Goal: Task Accomplishment & Management: Manage account settings

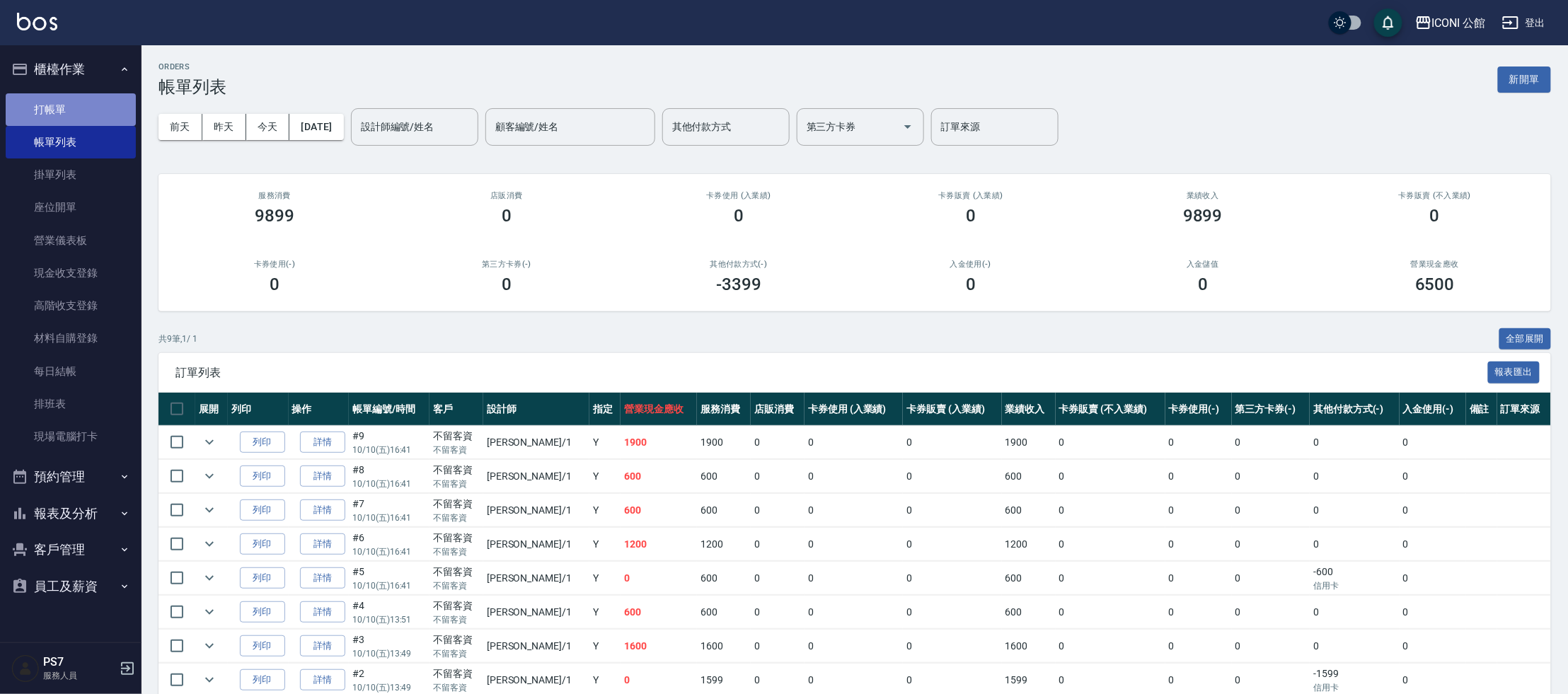
click at [79, 112] on link "打帳單" at bounding box center [70, 110] width 130 height 33
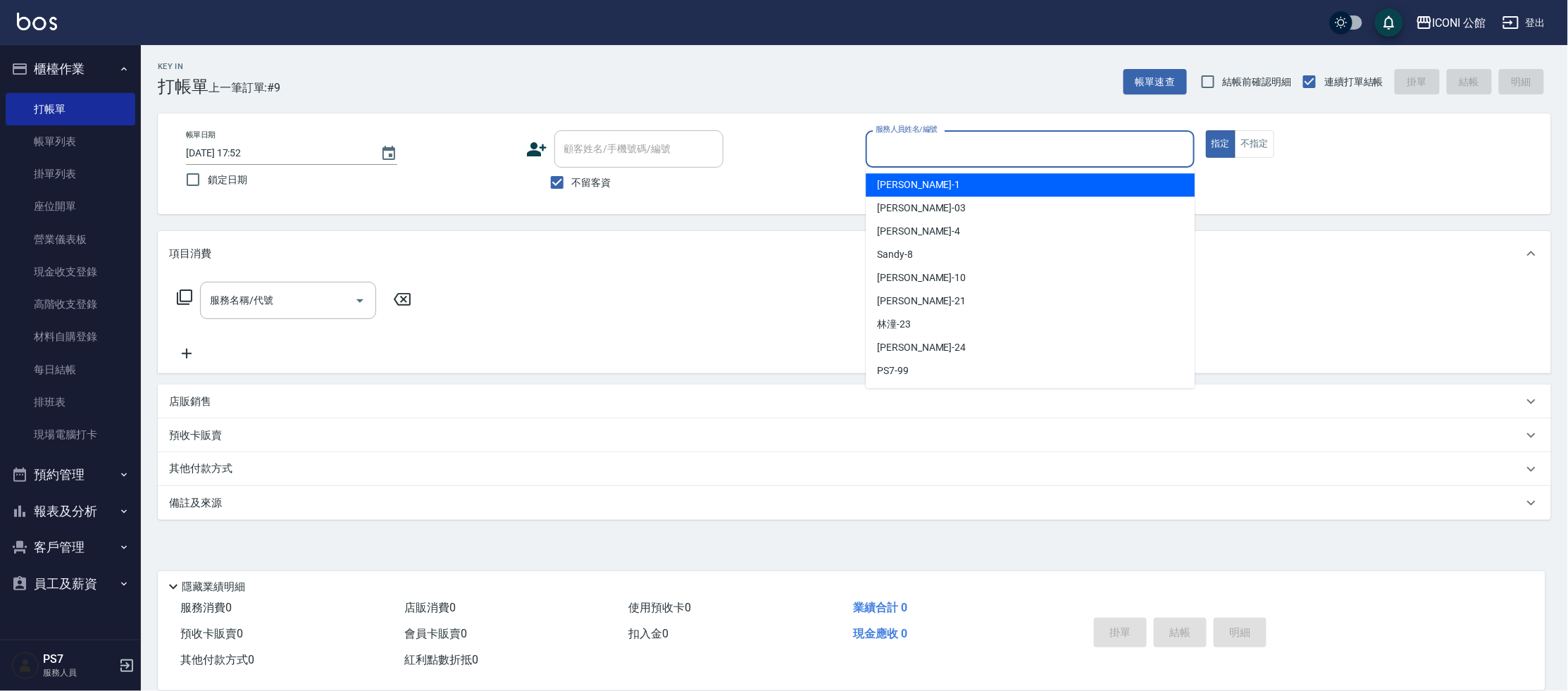
click at [911, 142] on input "服務人員姓名/編號" at bounding box center [1030, 149] width 317 height 25
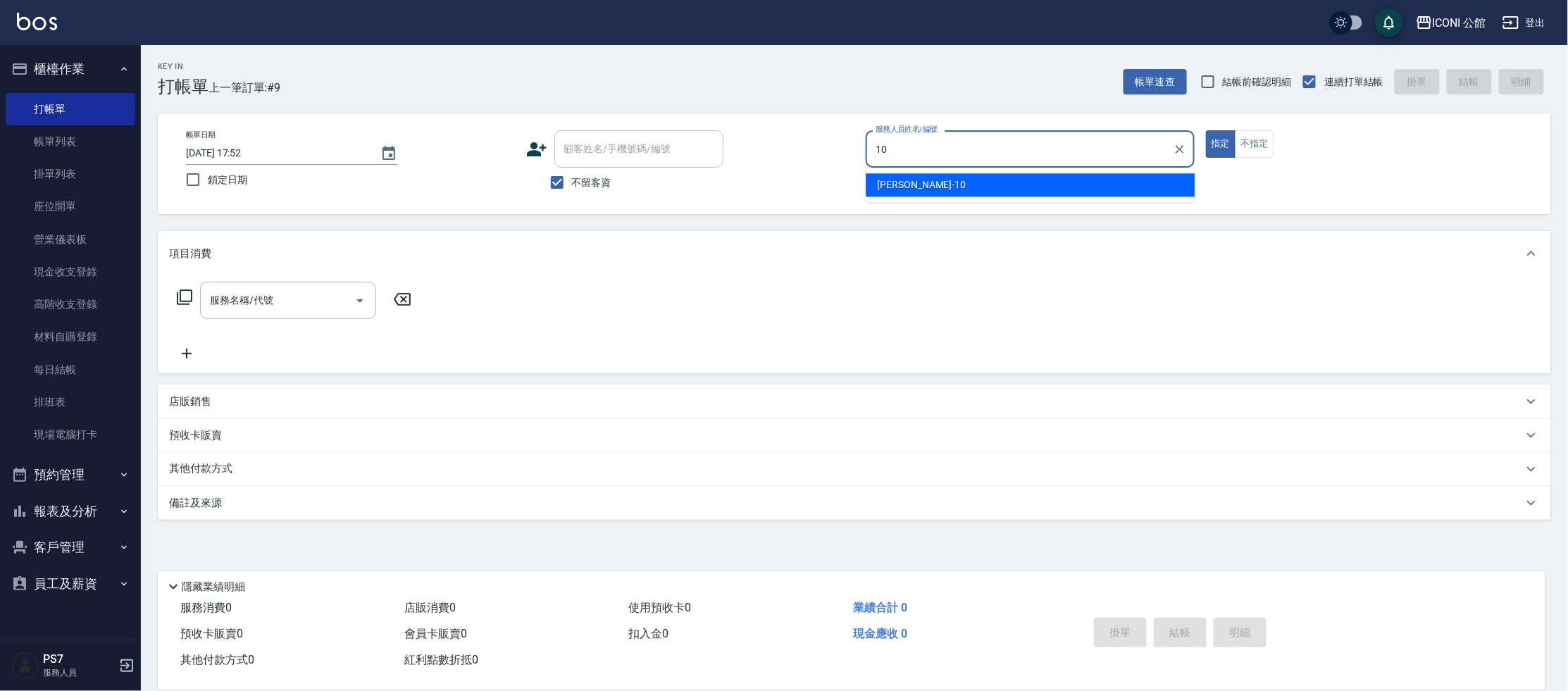
type input "[PERSON_NAME]-10"
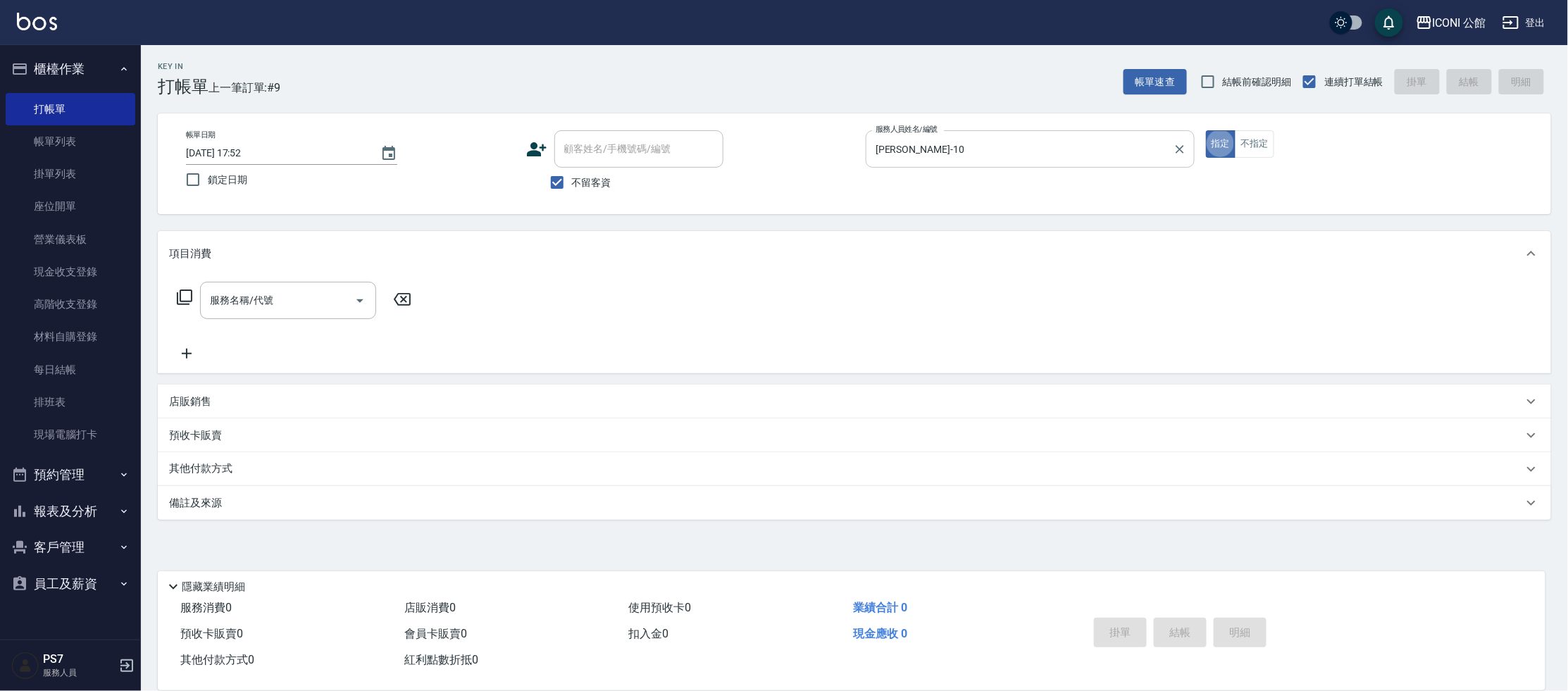
type button "true"
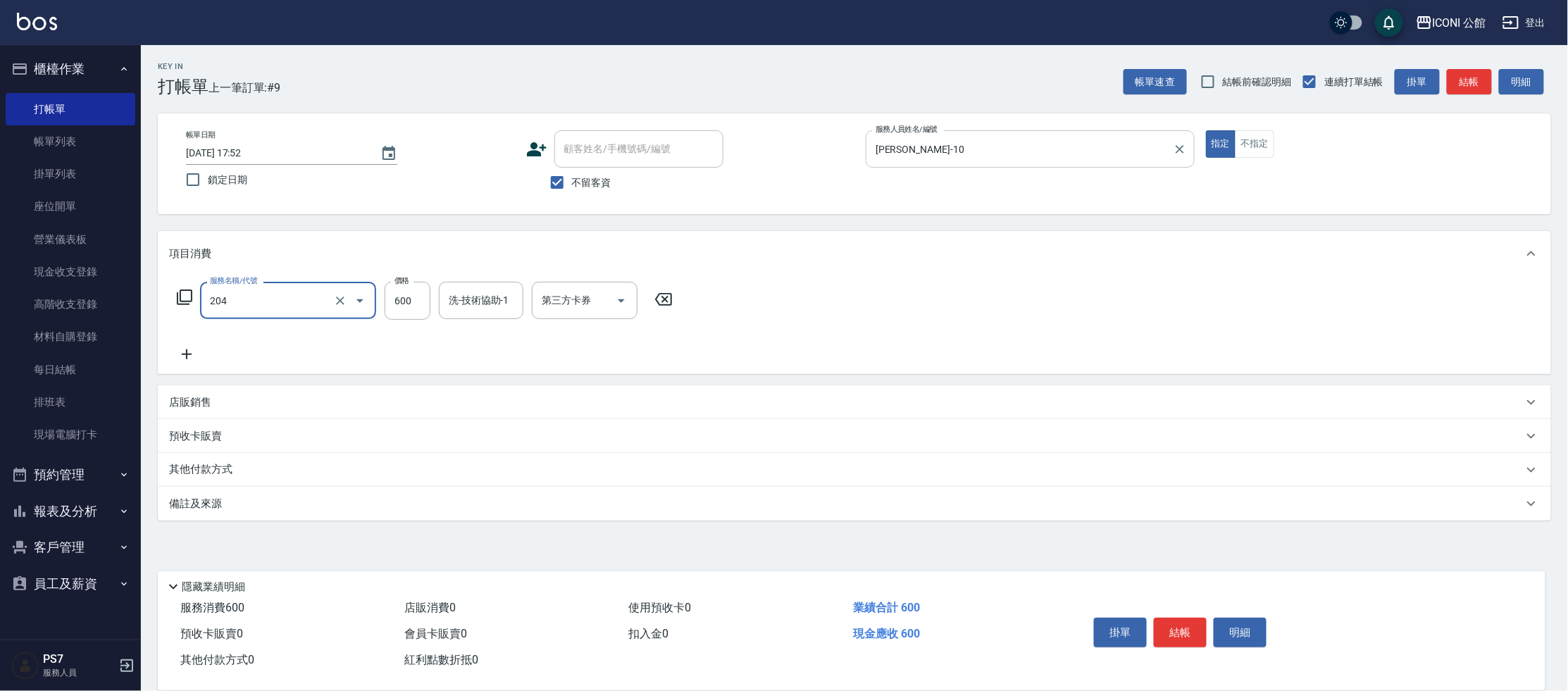
type input "指定洗+剪(204)"
type input "500"
type input "[PERSON_NAME]-21"
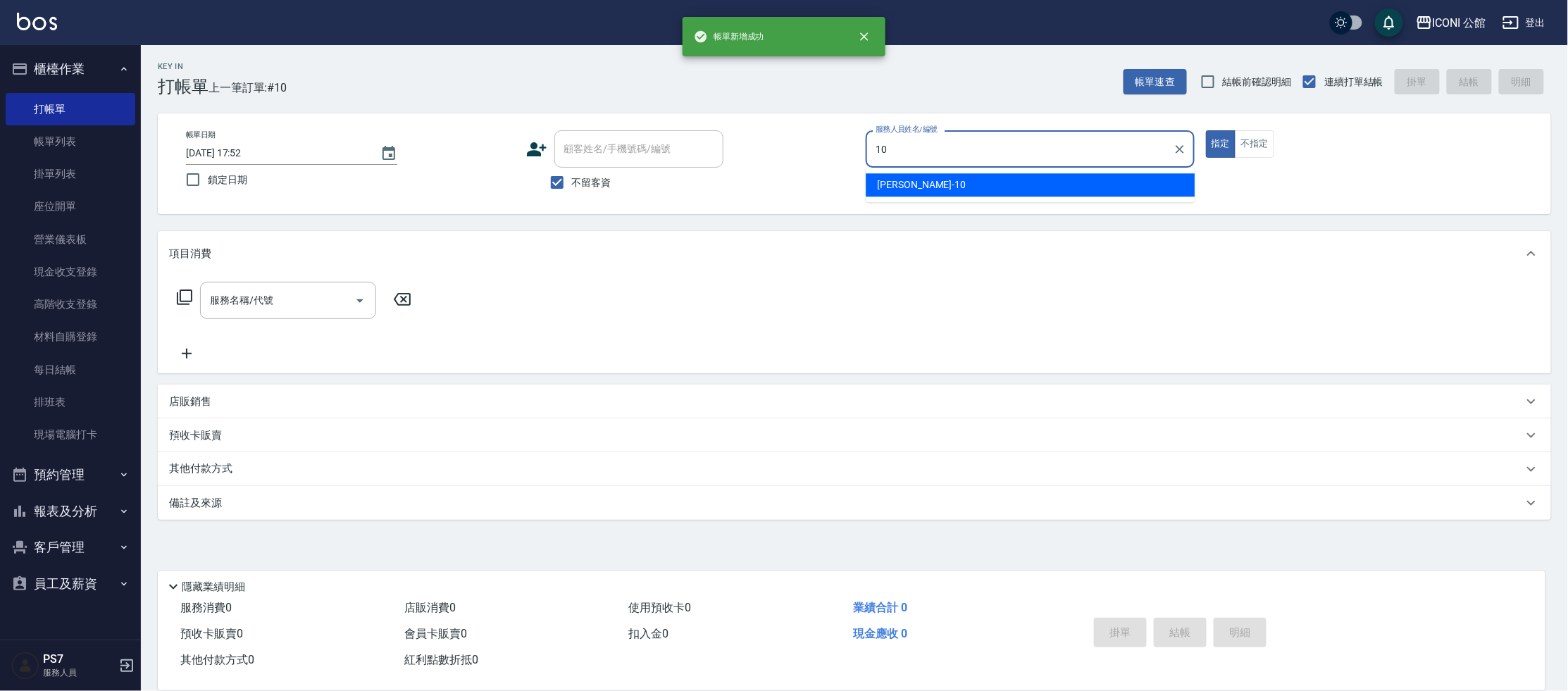
type input "[PERSON_NAME]-10"
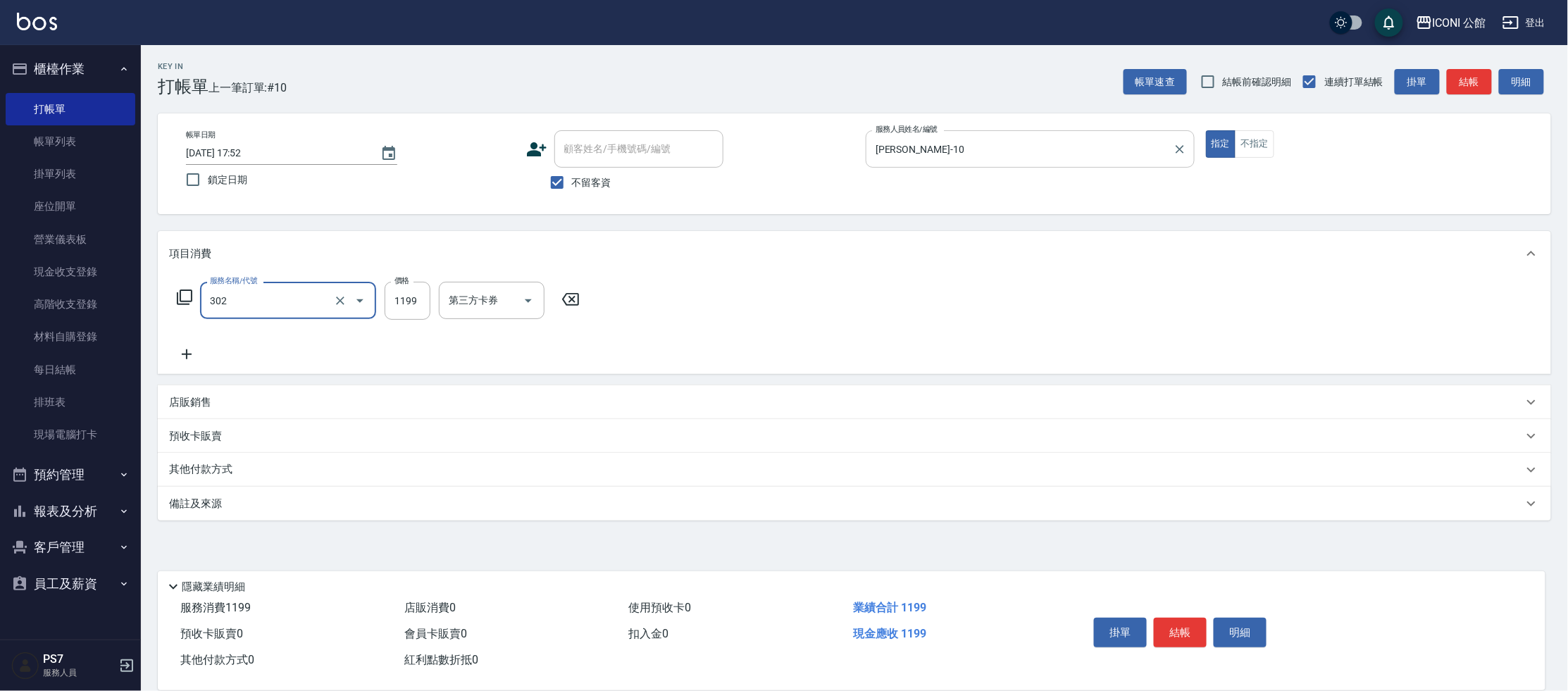
type input "設計燙髮(302)"
type input "1480"
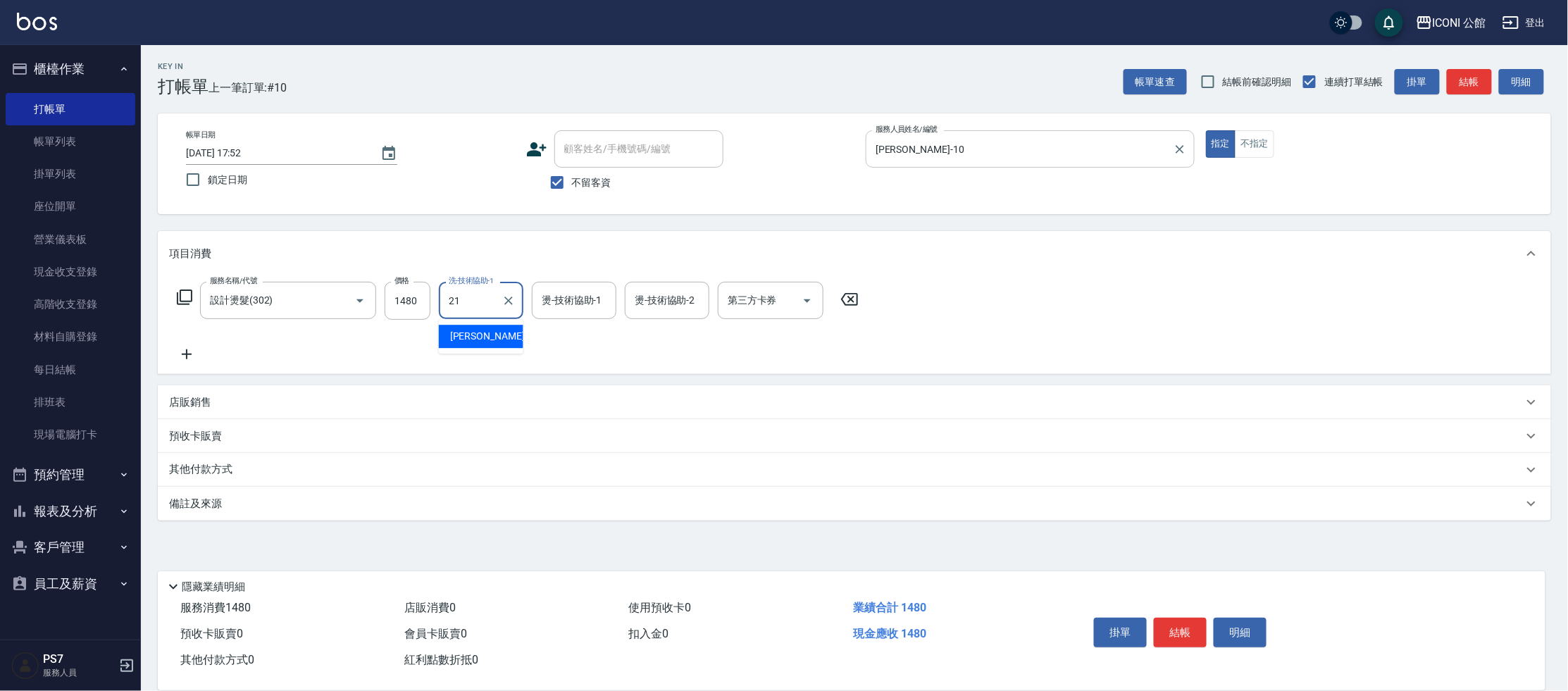
type input "[PERSON_NAME]-21"
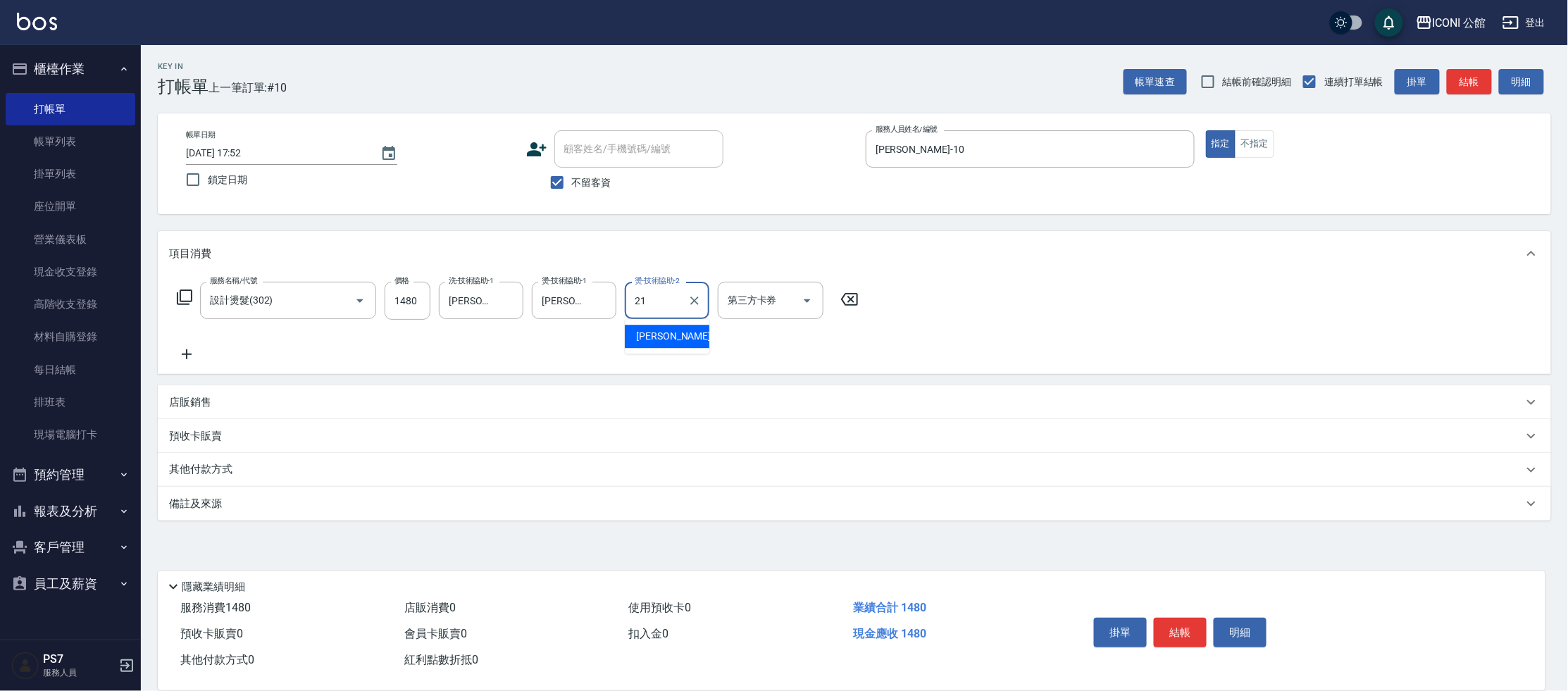
type input "[PERSON_NAME]-21"
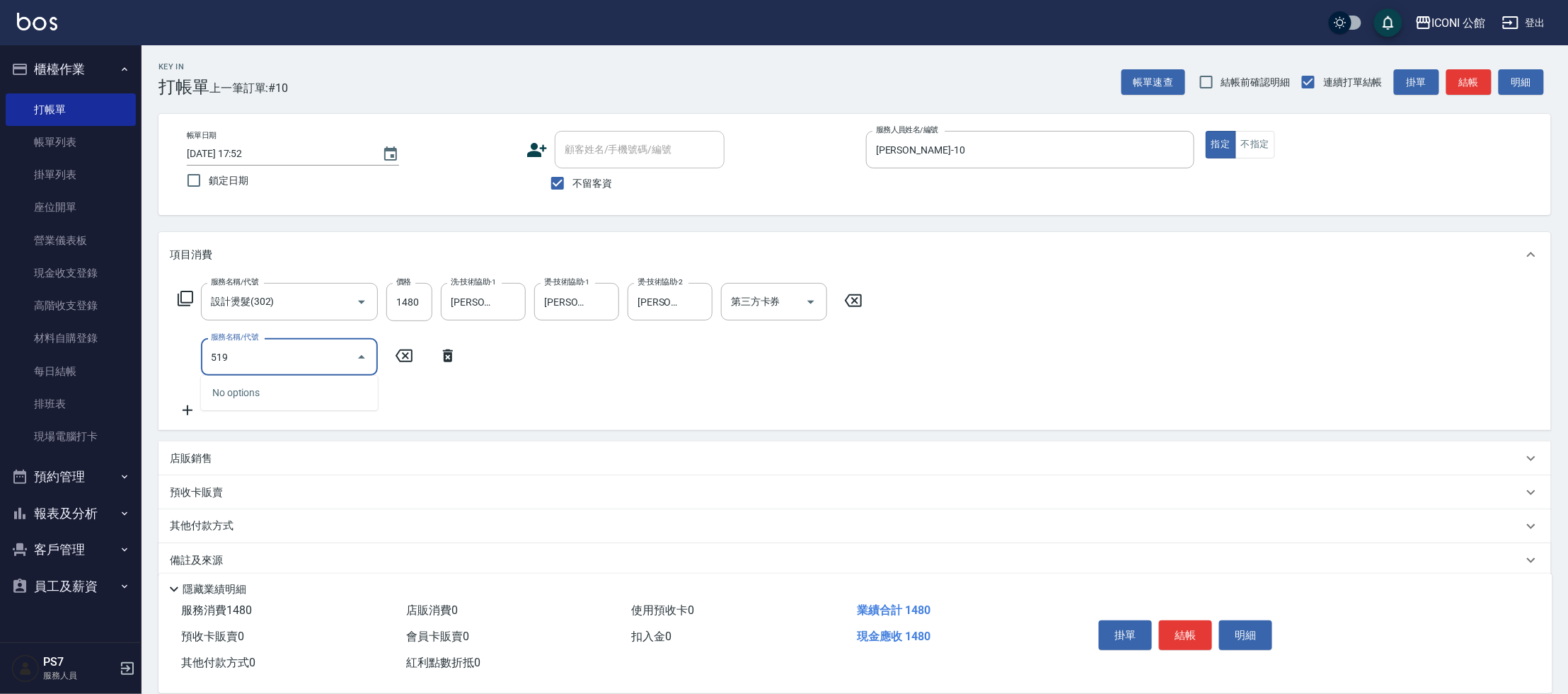
type input "519"
click at [323, 350] on input "519" at bounding box center [278, 357] width 143 height 25
click at [426, 304] on input "1480" at bounding box center [409, 301] width 46 height 38
type input "2480"
click at [346, 360] on input "服務名稱/代號" at bounding box center [278, 357] width 143 height 25
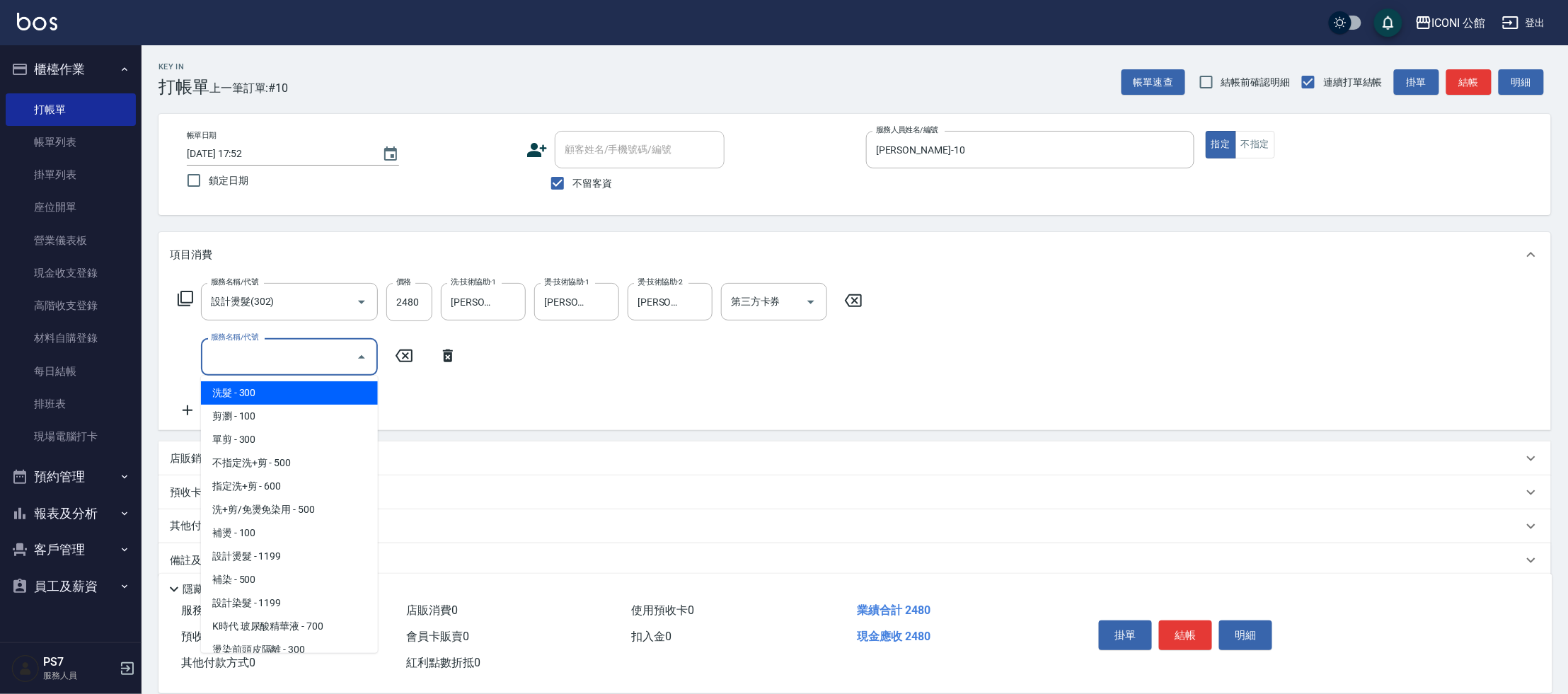
click at [346, 360] on input "服務名稱/代號" at bounding box center [278, 357] width 143 height 25
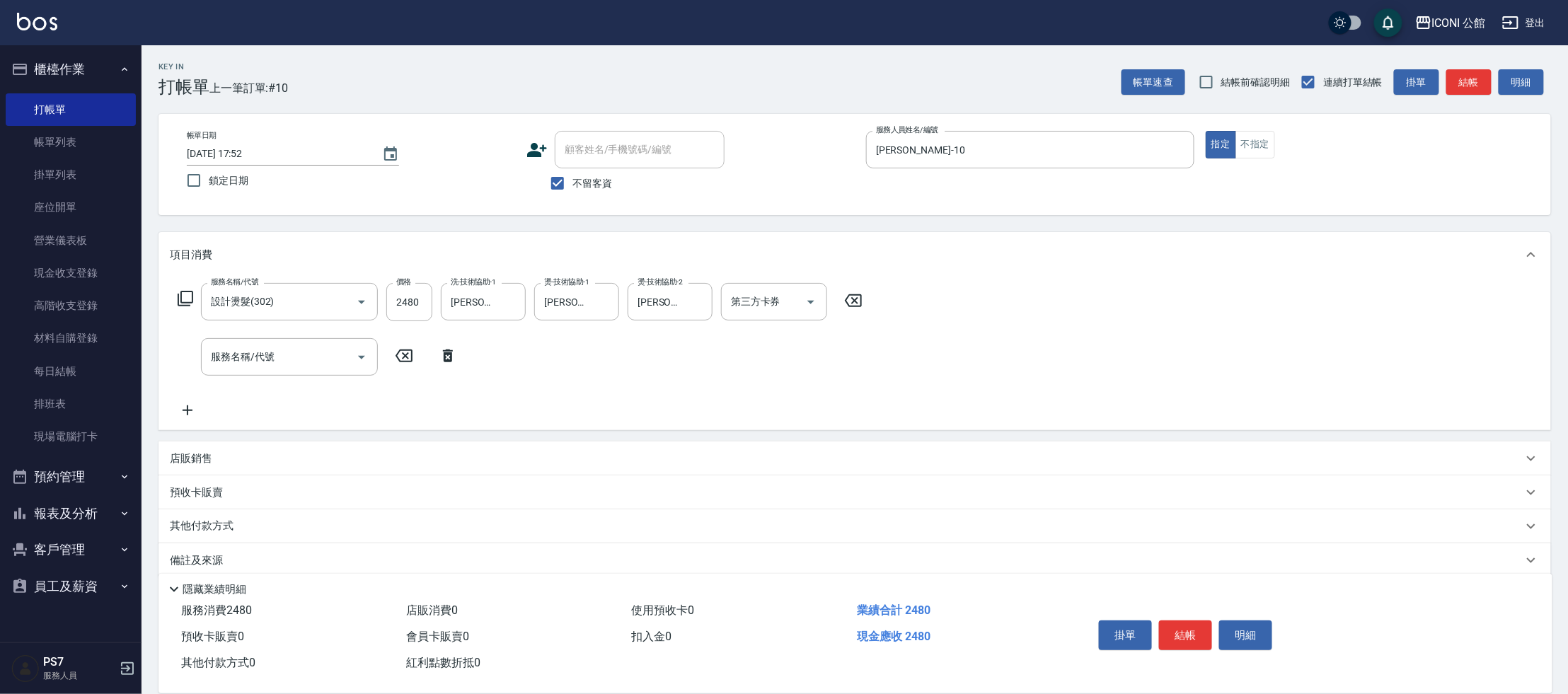
click at [189, 294] on icon at bounding box center [185, 298] width 17 height 17
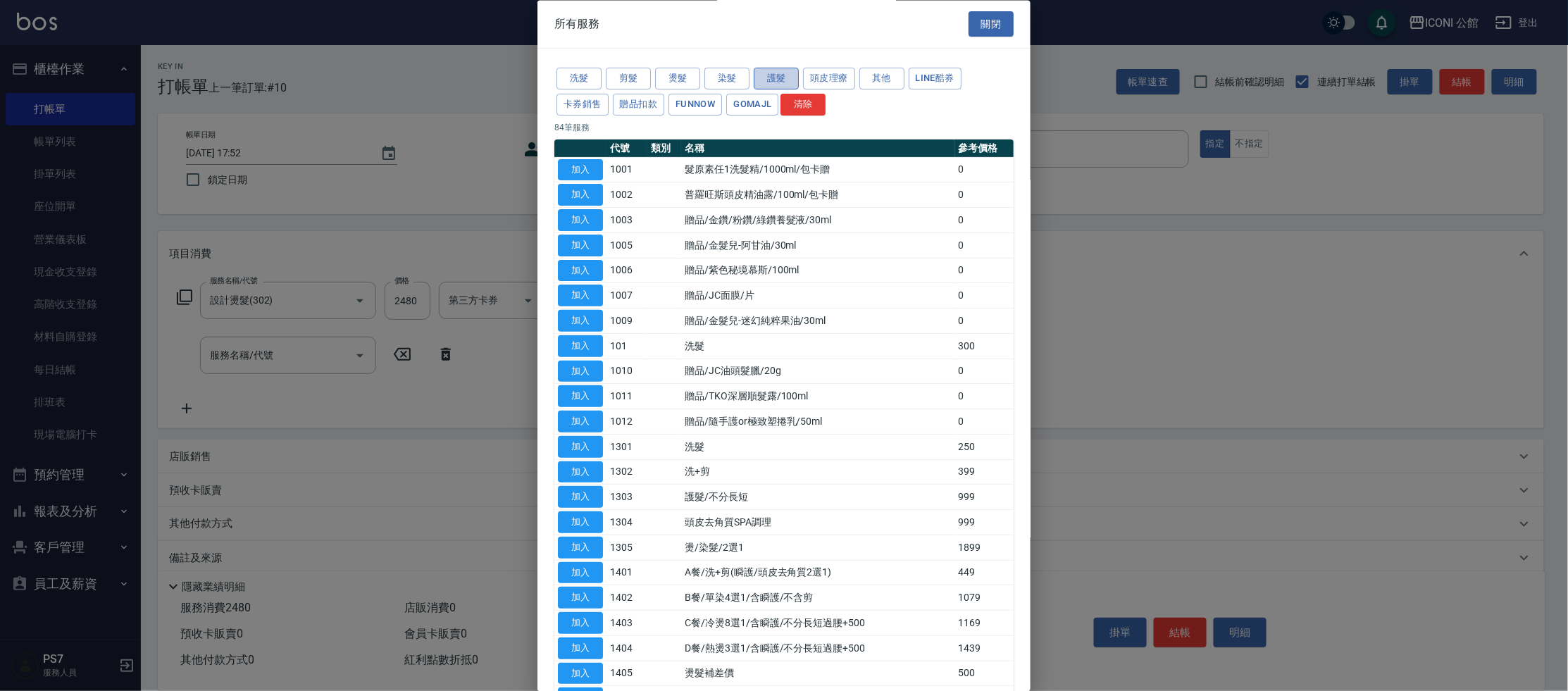
click at [765, 81] on button "護髮" at bounding box center [776, 79] width 45 height 22
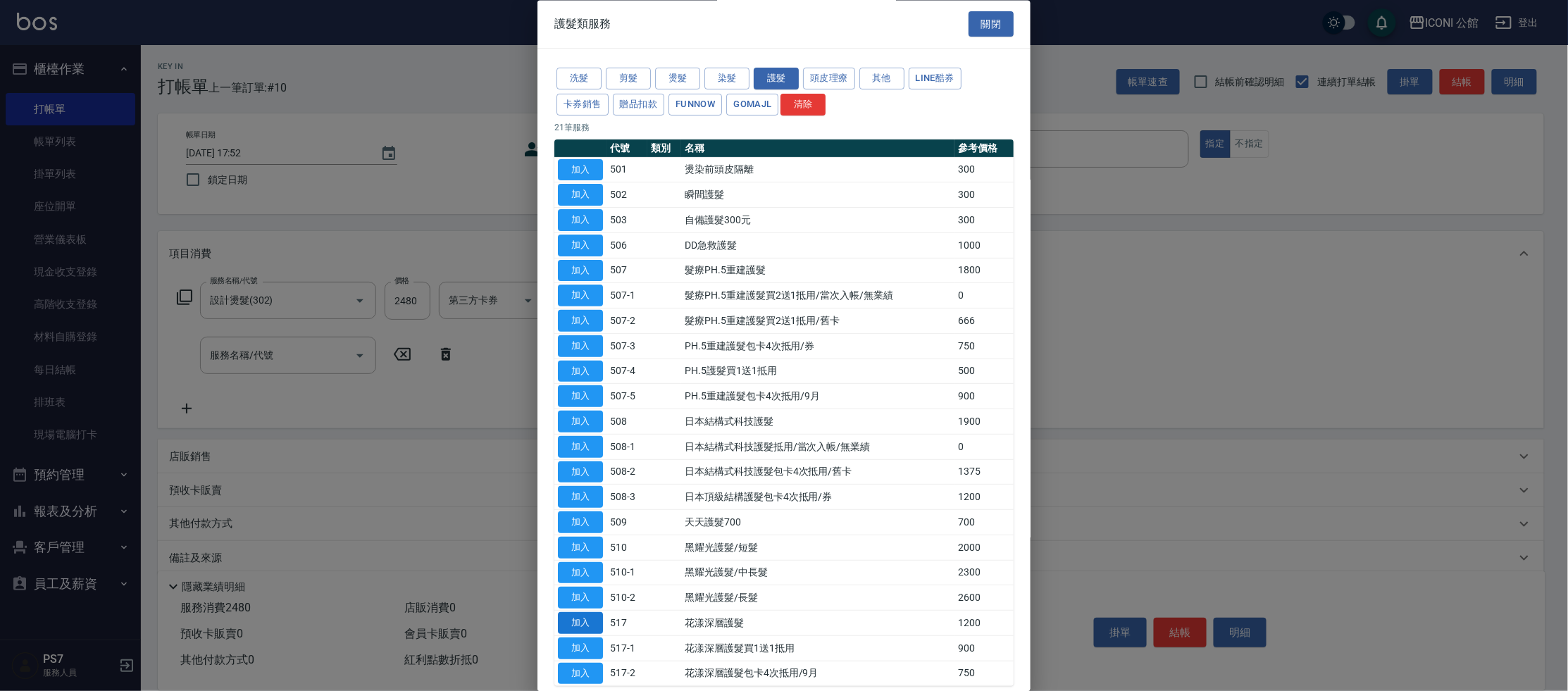
click at [590, 620] on button "加入" at bounding box center [580, 624] width 45 height 22
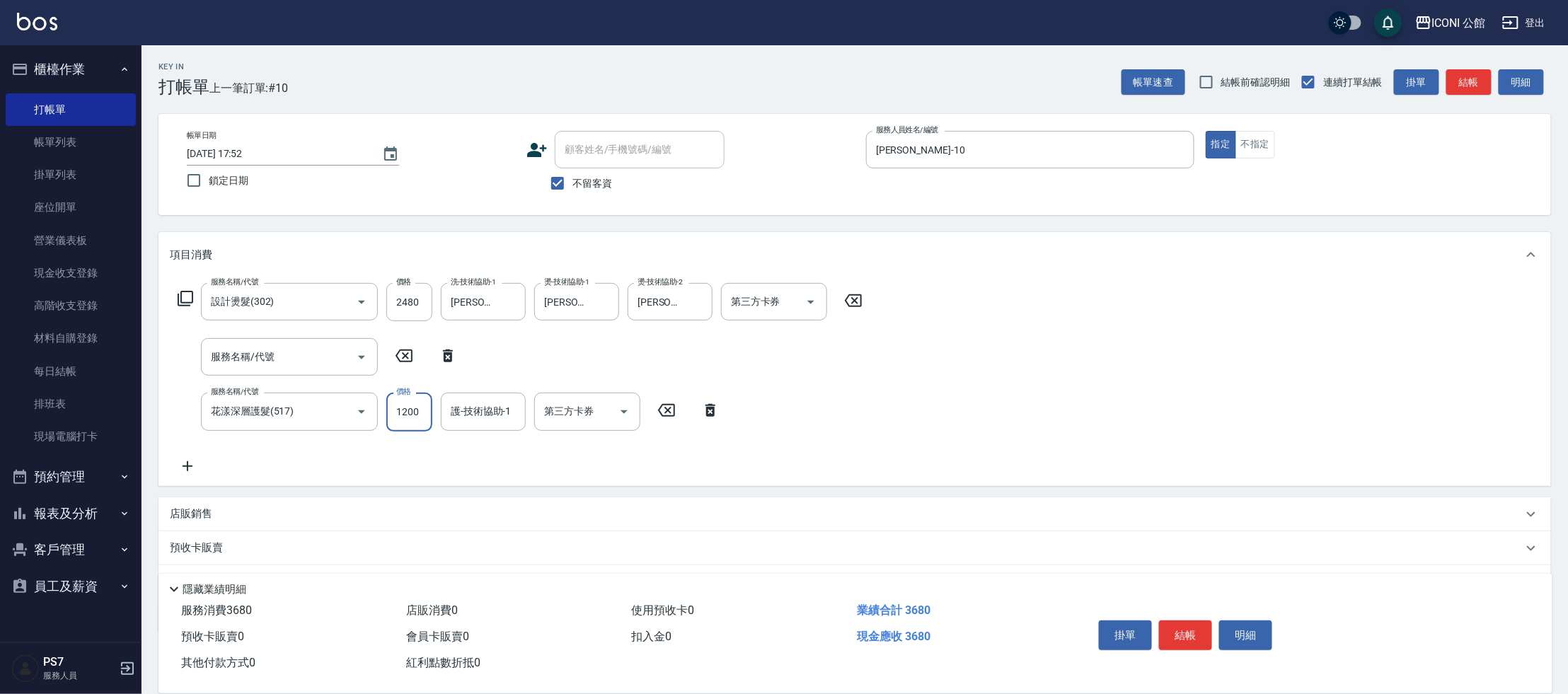
click at [427, 410] on input "1200" at bounding box center [409, 411] width 46 height 38
type input "960"
type input "[PERSON_NAME]-21"
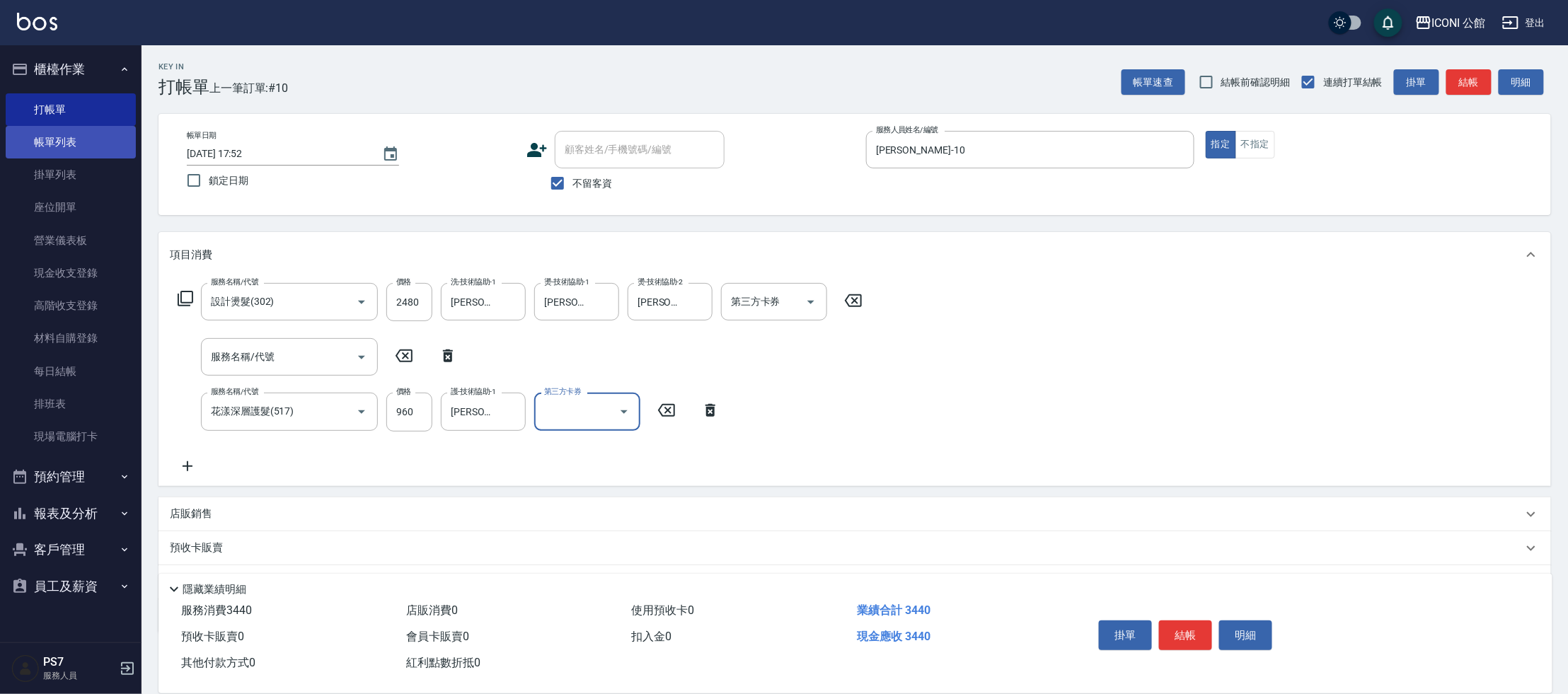
click at [55, 138] on link "帳單列表" at bounding box center [70, 143] width 130 height 33
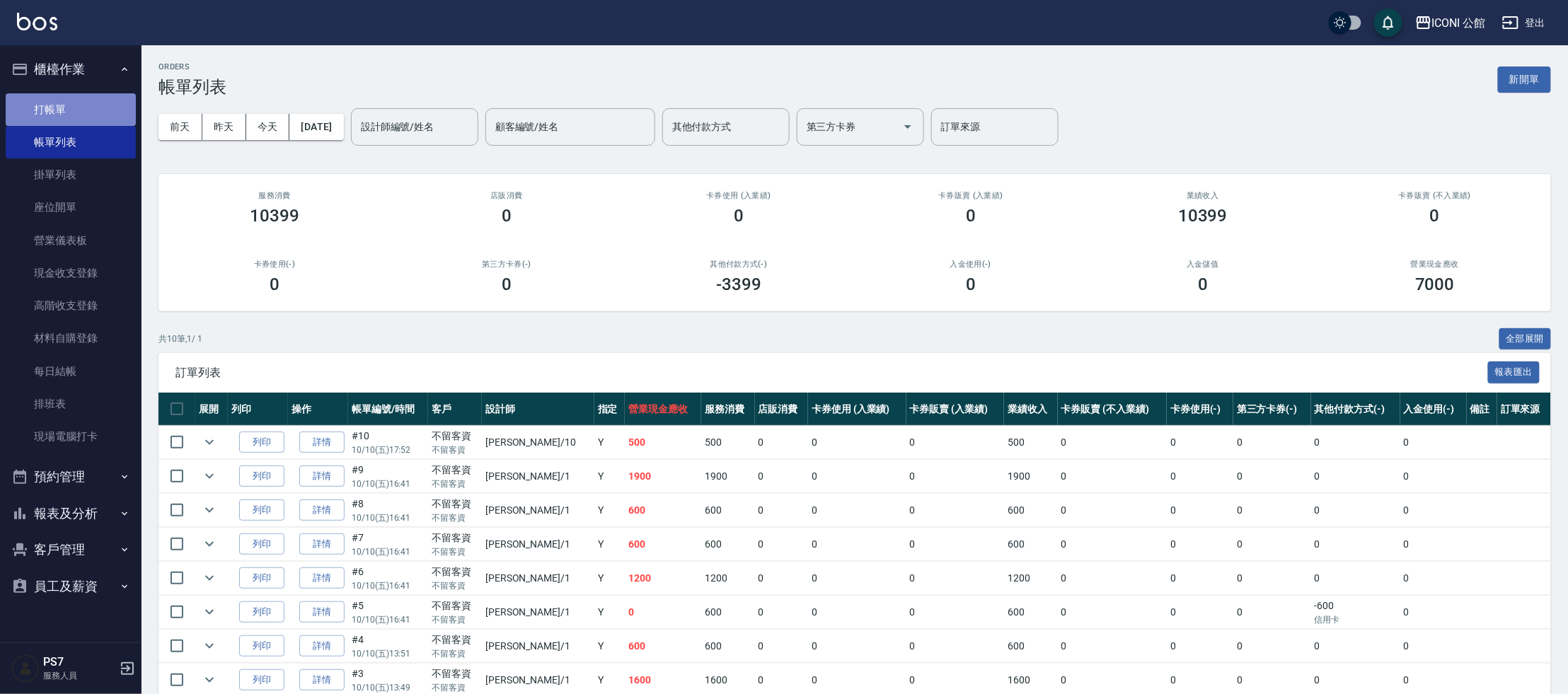
click at [102, 110] on link "打帳單" at bounding box center [70, 110] width 130 height 33
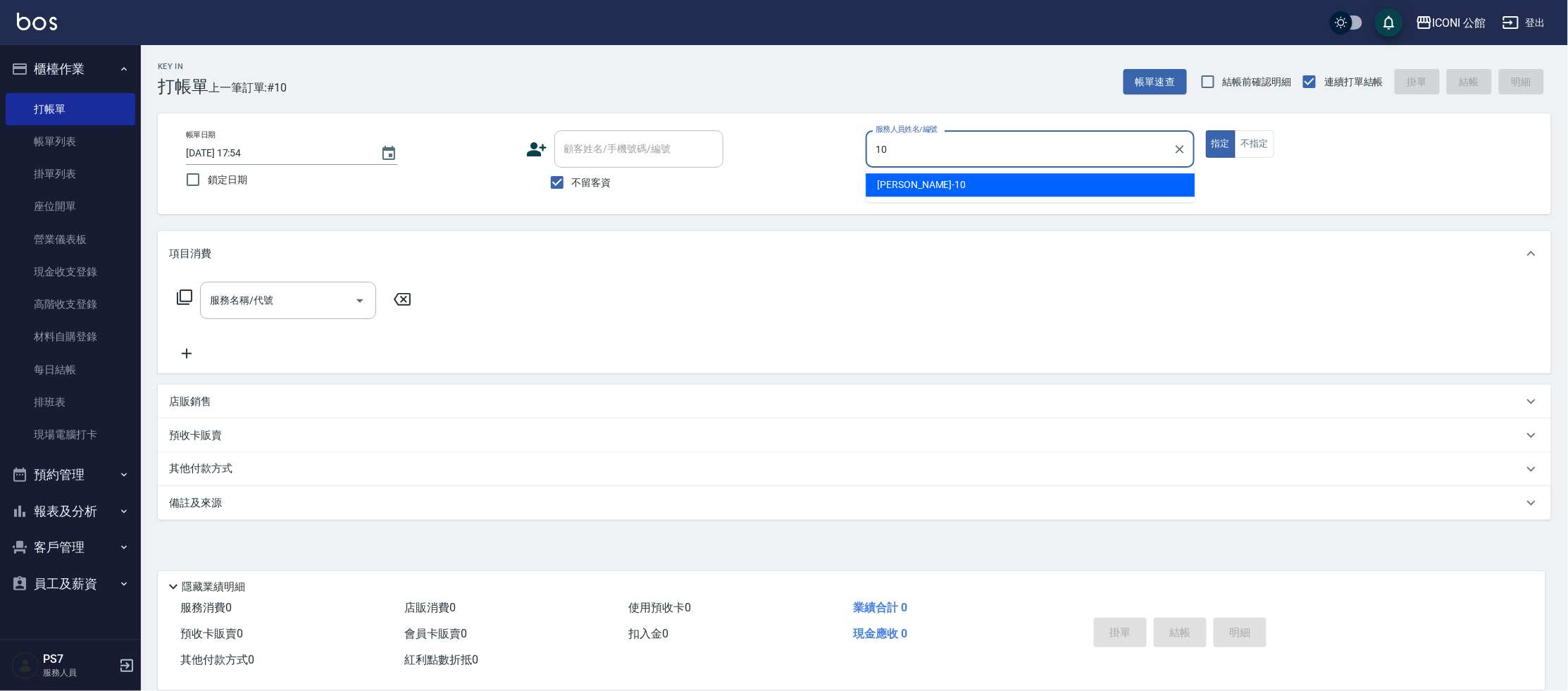
type input "[PERSON_NAME]-10"
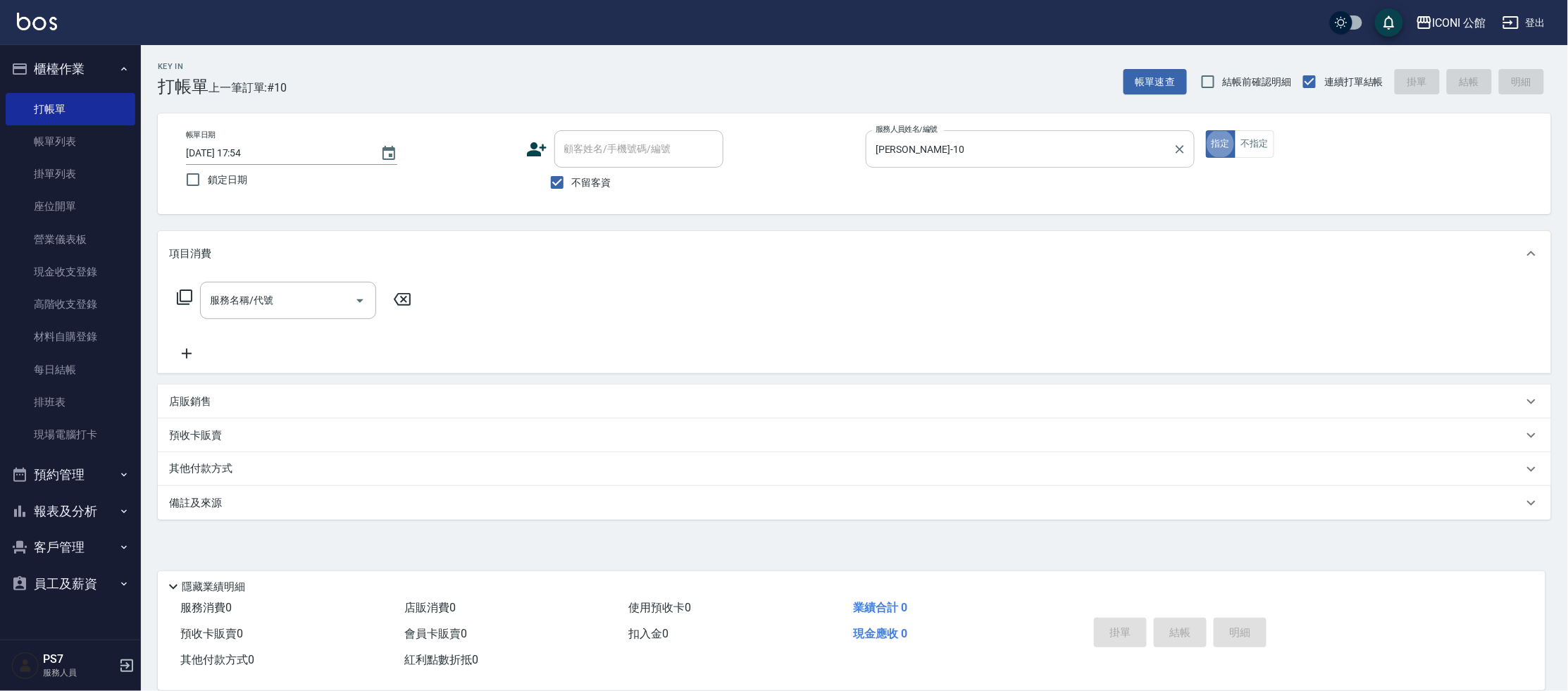
type button "true"
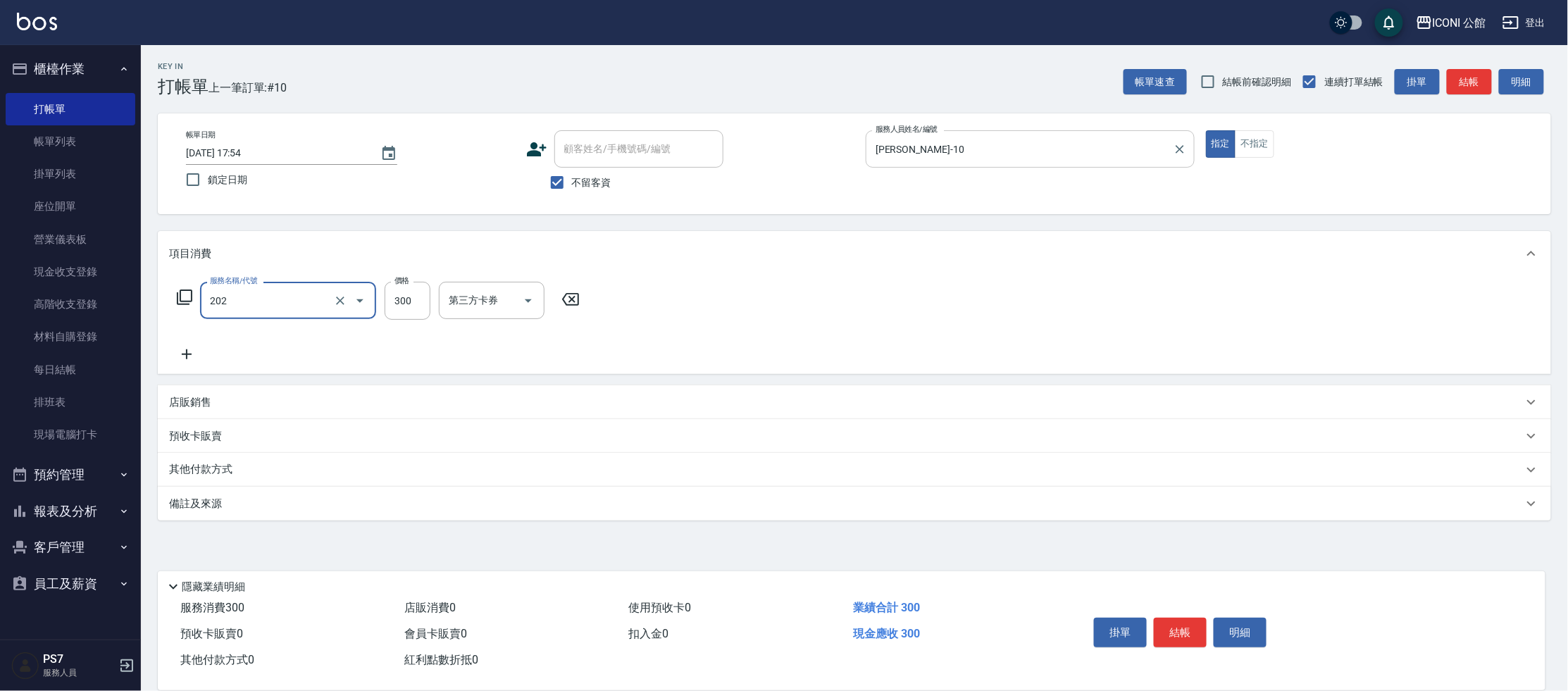
type input "單剪(202)"
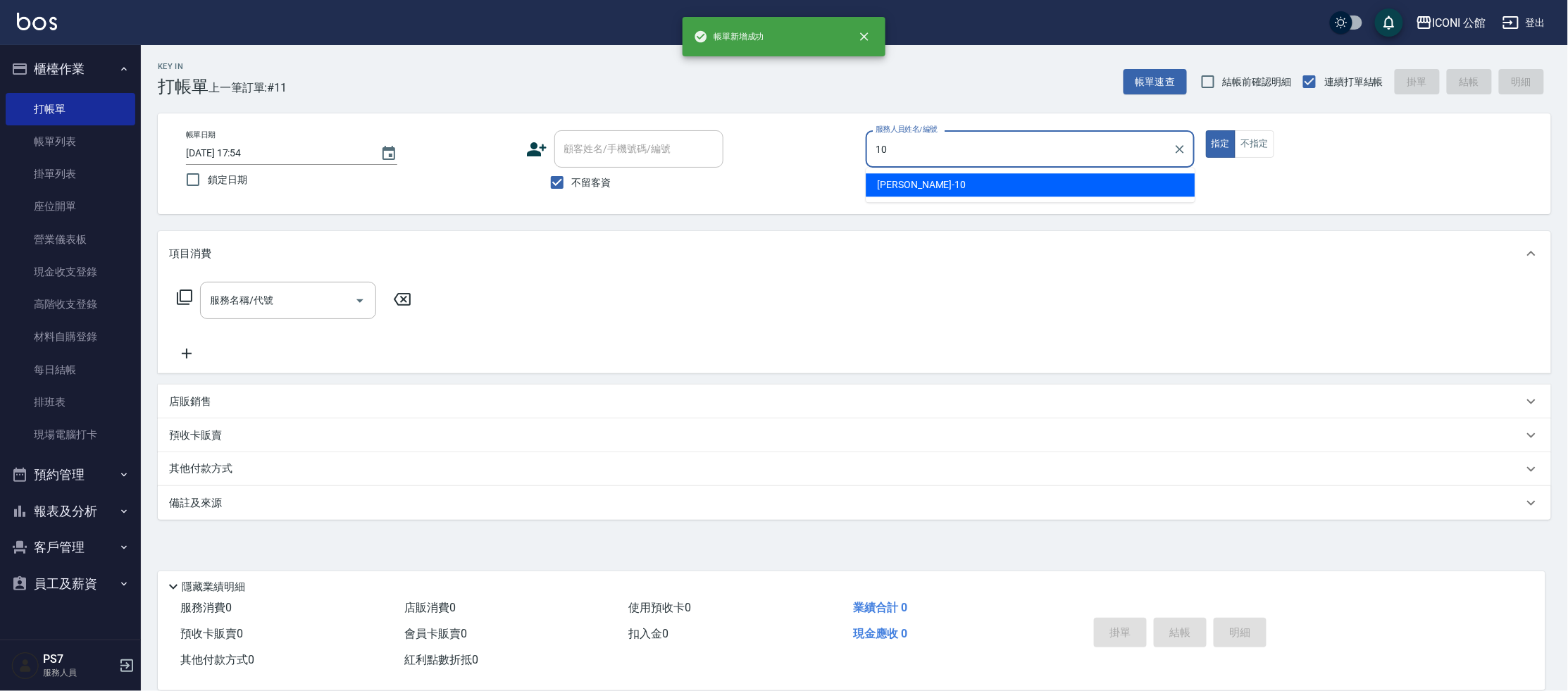
type input "[PERSON_NAME]-10"
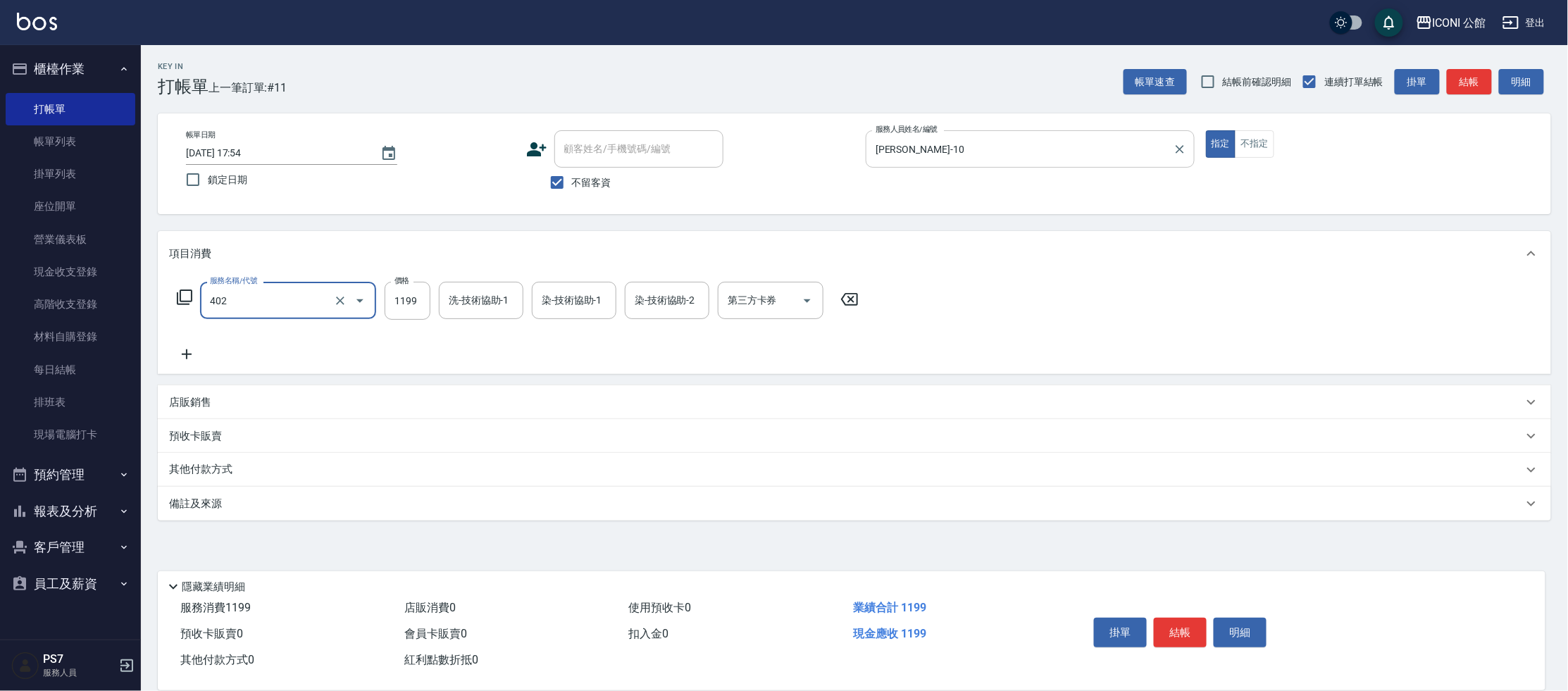
type input "設計染髮(402)"
type input "1480"
type input "[PERSON_NAME]-21"
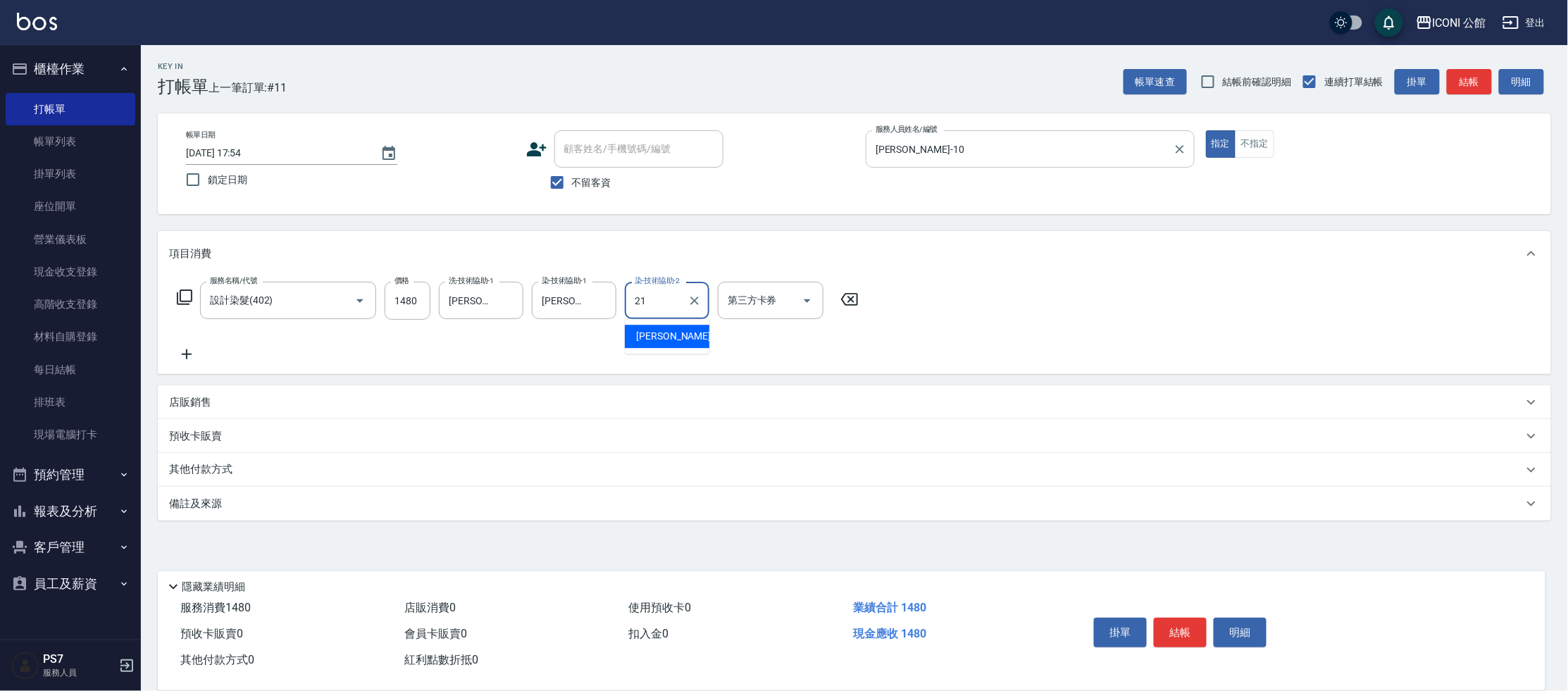
type input "[PERSON_NAME]-21"
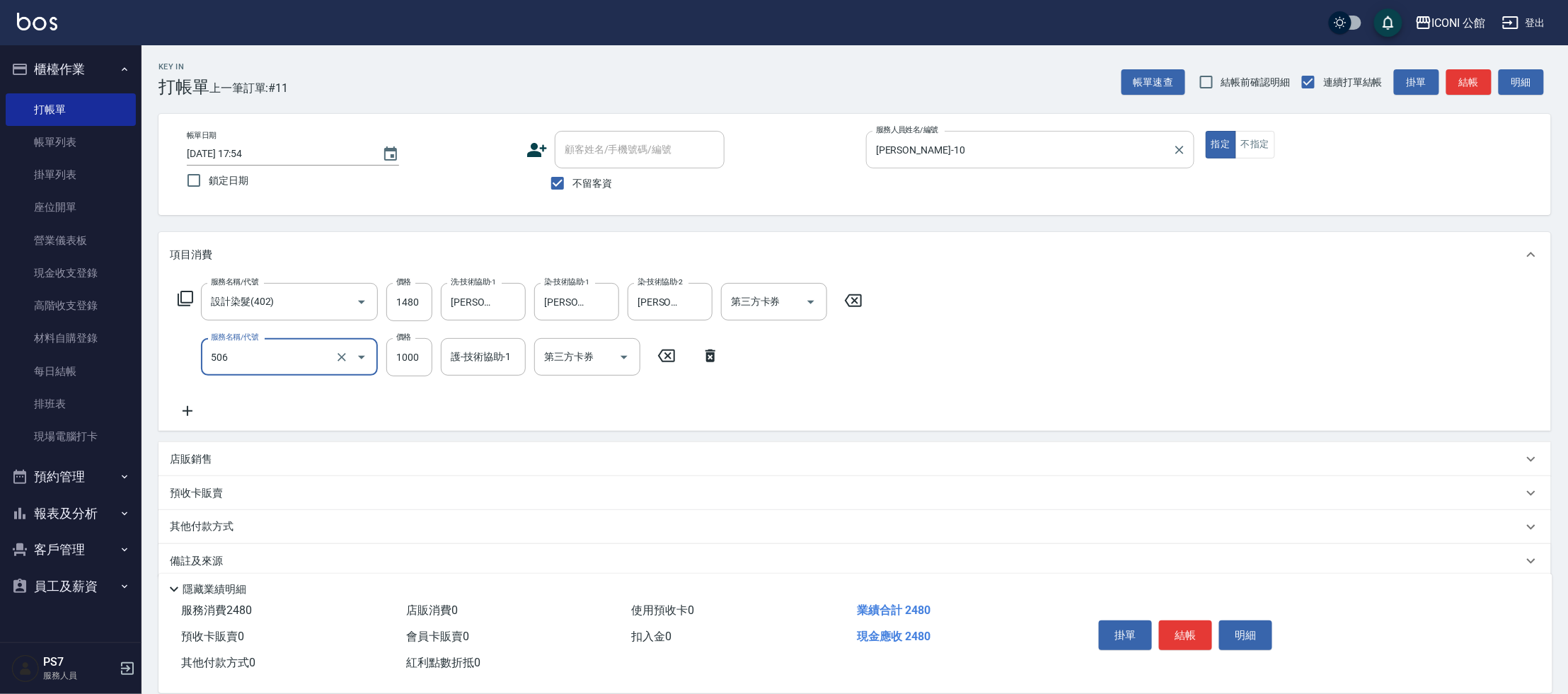
type input "DD急救護髮(506)"
type input "800"
type input "[PERSON_NAME]-21"
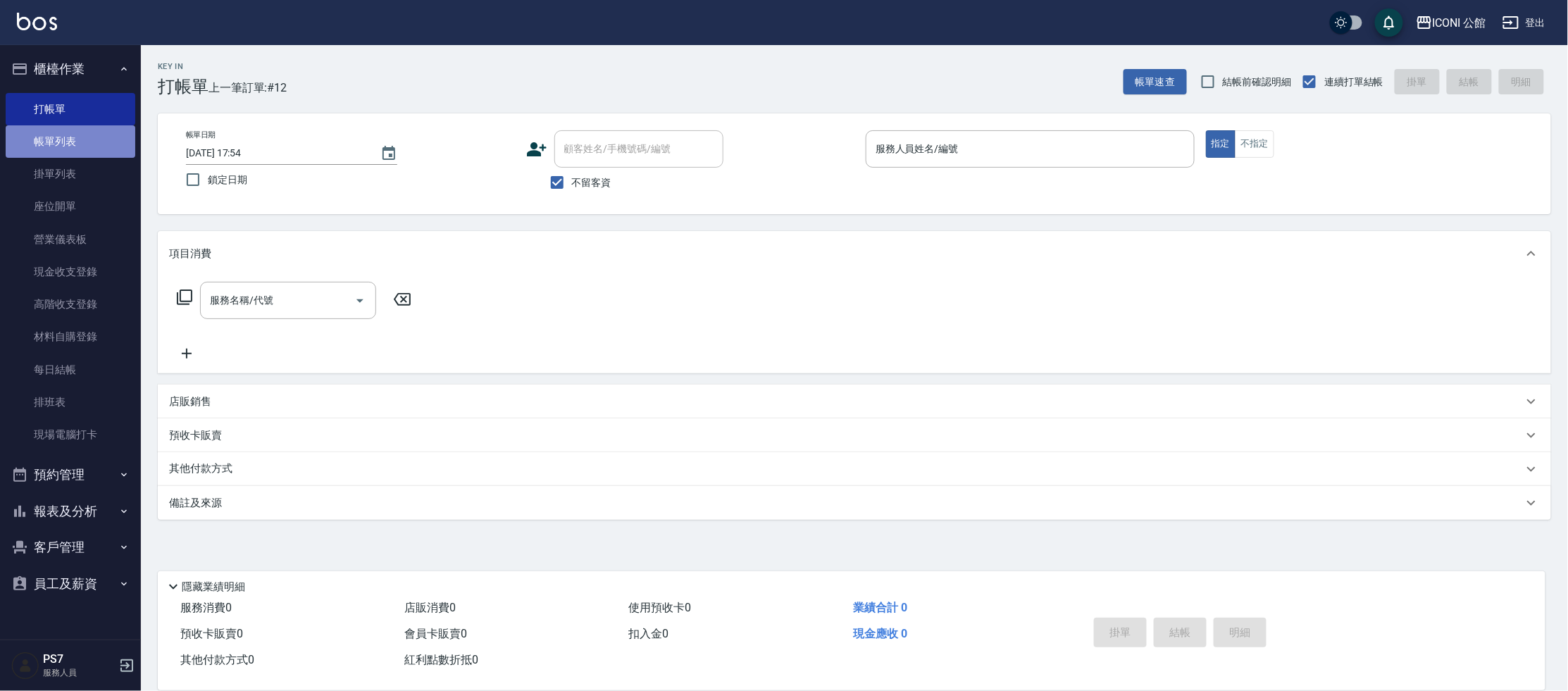
click at [111, 150] on link "帳單列表" at bounding box center [70, 142] width 130 height 33
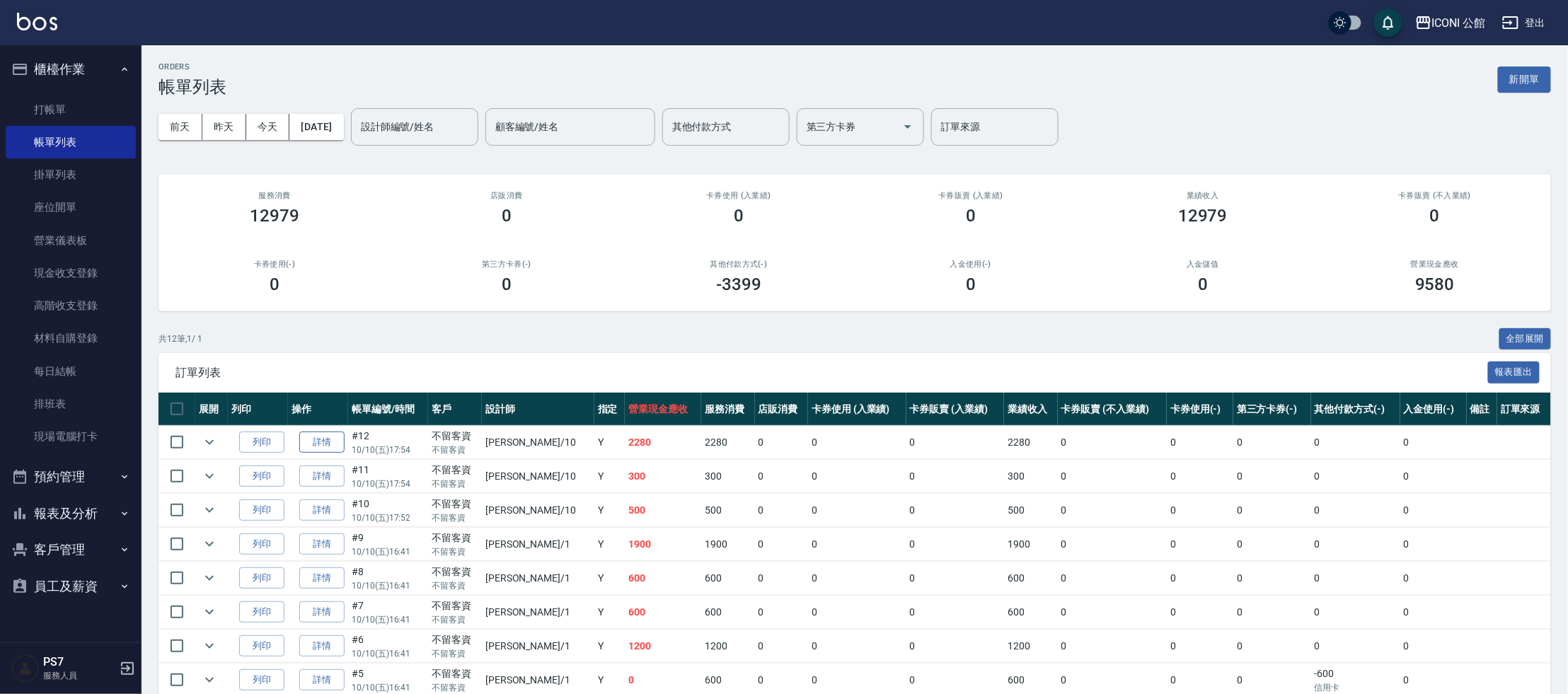
click at [324, 443] on link "詳情" at bounding box center [322, 442] width 45 height 22
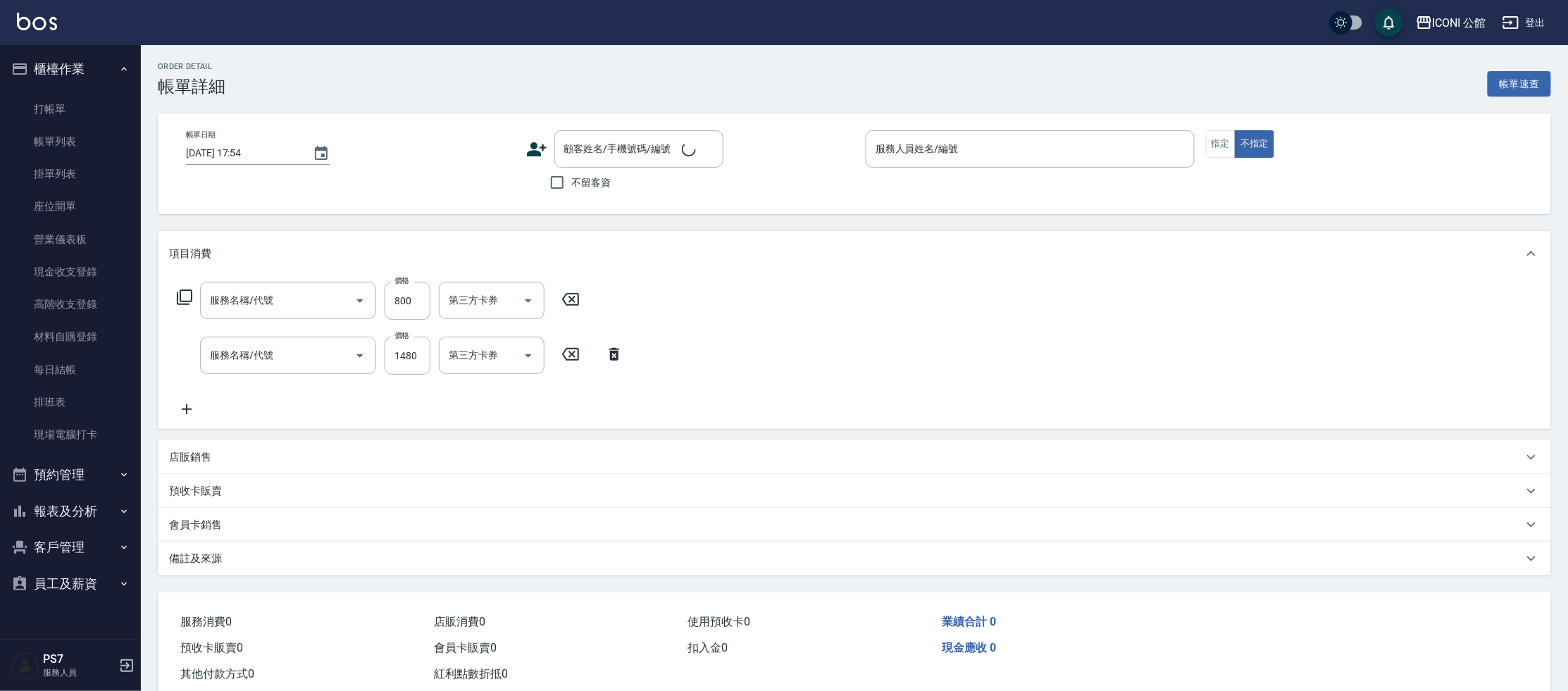
checkbox input "true"
type input "[PERSON_NAME]-10"
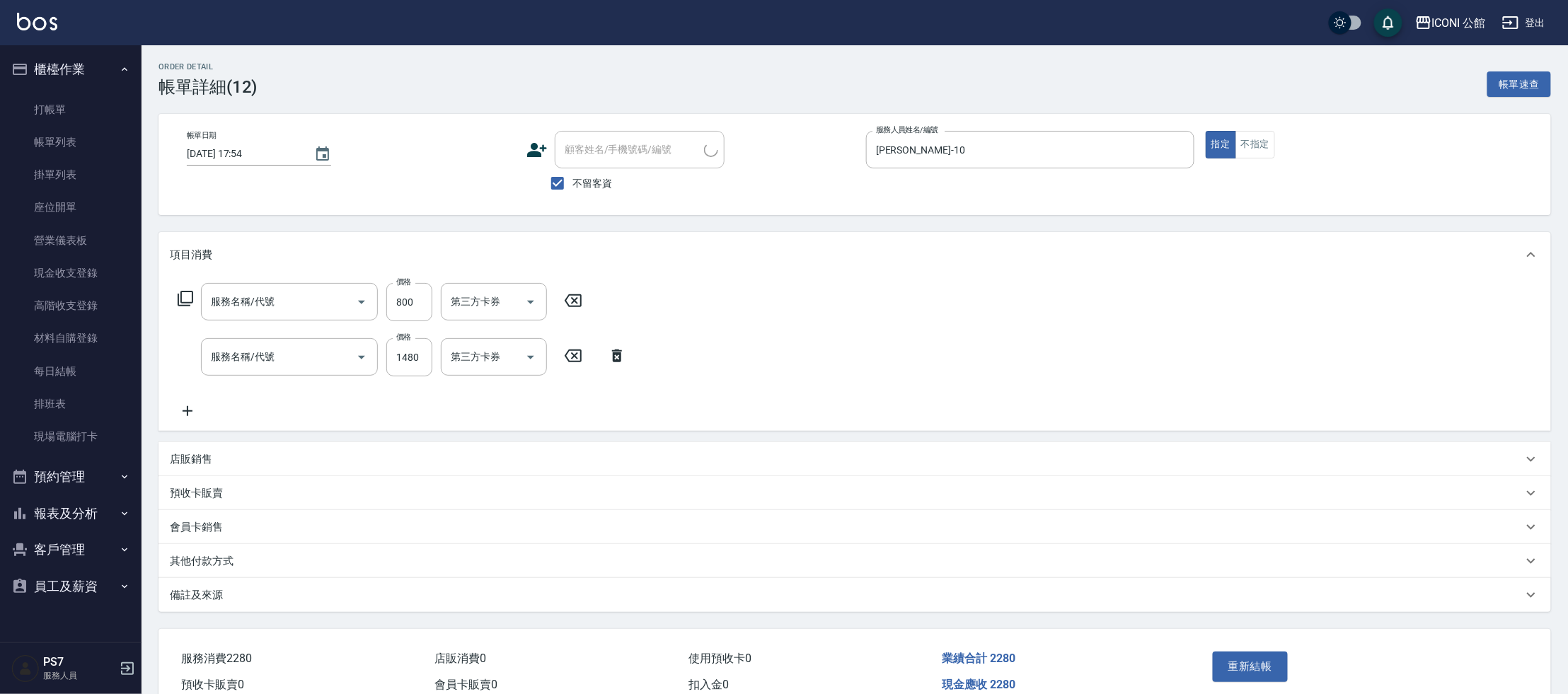
type input "DD急救護髮(506)"
type input "設計染髮(402)"
click at [186, 301] on icon at bounding box center [185, 298] width 17 height 17
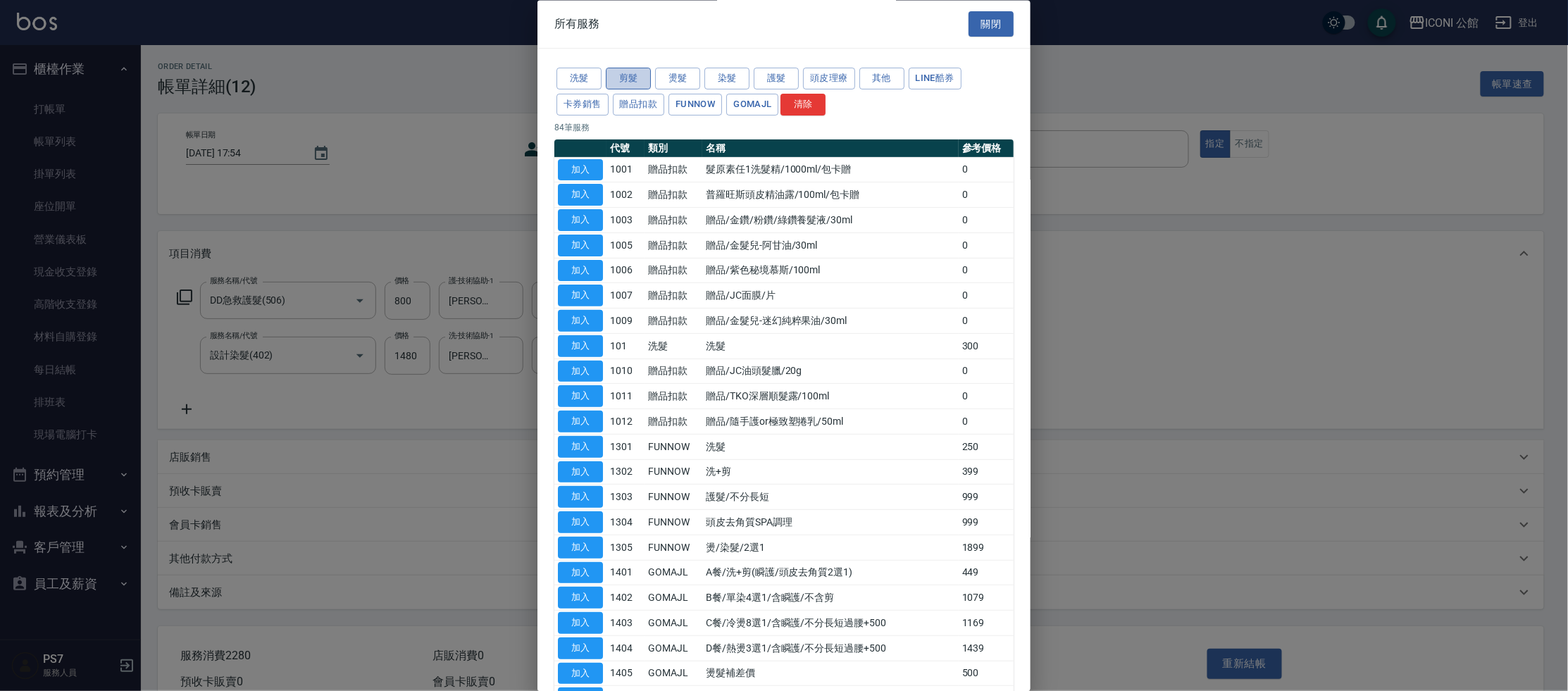
click at [615, 79] on button "剪髮" at bounding box center [628, 79] width 45 height 22
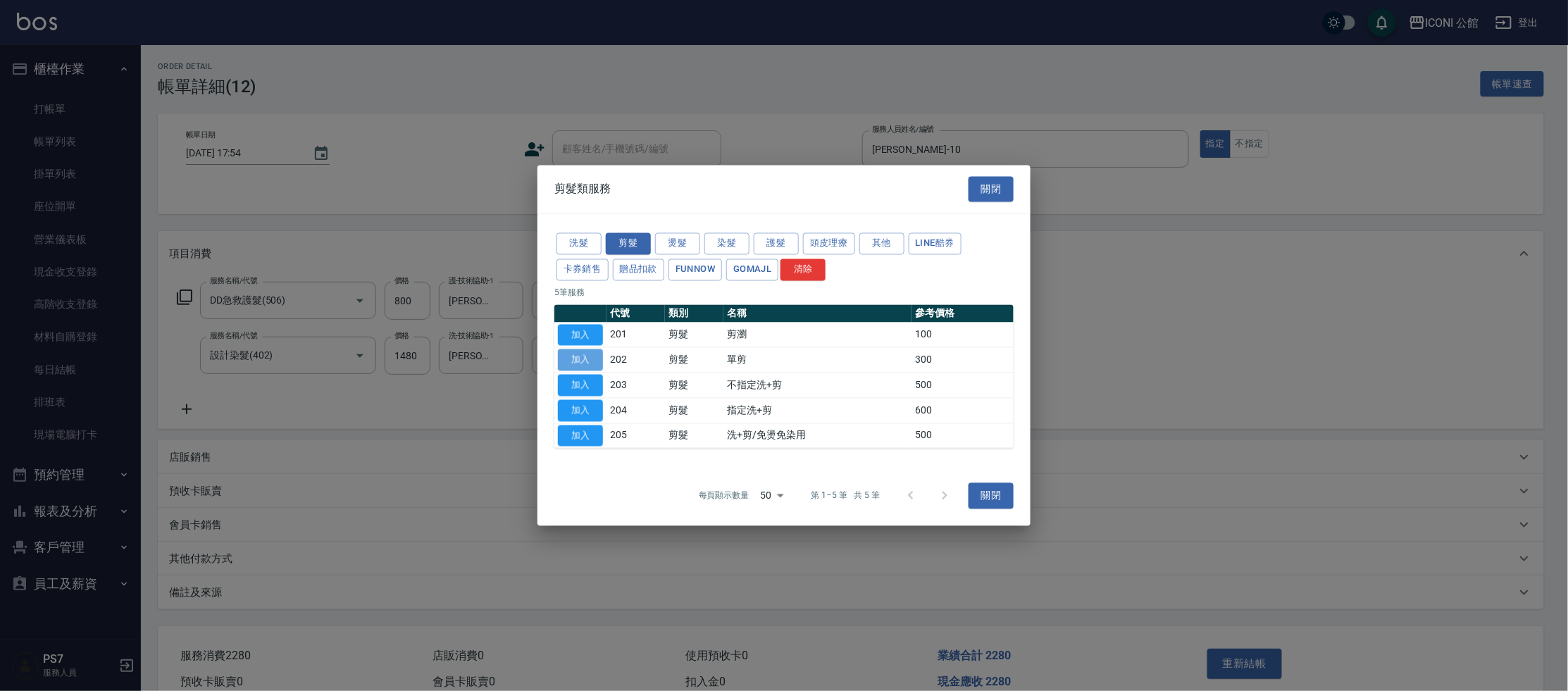
click at [585, 364] on button "加入" at bounding box center [580, 360] width 45 height 22
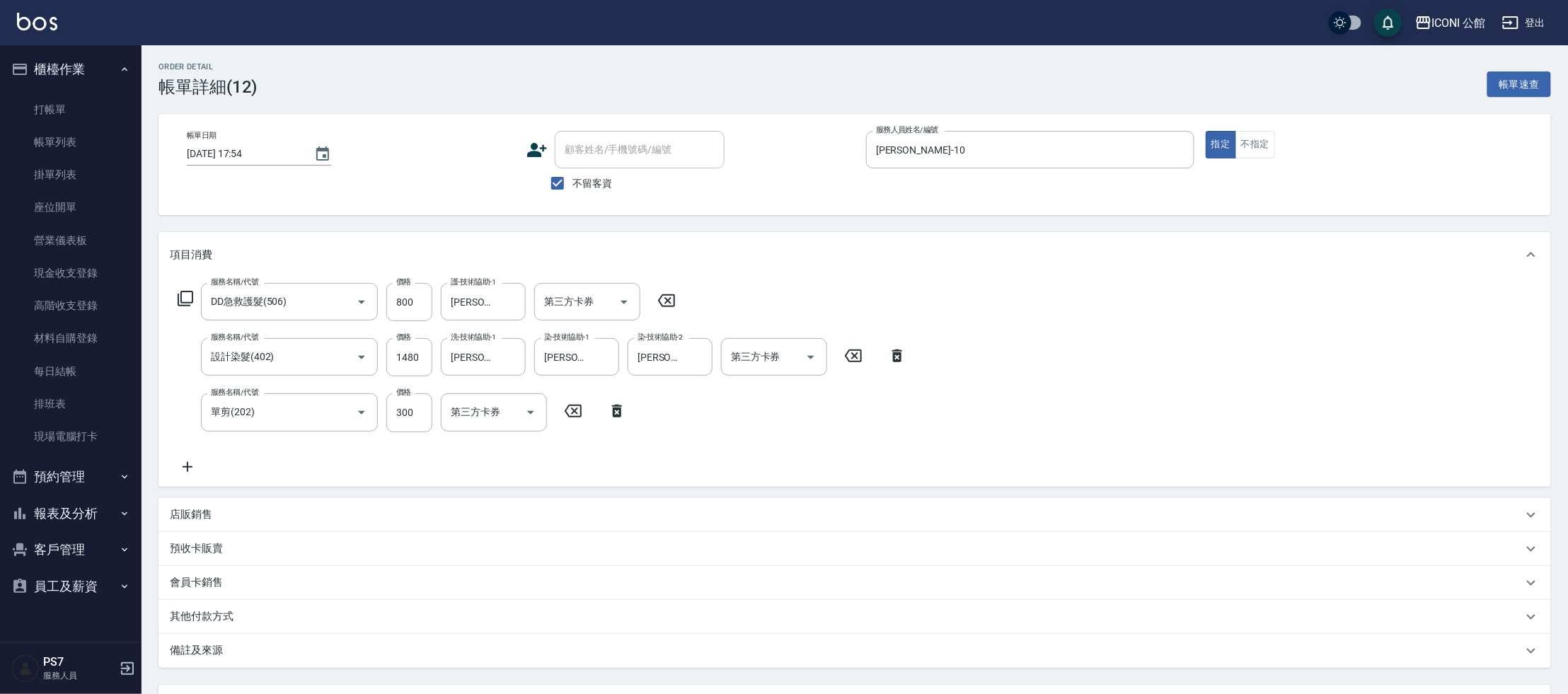
scroll to position [123, 0]
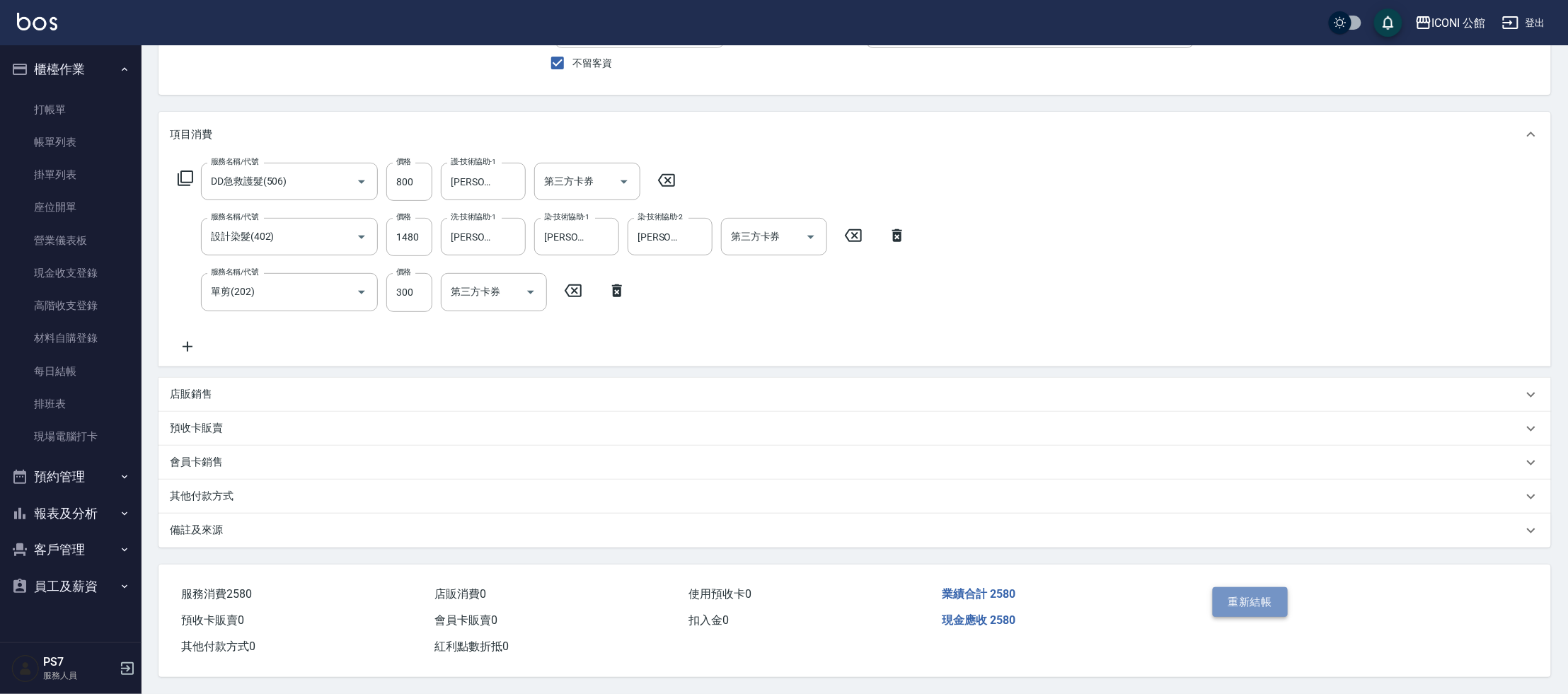
click at [1263, 603] on button "重新結帳" at bounding box center [1250, 602] width 75 height 30
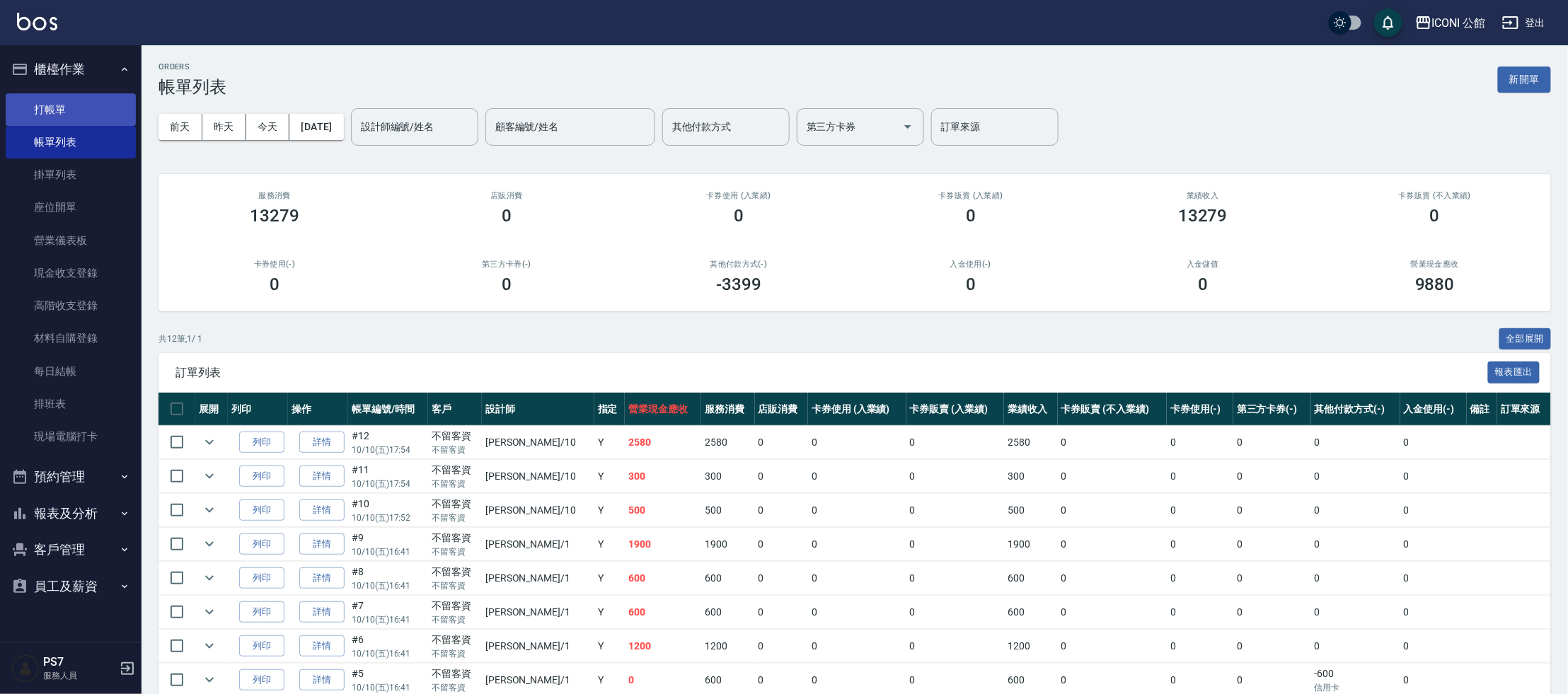
click at [76, 114] on link "打帳單" at bounding box center [70, 110] width 130 height 33
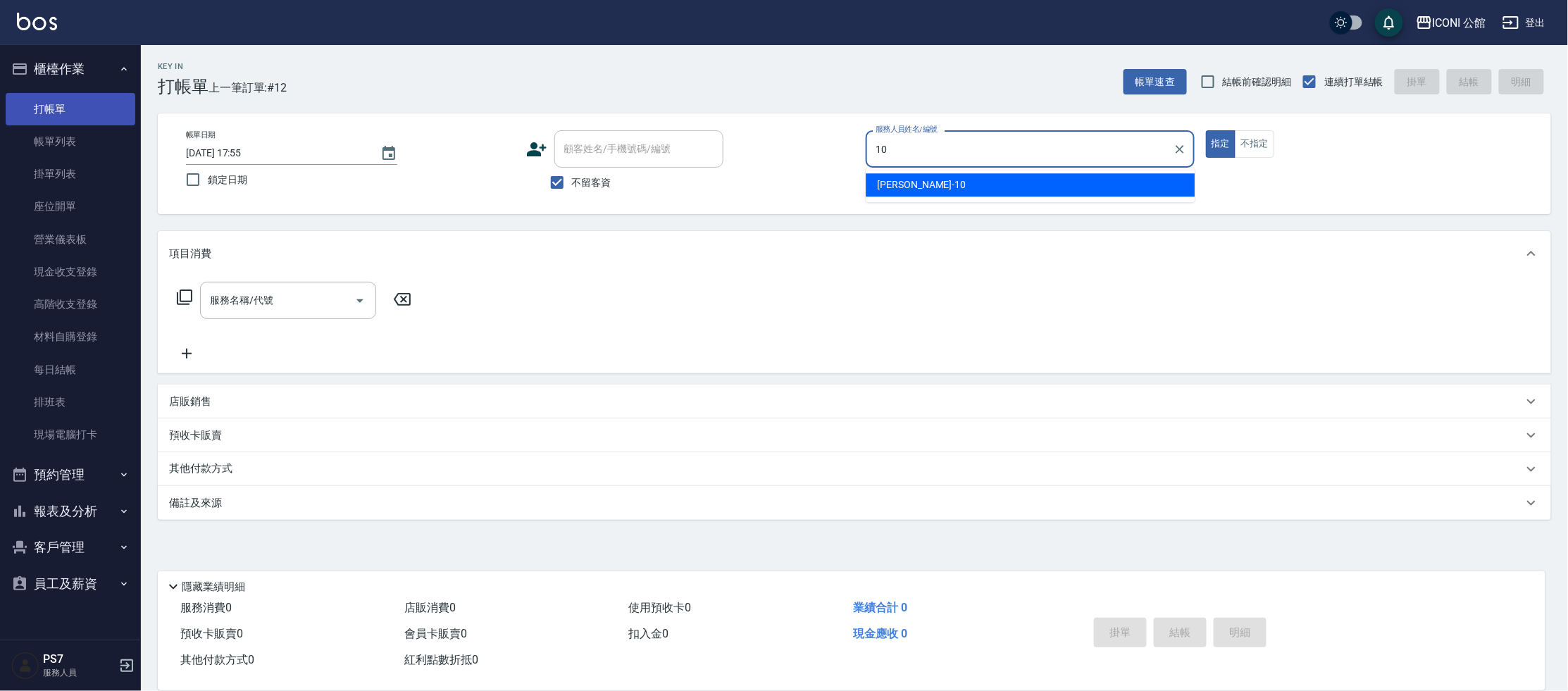
type input "[PERSON_NAME]-10"
type button "true"
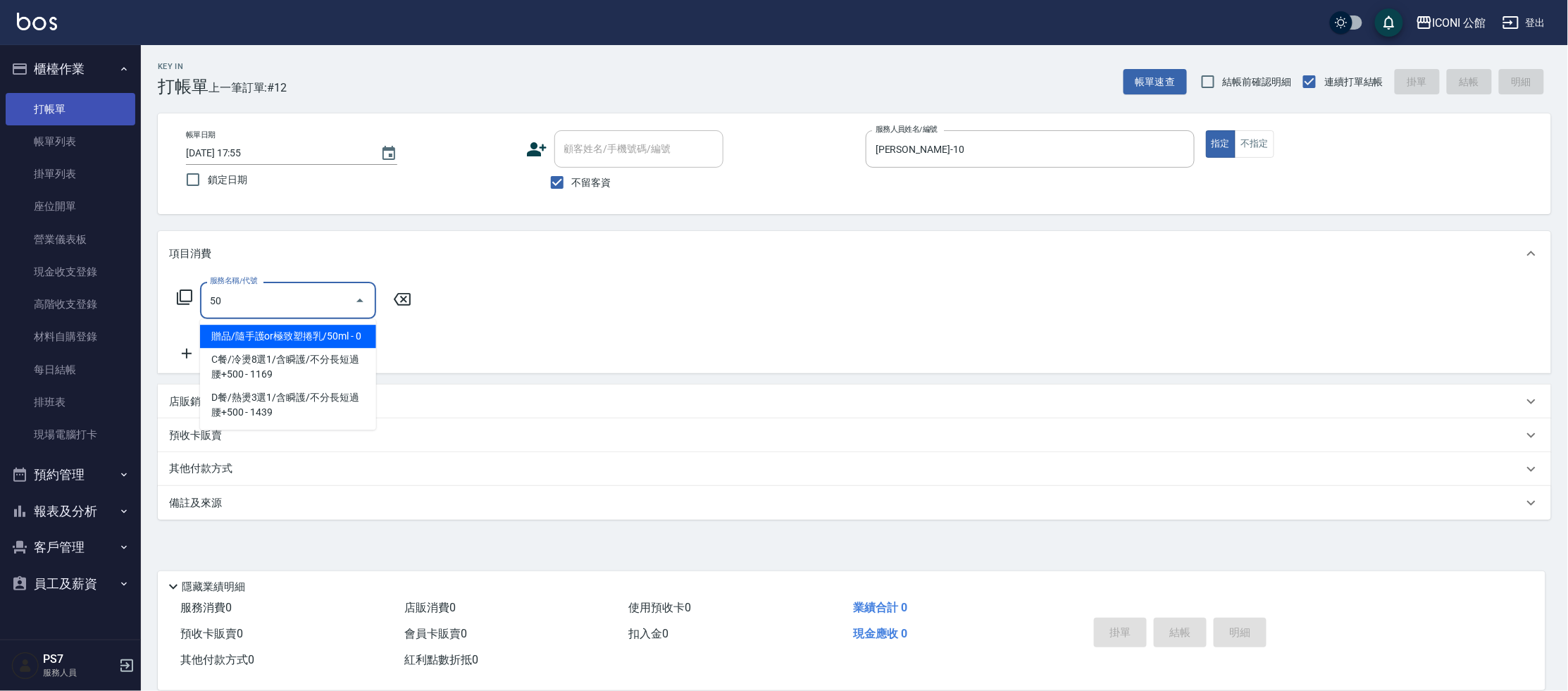
type input "5"
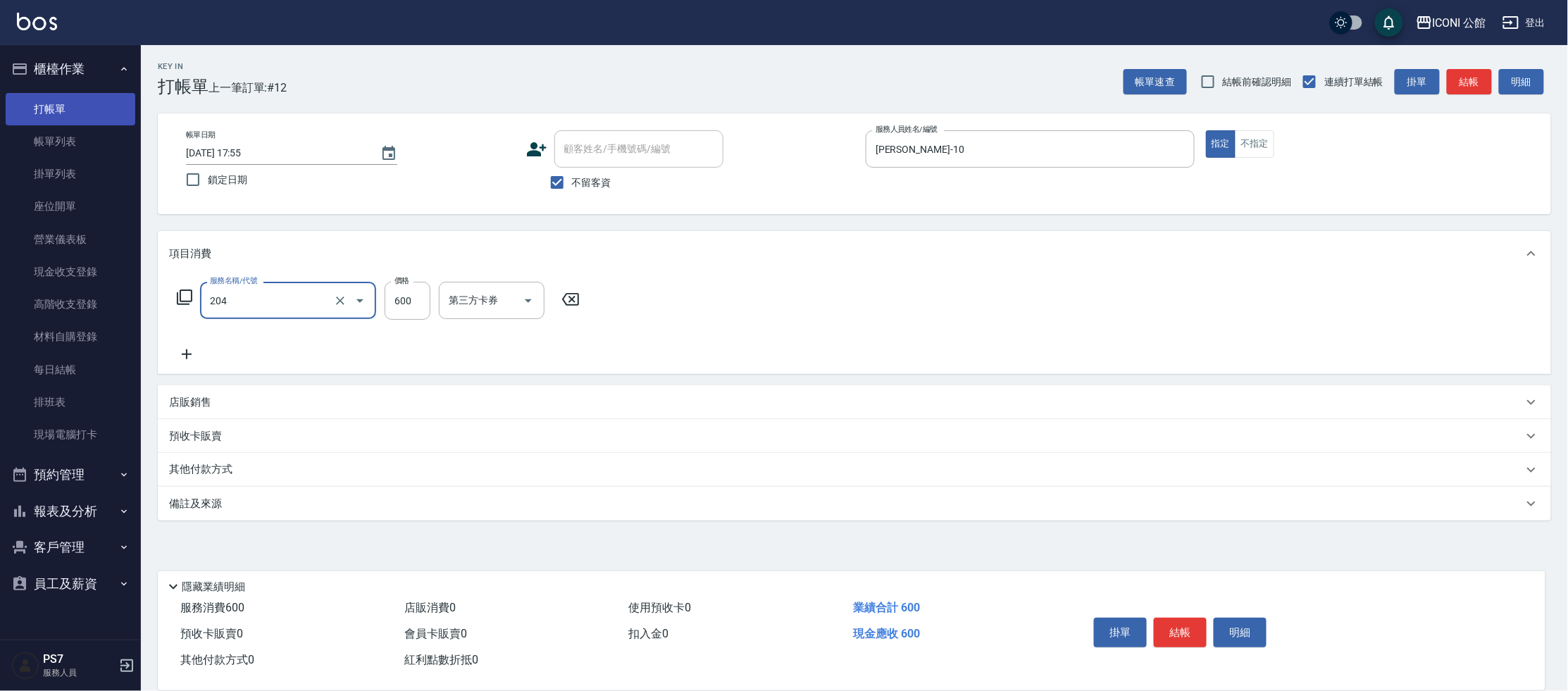
type input "指定洗+剪(204)"
type input "[PERSON_NAME]-21"
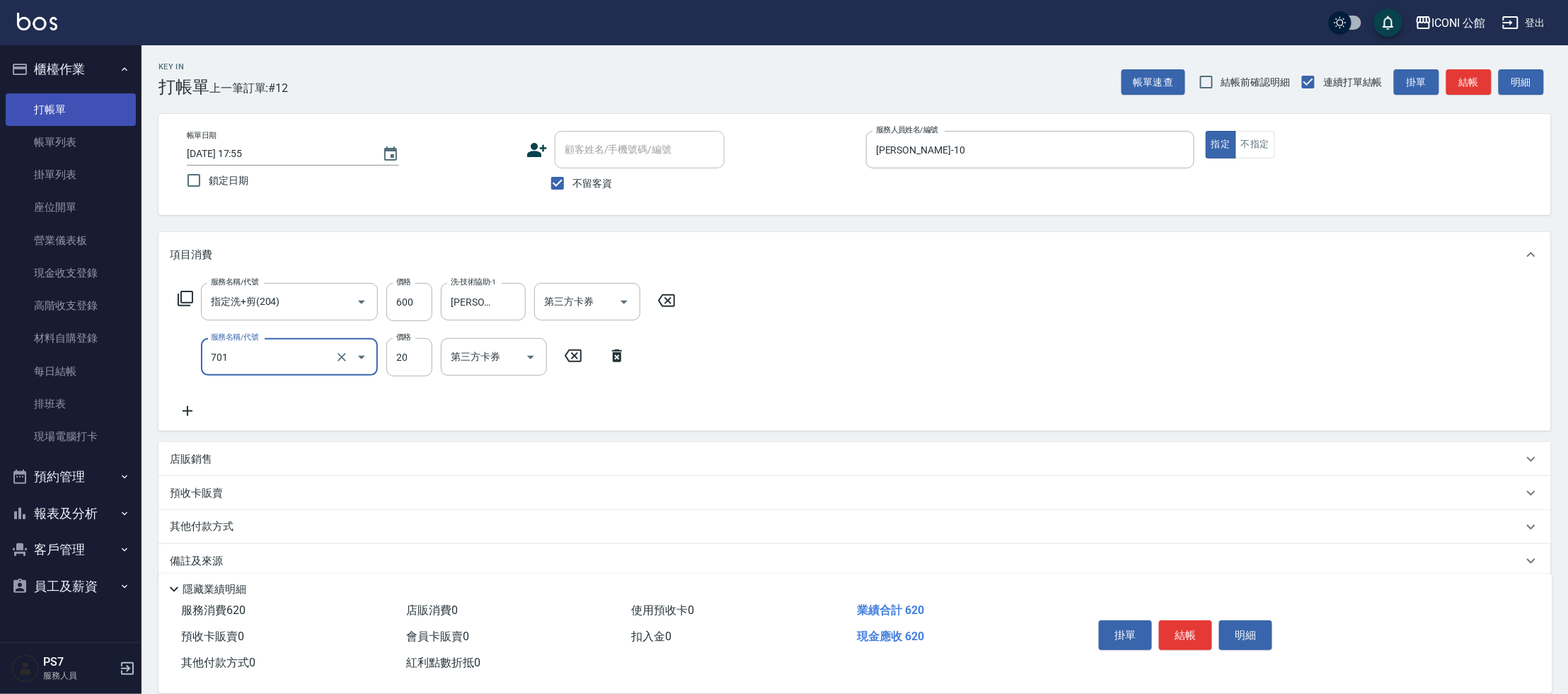
type input "潤絲(701)"
type input "[PERSON_NAME]-21"
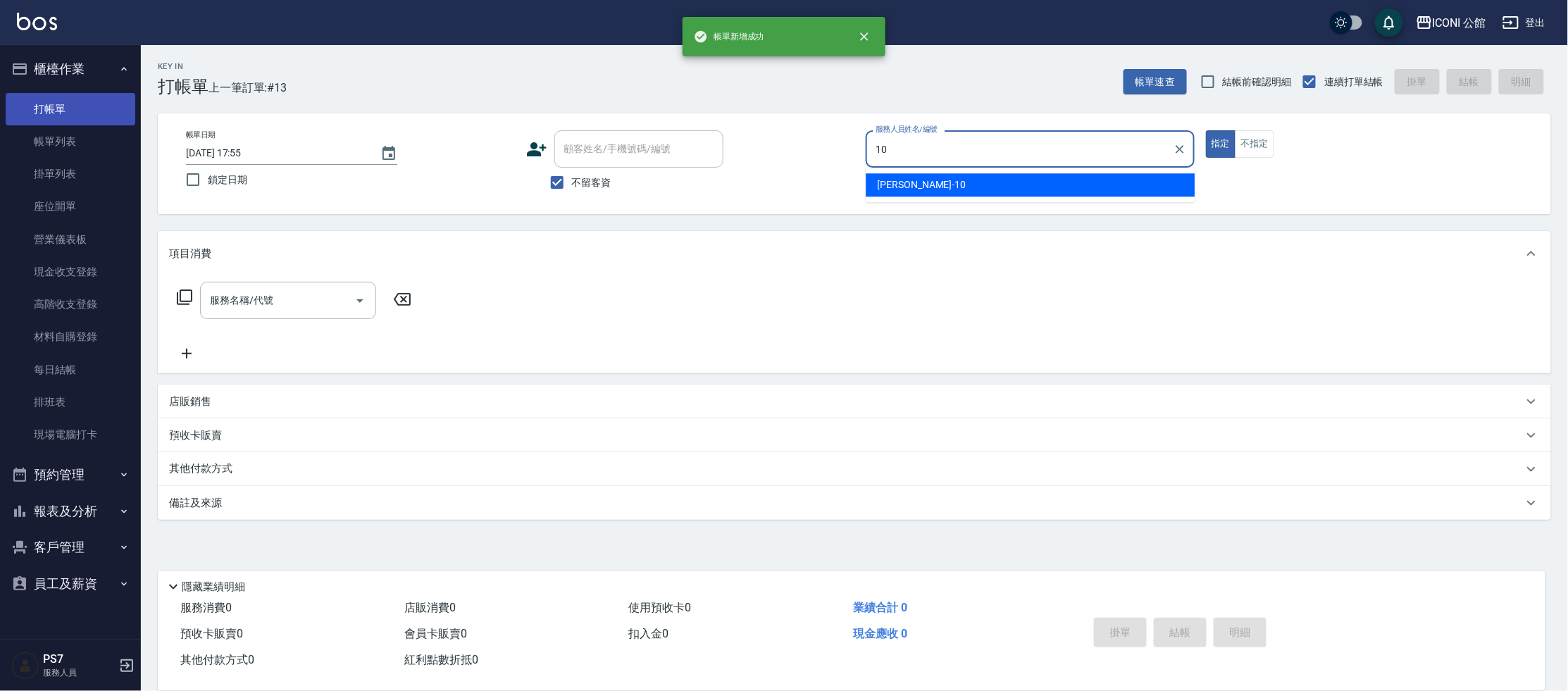
type input "[PERSON_NAME]-10"
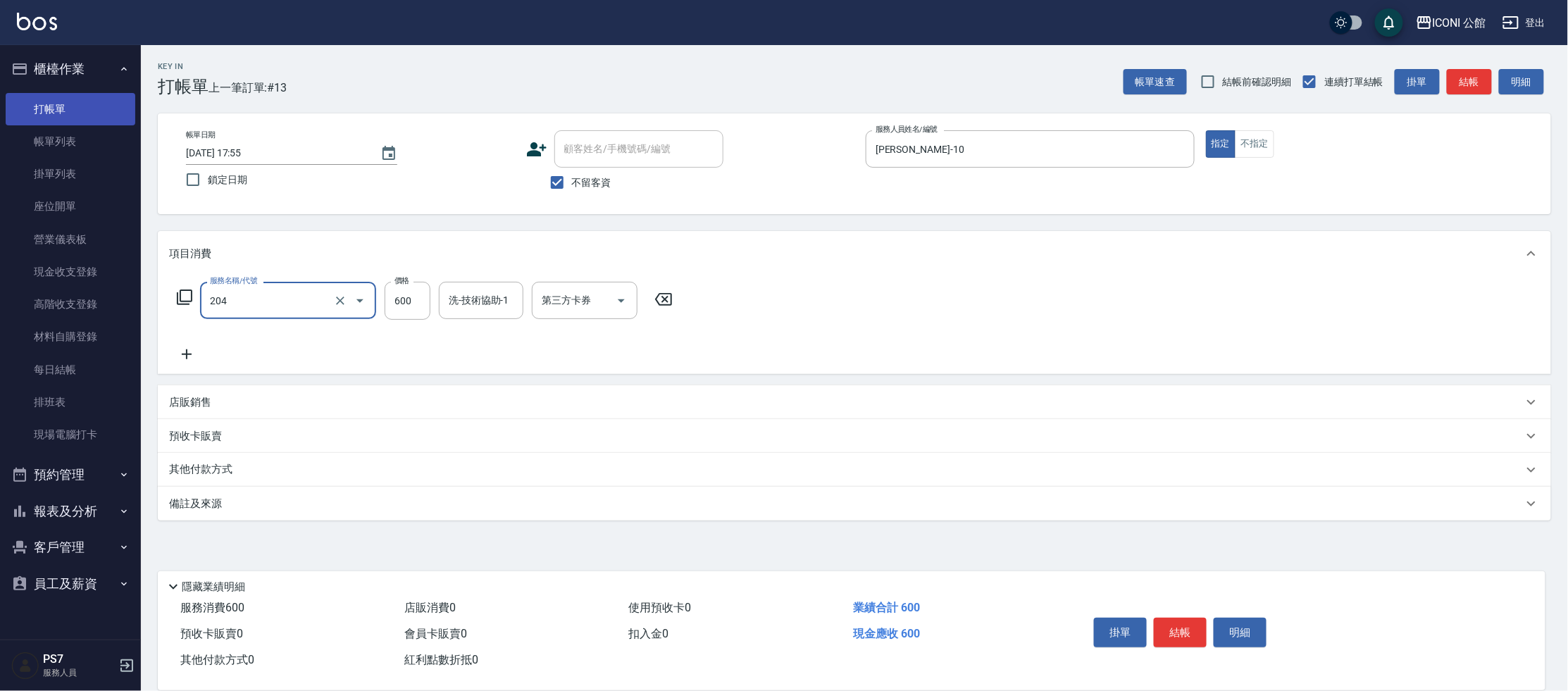
type input "指定洗+剪(204)"
type input "[PERSON_NAME]-21"
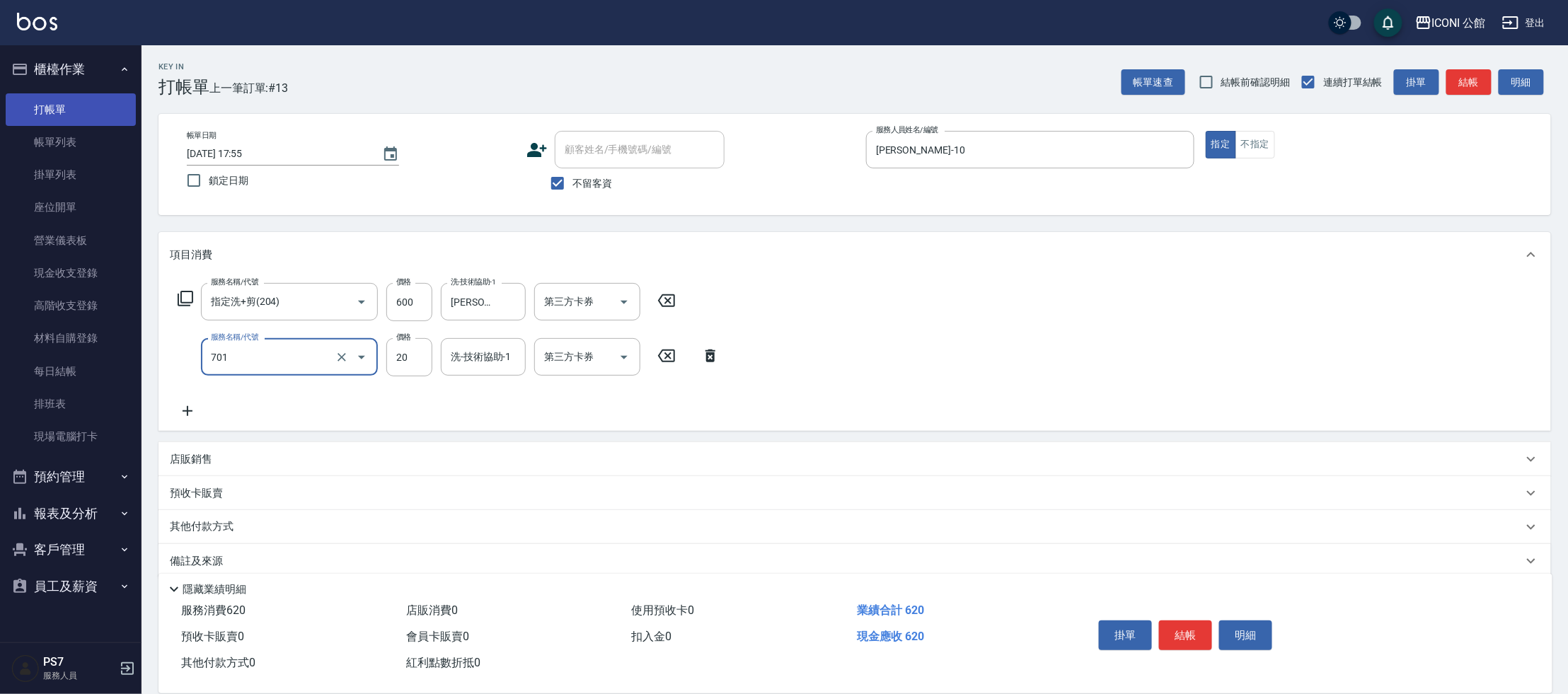
type input "潤絲(701)"
type input "[PERSON_NAME]-21"
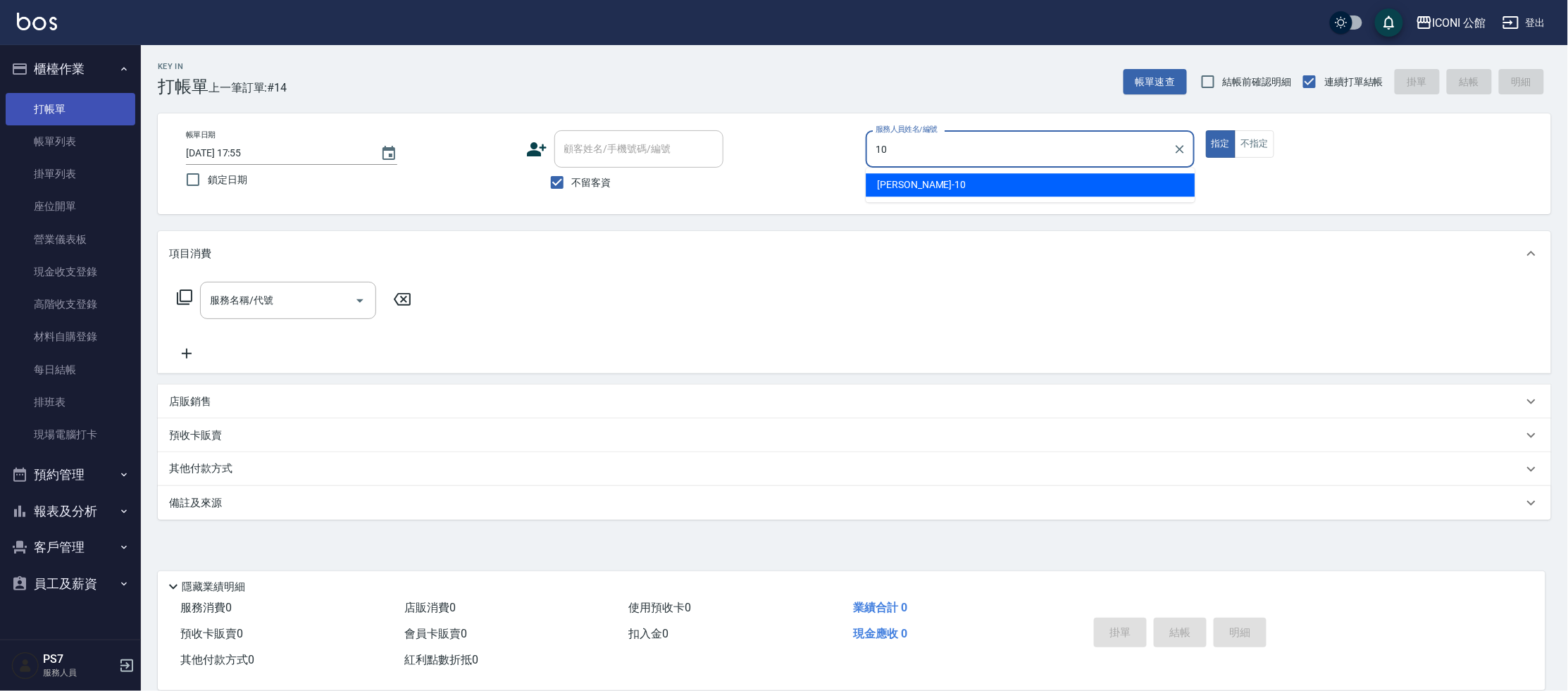
type input "[PERSON_NAME]-10"
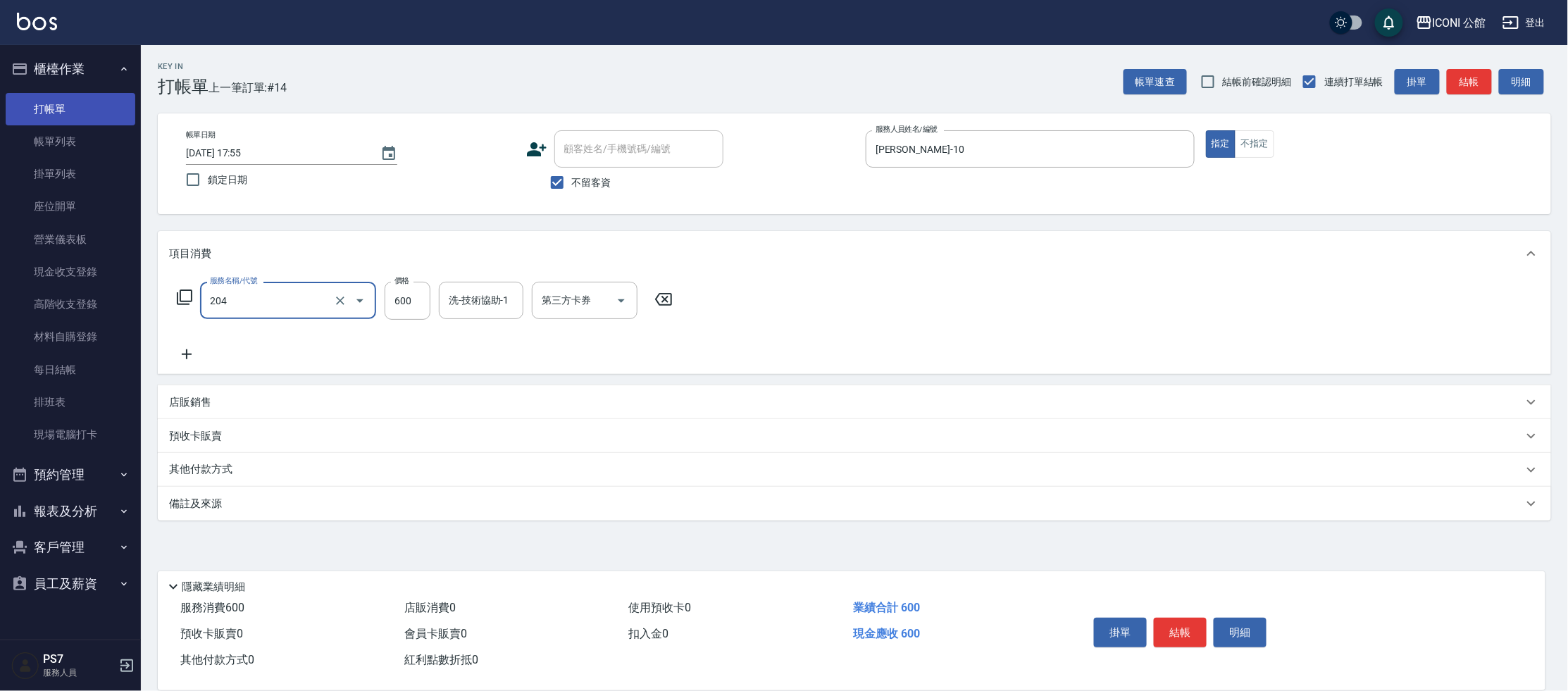
type input "指定洗+剪(204)"
type input "400"
type input "[PERSON_NAME]-21"
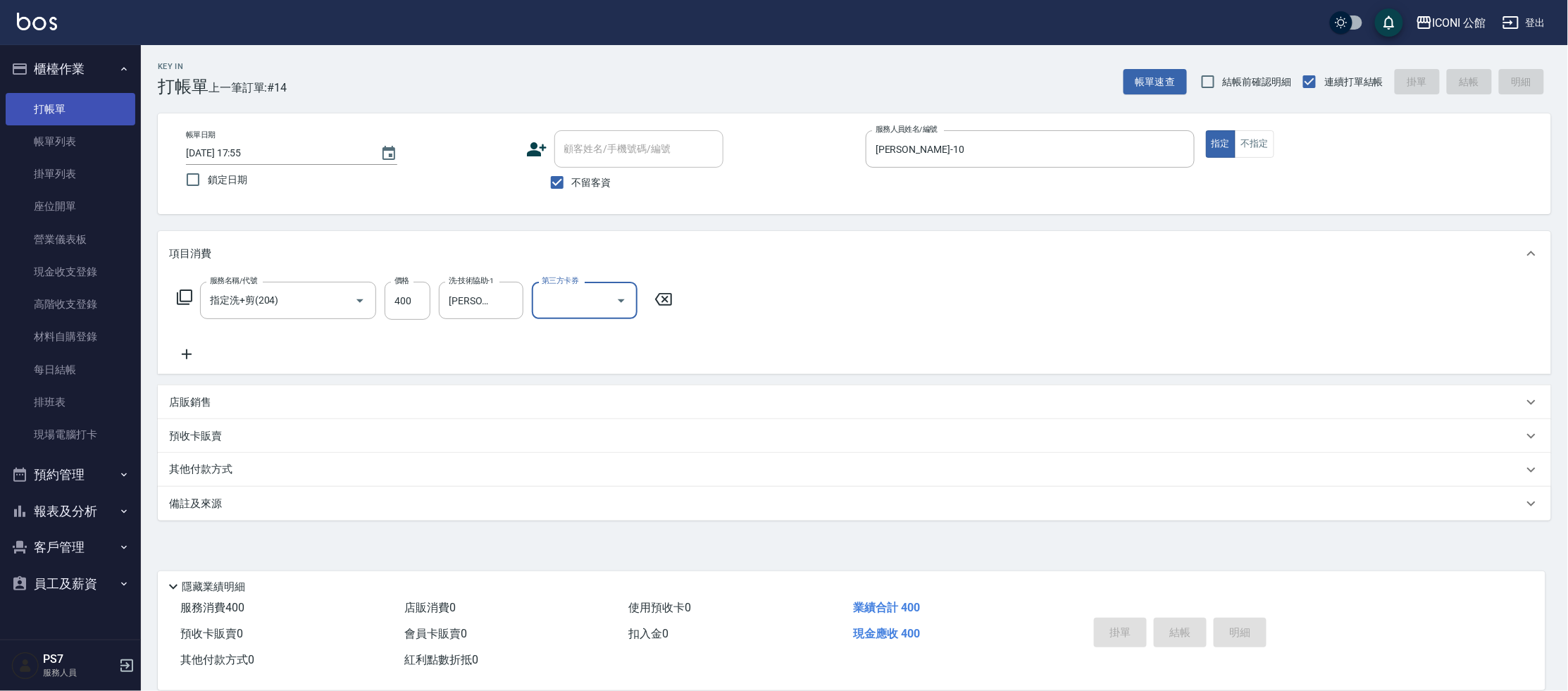
type input "[DATE] 17:56"
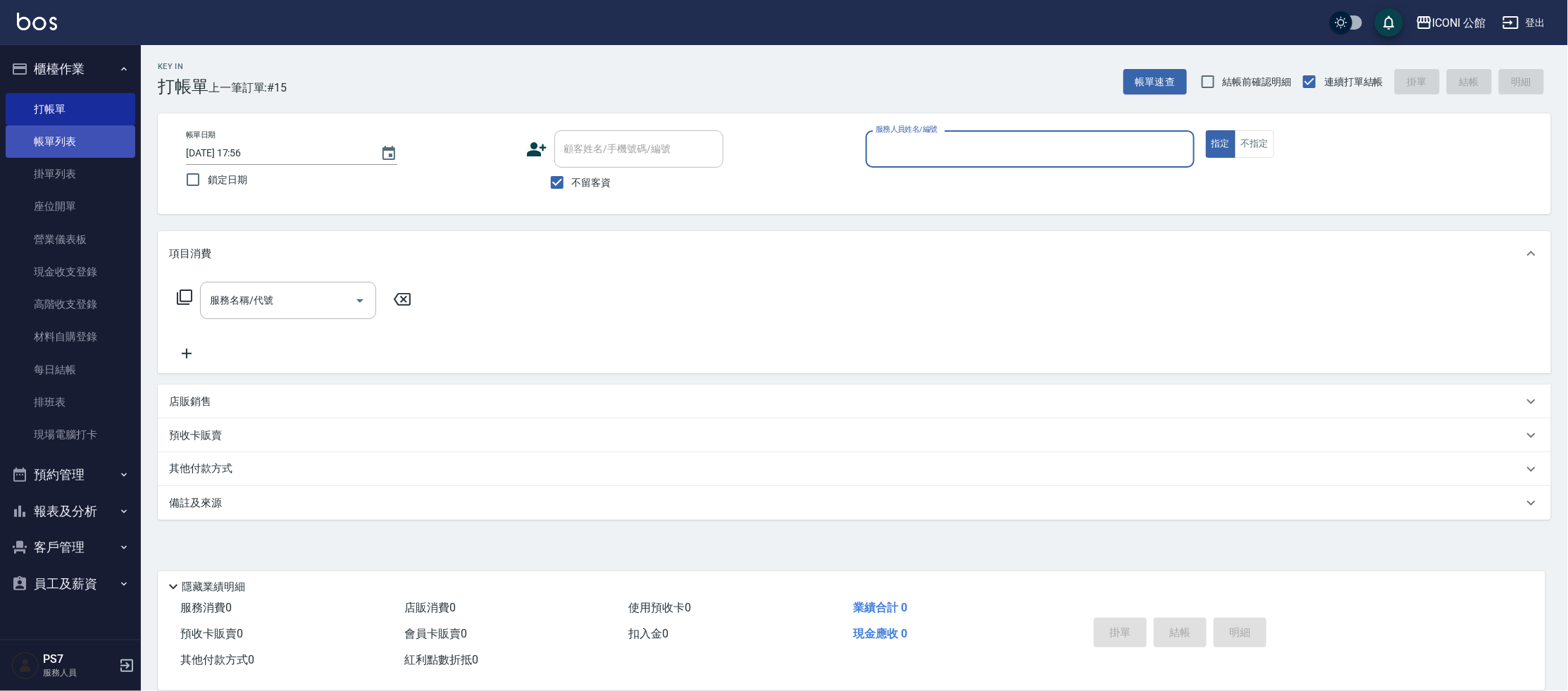
click at [95, 143] on link "帳單列表" at bounding box center [70, 142] width 130 height 33
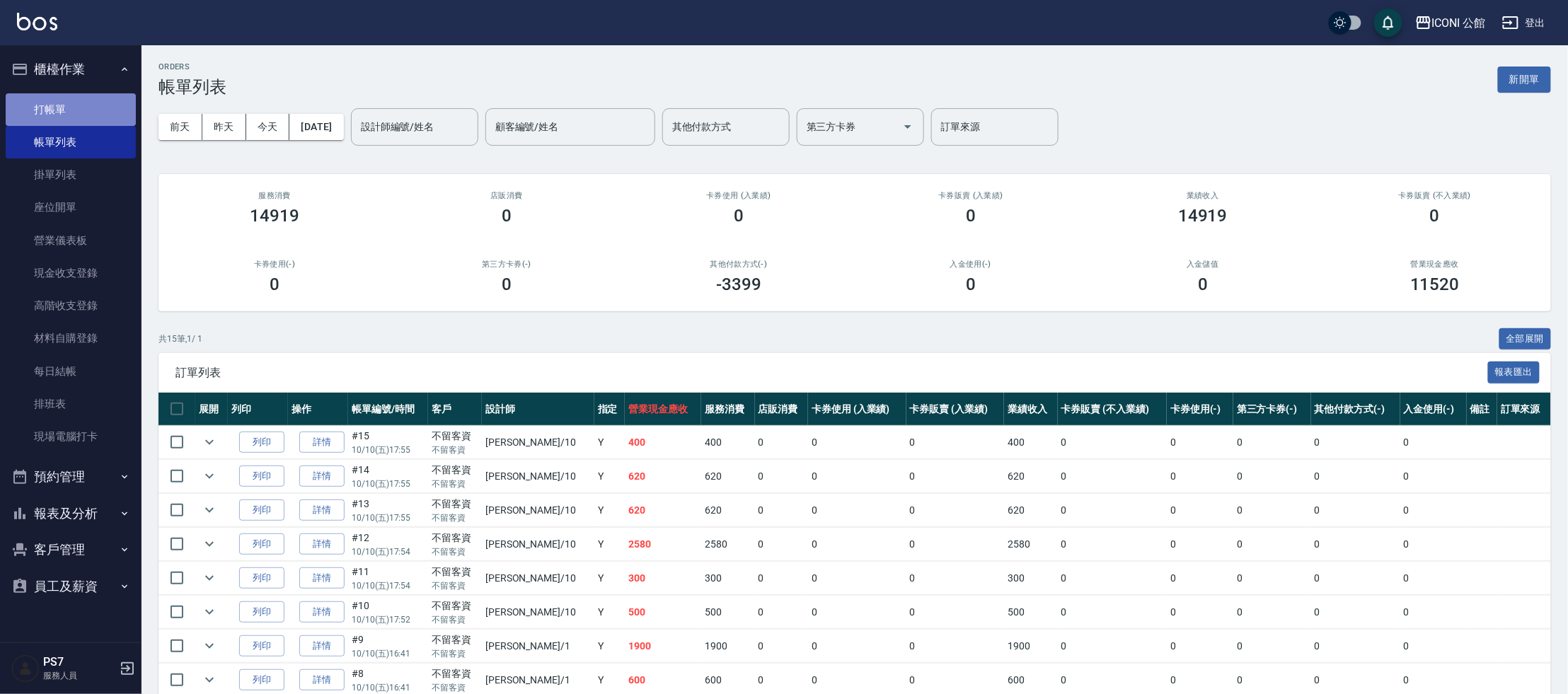
click at [87, 114] on link "打帳單" at bounding box center [70, 110] width 130 height 33
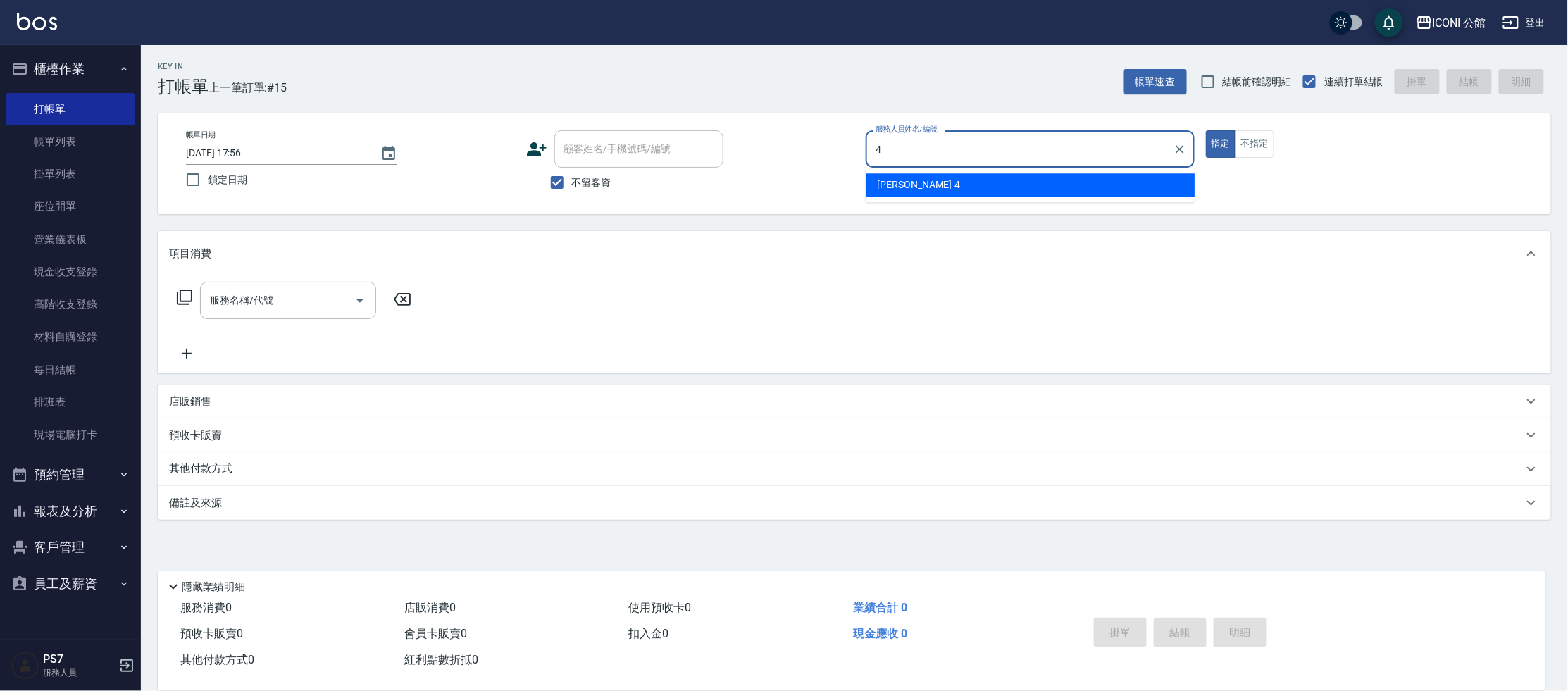
type input "Lina-4"
type button "true"
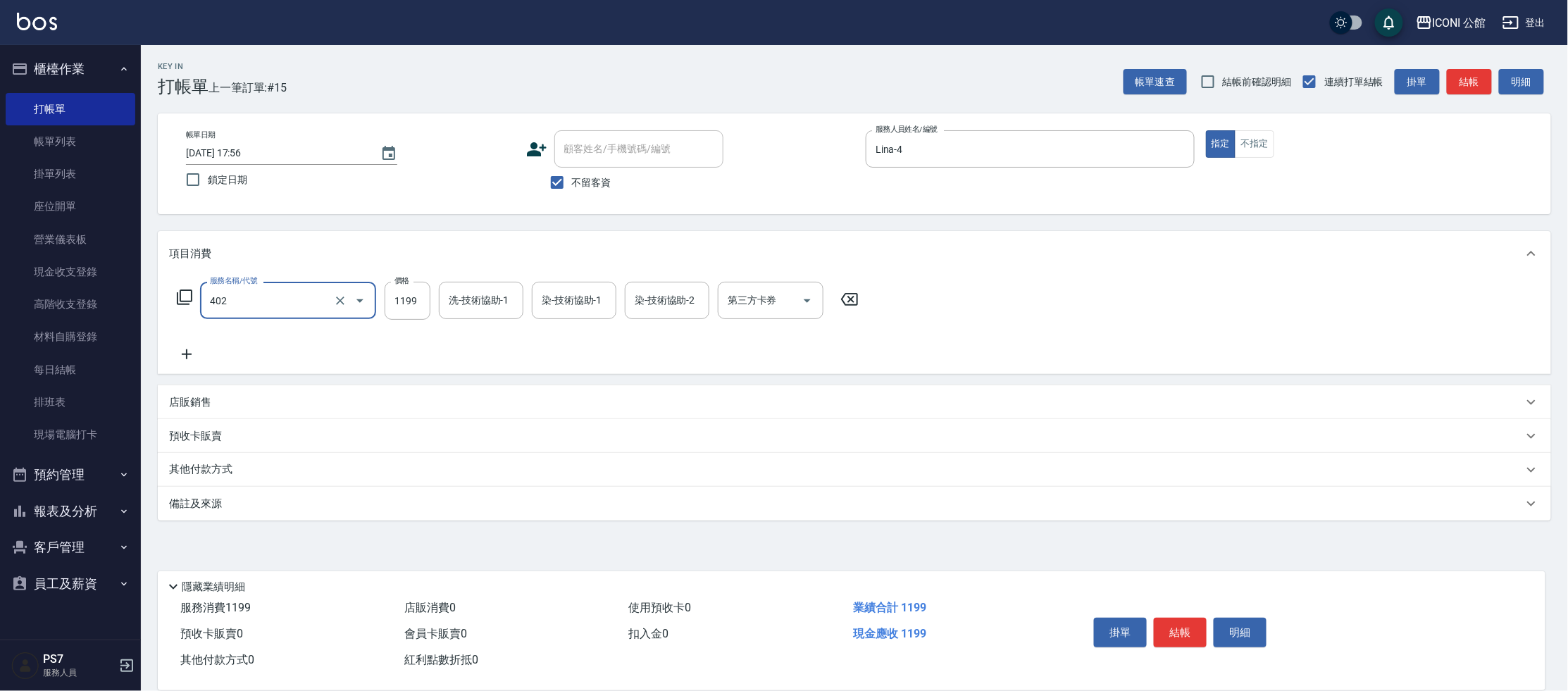
type input "設計染髮(402)"
type input "1499"
type input "2"
type input "Lina-4"
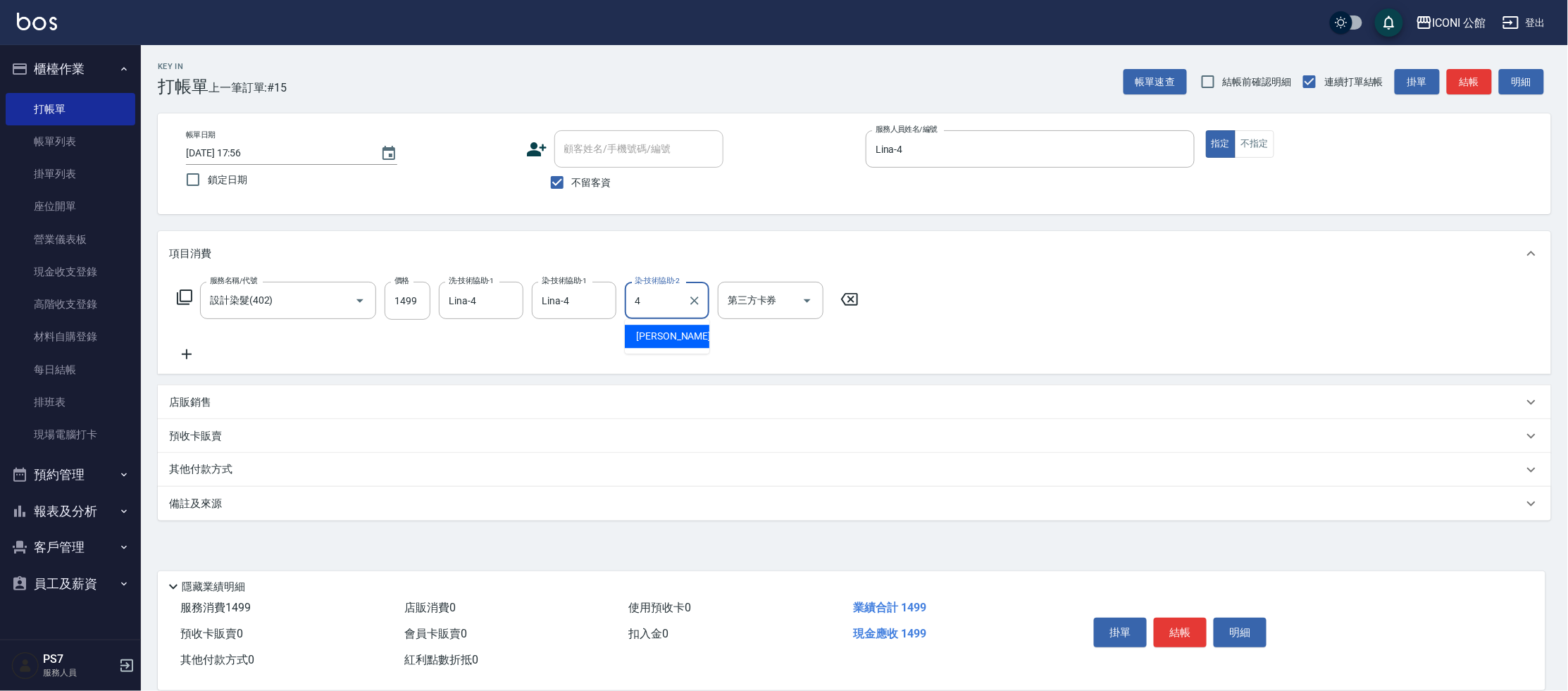
type input "Lina-4"
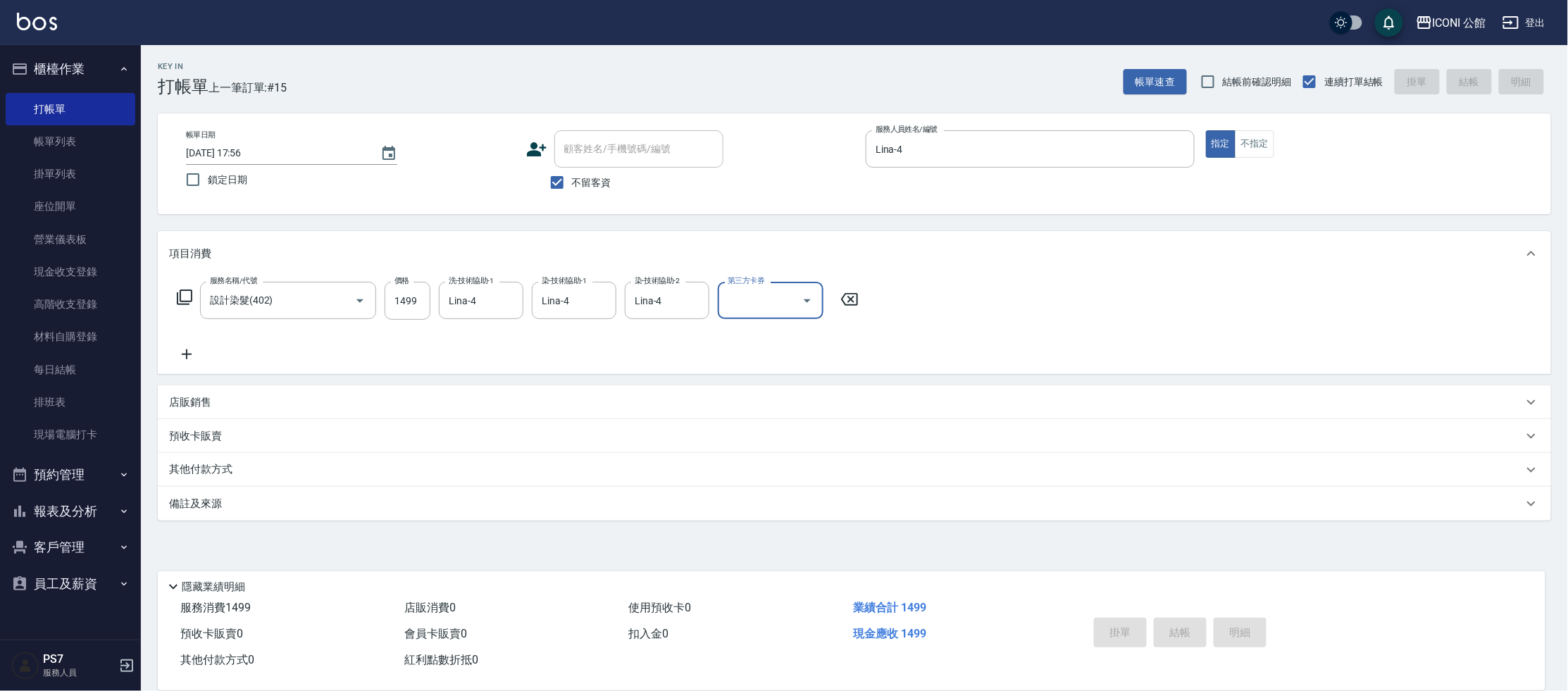
type input "[DATE] 17:57"
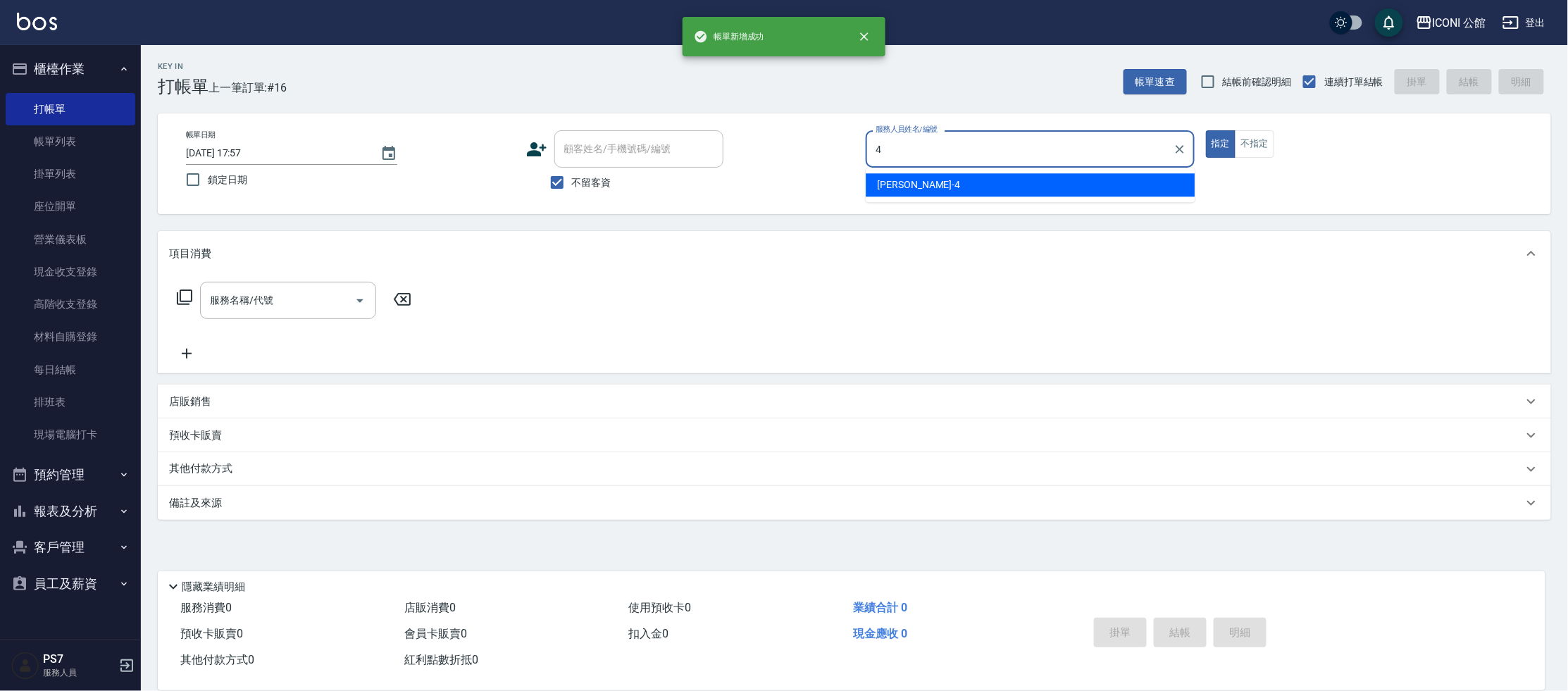
type input "Lina-4"
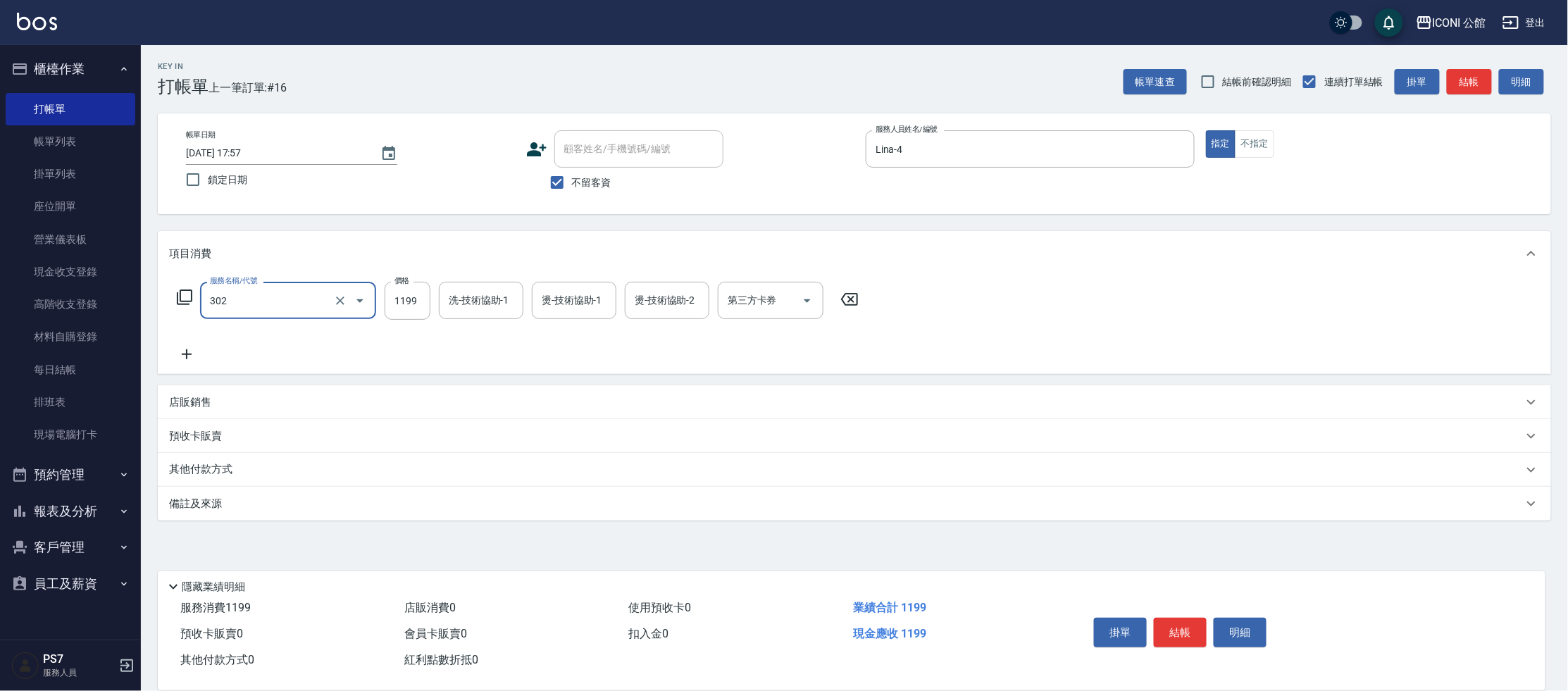
type input "設計燙髮(302)"
type input "1600"
type input "Lina-4"
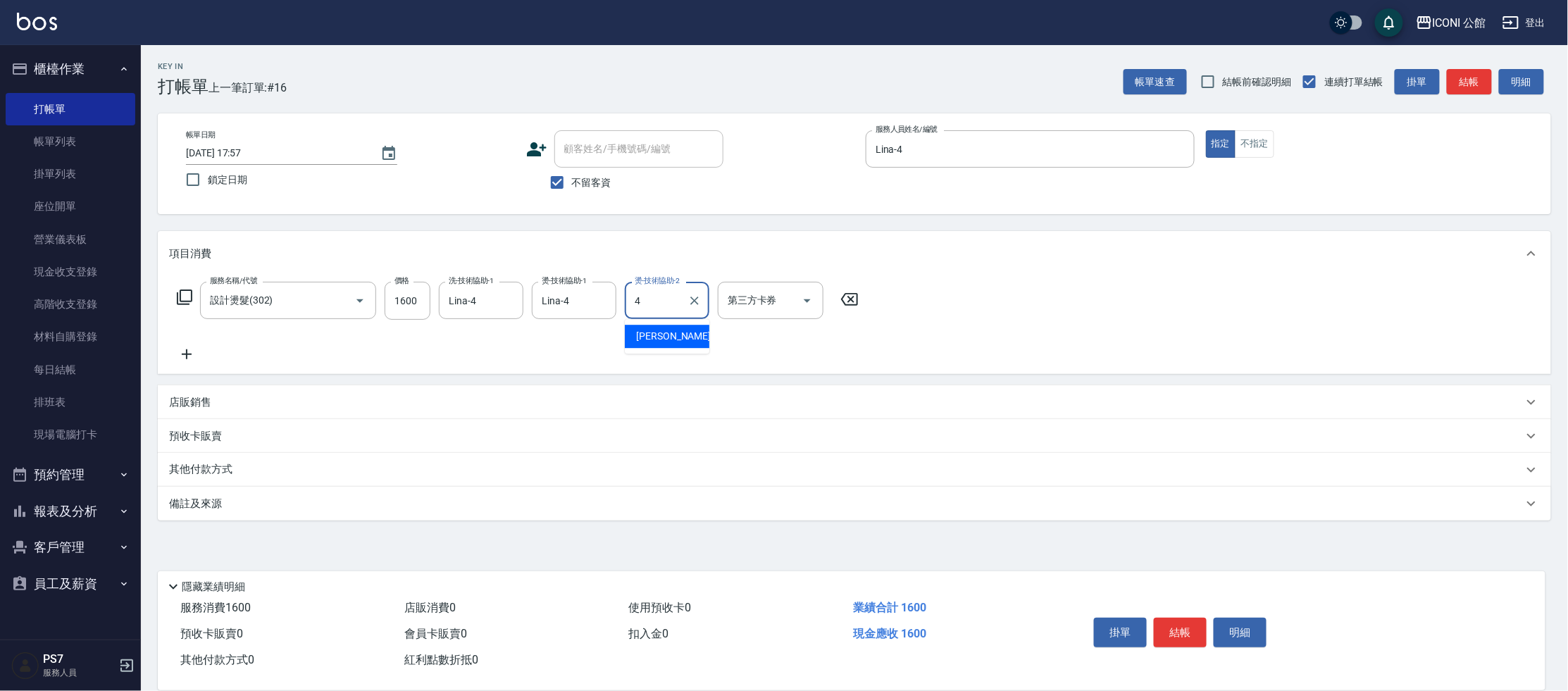
type input "Lina-4"
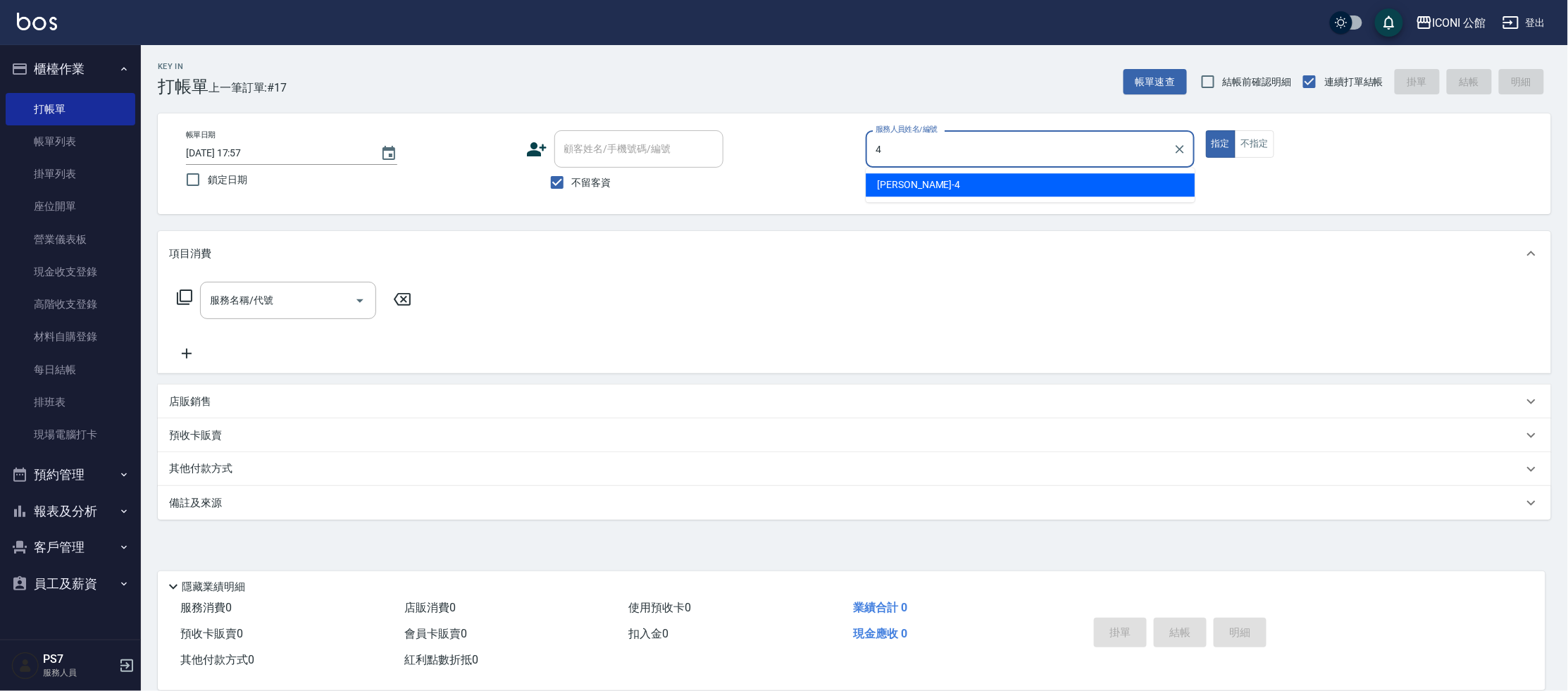
type input "Lina-4"
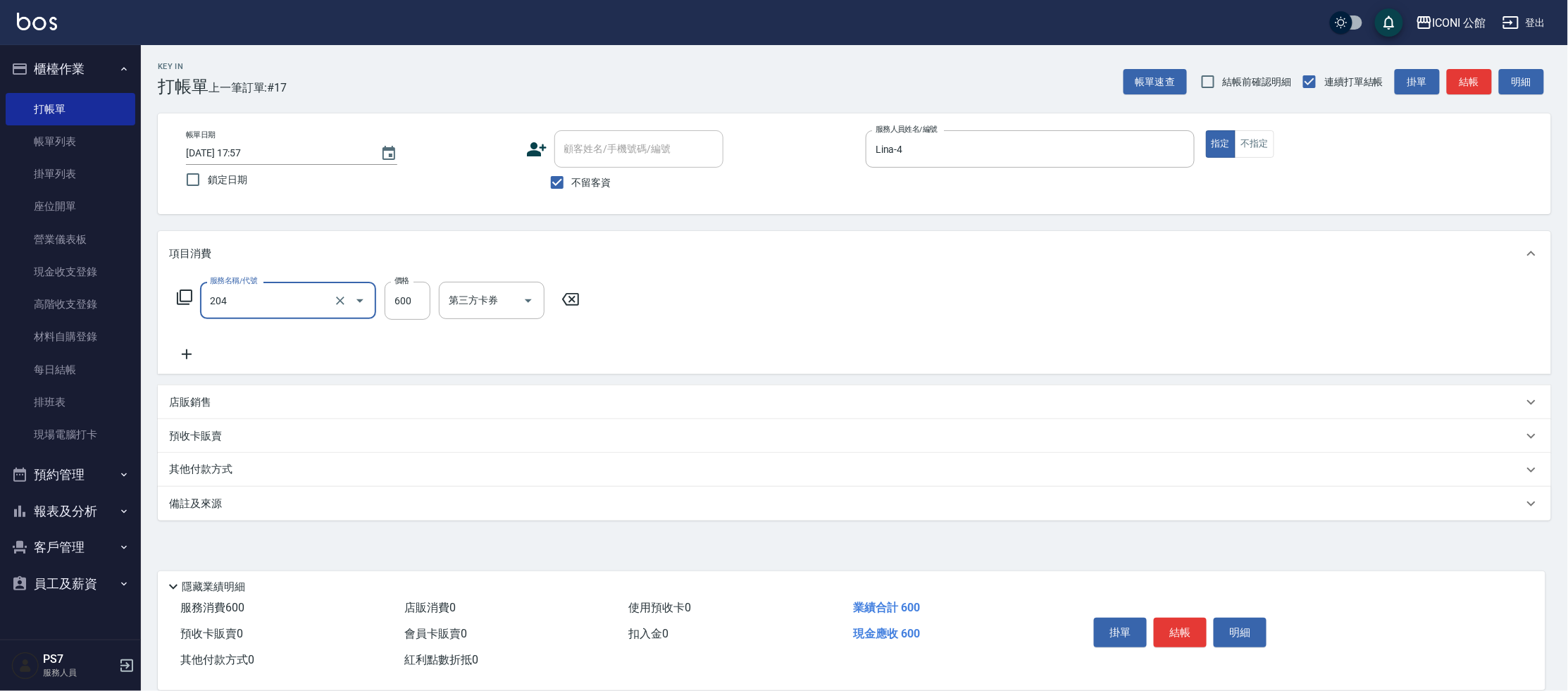
type input "指定洗+剪(204)"
type input "Lina-4"
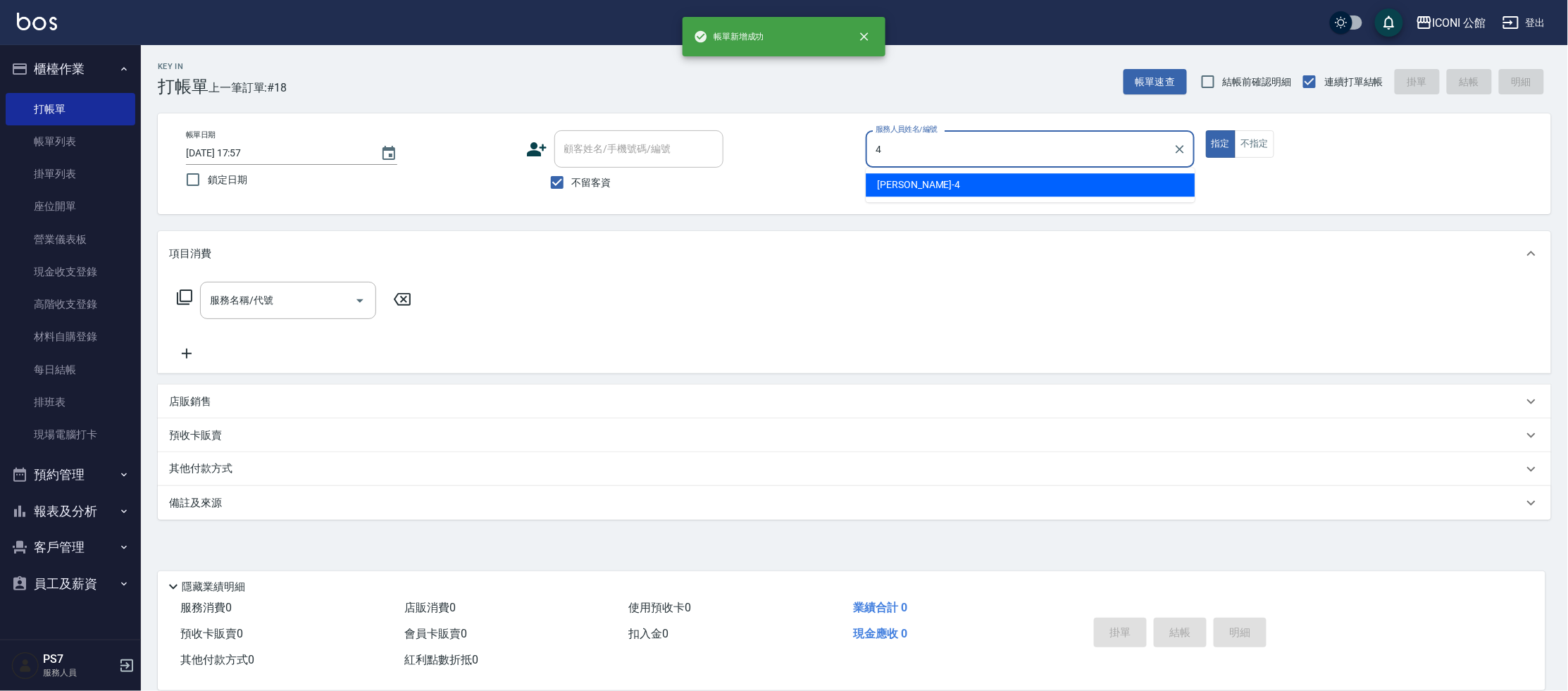
type input "Lina-4"
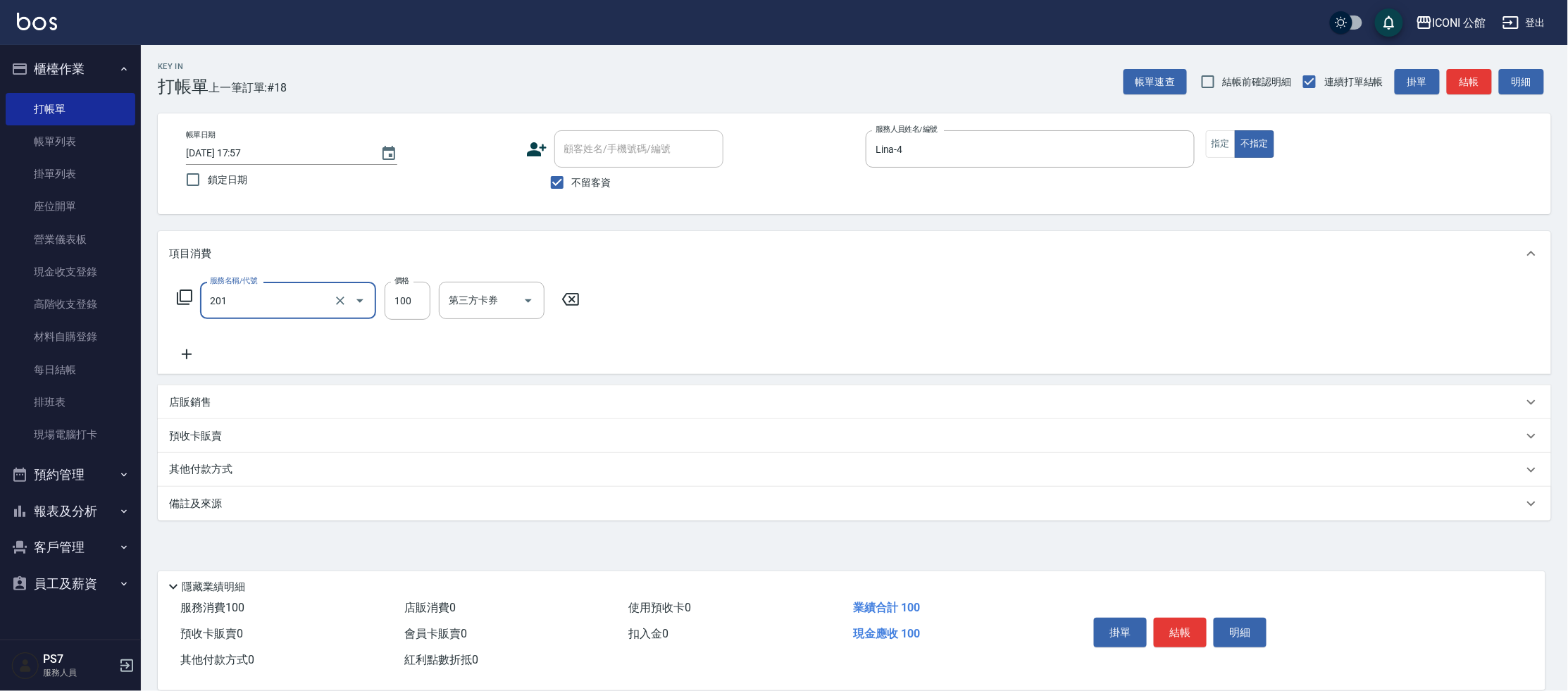
type input "剪瀏(201)"
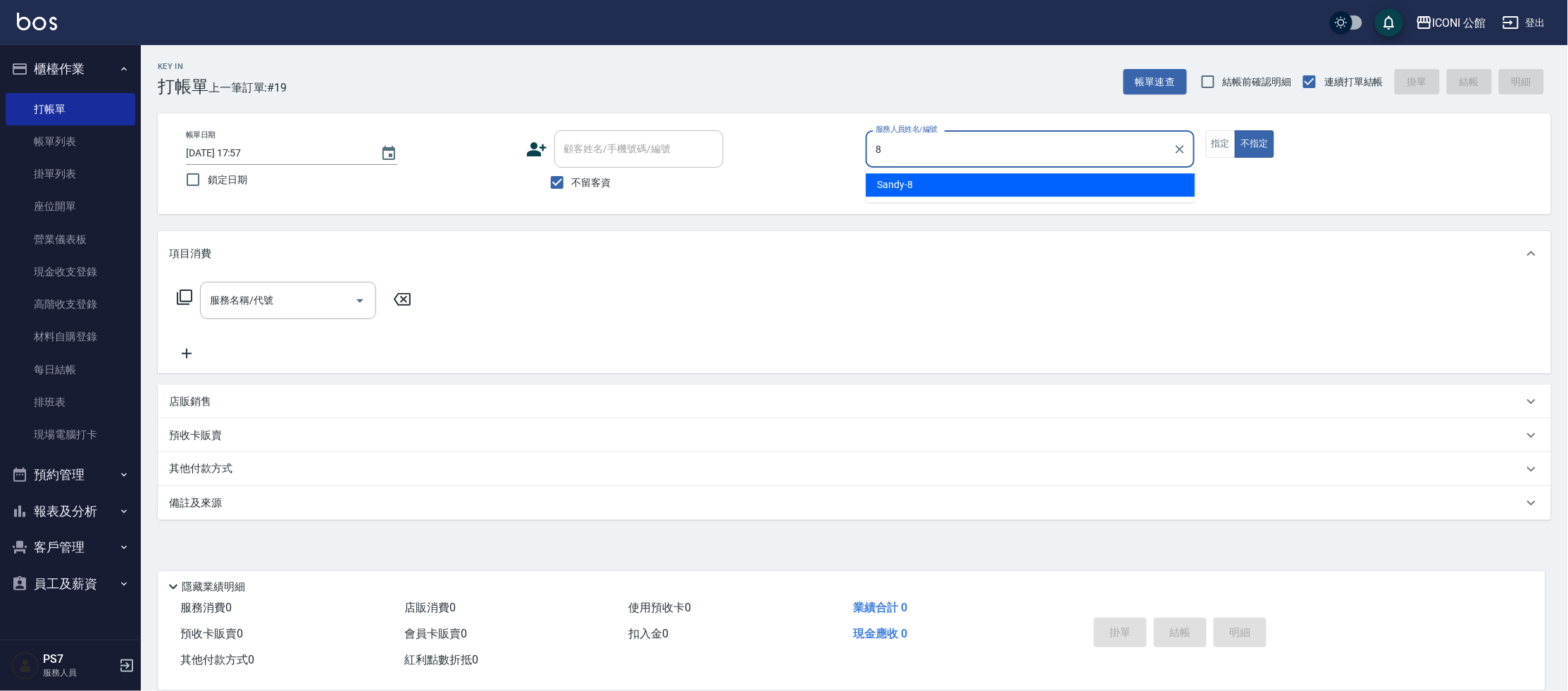
type input "Sandy-8"
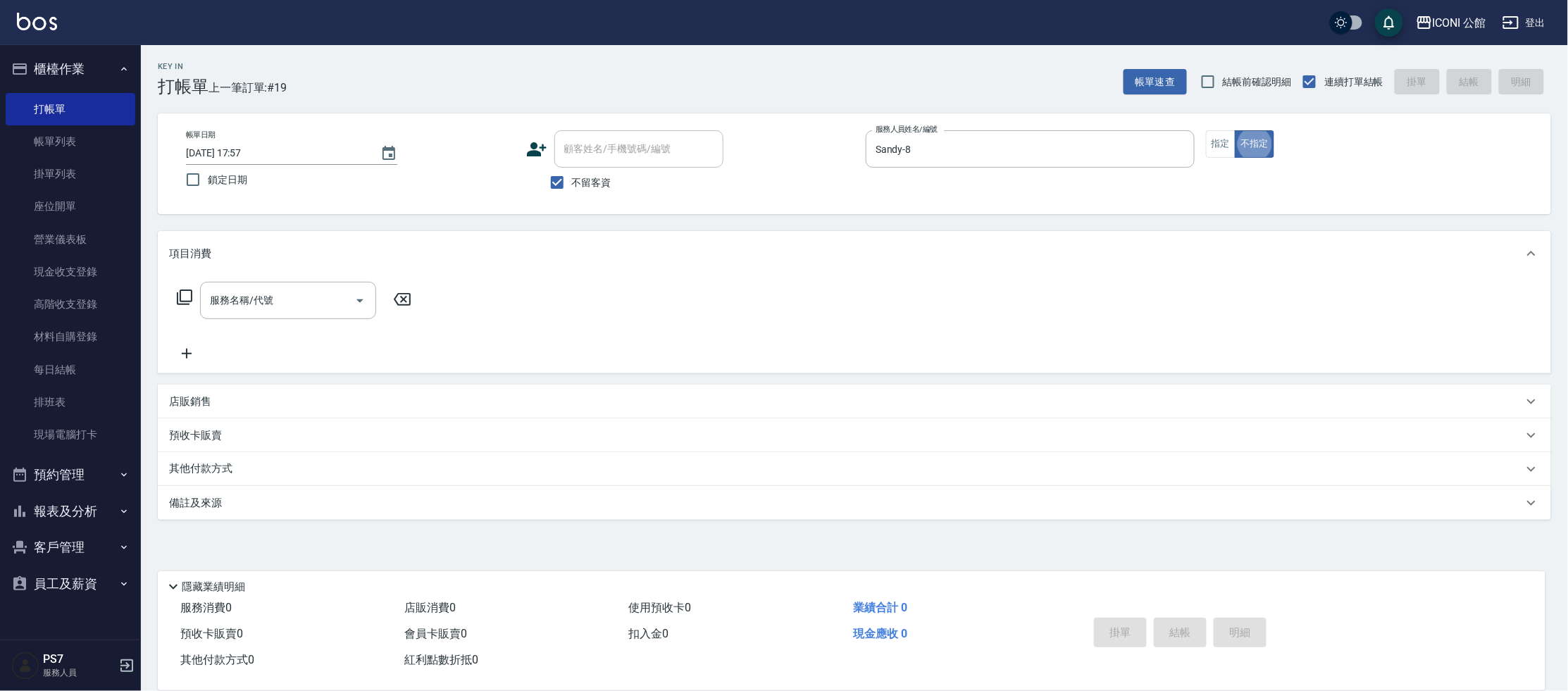
type button "false"
click at [76, 145] on link "帳單列表" at bounding box center [70, 142] width 130 height 33
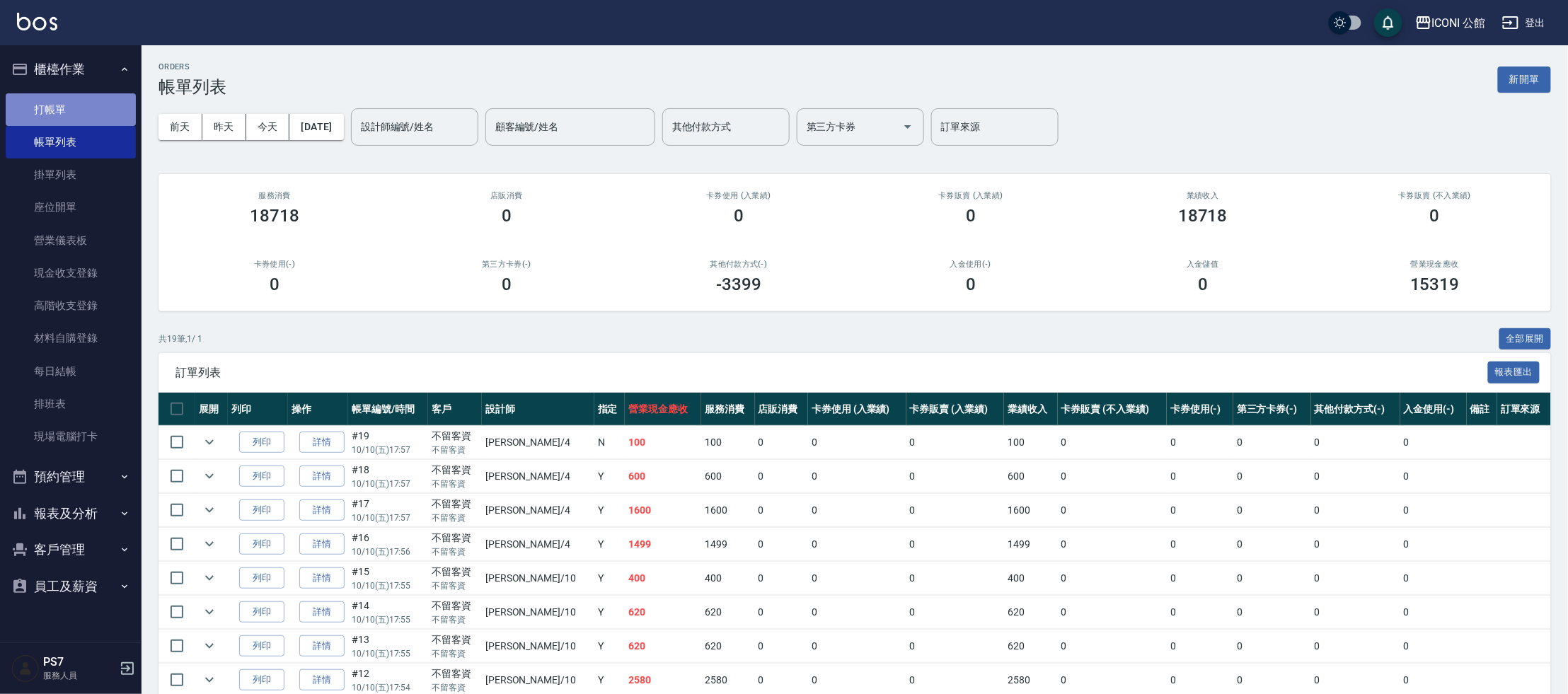
click at [94, 114] on link "打帳單" at bounding box center [70, 110] width 130 height 33
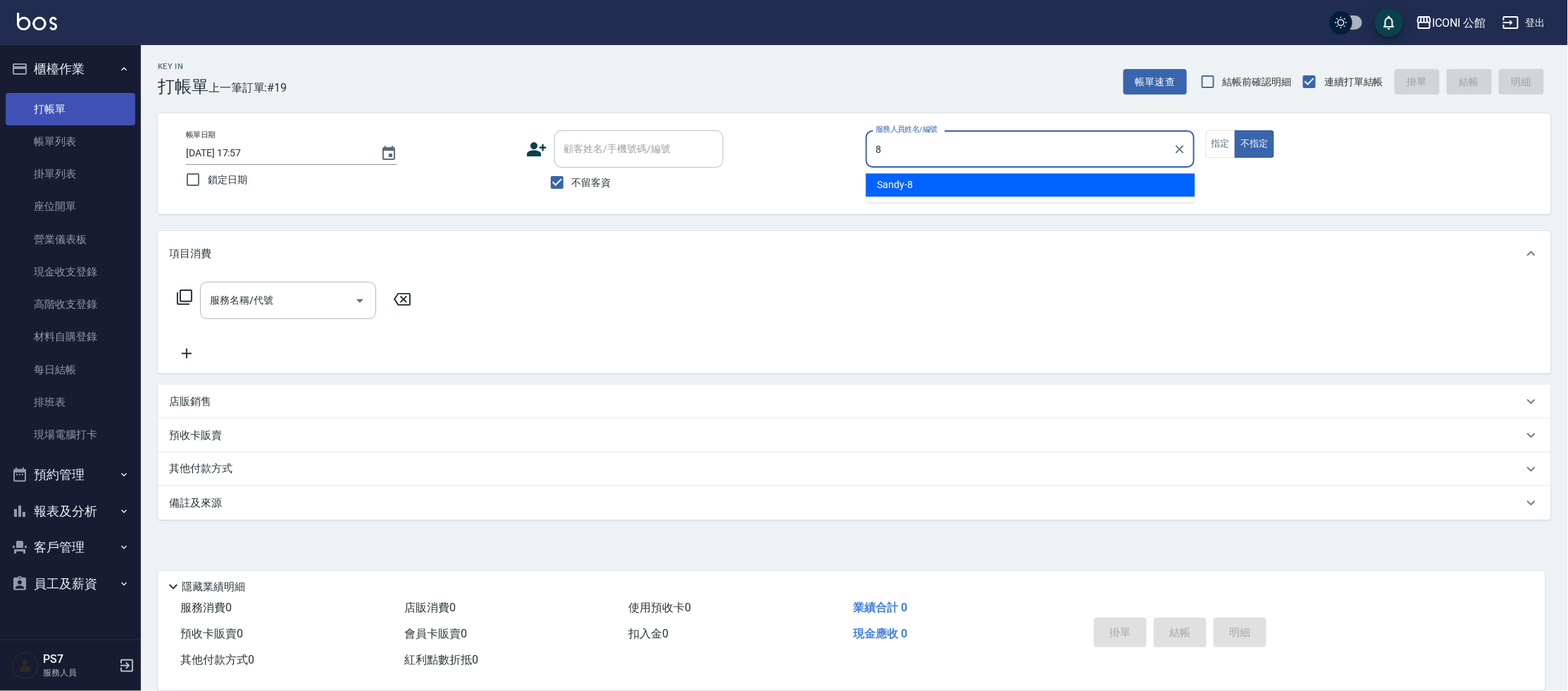
type input "Sandy-8"
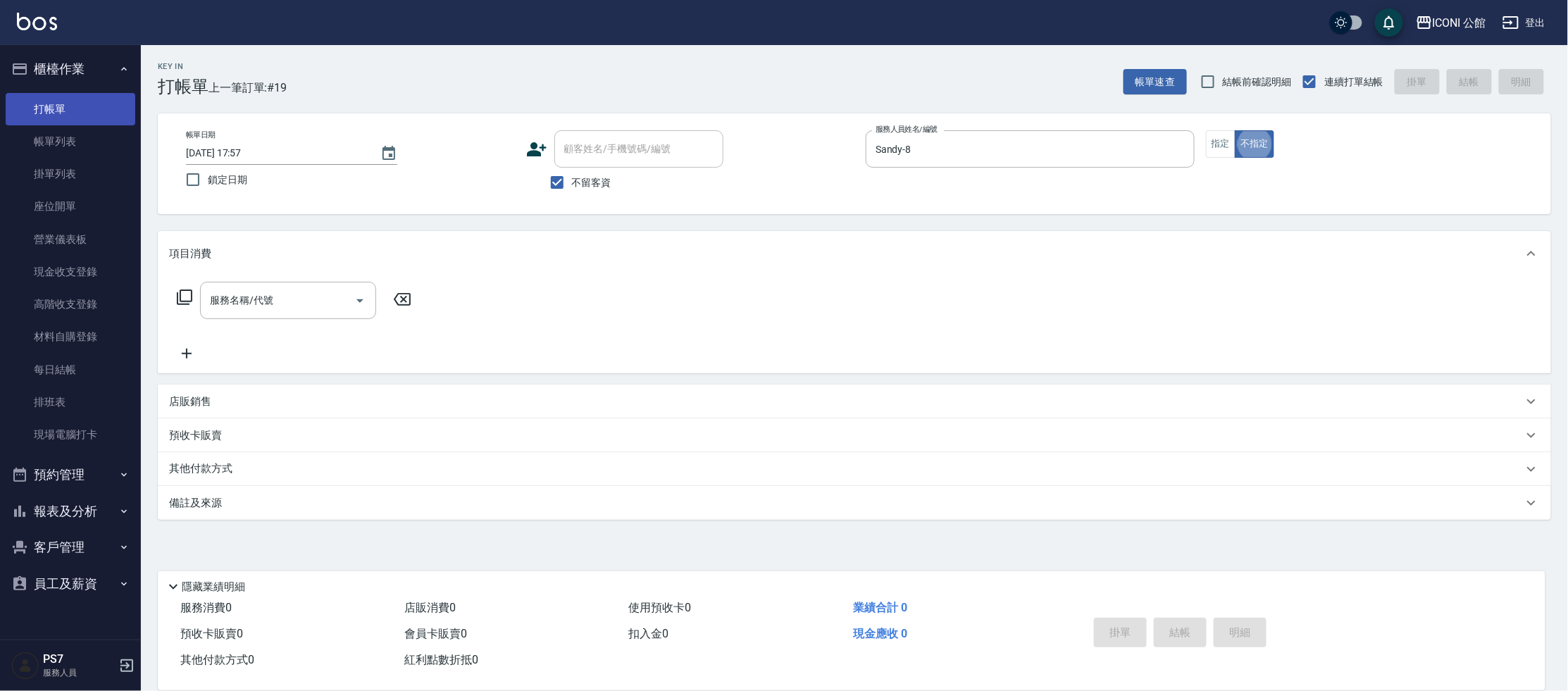
type button "false"
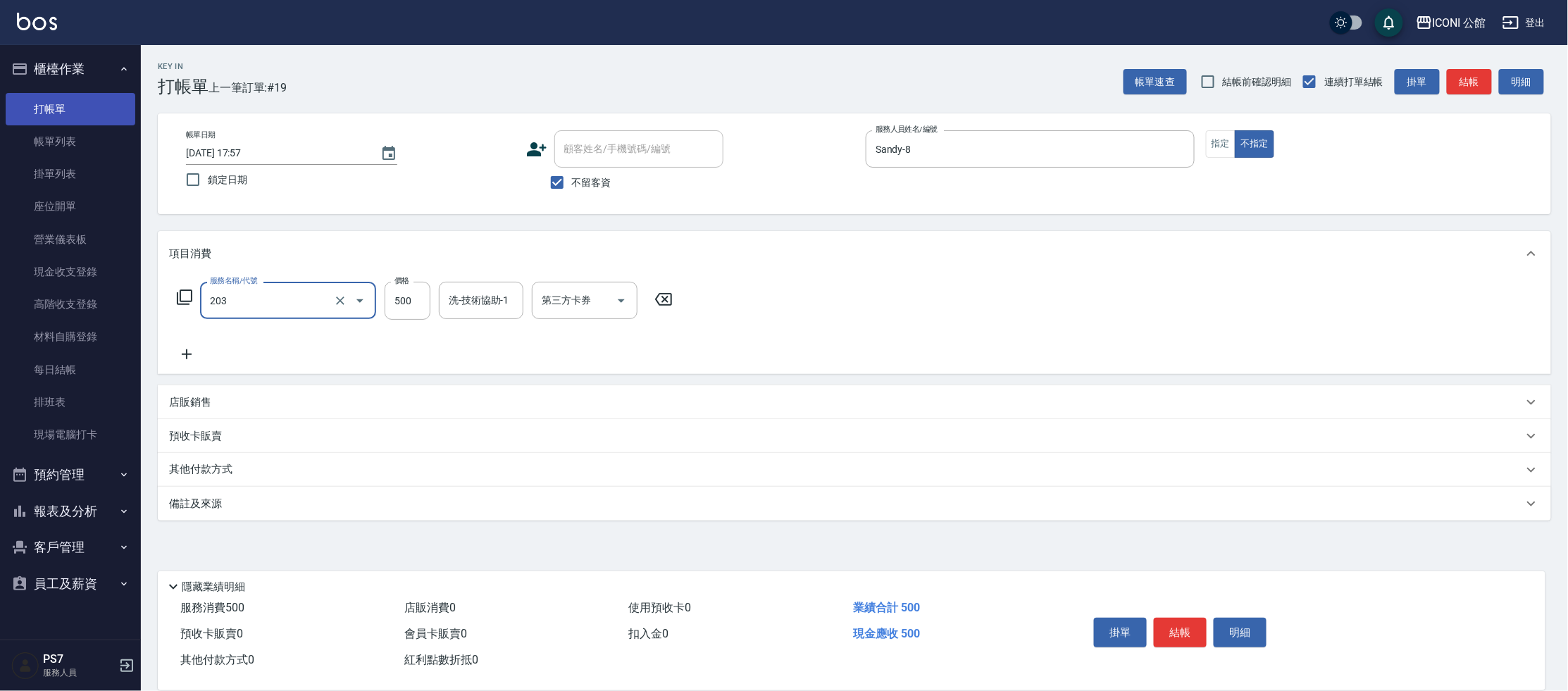
type input "不指定洗+剪(203)"
type input "[PERSON_NAME]-24"
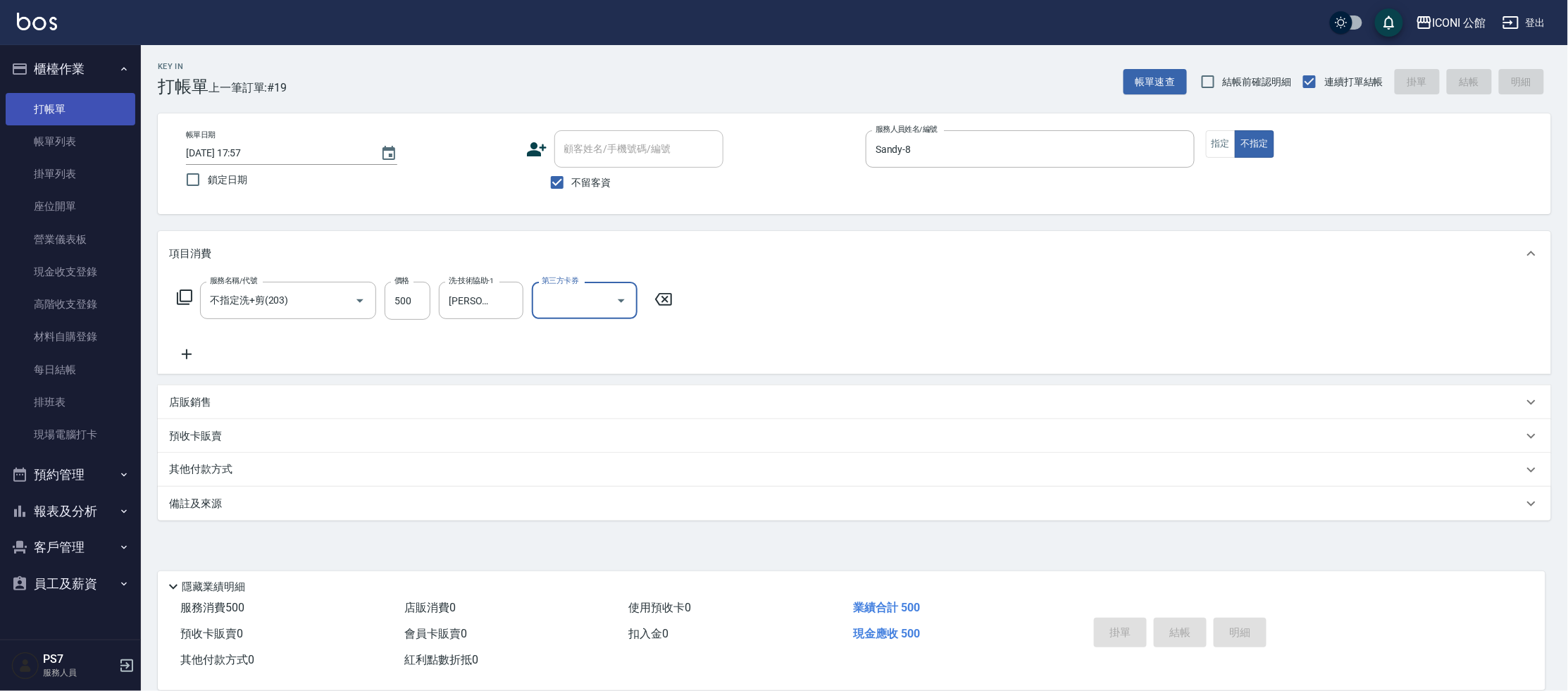
type input "[DATE] 17:58"
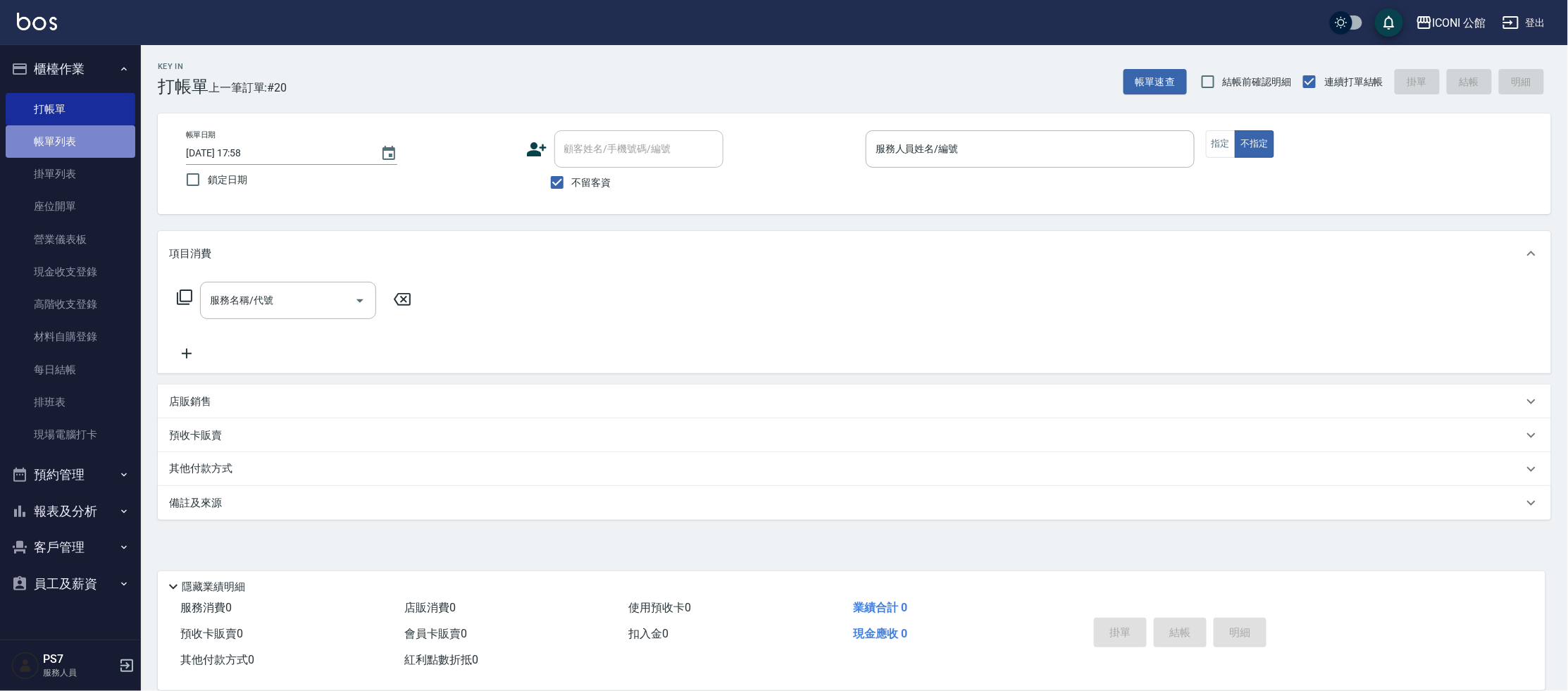
click at [80, 147] on link "帳單列表" at bounding box center [70, 142] width 130 height 33
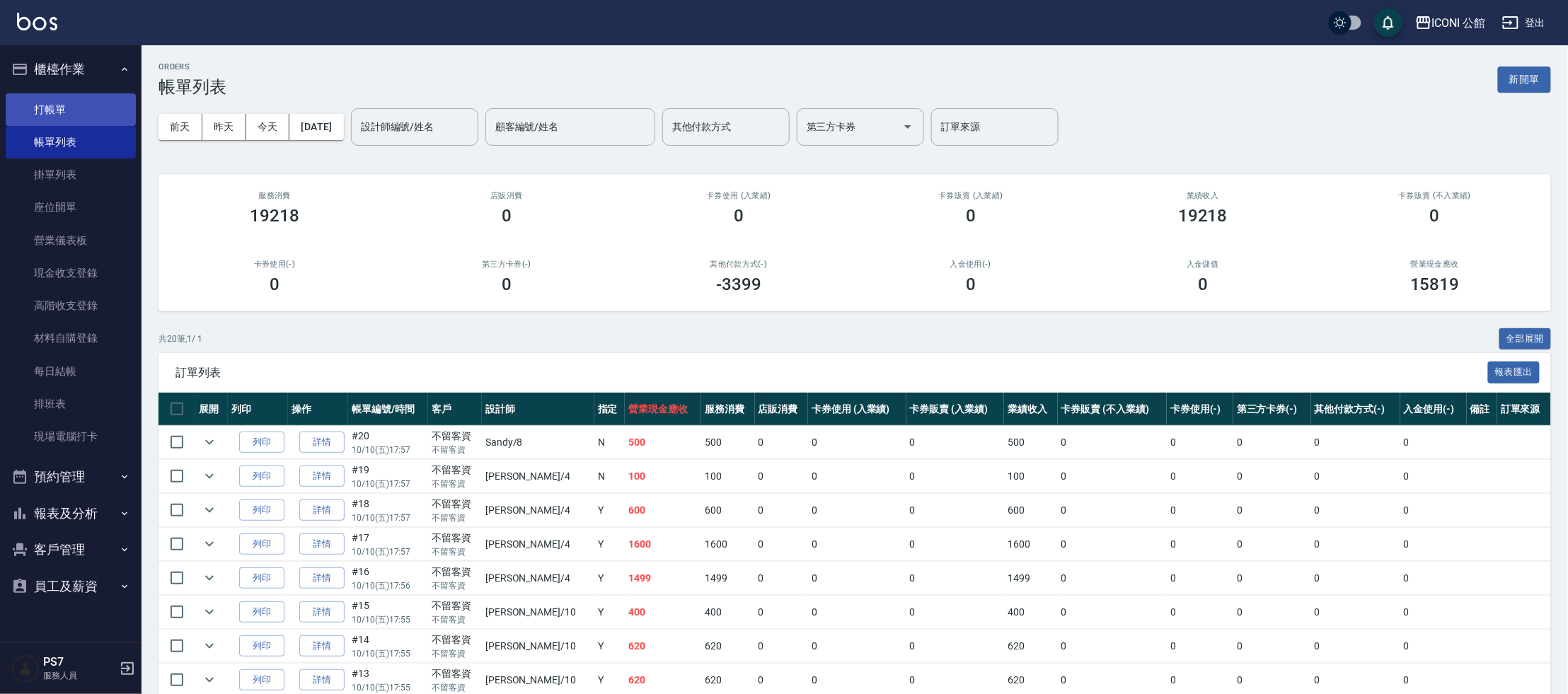
click at [34, 95] on link "打帳單" at bounding box center [70, 110] width 130 height 33
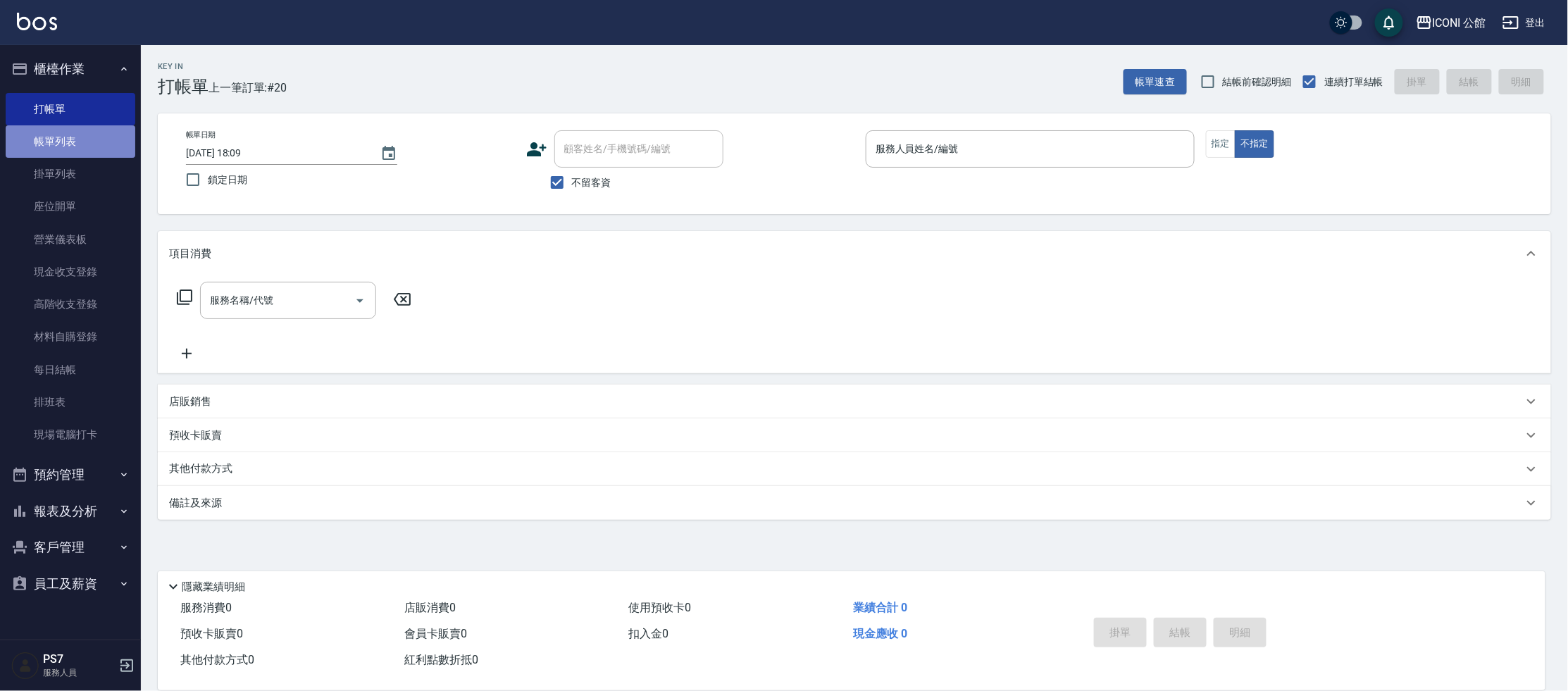
click at [72, 153] on link "帳單列表" at bounding box center [70, 142] width 130 height 33
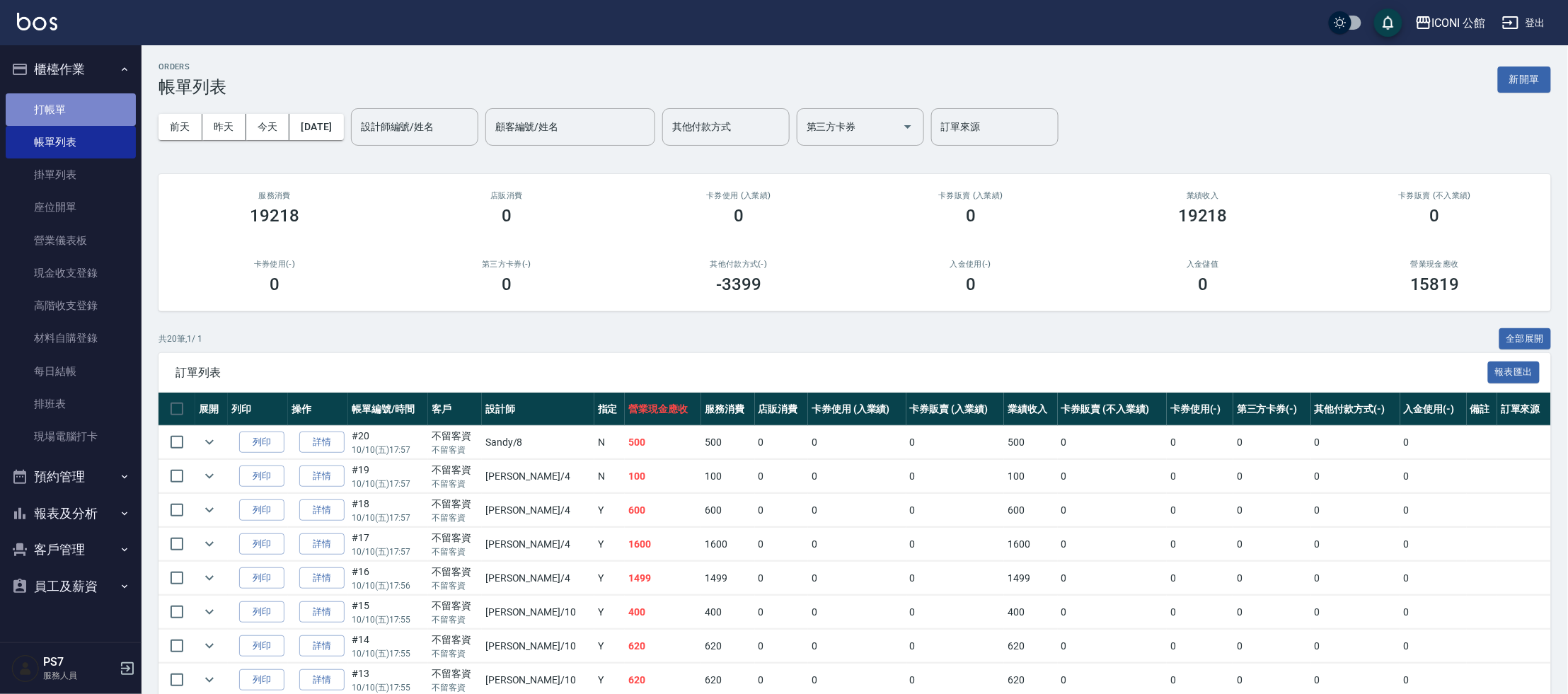
click at [55, 104] on link "打帳單" at bounding box center [70, 110] width 130 height 33
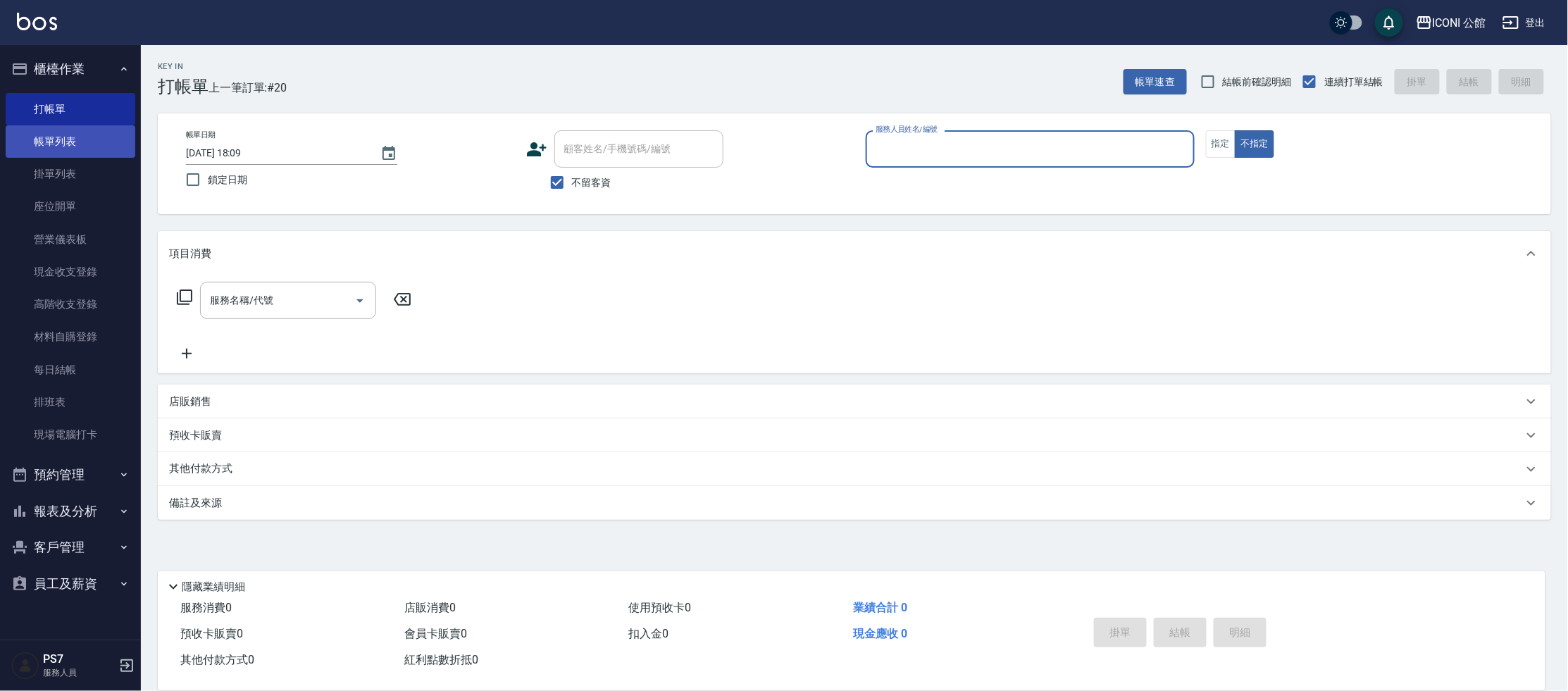
click at [24, 140] on link "帳單列表" at bounding box center [70, 142] width 130 height 33
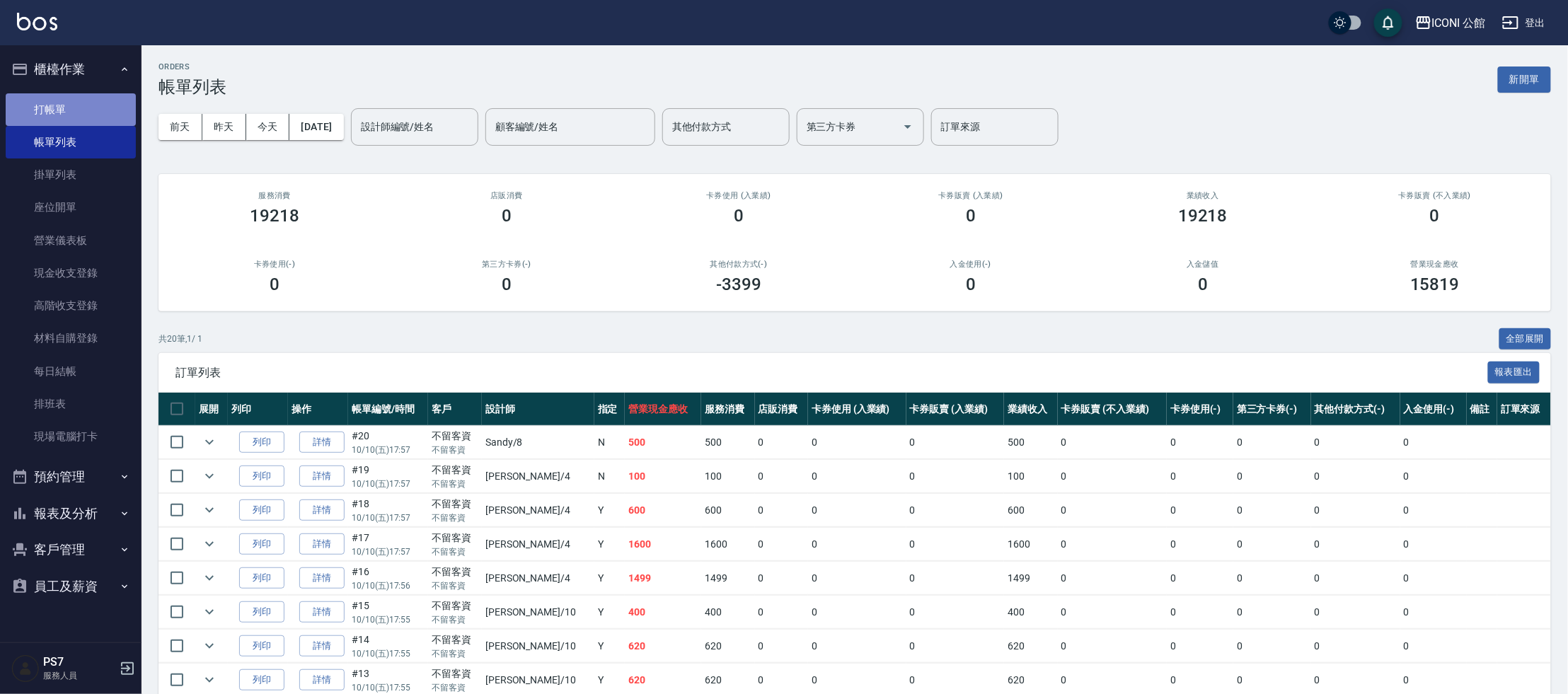
click at [74, 112] on link "打帳單" at bounding box center [70, 110] width 130 height 33
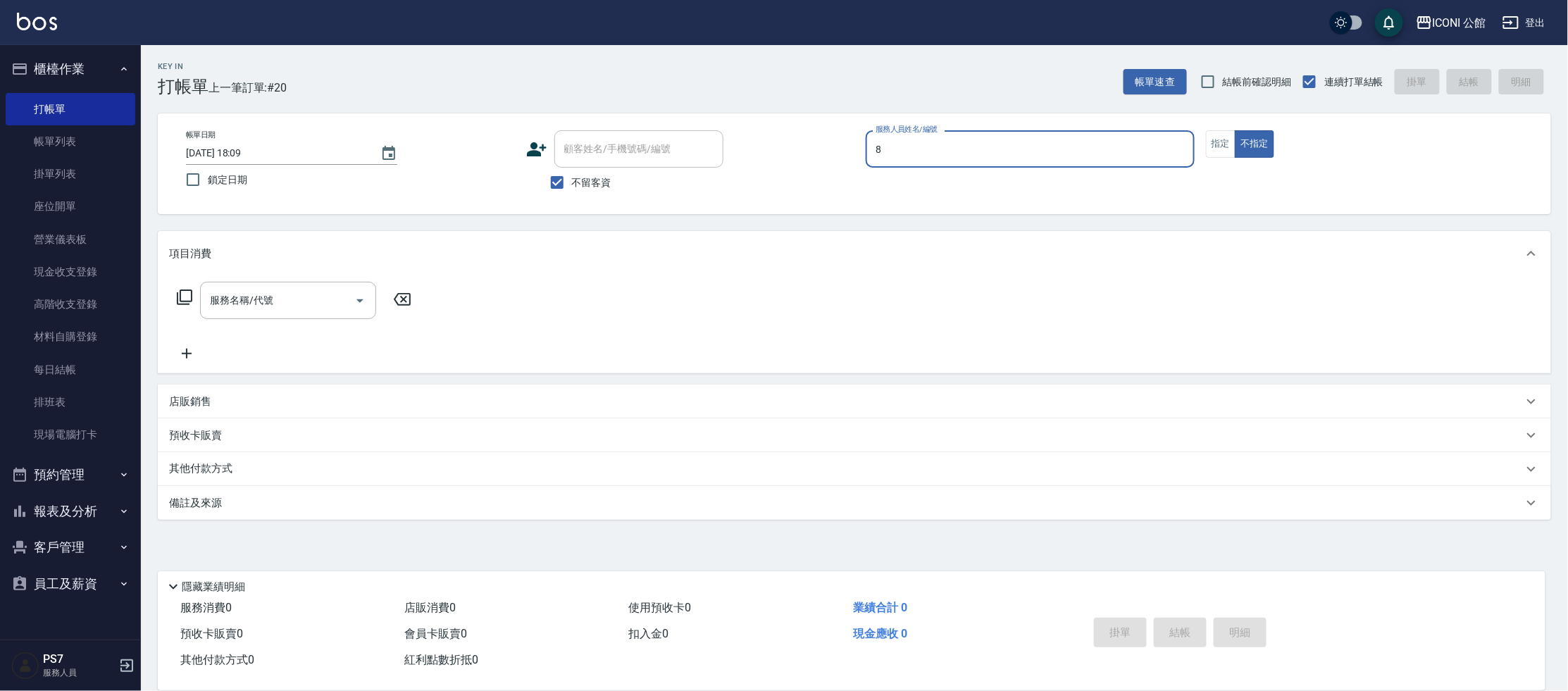
type input "Sandy-8"
type button "false"
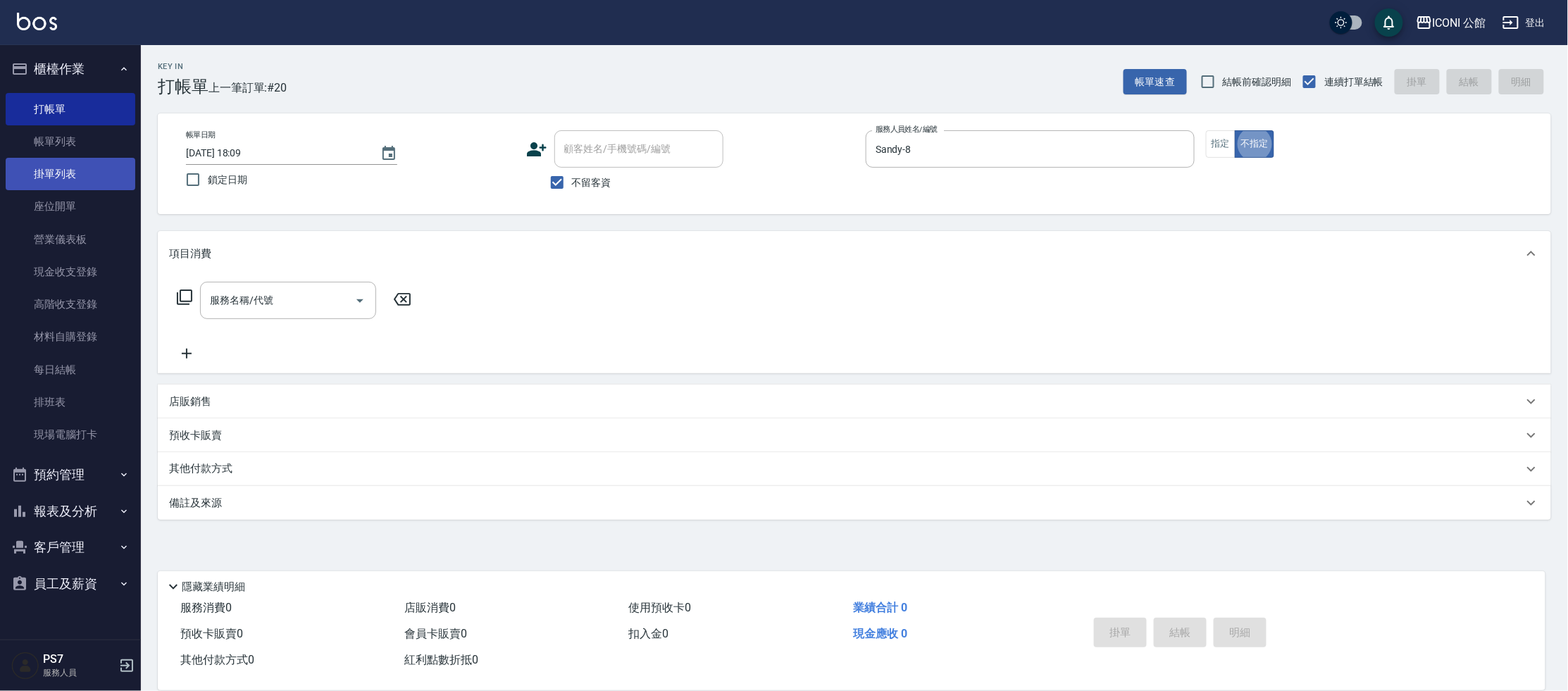
click at [82, 168] on link "掛單列表" at bounding box center [70, 174] width 130 height 33
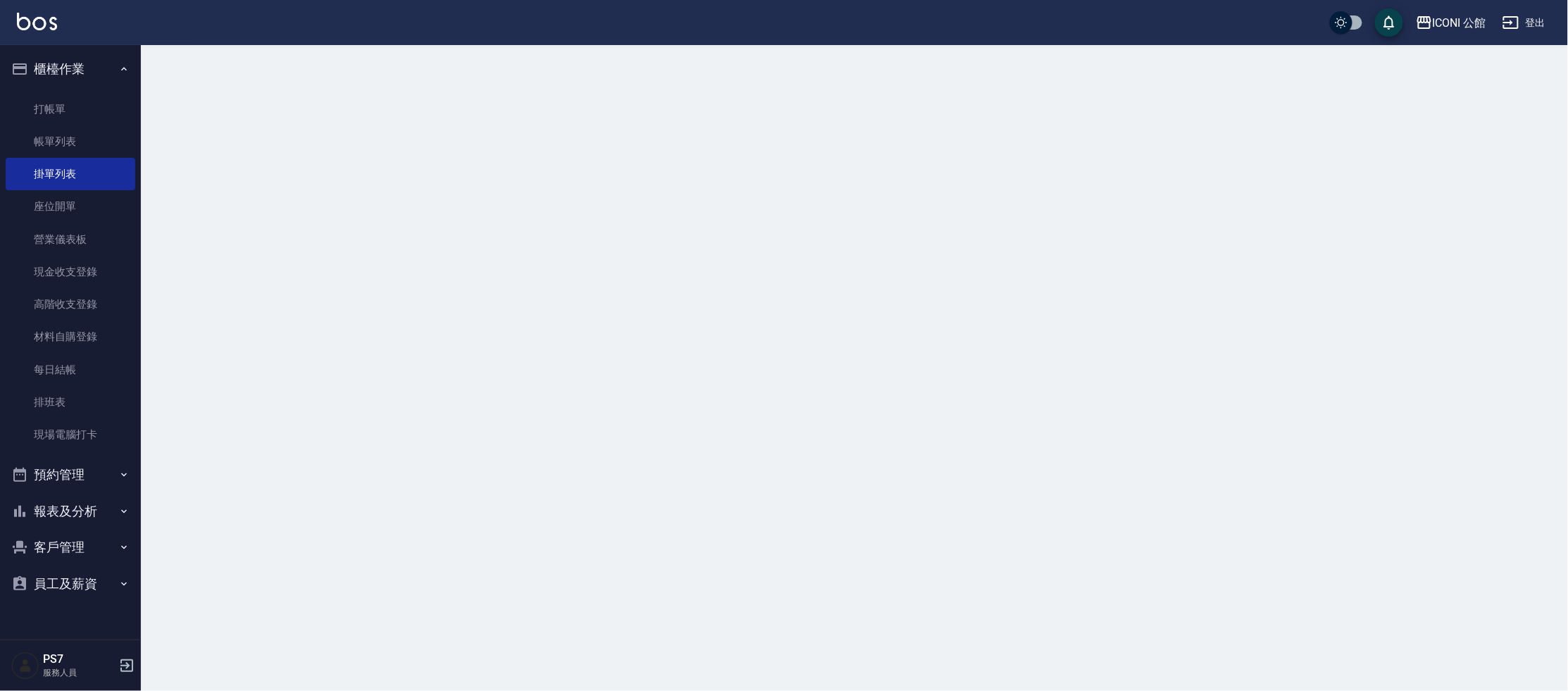
click at [84, 147] on link "帳單列表" at bounding box center [70, 142] width 130 height 33
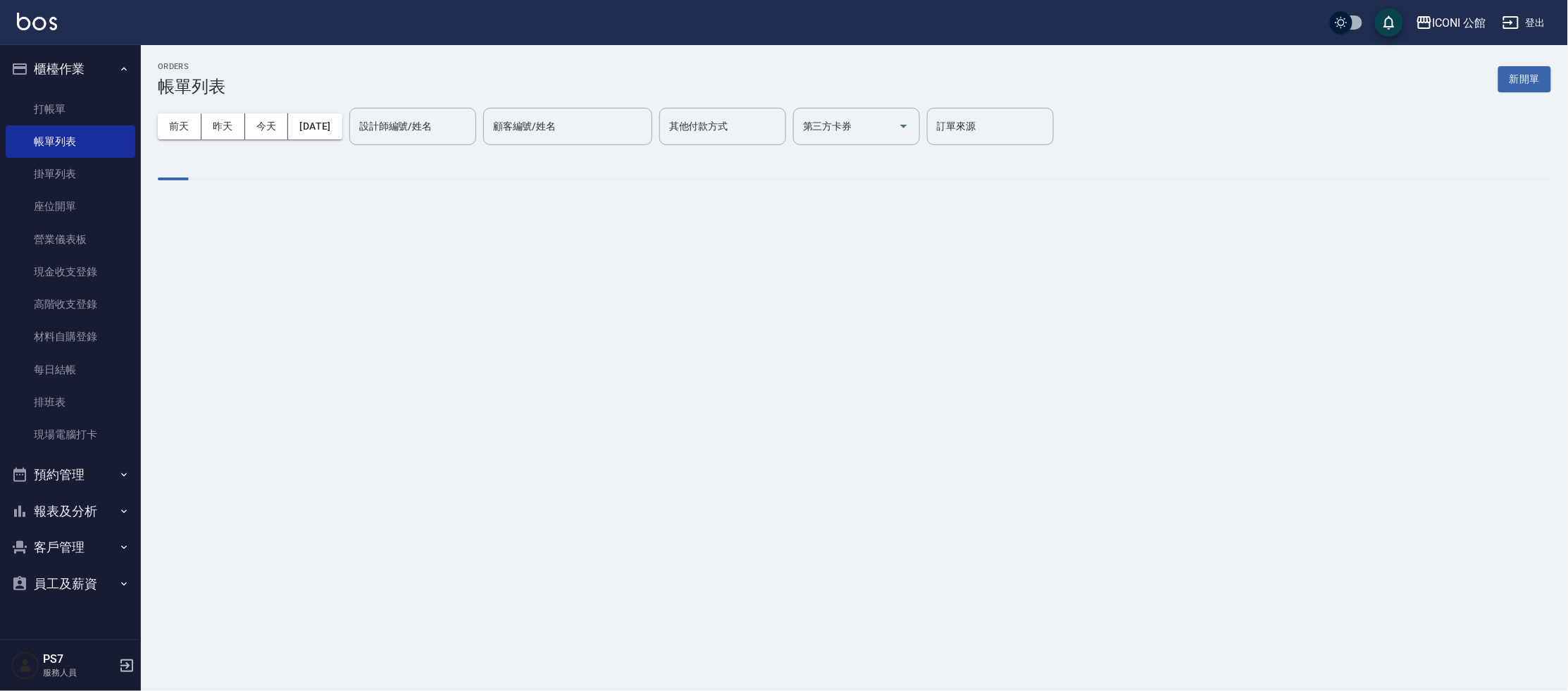
click at [462, 148] on div "[DATE] [DATE] [DATE] [DATE] 設計師編號/姓名 設計師編號/姓名 顧客編號/姓名 顧客編號/姓名 其他付款方式 其他付款方式 第三方…" at bounding box center [854, 126] width 1393 height 60
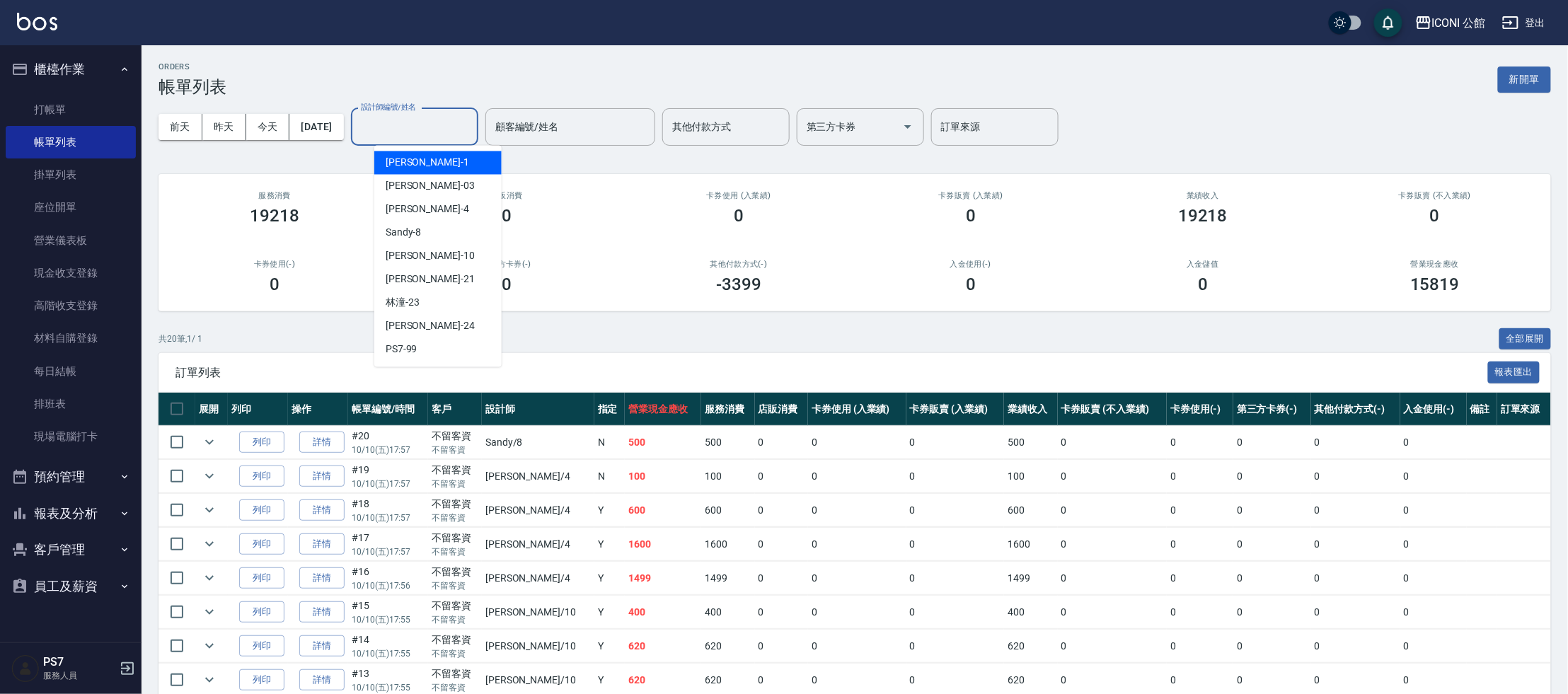
click at [468, 130] on input "設計師編號/姓名" at bounding box center [414, 127] width 115 height 25
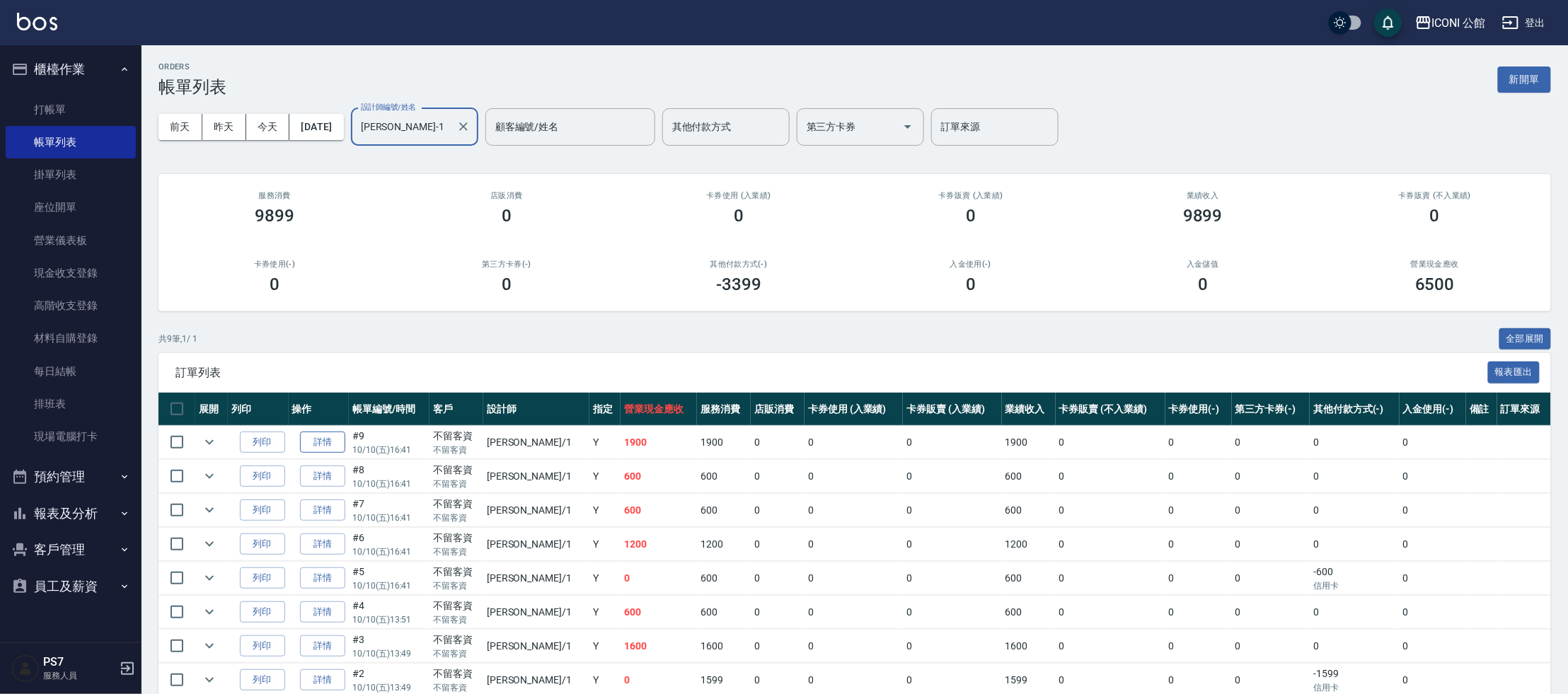
type input "[PERSON_NAME]-1"
click at [324, 439] on link "詳情" at bounding box center [323, 442] width 45 height 22
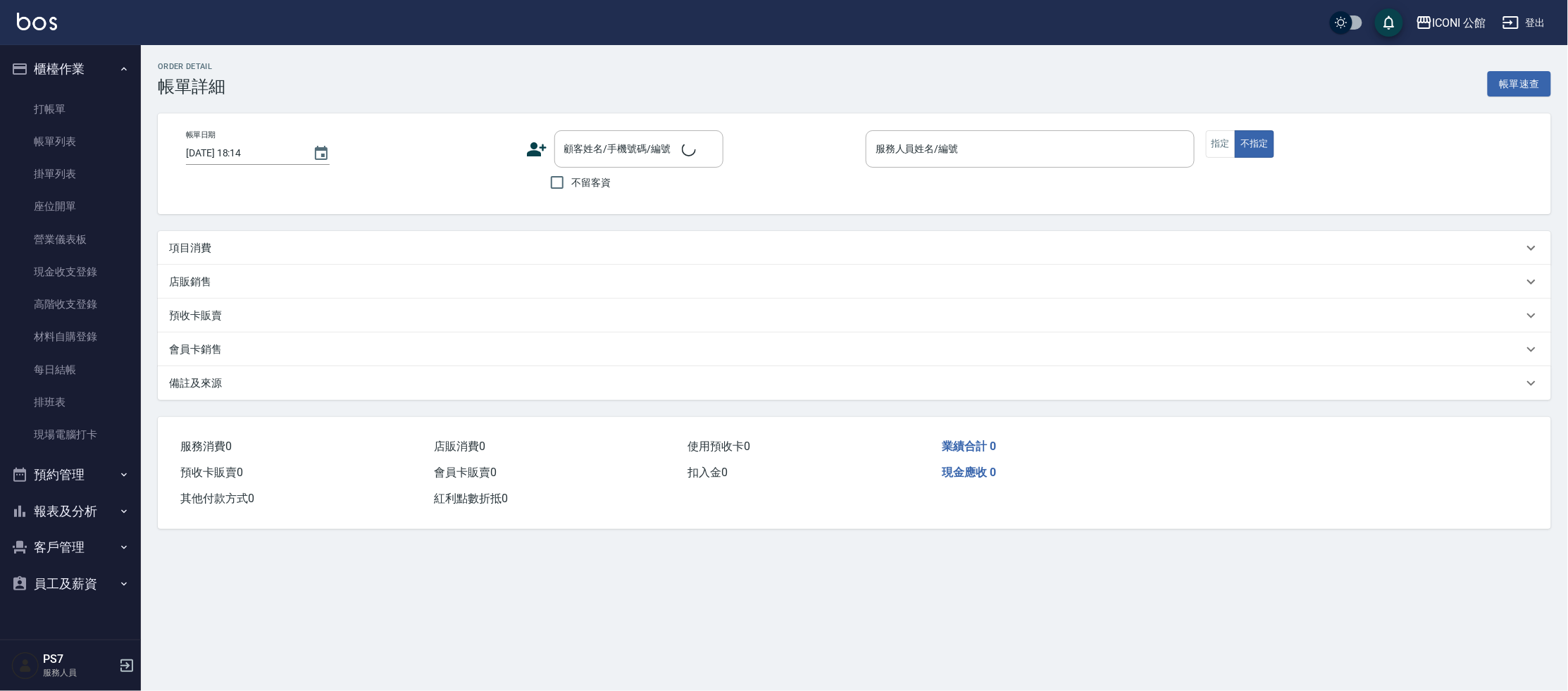
type input "[DATE] 16:41"
checkbox input "true"
type input "[PERSON_NAME]-1"
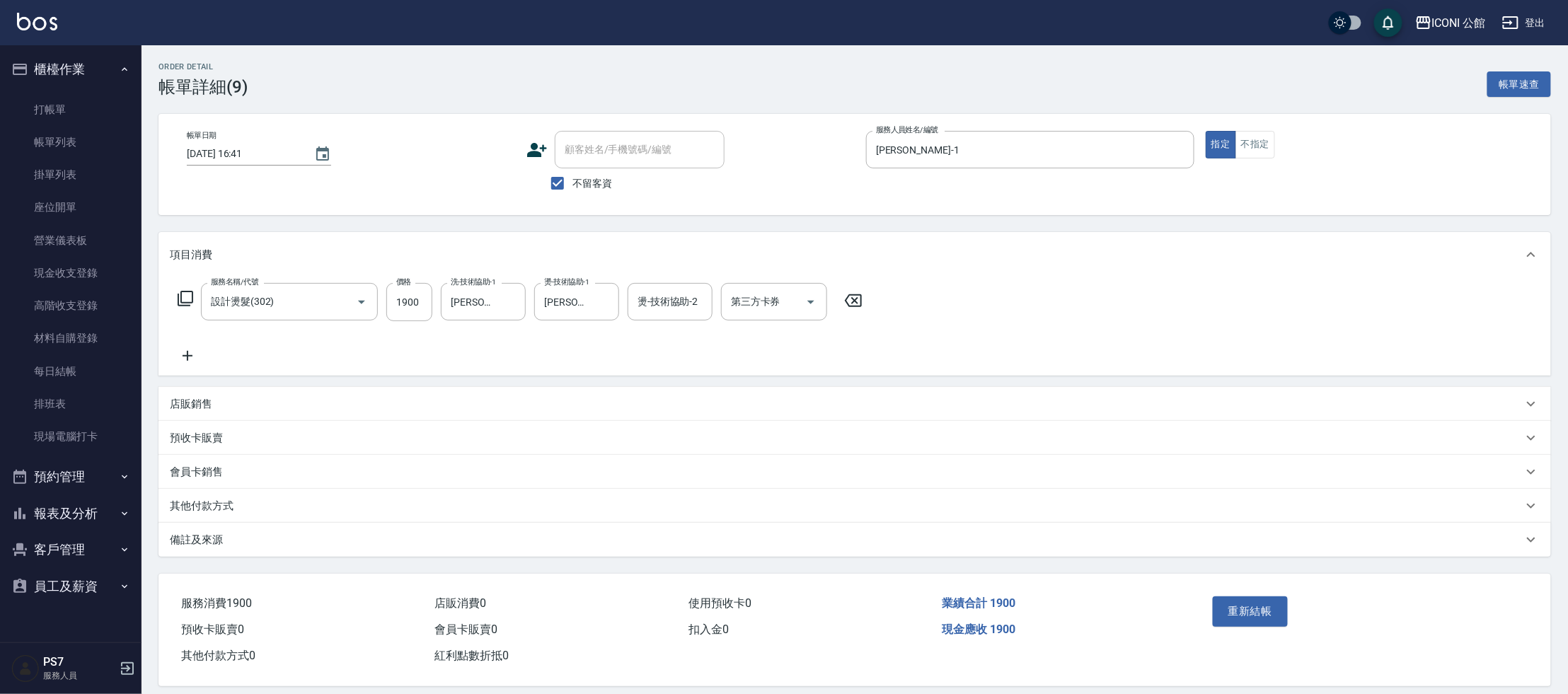
type input "設計燙髮(302)"
click at [214, 484] on div "會員卡銷售" at bounding box center [854, 472] width 1393 height 34
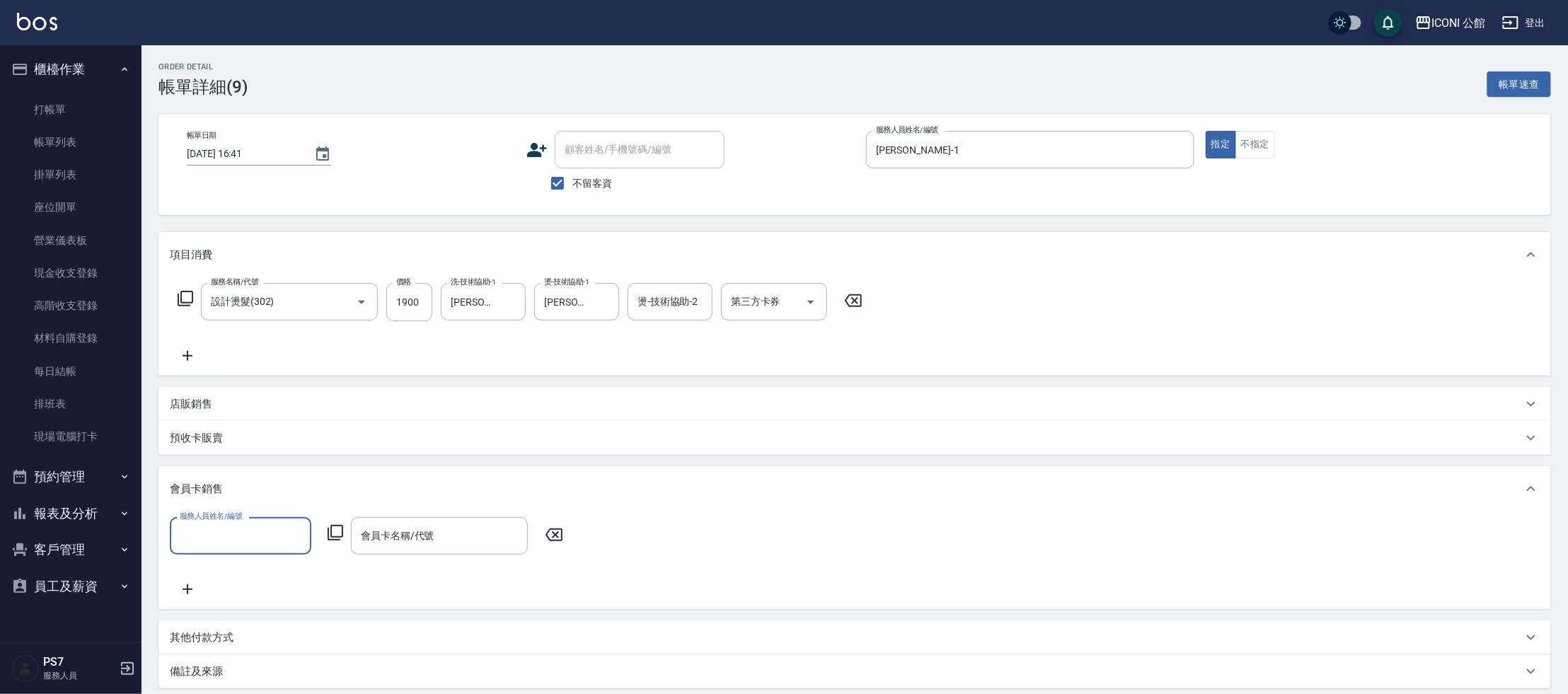
click at [214, 482] on p "會員卡銷售" at bounding box center [196, 488] width 53 height 15
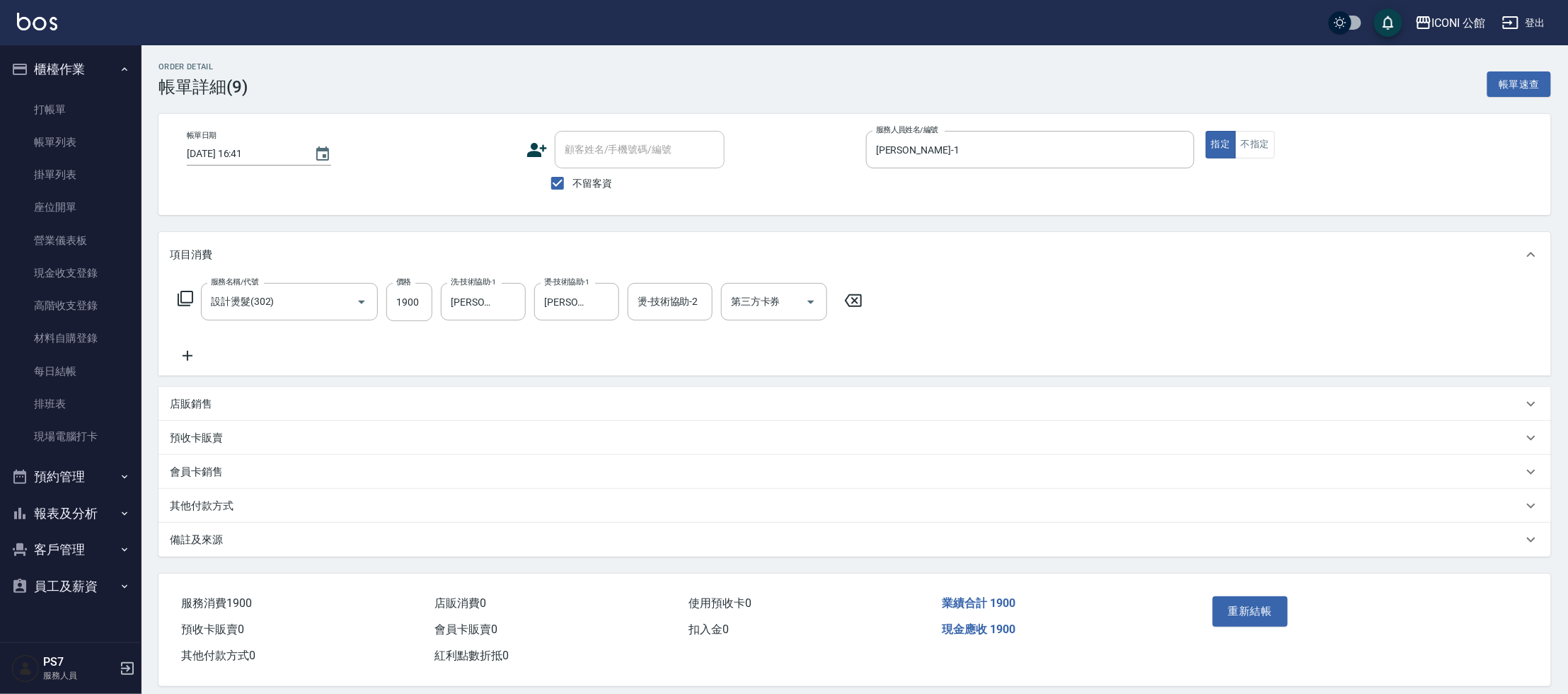
click at [207, 534] on p "備註及來源" at bounding box center [196, 540] width 53 height 15
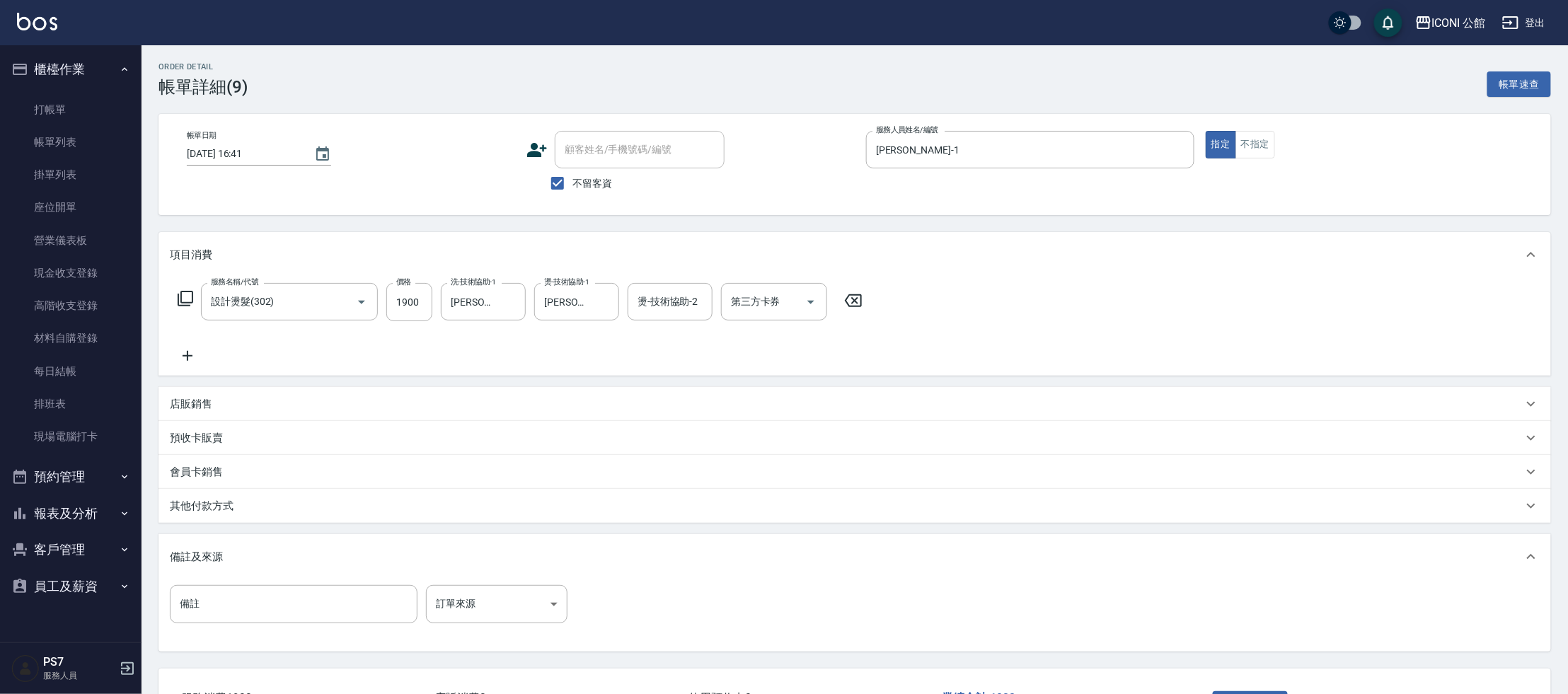
click at [214, 502] on p "其他付款方式" at bounding box center [202, 506] width 64 height 15
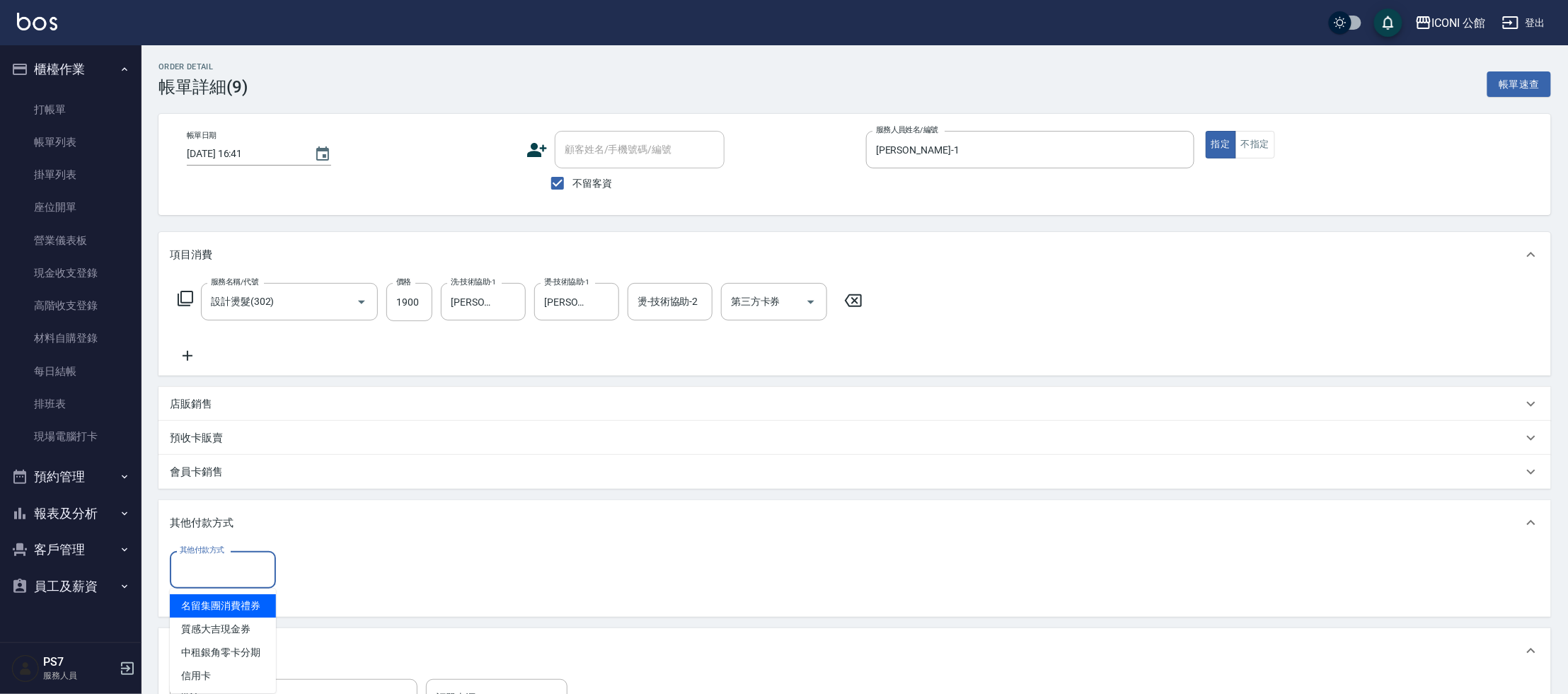
click at [204, 565] on input "其他付款方式" at bounding box center [223, 569] width 94 height 25
click at [207, 684] on span "信用卡" at bounding box center [223, 675] width 106 height 23
type input "信用卡"
click at [341, 550] on div "其他付款方式 信用卡 其他付款方式 信用卡金額 0 信用卡金額" at bounding box center [854, 581] width 1393 height 72
click at [334, 564] on input "0" at bounding box center [337, 569] width 106 height 38
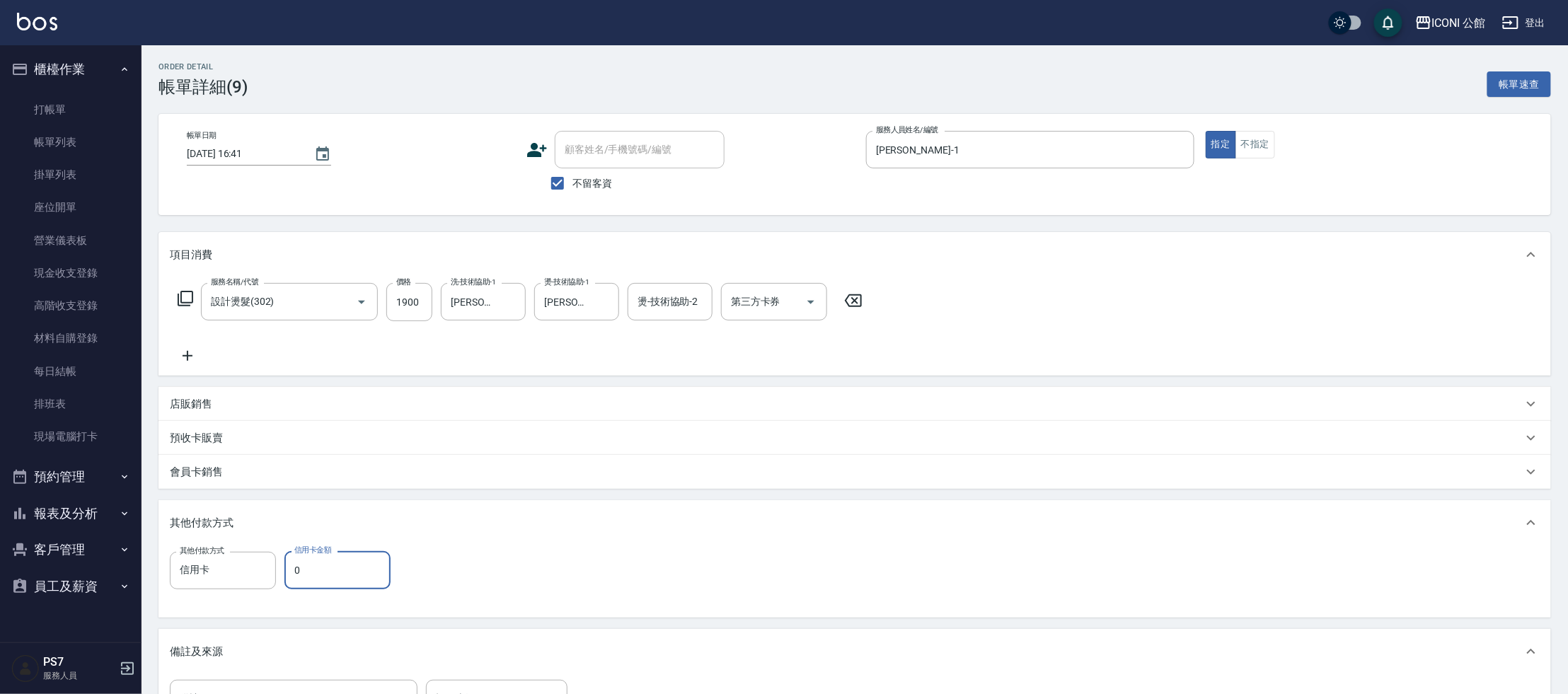
click at [334, 564] on input "0" at bounding box center [337, 569] width 106 height 38
type input "1900"
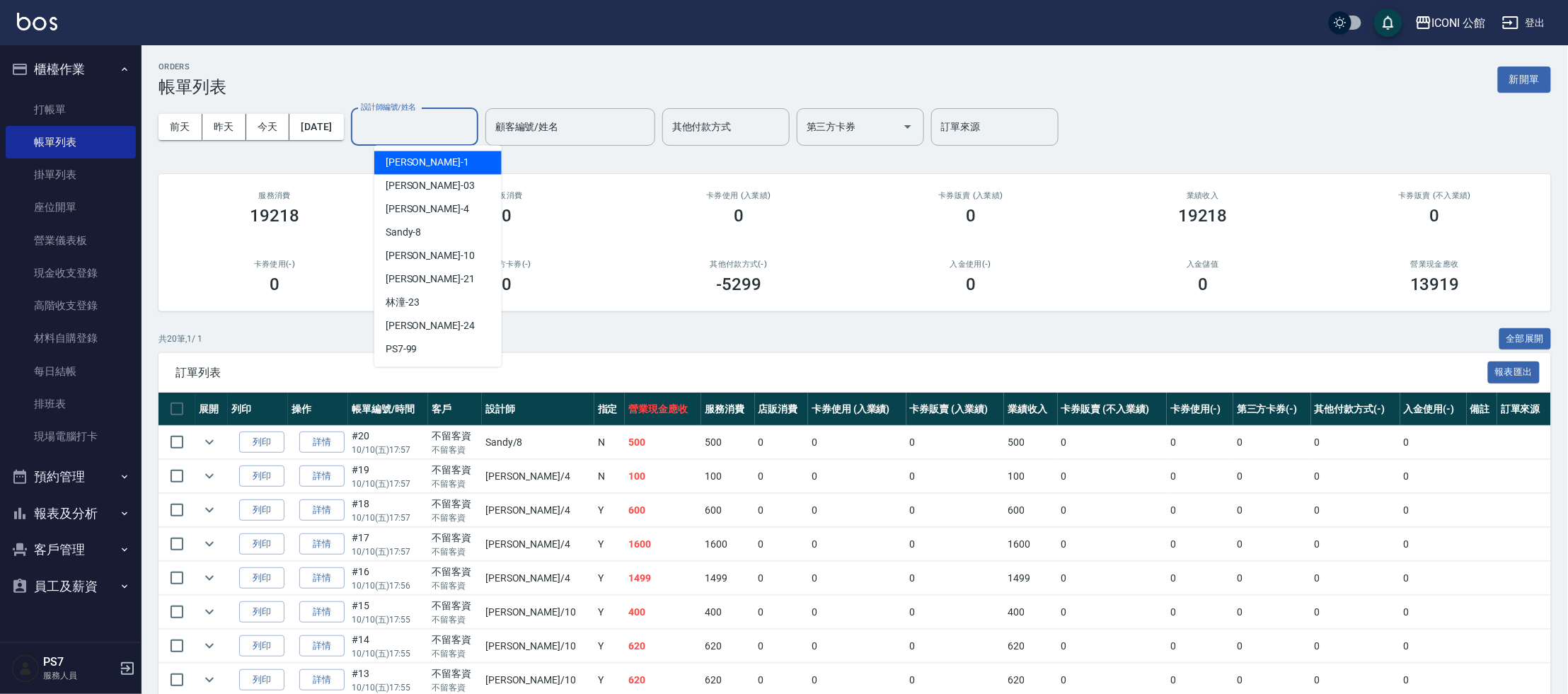
click at [422, 128] on input "設計師編號/姓名" at bounding box center [414, 127] width 115 height 25
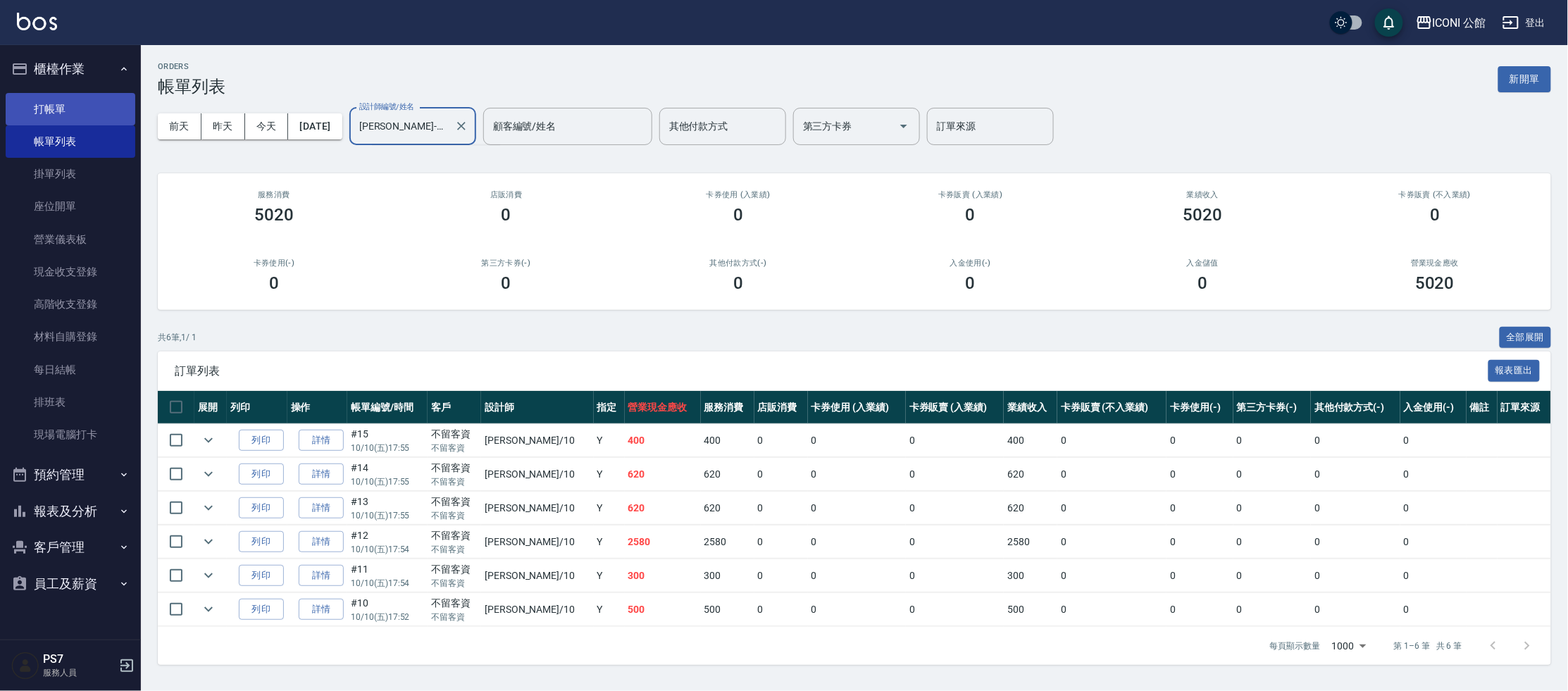
type input "[PERSON_NAME]-10"
click at [103, 110] on link "打帳單" at bounding box center [70, 109] width 130 height 33
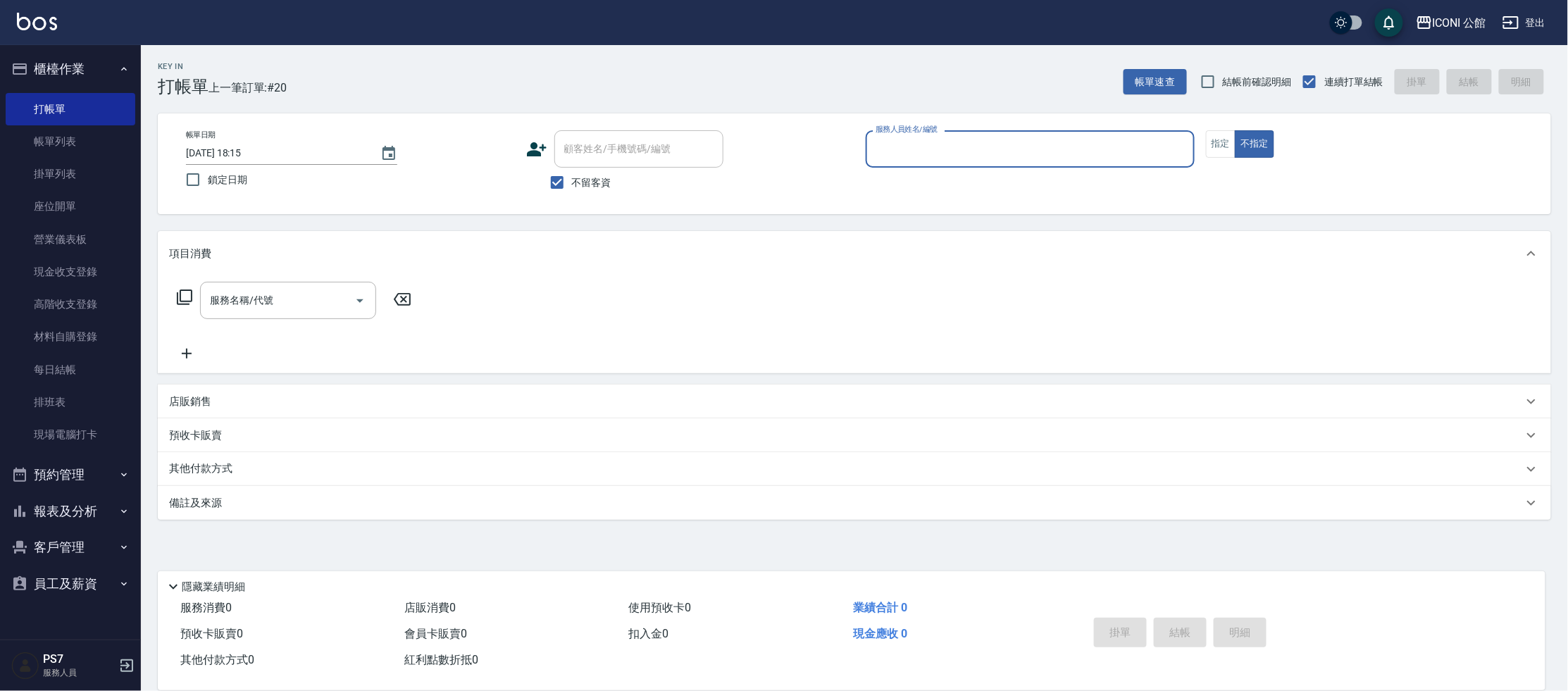
click at [923, 154] on input "服務人員姓名/編號" at bounding box center [1030, 149] width 317 height 25
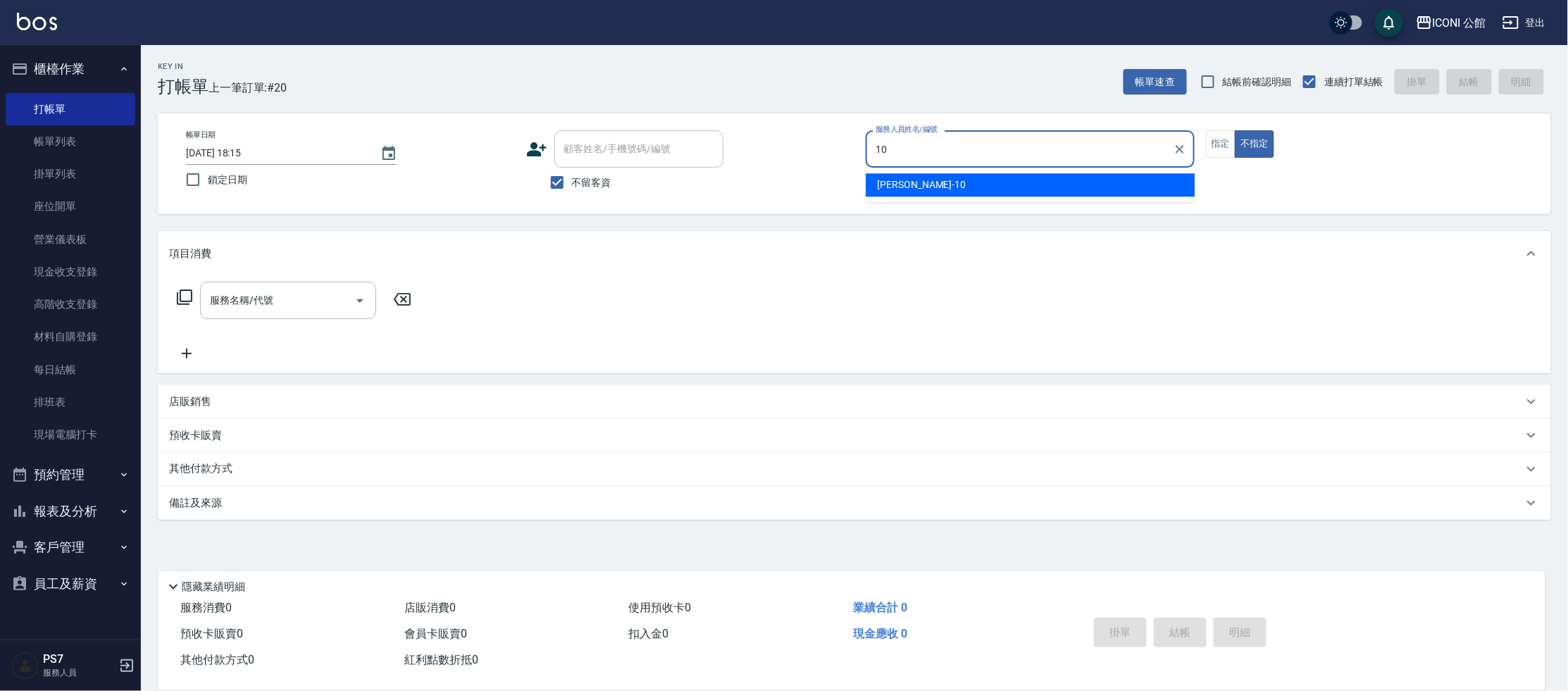
type input "[PERSON_NAME]-10"
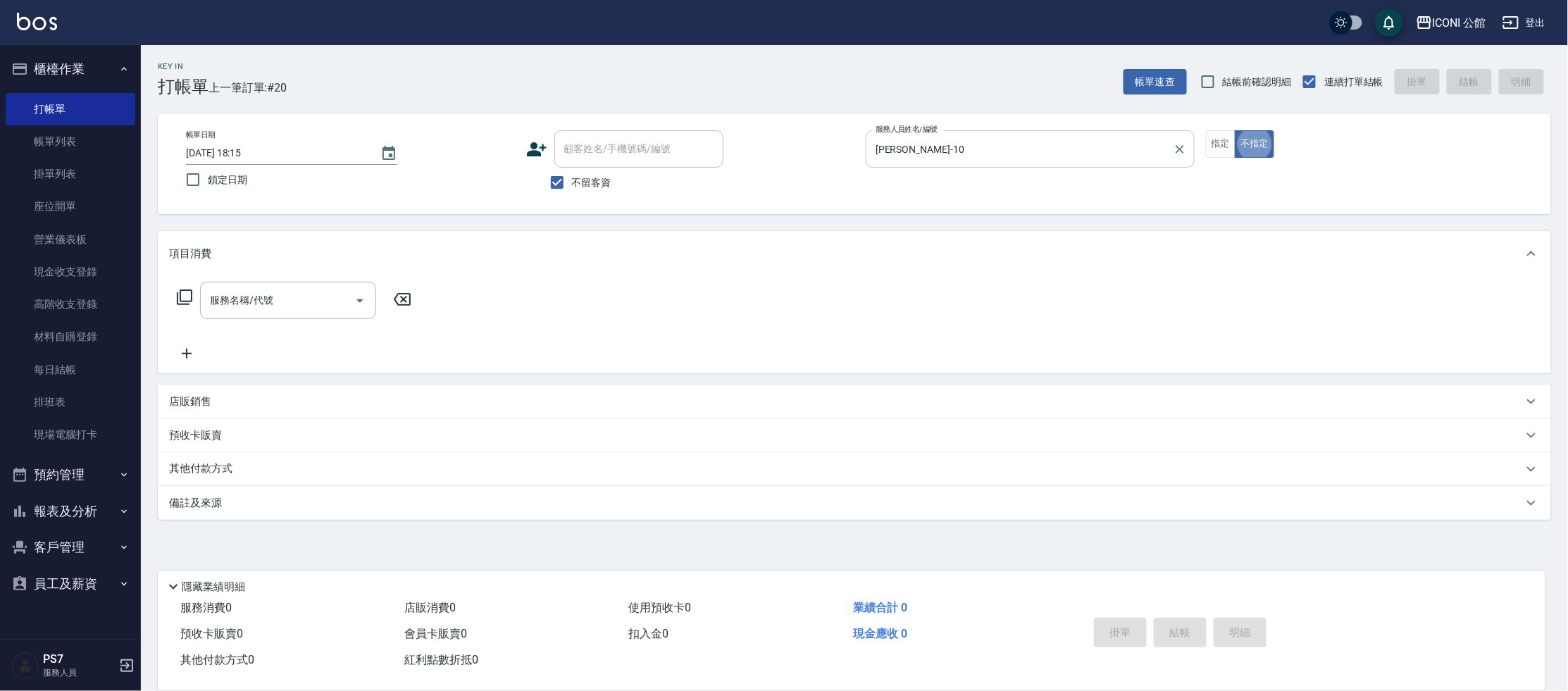
type button "false"
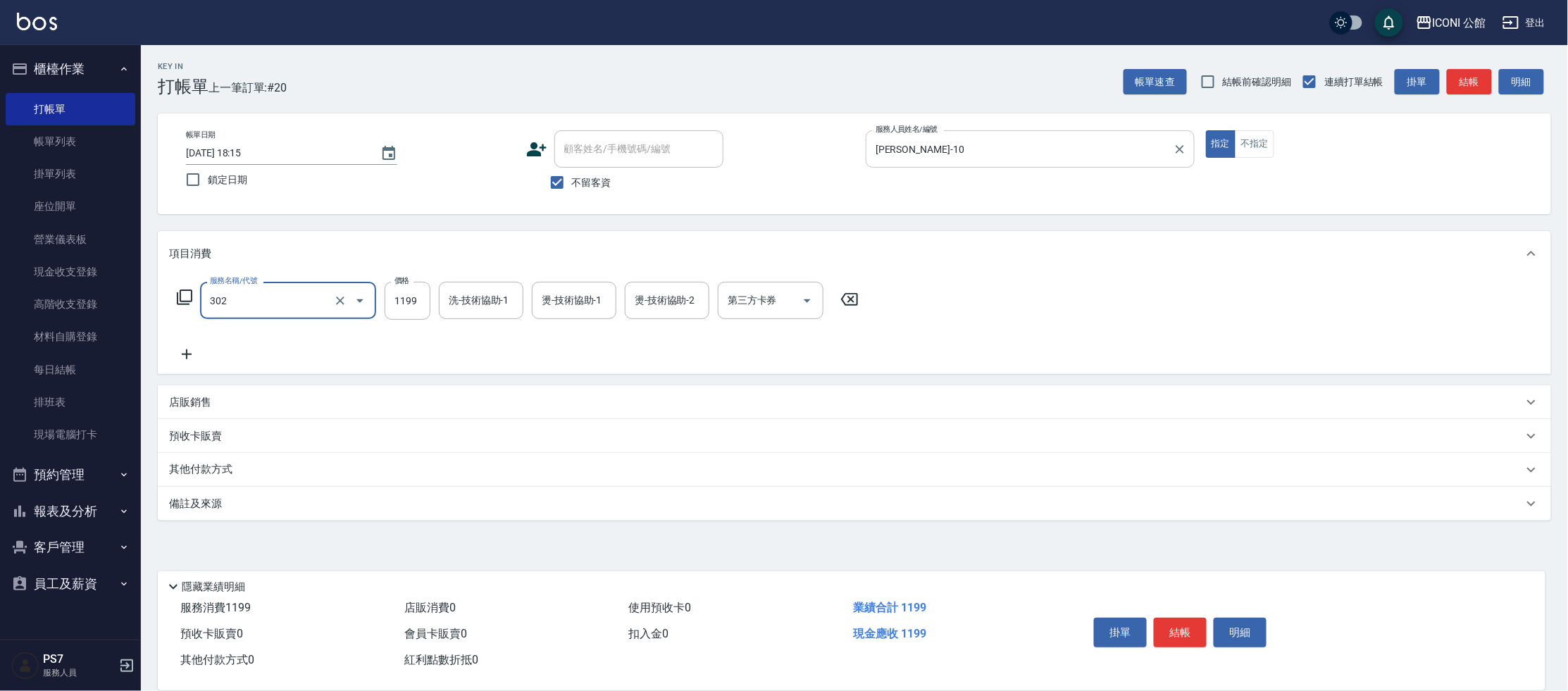
type input "設計燙髮(302)"
type input "1480"
type input "[PERSON_NAME]-21"
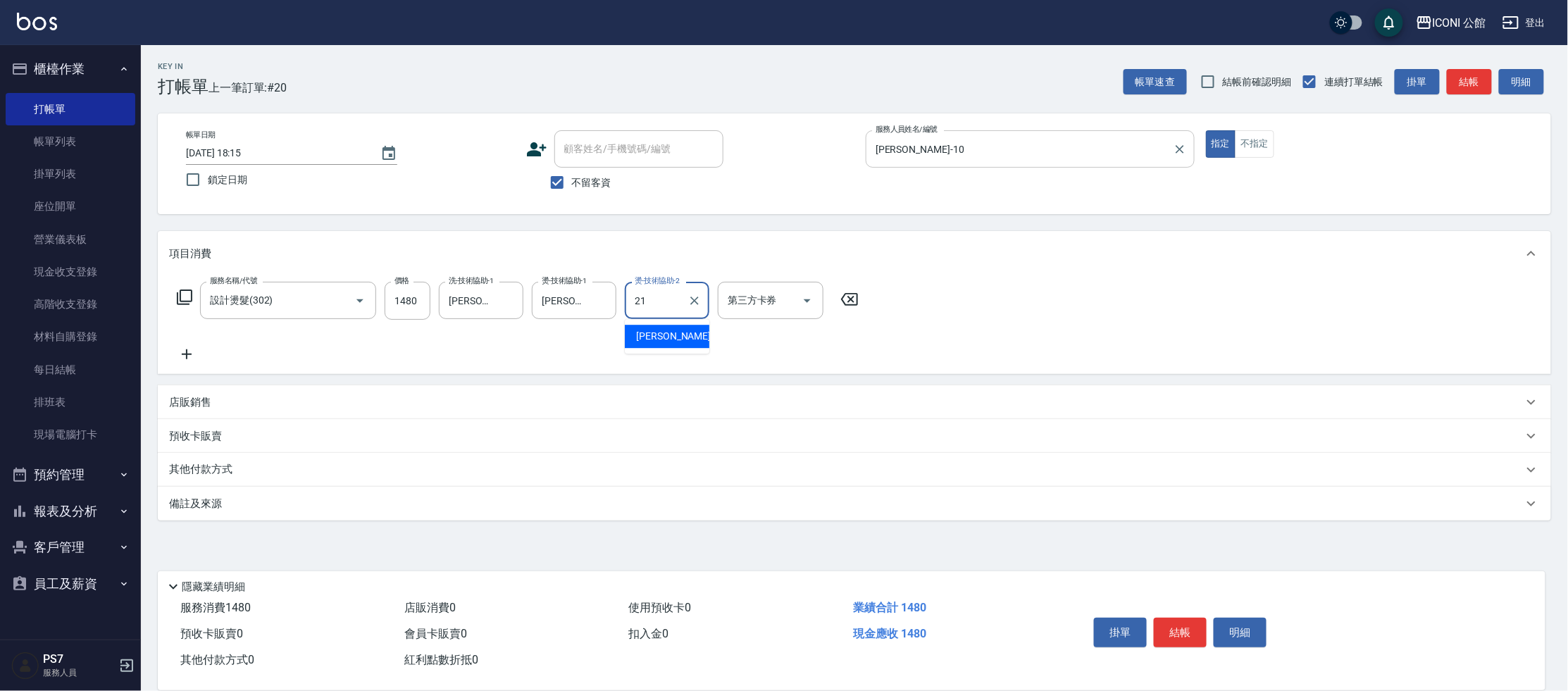
type input "[PERSON_NAME]-21"
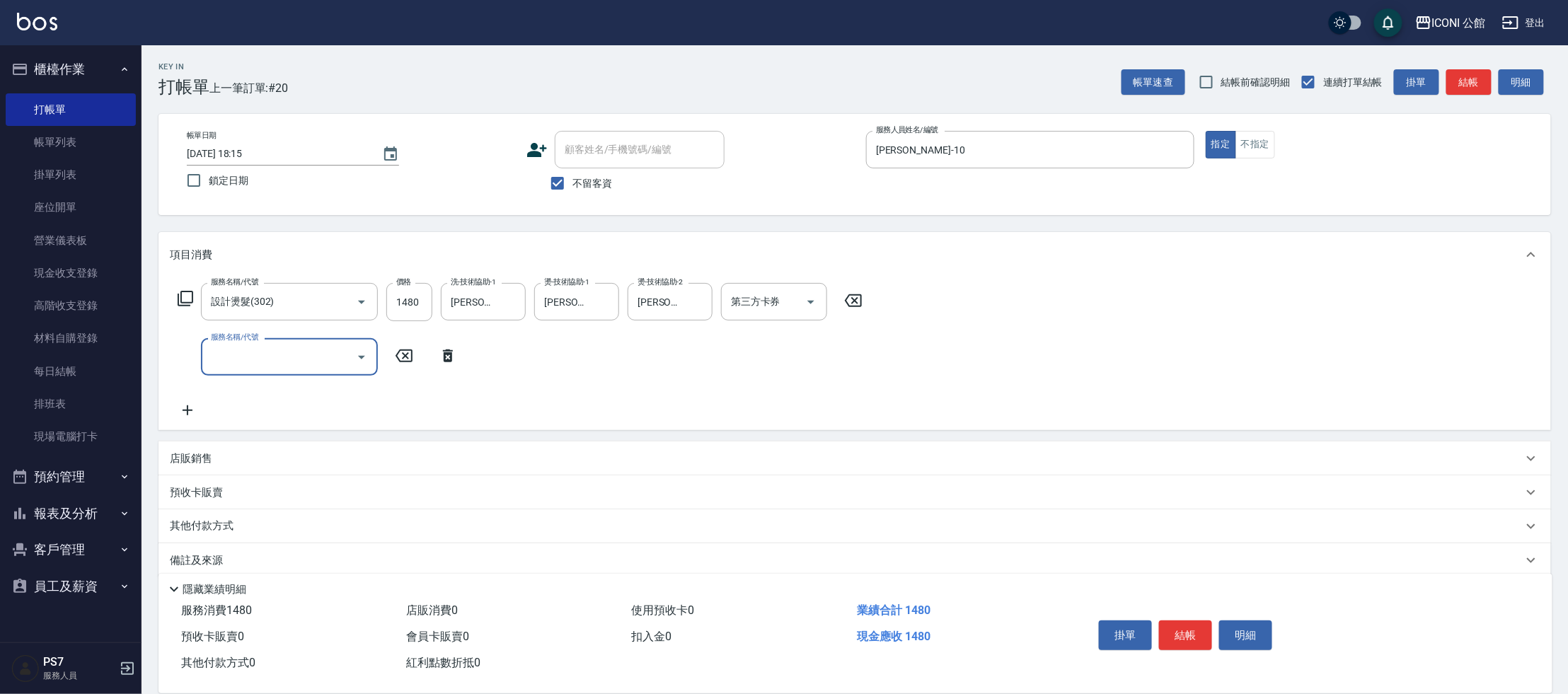
click at [184, 300] on icon at bounding box center [185, 298] width 17 height 17
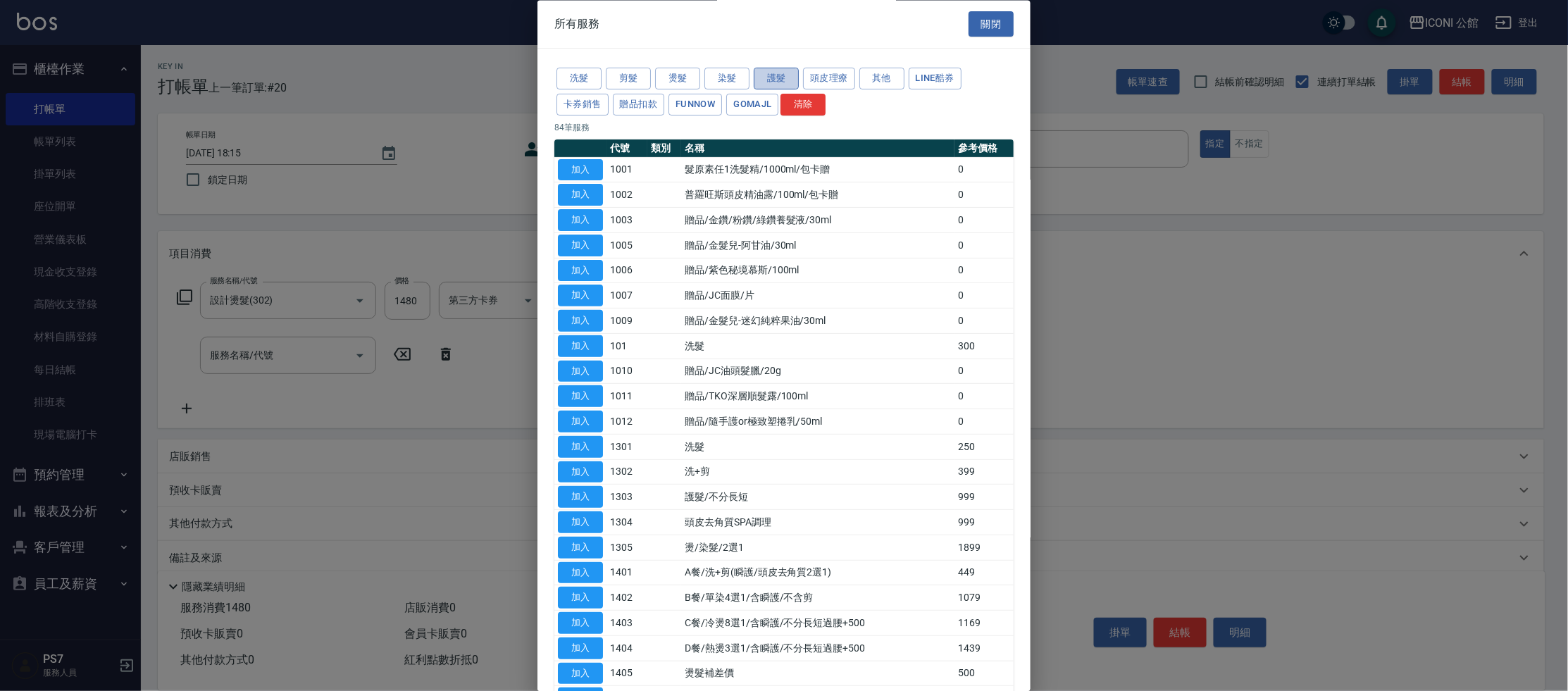
click at [766, 74] on button "護髮" at bounding box center [776, 79] width 45 height 22
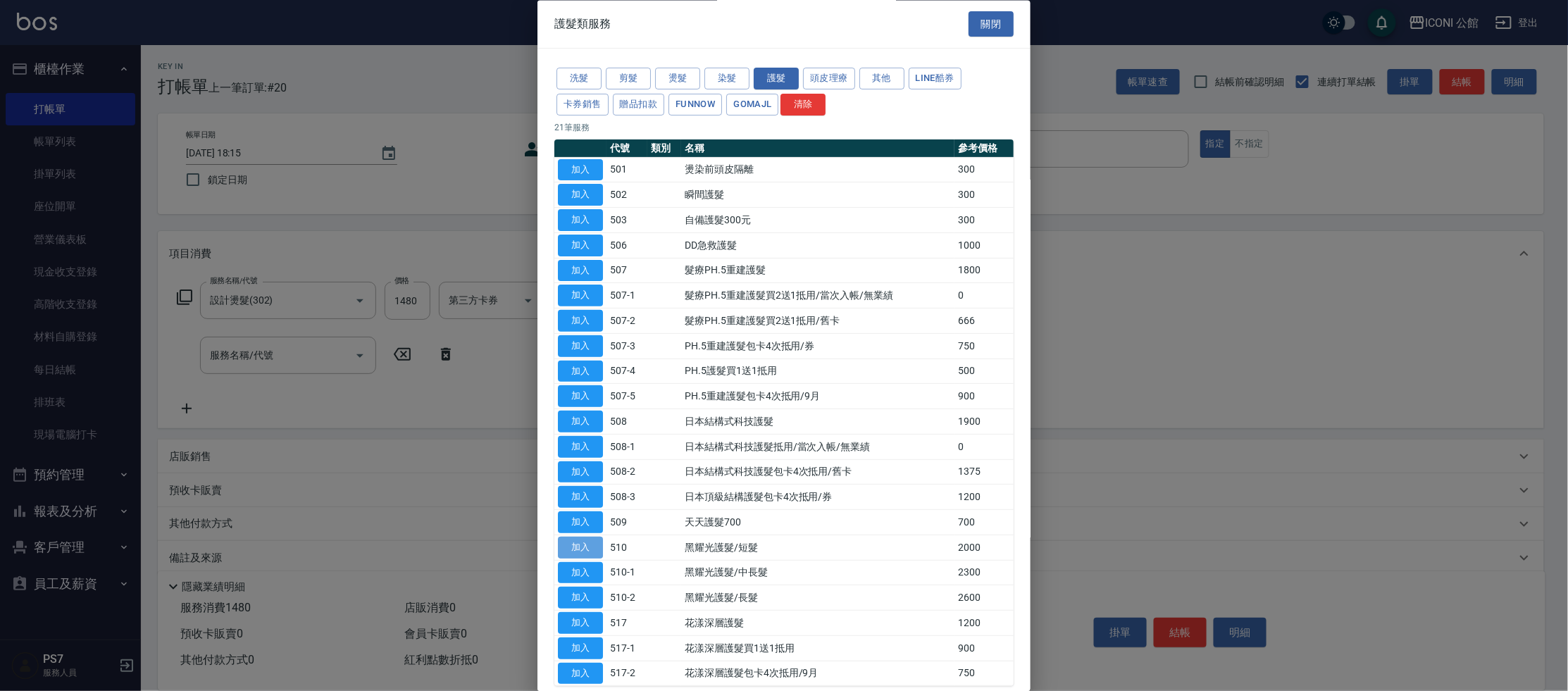
click at [577, 545] on button "加入" at bounding box center [580, 548] width 45 height 22
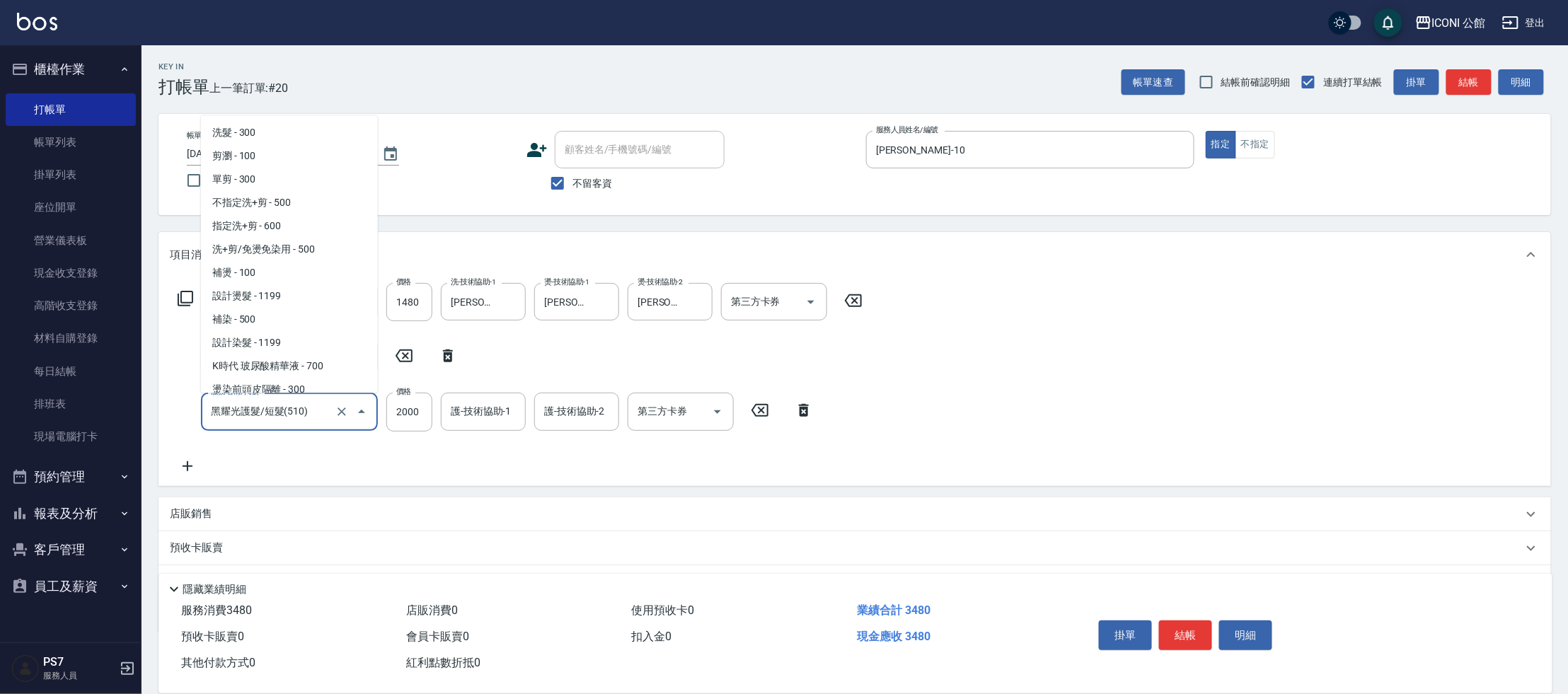
click at [318, 415] on input "黑耀光護髮/短髮(510)" at bounding box center [270, 411] width 125 height 25
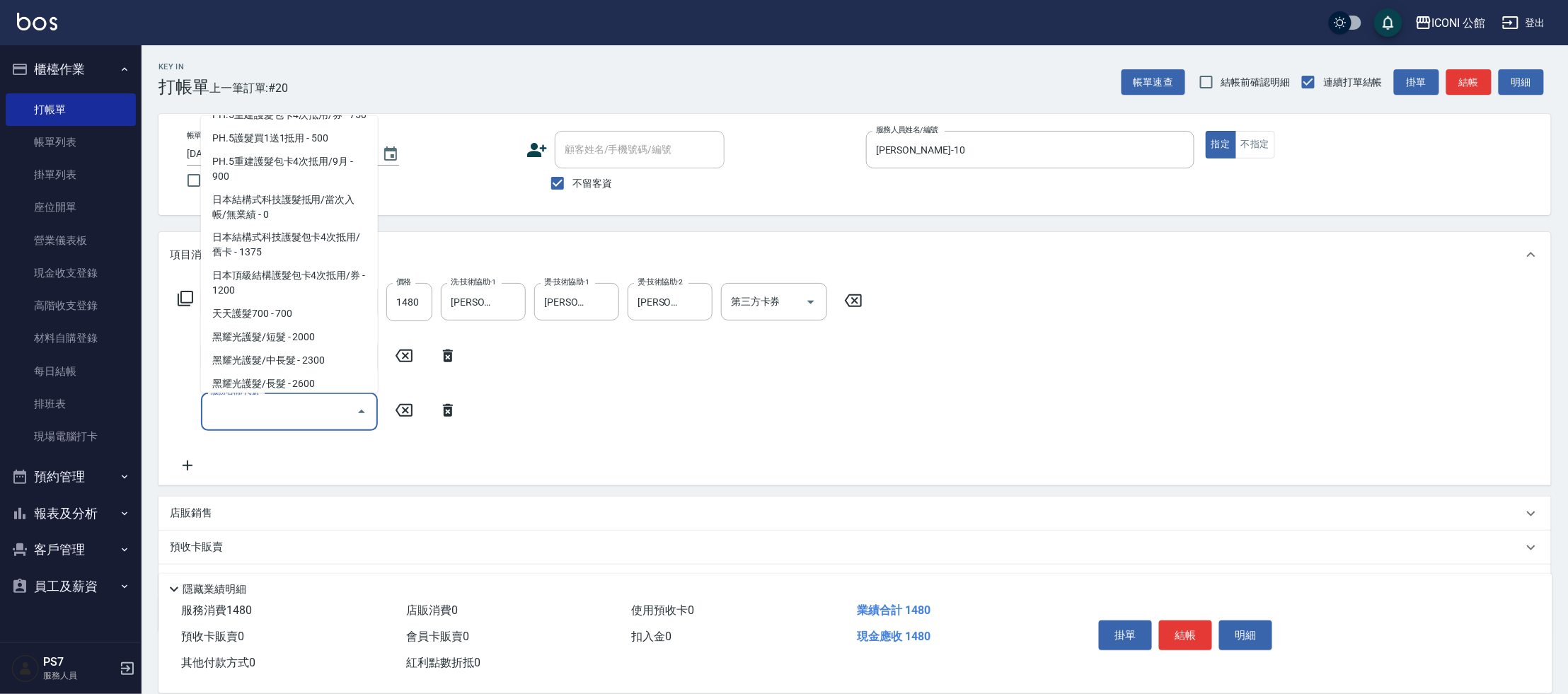
scroll to position [5, 0]
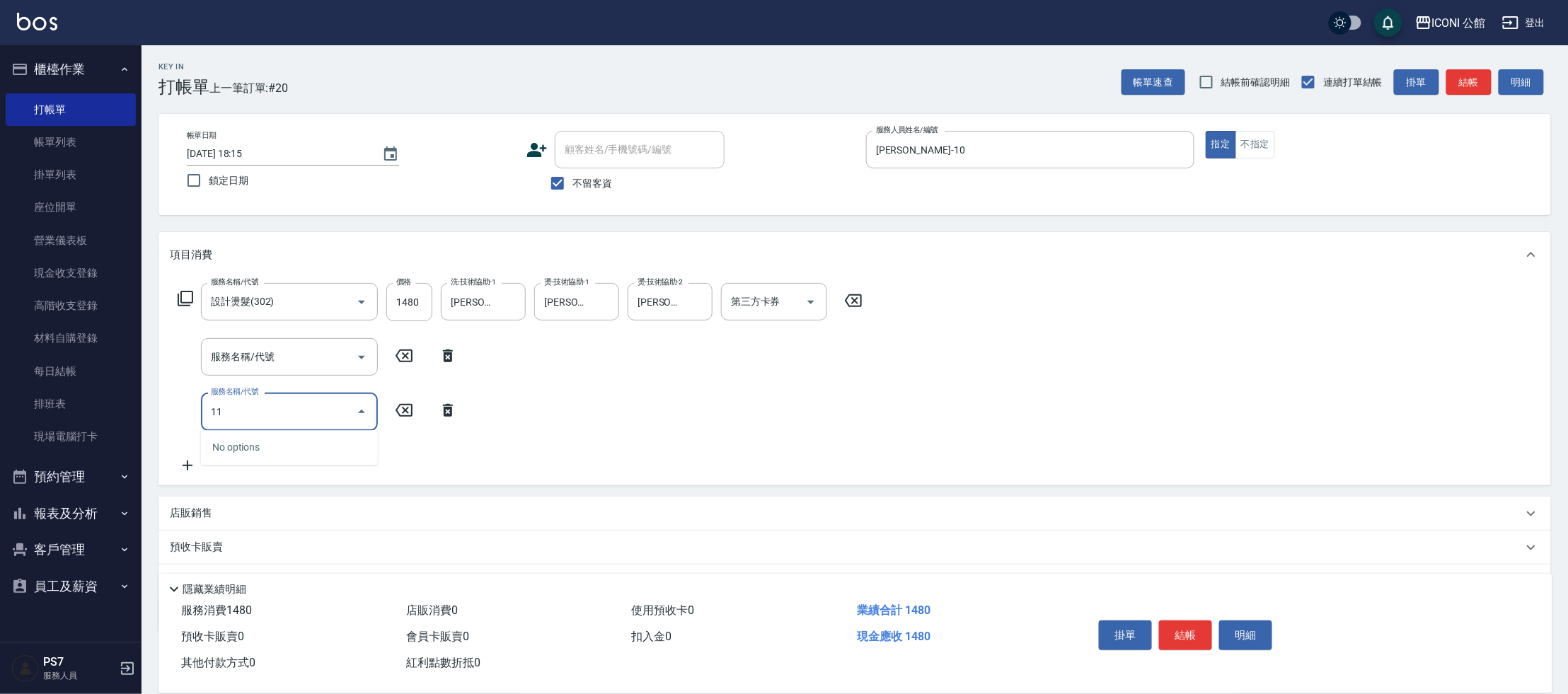
type input "1"
type input "511"
click at [450, 410] on icon at bounding box center [447, 410] width 10 height 12
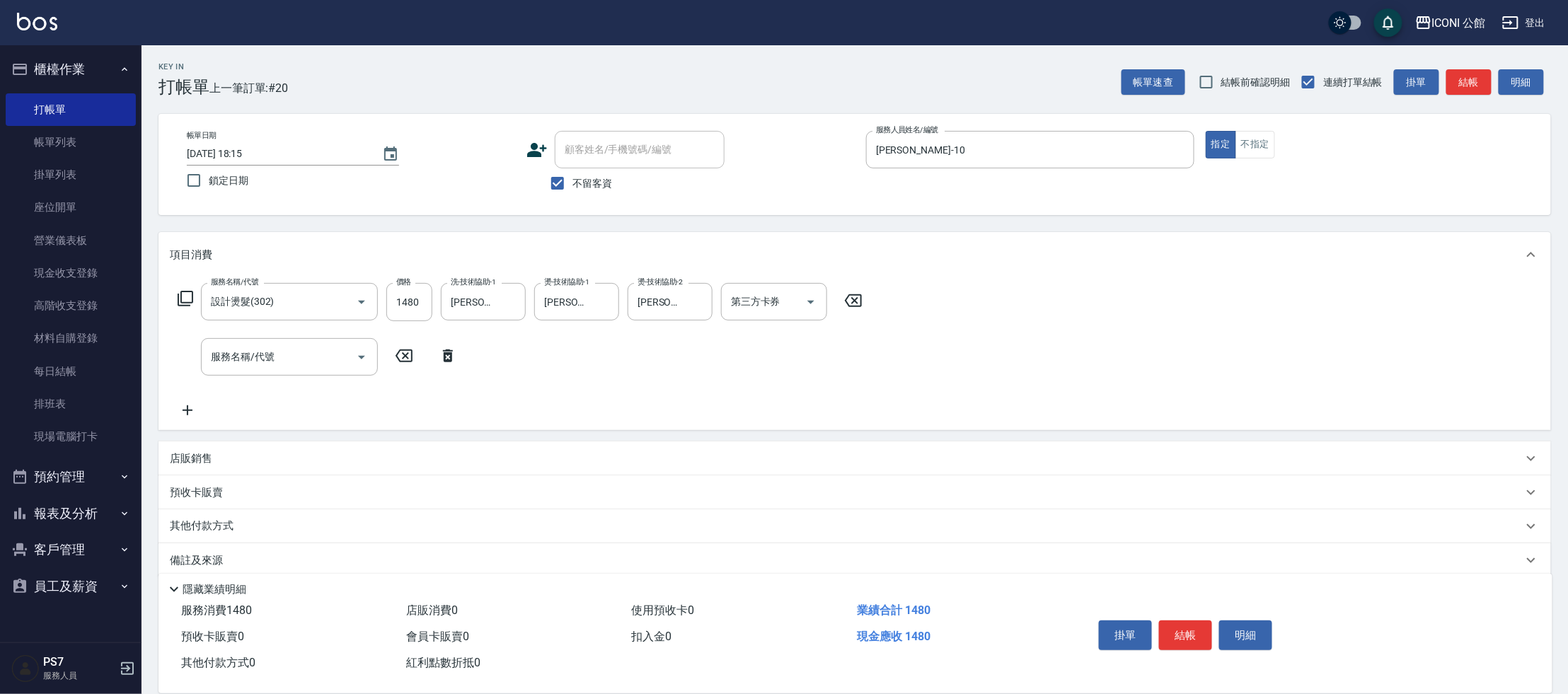
click at [444, 353] on icon at bounding box center [447, 355] width 10 height 12
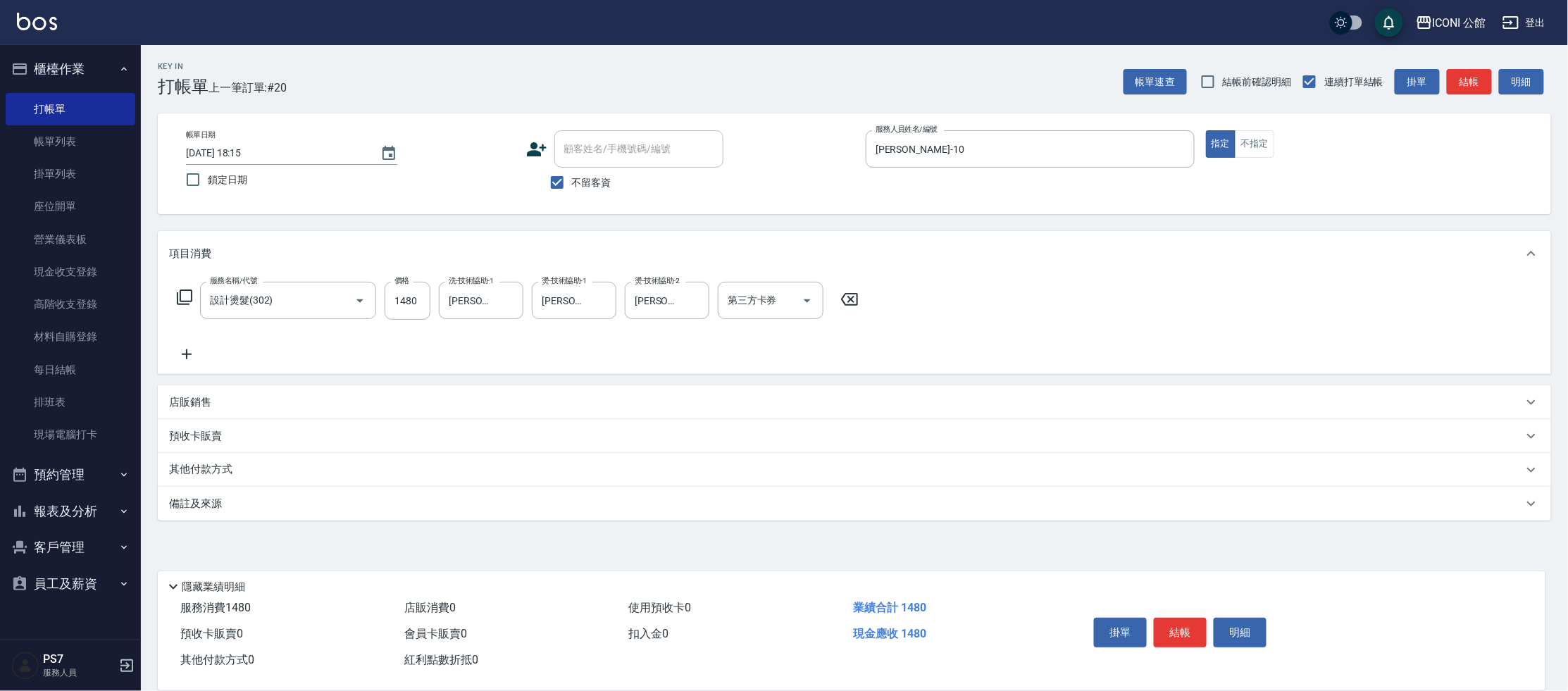
click at [183, 295] on icon at bounding box center [185, 297] width 17 height 17
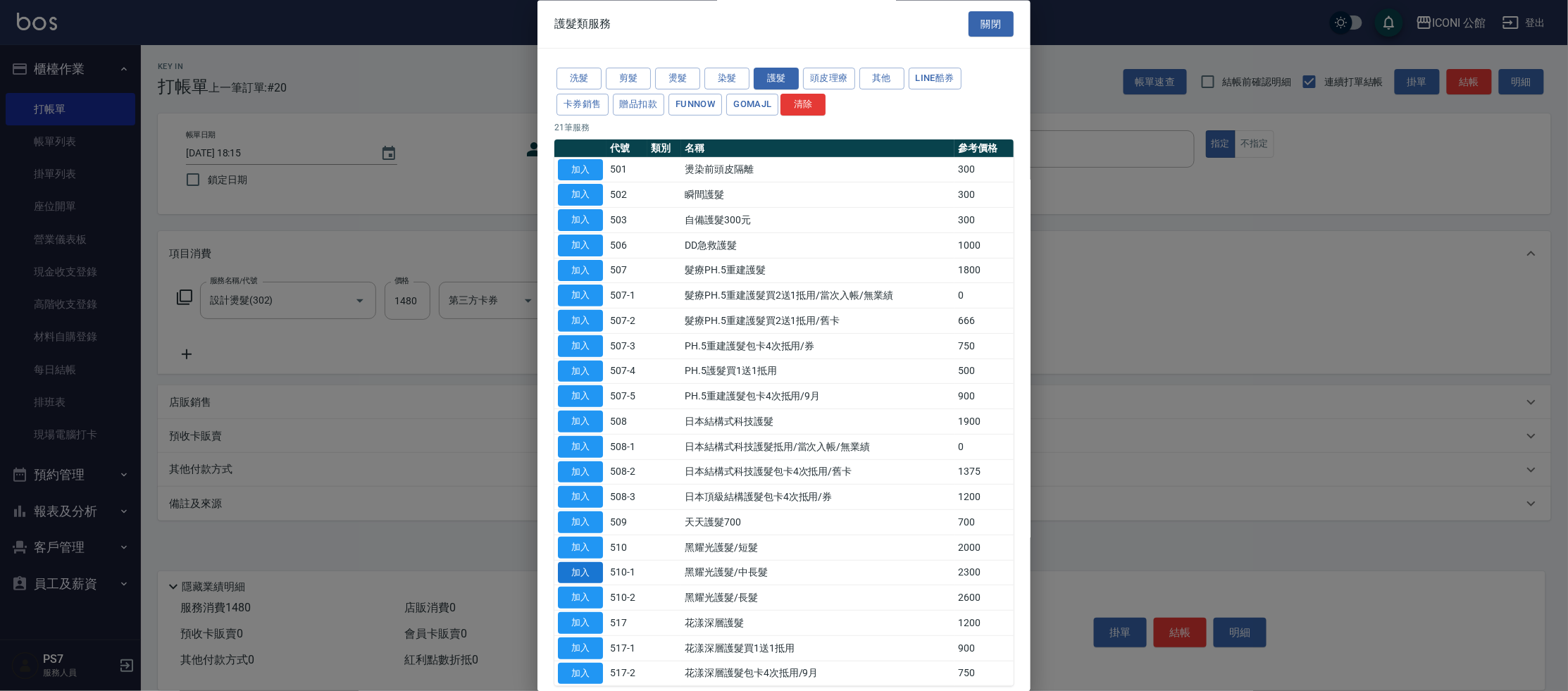
click at [576, 566] on button "加入" at bounding box center [580, 572] width 45 height 22
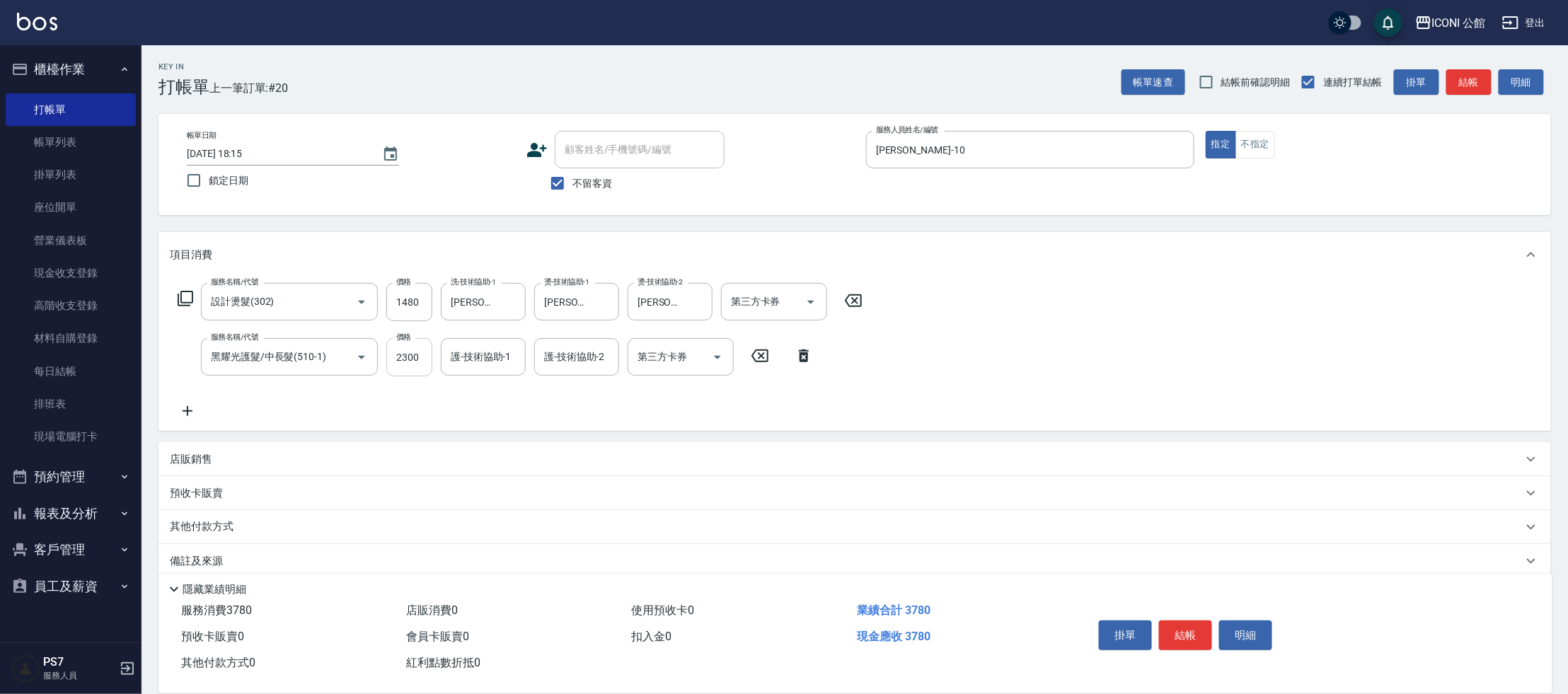
click at [421, 358] on input "2300" at bounding box center [409, 357] width 46 height 38
type input "1840"
type input "[PERSON_NAME]-21"
click at [210, 527] on p "其他付款方式" at bounding box center [205, 527] width 71 height 16
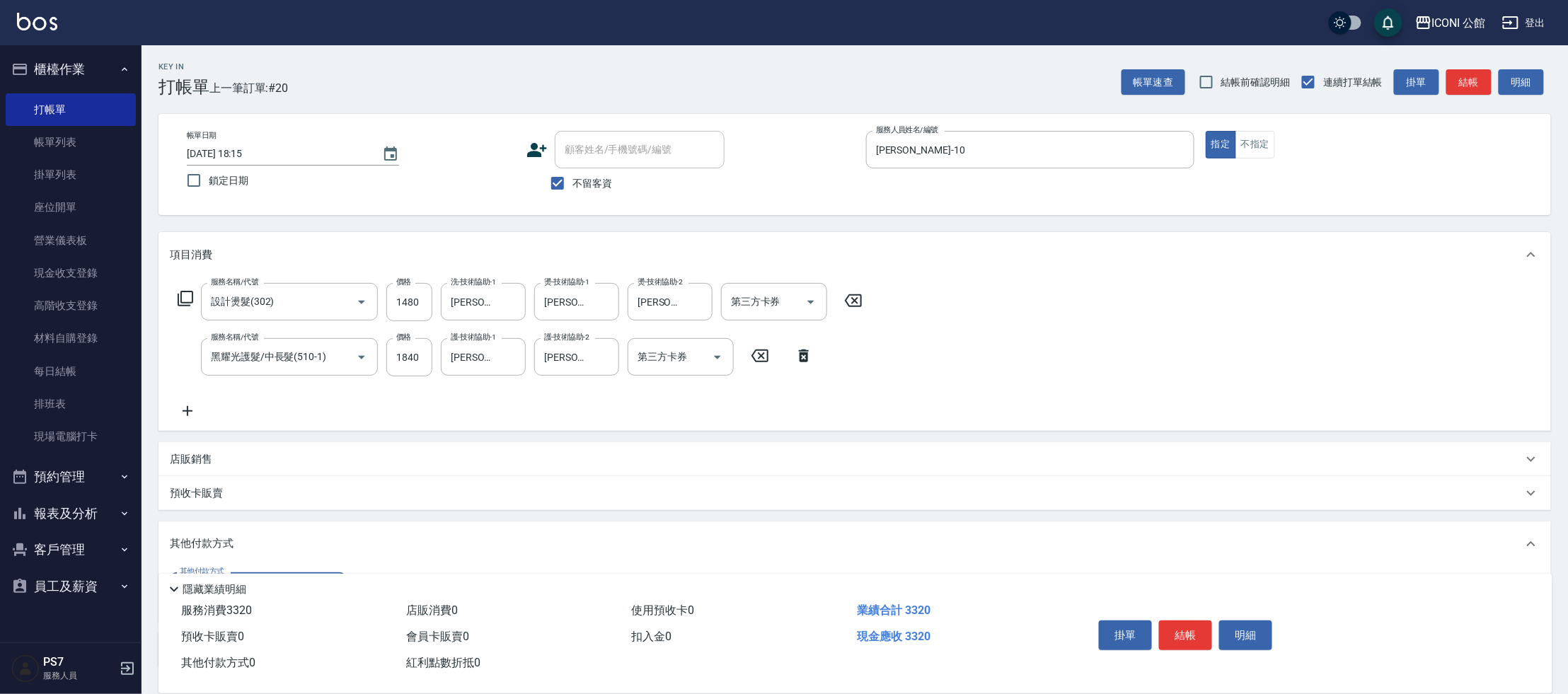
scroll to position [105, 0]
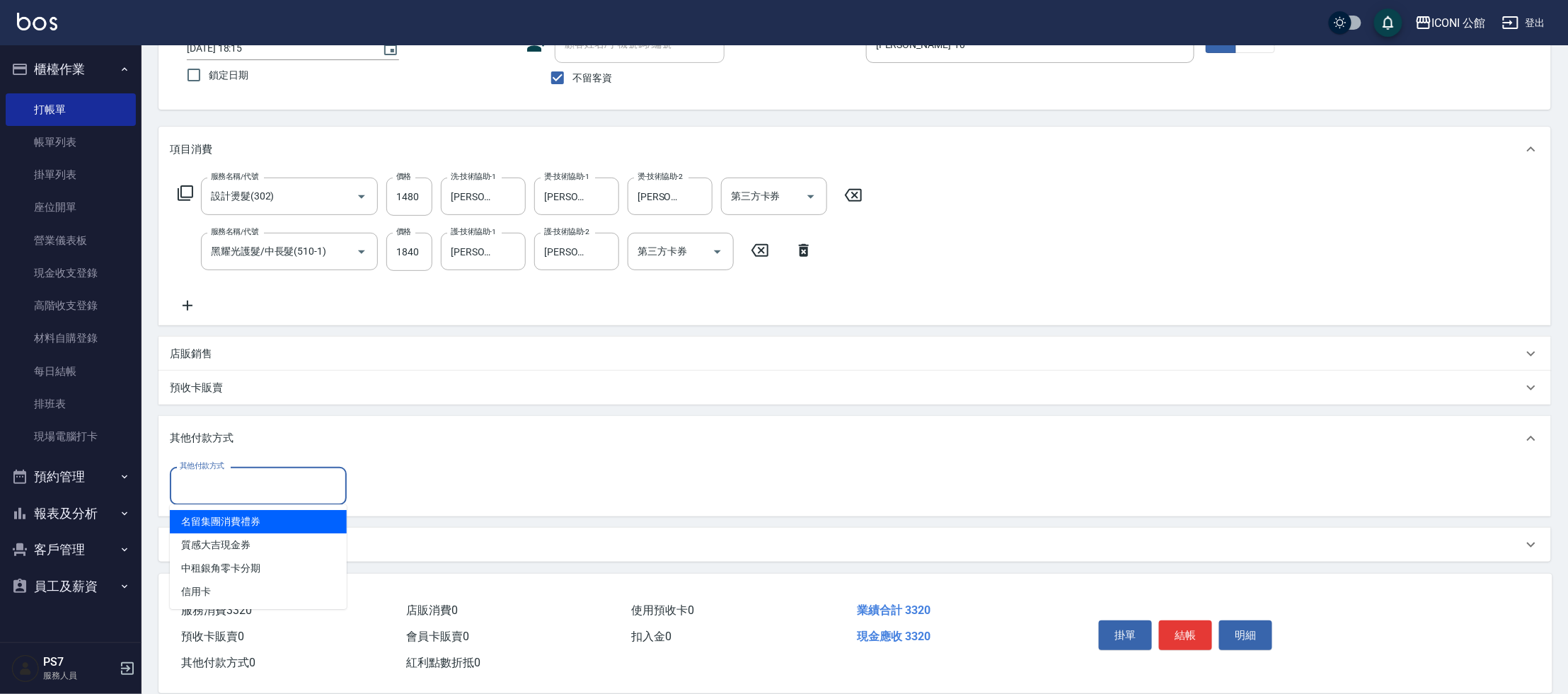
click at [310, 490] on input "其他付款方式" at bounding box center [258, 485] width 164 height 25
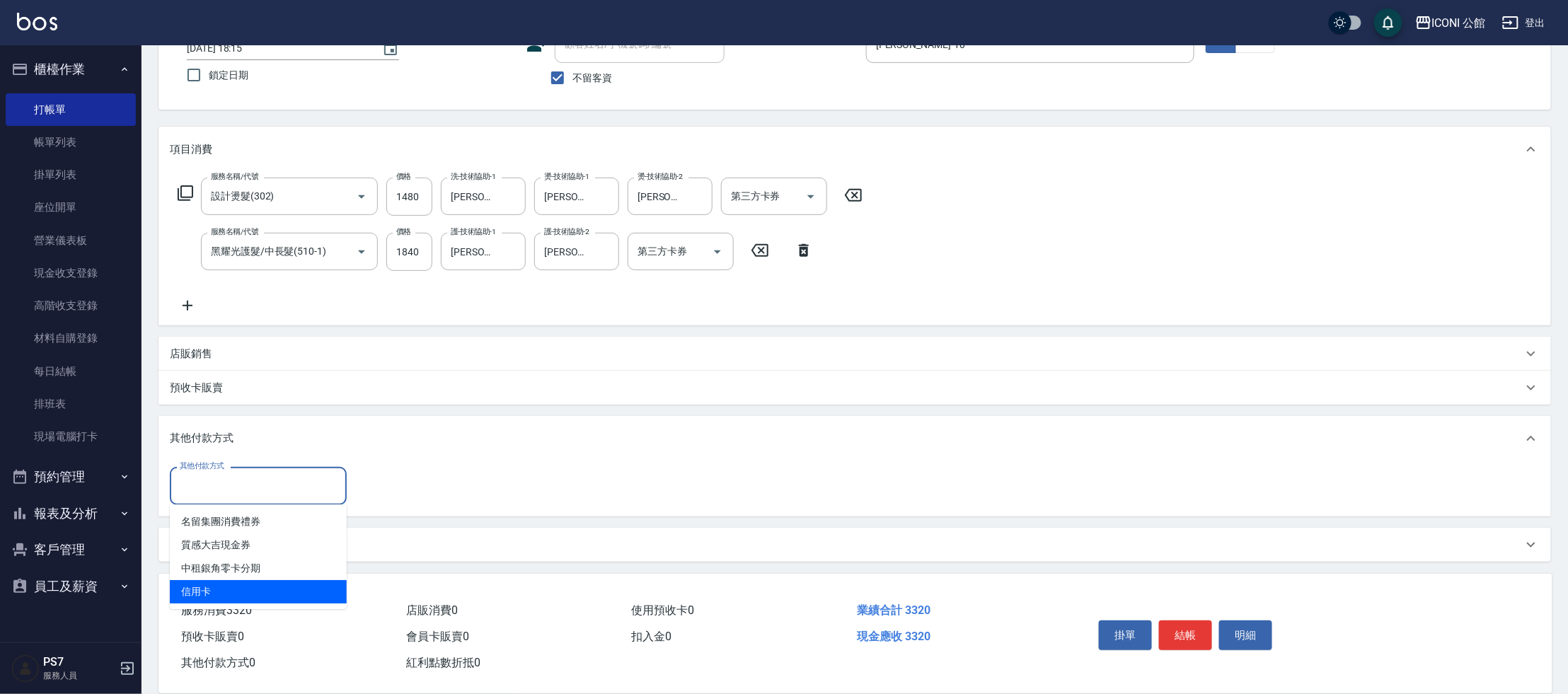
click at [277, 595] on span "信用卡" at bounding box center [258, 591] width 177 height 23
type input "信用卡"
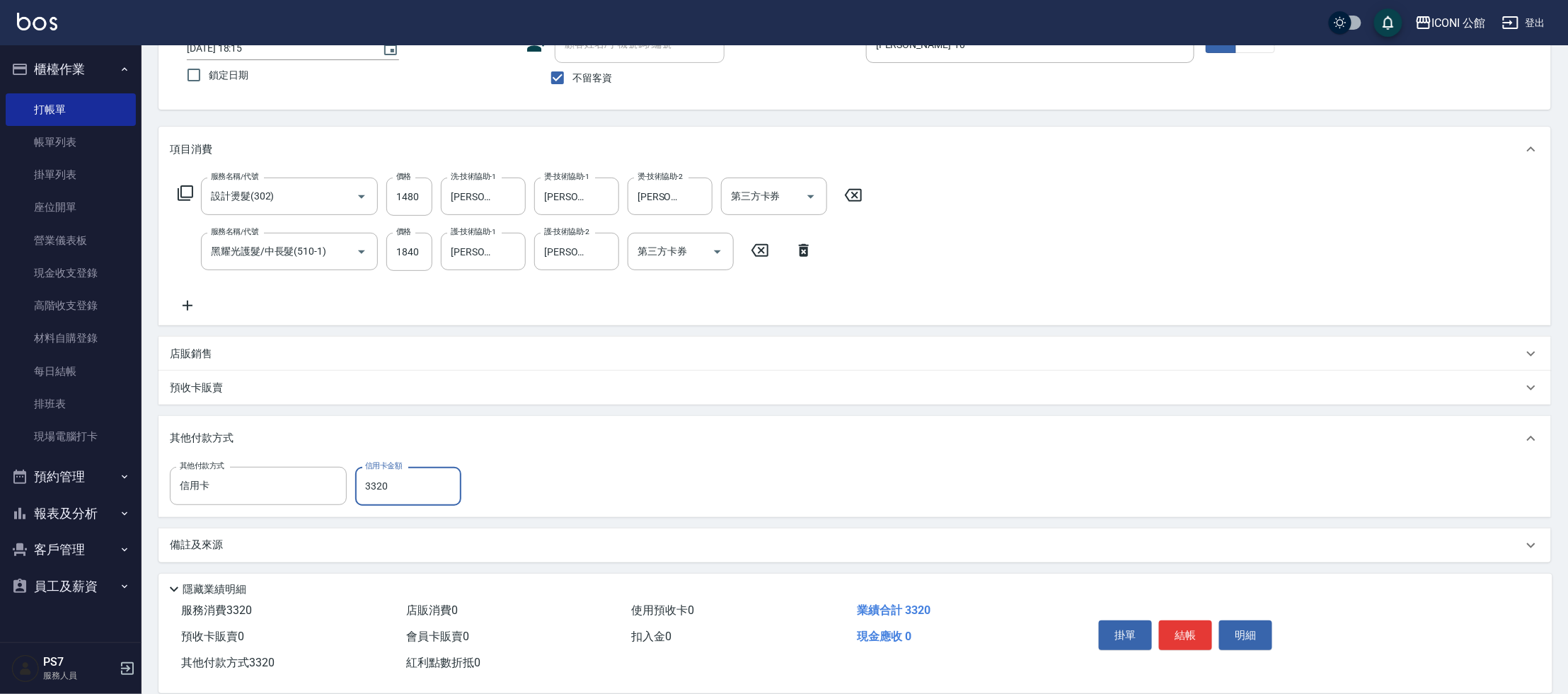
type input "3320"
click at [1189, 634] on button "結帳" at bounding box center [1185, 635] width 53 height 30
type input "[DATE] 18:16"
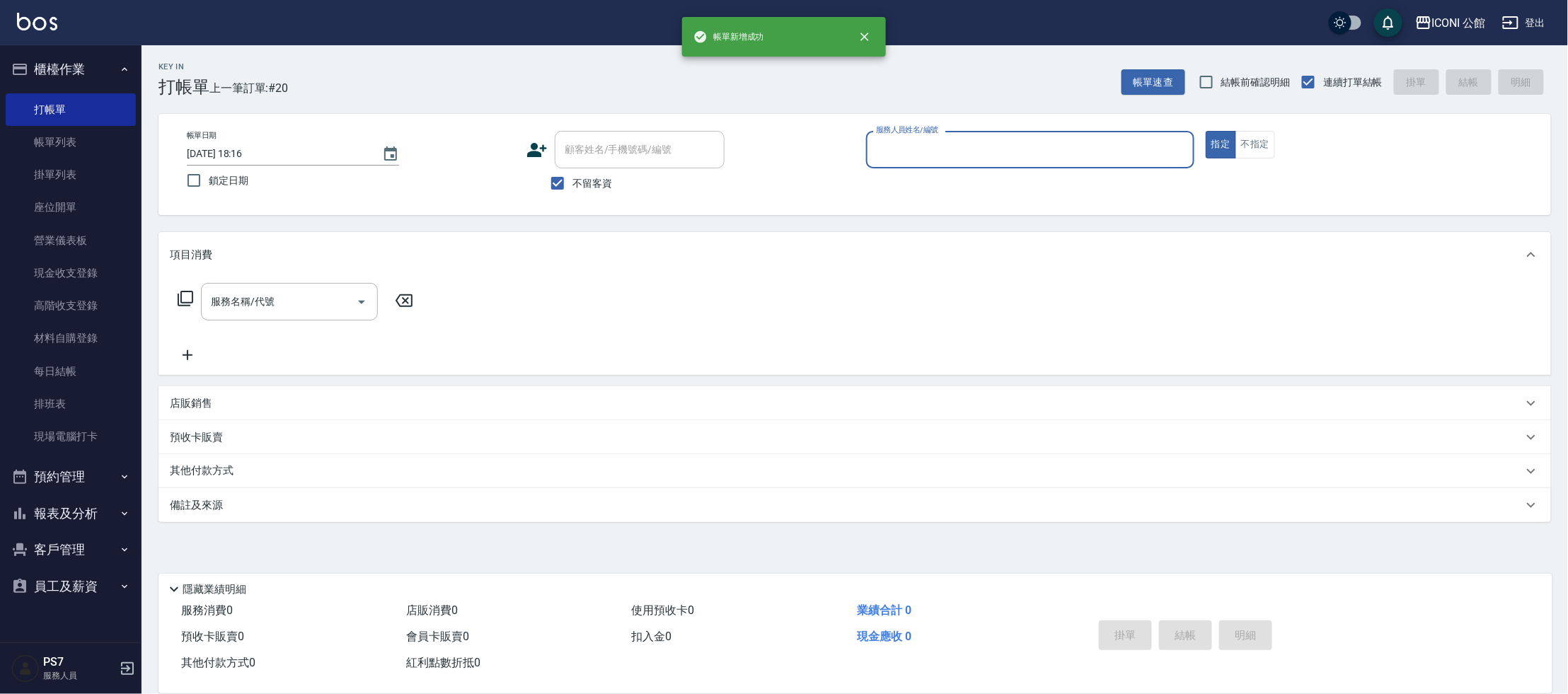
scroll to position [0, 0]
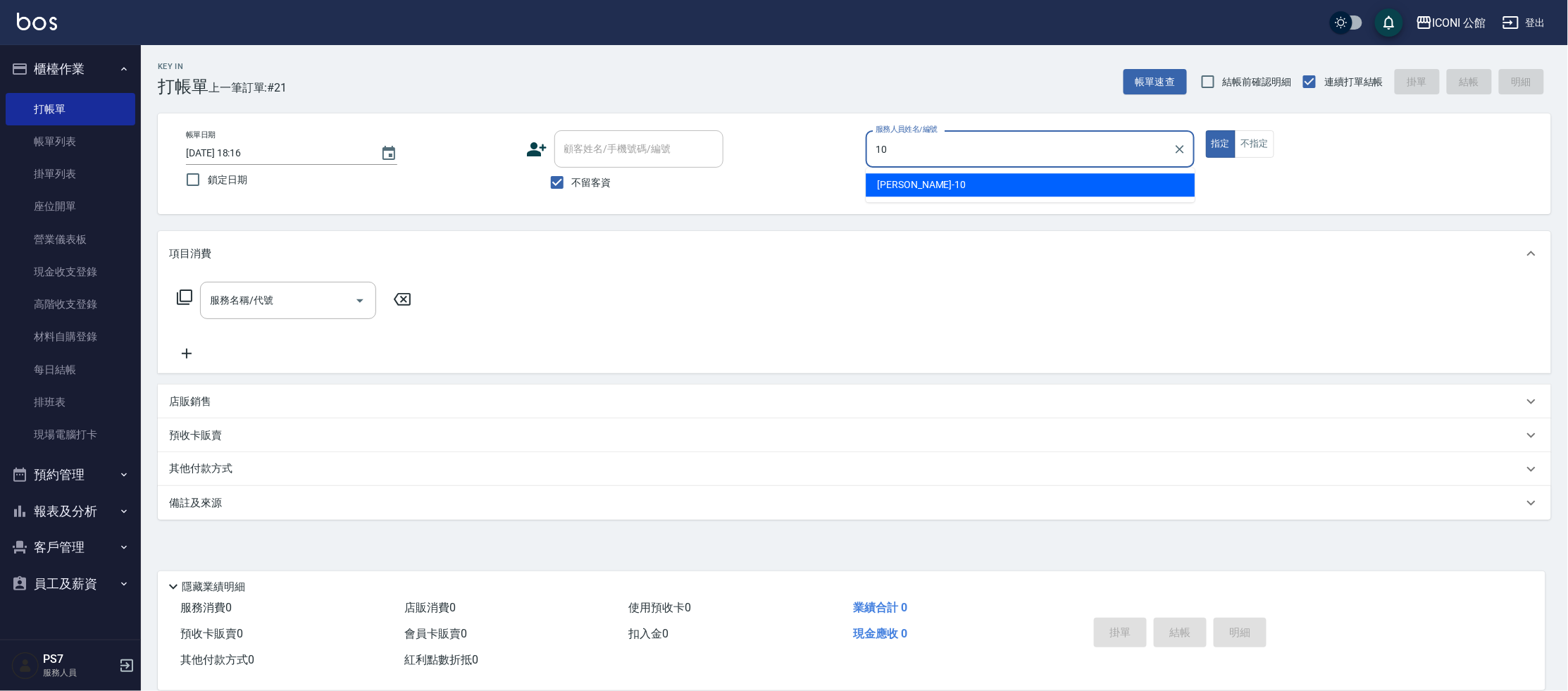
type input "[PERSON_NAME]-10"
type button "true"
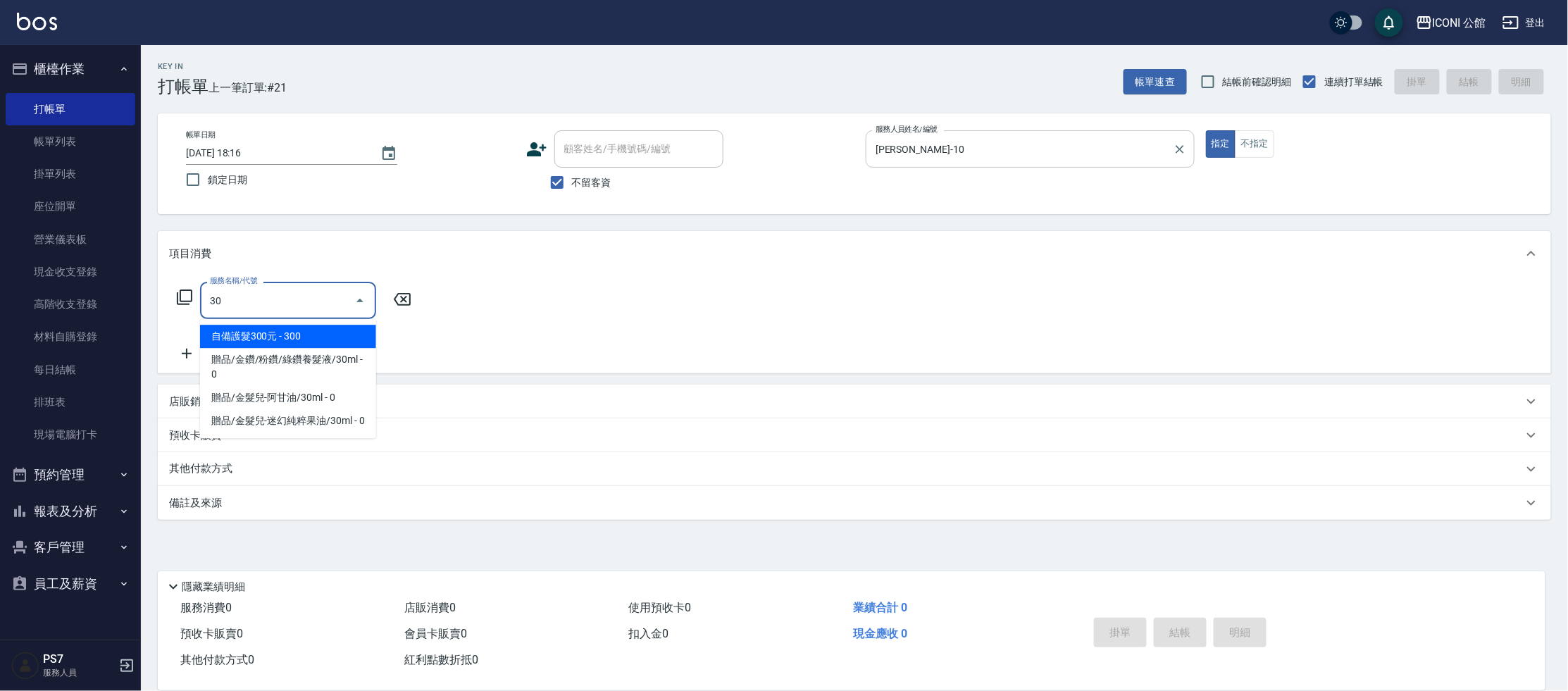
type input "3"
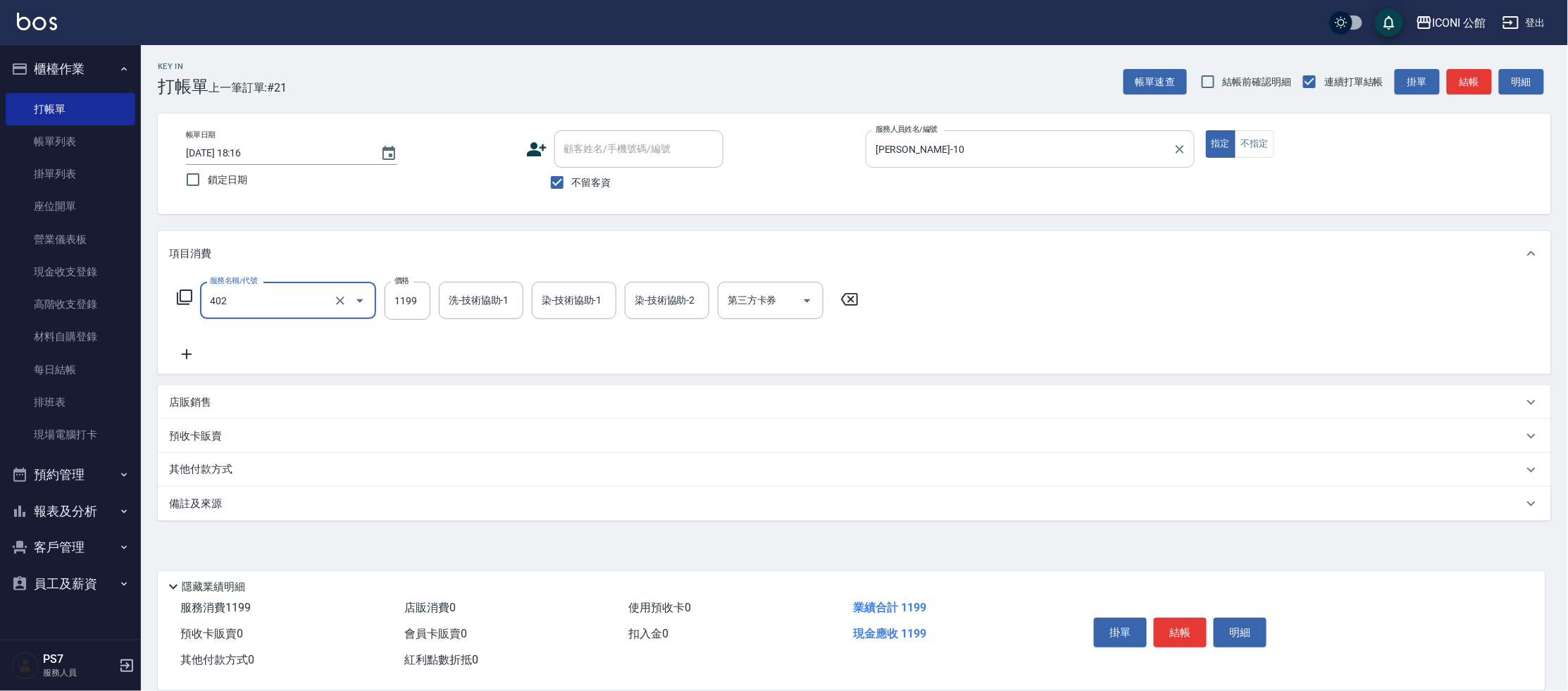
type input "設計染髮(402)"
type input "1600"
type input "[PERSON_NAME]-21"
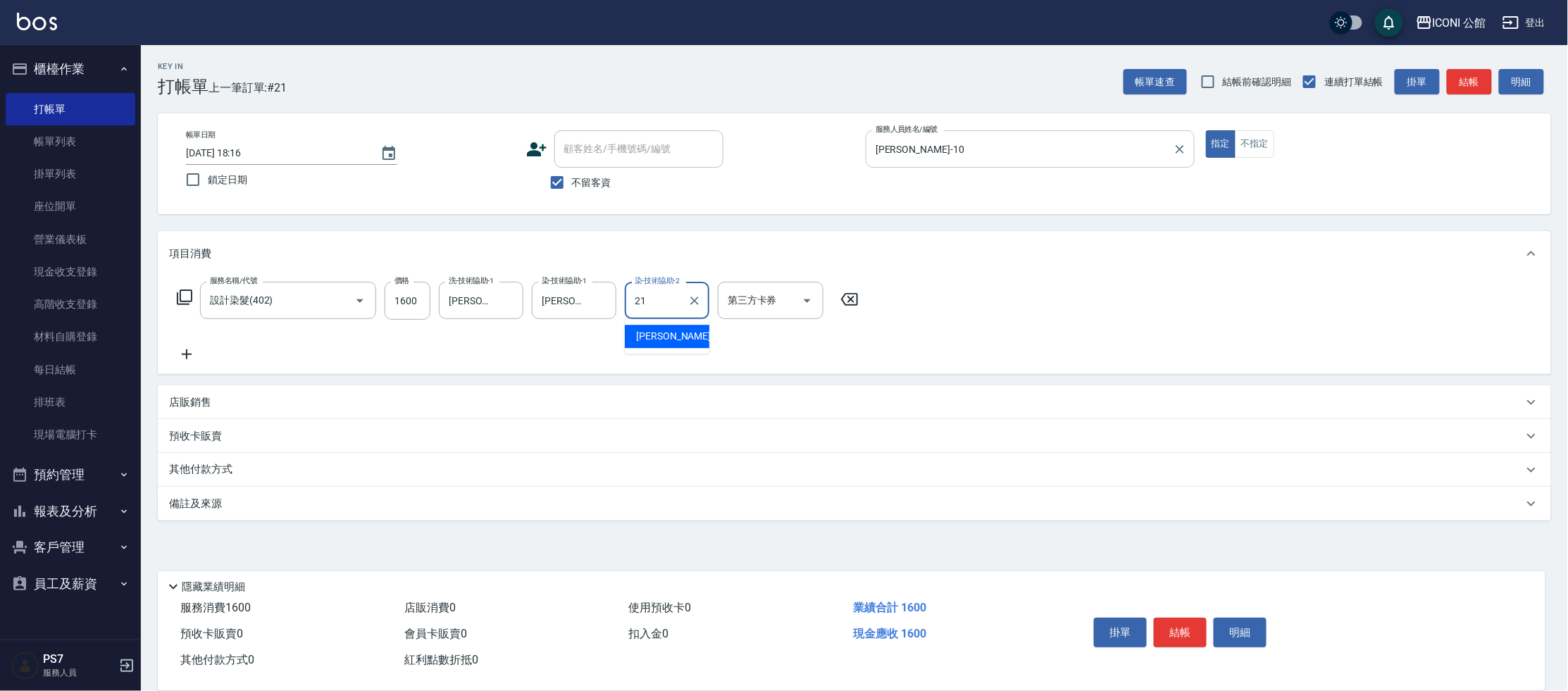
type input "[PERSON_NAME]-21"
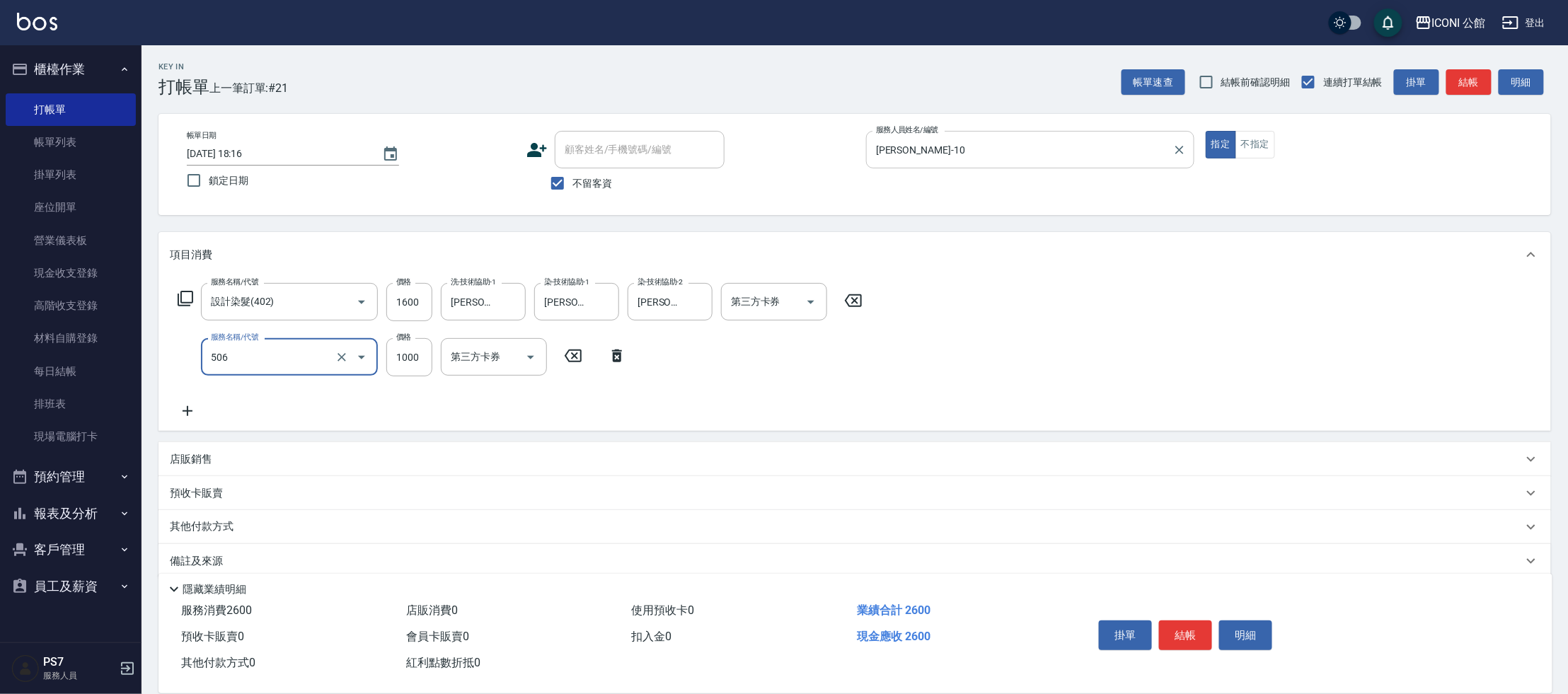
type input "DD急救護髮(506)"
type input "800"
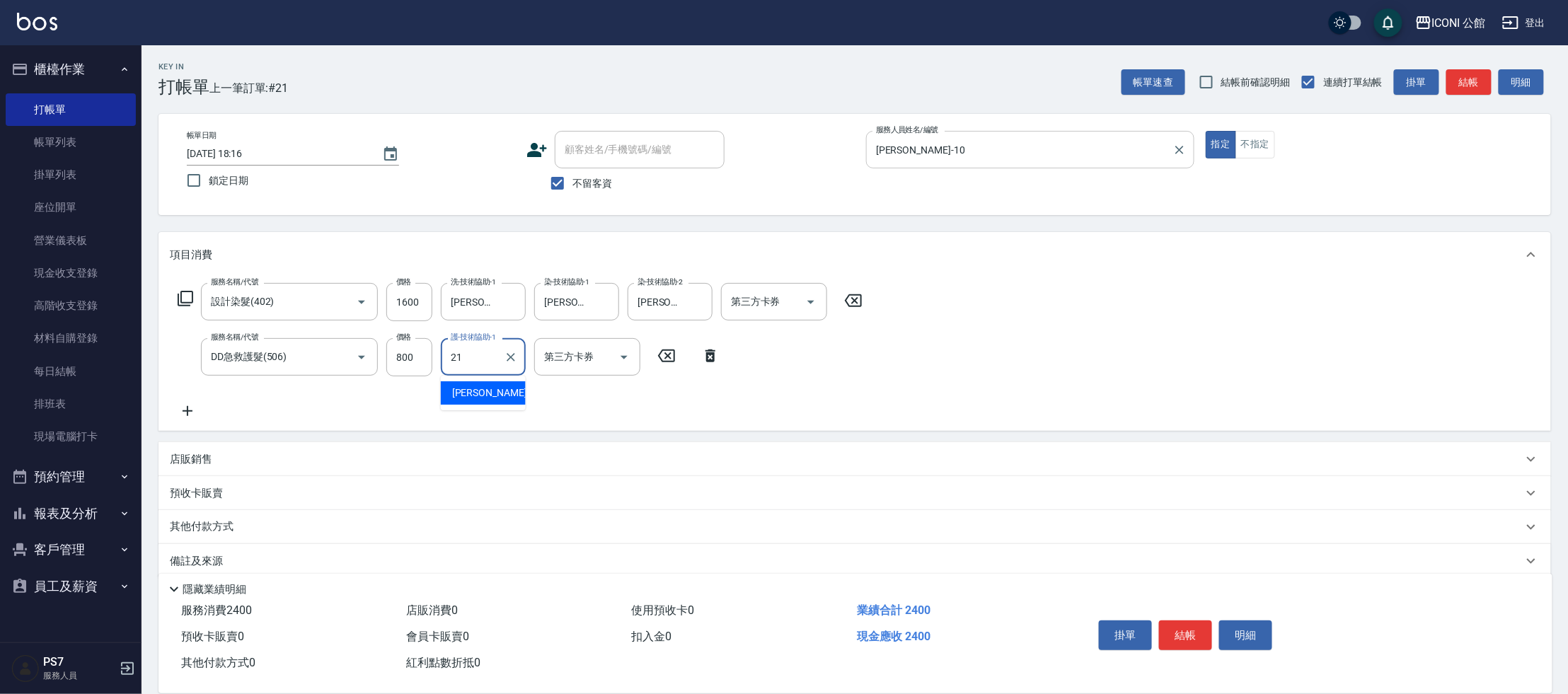
type input "[PERSON_NAME]-21"
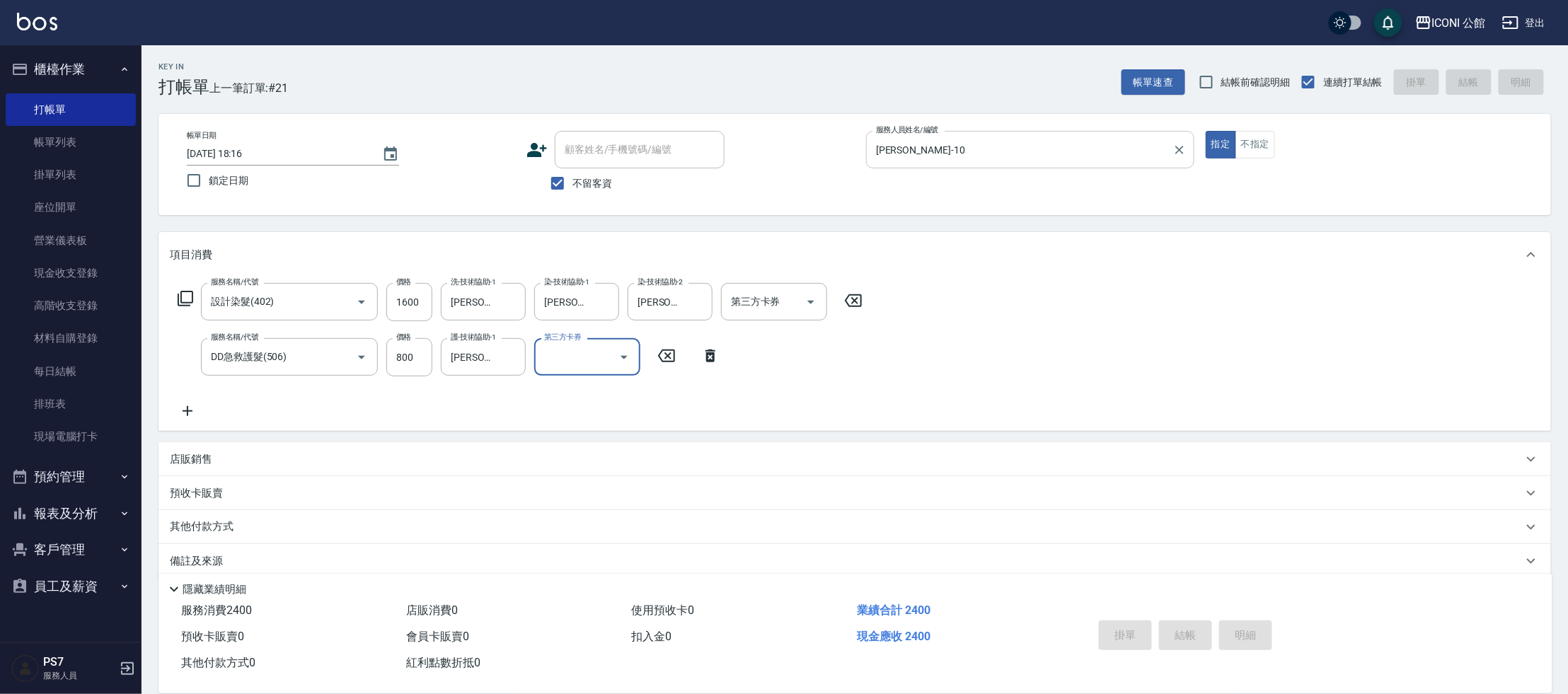
type input "[DATE] 18:17"
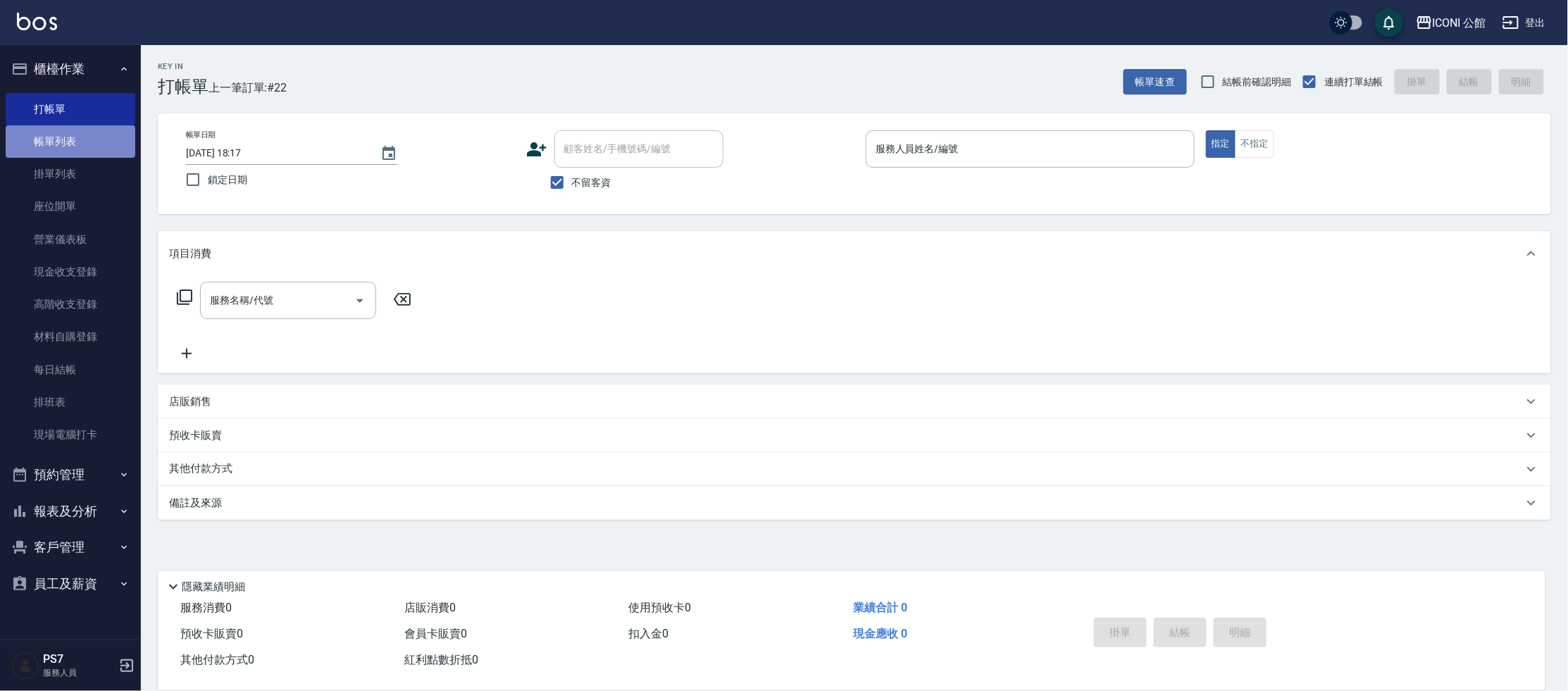
click at [74, 141] on link "帳單列表" at bounding box center [70, 142] width 130 height 33
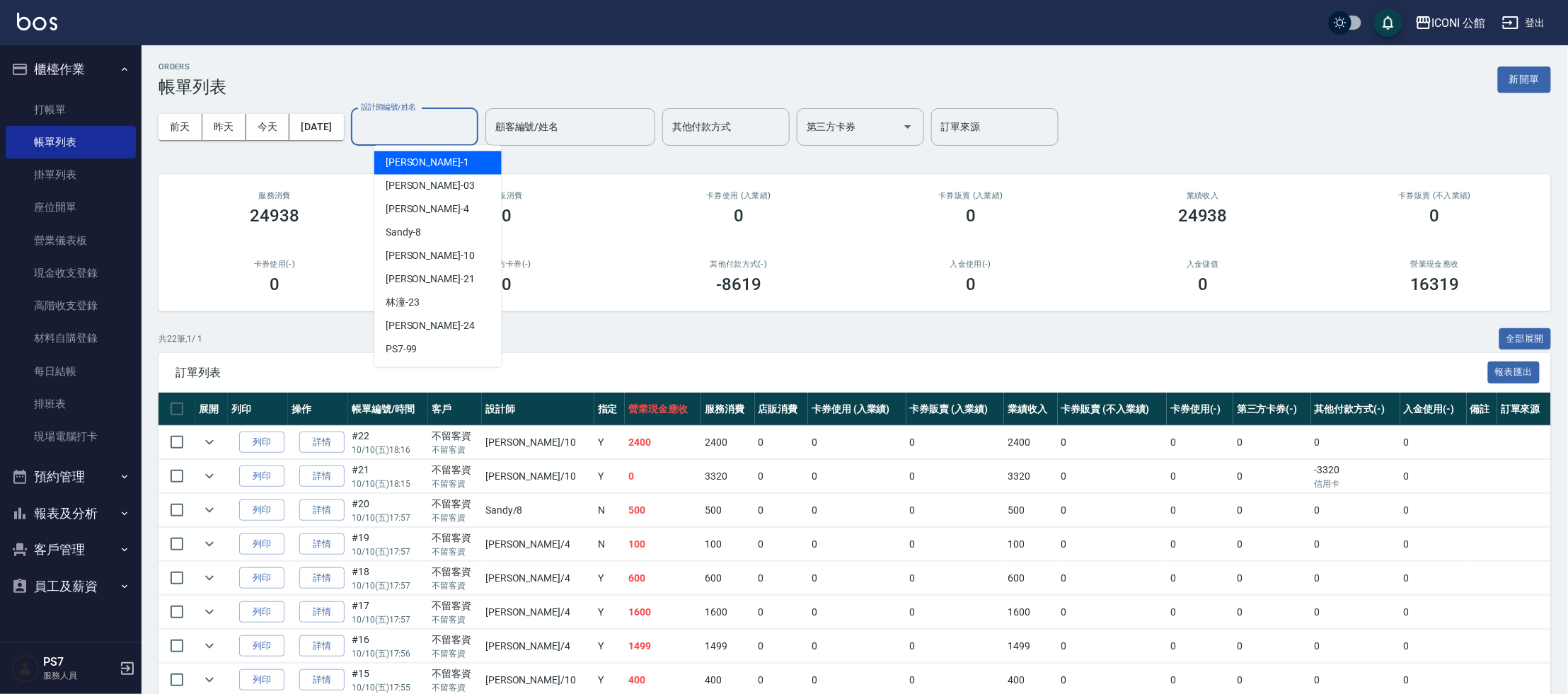
click at [411, 119] on input "設計師編號/姓名" at bounding box center [414, 127] width 115 height 25
type input "A"
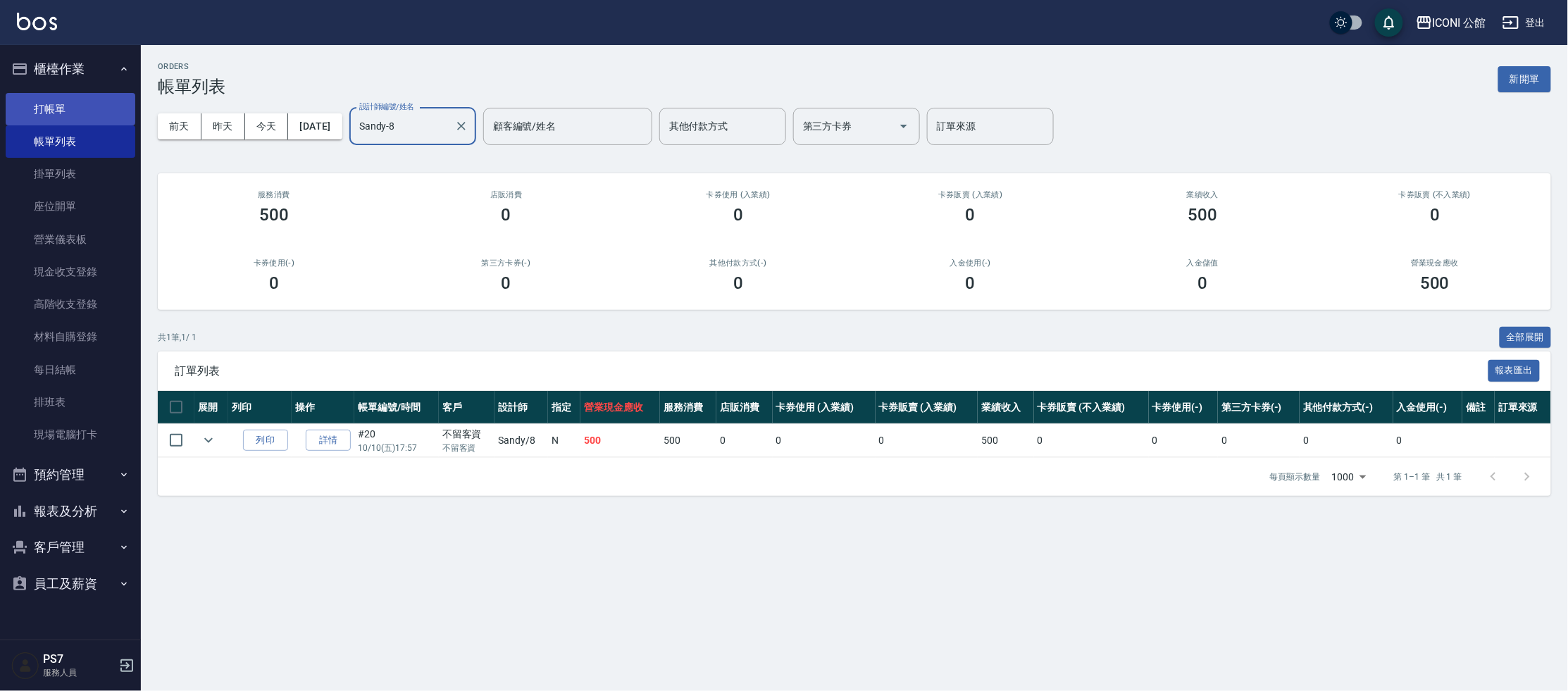
type input "Sandy-8"
click at [97, 106] on link "打帳單" at bounding box center [70, 109] width 130 height 33
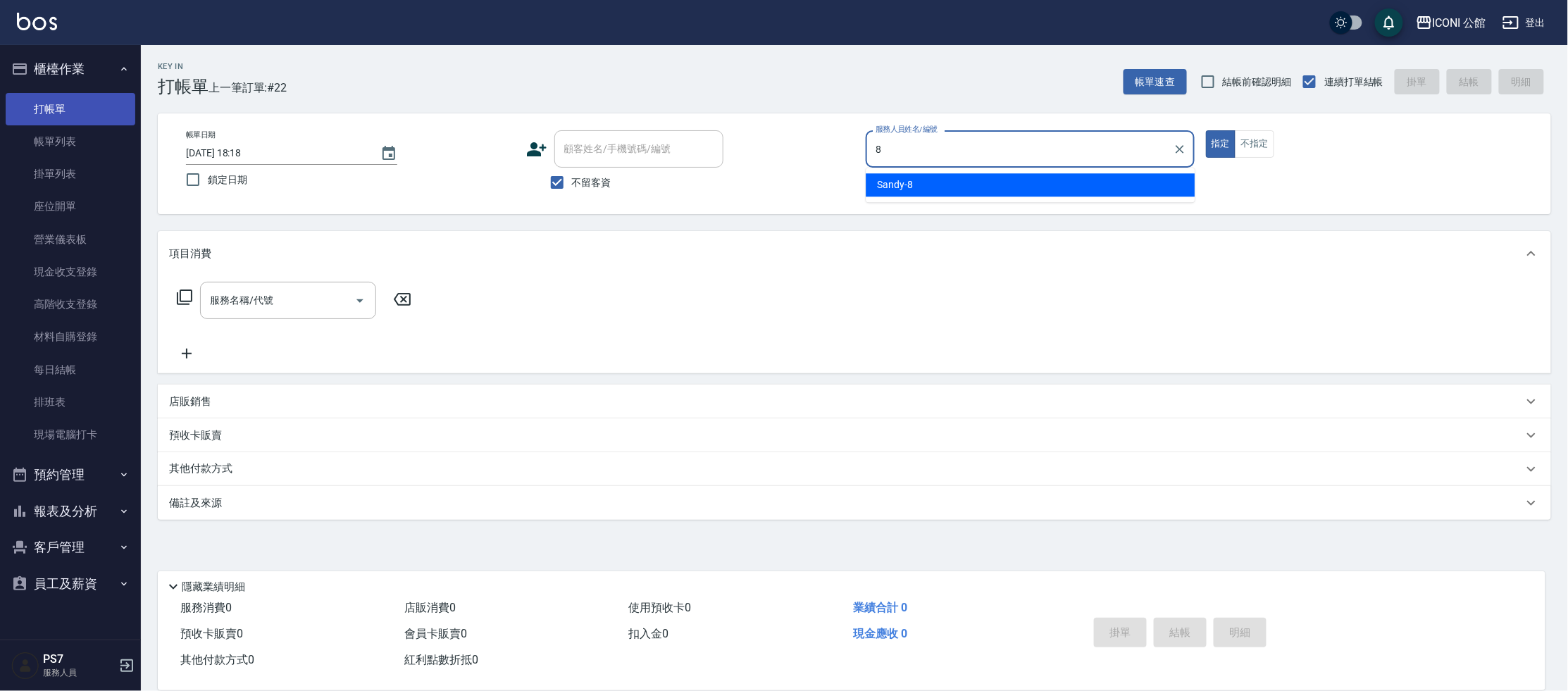
type input "Sandy-8"
type button "true"
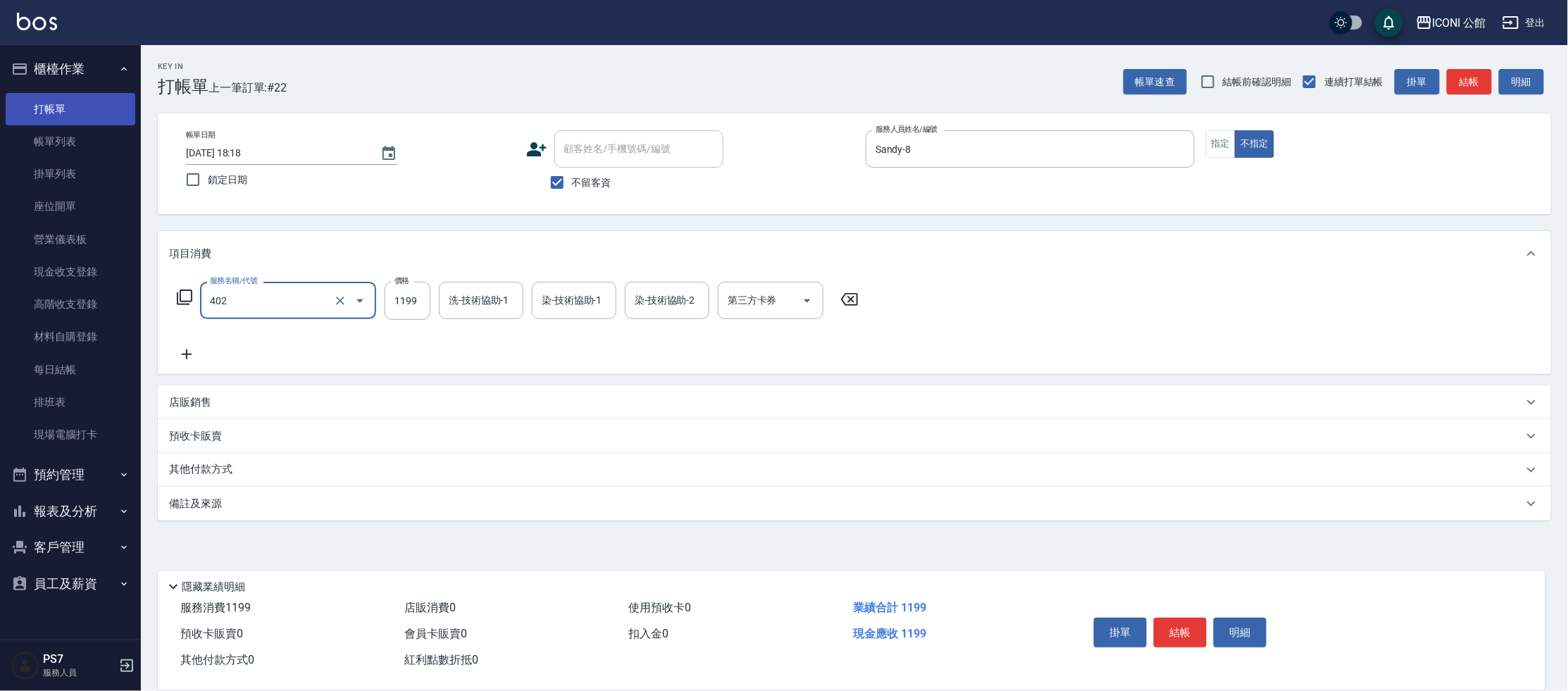
type input "設計染髮(402)"
type input "1490"
type input "[PERSON_NAME]-24"
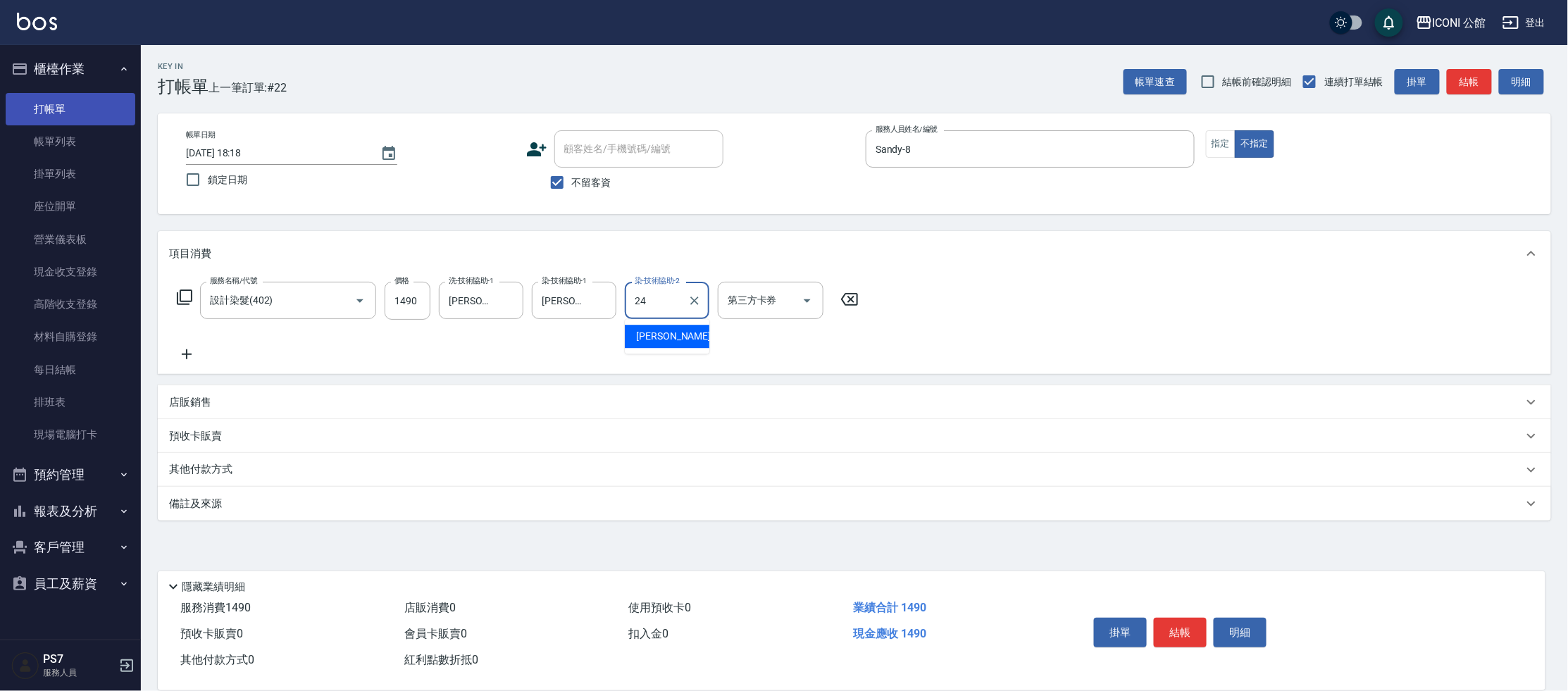
type input "[PERSON_NAME]-24"
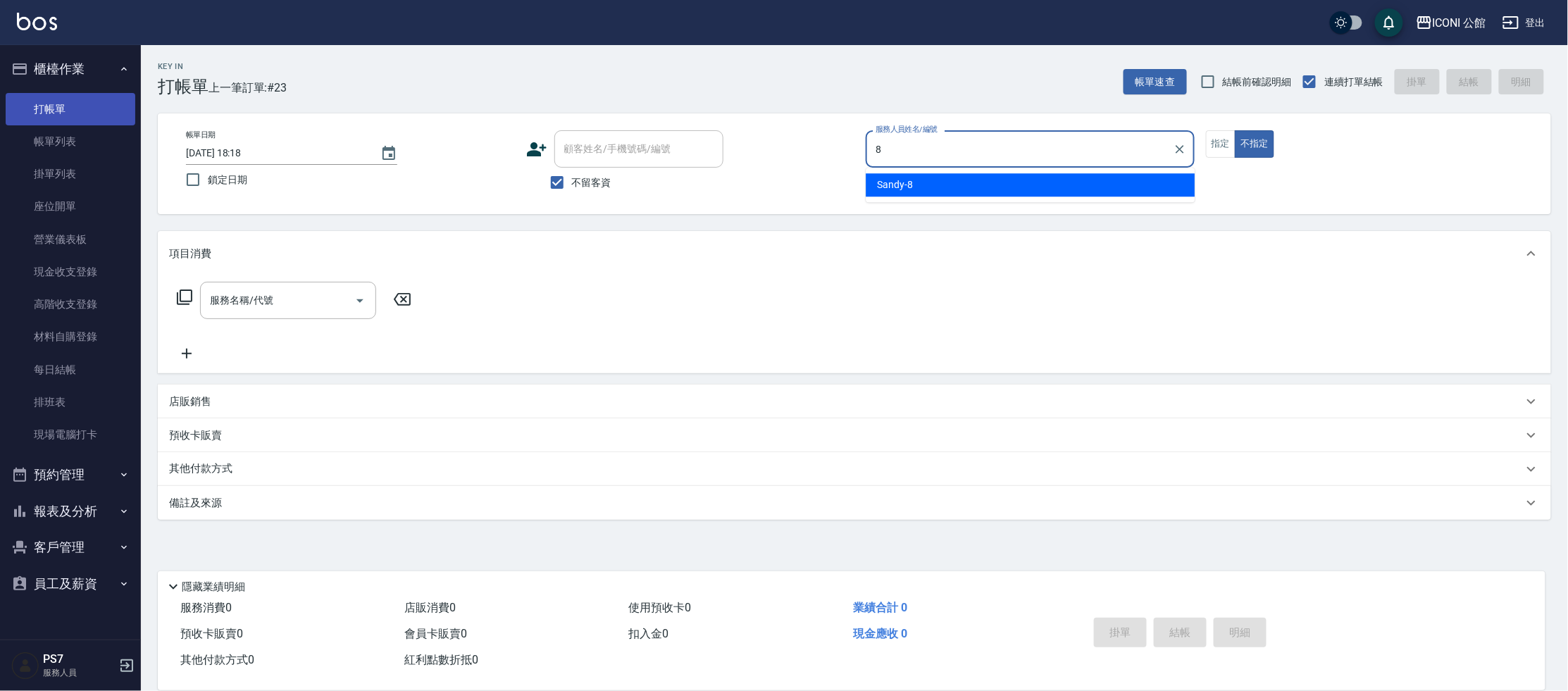
type input "Sandy-8"
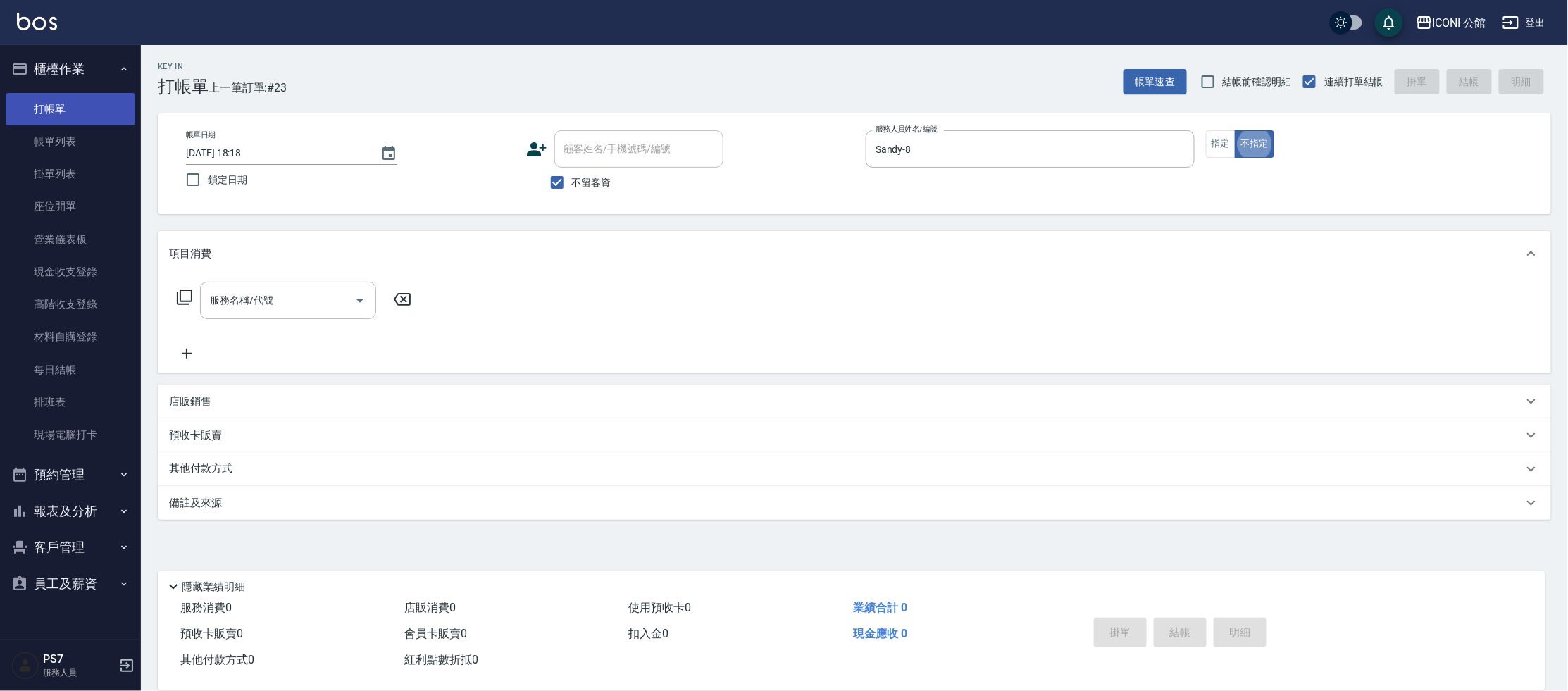
type button "false"
type input "4"
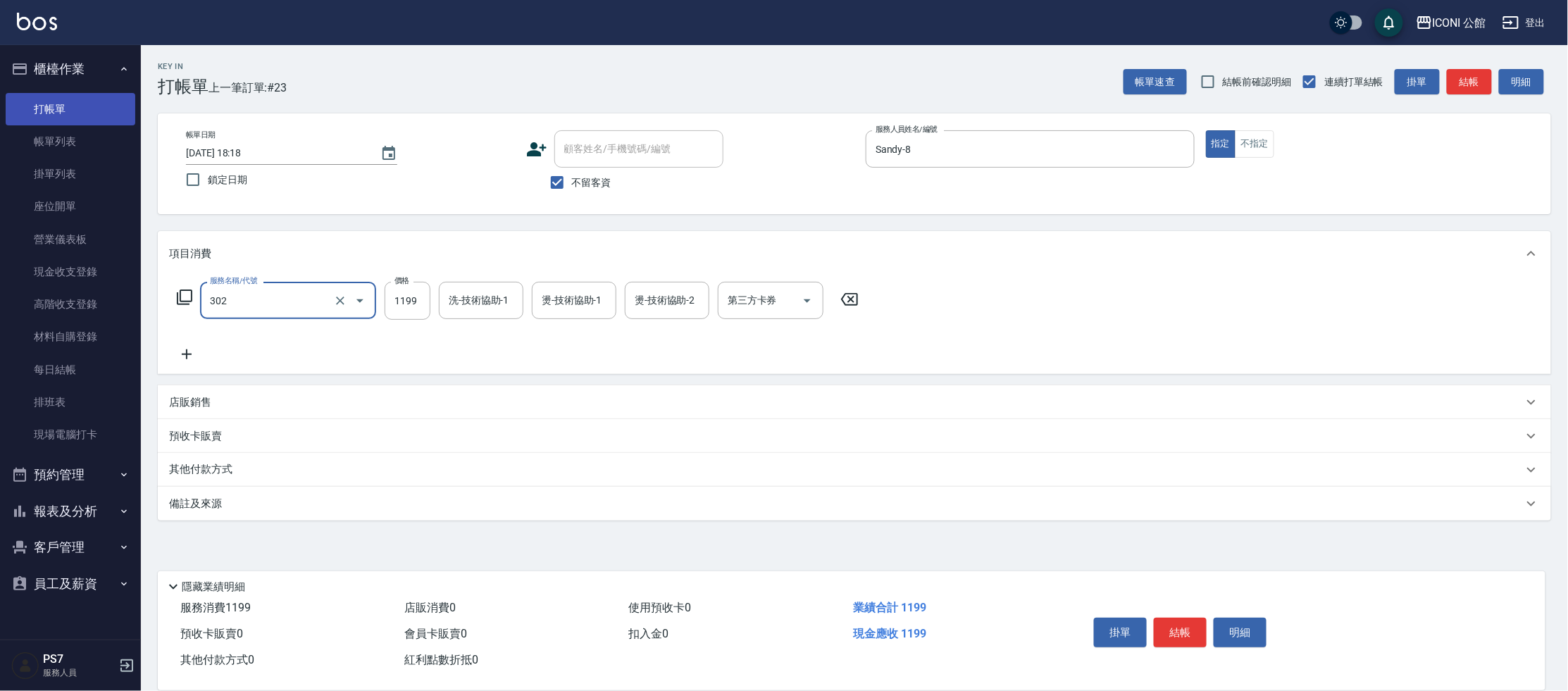
type input "設計燙髮(302)"
type input "1380"
type input "[PERSON_NAME]-24"
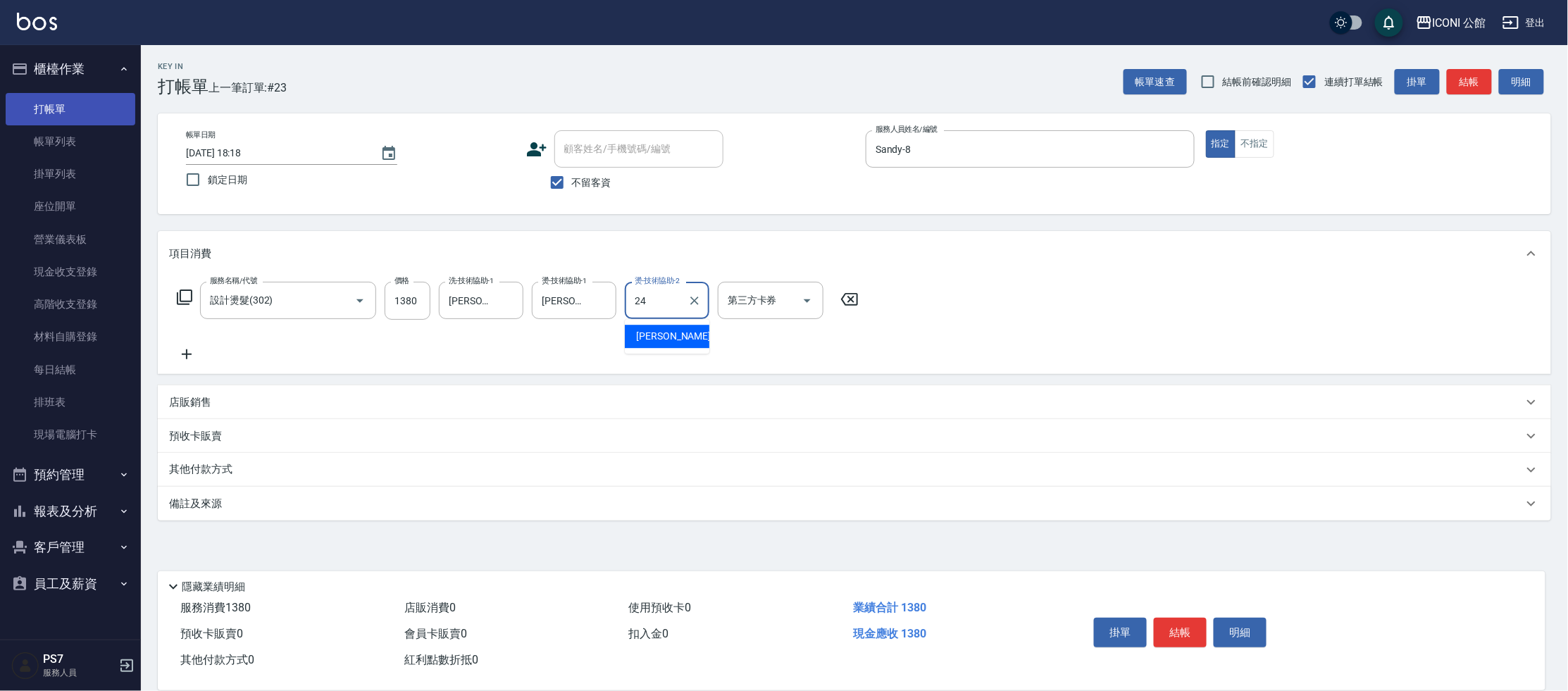
type input "[PERSON_NAME]-24"
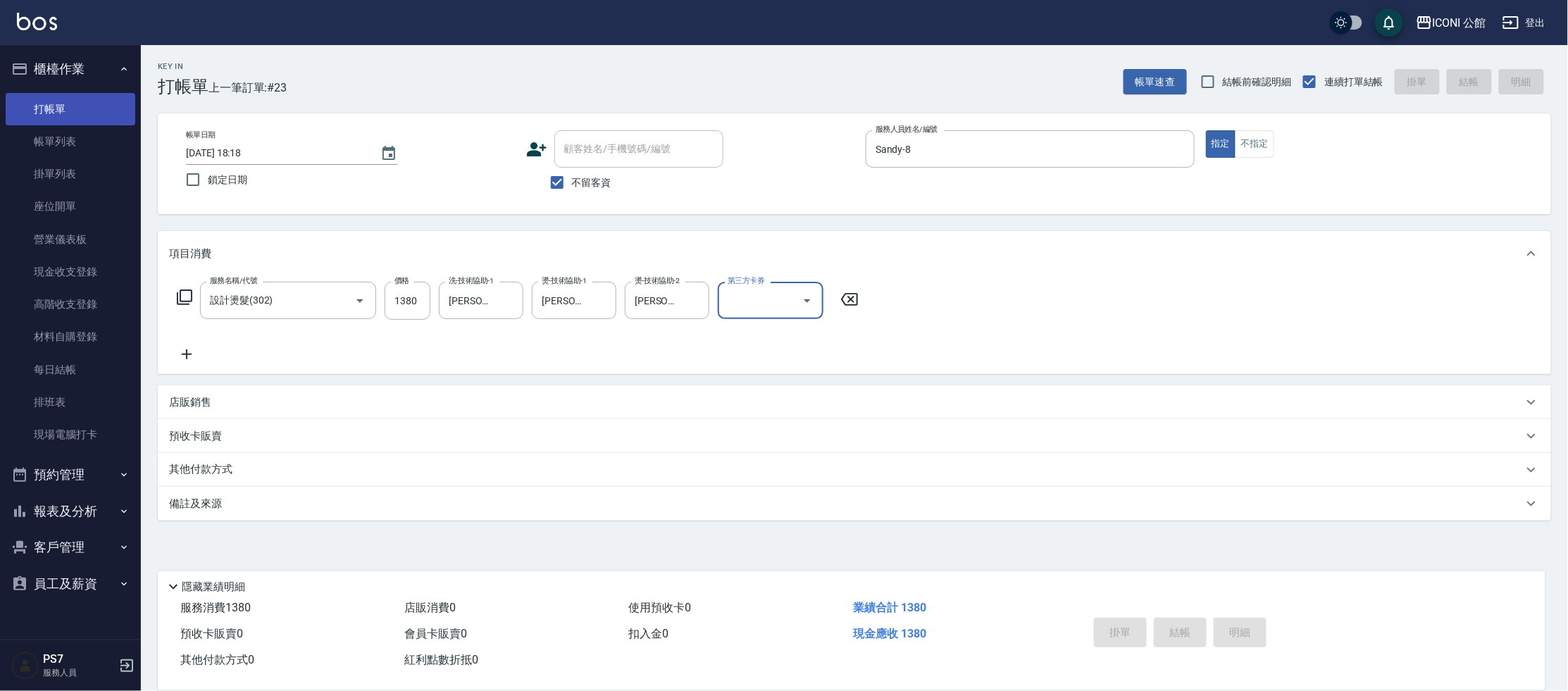
type input "[DATE] 18:19"
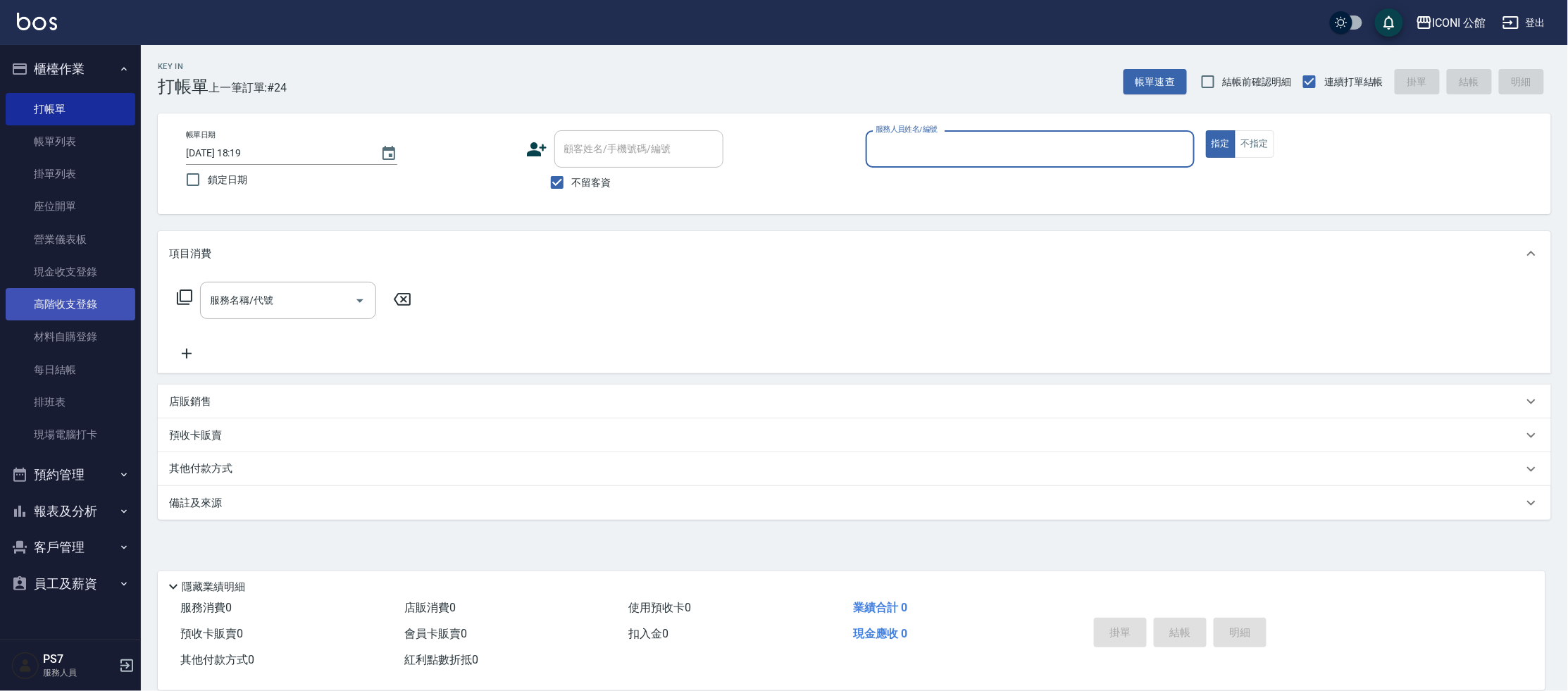
click at [101, 304] on link "高階收支登錄" at bounding box center [70, 304] width 130 height 33
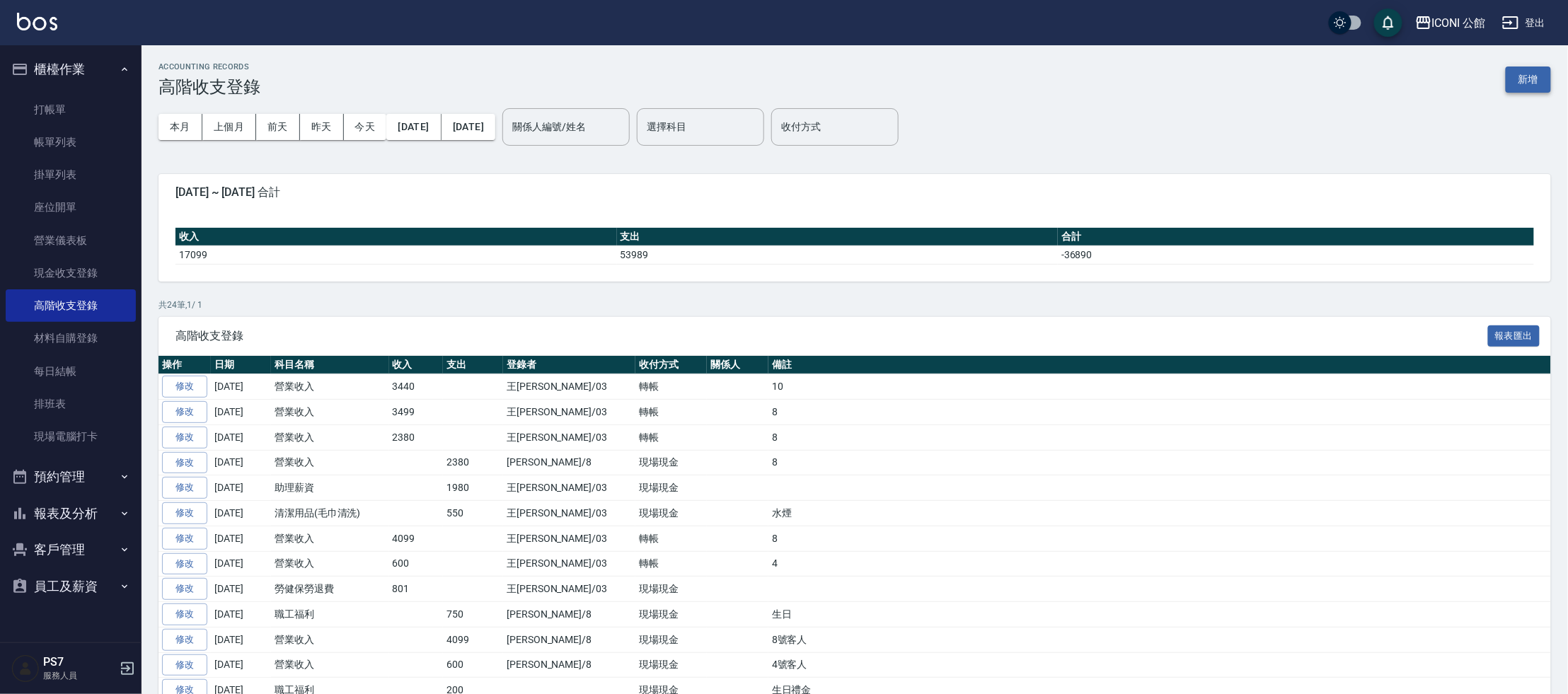
click at [1527, 76] on button "新增" at bounding box center [1528, 79] width 45 height 26
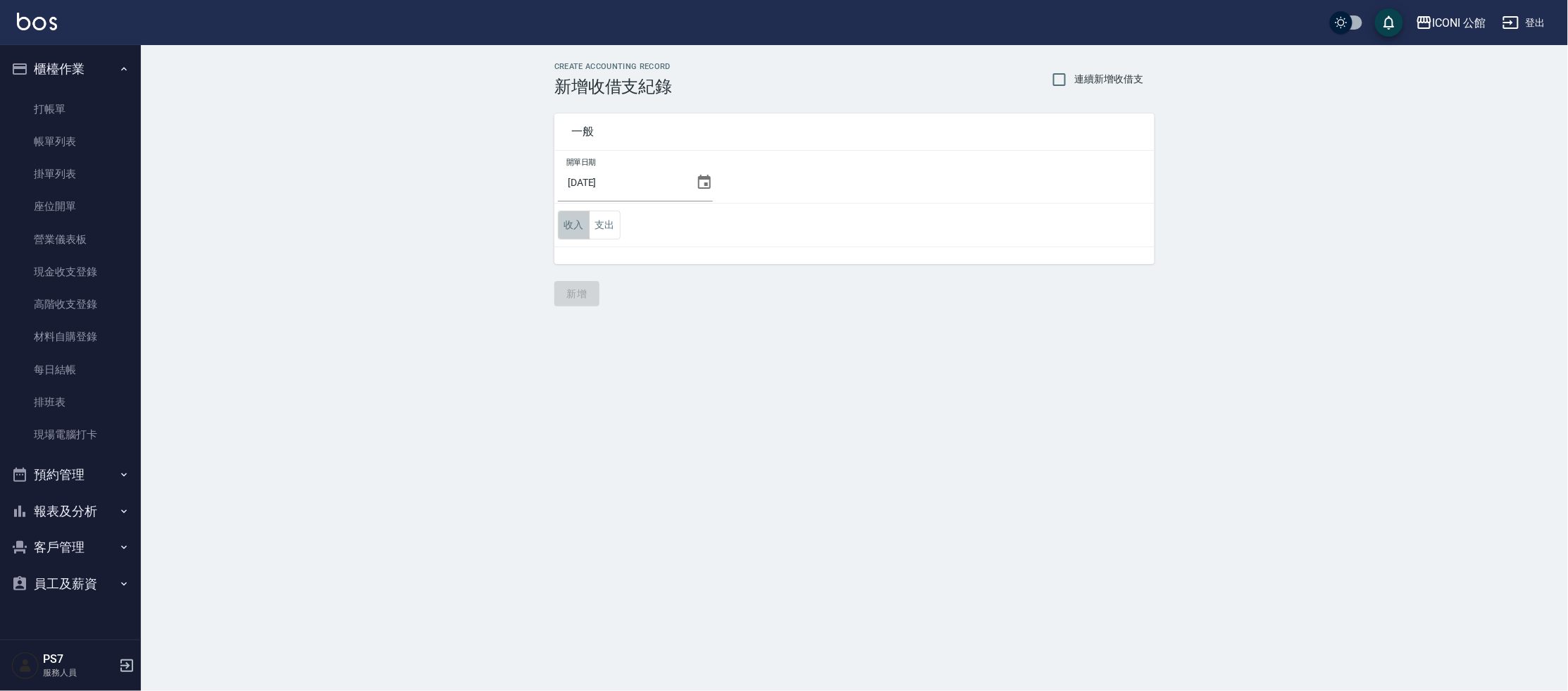
click at [566, 227] on button "收入" at bounding box center [573, 224] width 32 height 29
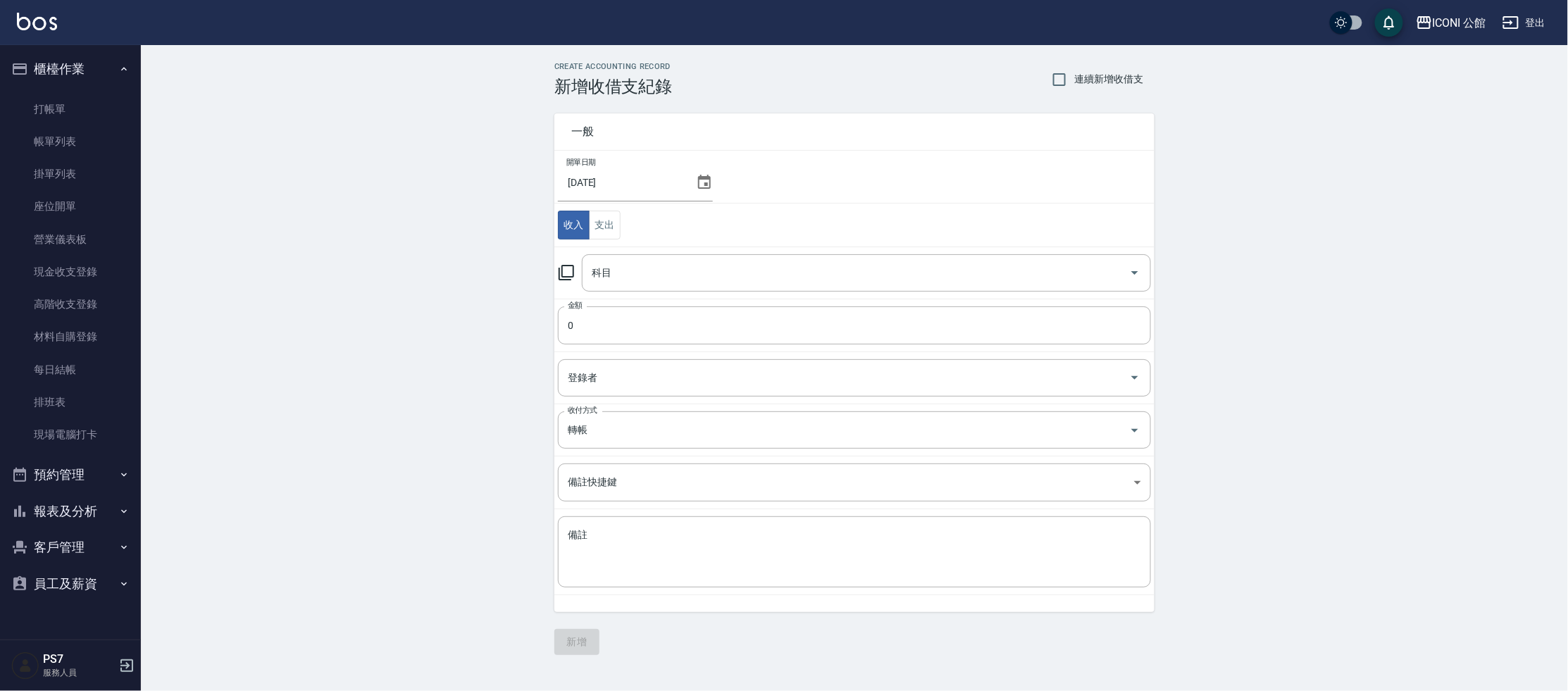
click at [566, 271] on icon at bounding box center [566, 272] width 17 height 17
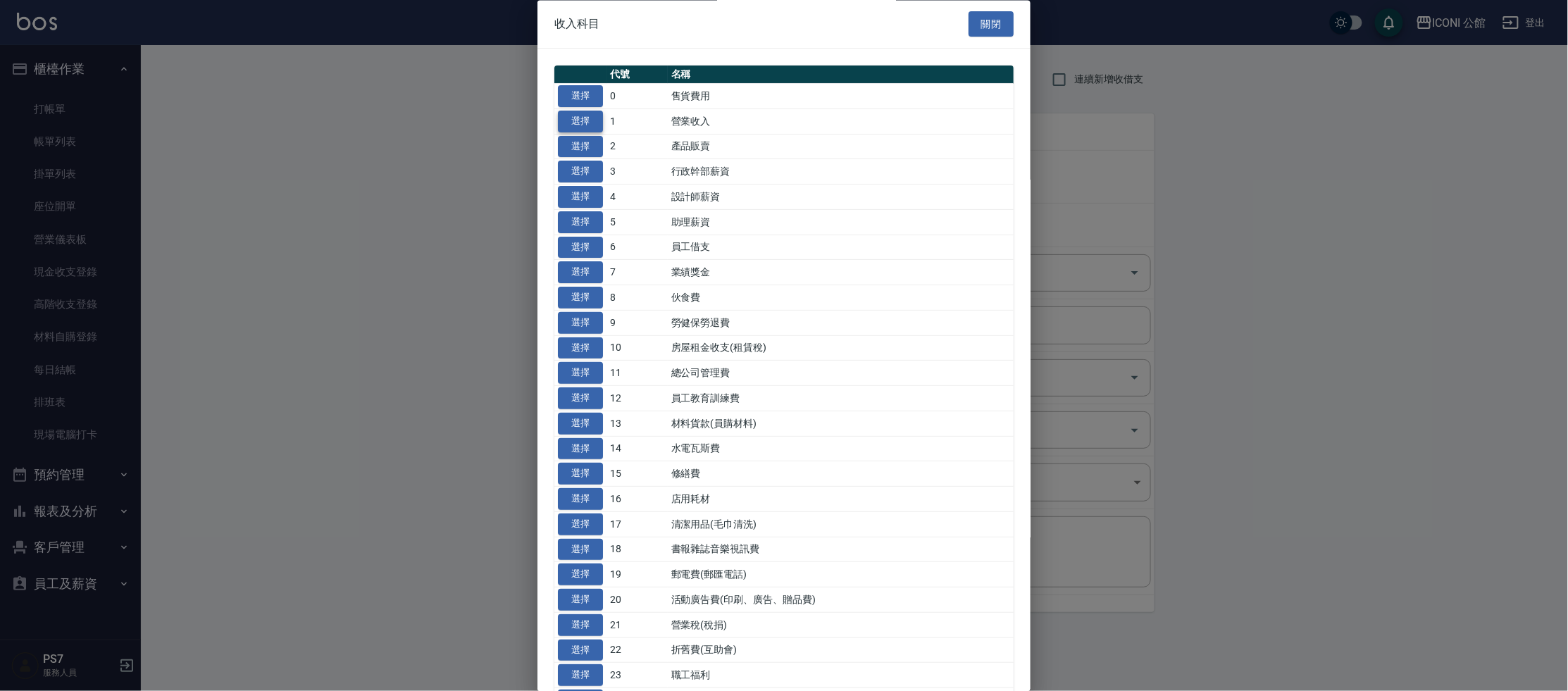
click at [577, 121] on button "選擇" at bounding box center [580, 122] width 45 height 22
type input "1 營業收入"
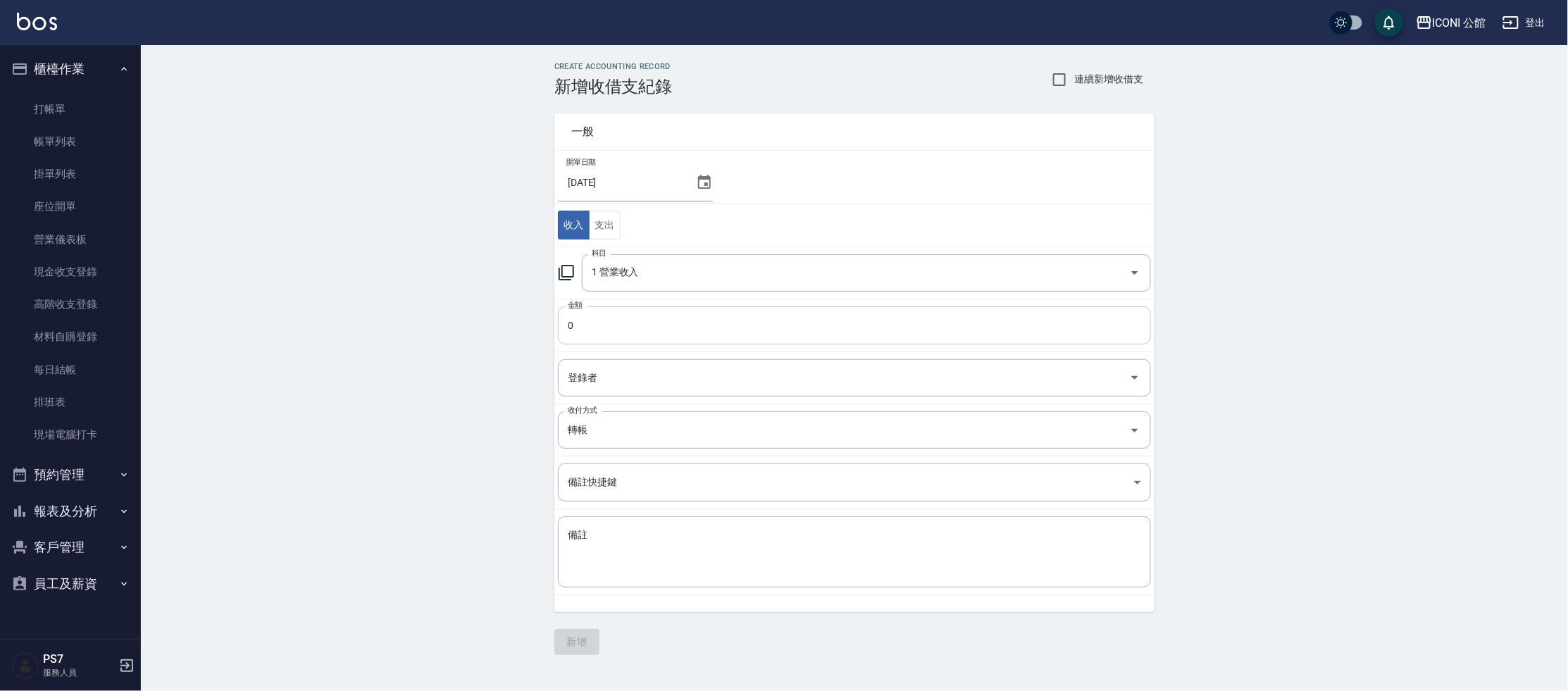
click at [639, 327] on input "0" at bounding box center [854, 325] width 593 height 38
type input "99"
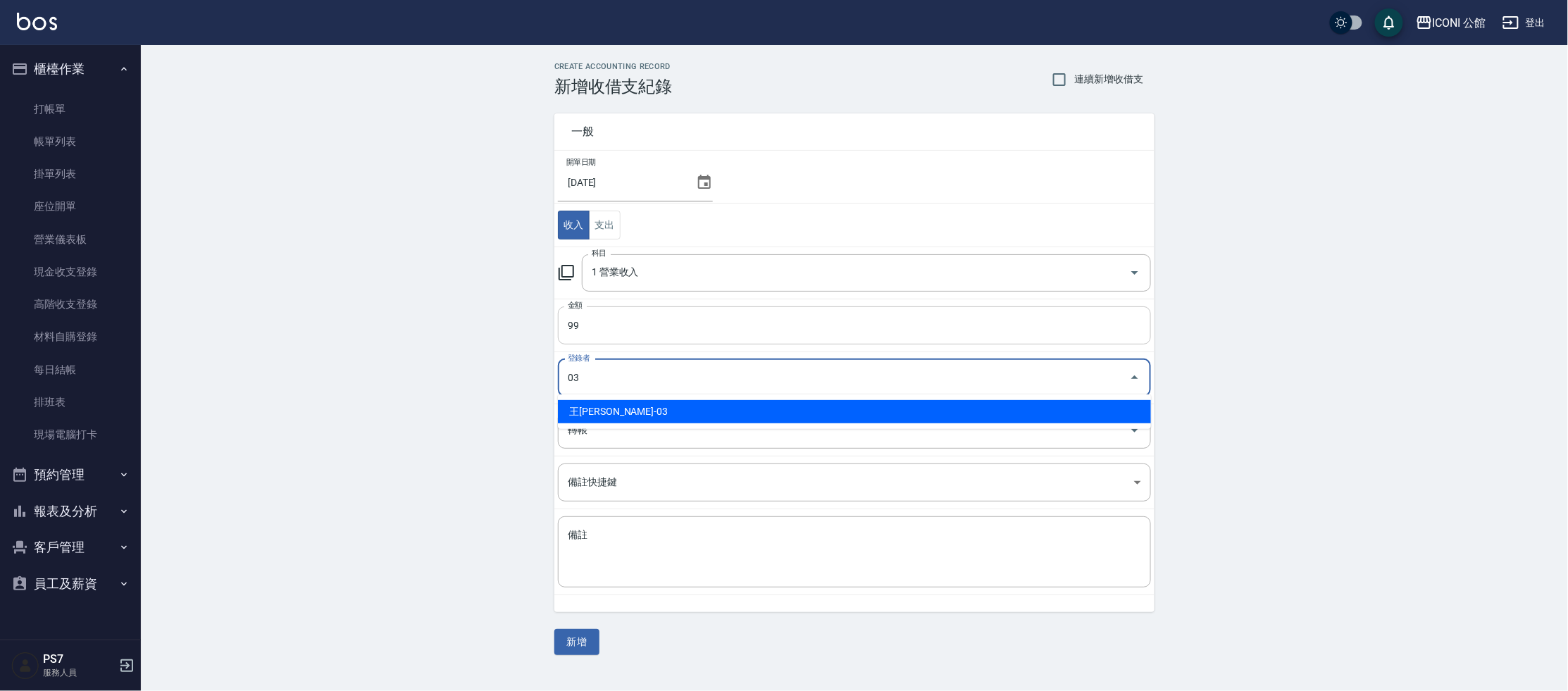
type input "王[PERSON_NAME]-03"
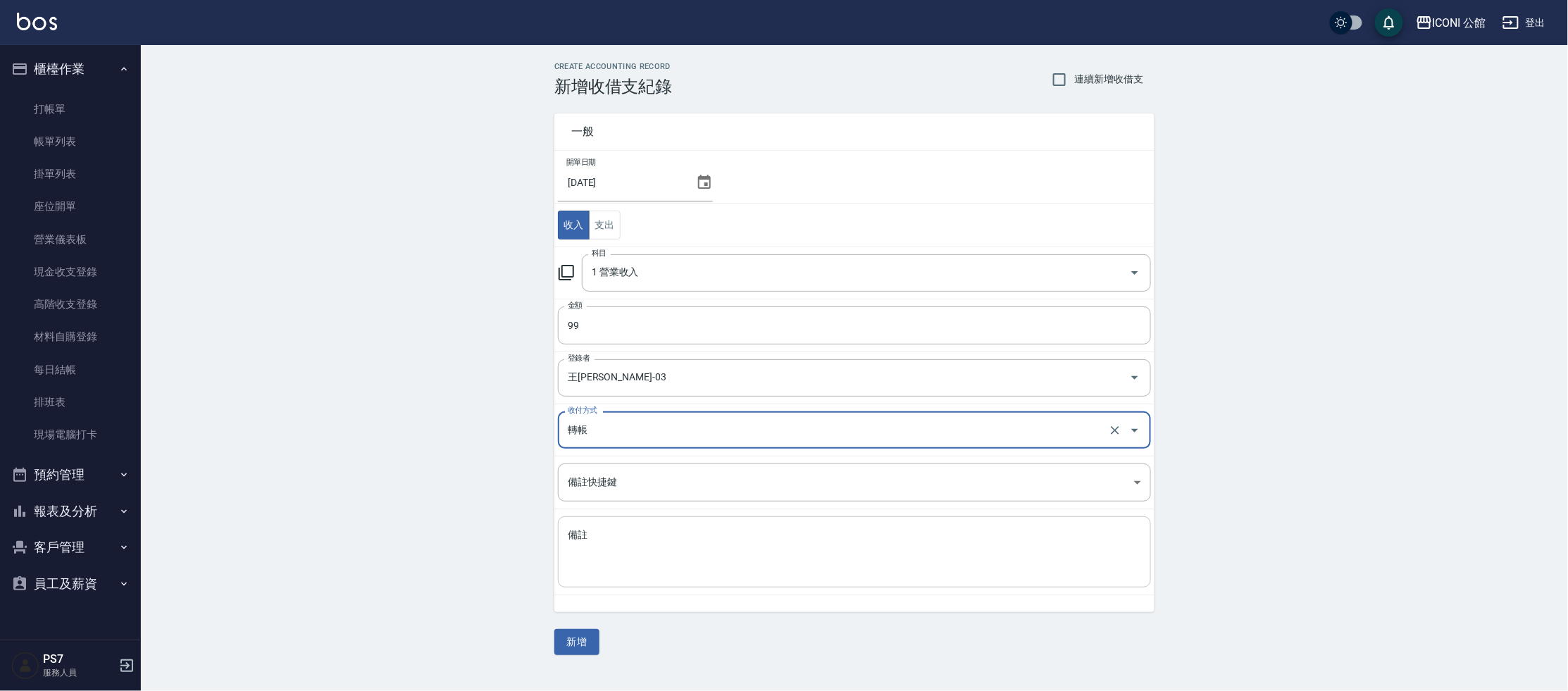
click at [646, 555] on textarea "備註" at bounding box center [854, 552] width 573 height 48
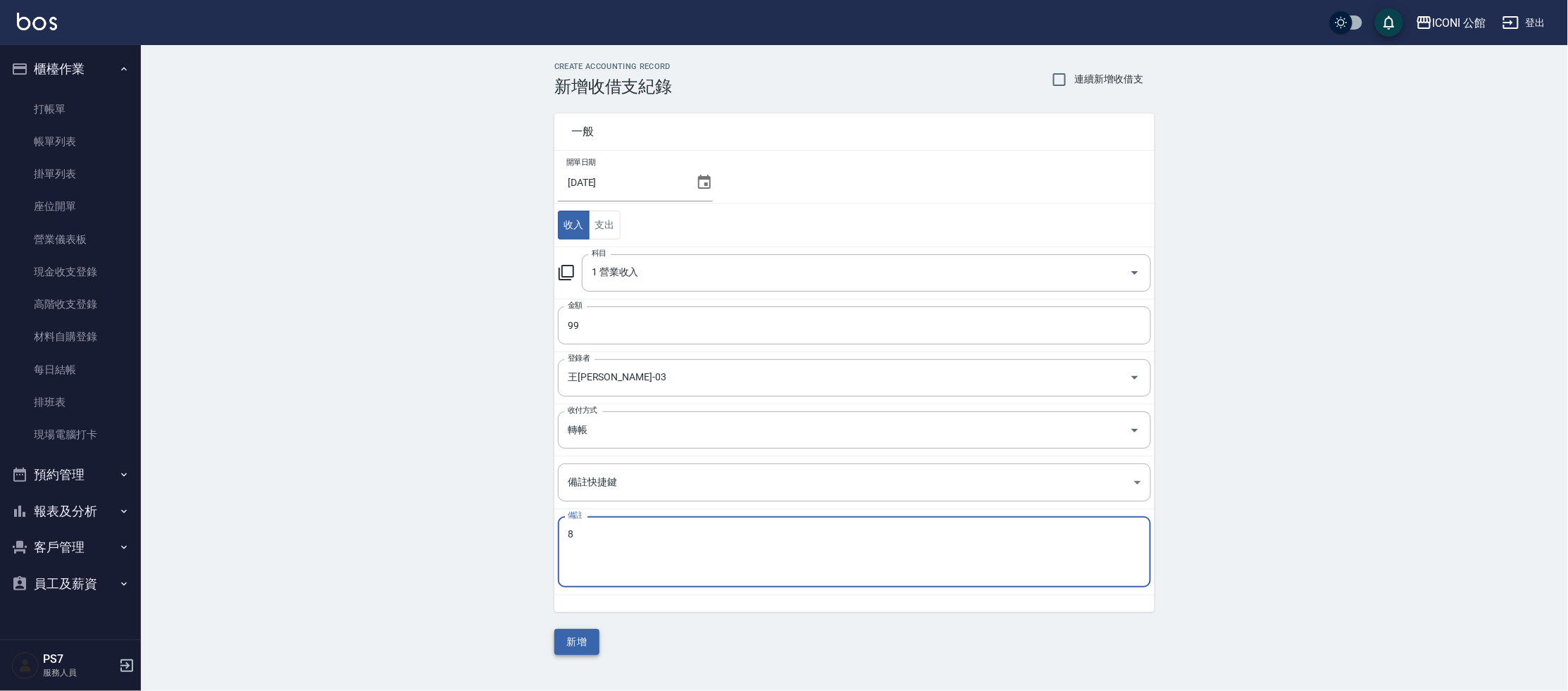
type textarea "8"
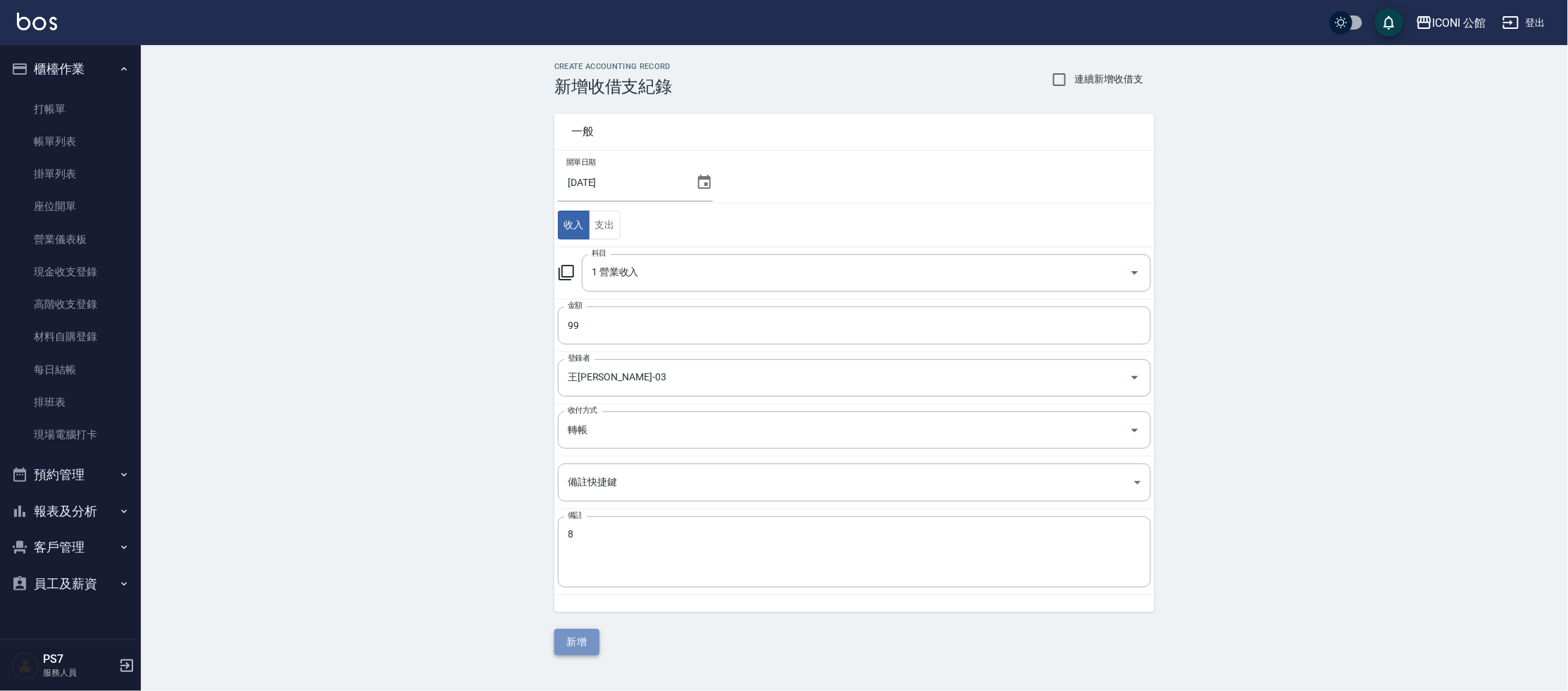
click at [583, 637] on button "新增" at bounding box center [576, 642] width 45 height 26
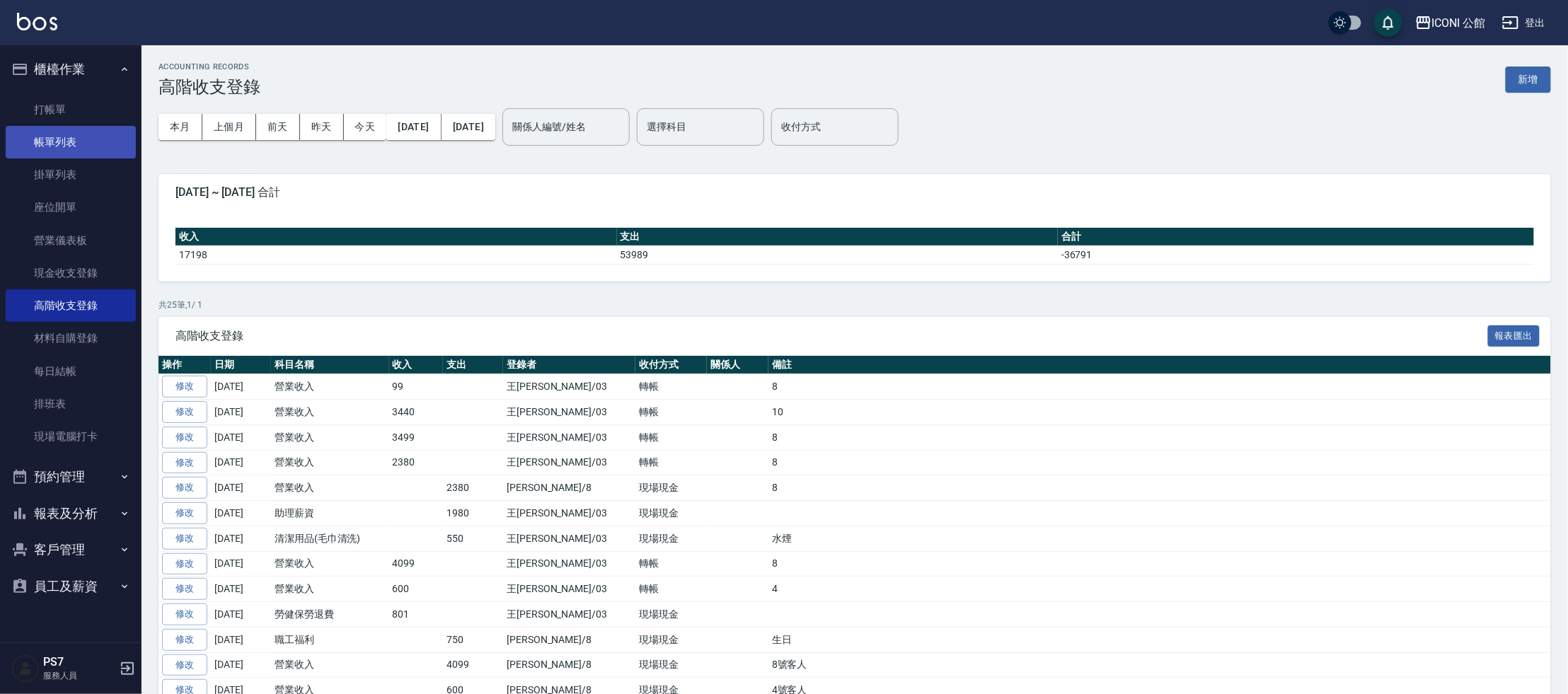
click at [88, 143] on link "帳單列表" at bounding box center [70, 143] width 130 height 33
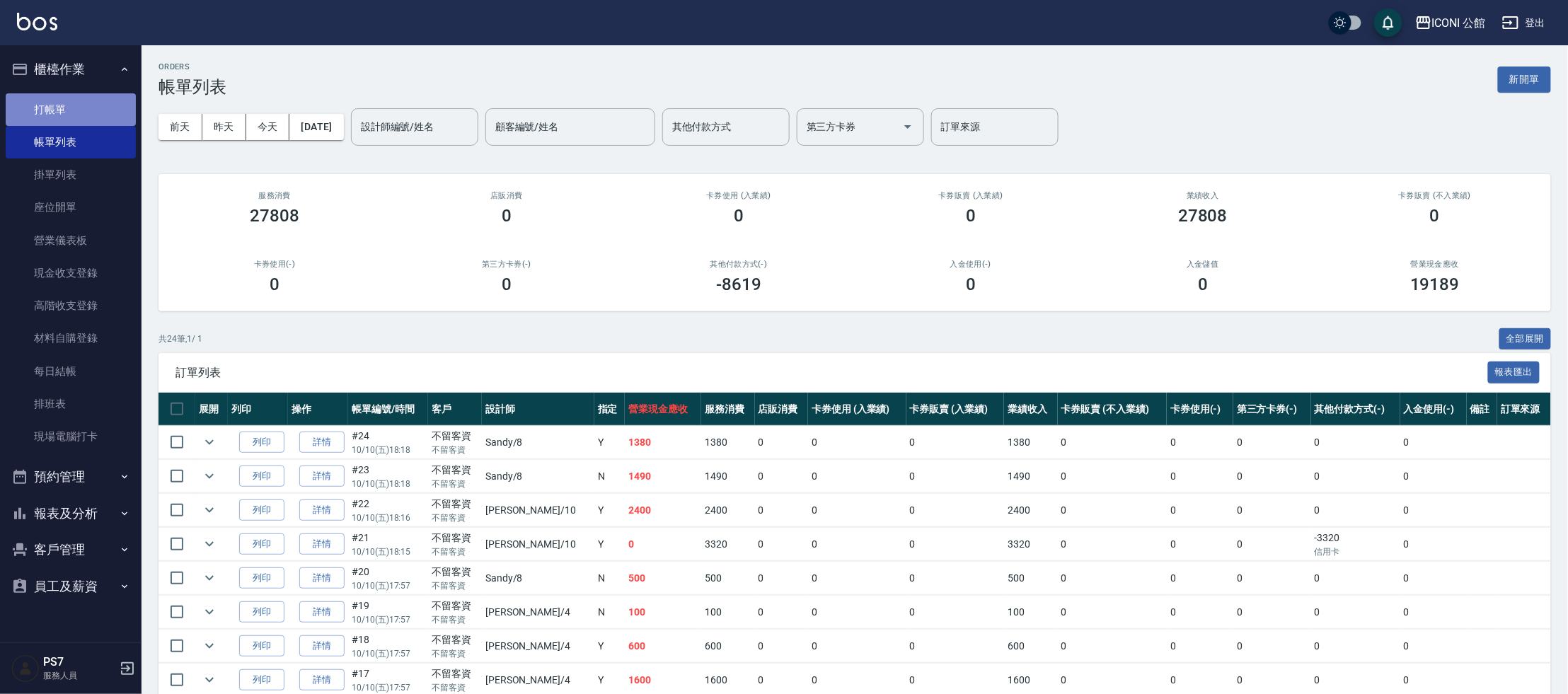
click at [82, 96] on link "打帳單" at bounding box center [70, 110] width 130 height 33
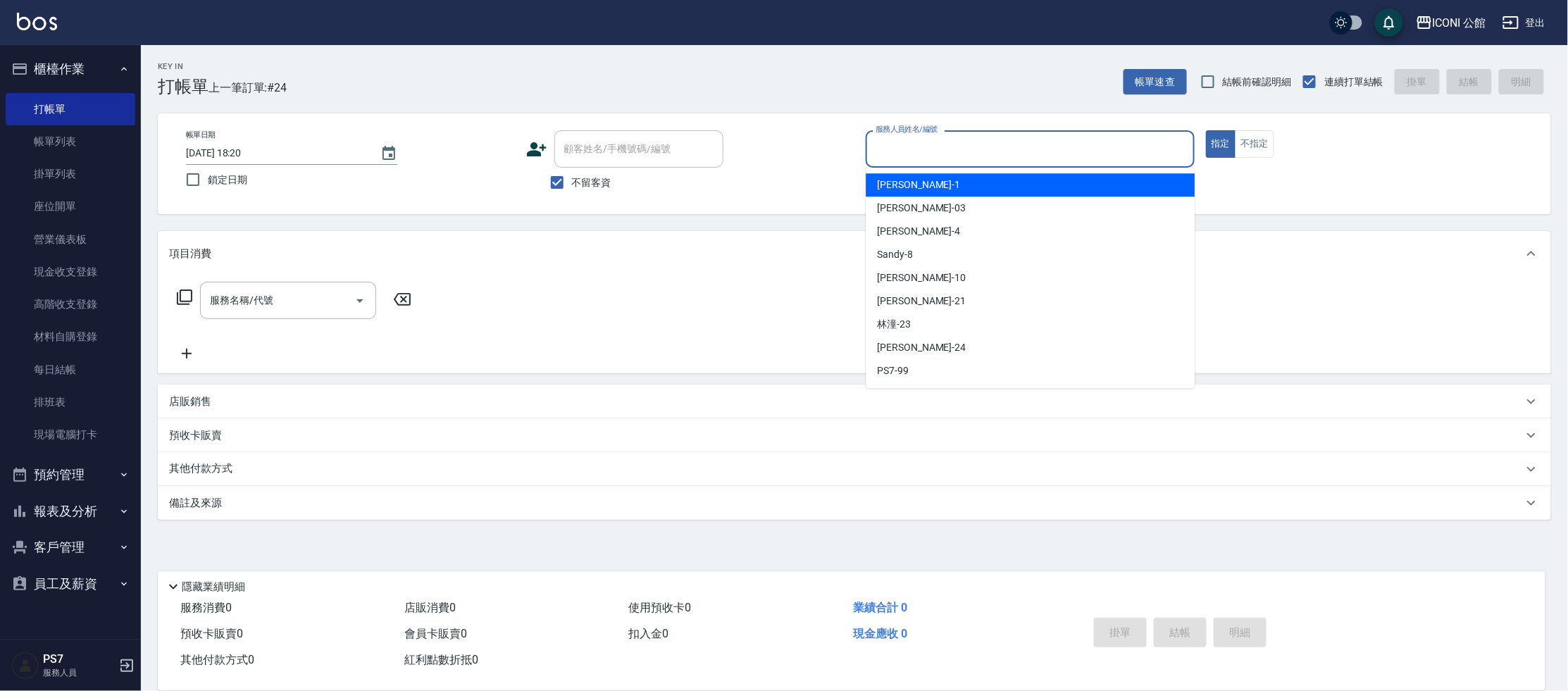
click at [942, 140] on input "服務人員姓名/編號" at bounding box center [1030, 149] width 317 height 25
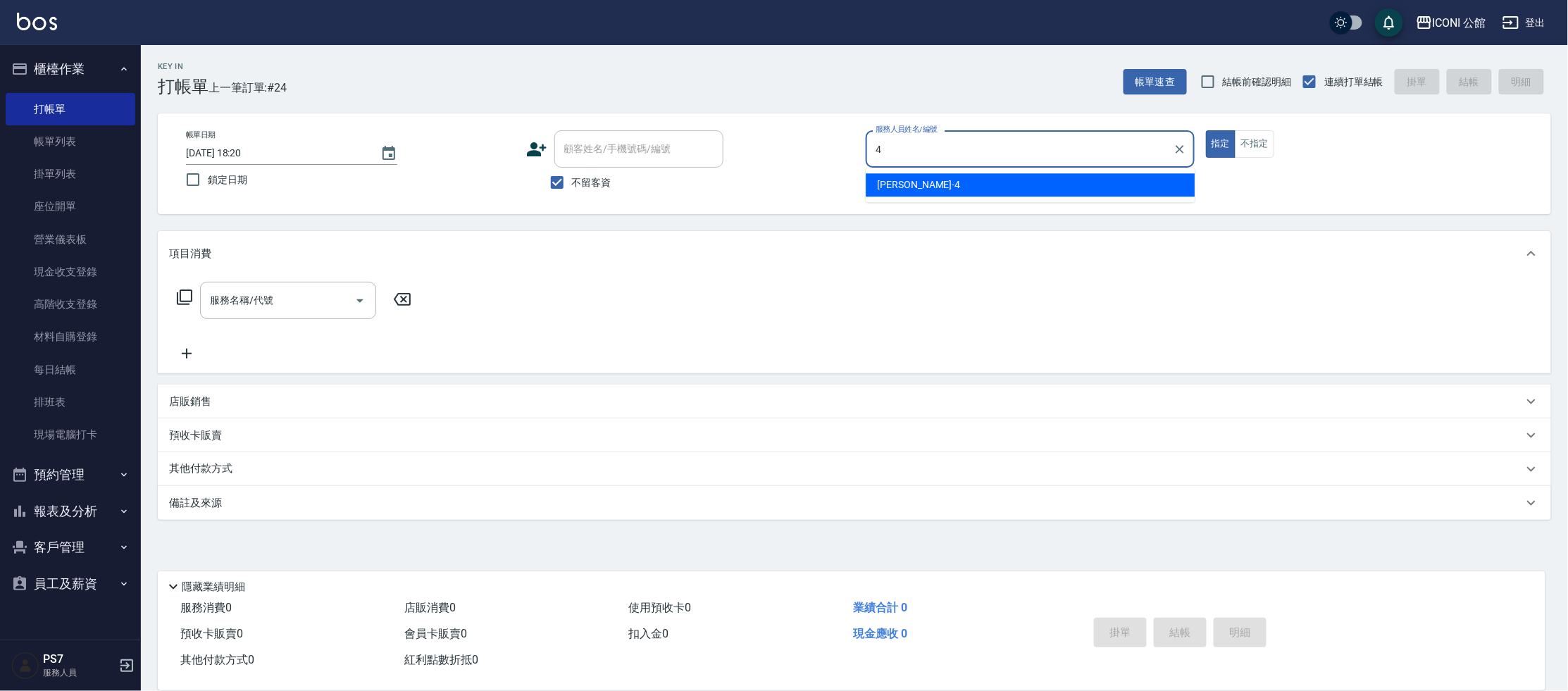
type input "Lina-4"
type button "true"
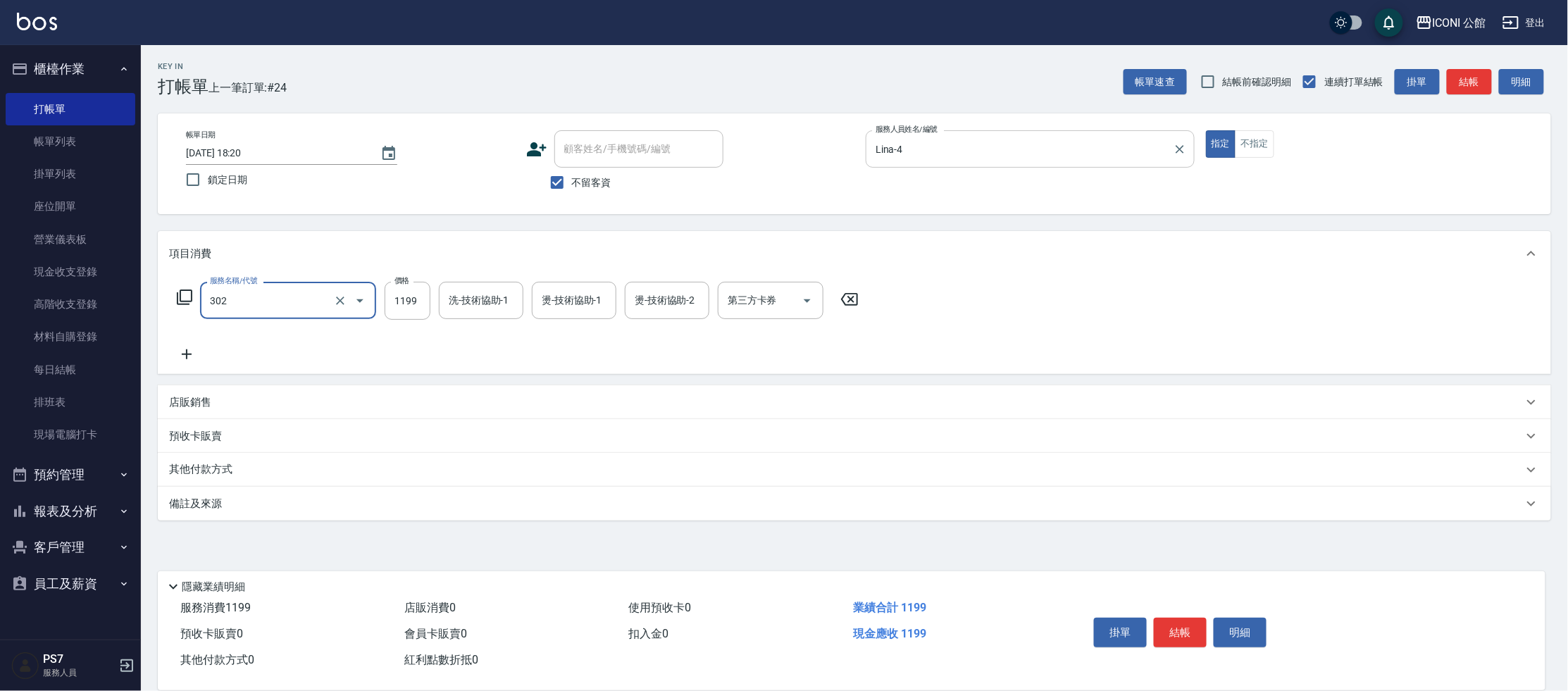
type input "設計燙髮(302)"
type input "Lina-4"
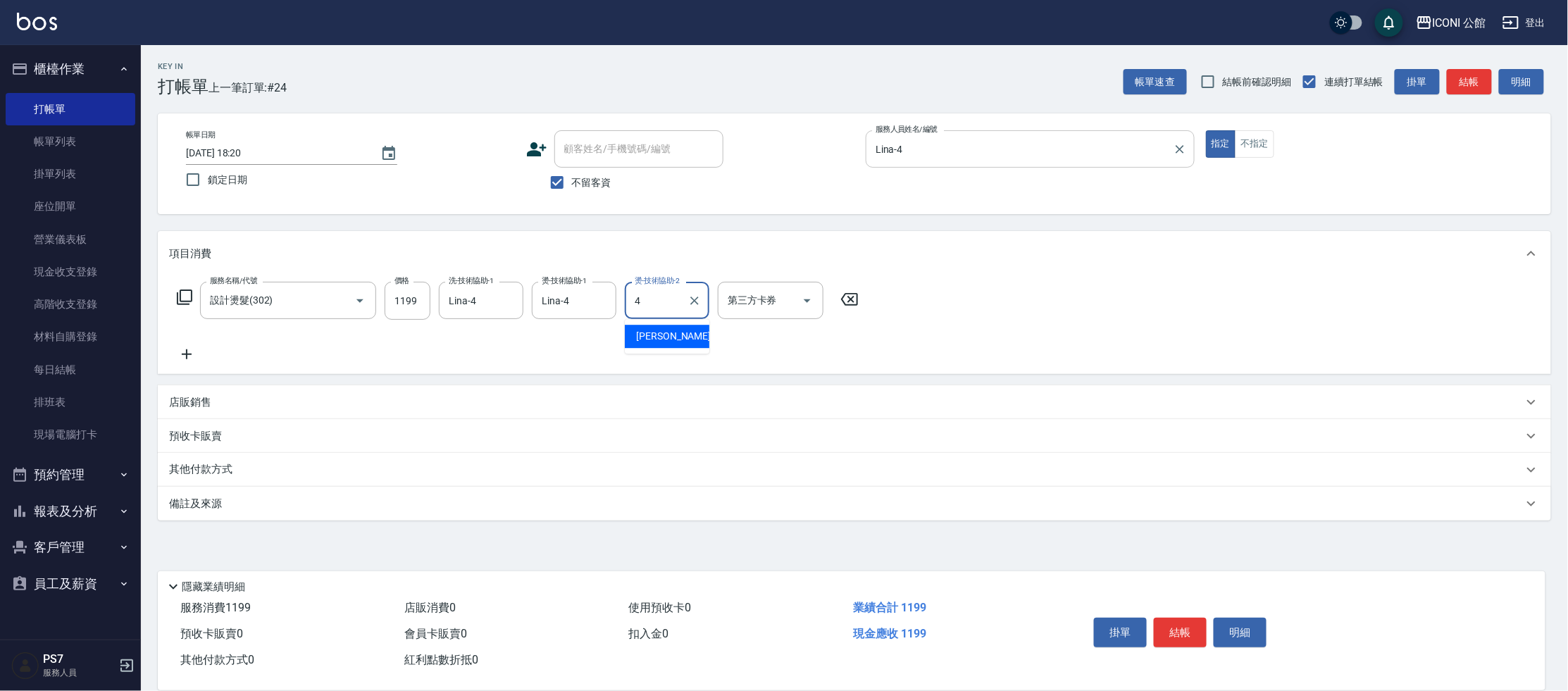
type input "Lina-4"
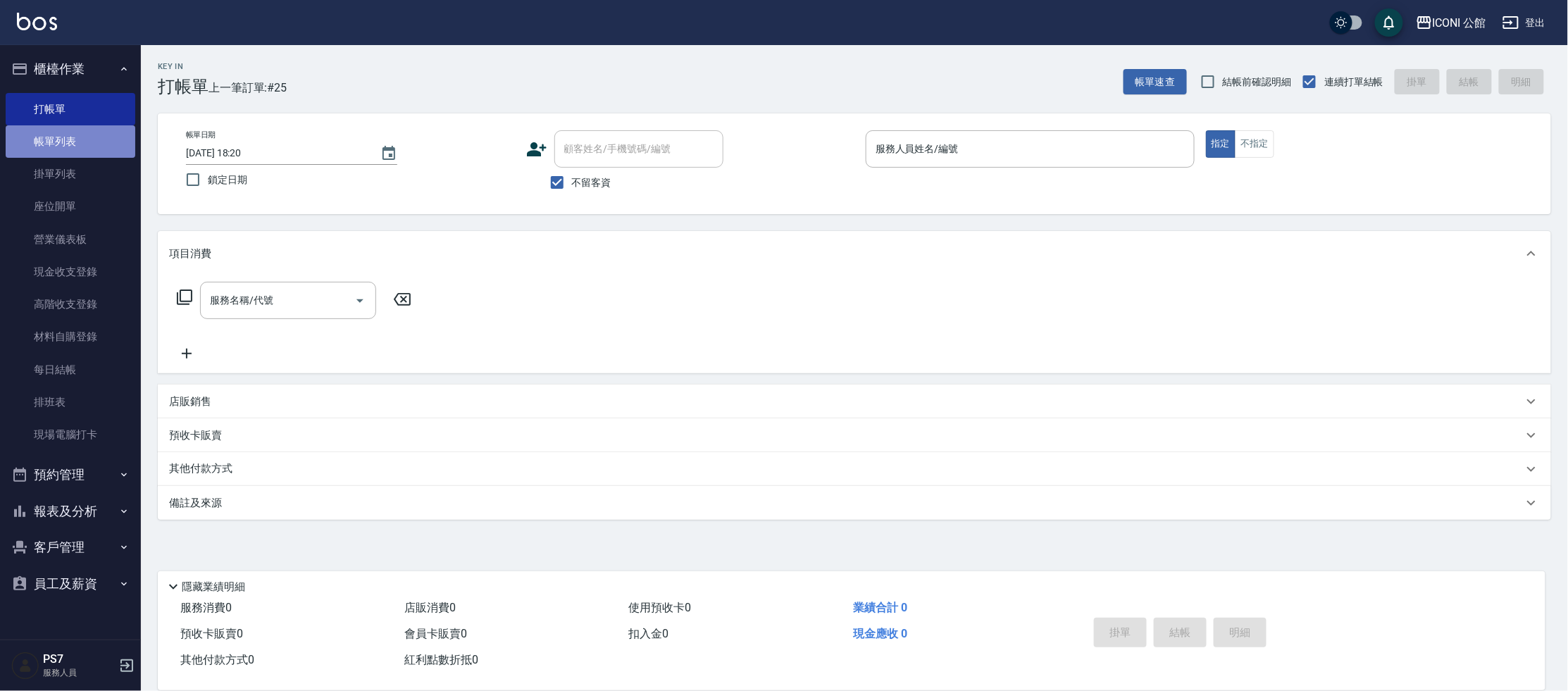
click at [59, 147] on link "帳單列表" at bounding box center [70, 142] width 130 height 33
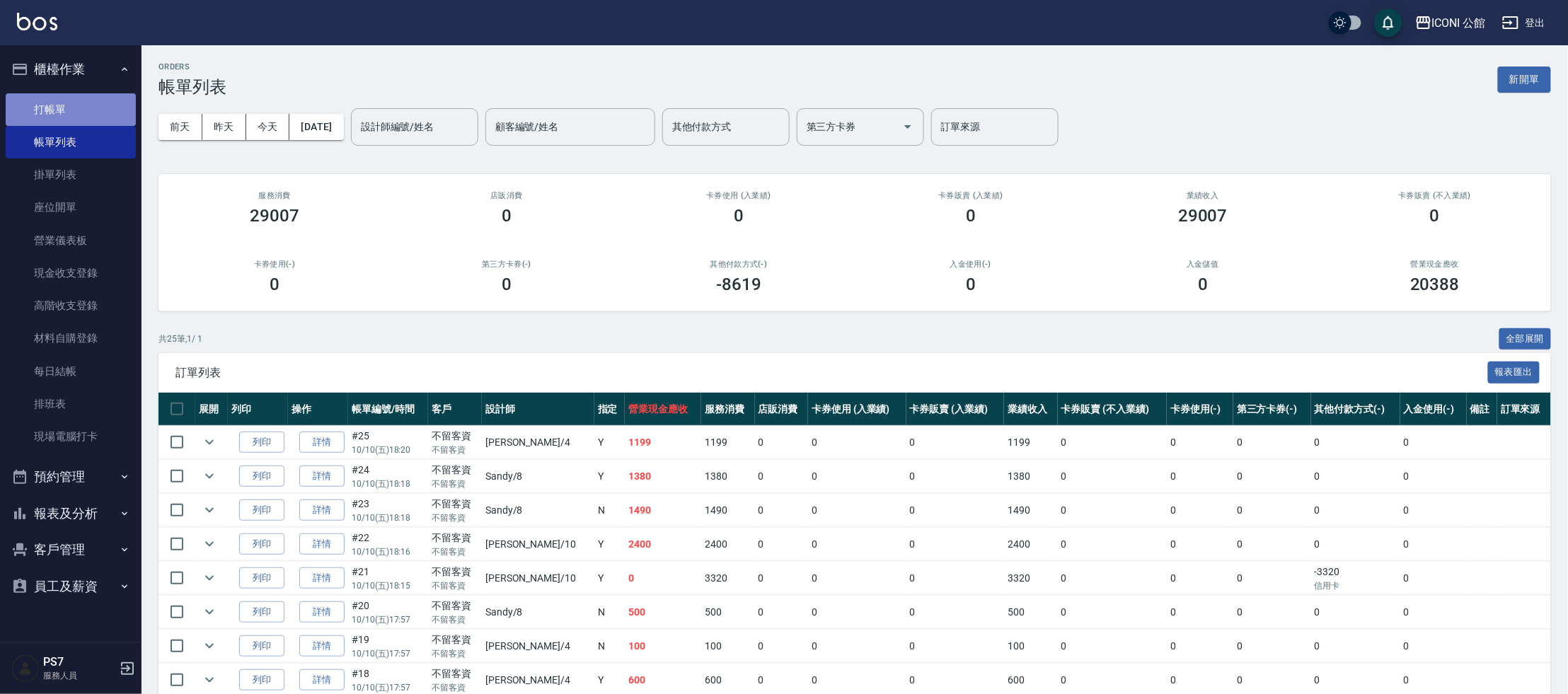
click at [113, 112] on link "打帳單" at bounding box center [70, 110] width 130 height 33
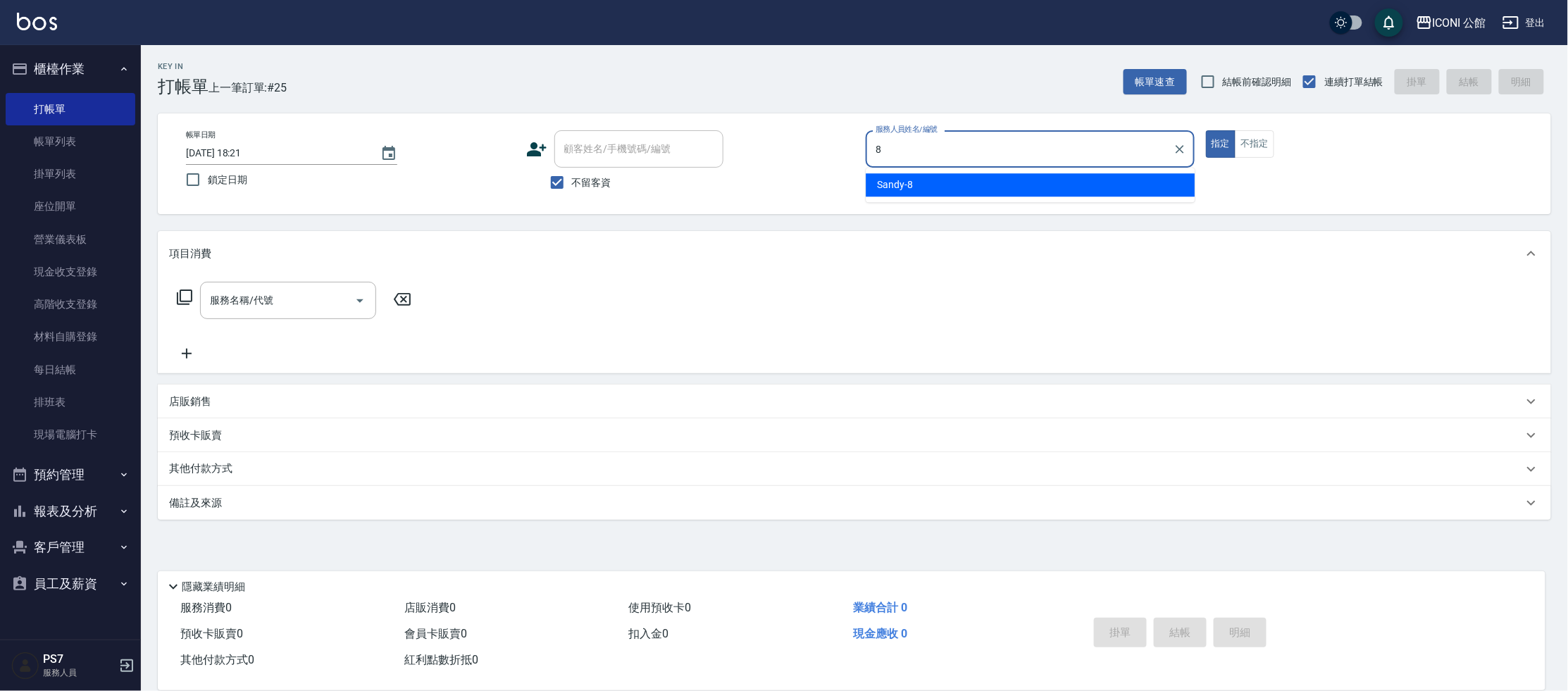
type input "Sandy-8"
type button "true"
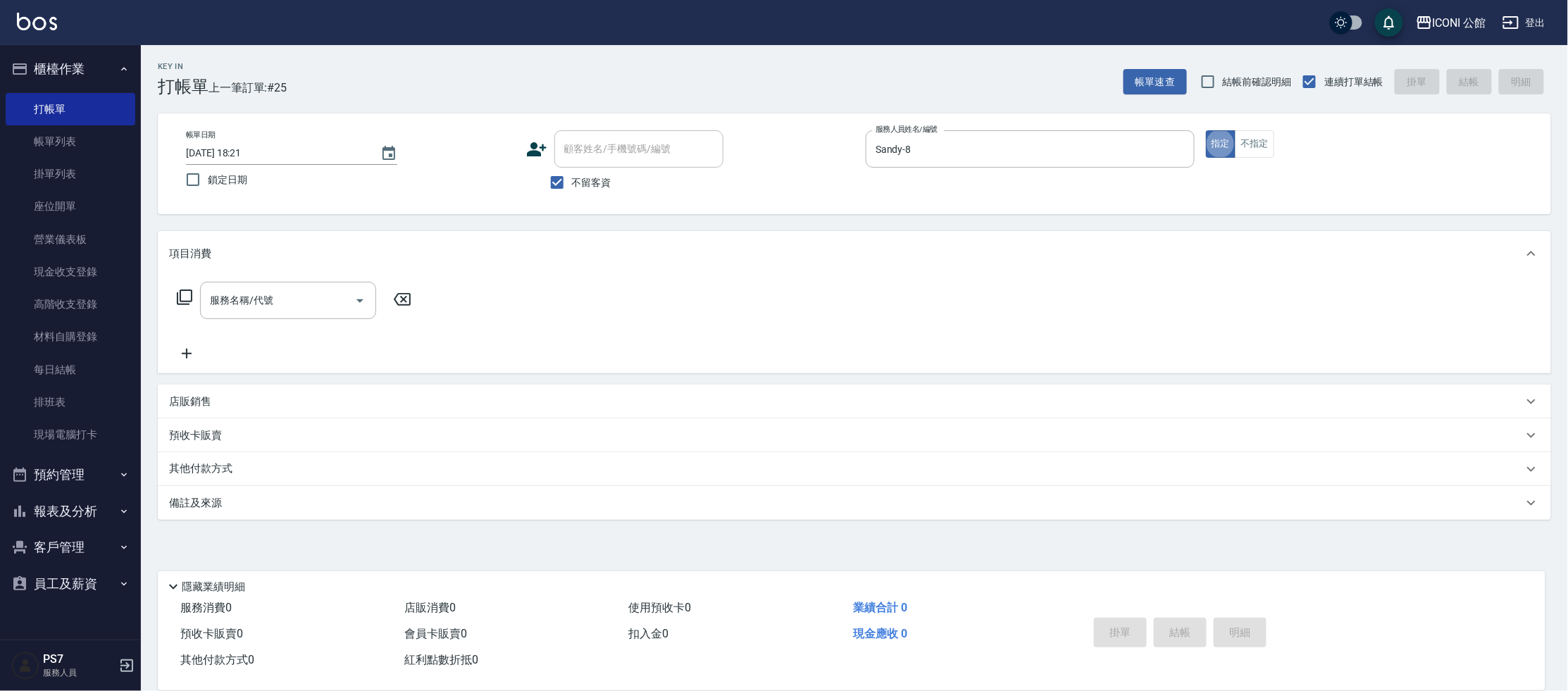
click at [254, 295] on input "服務名稱/代號" at bounding box center [277, 300] width 142 height 25
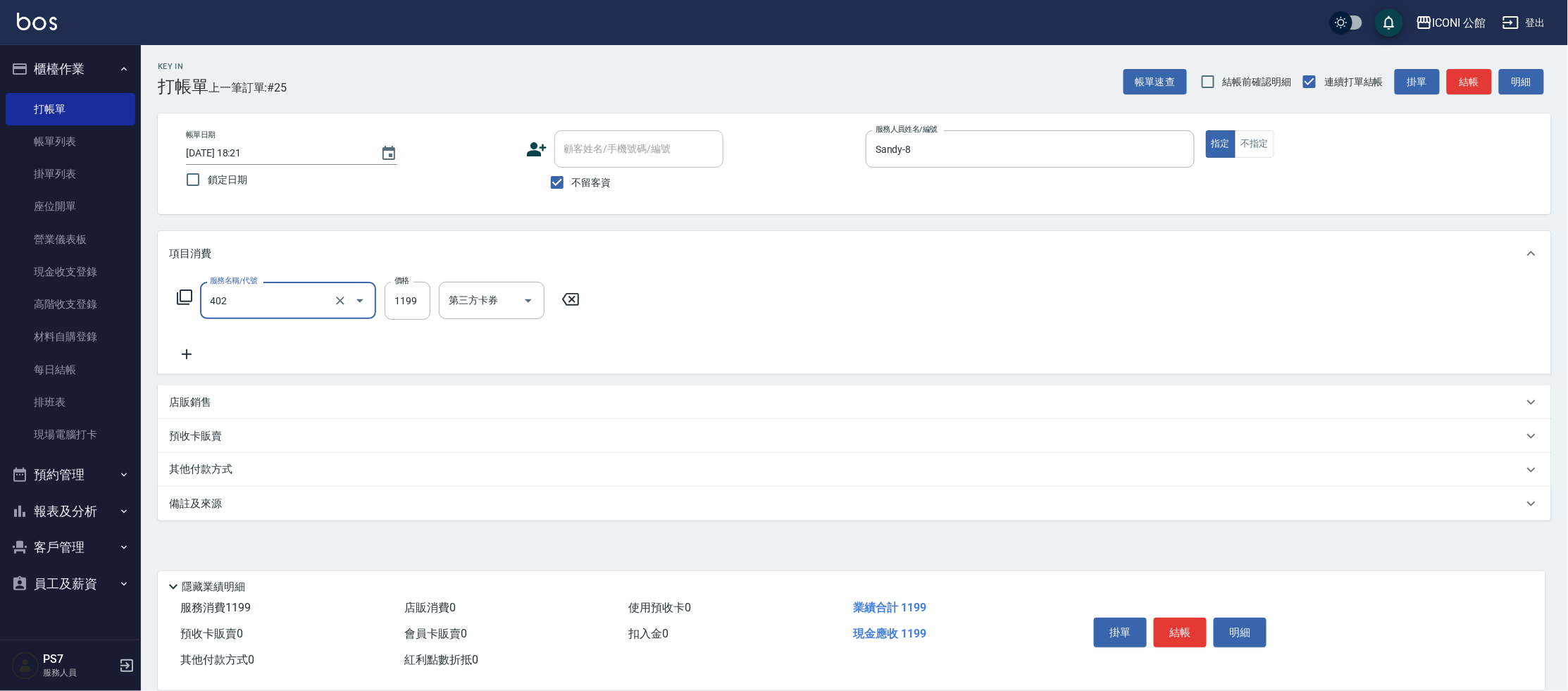
type input "設計染髮(402)"
type input "1880"
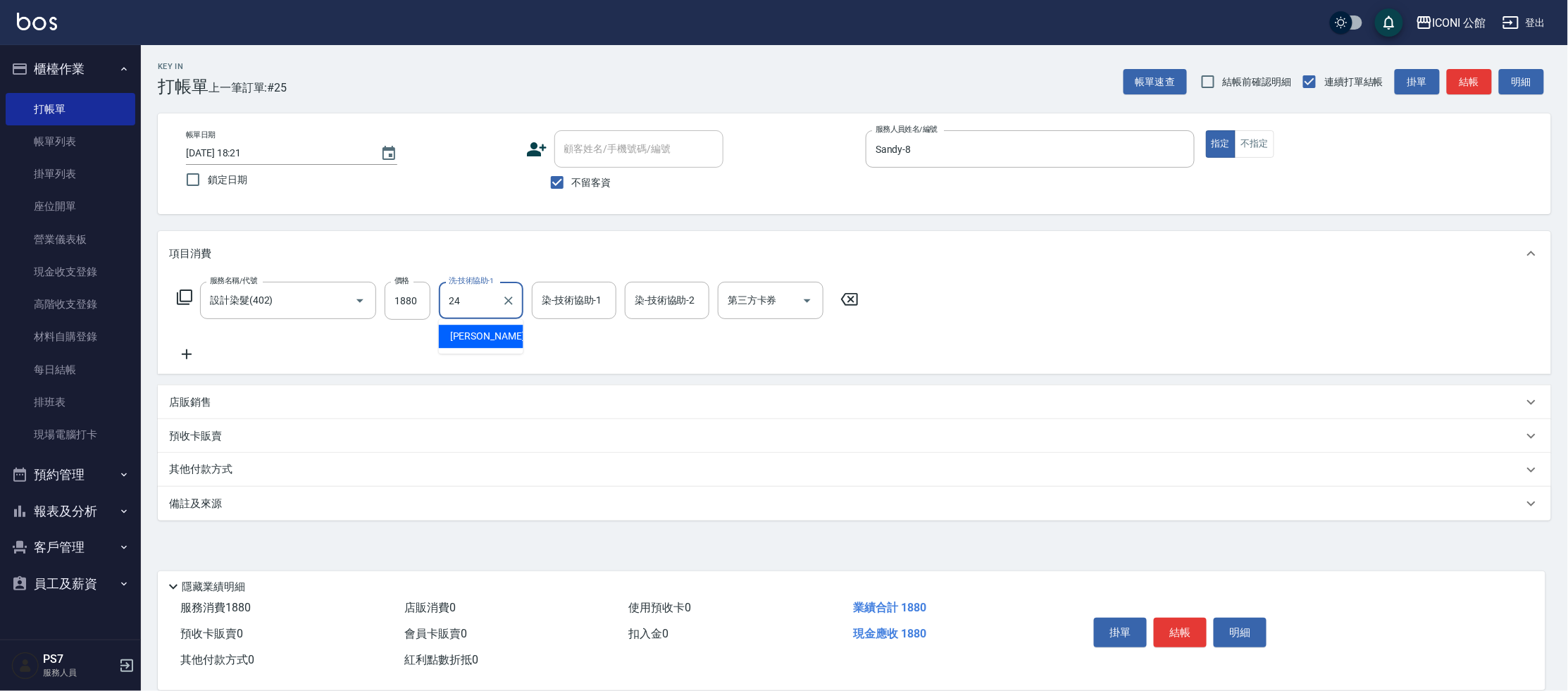
type input "[PERSON_NAME]-24"
type input "Sandy-8"
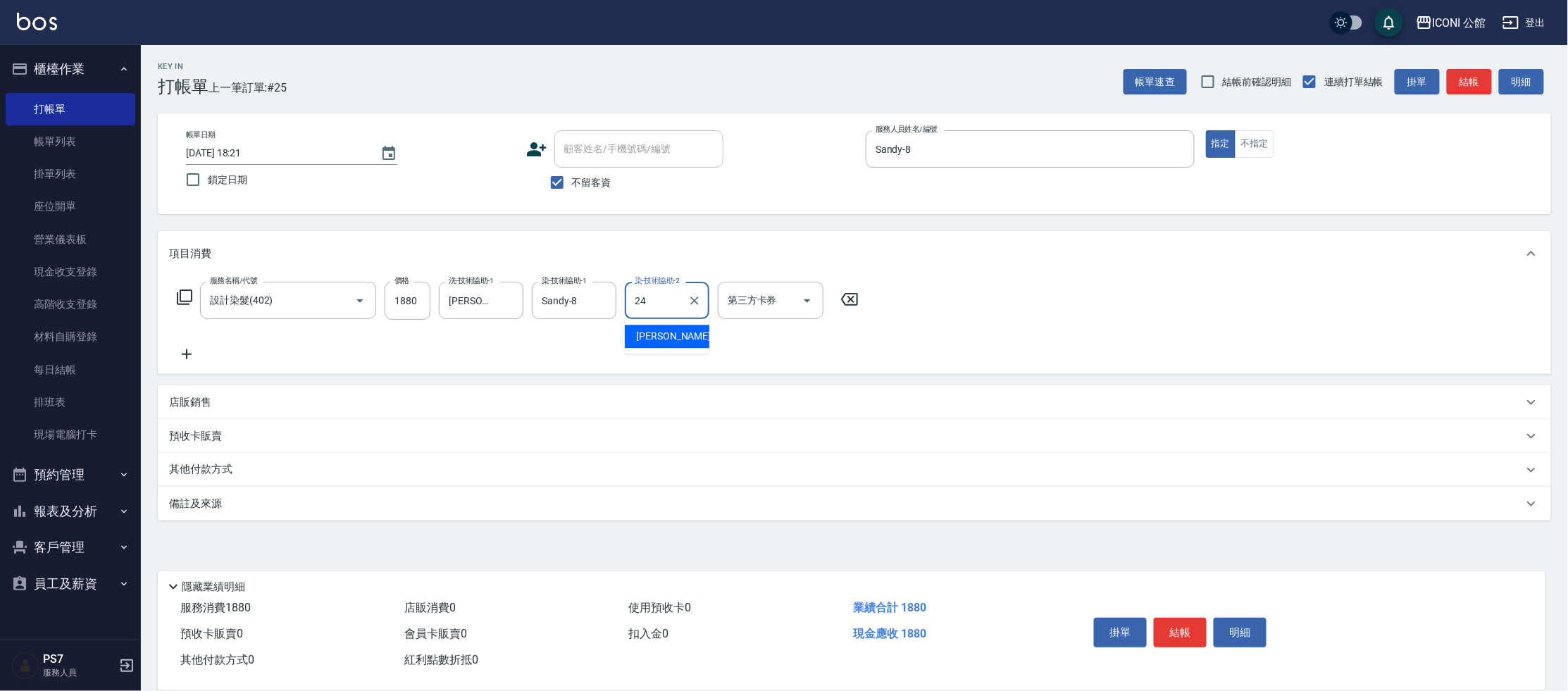
type input "[PERSON_NAME]-24"
click at [190, 298] on icon at bounding box center [185, 297] width 17 height 17
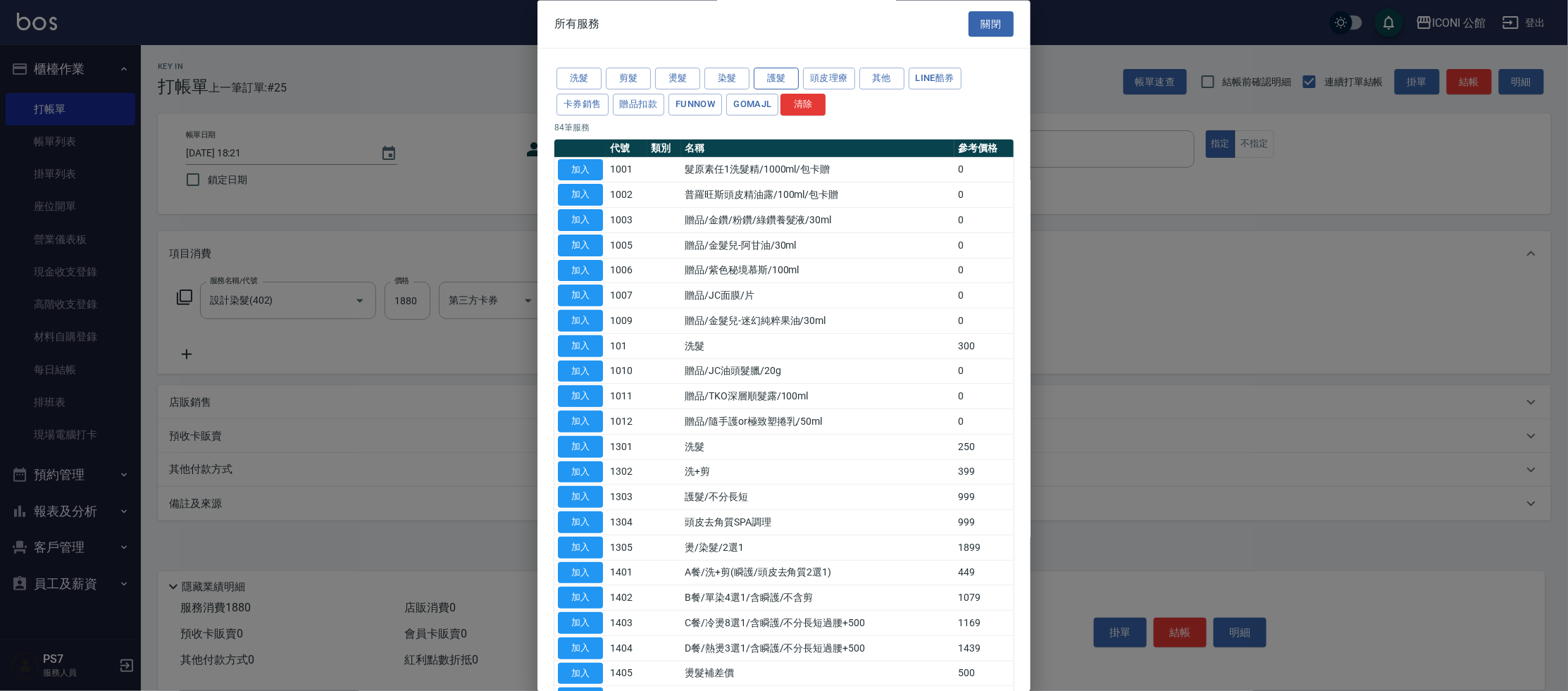
click at [762, 81] on button "護髮" at bounding box center [776, 79] width 45 height 22
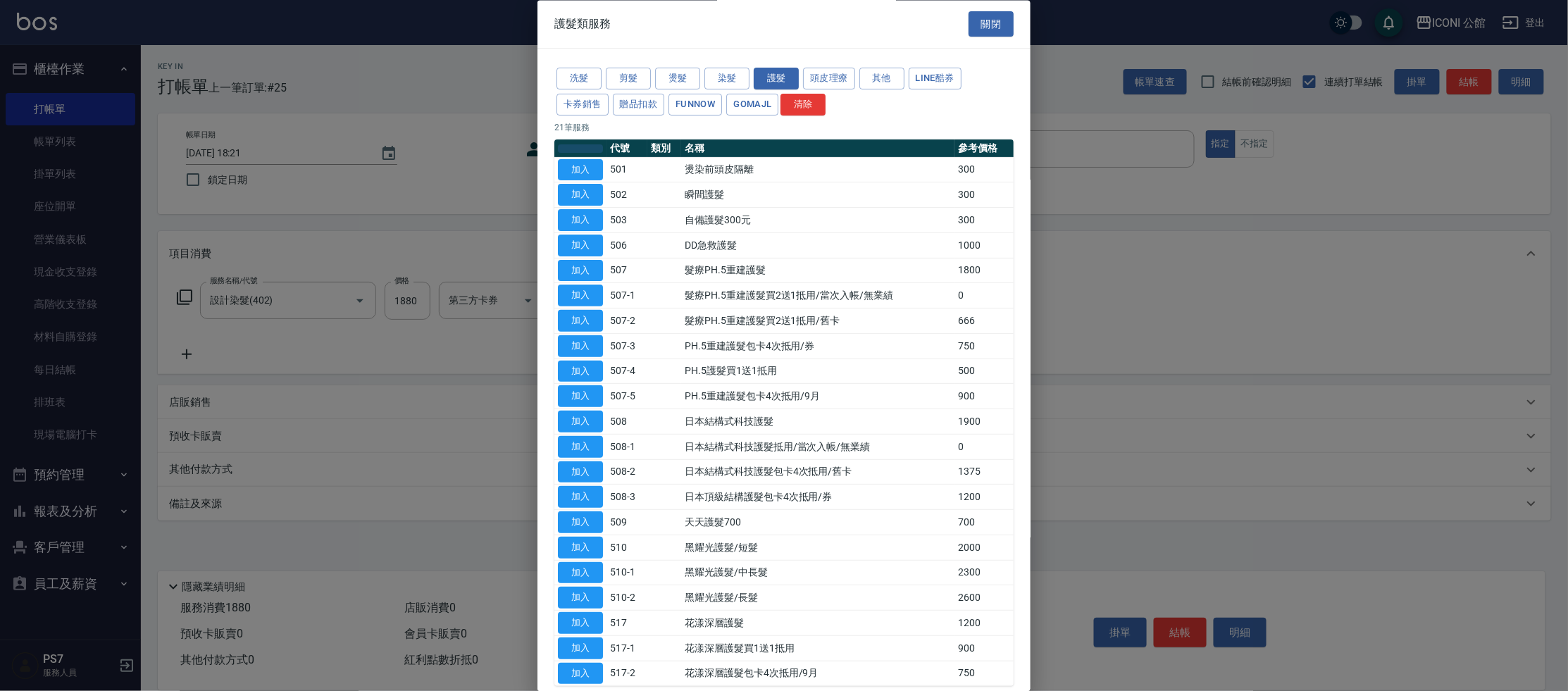
click at [580, 150] on button "button" at bounding box center [580, 148] width 45 height 9
click at [580, 159] on button "加入" at bounding box center [580, 170] width 45 height 22
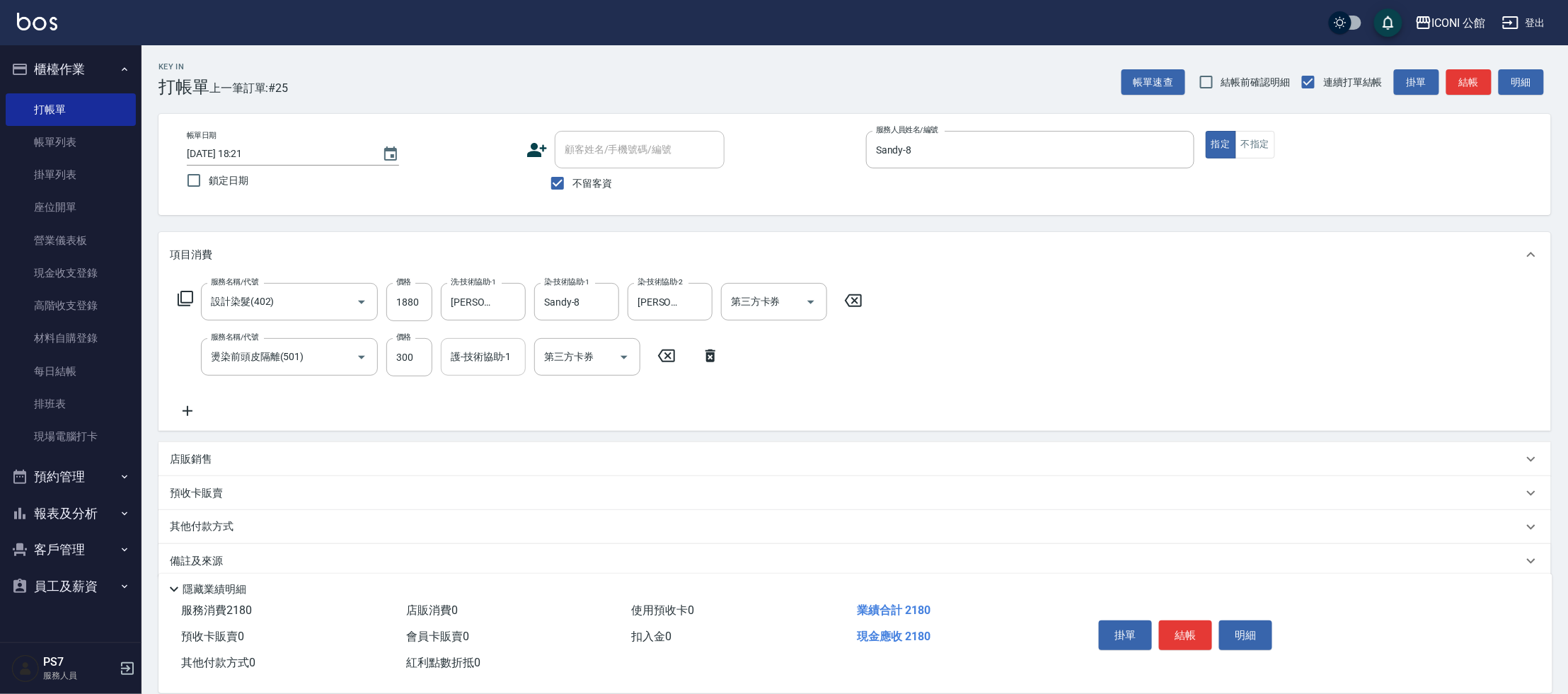
click at [475, 343] on div "護-技術協助-1" at bounding box center [483, 357] width 85 height 37
type input "[PERSON_NAME]-24"
click at [1206, 625] on button "結帳" at bounding box center [1185, 635] width 53 height 30
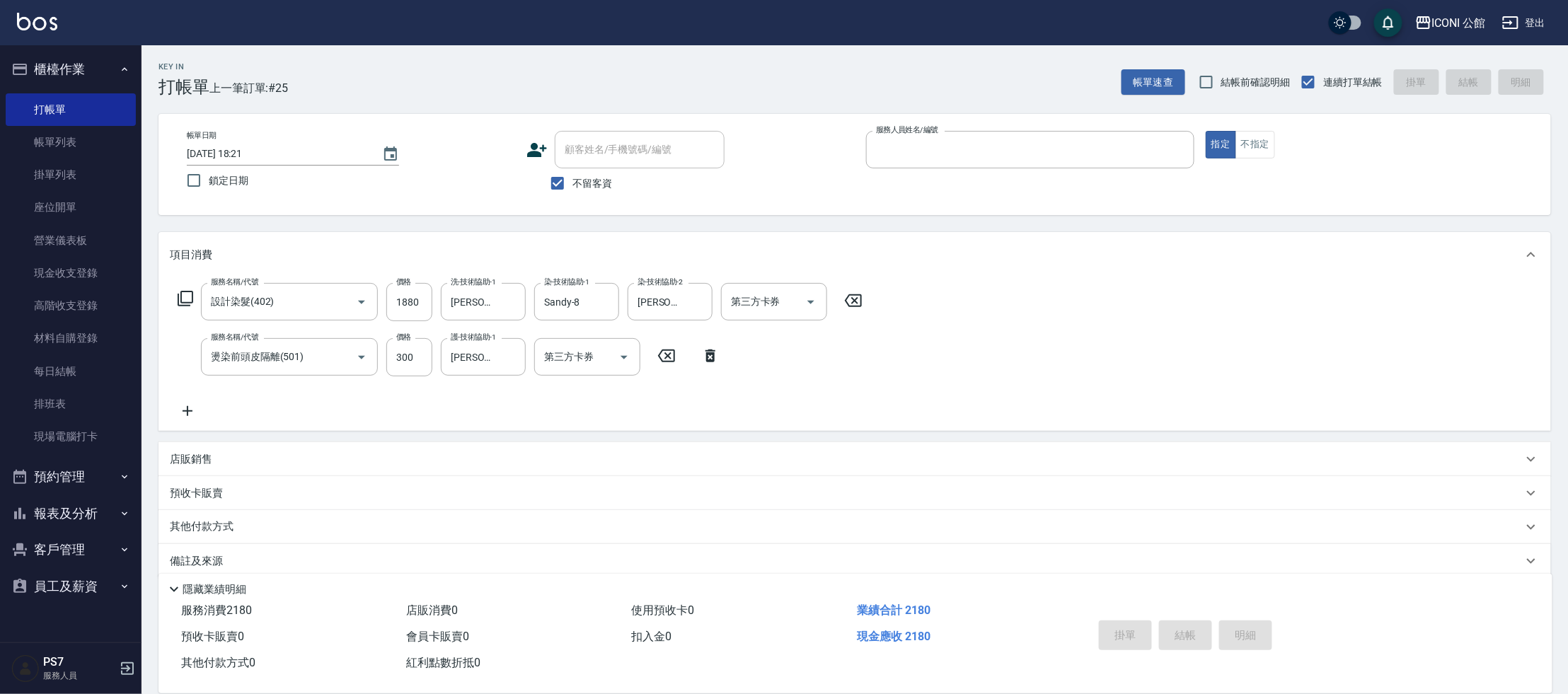
type input "[DATE] 18:29"
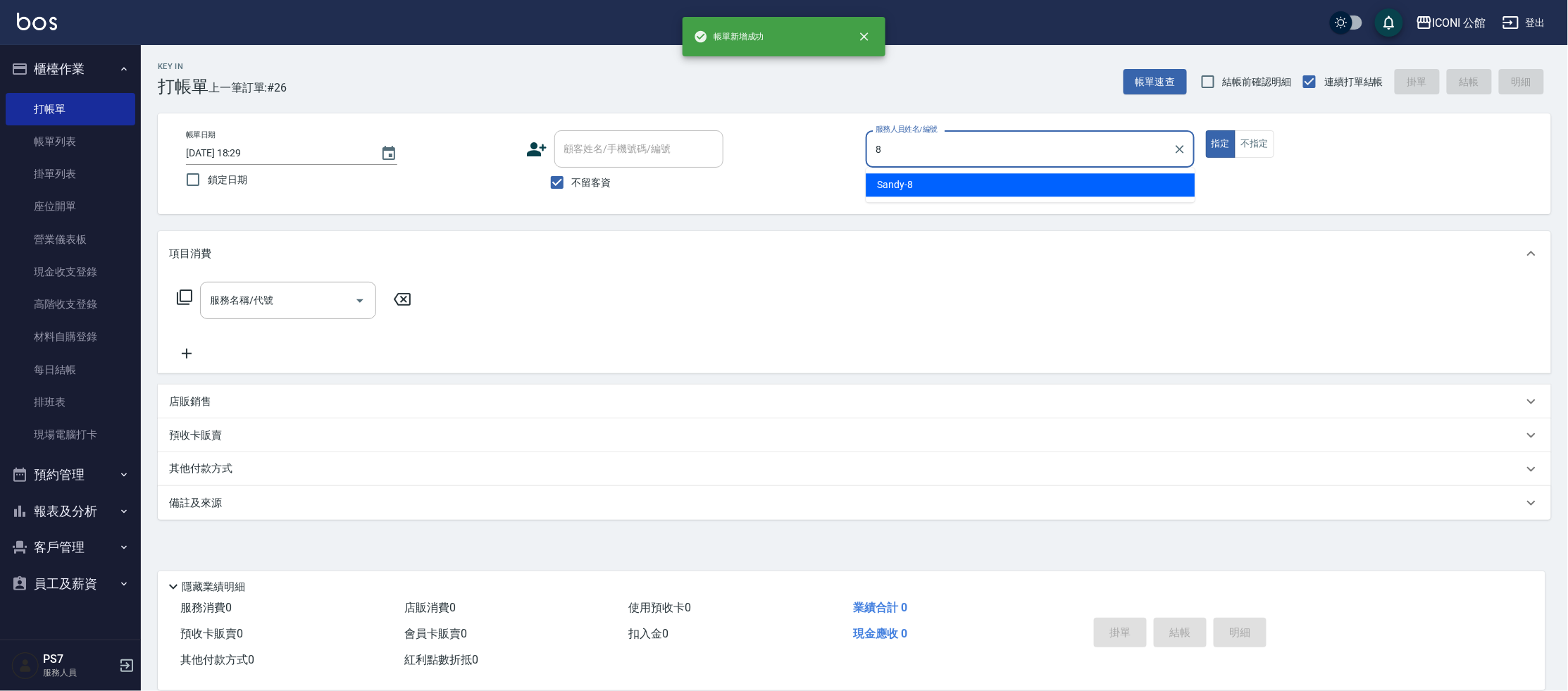
type input "Sandy-8"
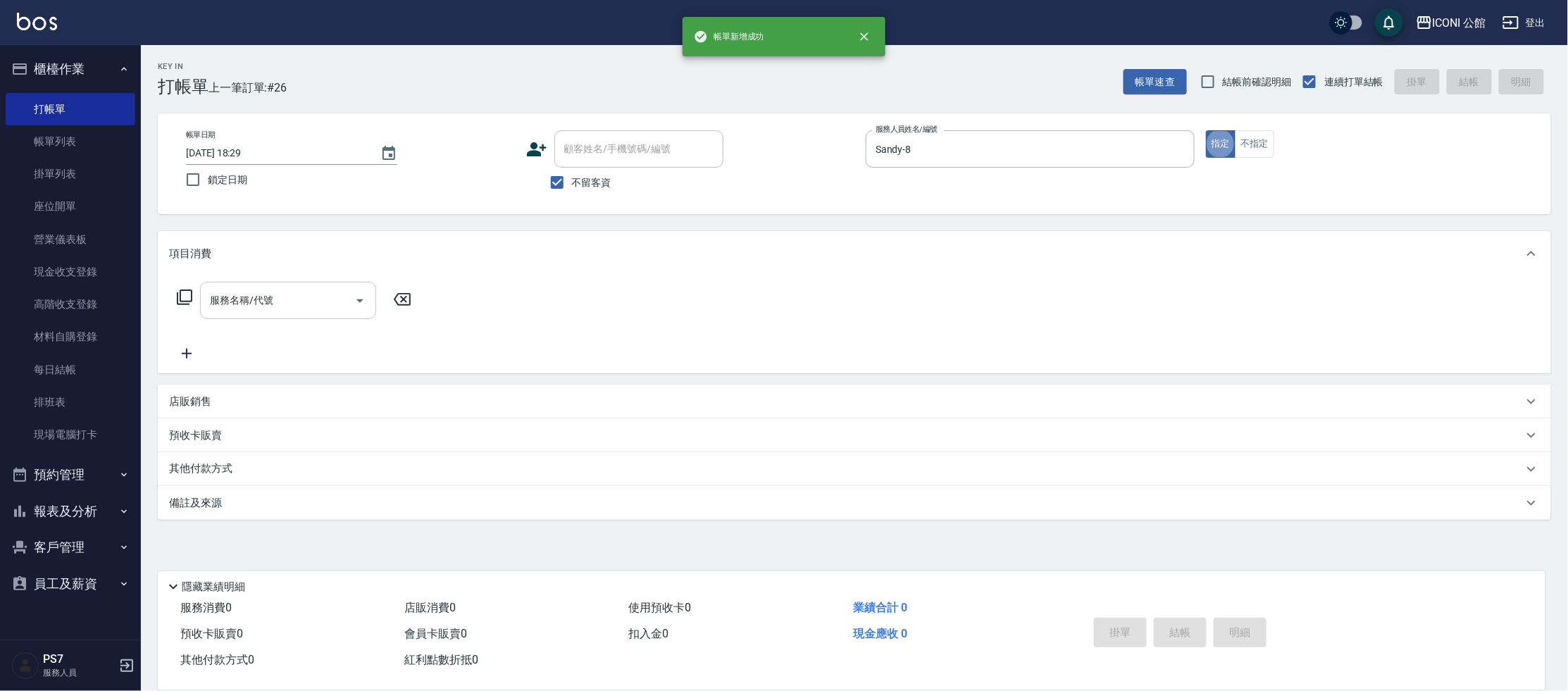
click at [287, 295] on input "服務名稱/代號" at bounding box center [277, 300] width 142 height 25
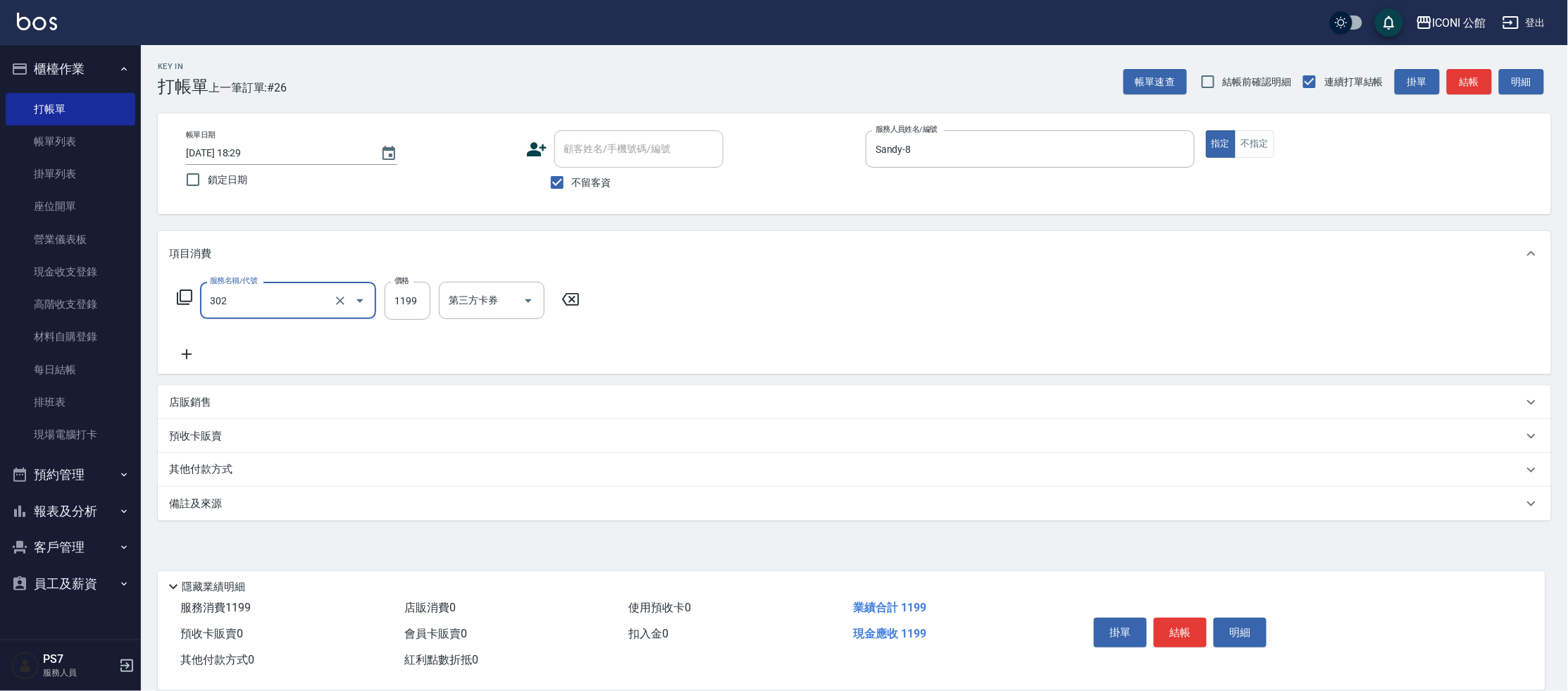
type input "設計燙髮(302)"
type input "1699"
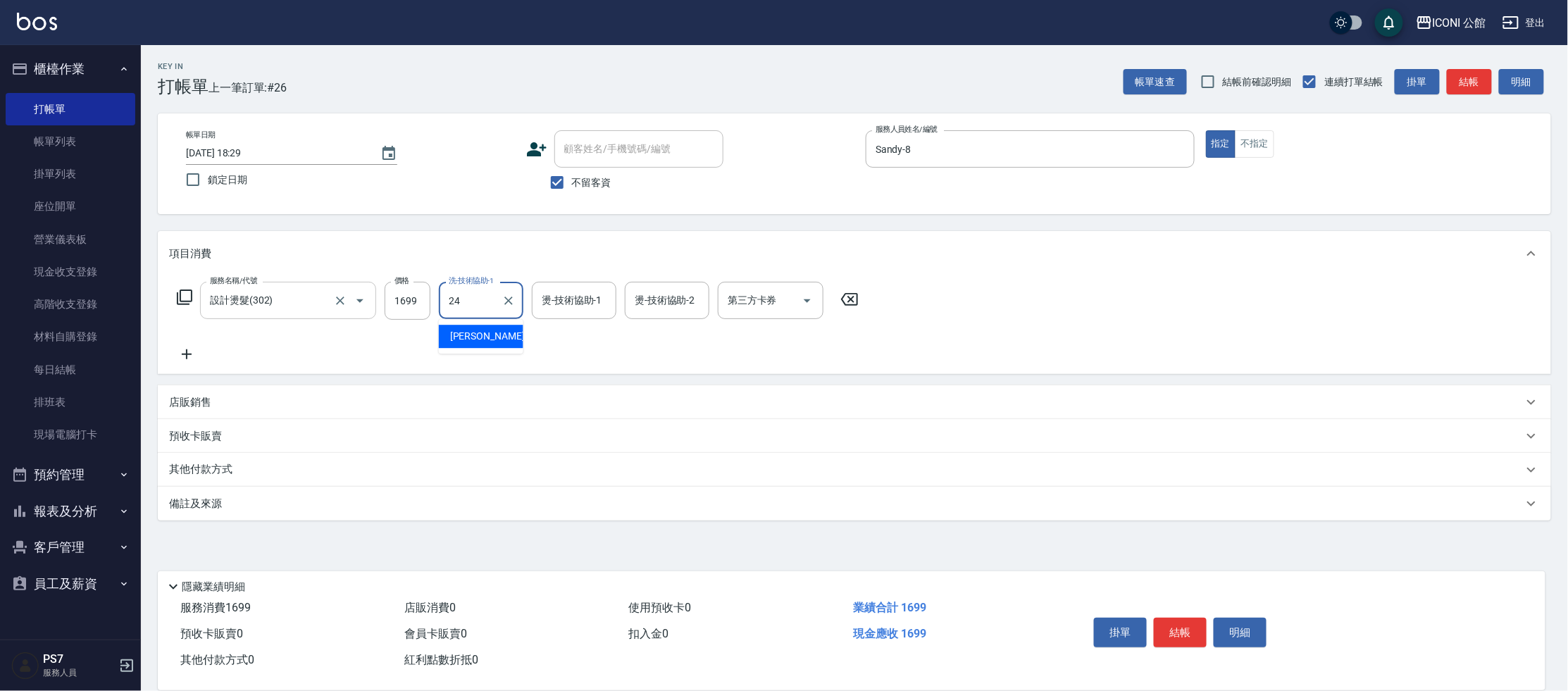
type input "[PERSON_NAME]-24"
type input "Sandy-8"
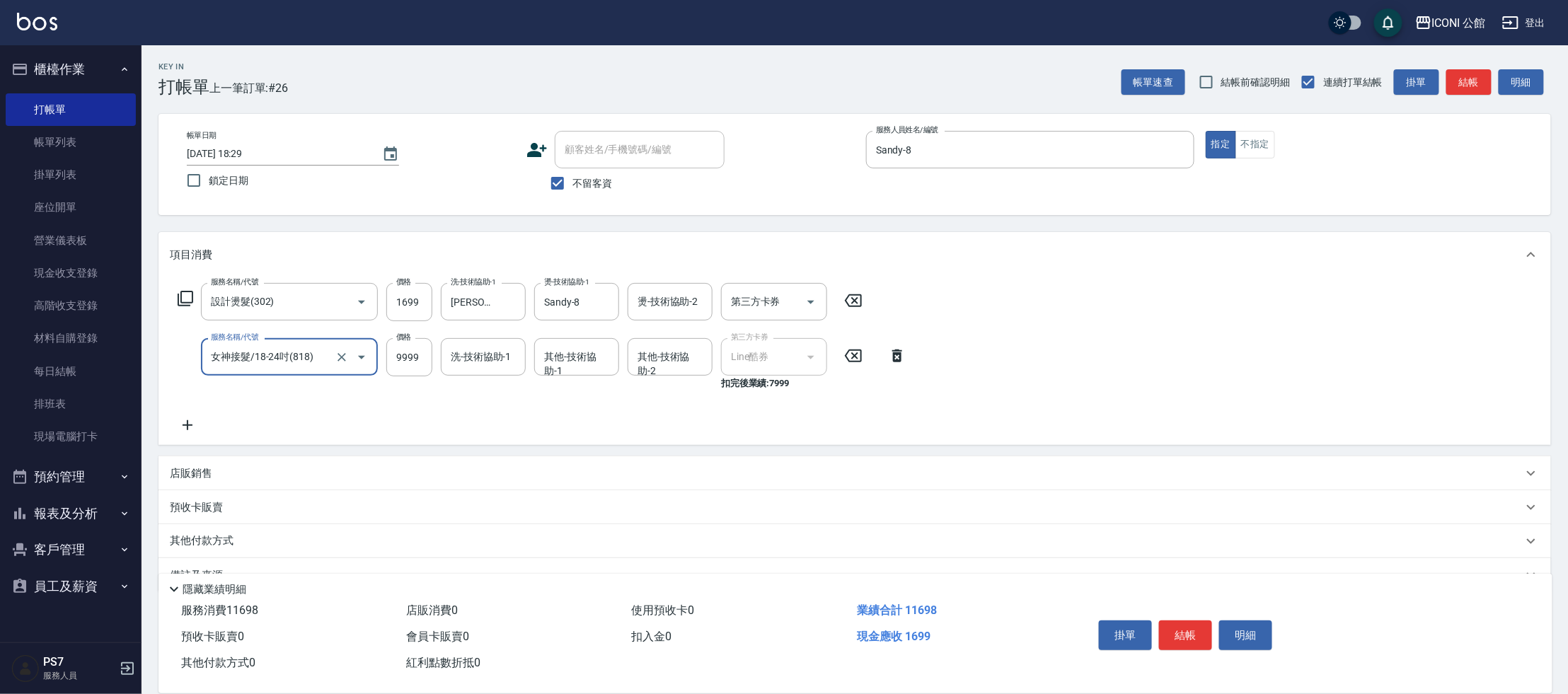
type input "女神接髮/18-24吋(818)"
click at [910, 360] on icon at bounding box center [896, 356] width 35 height 17
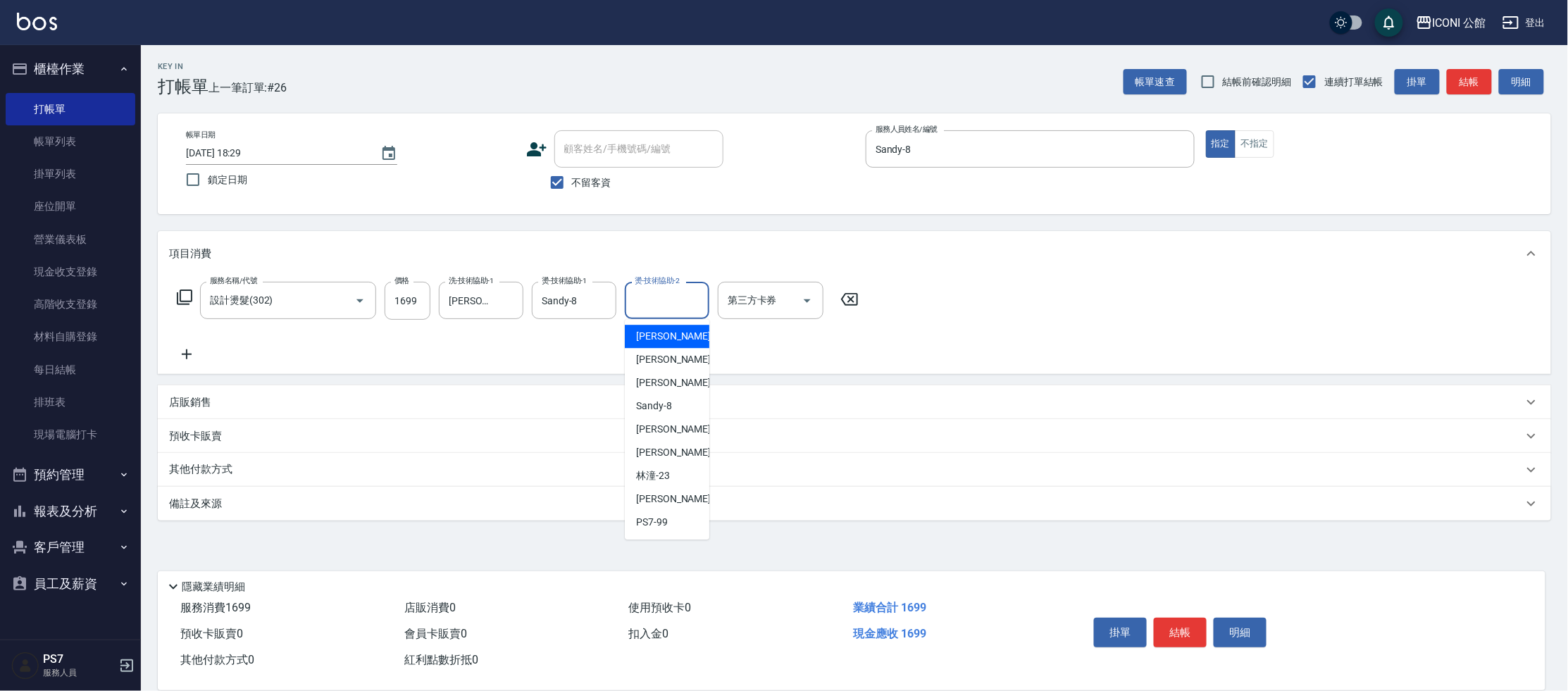
click at [684, 296] on input "燙-技術協助-2" at bounding box center [666, 300] width 72 height 25
type input "[PERSON_NAME]-24"
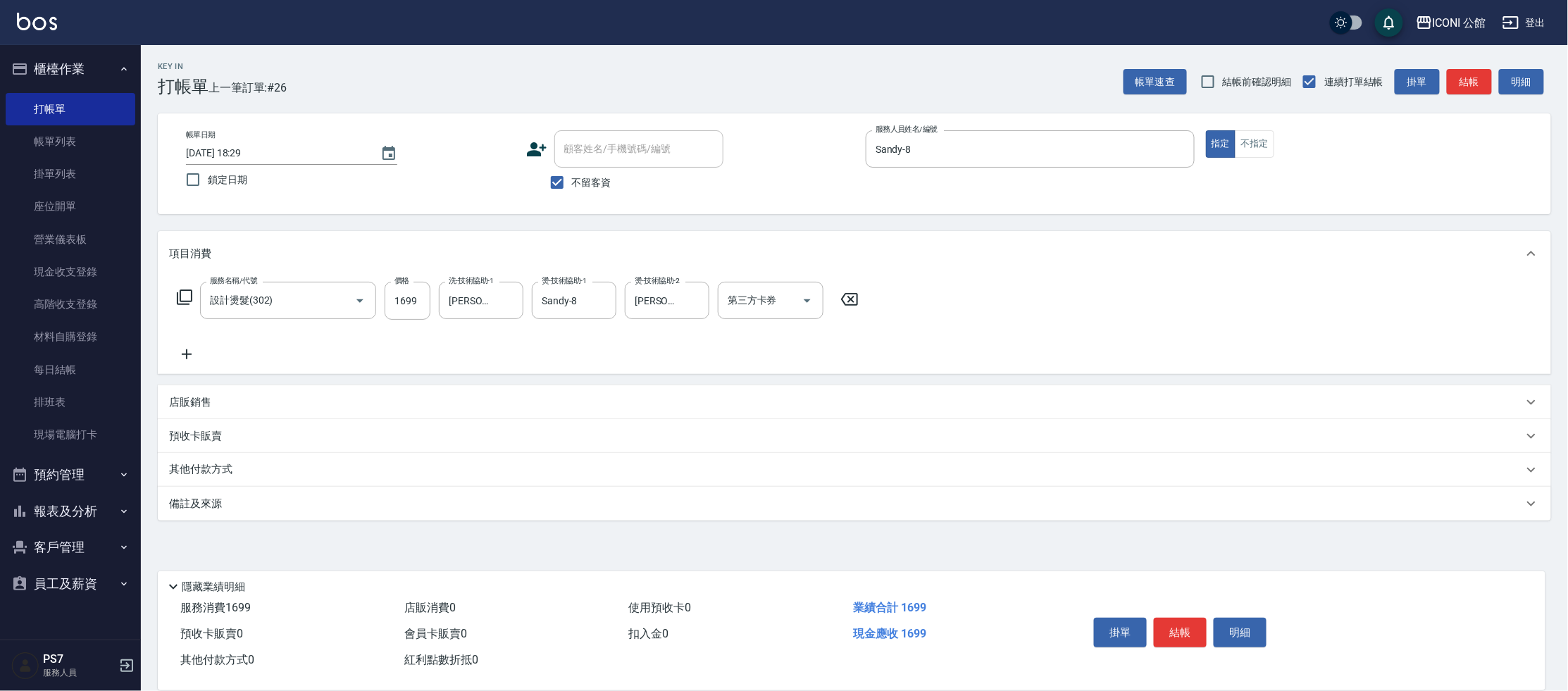
click at [182, 289] on icon at bounding box center [185, 297] width 16 height 16
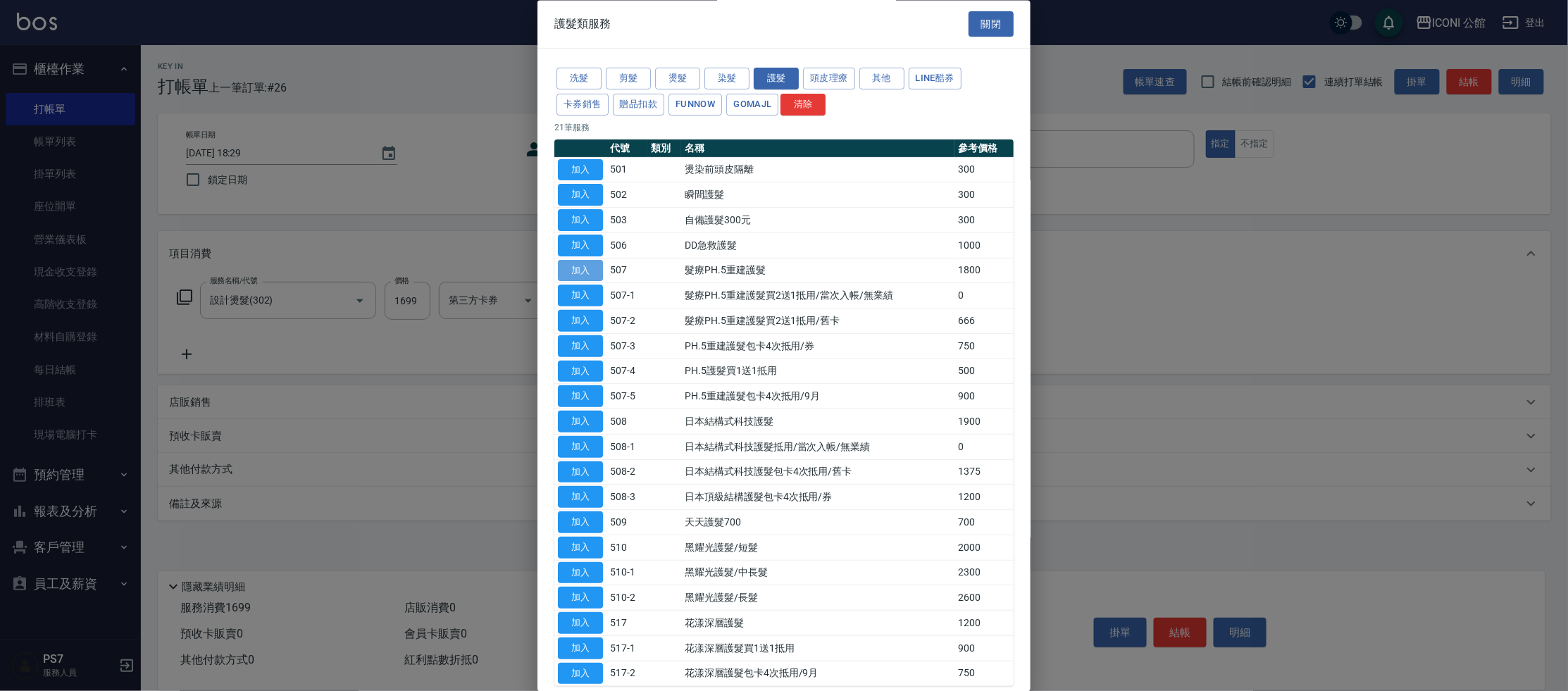
click at [603, 267] on button "加入" at bounding box center [580, 271] width 45 height 22
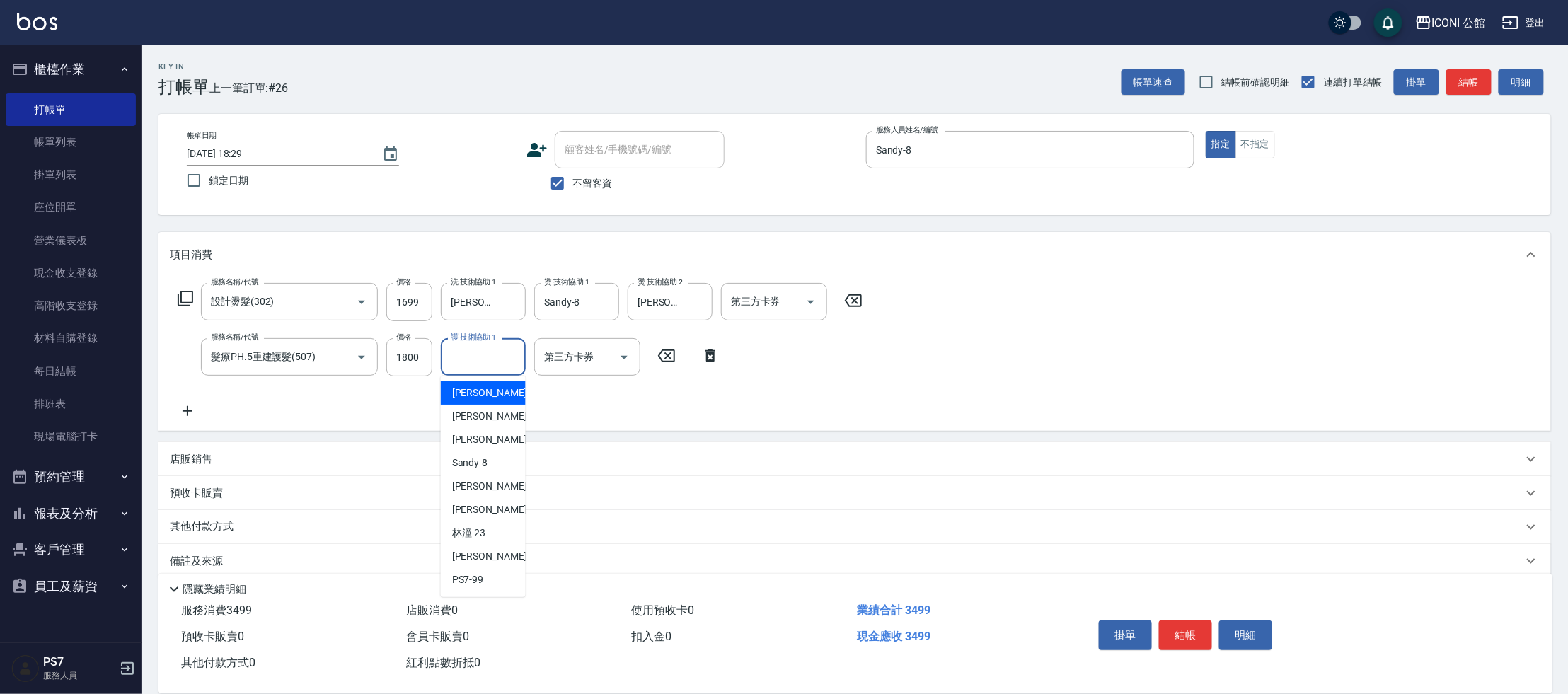
click at [486, 355] on input "護-技術協助-1" at bounding box center [483, 357] width 72 height 25
type input "[PERSON_NAME]-24"
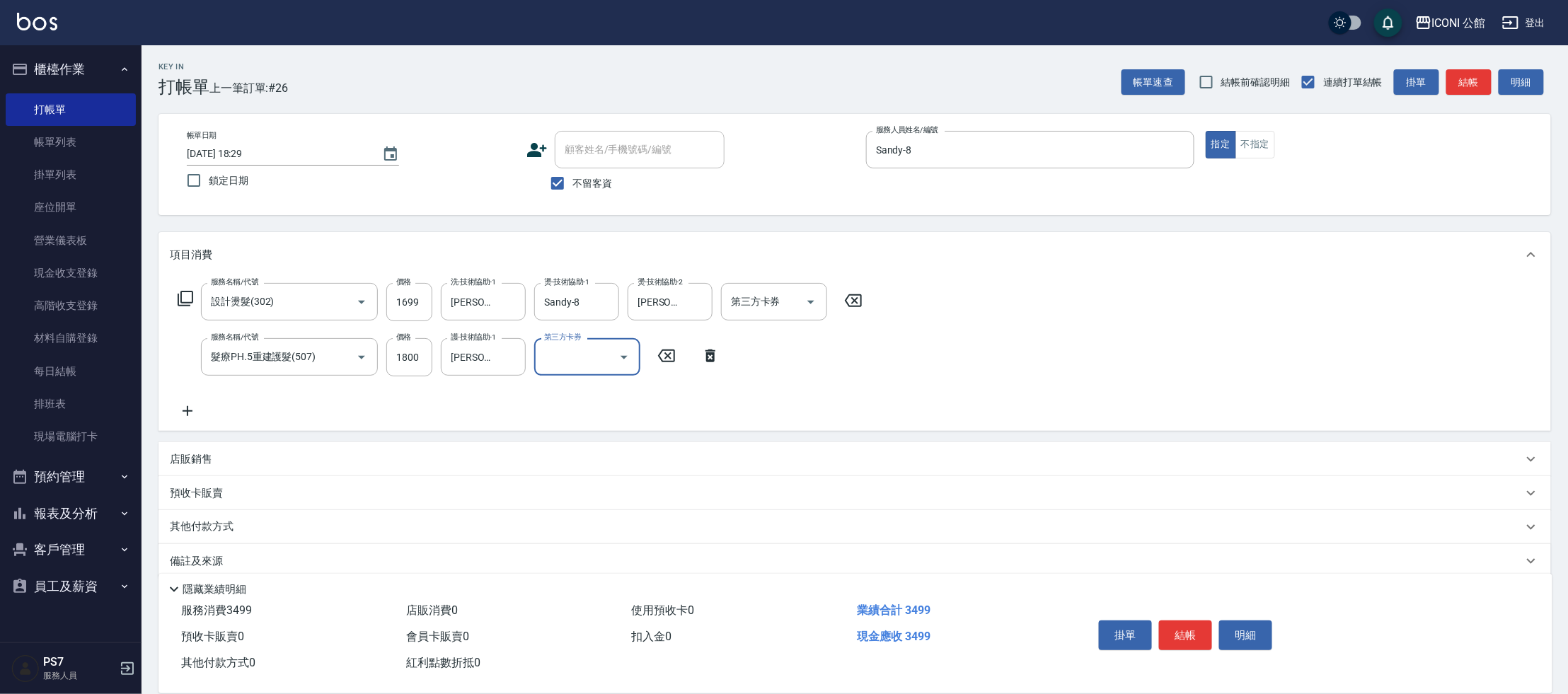
click at [1188, 631] on button "結帳" at bounding box center [1185, 635] width 53 height 30
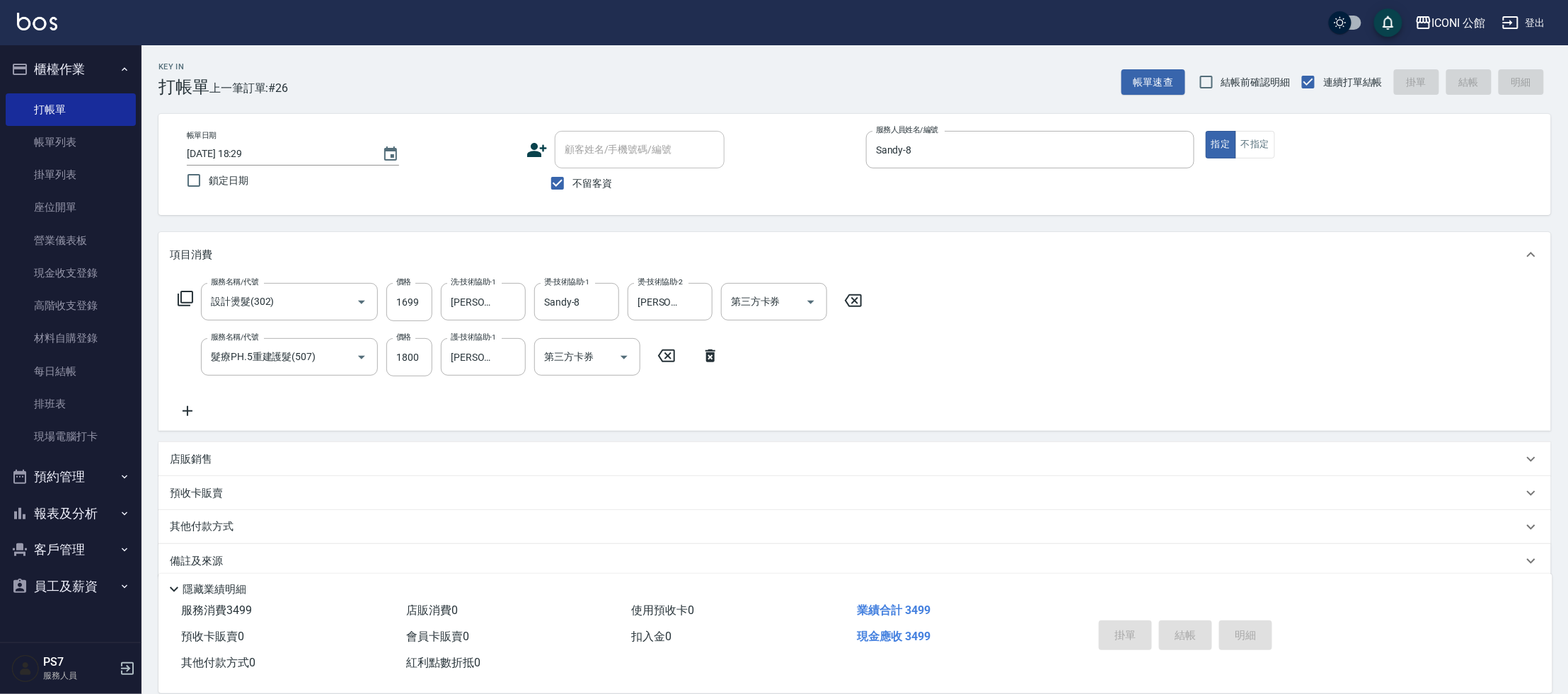
type input "[DATE] 18:30"
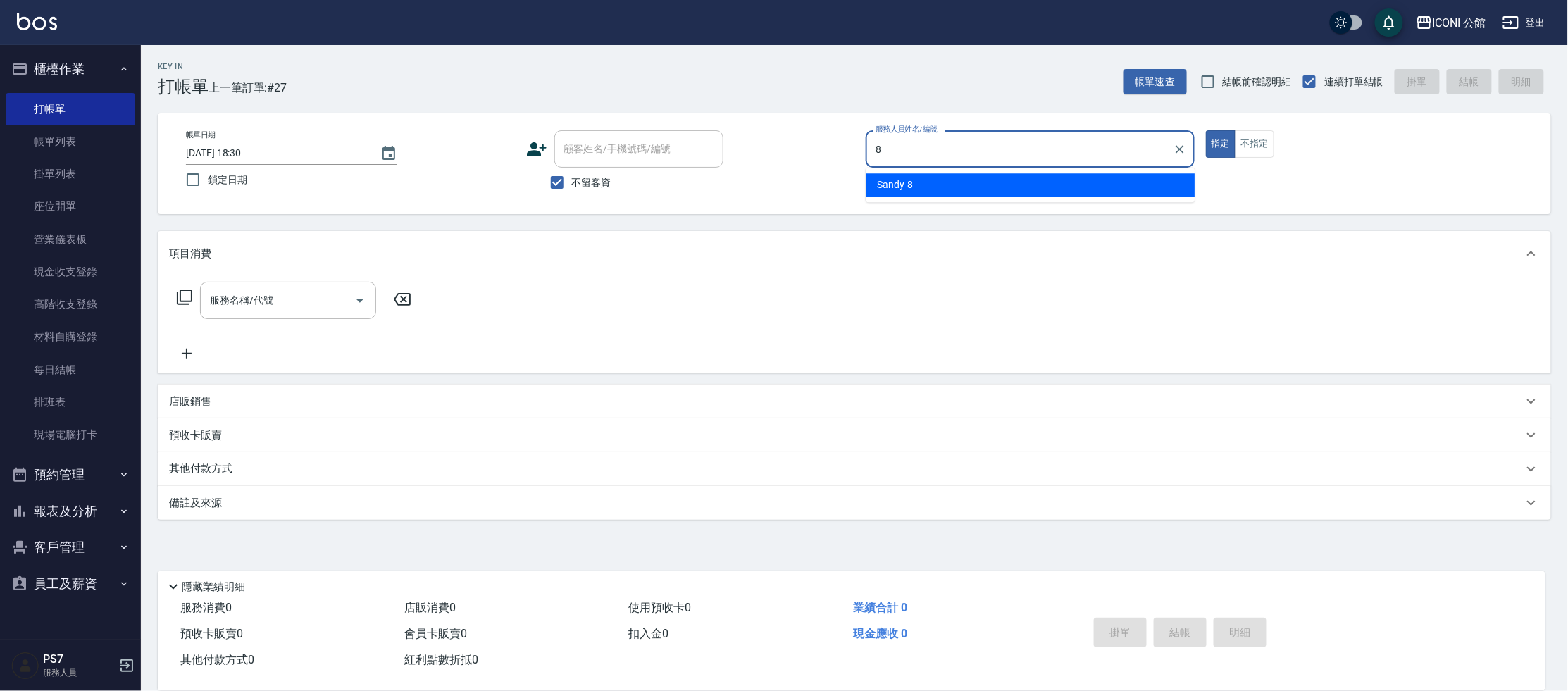
type input "Sandy-8"
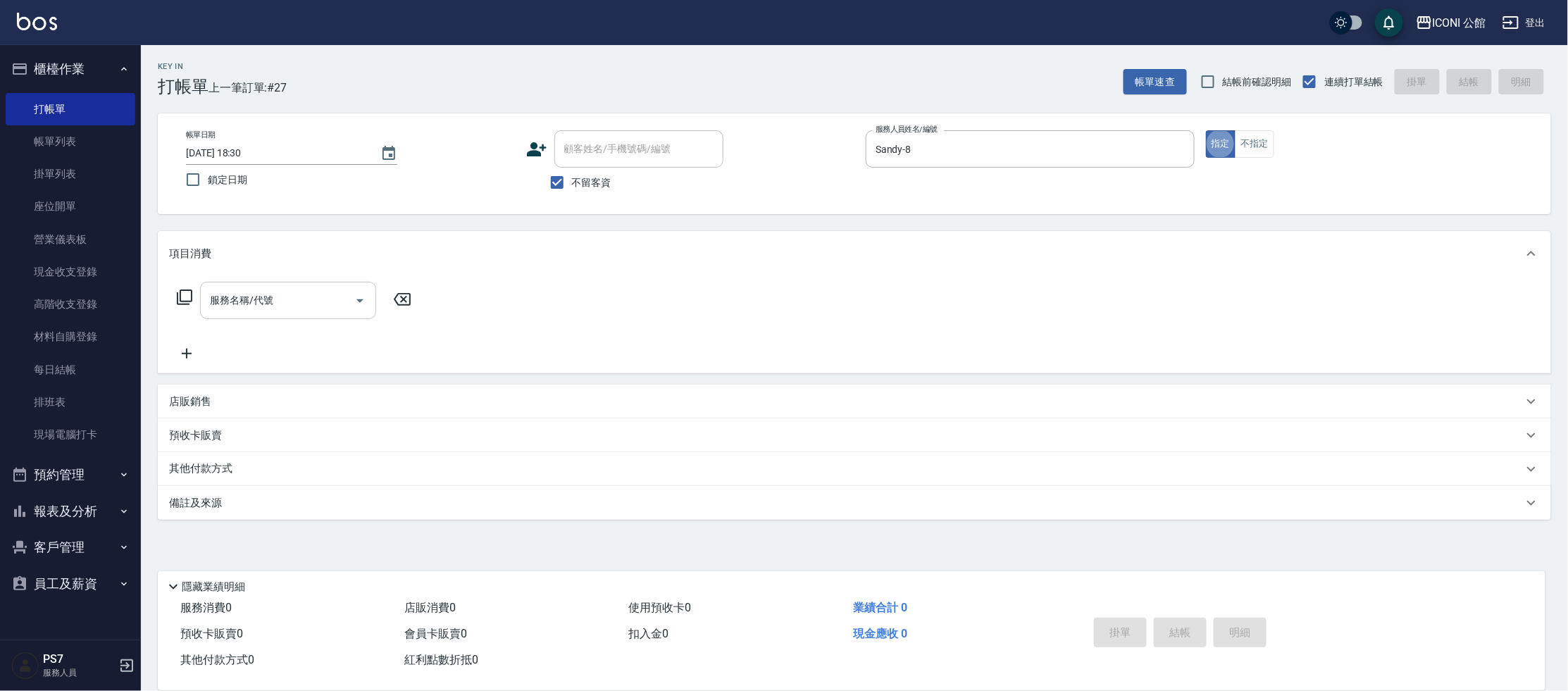
click at [232, 293] on input "服務名稱/代號" at bounding box center [277, 300] width 142 height 25
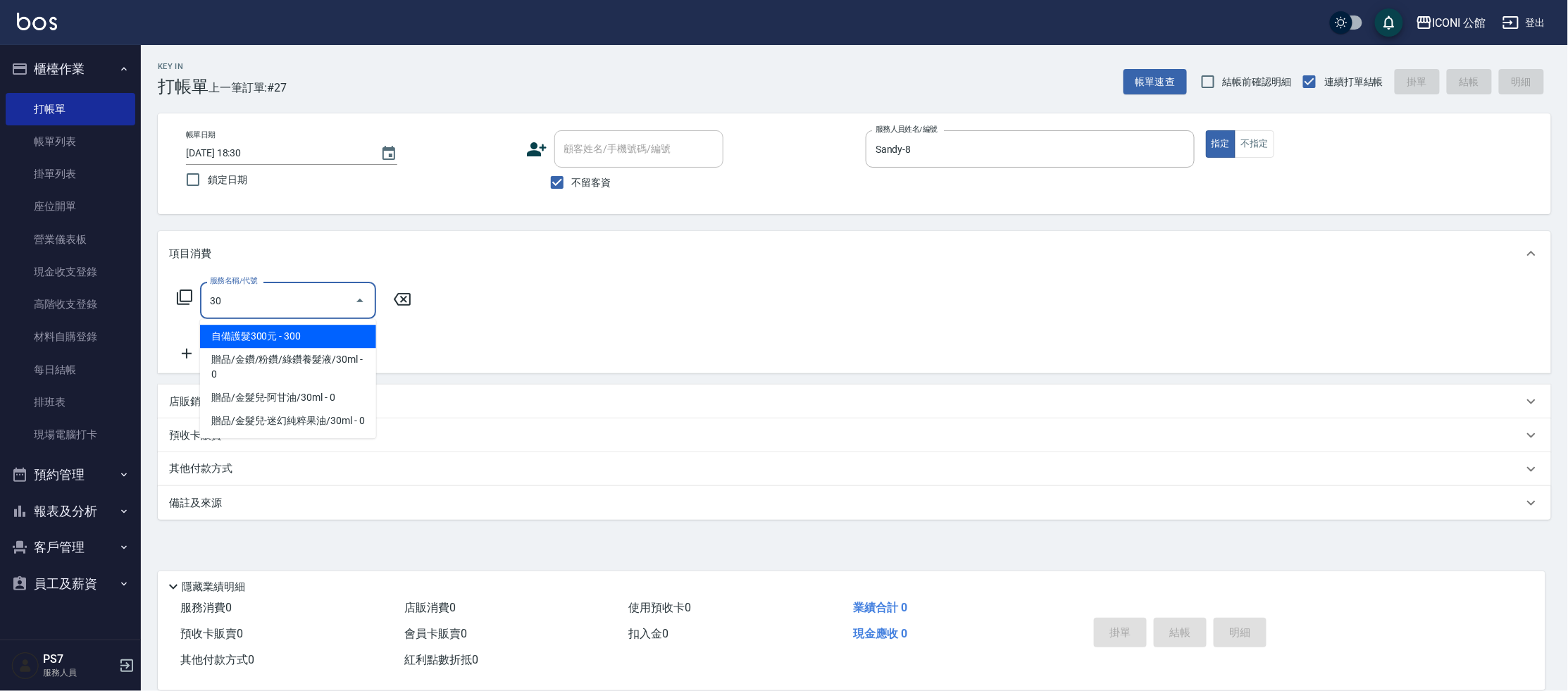
type input "自備護髮300元(503)"
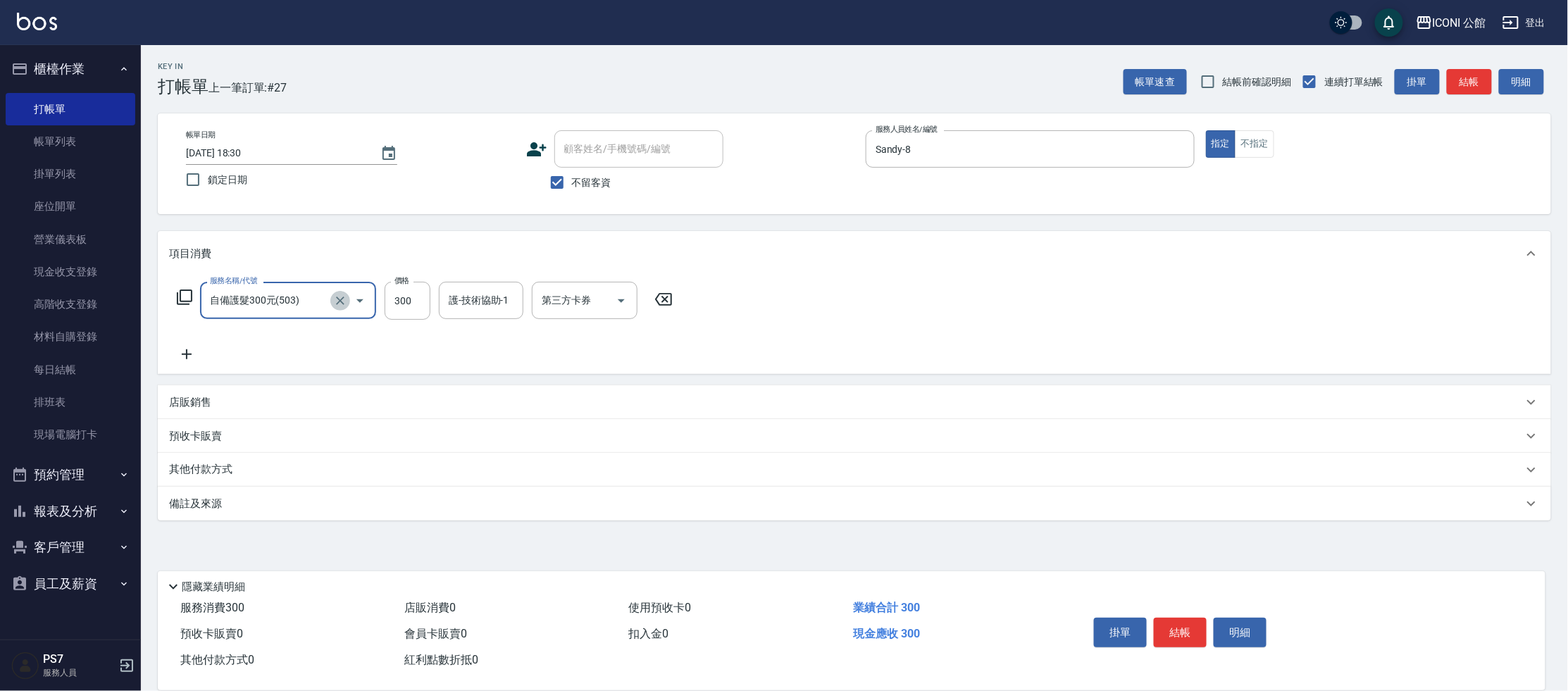
click at [347, 299] on icon "Clear" at bounding box center [340, 301] width 14 height 14
type input "設計燙髮(302)"
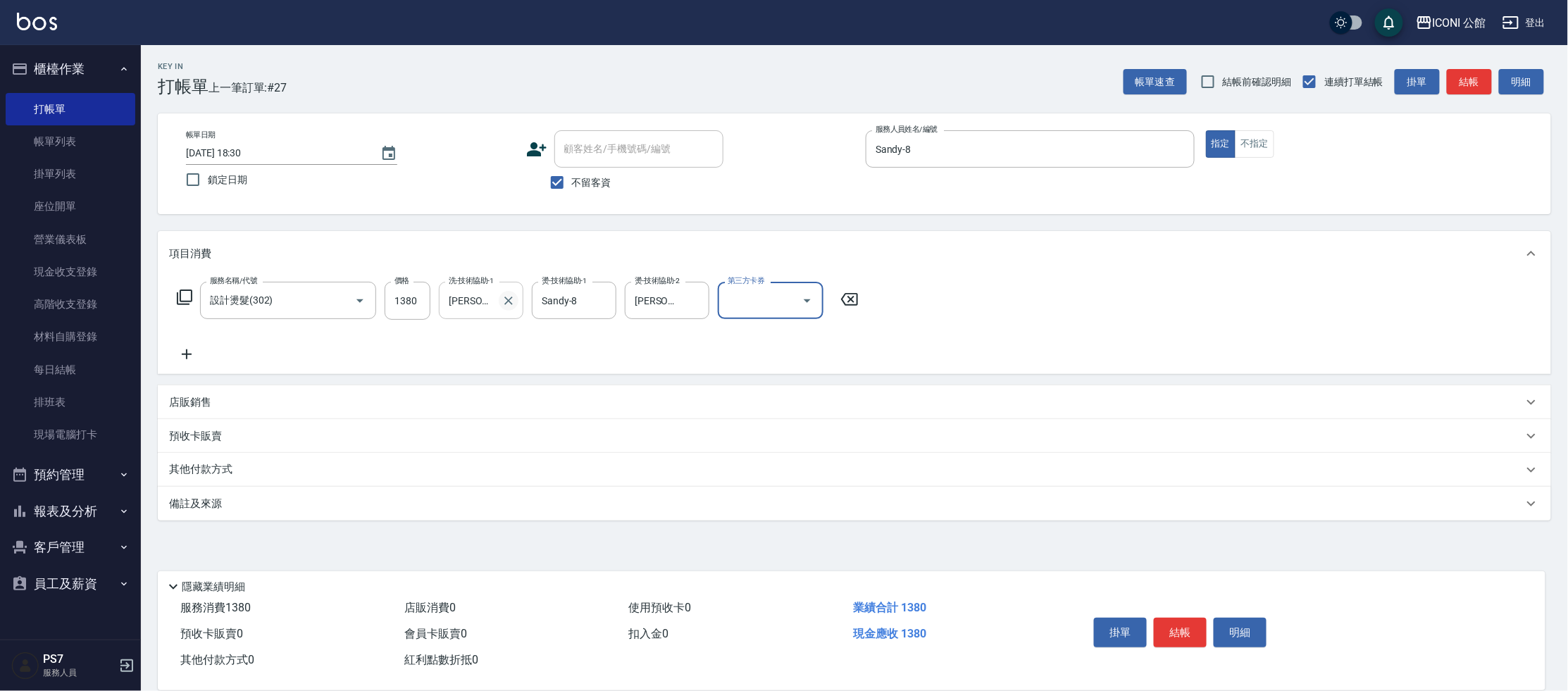
click at [517, 299] on button "Clear" at bounding box center [508, 300] width 19 height 19
click at [510, 301] on input "洗-技術協助-1" at bounding box center [481, 300] width 72 height 25
click at [1191, 641] on button "結帳" at bounding box center [1180, 632] width 53 height 29
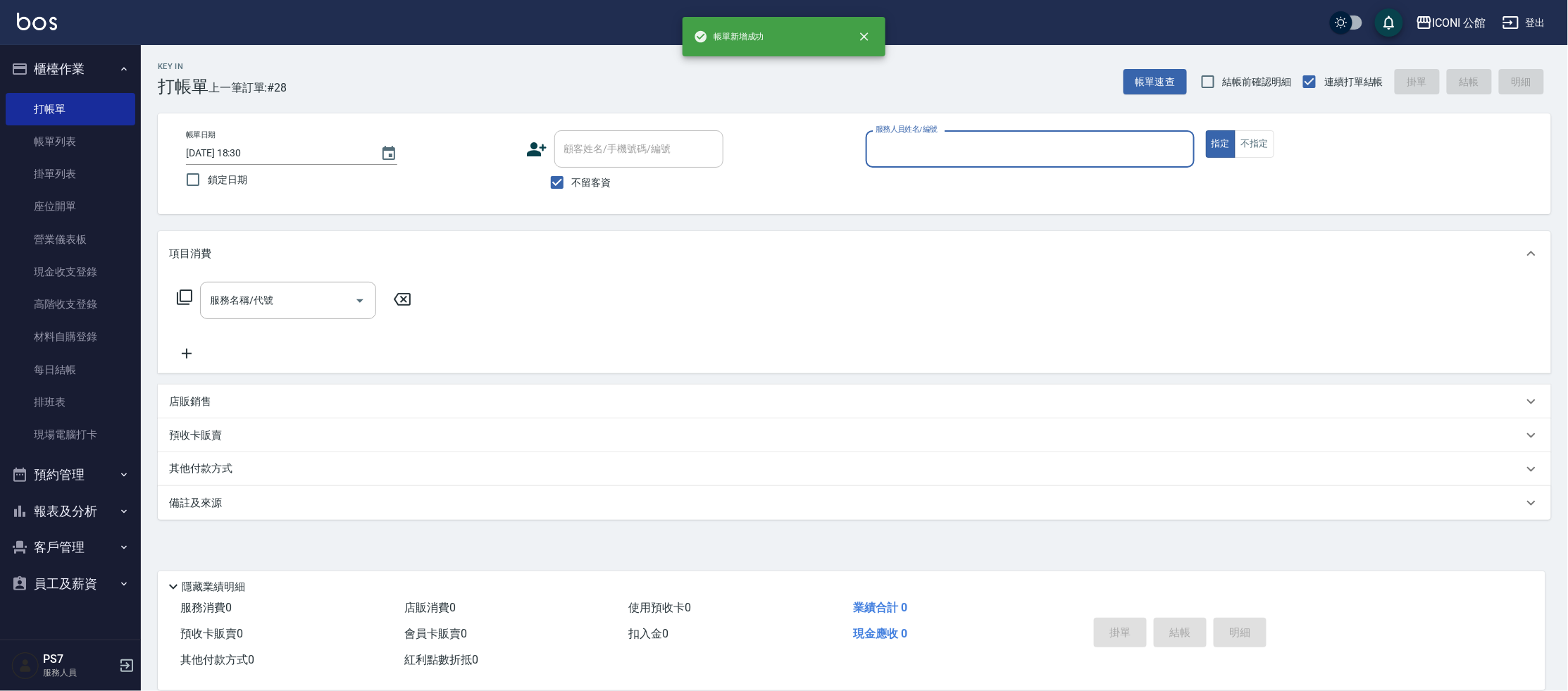
click at [1176, 636] on div "掛單 結帳 明細" at bounding box center [1180, 634] width 184 height 44
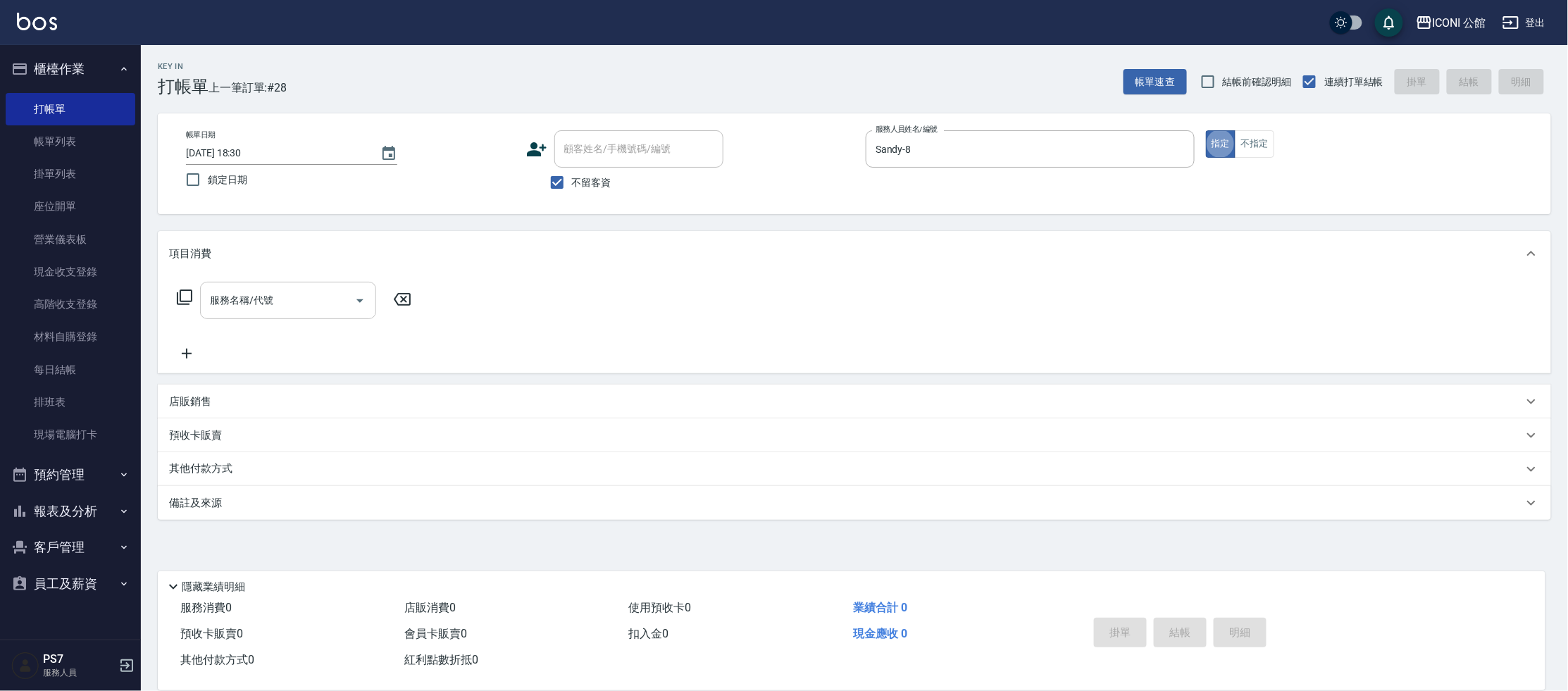
click at [284, 292] on input "服務名稱/代號" at bounding box center [277, 300] width 142 height 25
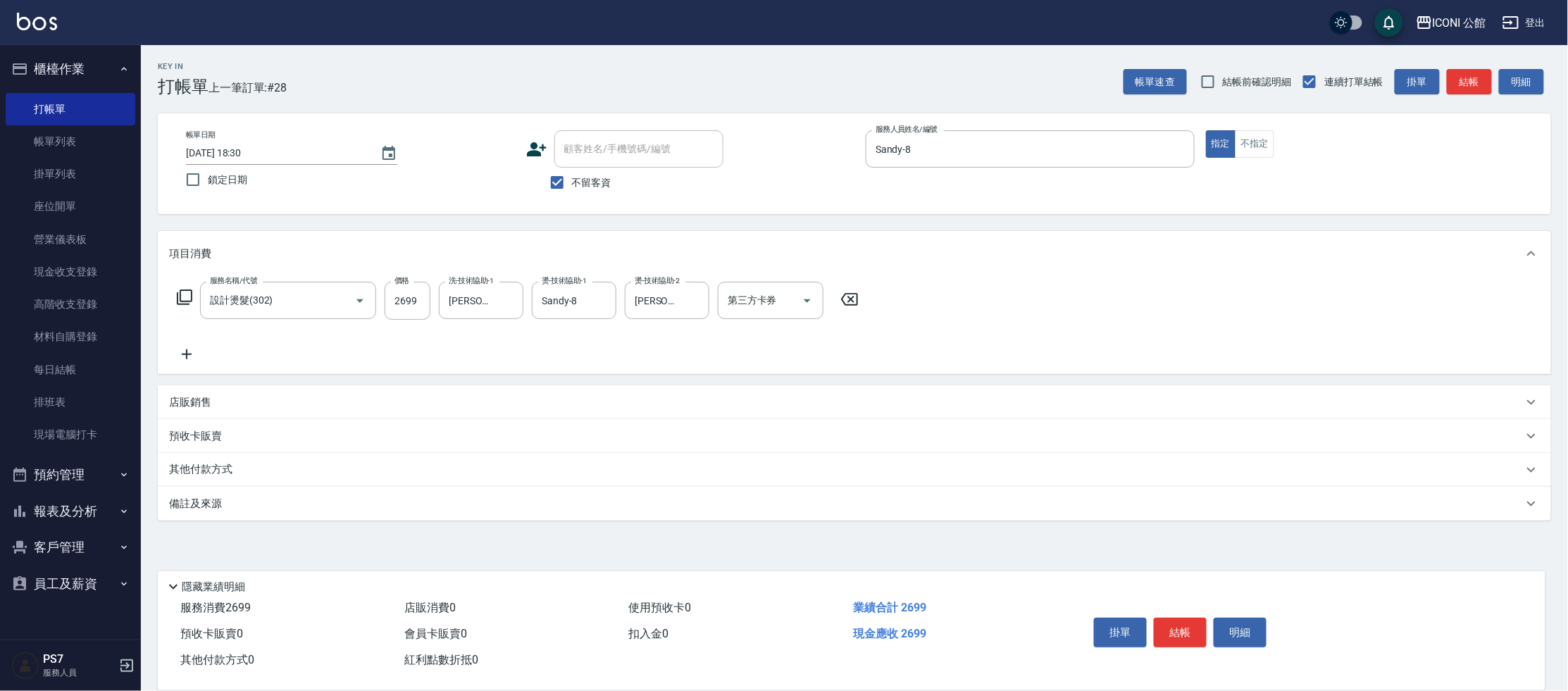
click at [180, 304] on icon at bounding box center [185, 297] width 16 height 16
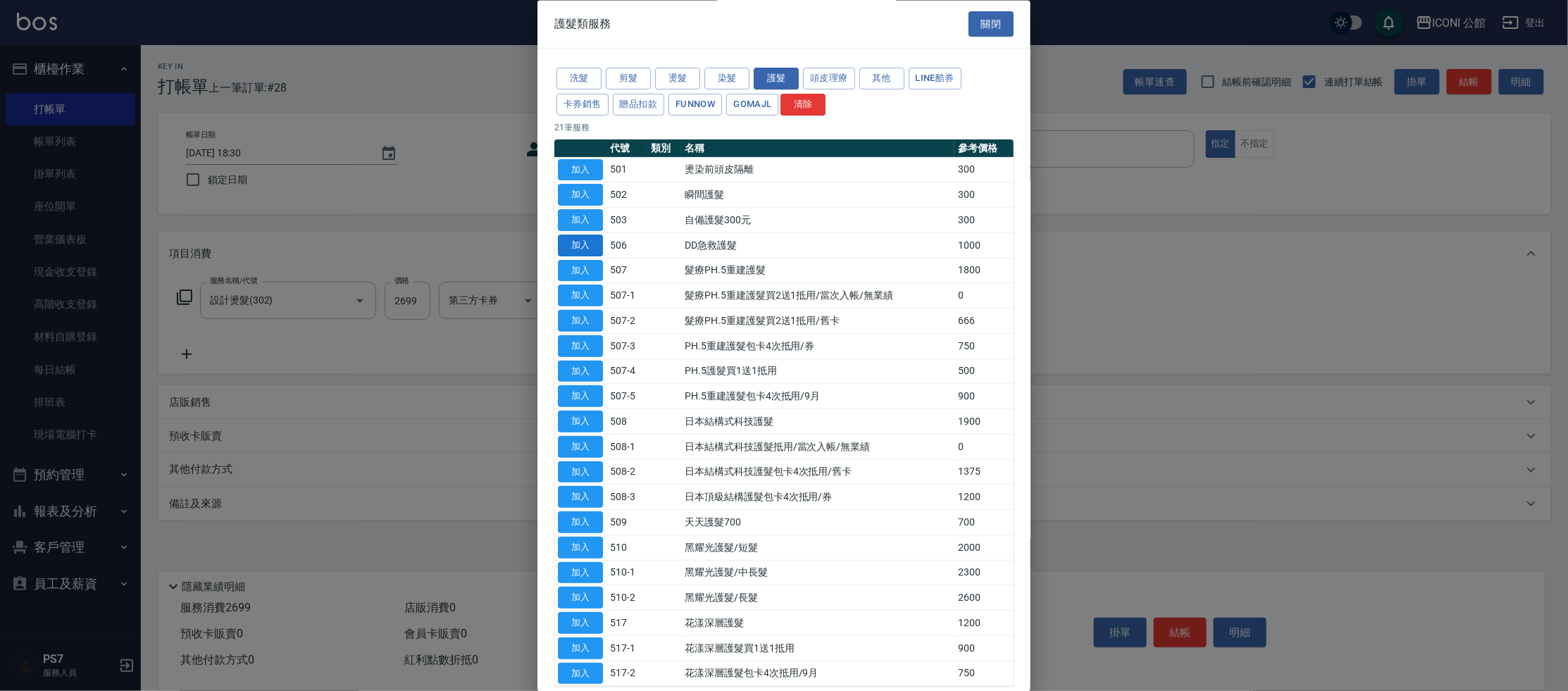
click at [585, 234] on button "加入" at bounding box center [580, 245] width 45 height 22
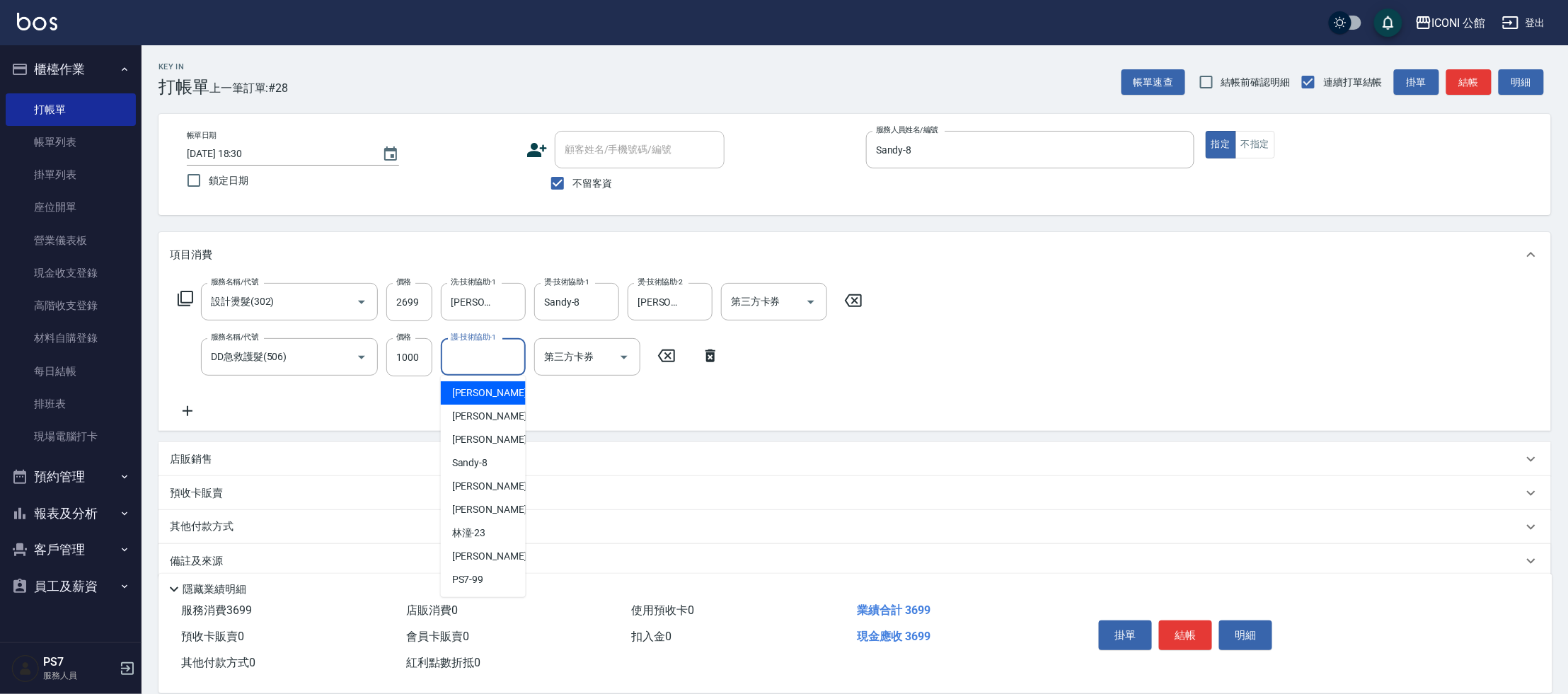
click at [471, 362] on input "護-技術協助-1" at bounding box center [483, 357] width 72 height 25
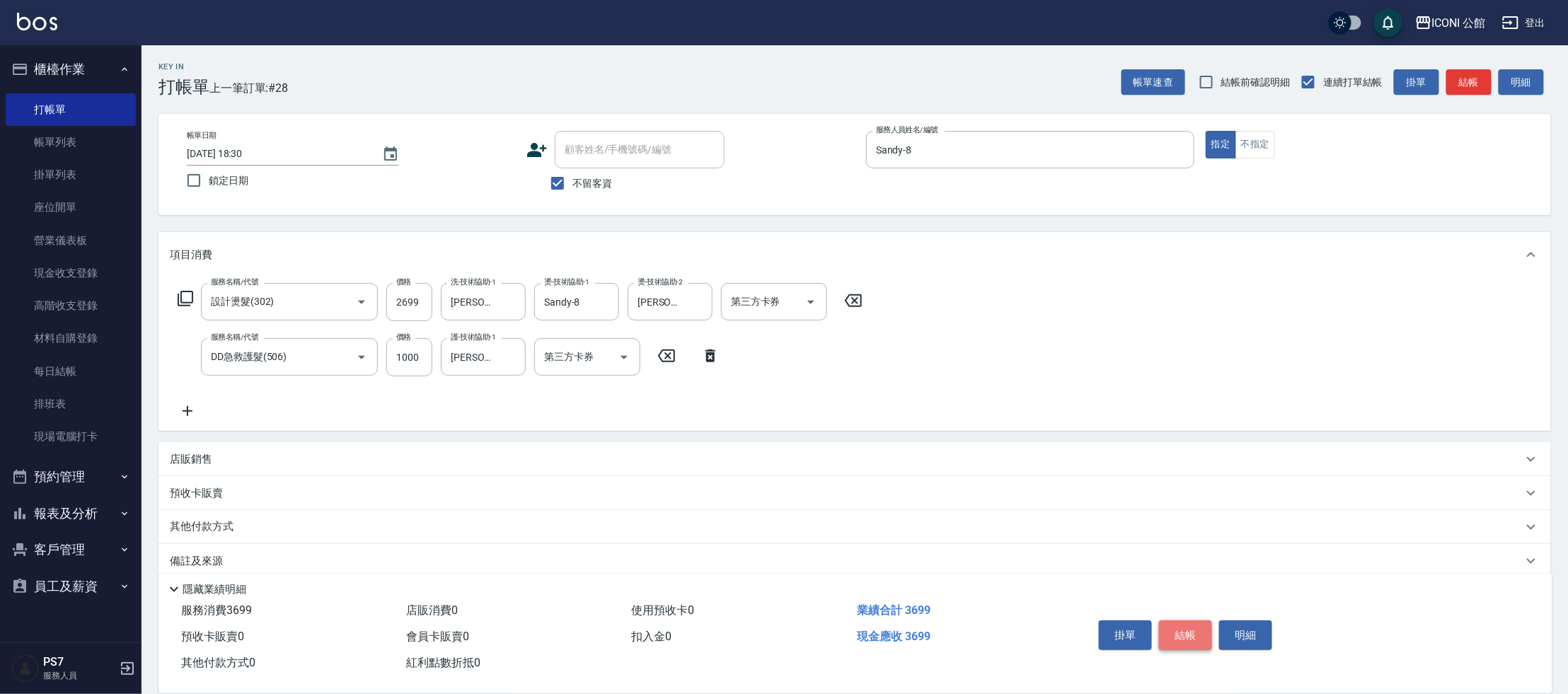
click at [1178, 628] on button "結帳" at bounding box center [1185, 635] width 53 height 30
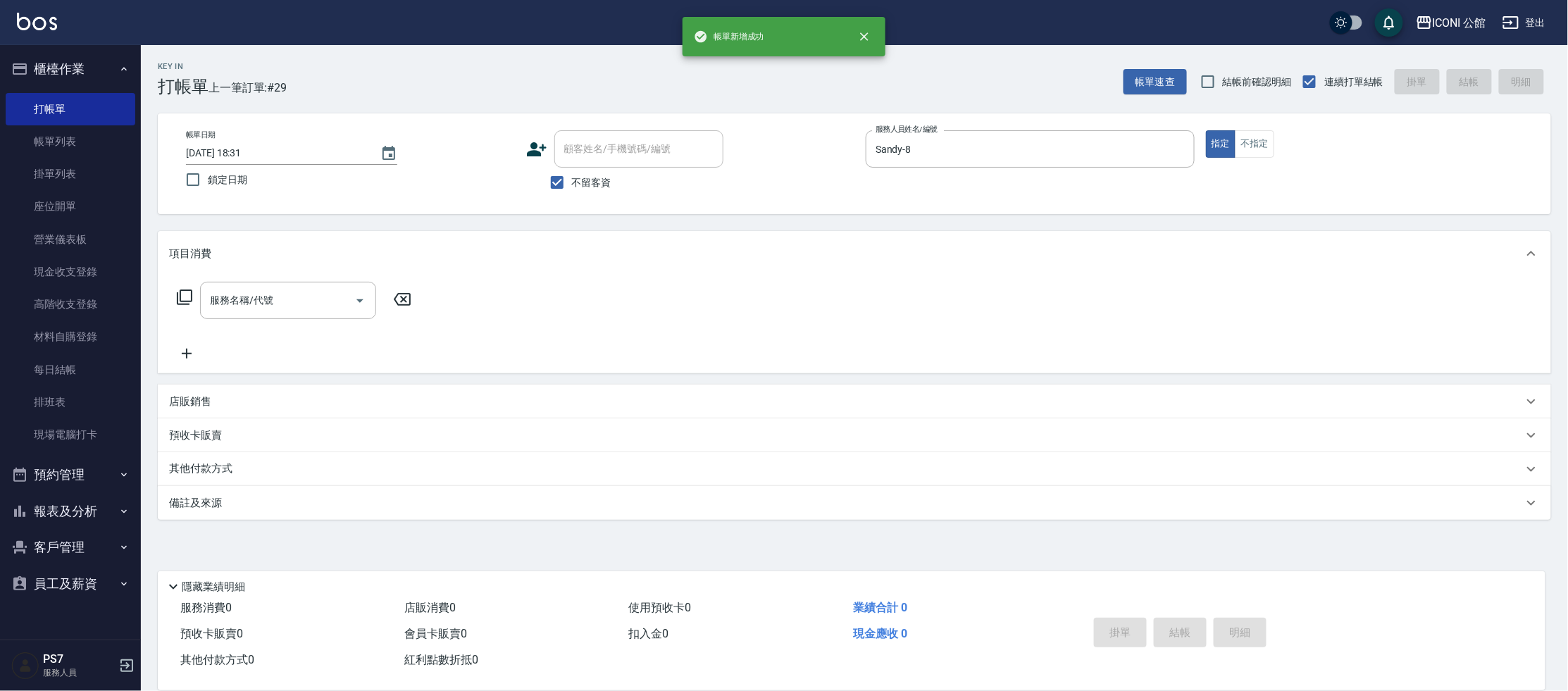
click at [264, 320] on div "服務名稱/代號 服務名稱/代號" at bounding box center [294, 321] width 251 height 80
click at [243, 318] on div "服務名稱/代號" at bounding box center [288, 300] width 176 height 37
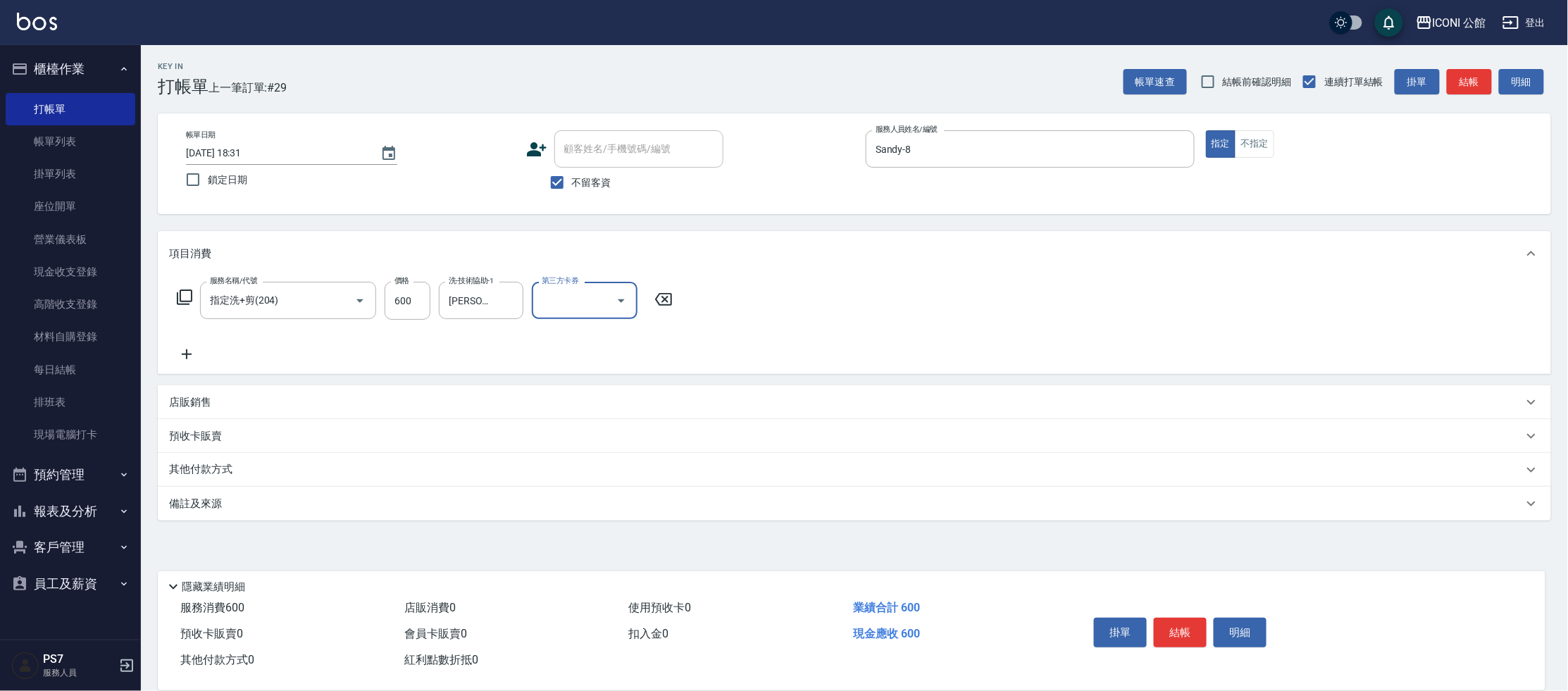
click at [186, 297] on icon at bounding box center [185, 297] width 17 height 17
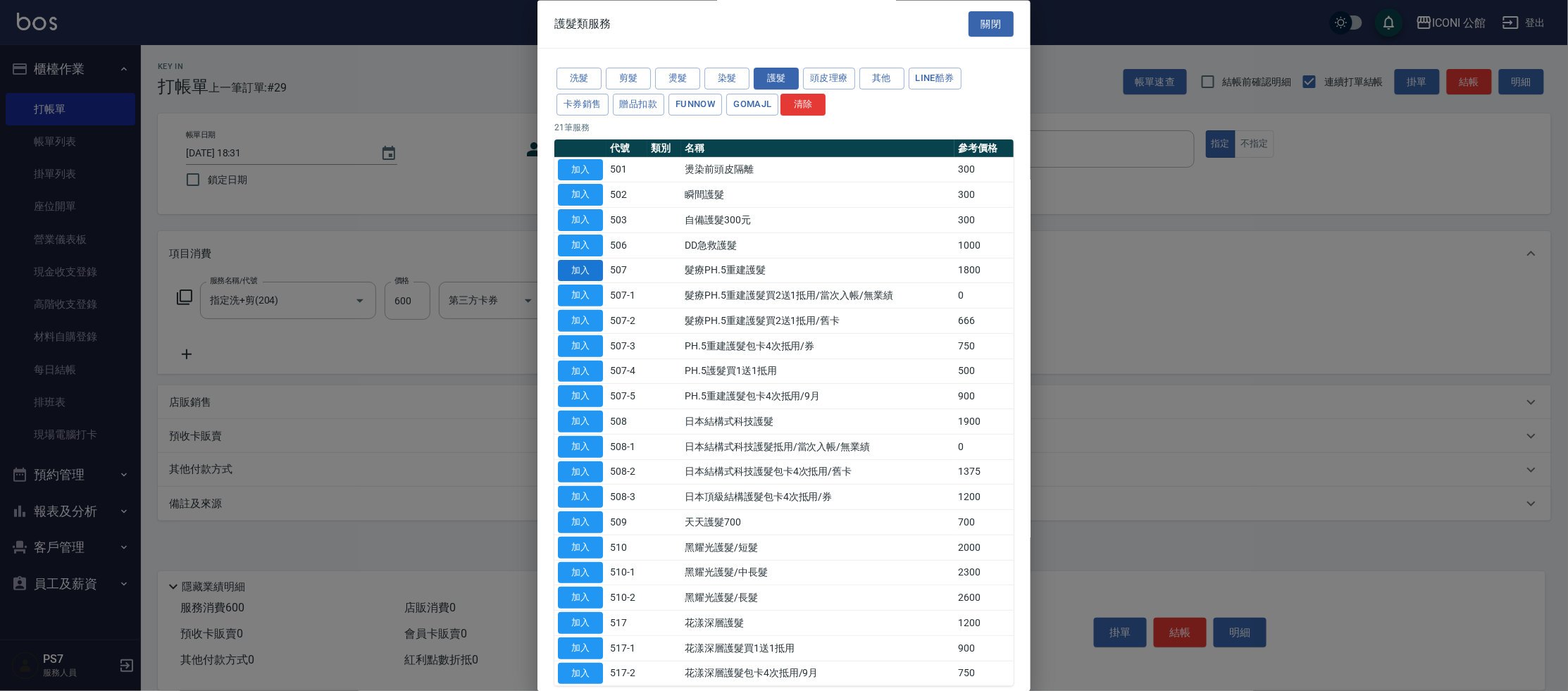
click at [588, 263] on button "加入" at bounding box center [580, 271] width 45 height 22
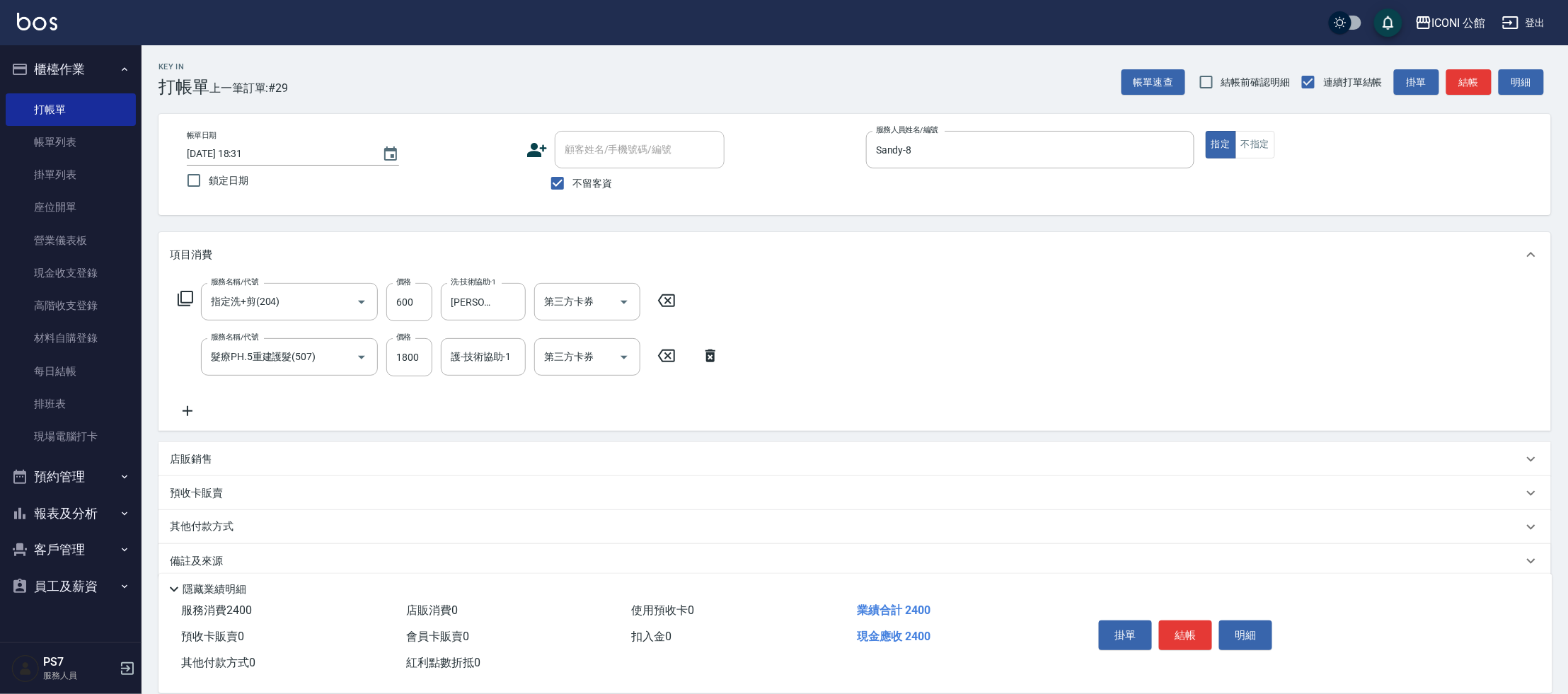
click at [478, 401] on div "服務名稱/代號 指定洗+剪(204) 服務名稱/代號 價格 600 價格 洗-技術協助-1 可[PERSON_NAME]-24 洗-技術協助-1 第三方卡券 …" at bounding box center [449, 351] width 558 height 136
click at [486, 373] on div "護-技術協助-1" at bounding box center [483, 357] width 85 height 37
click at [1192, 628] on button "結帳" at bounding box center [1185, 635] width 53 height 30
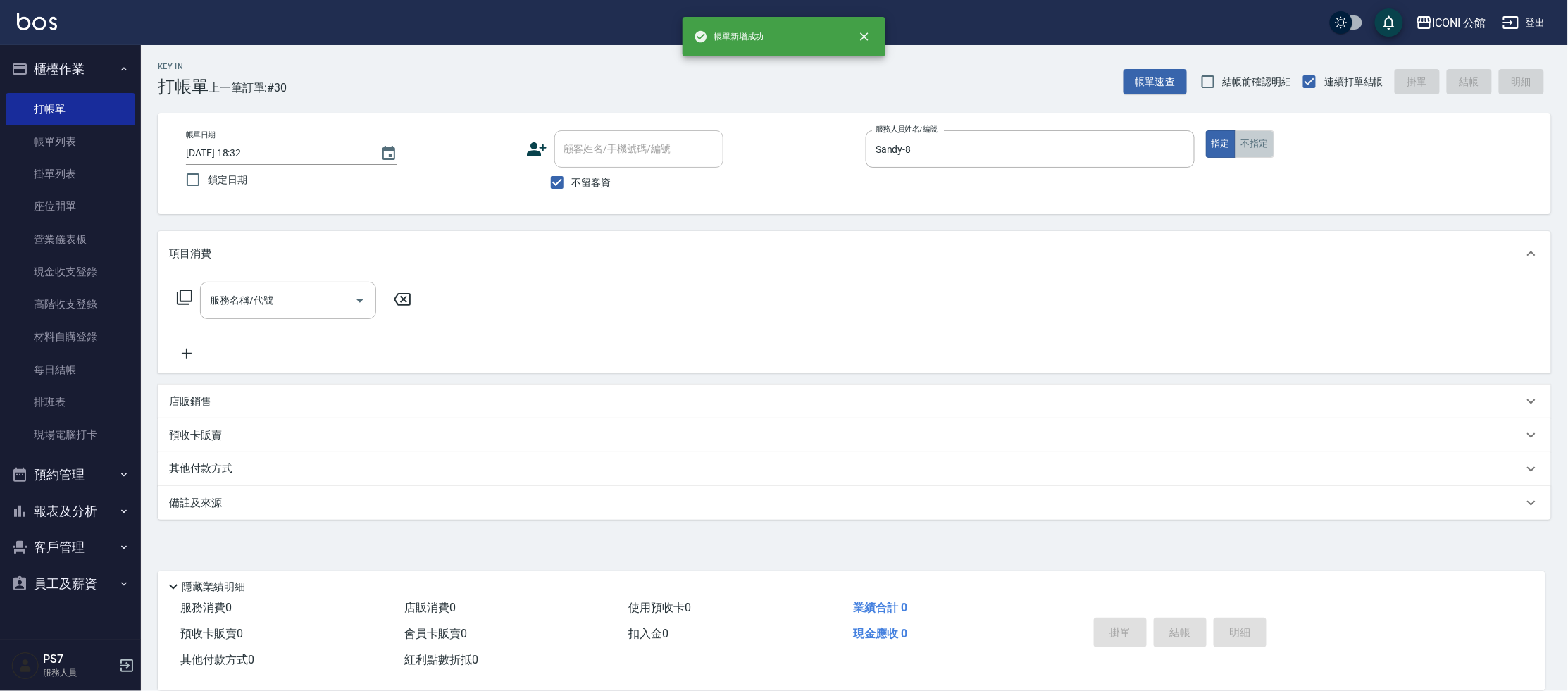
drag, startPoint x: 1253, startPoint y: 139, endPoint x: 1241, endPoint y: 152, distance: 17.7
click at [1253, 140] on button "不指定" at bounding box center [1254, 143] width 40 height 27
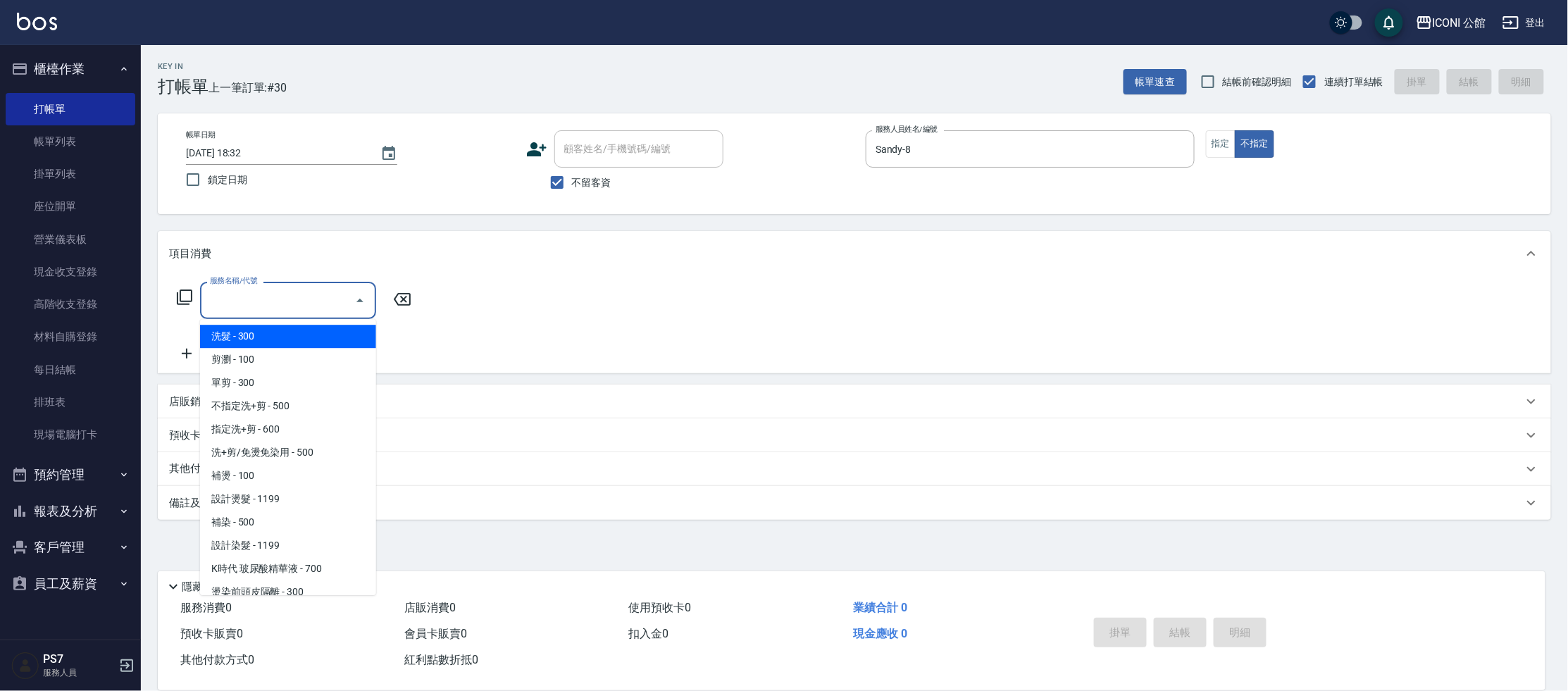
click at [221, 289] on input "服務名稱/代號" at bounding box center [277, 300] width 142 height 25
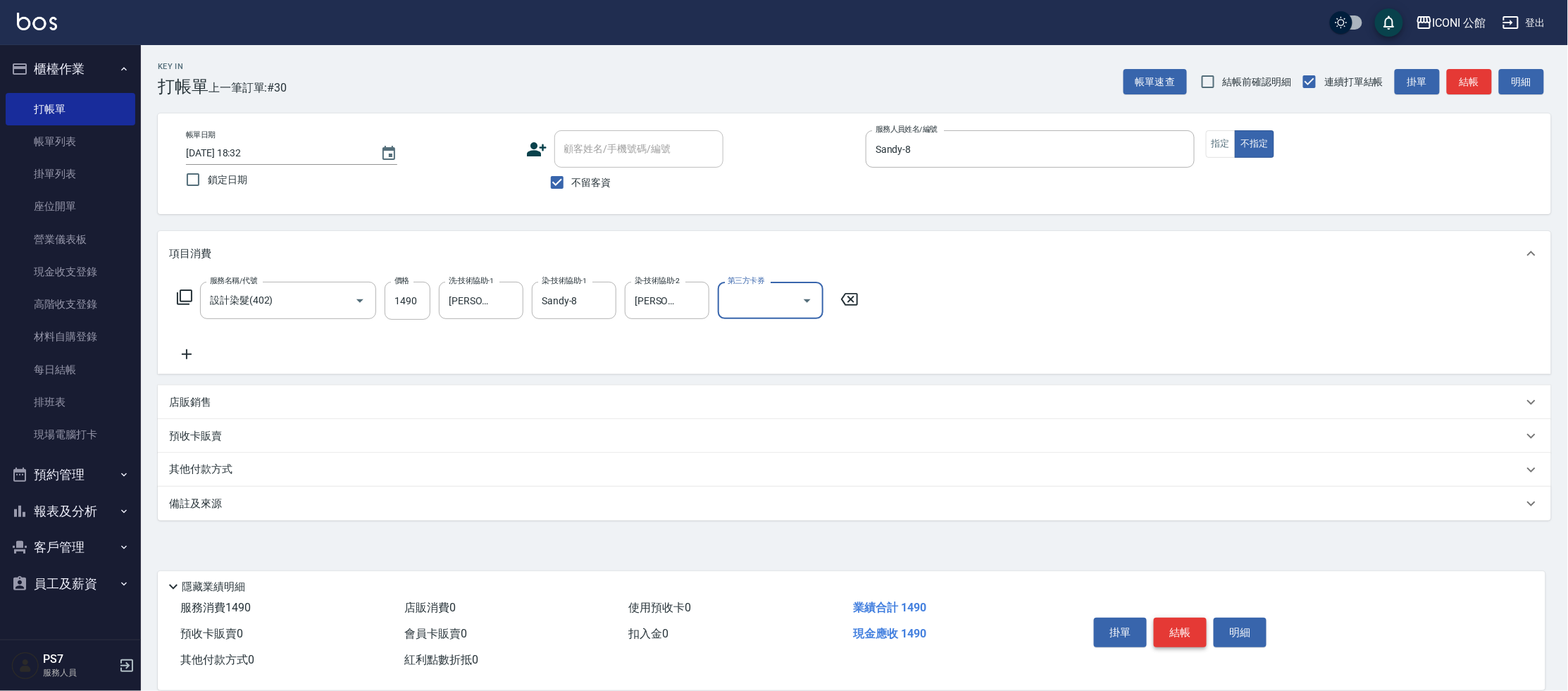
click at [1185, 631] on button "結帳" at bounding box center [1180, 632] width 53 height 29
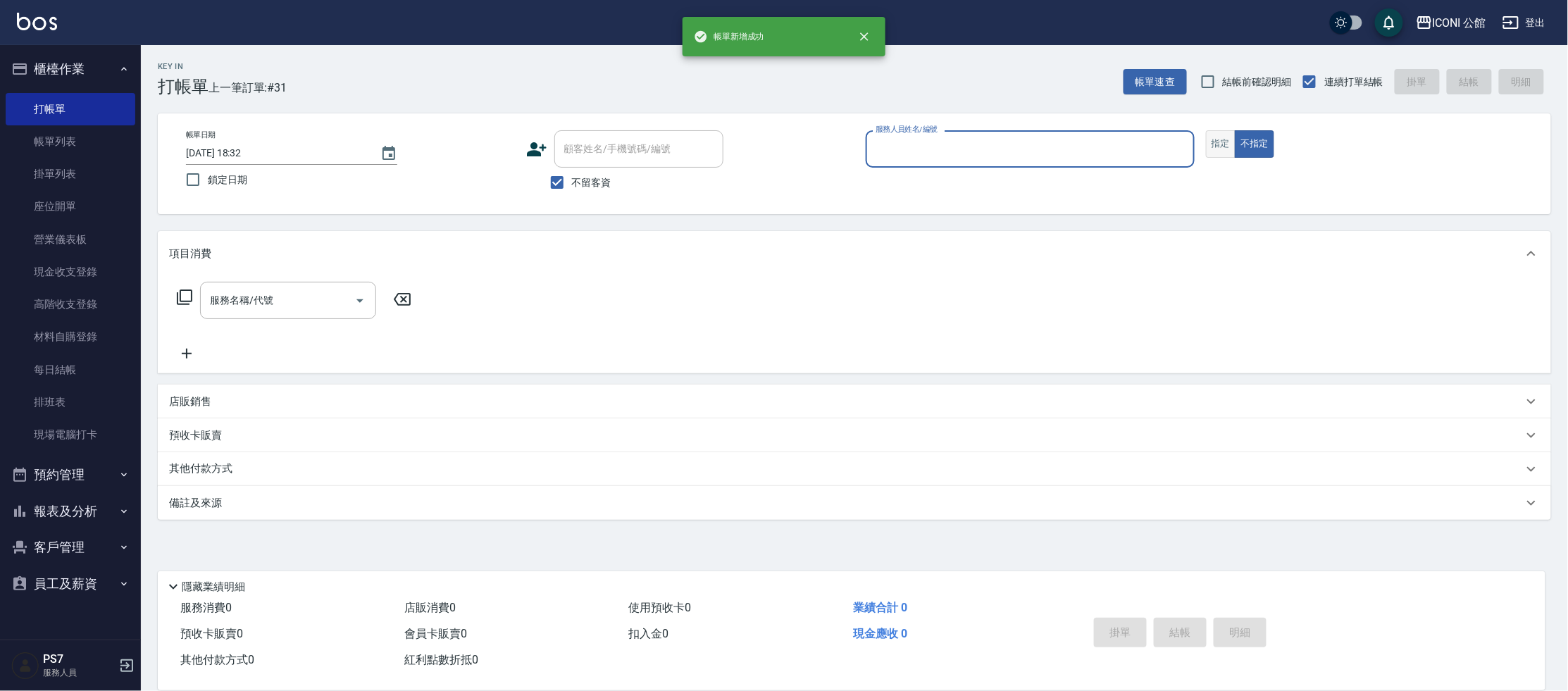
click at [1228, 142] on button "指定" at bounding box center [1220, 143] width 30 height 27
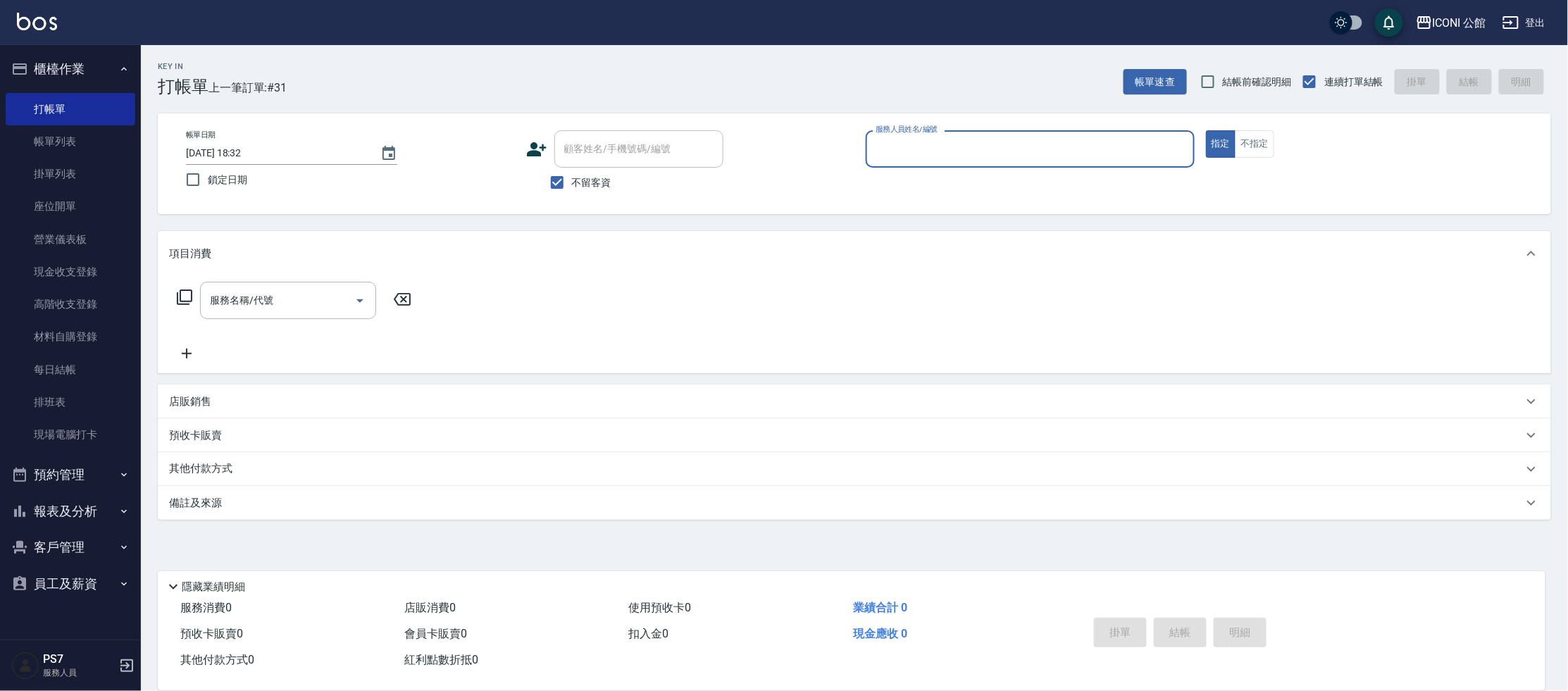
click at [977, 165] on div "服務人員姓名/編號" at bounding box center [1030, 149] width 329 height 37
click at [968, 153] on input "服務人員姓名/編號" at bounding box center [1030, 149] width 317 height 25
click at [259, 313] on div "服務名稱/代號" at bounding box center [288, 300] width 176 height 37
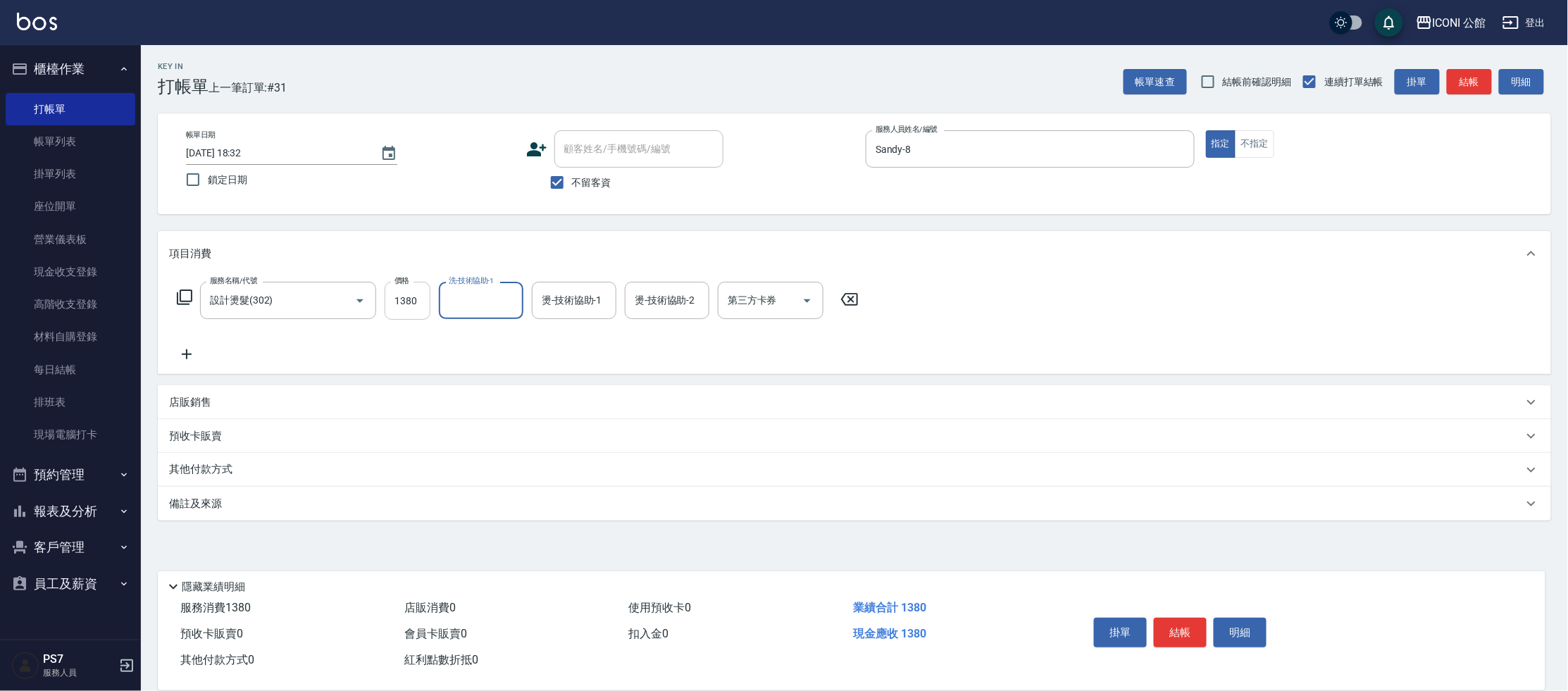
click at [430, 303] on input "1380" at bounding box center [407, 300] width 46 height 38
click at [1179, 617] on button "結帳" at bounding box center [1180, 632] width 53 height 29
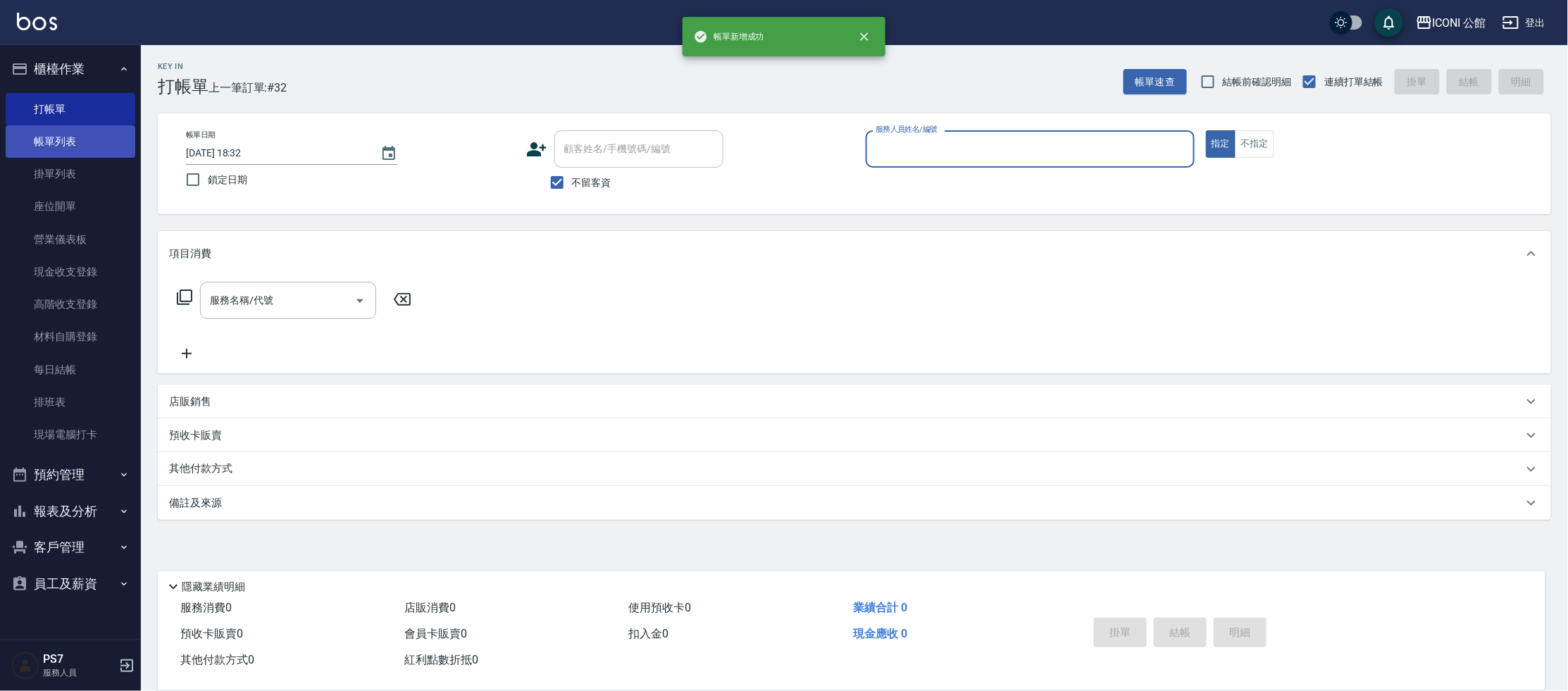
click at [77, 136] on link "帳單列表" at bounding box center [70, 142] width 130 height 33
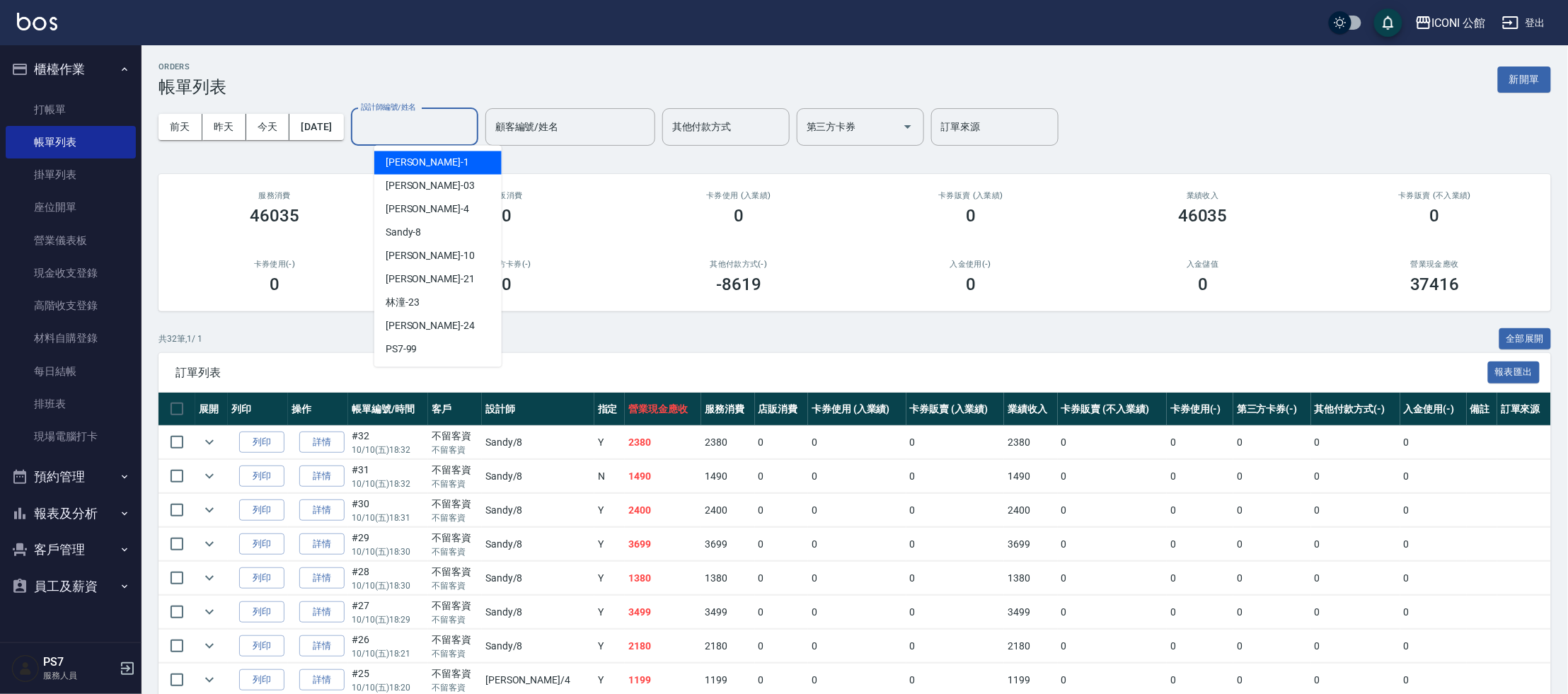
click at [418, 121] on input "設計師編號/姓名" at bounding box center [414, 127] width 115 height 25
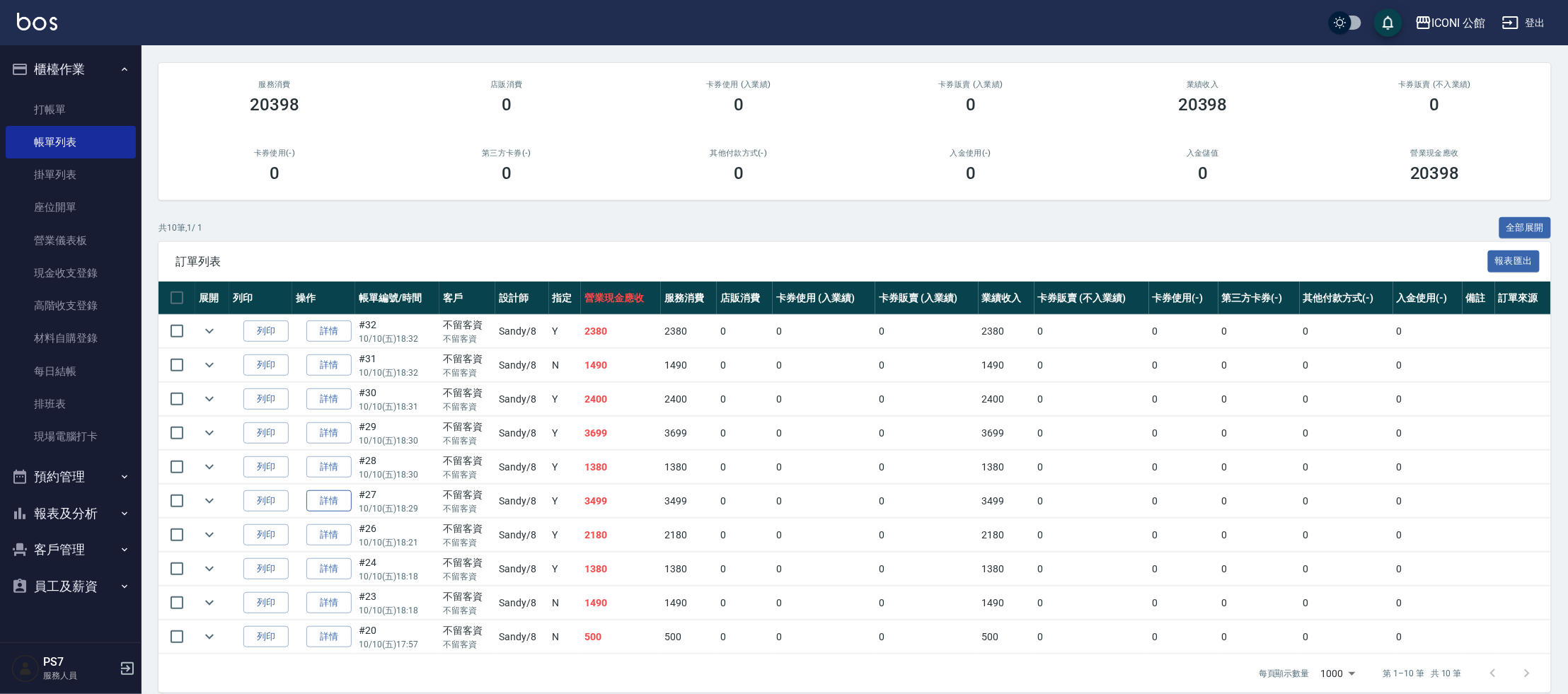
scroll to position [111, 0]
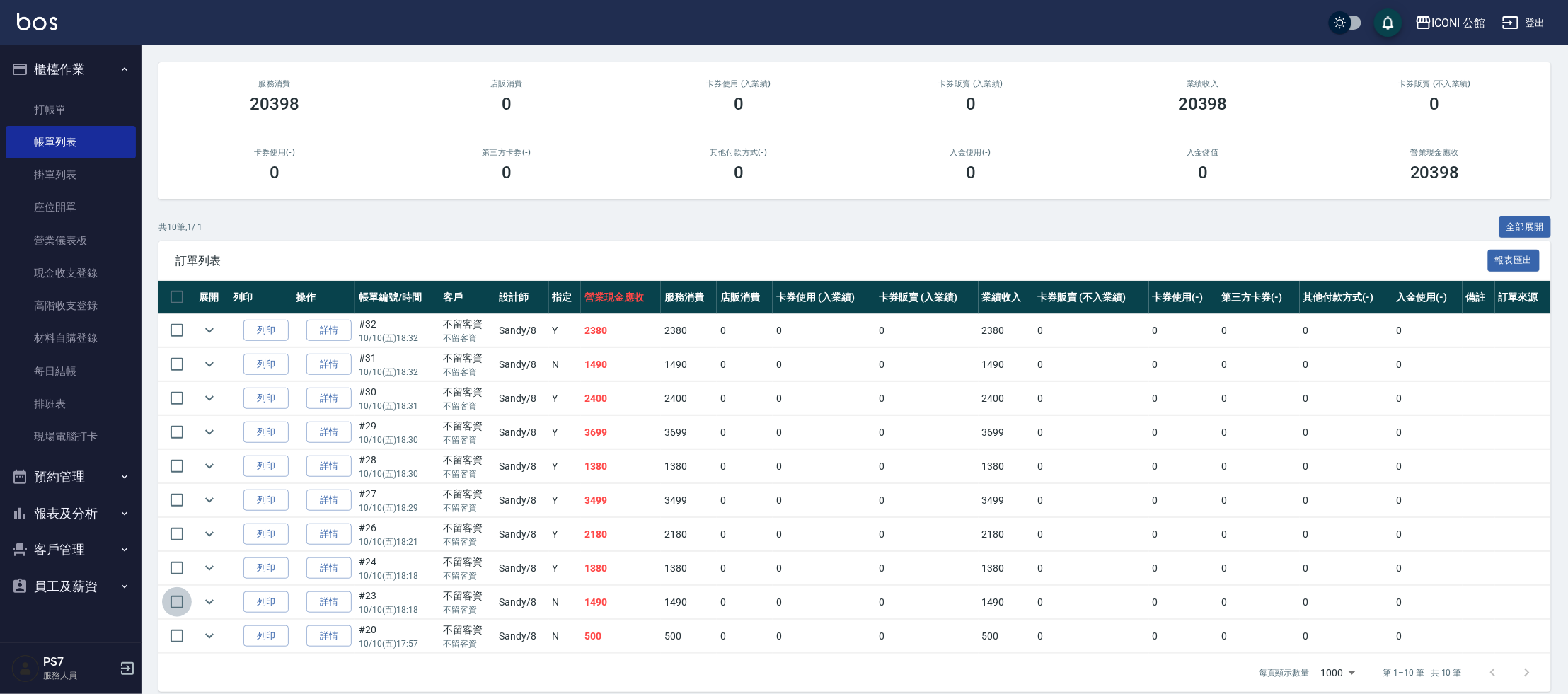
click at [168, 587] on input "checkbox" at bounding box center [177, 602] width 30 height 30
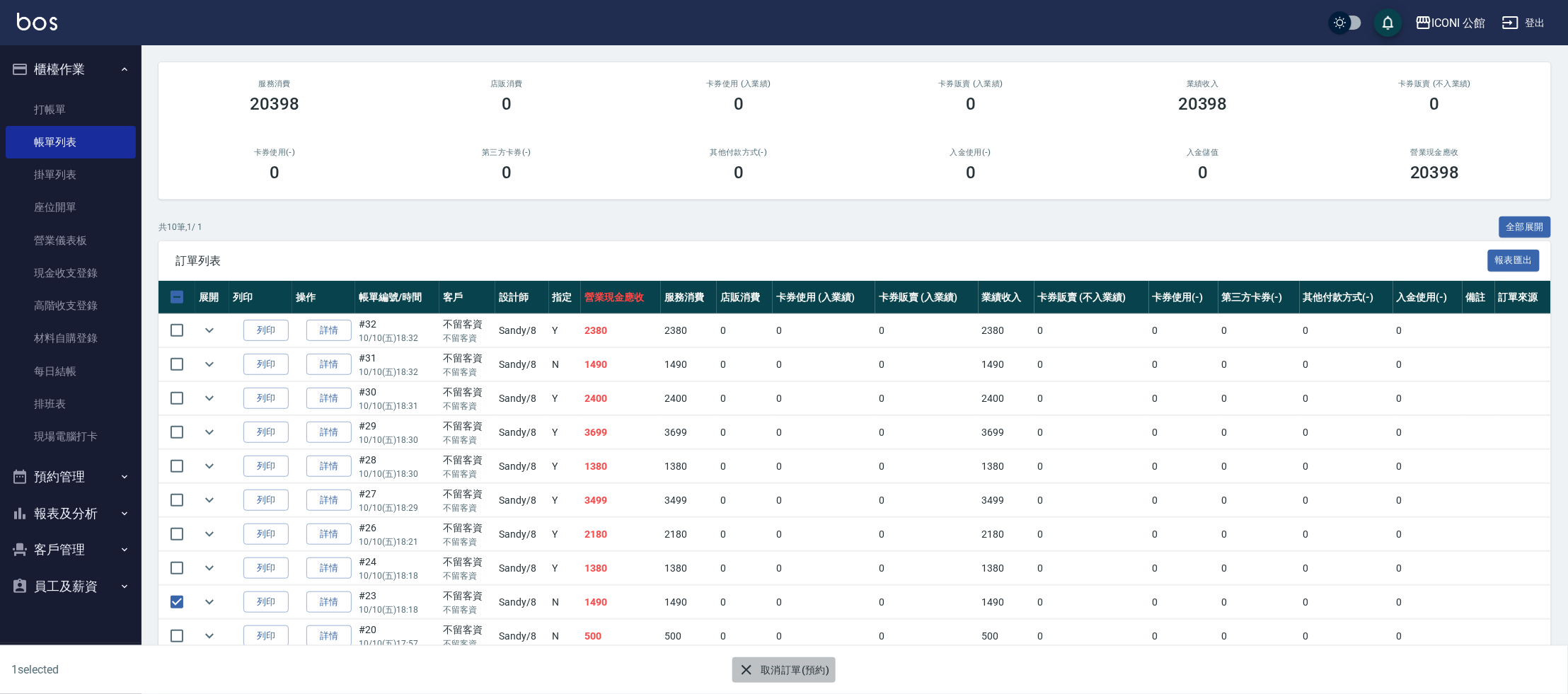
click at [786, 675] on button "取消訂單(預約)" at bounding box center [784, 670] width 103 height 26
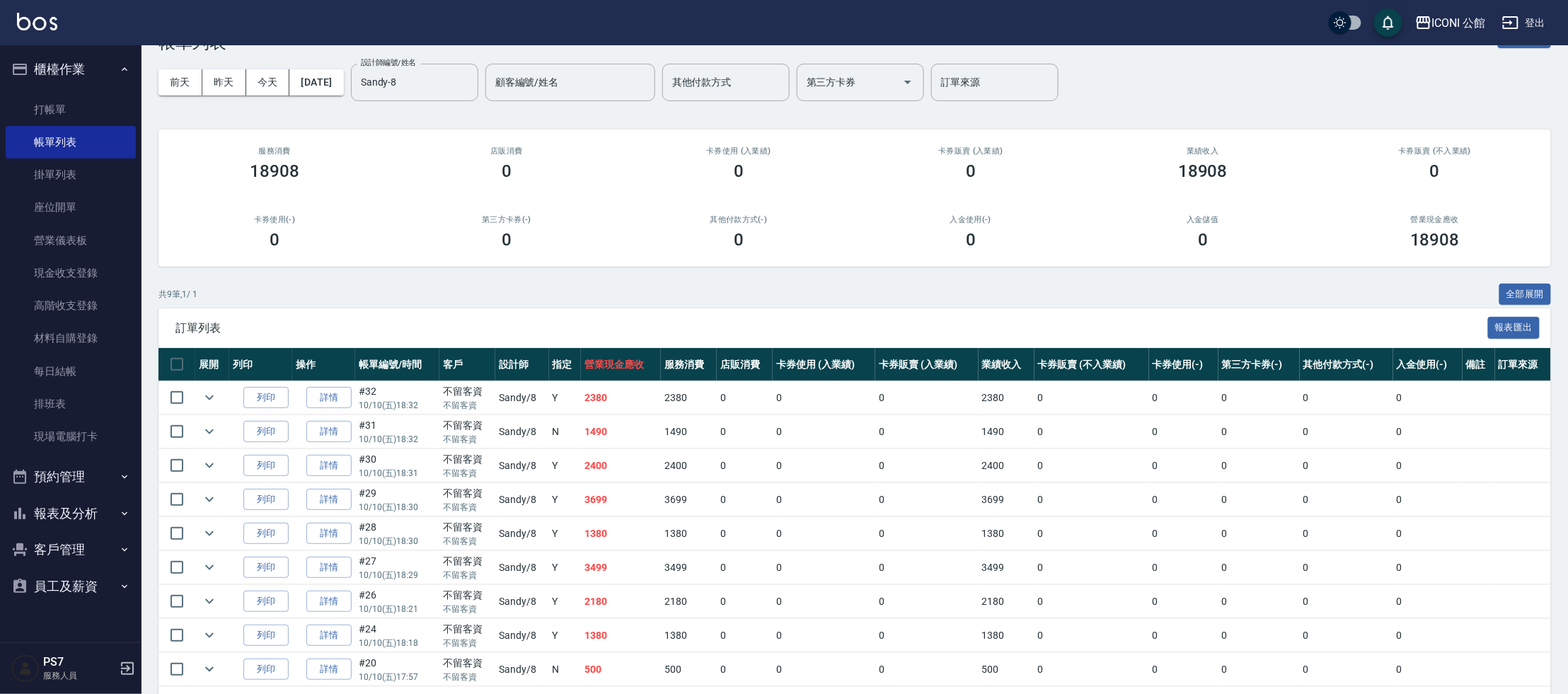
scroll to position [86, 0]
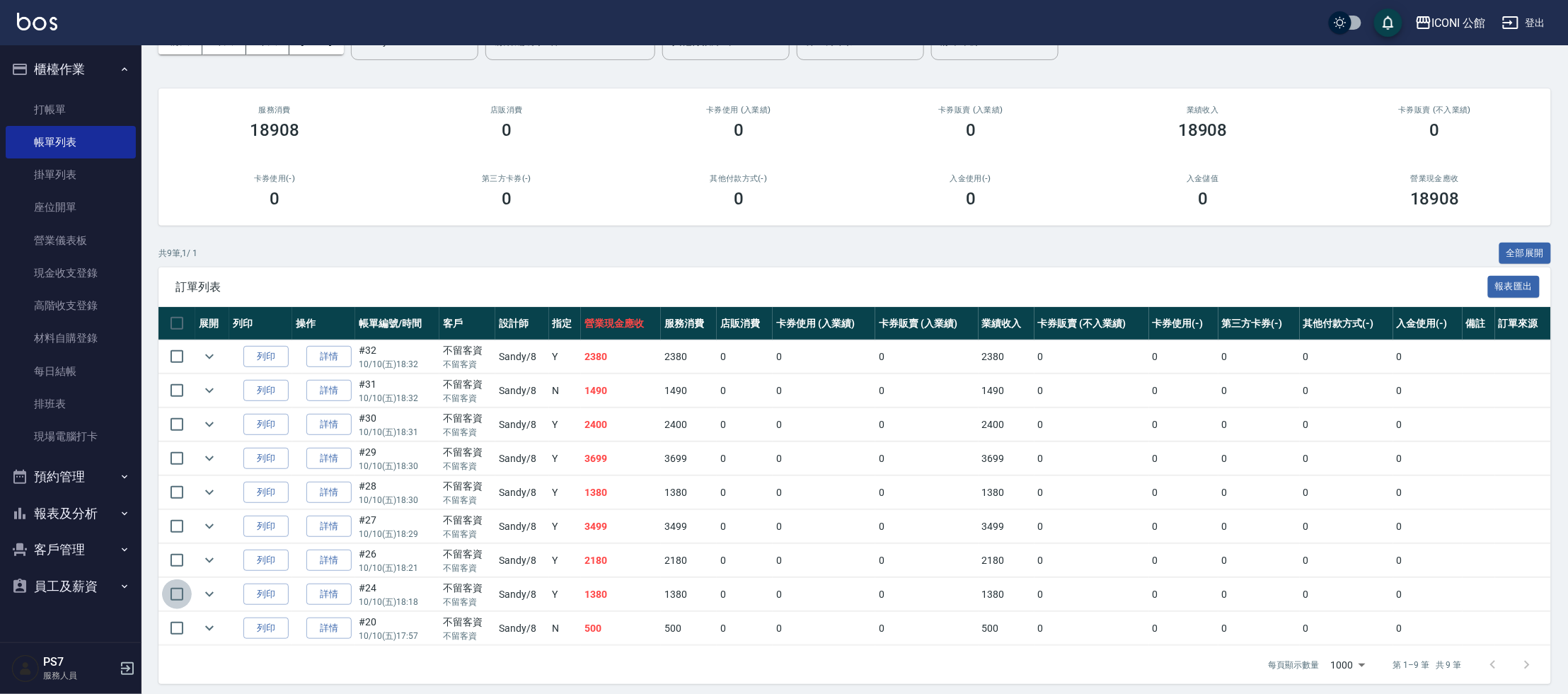
click at [185, 587] on input "checkbox" at bounding box center [177, 594] width 30 height 30
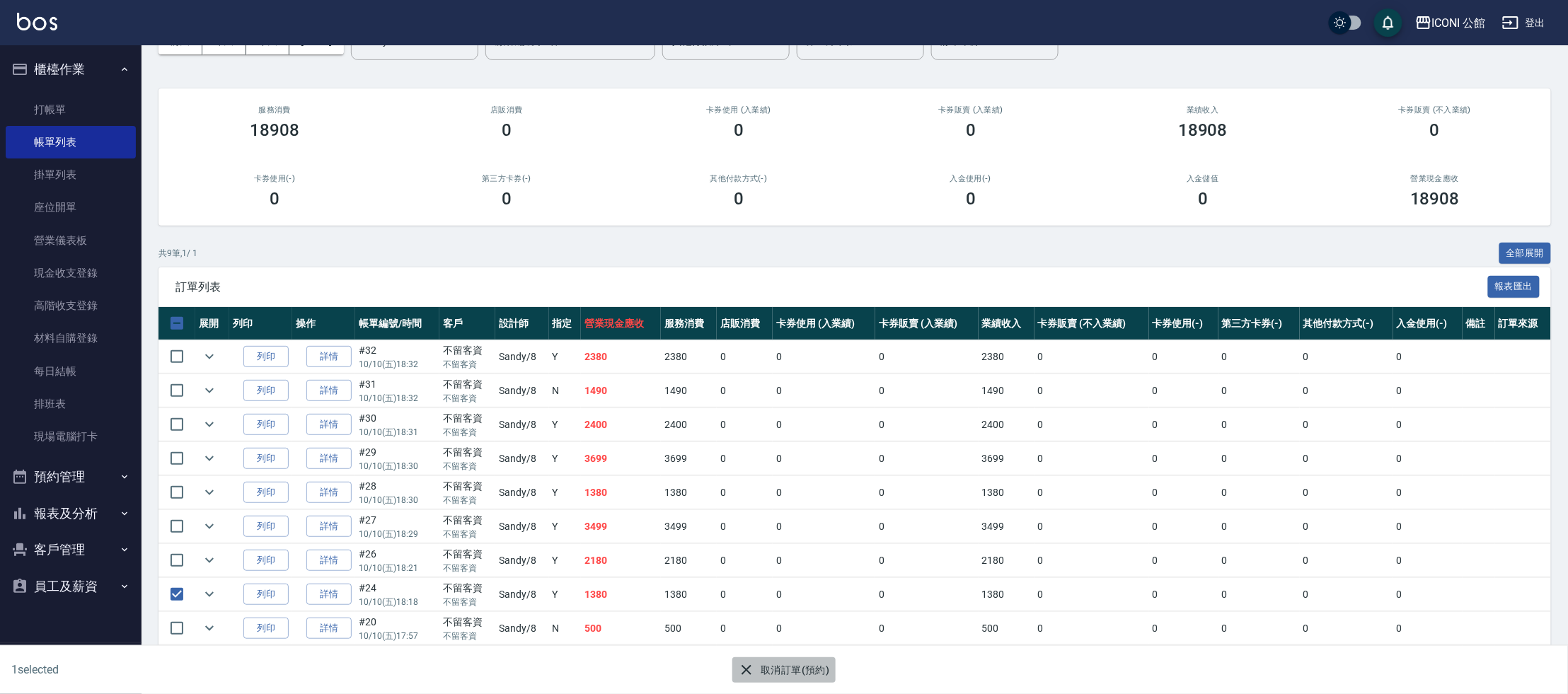
click at [803, 677] on button "取消訂單(預約)" at bounding box center [784, 670] width 103 height 26
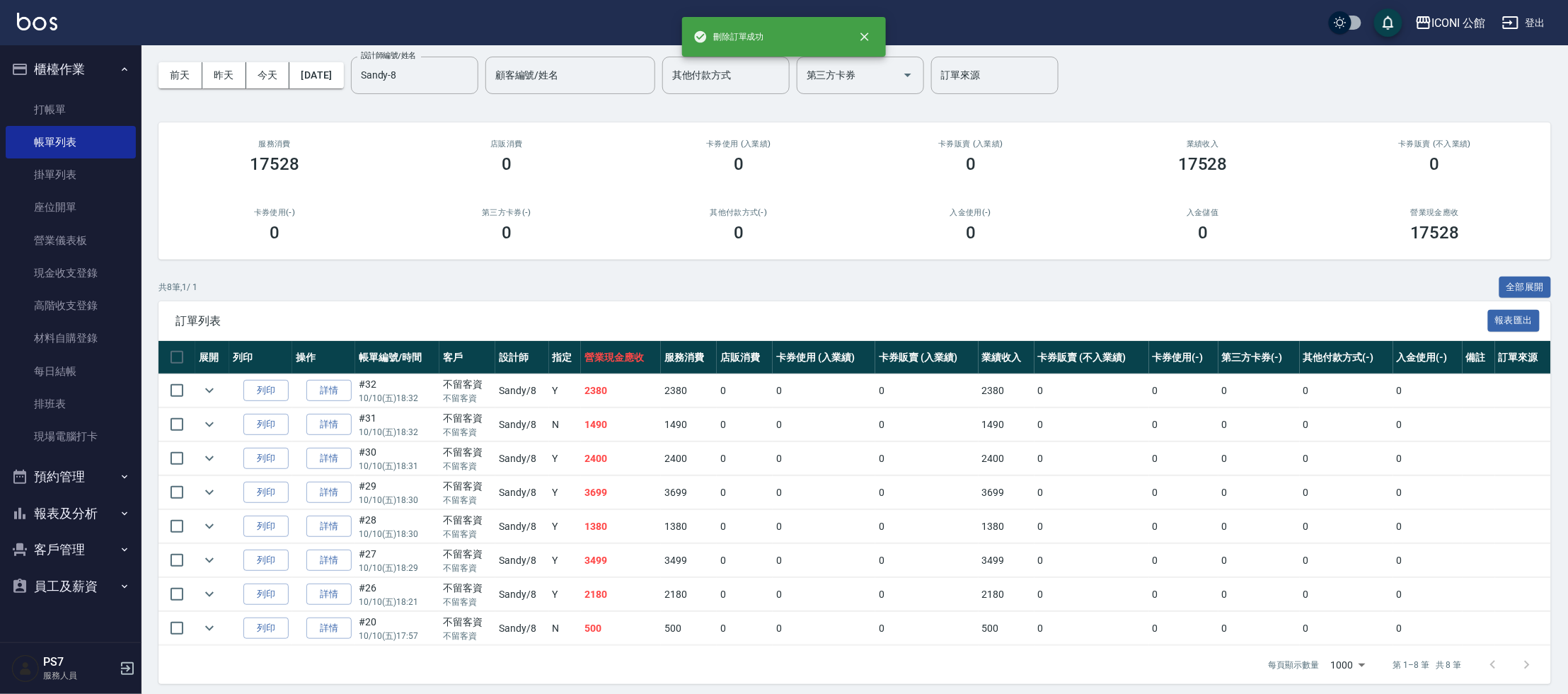
scroll to position [52, 0]
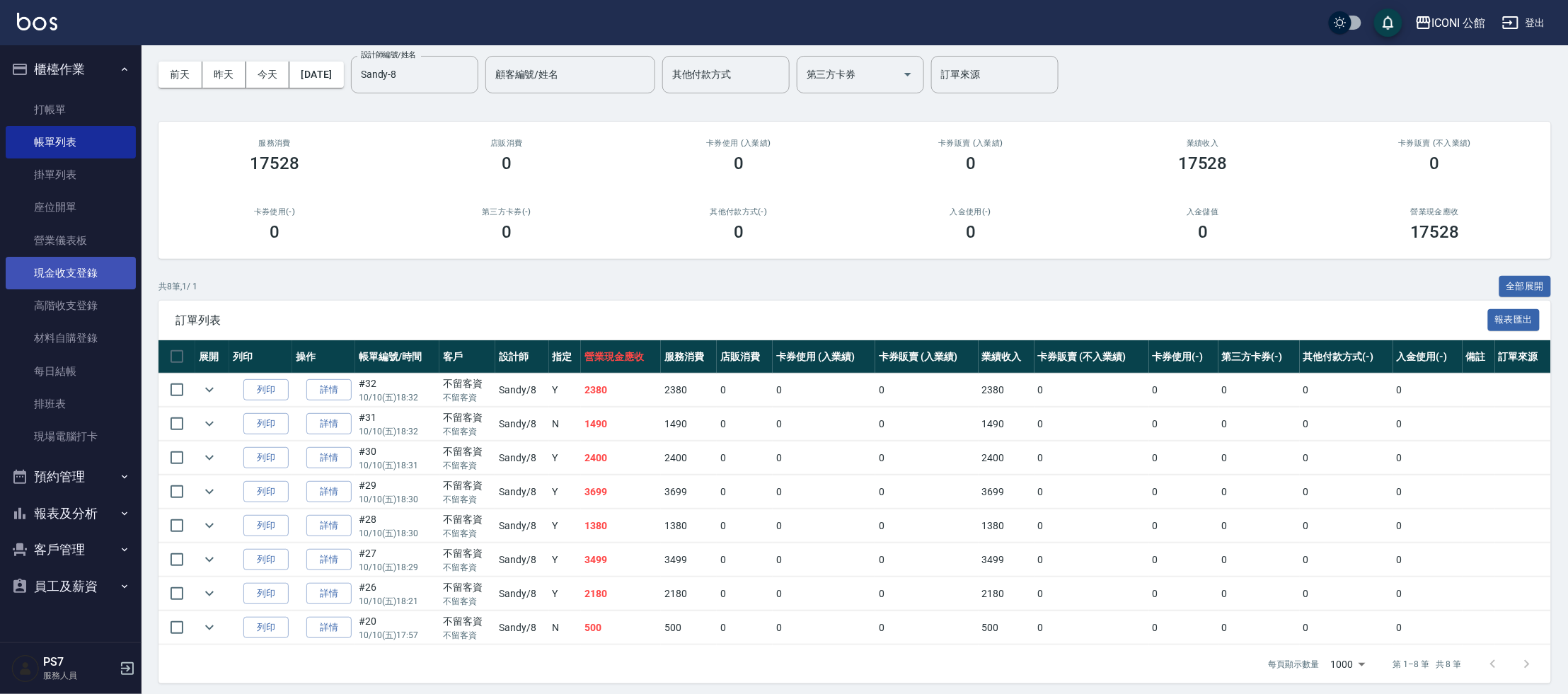
click at [79, 275] on link "現金收支登錄" at bounding box center [70, 273] width 130 height 33
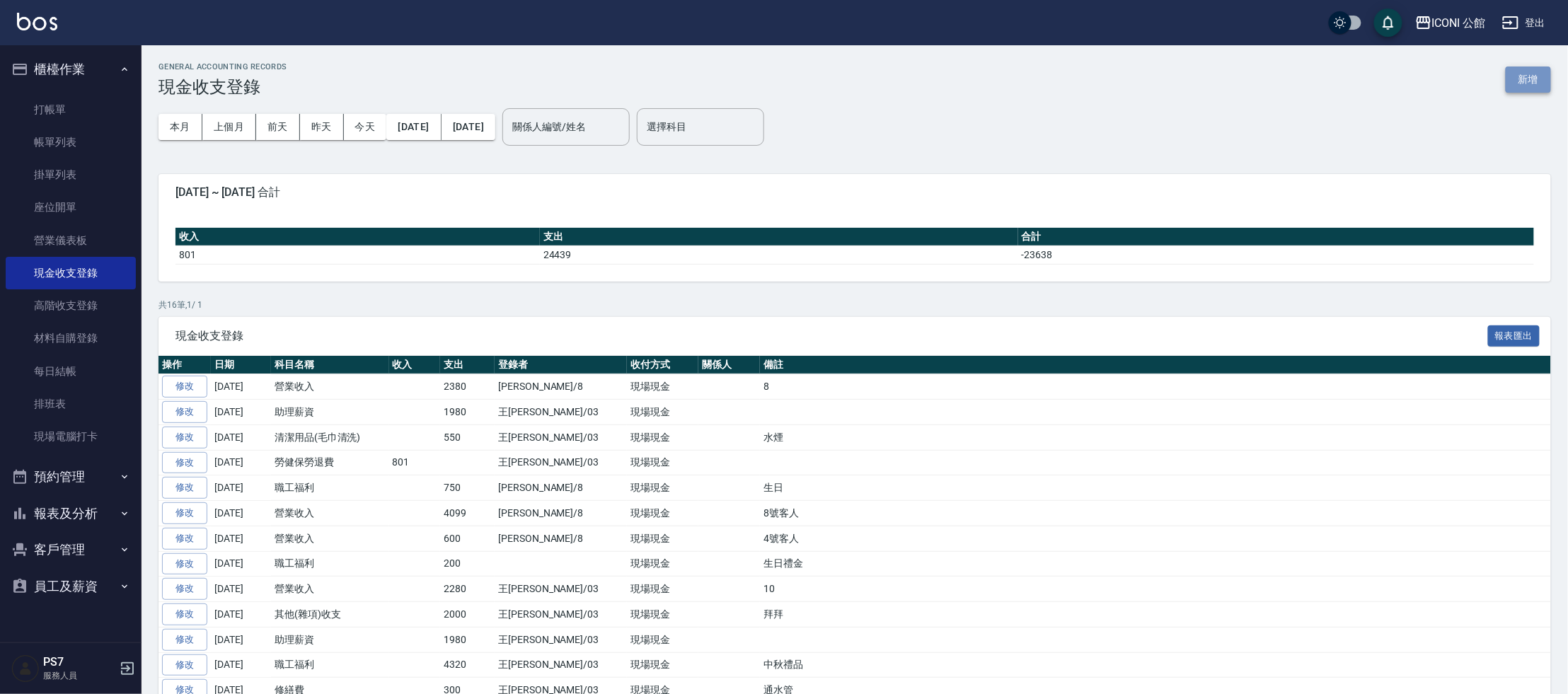
click at [1534, 83] on button "新增" at bounding box center [1528, 79] width 45 height 26
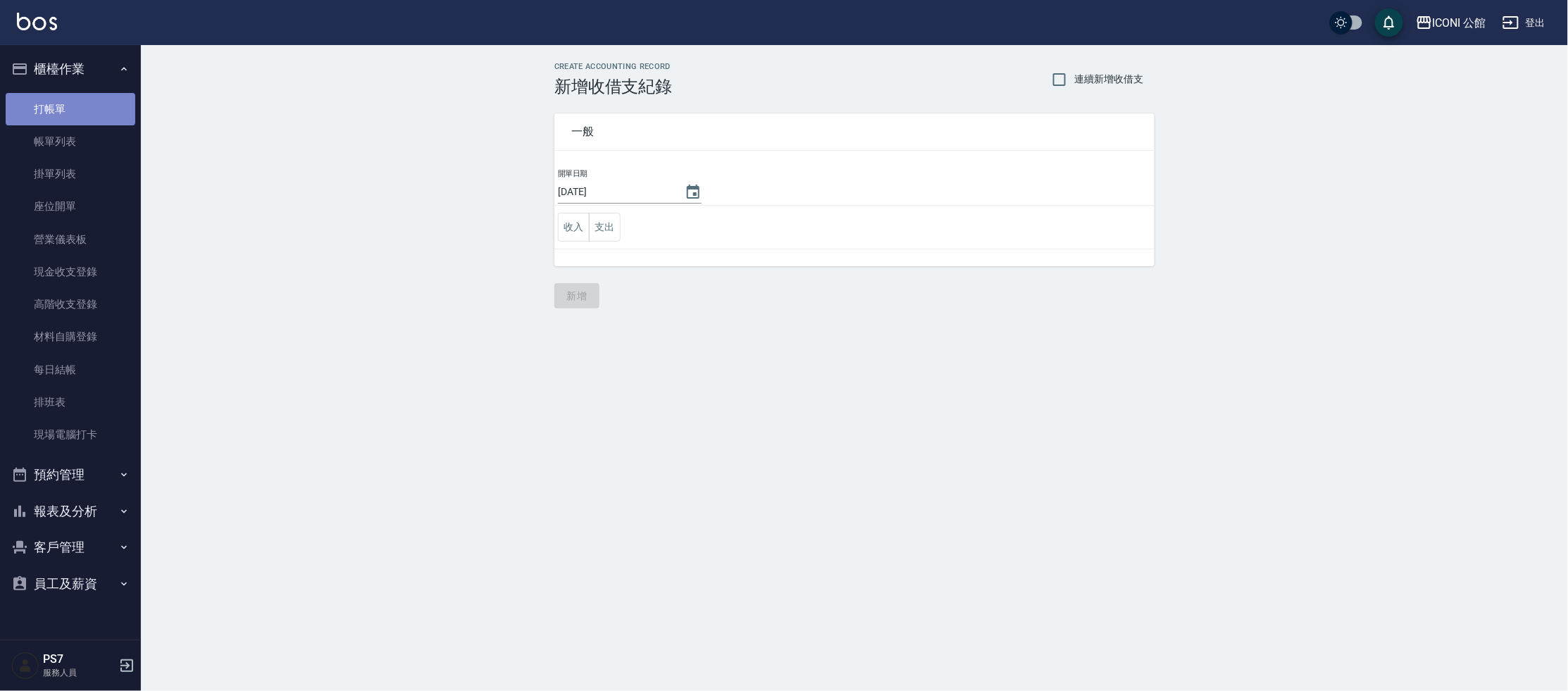
click at [51, 119] on link "打帳單" at bounding box center [70, 109] width 130 height 33
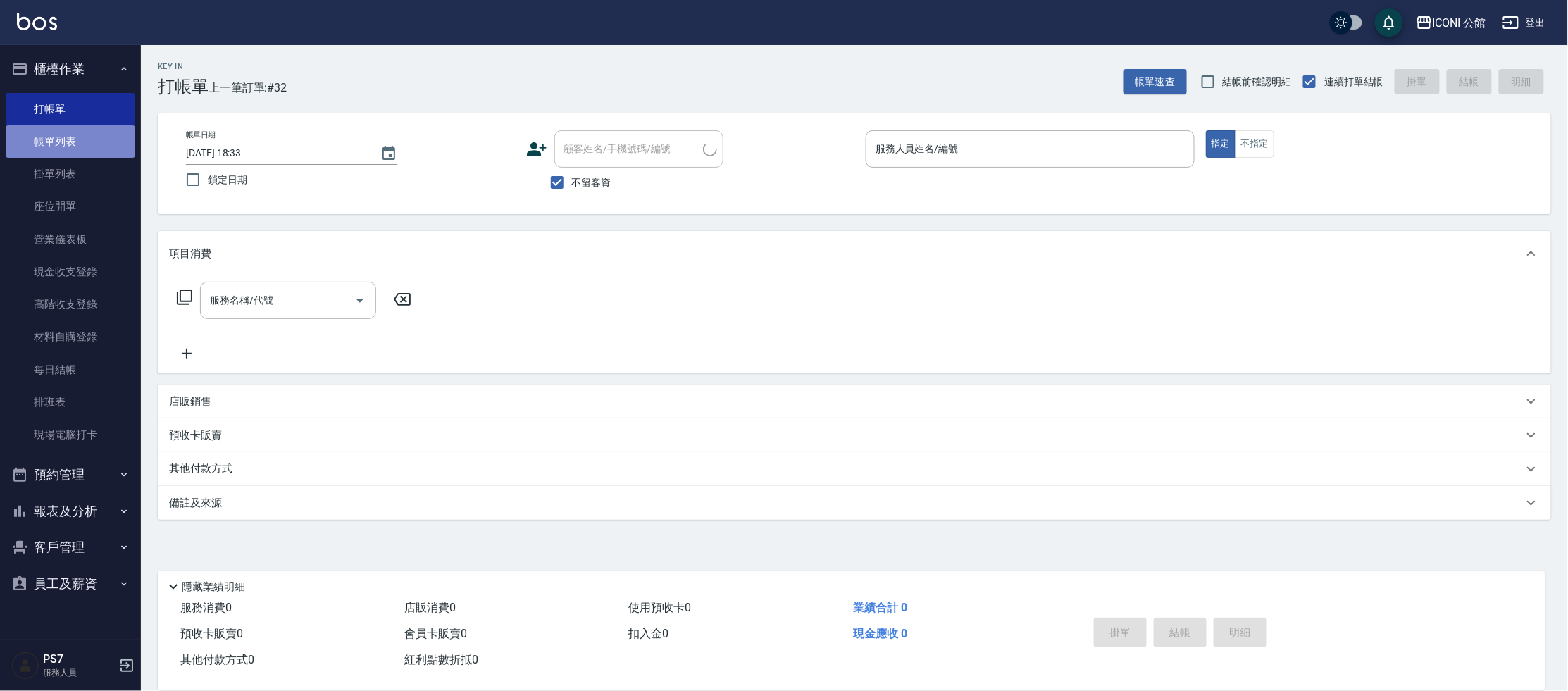
click at [67, 143] on link "帳單列表" at bounding box center [70, 142] width 130 height 33
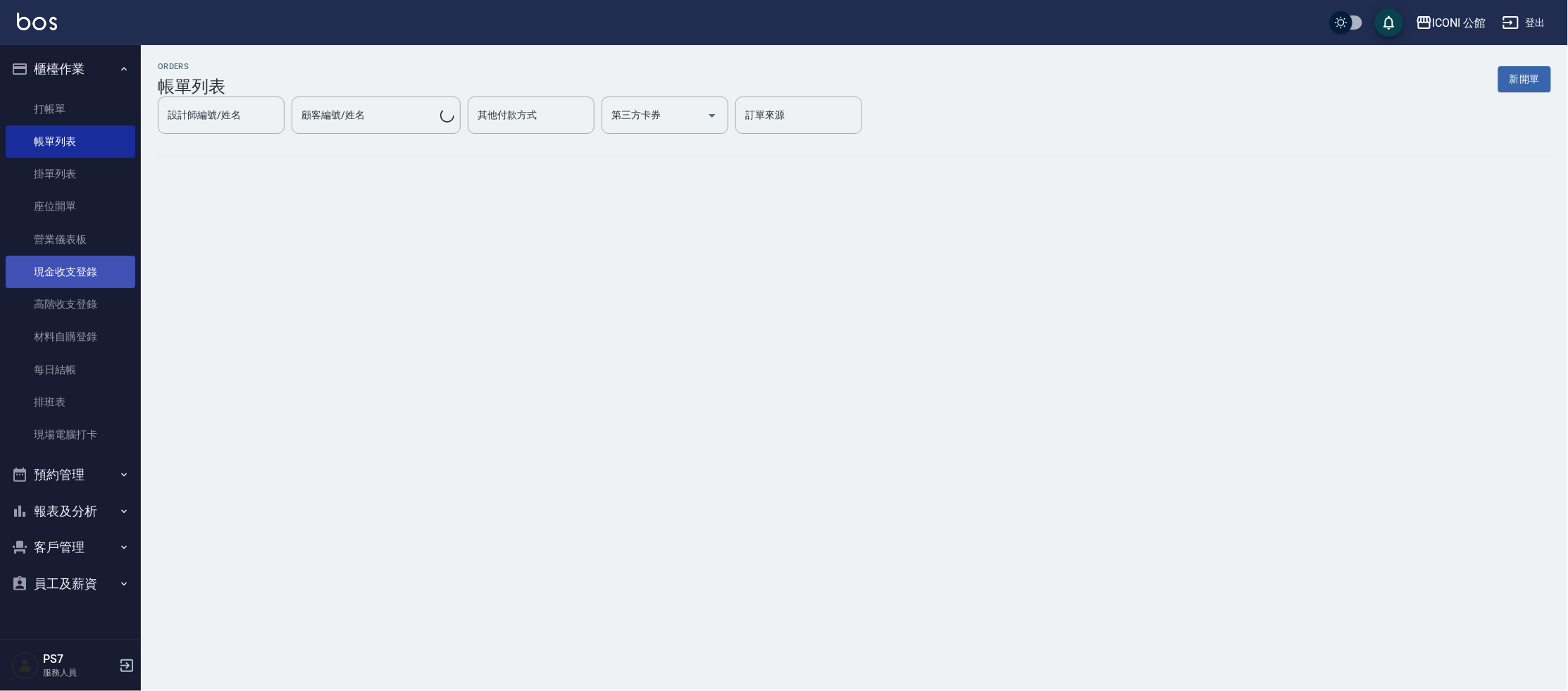
click at [88, 285] on link "現金收支登錄" at bounding box center [70, 272] width 130 height 33
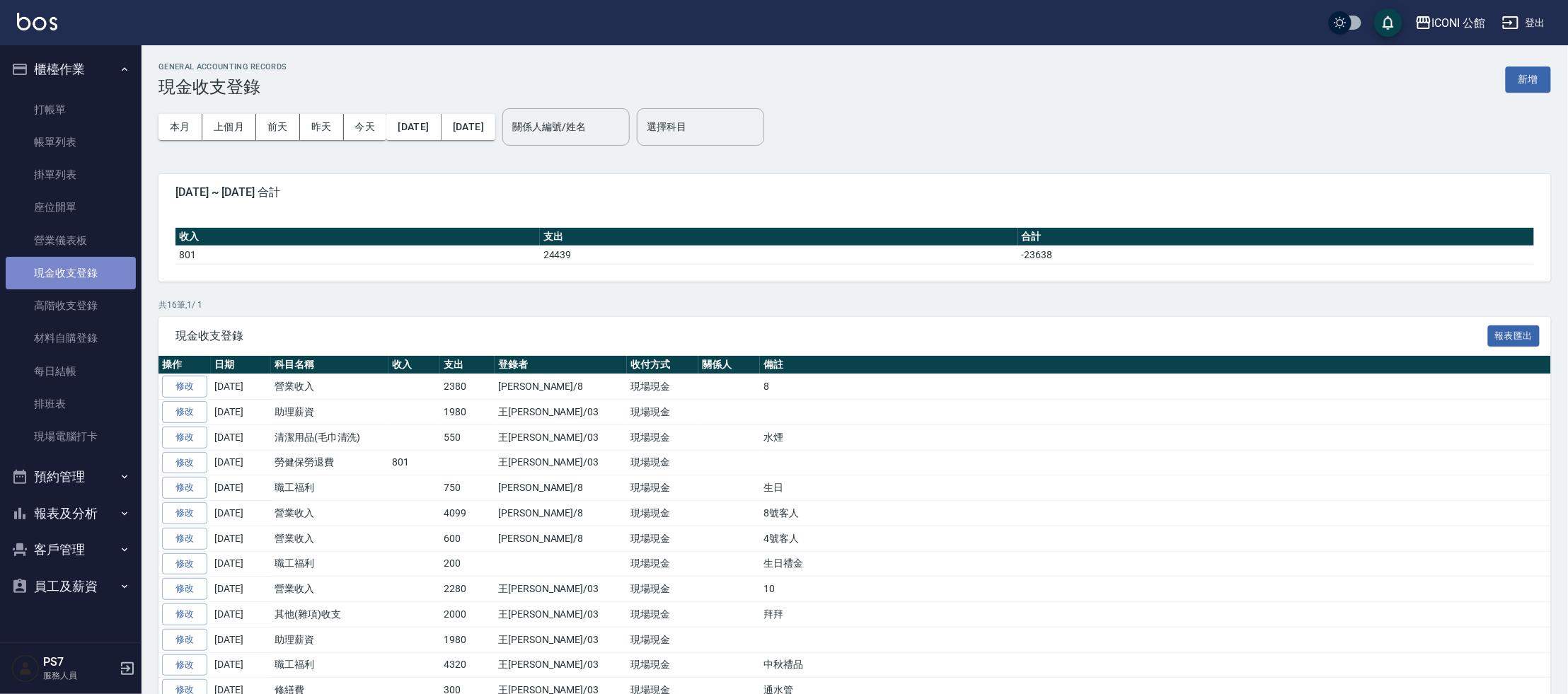
click at [90, 284] on link "現金收支登錄" at bounding box center [70, 273] width 130 height 33
click at [1533, 71] on button "新增" at bounding box center [1528, 79] width 45 height 26
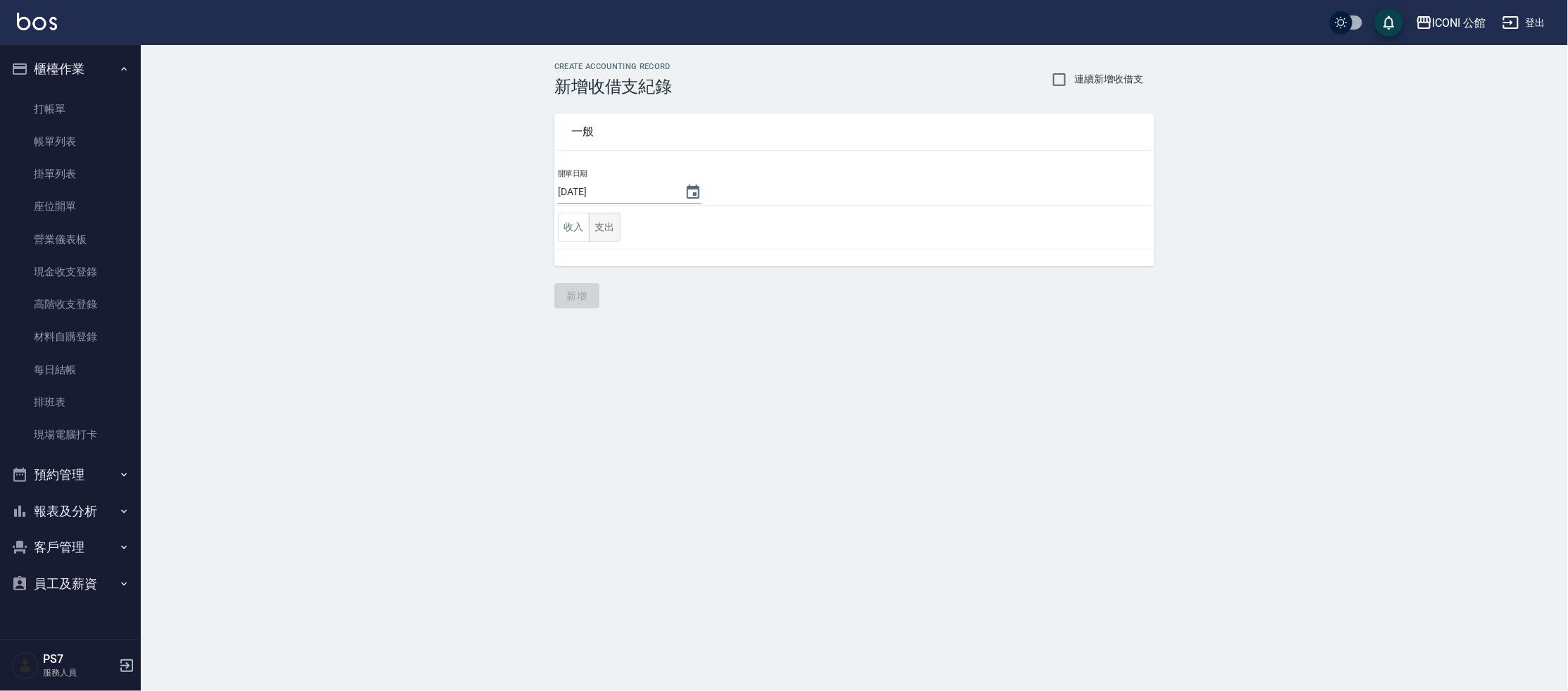
click at [607, 229] on button "支出" at bounding box center [604, 226] width 32 height 29
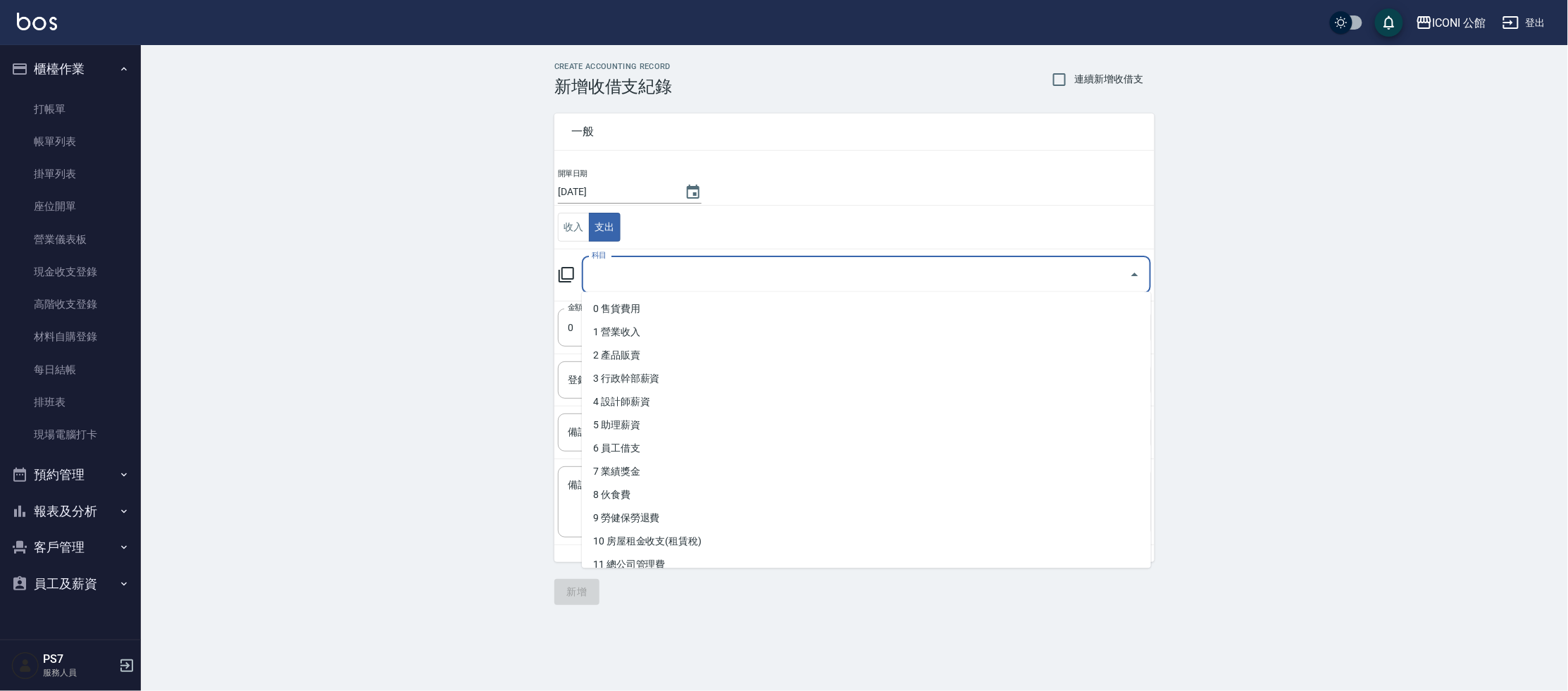
click at [631, 282] on input "科目" at bounding box center [856, 275] width 535 height 25
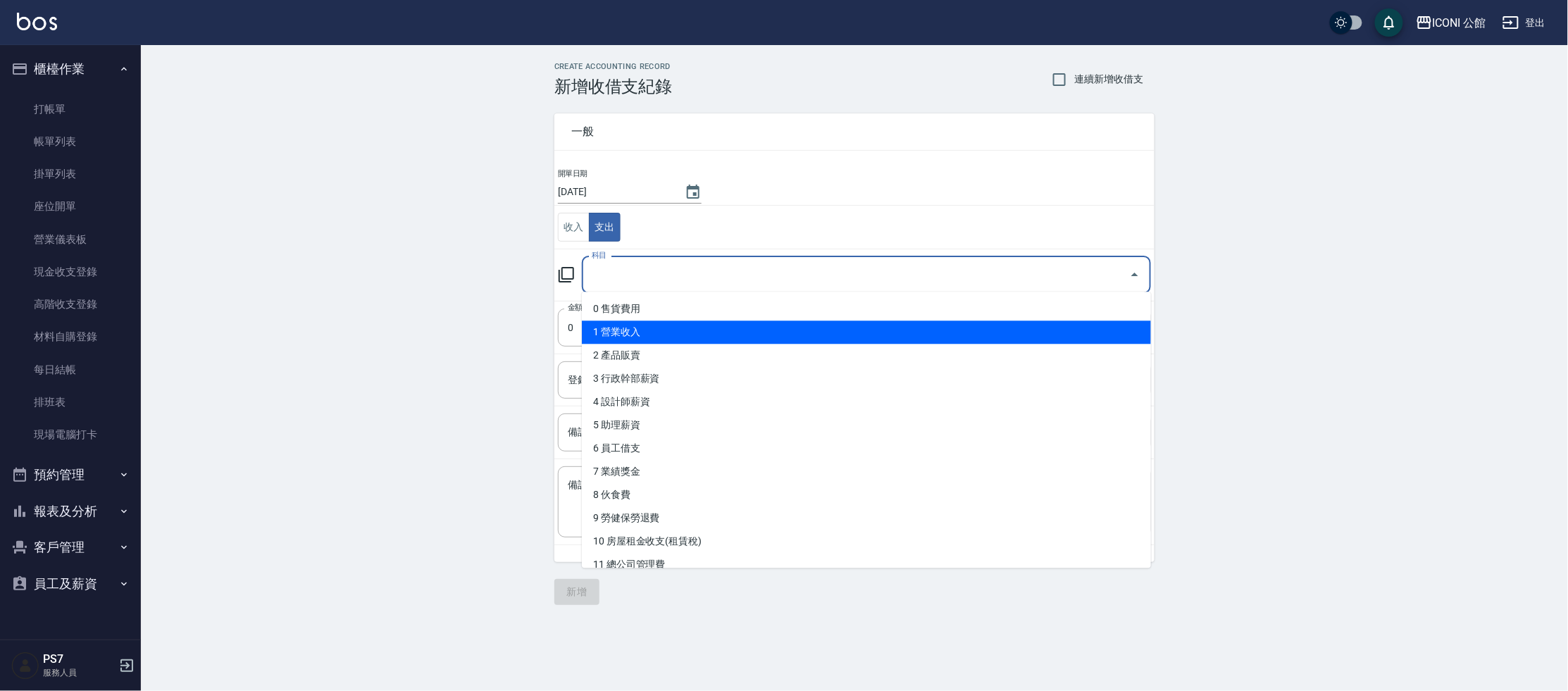
click at [647, 337] on li "1 營業收入" at bounding box center [867, 332] width 569 height 23
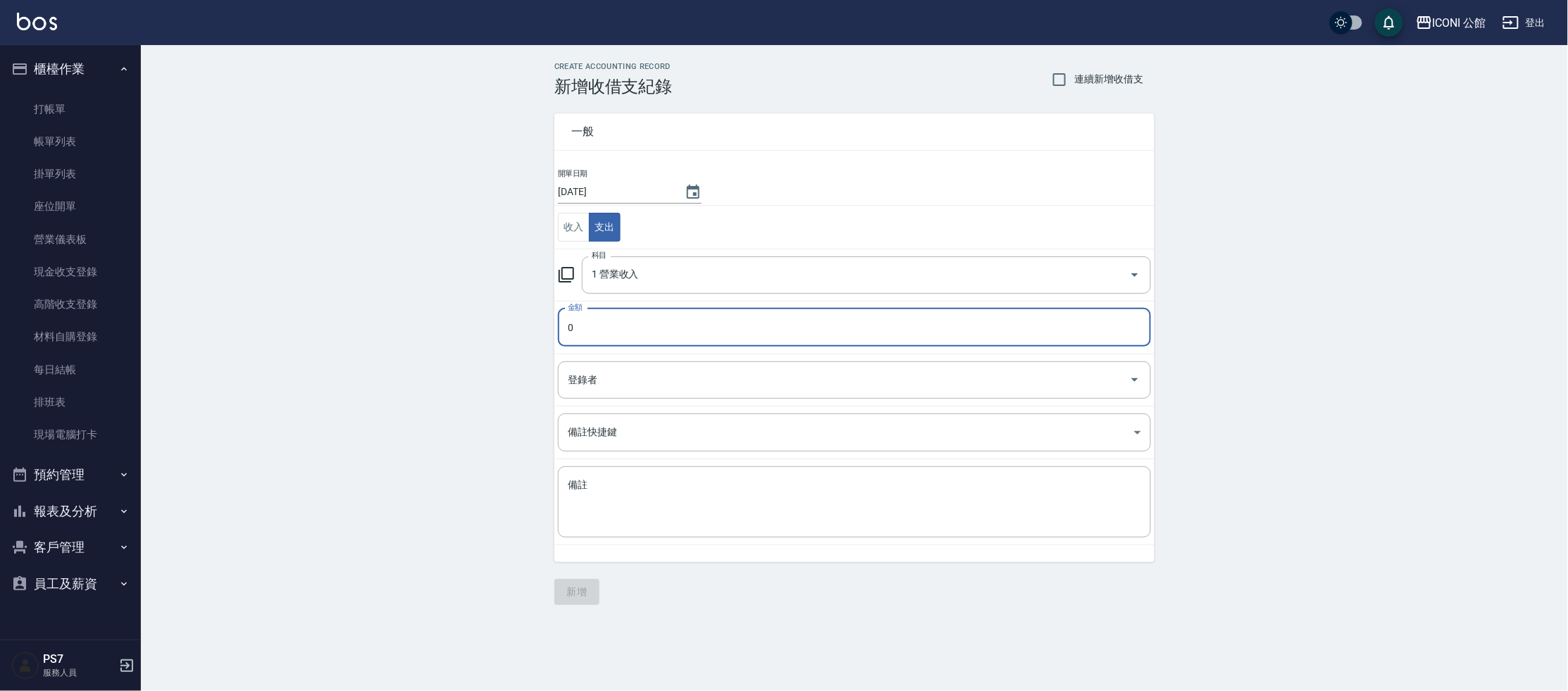
click at [636, 323] on input "0" at bounding box center [854, 327] width 593 height 38
drag, startPoint x: 637, startPoint y: 324, endPoint x: 528, endPoint y: 356, distance: 113.6
click at [528, 356] on div "CREATE ACCOUNTING RECORD 新增收借支紀錄 連續新增收借支 一般 開單日期 [DATE] 收入 支出 科目 1 營業收入 科目 金額 0…" at bounding box center [854, 333] width 1427 height 577
click at [597, 320] on input "02" at bounding box center [854, 327] width 593 height 38
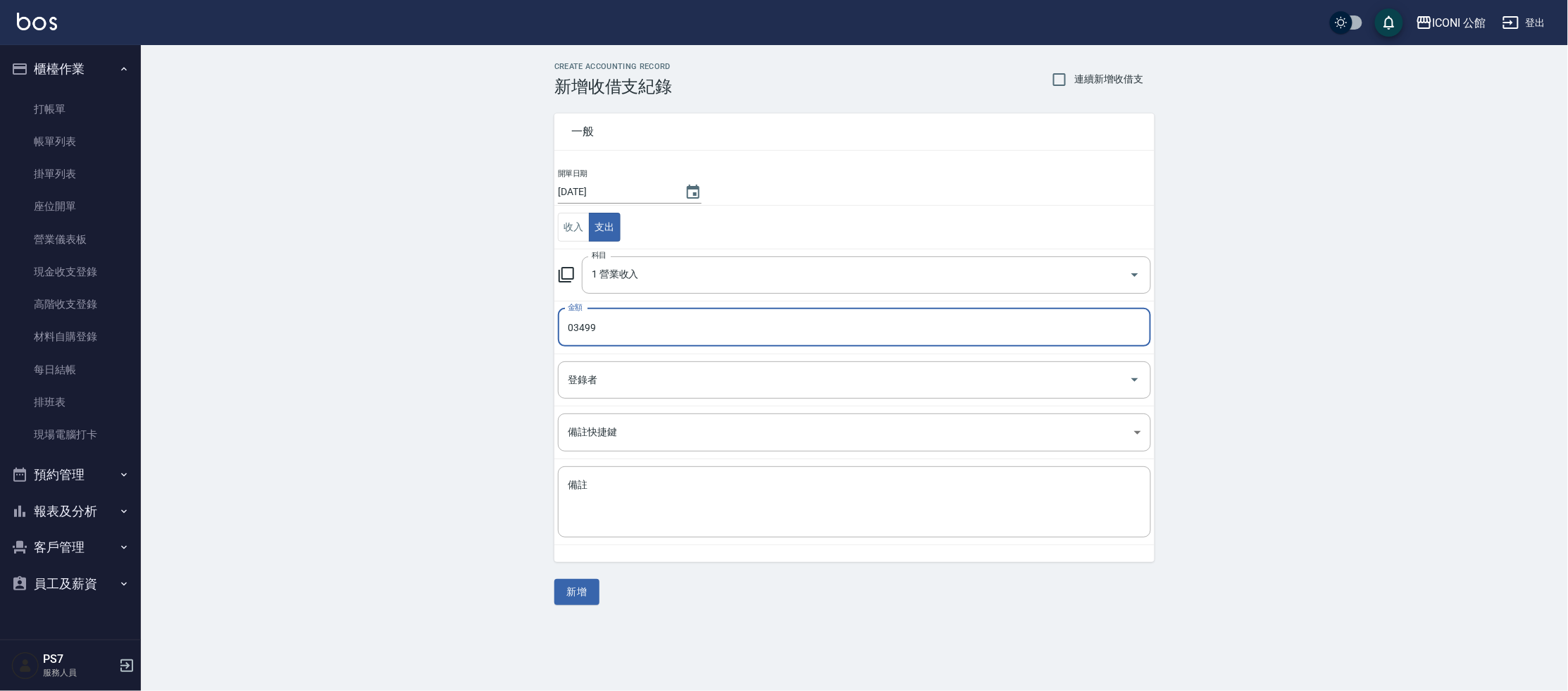
click at [572, 329] on input "03499" at bounding box center [854, 327] width 593 height 38
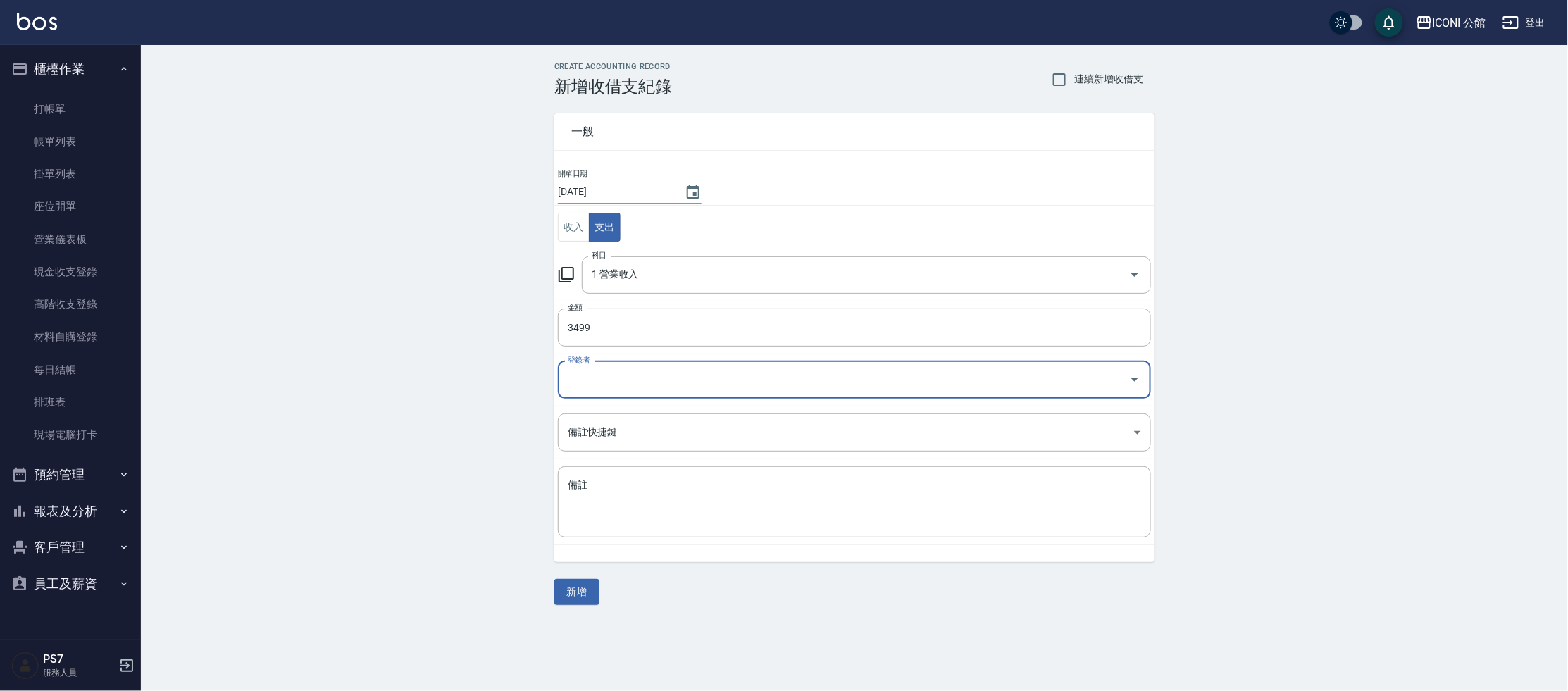
click at [590, 369] on input "登錄者" at bounding box center [843, 380] width 559 height 25
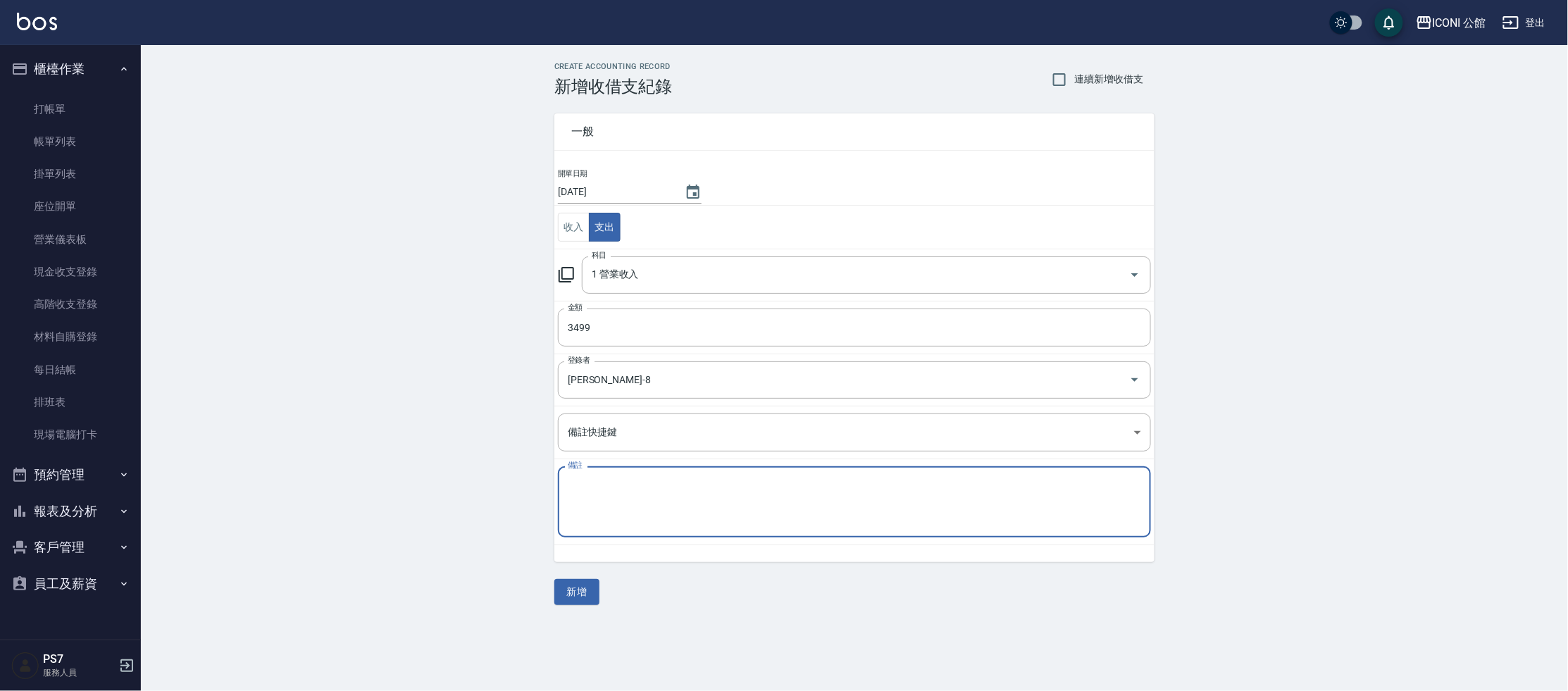
click at [628, 499] on textarea "備註" at bounding box center [854, 502] width 573 height 48
click at [572, 592] on button "新增" at bounding box center [576, 592] width 45 height 26
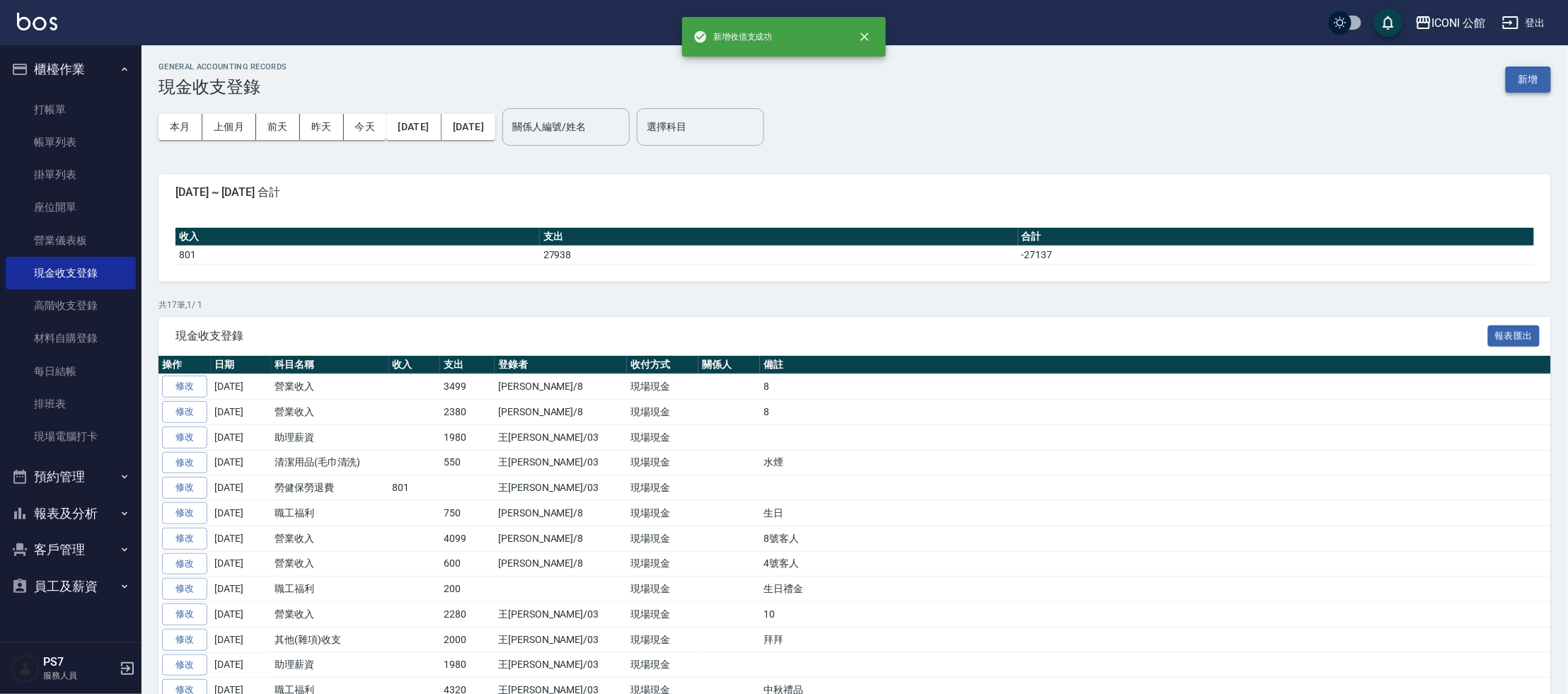
click at [1545, 74] on button "新增" at bounding box center [1528, 79] width 45 height 26
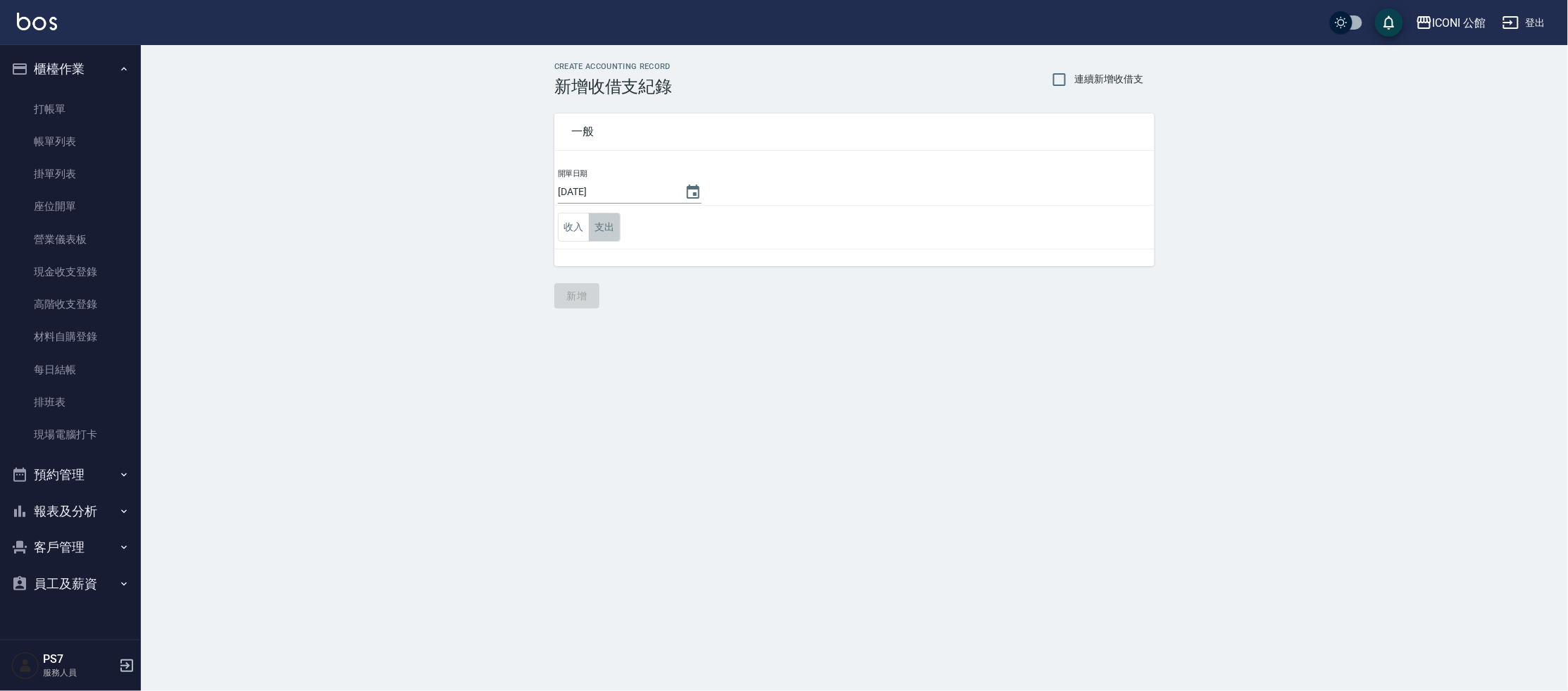
click at [611, 237] on button "支出" at bounding box center [604, 226] width 32 height 29
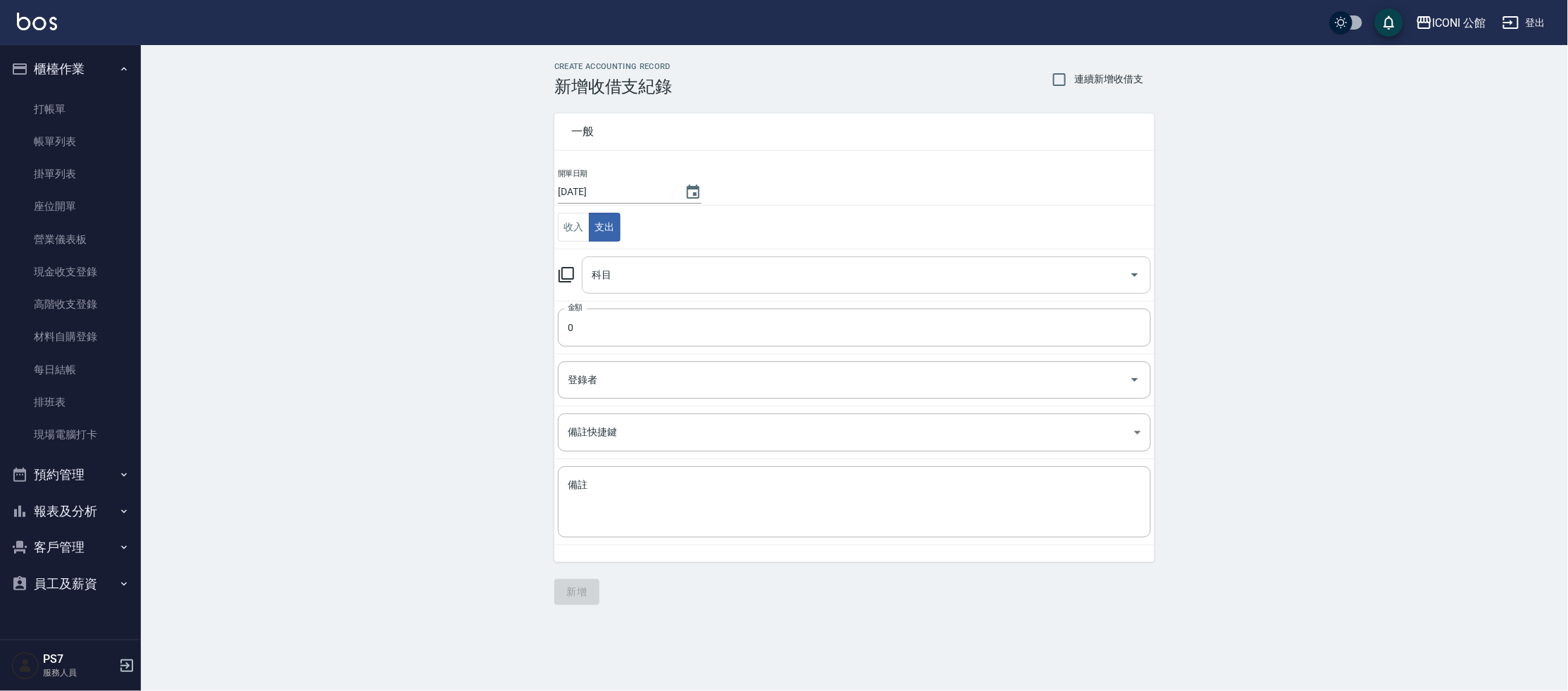
click at [633, 263] on input "科目" at bounding box center [856, 275] width 535 height 25
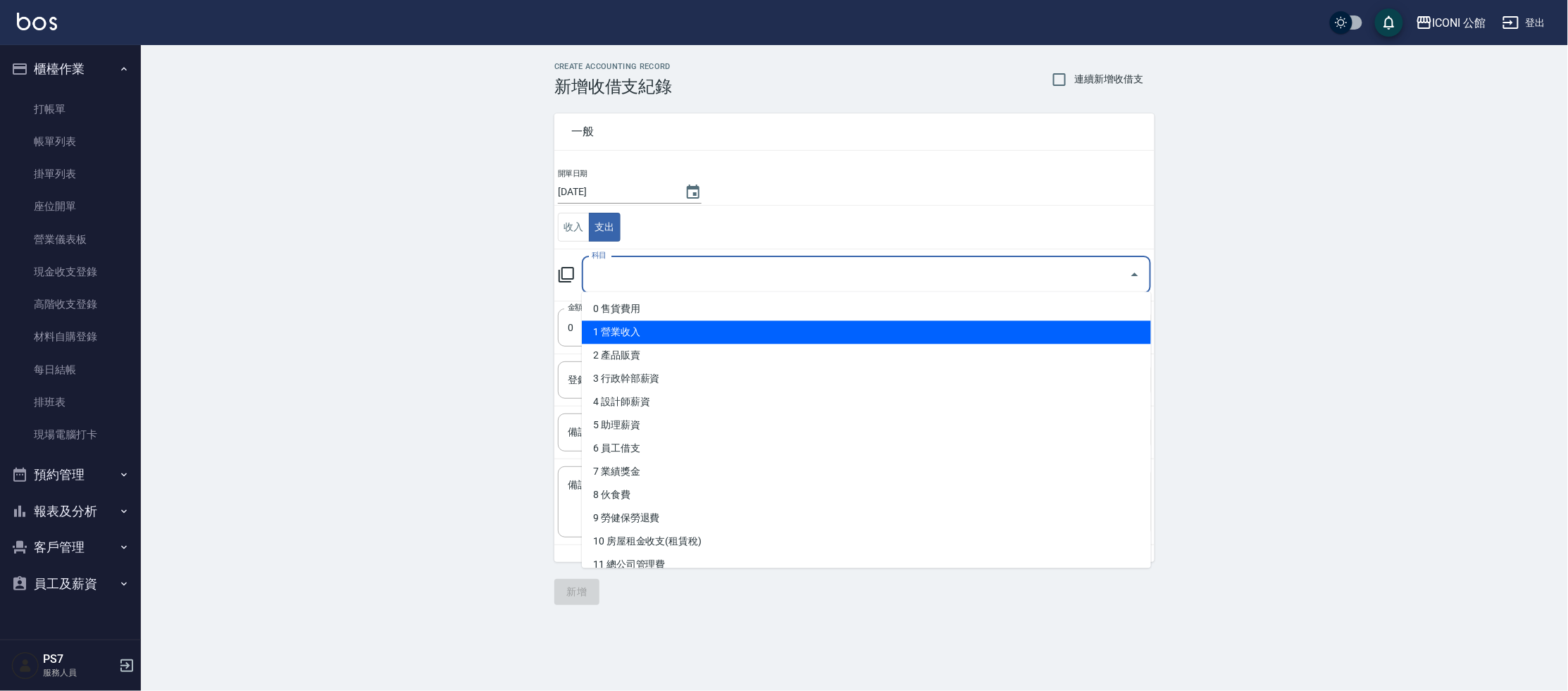
click at [622, 329] on li "1 營業收入" at bounding box center [867, 332] width 569 height 23
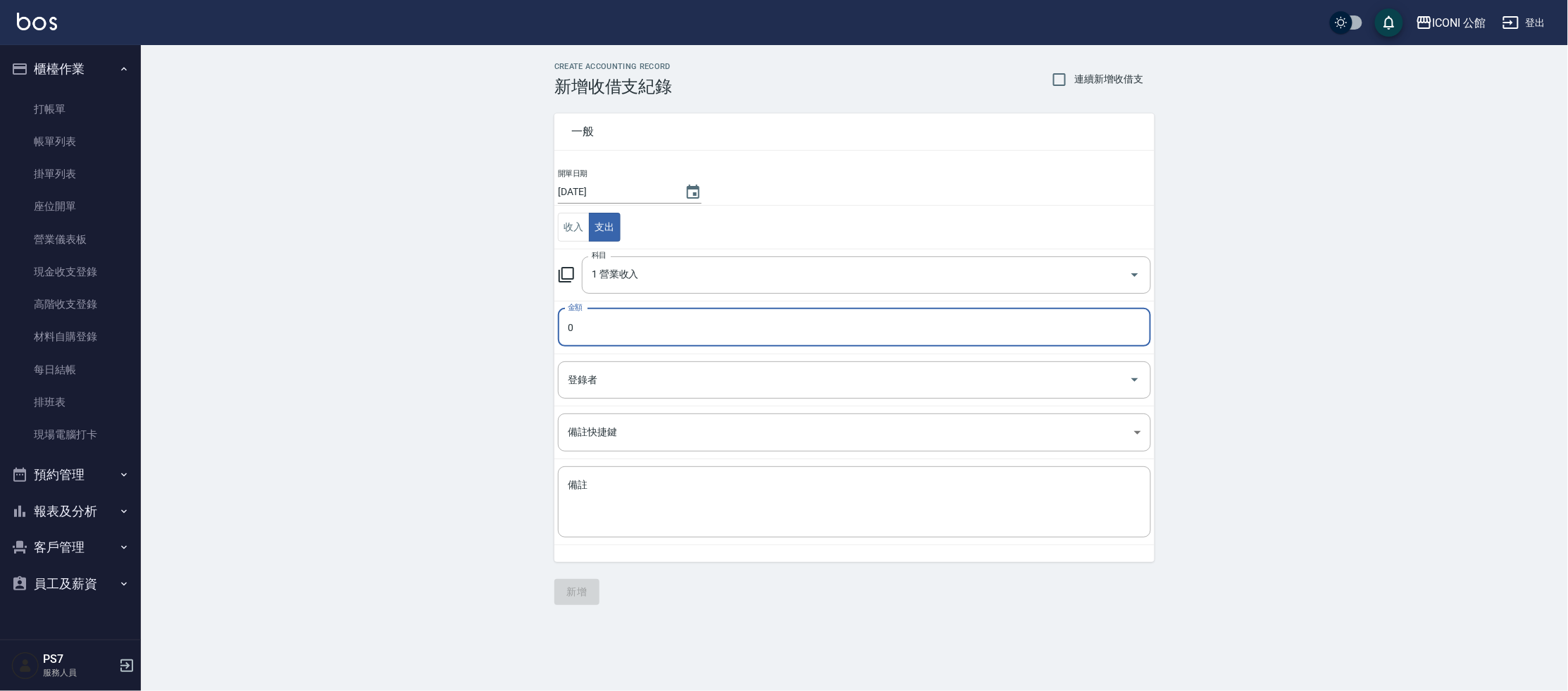
click at [605, 333] on input "0" at bounding box center [854, 327] width 593 height 38
click at [570, 320] on input "099" at bounding box center [854, 327] width 593 height 38
click at [577, 328] on input "099" at bounding box center [854, 327] width 593 height 38
click at [663, 510] on textarea "備註" at bounding box center [854, 502] width 573 height 48
click at [571, 592] on button "新增" at bounding box center [576, 592] width 45 height 26
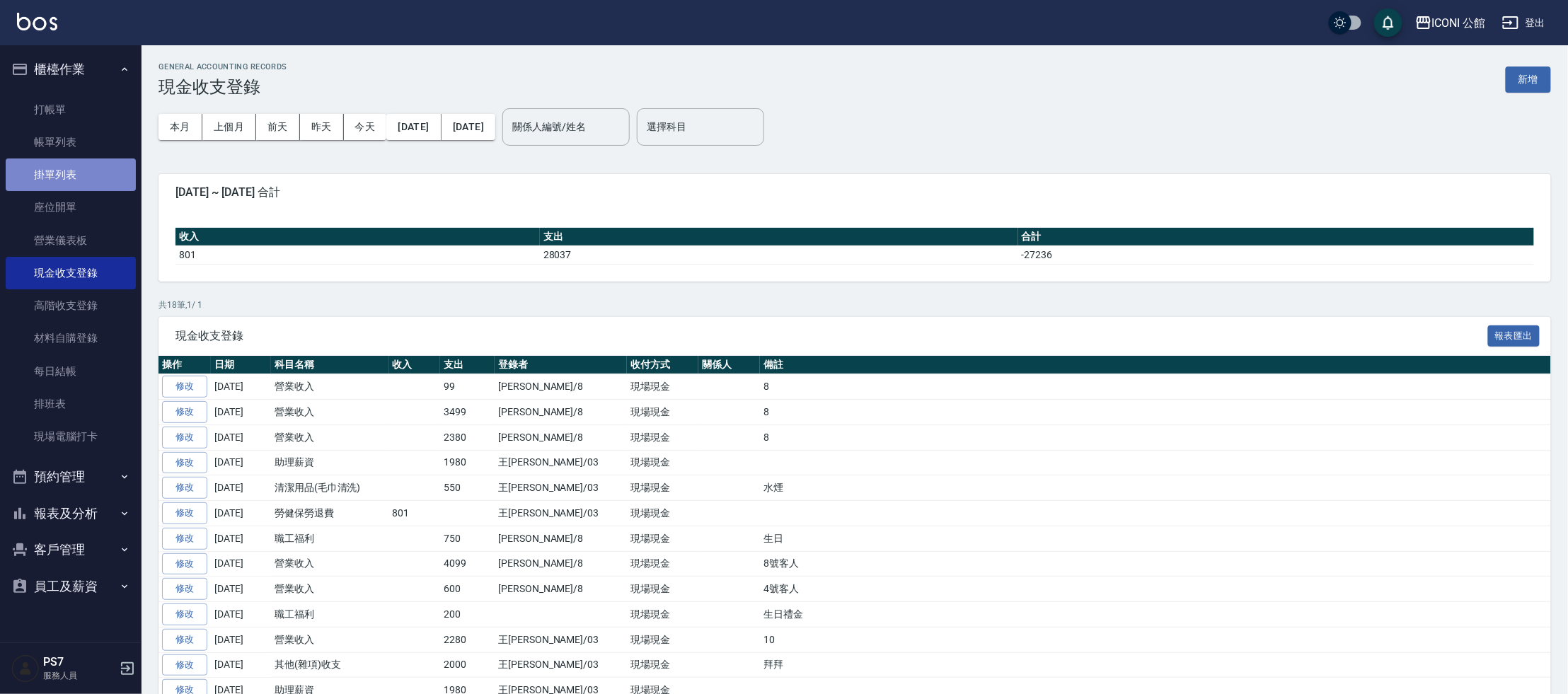
click at [102, 177] on link "掛單列表" at bounding box center [70, 174] width 130 height 33
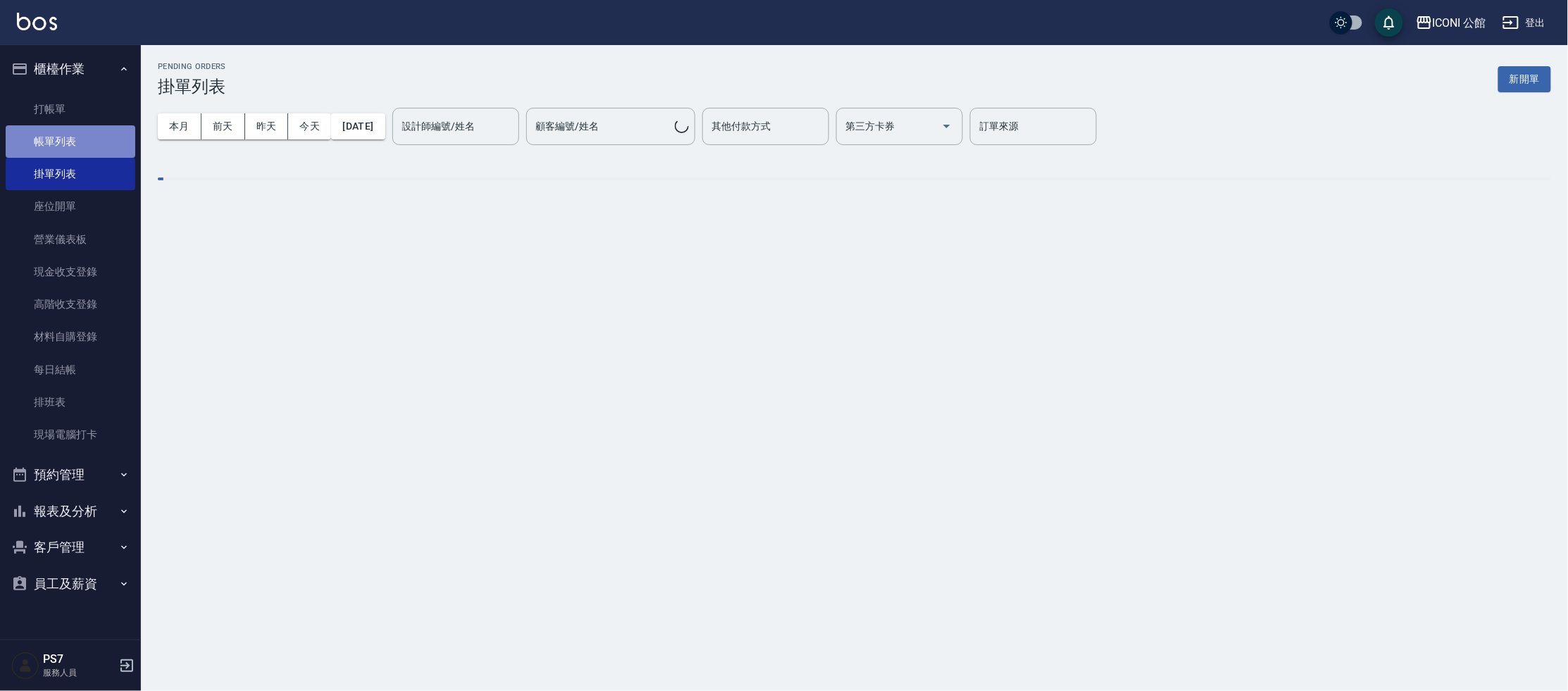
click at [96, 149] on link "帳單列表" at bounding box center [70, 142] width 130 height 33
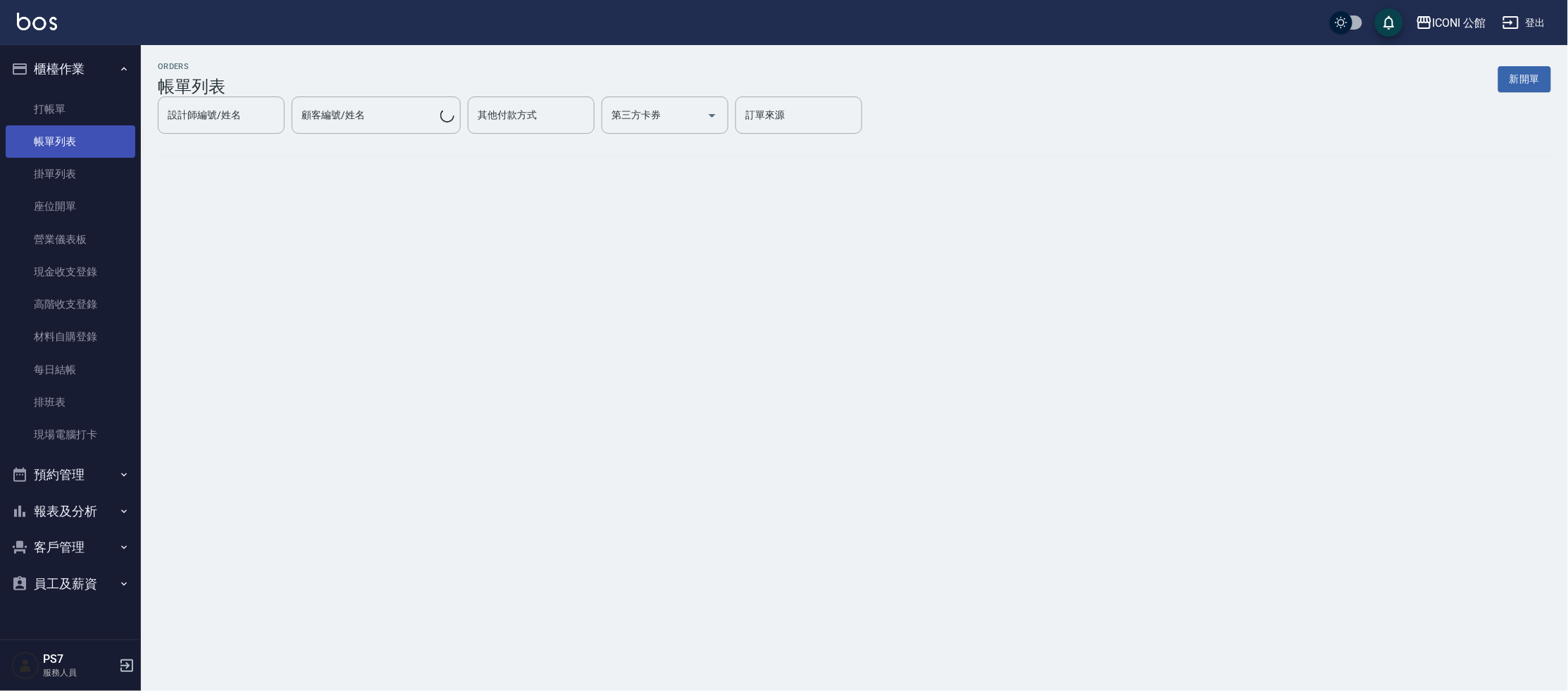
click at [489, 130] on div "其他付款方式" at bounding box center [531, 115] width 126 height 37
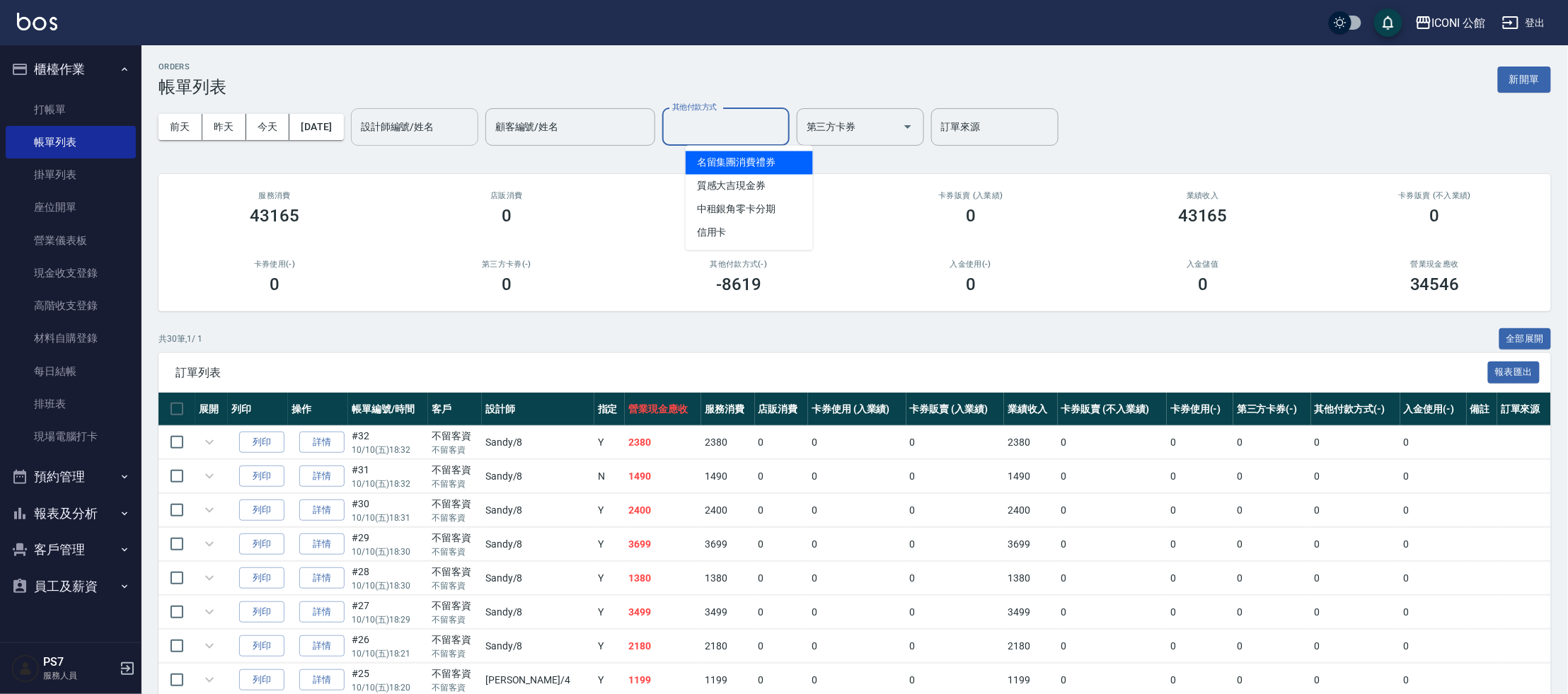
click at [429, 136] on input "設計師編號/姓名" at bounding box center [414, 127] width 115 height 25
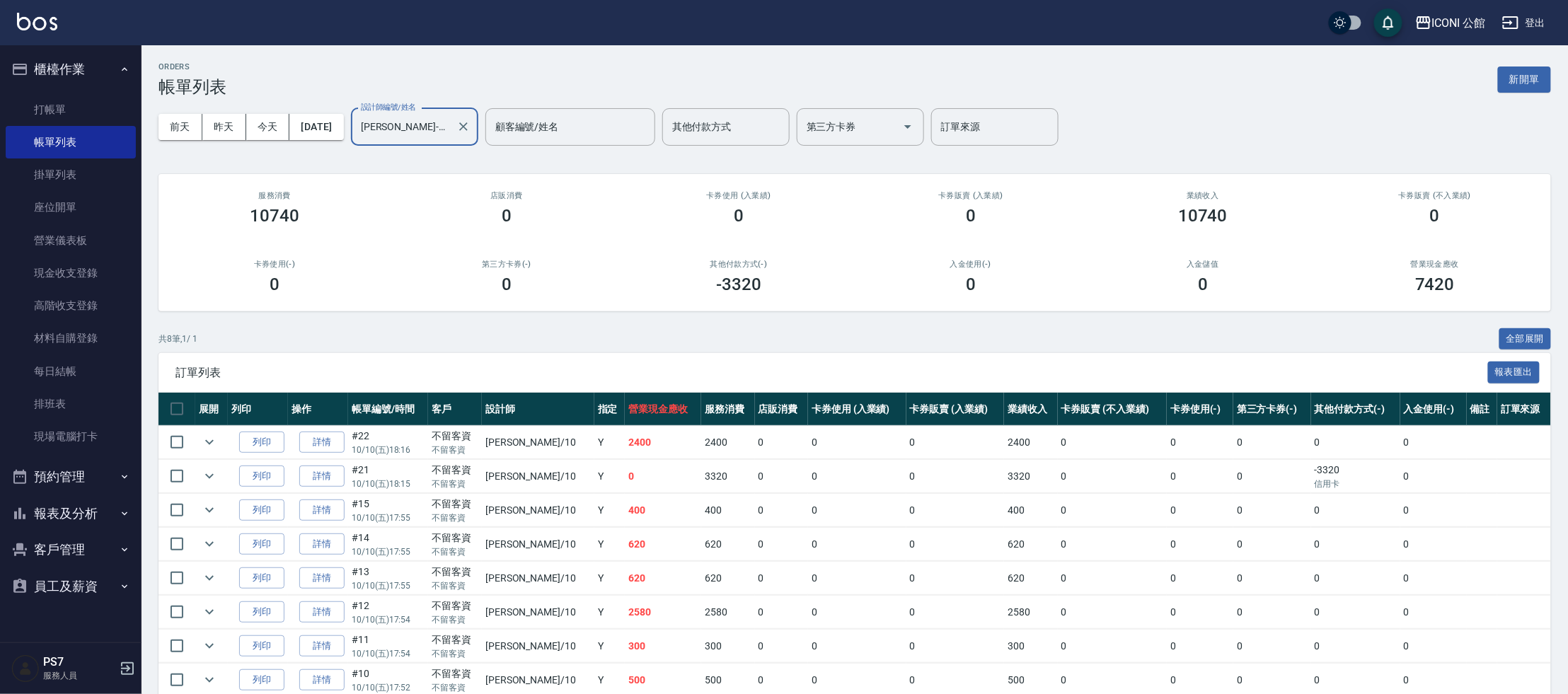
click at [472, 136] on div at bounding box center [463, 127] width 19 height 37
click at [468, 130] on icon "Clear" at bounding box center [463, 126] width 9 height 9
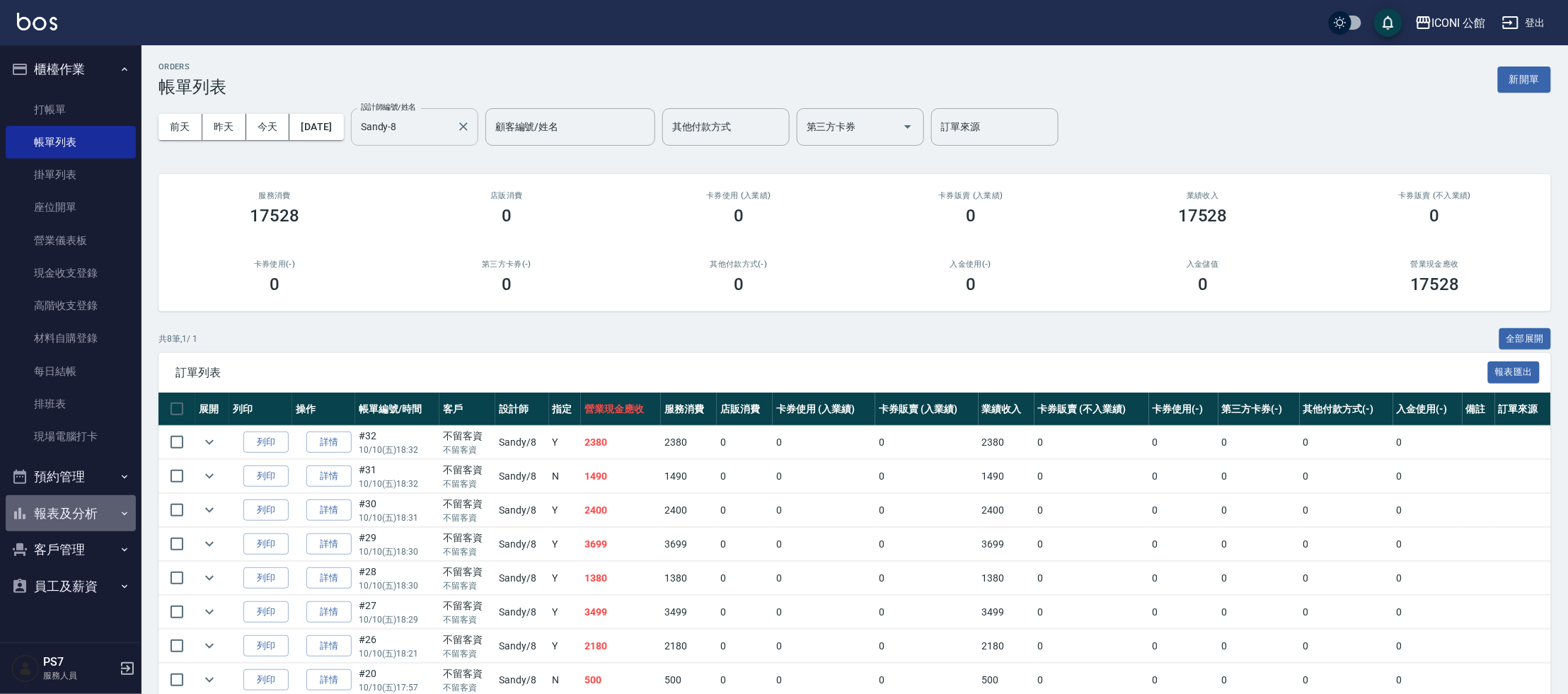
click at [62, 526] on button "報表及分析" at bounding box center [70, 513] width 130 height 37
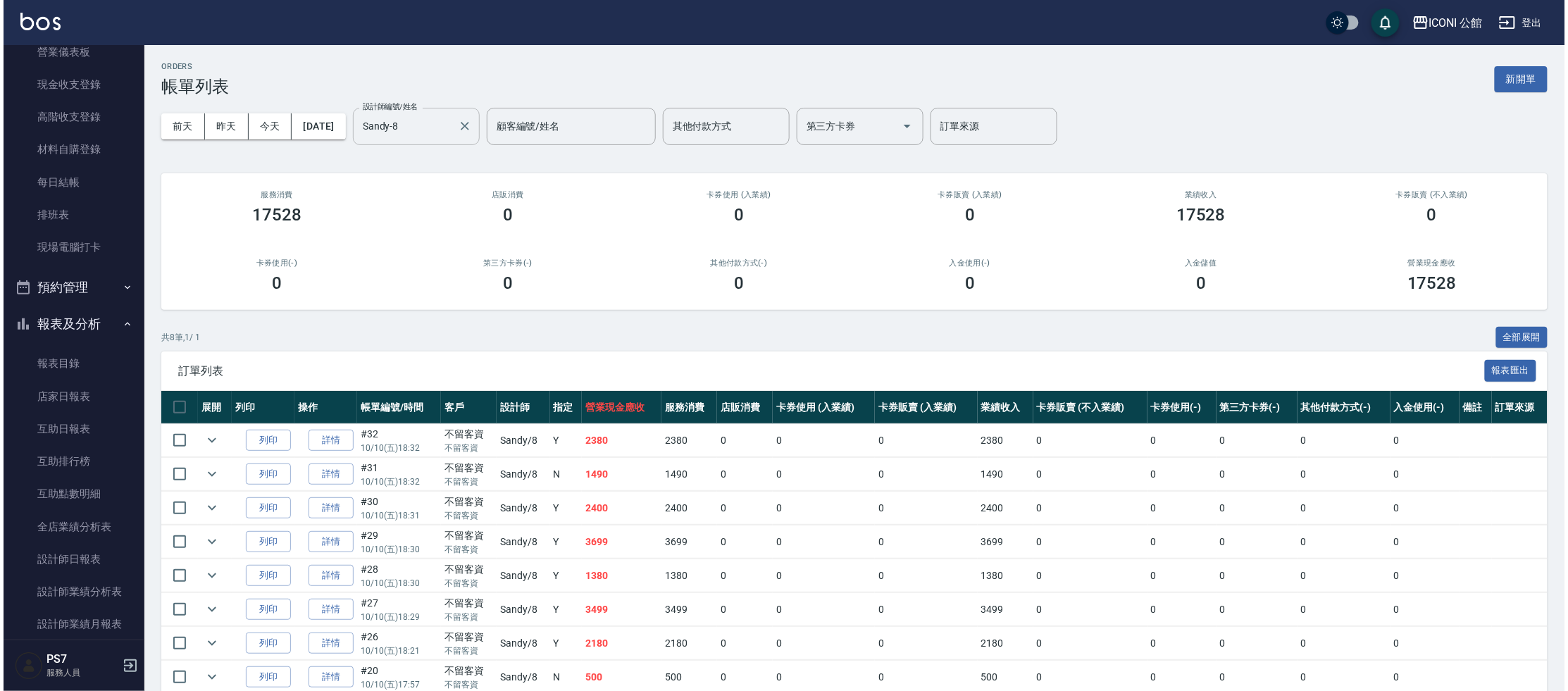
scroll to position [320, 0]
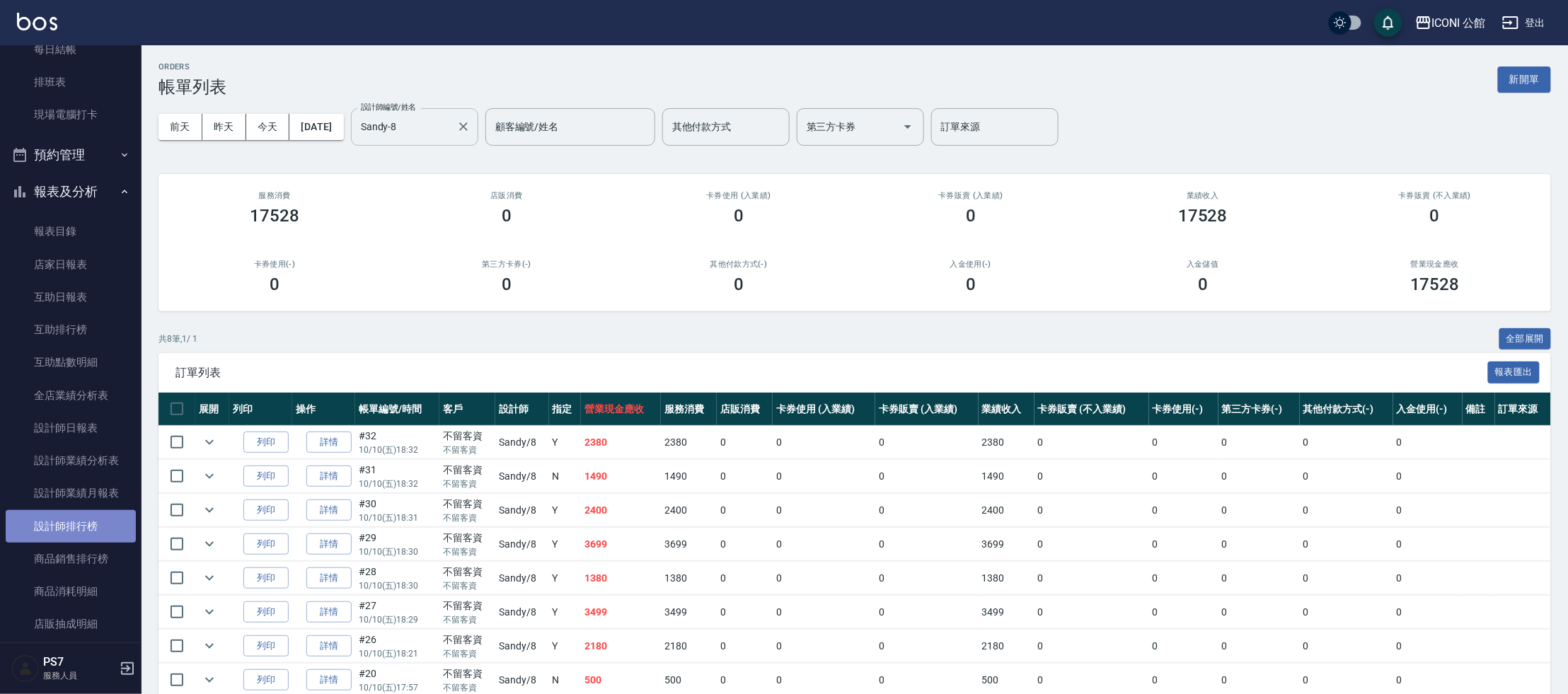
click at [73, 538] on link "設計師排行榜" at bounding box center [70, 527] width 130 height 33
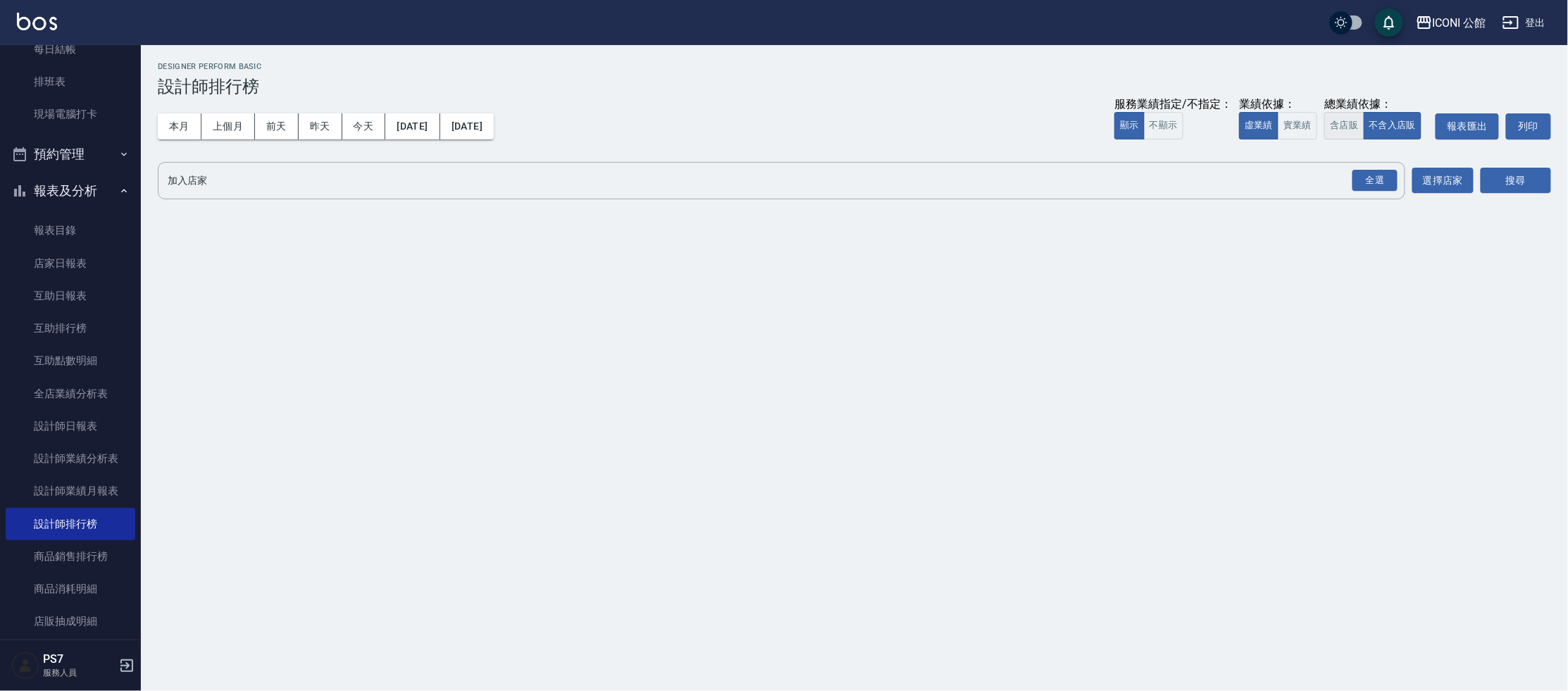
click at [1345, 124] on button "含店販" at bounding box center [1344, 125] width 40 height 27
drag, startPoint x: 1376, startPoint y: 173, endPoint x: 1477, endPoint y: 171, distance: 101.0
click at [1376, 173] on div "全選" at bounding box center [1375, 181] width 45 height 22
click at [1501, 165] on div "搜尋" at bounding box center [1515, 181] width 71 height 40
drag, startPoint x: 1504, startPoint y: 177, endPoint x: 1352, endPoint y: 201, distance: 153.9
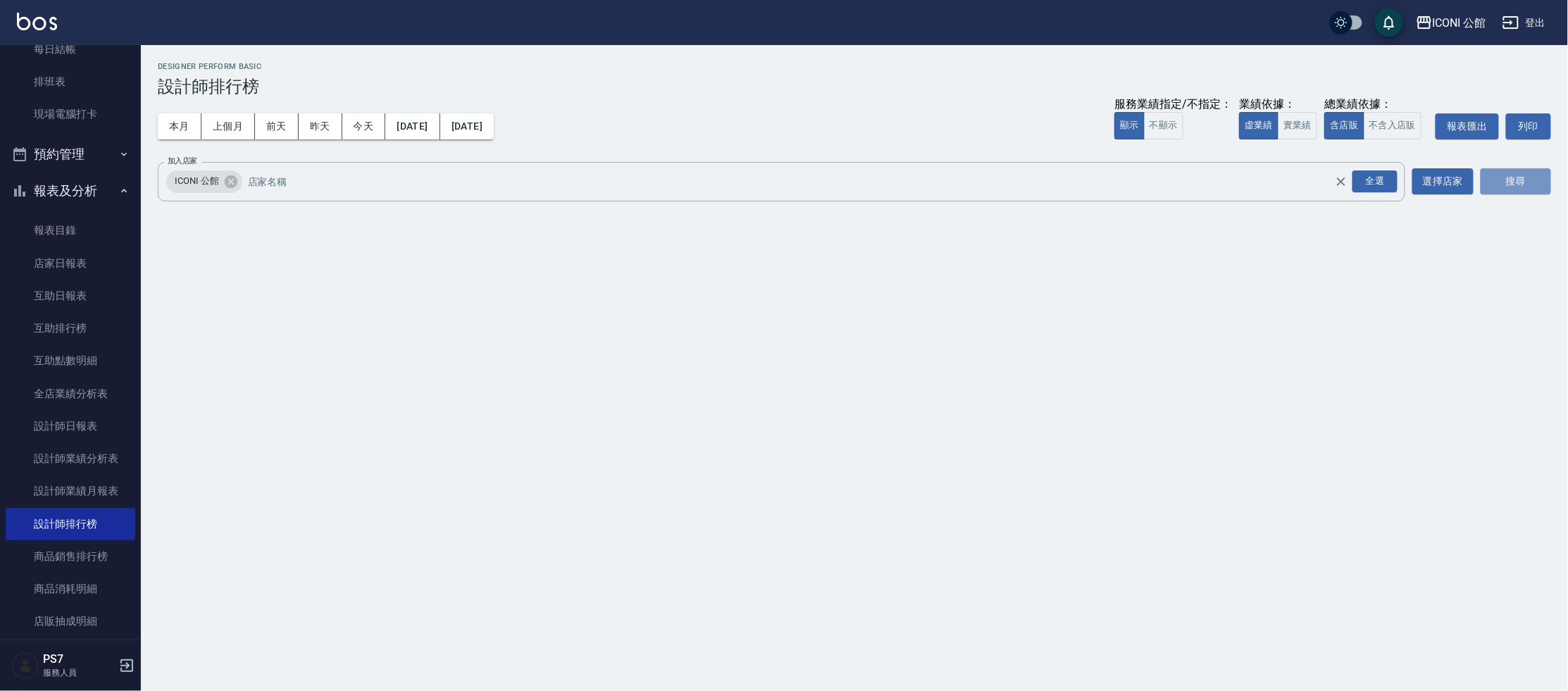
click at [1504, 178] on button "搜尋" at bounding box center [1515, 181] width 71 height 26
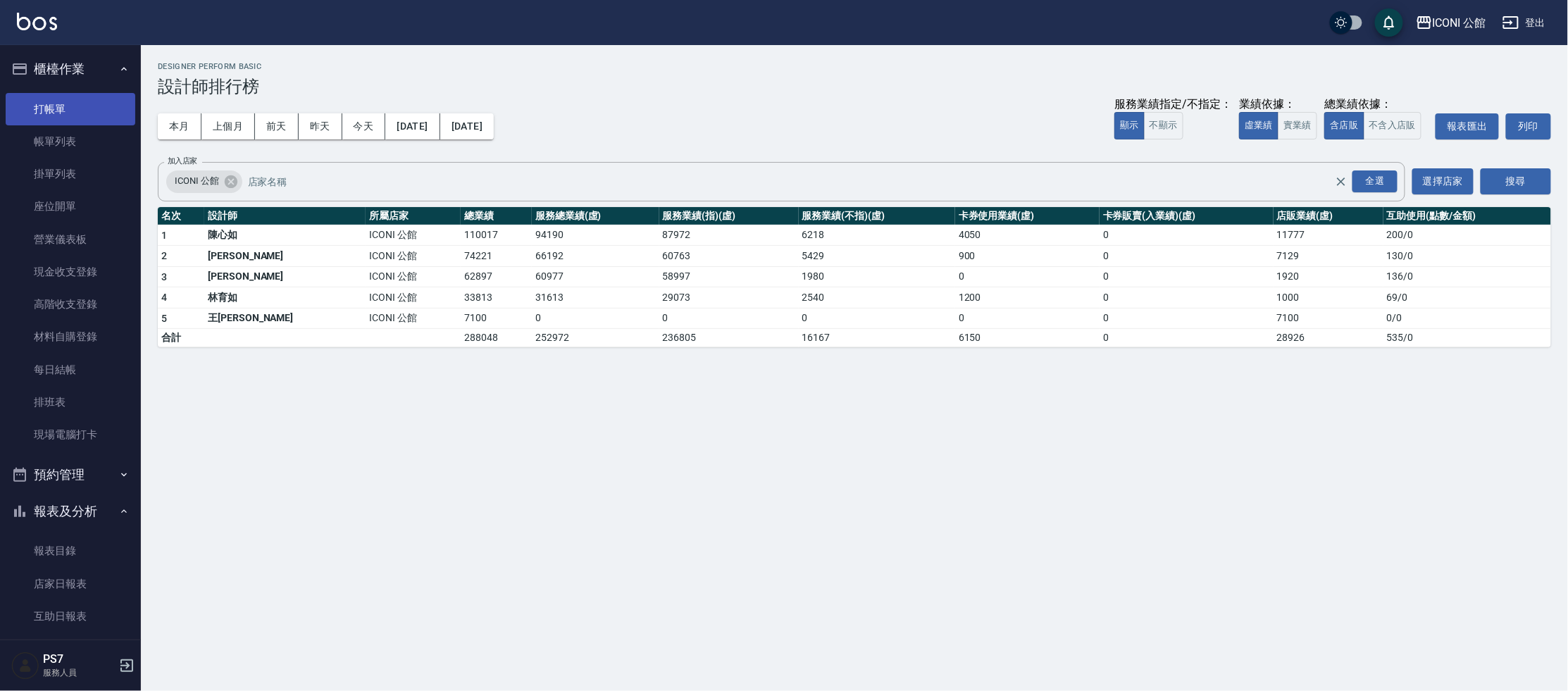
click at [61, 97] on link "打帳單" at bounding box center [70, 109] width 130 height 33
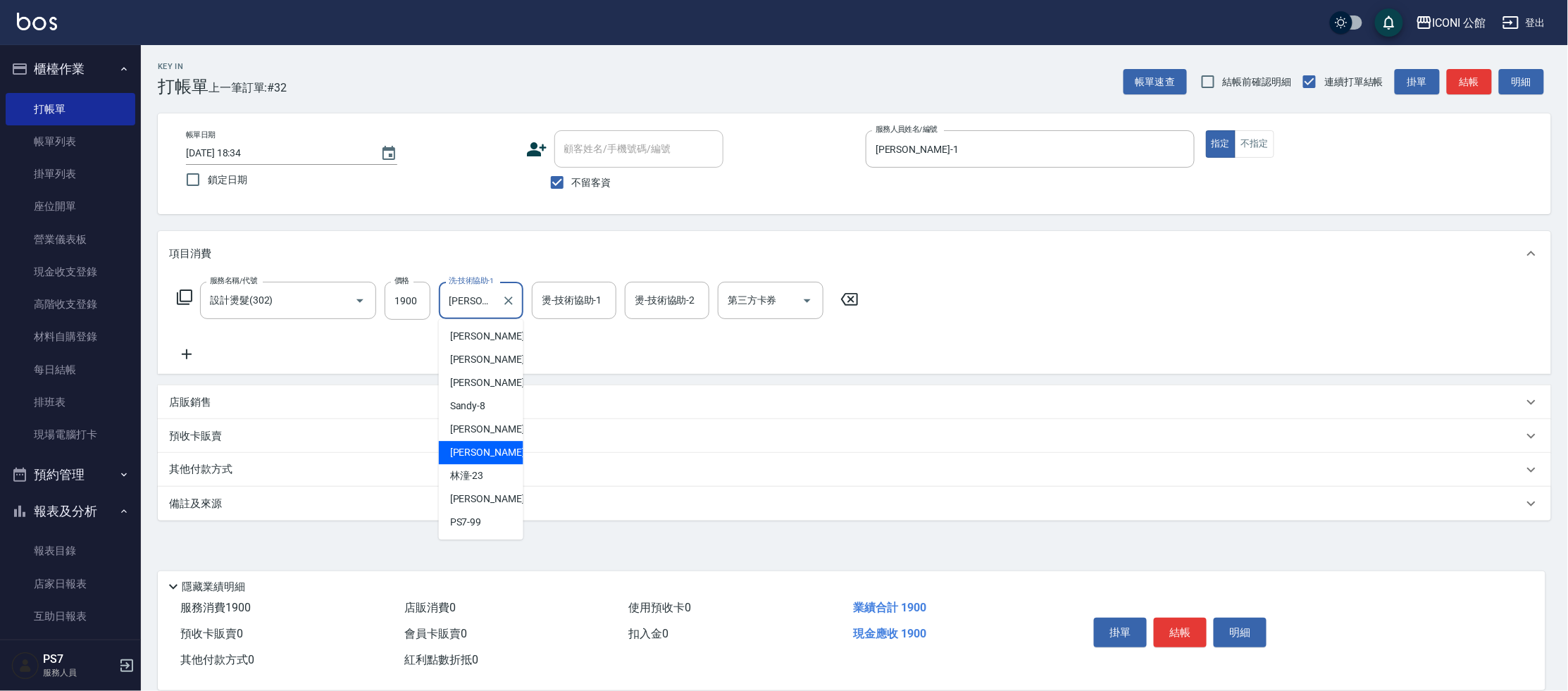
click at [493, 309] on input "[PERSON_NAME]-21" at bounding box center [470, 300] width 50 height 25
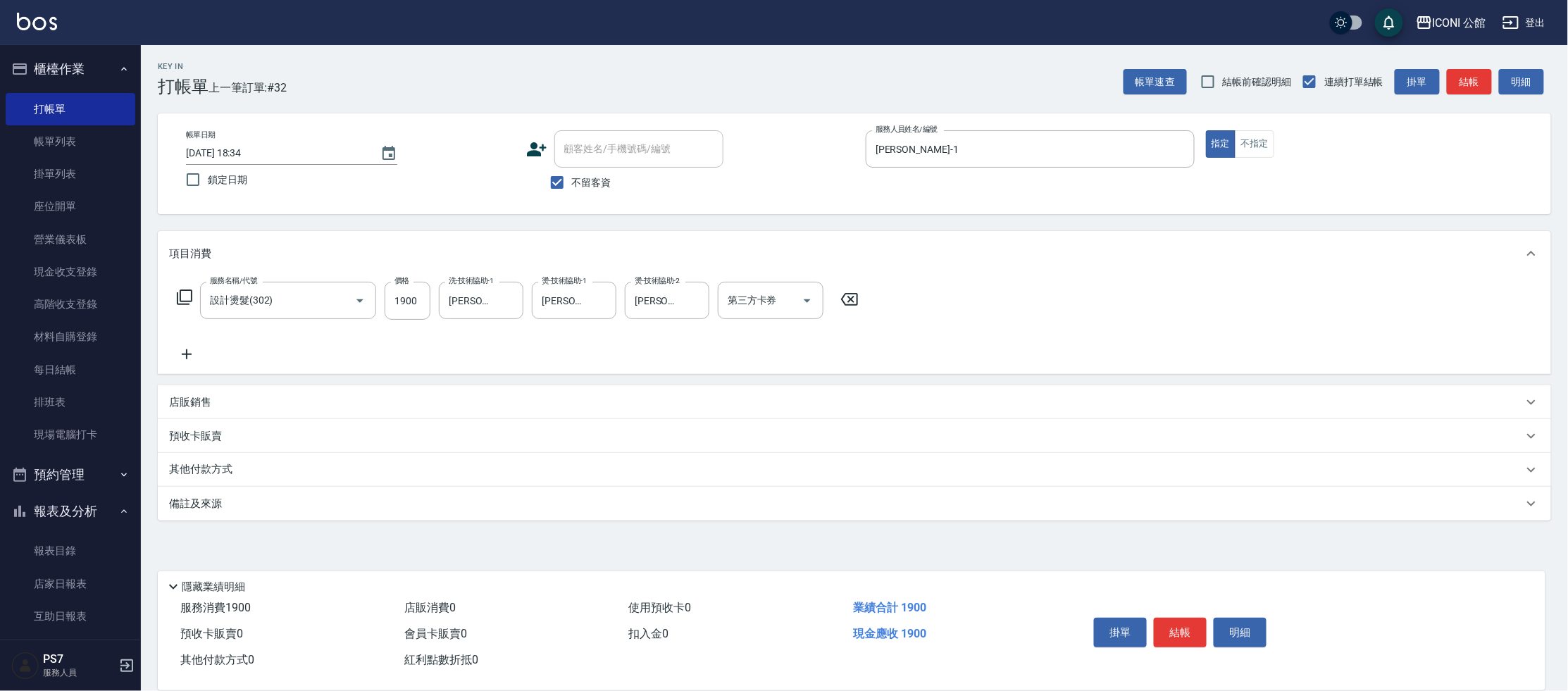
click at [202, 462] on p "其他付款方式" at bounding box center [204, 470] width 71 height 16
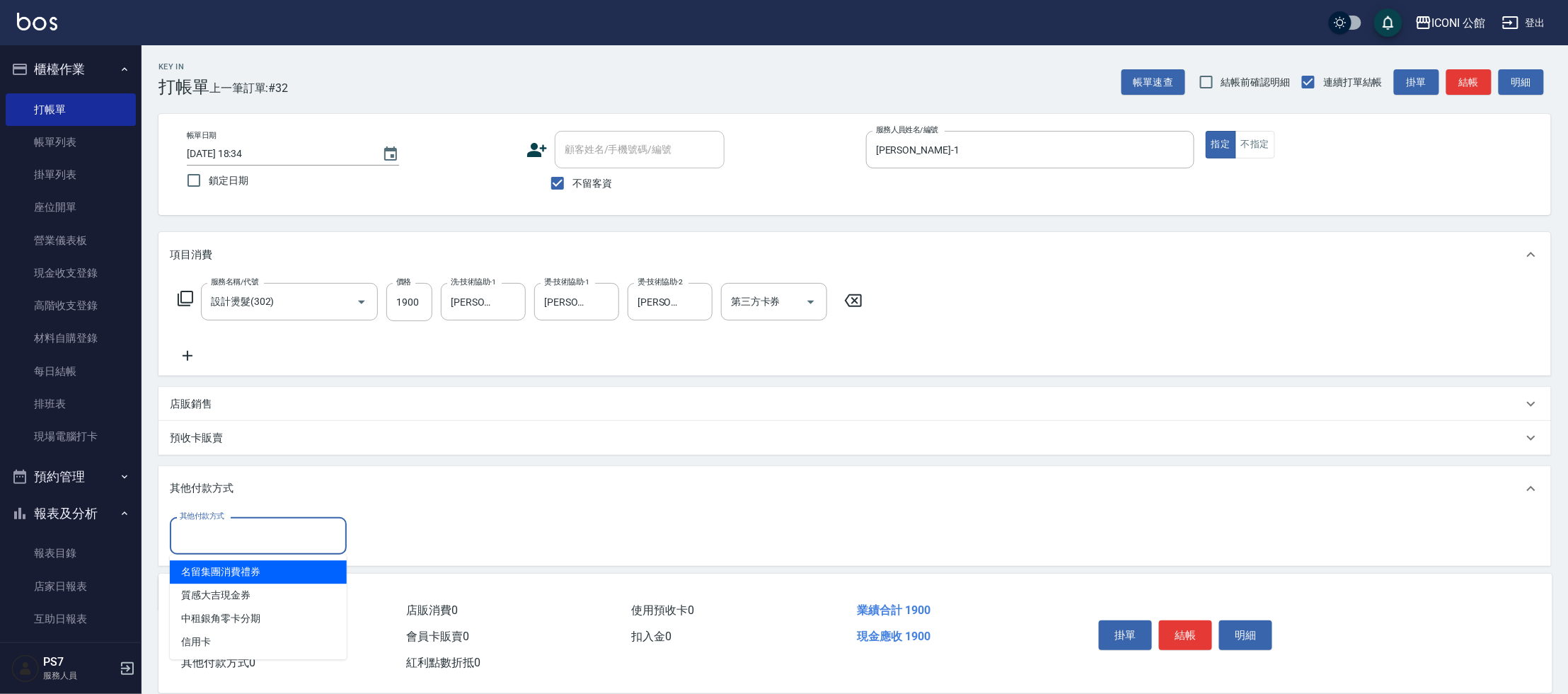
click at [248, 537] on input "其他付款方式" at bounding box center [258, 536] width 164 height 25
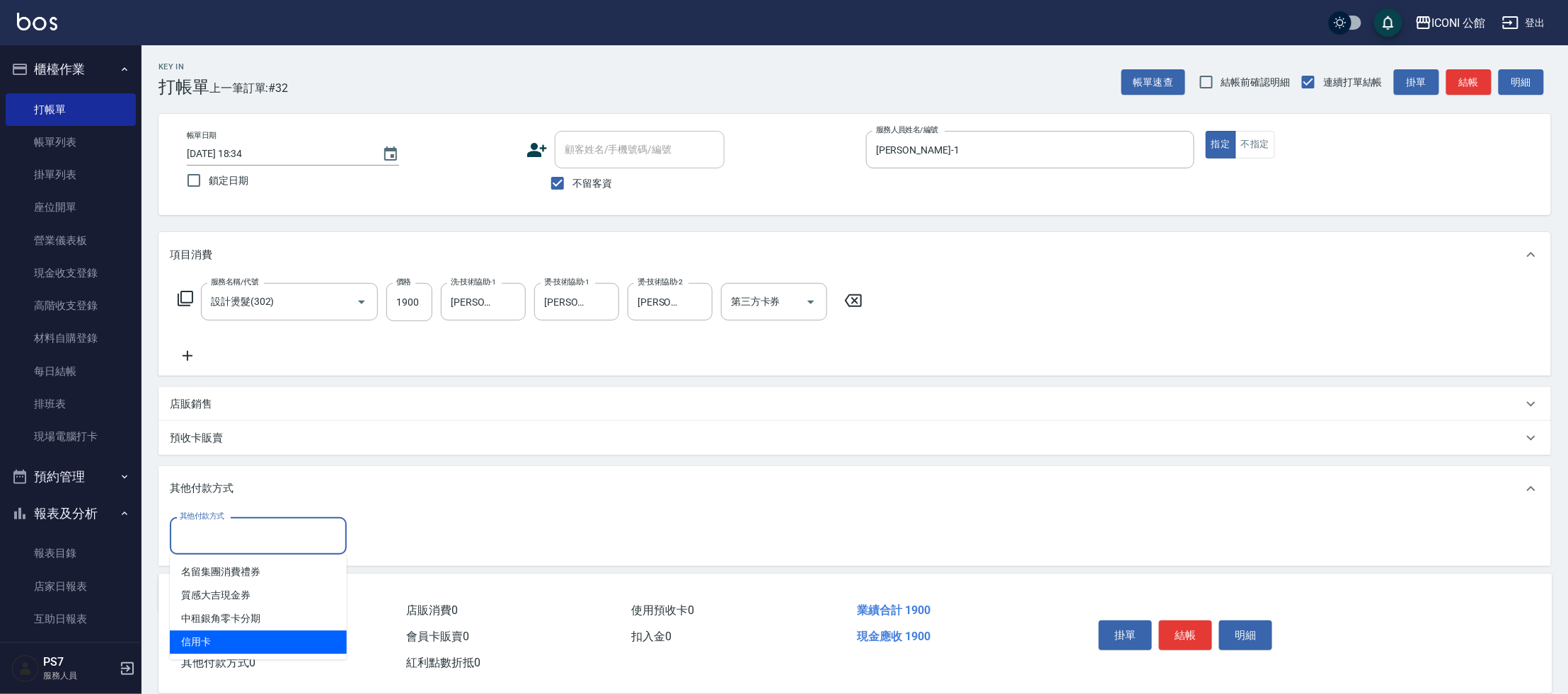
click at [291, 641] on span "信用卡" at bounding box center [258, 642] width 177 height 23
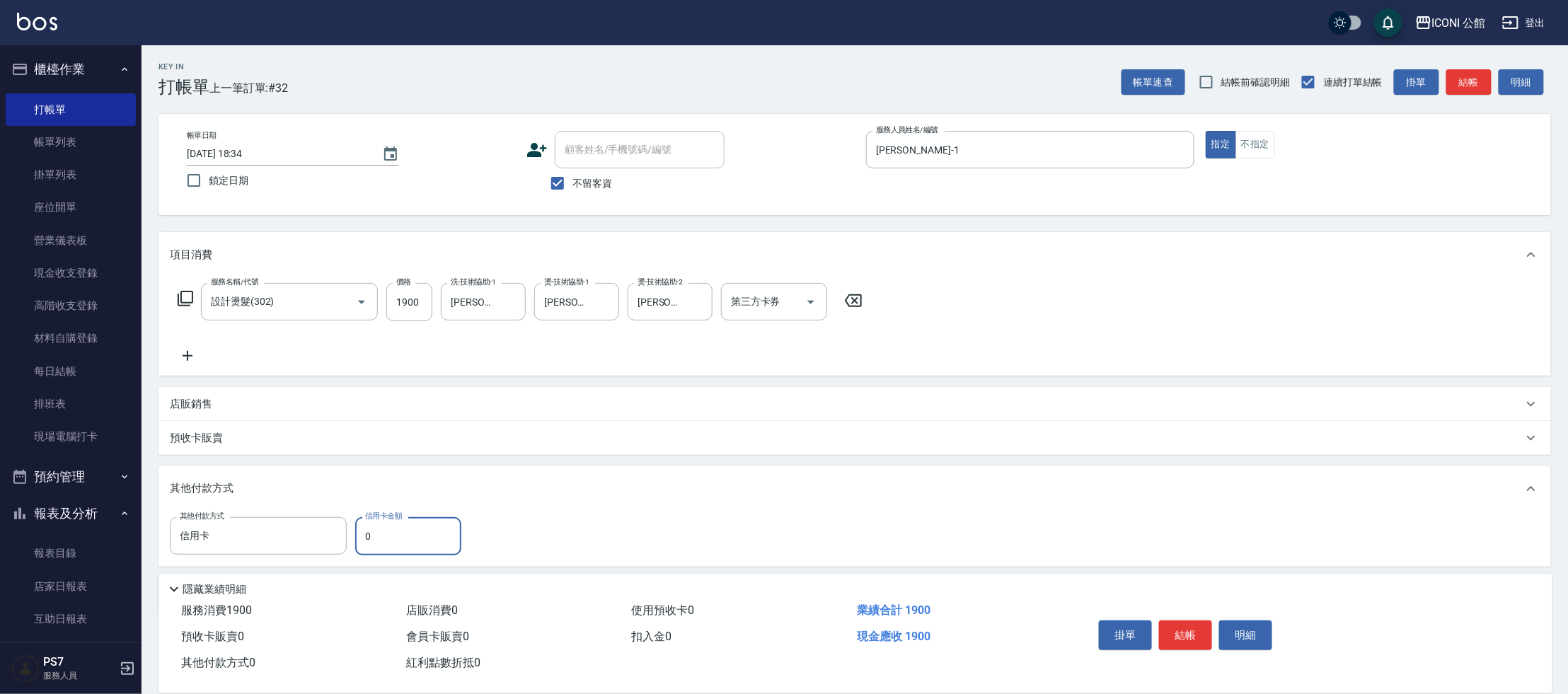
click at [422, 536] on input "0" at bounding box center [408, 536] width 106 height 38
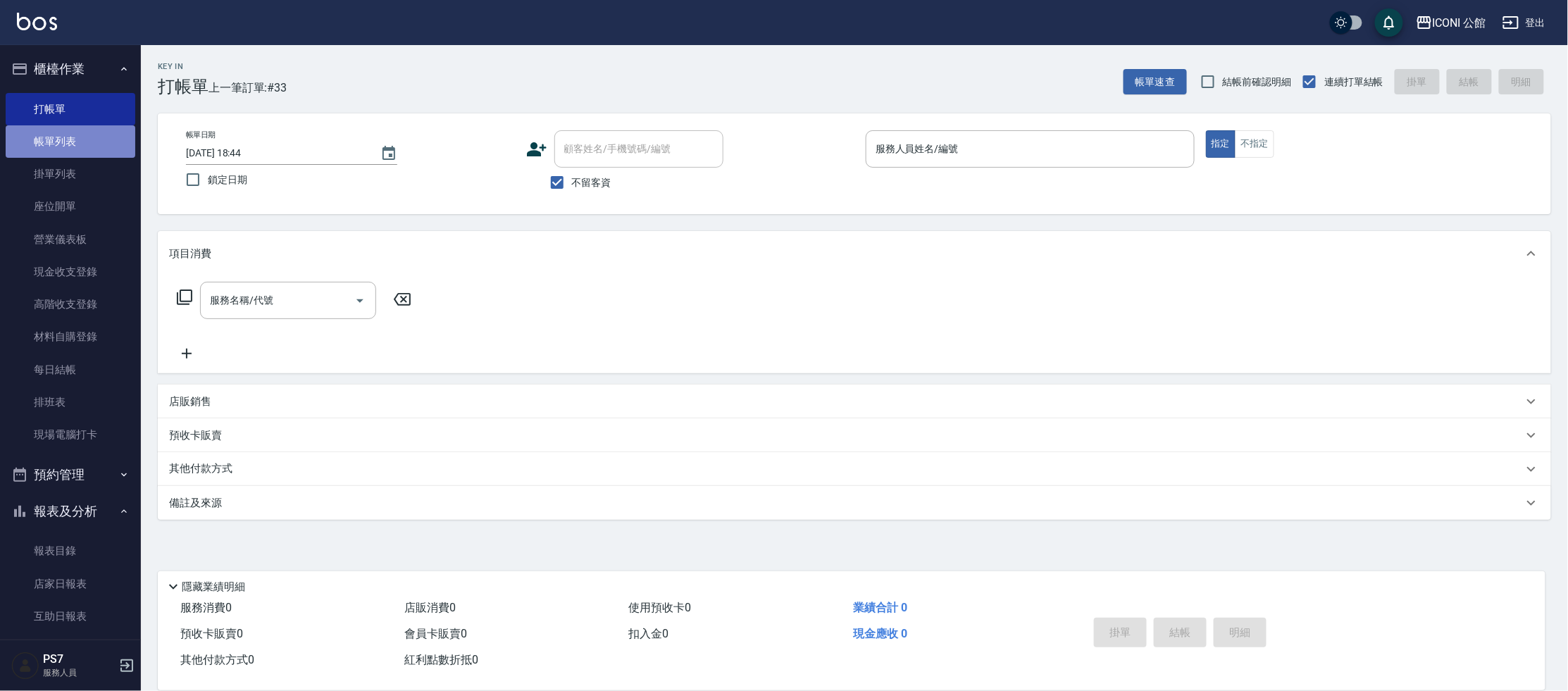
click at [96, 139] on link "帳單列表" at bounding box center [70, 142] width 130 height 33
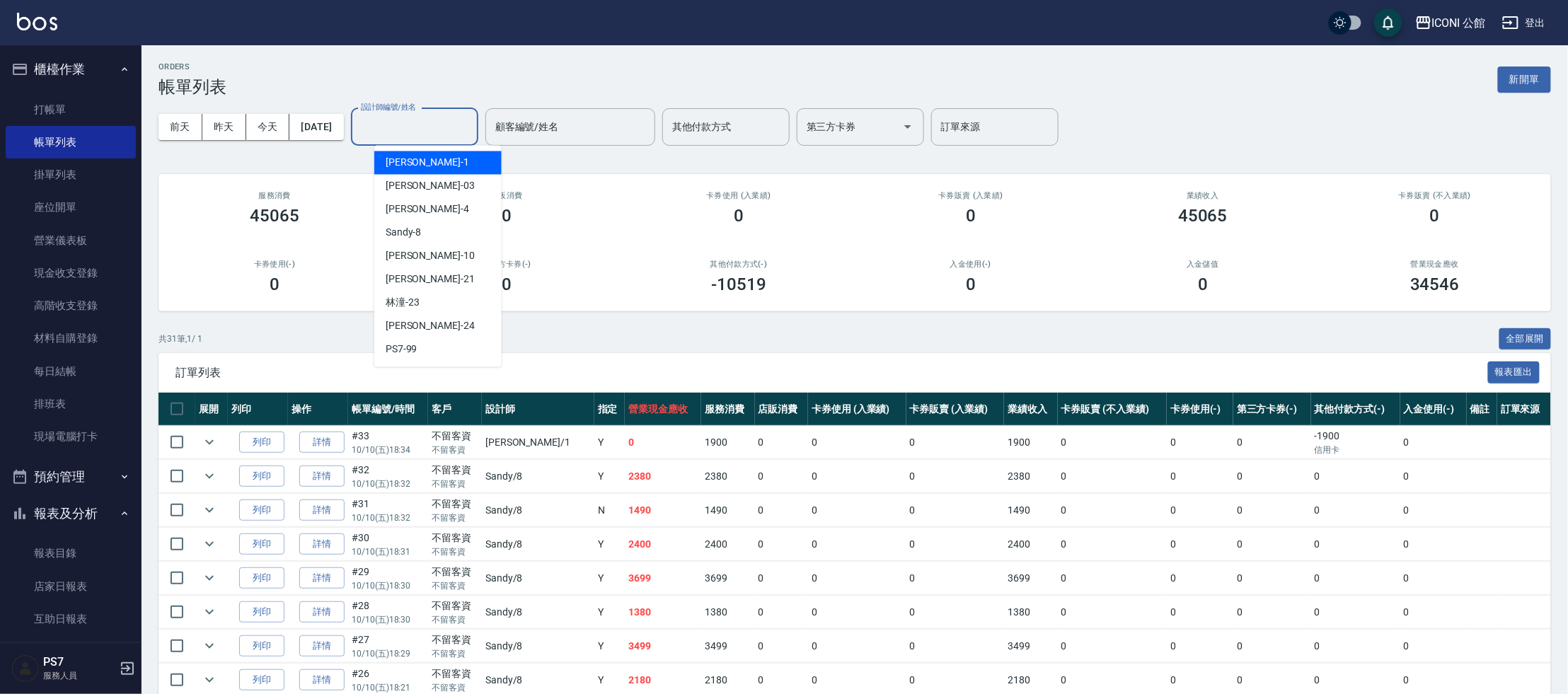
click at [415, 121] on input "設計師編號/姓名" at bounding box center [414, 127] width 115 height 25
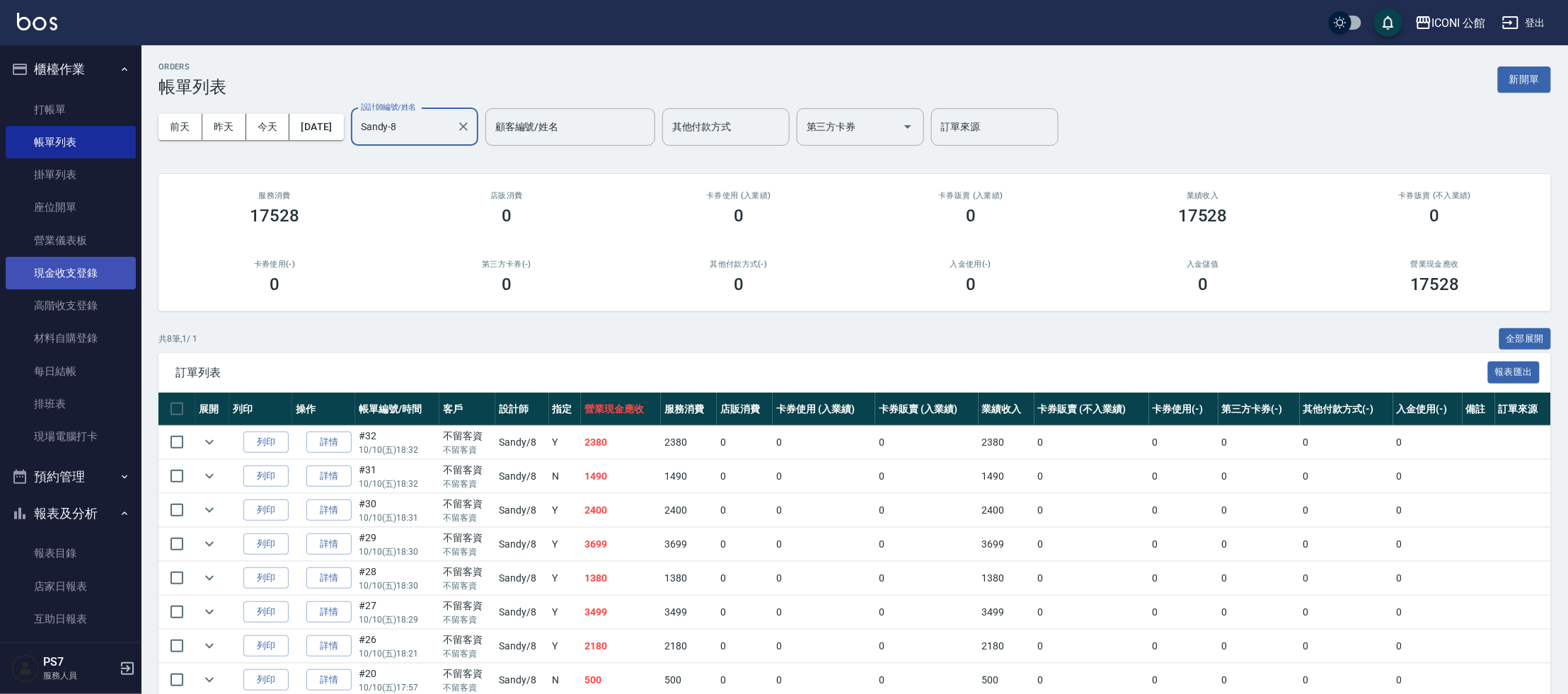
click at [86, 273] on link "現金收支登錄" at bounding box center [70, 273] width 130 height 33
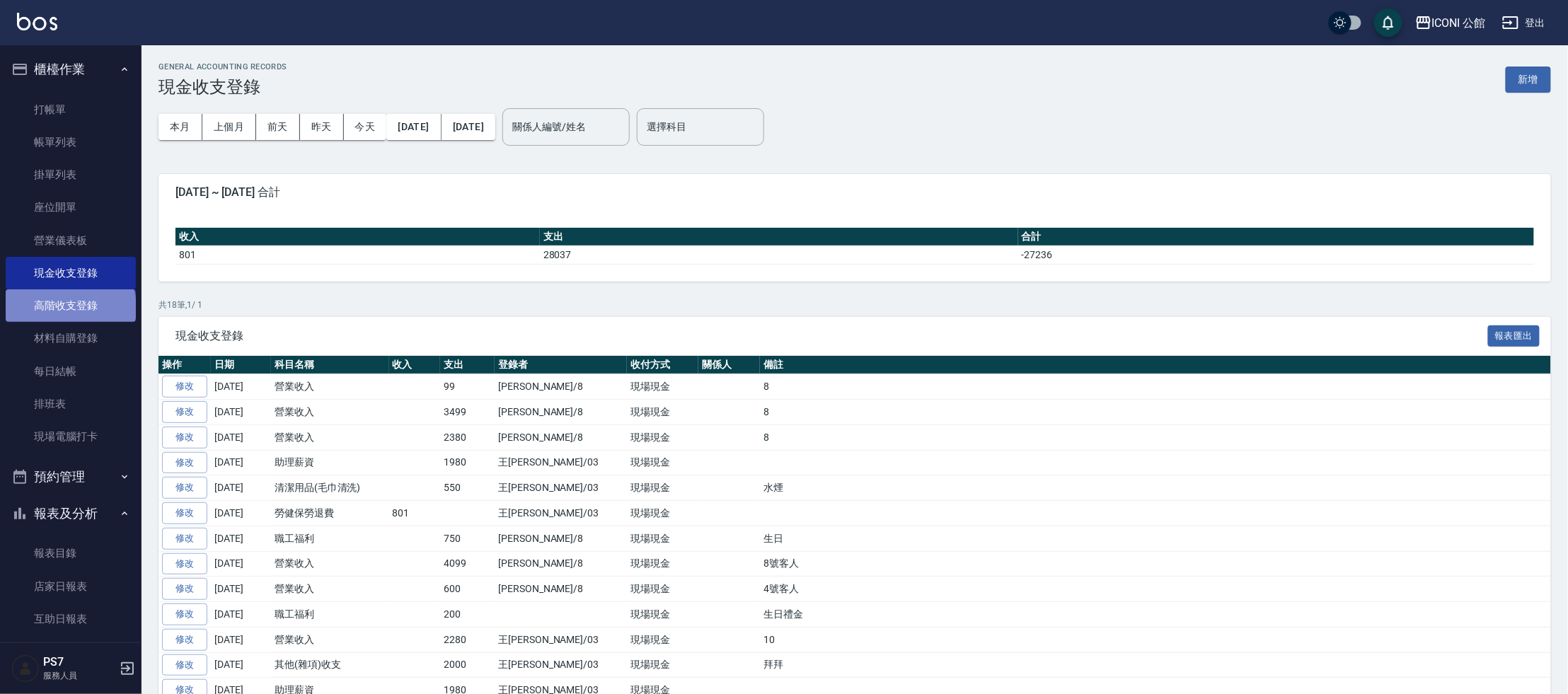
click at [69, 308] on link "高階收支登錄" at bounding box center [70, 305] width 130 height 33
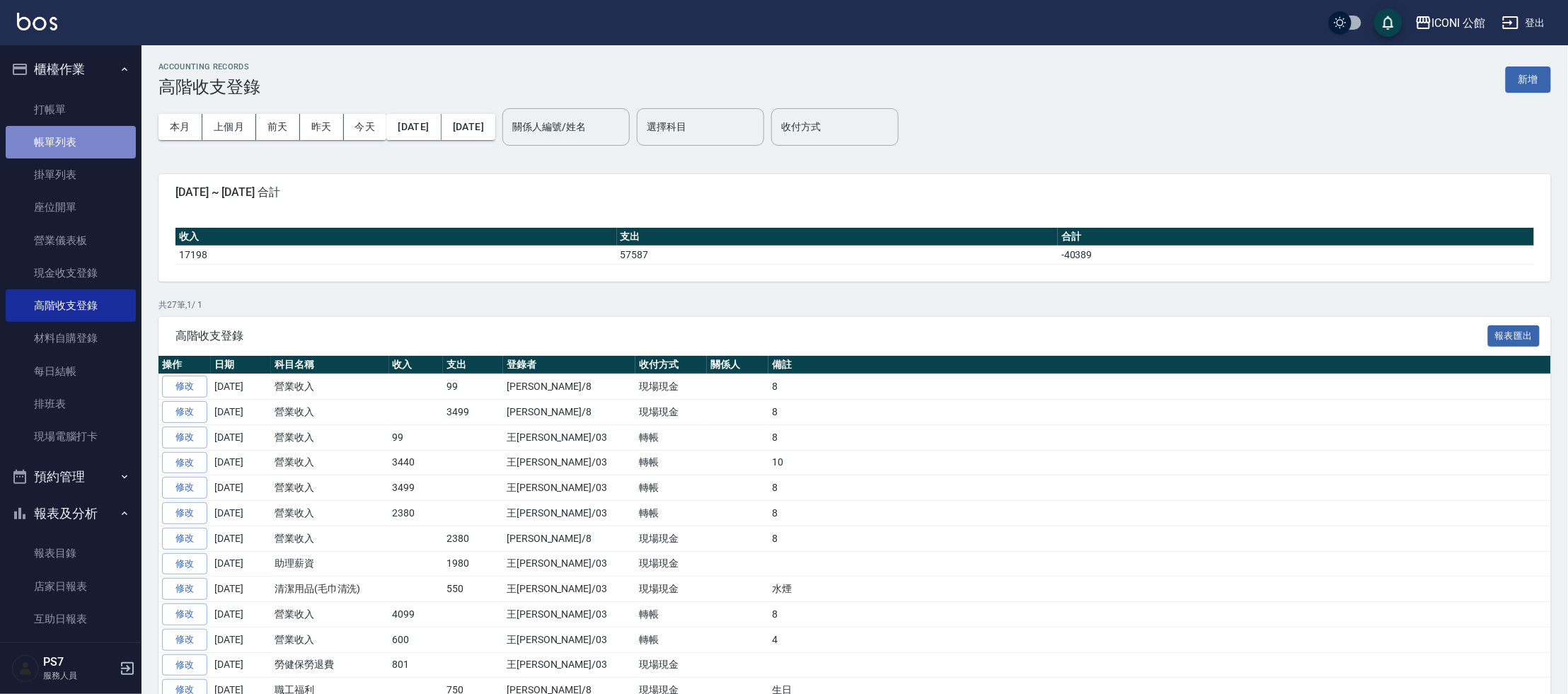
click at [76, 147] on link "帳單列表" at bounding box center [70, 143] width 130 height 33
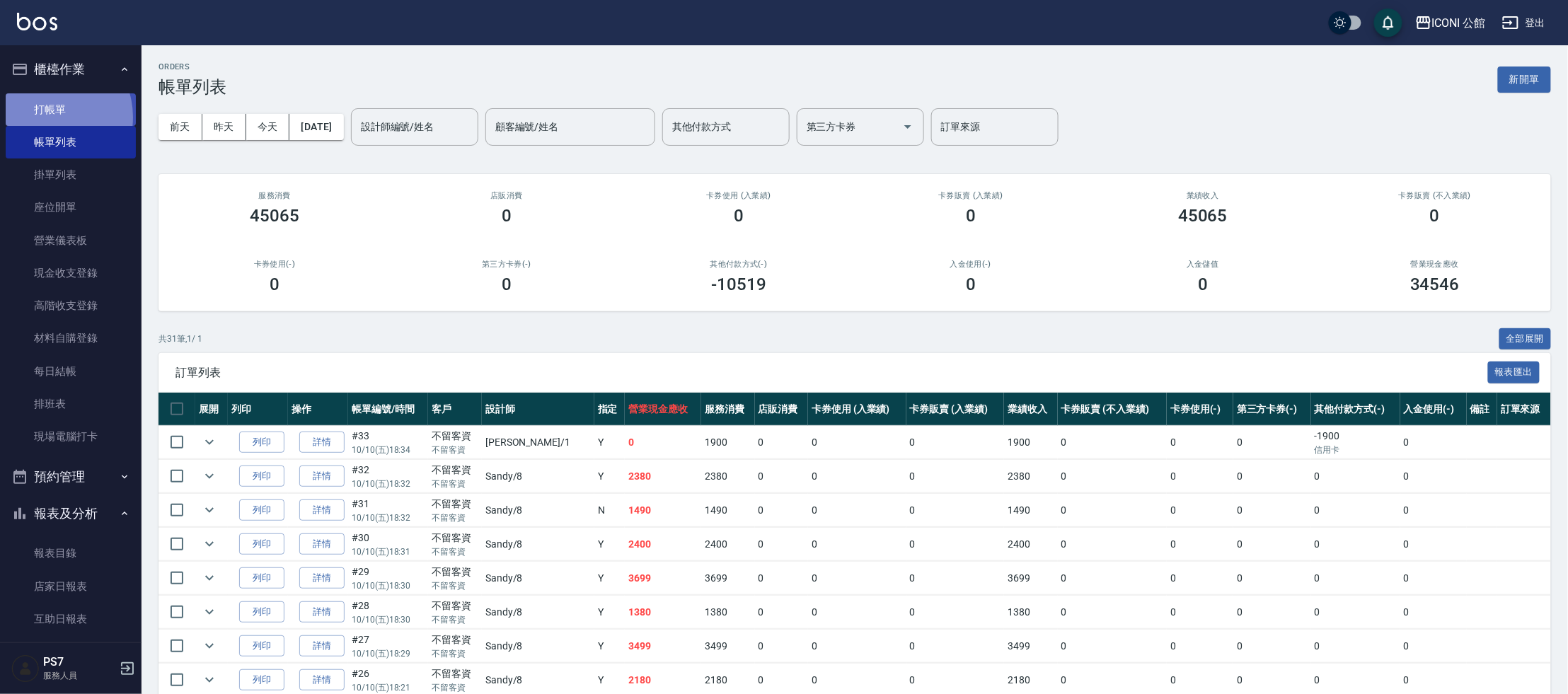
click at [49, 117] on link "打帳單" at bounding box center [70, 110] width 130 height 33
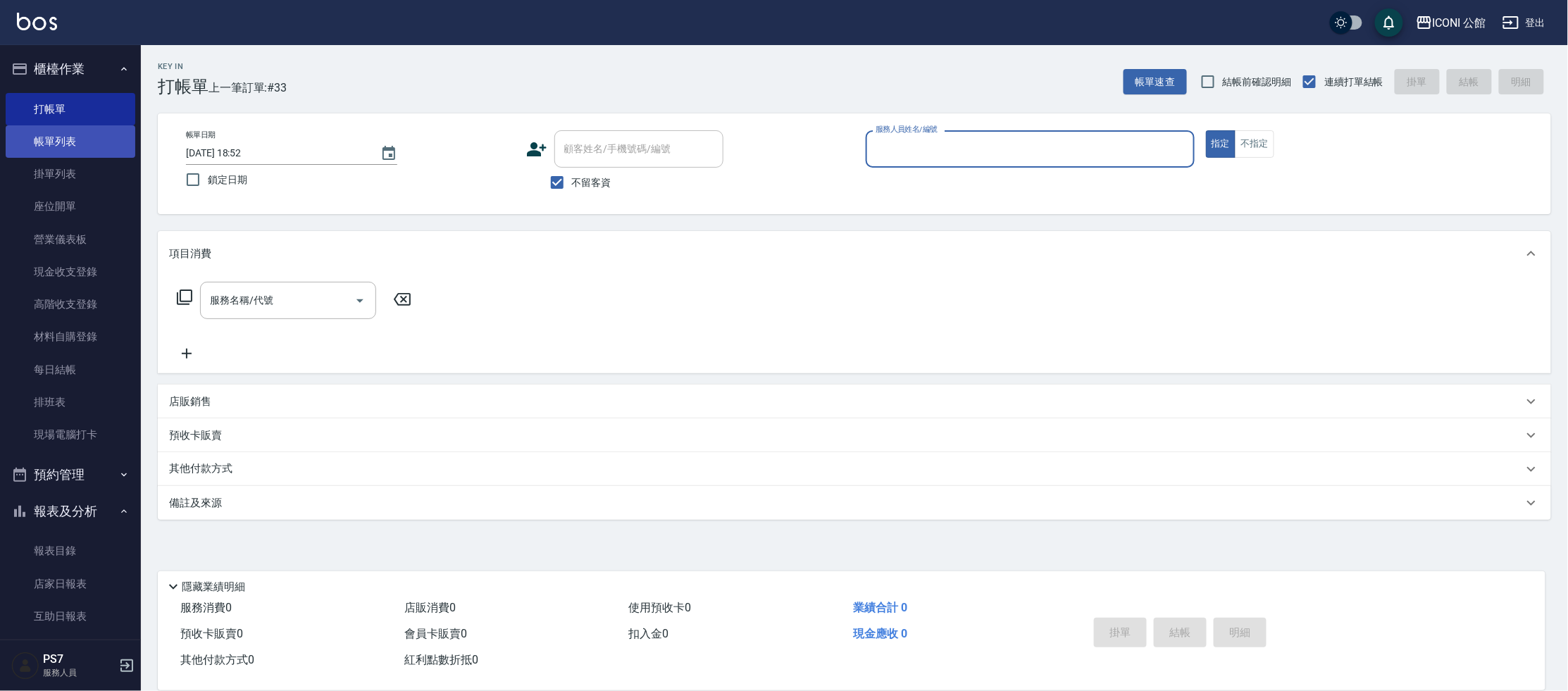
click at [62, 138] on link "帳單列表" at bounding box center [70, 142] width 130 height 33
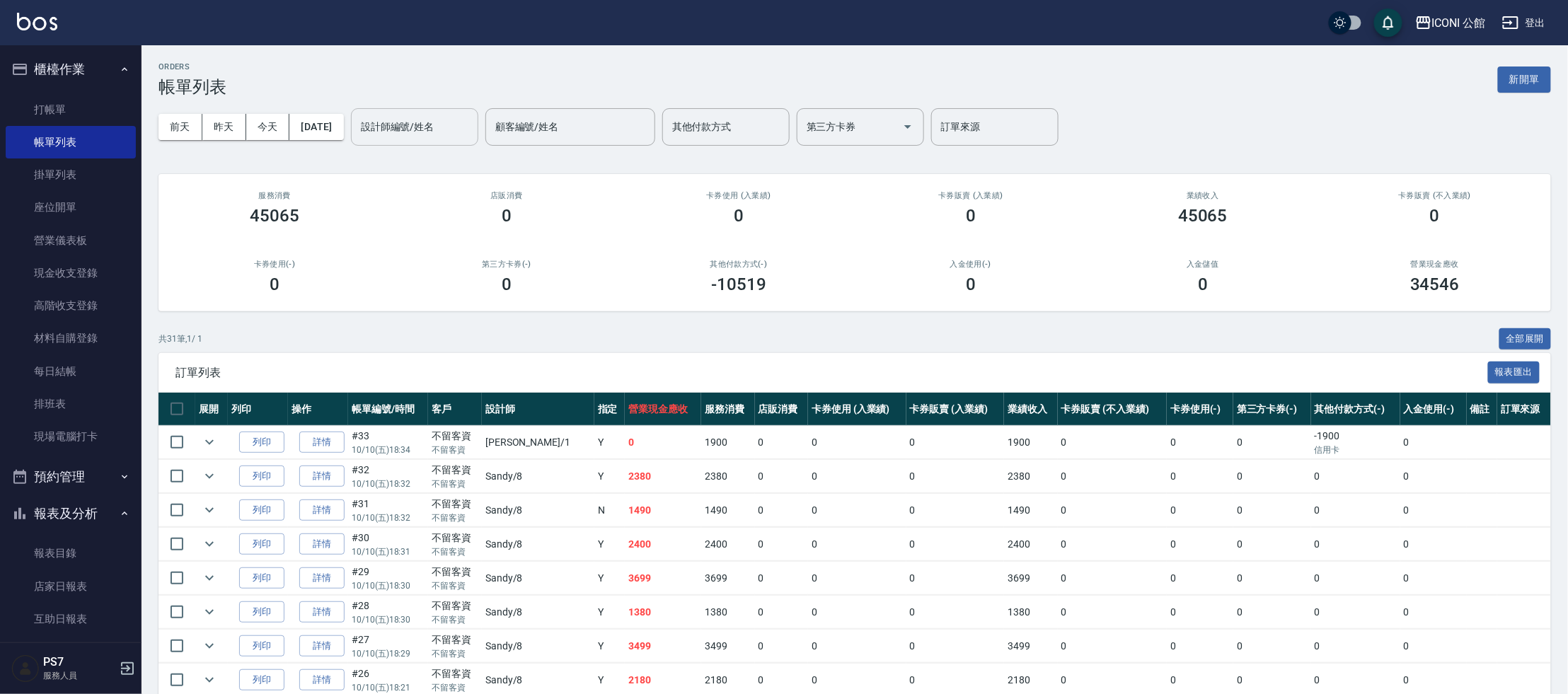
click at [418, 123] on input "設計師編號/姓名" at bounding box center [414, 127] width 115 height 25
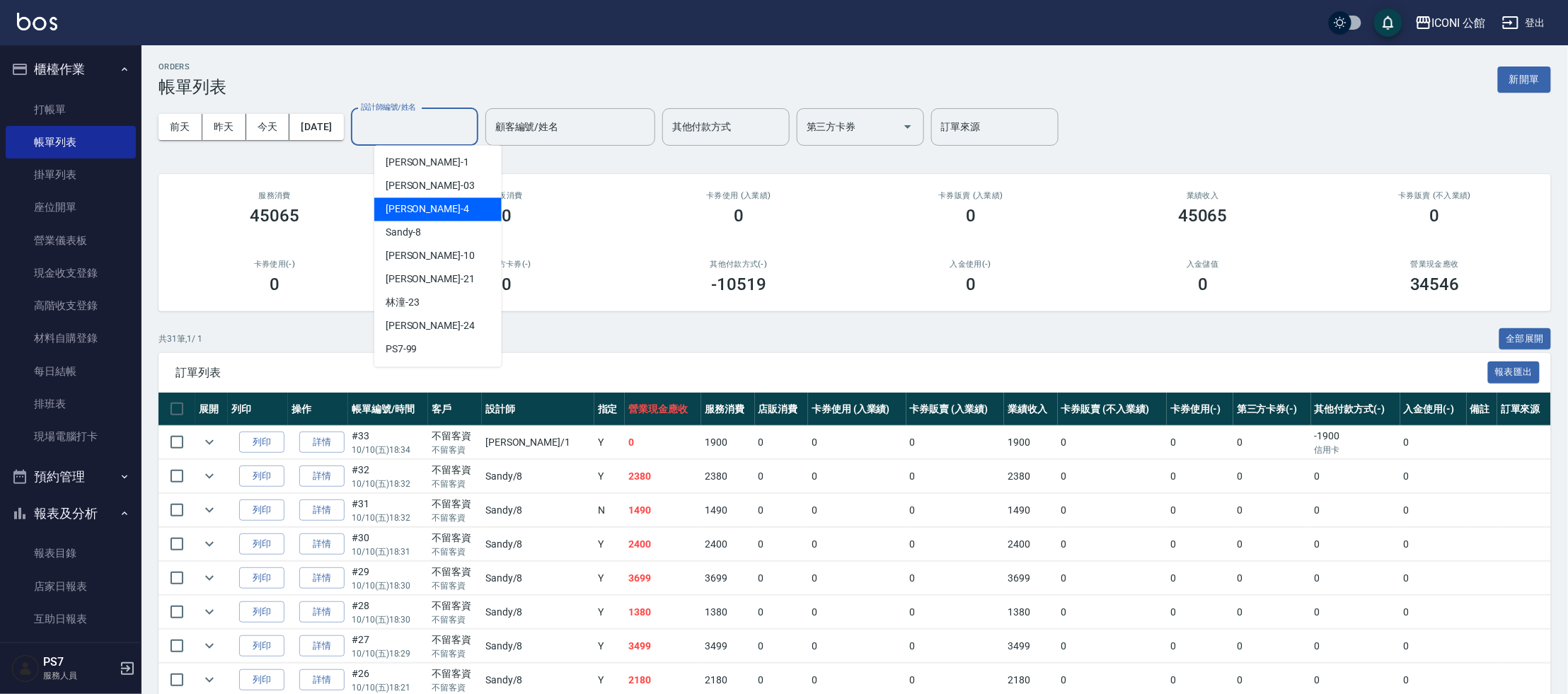
click at [410, 208] on span "Lina -4" at bounding box center [427, 210] width 83 height 15
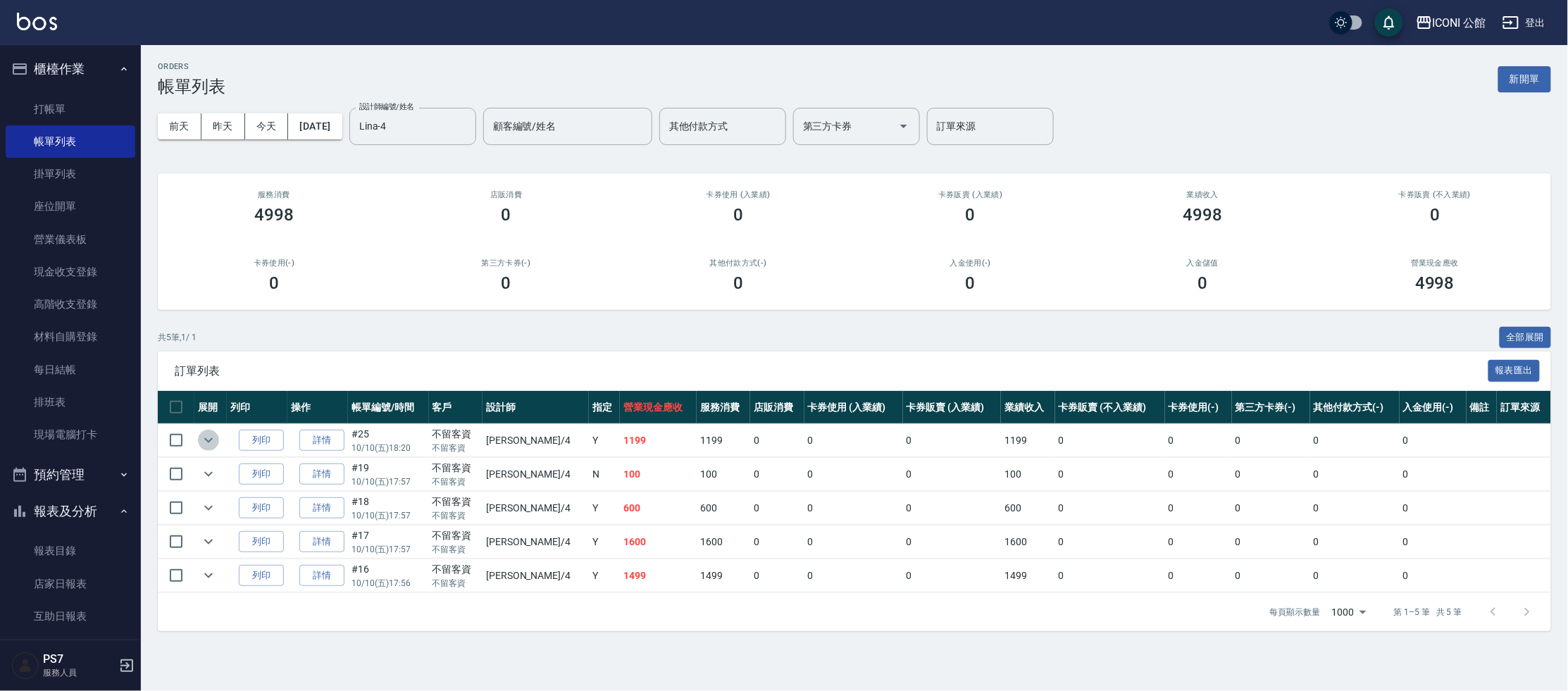
click at [200, 440] on icon "expand row" at bounding box center [209, 441] width 17 height 17
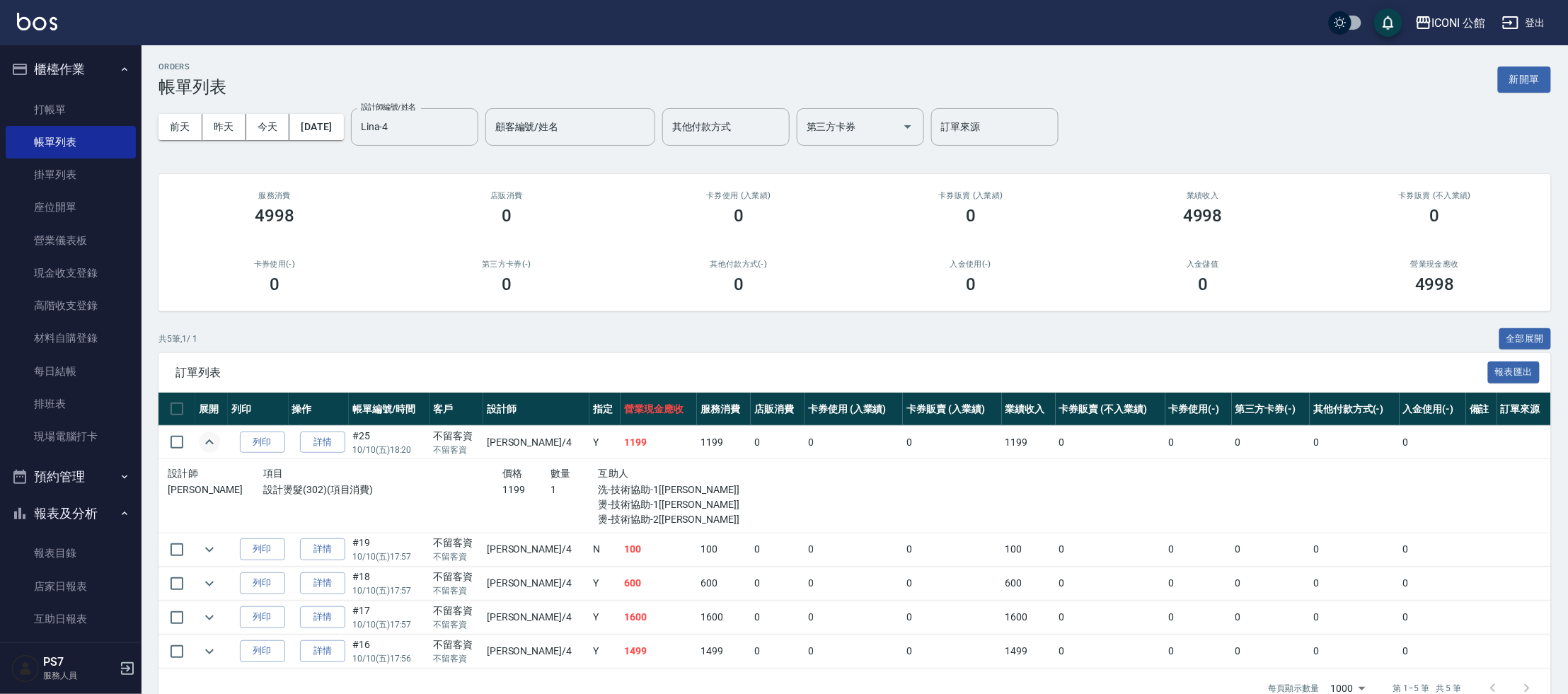
click at [201, 445] on icon "expand row" at bounding box center [210, 442] width 17 height 17
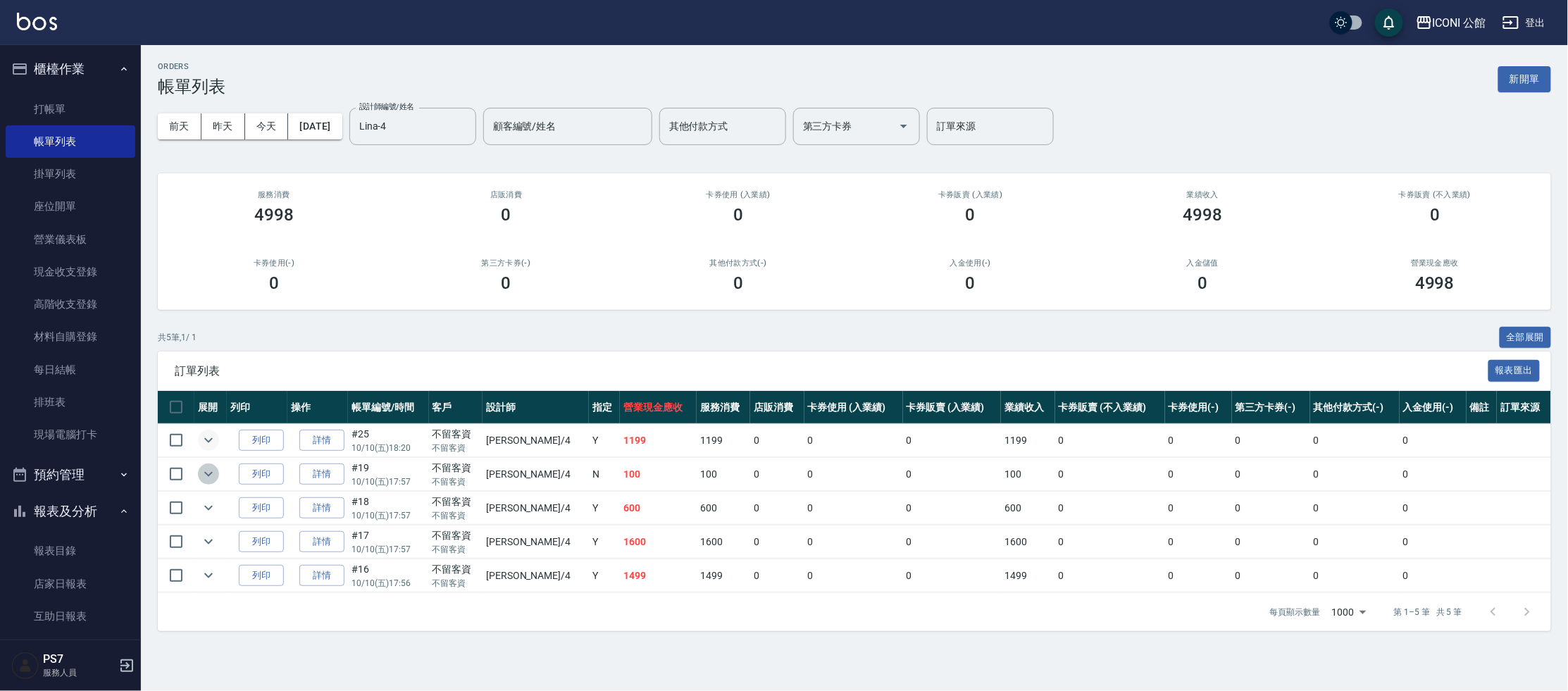
click at [210, 472] on icon "expand row" at bounding box center [208, 474] width 9 height 5
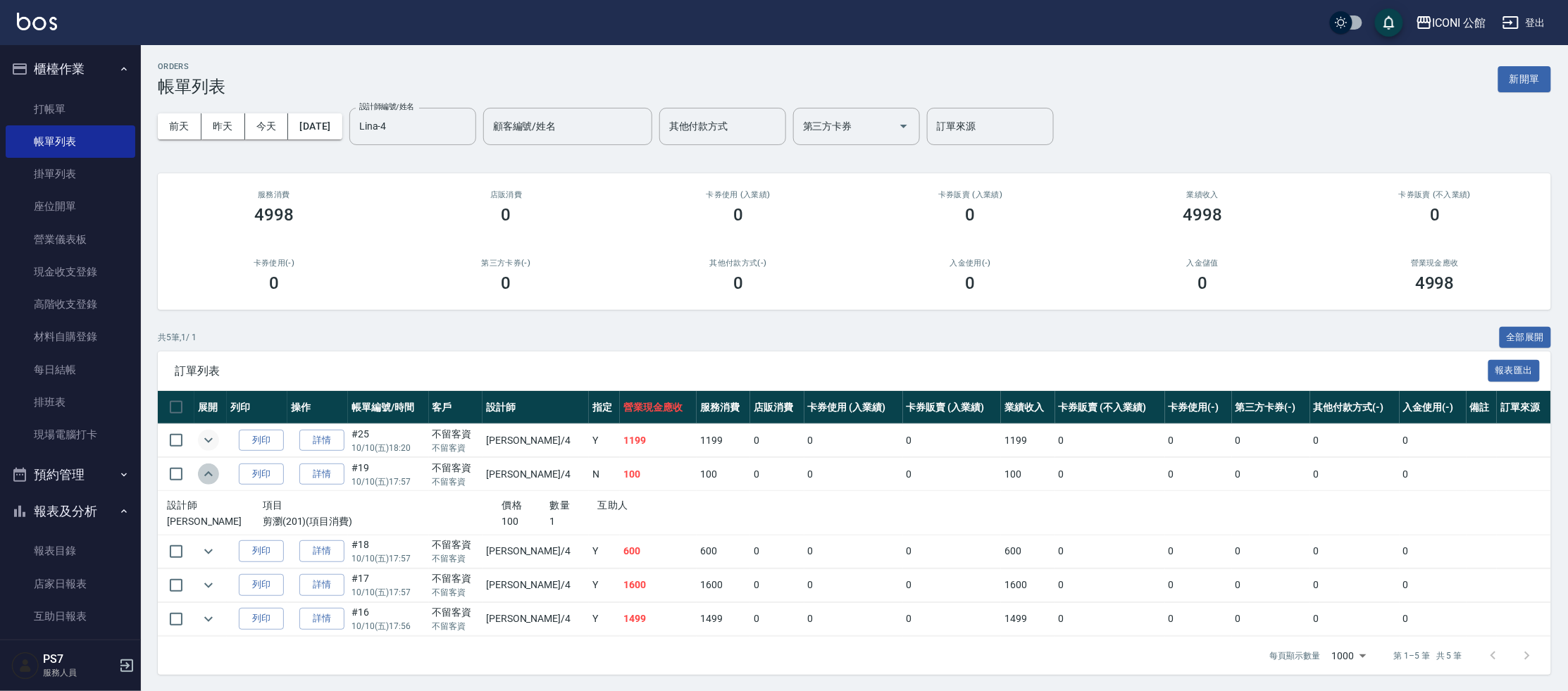
click at [210, 471] on icon "expand row" at bounding box center [209, 474] width 17 height 17
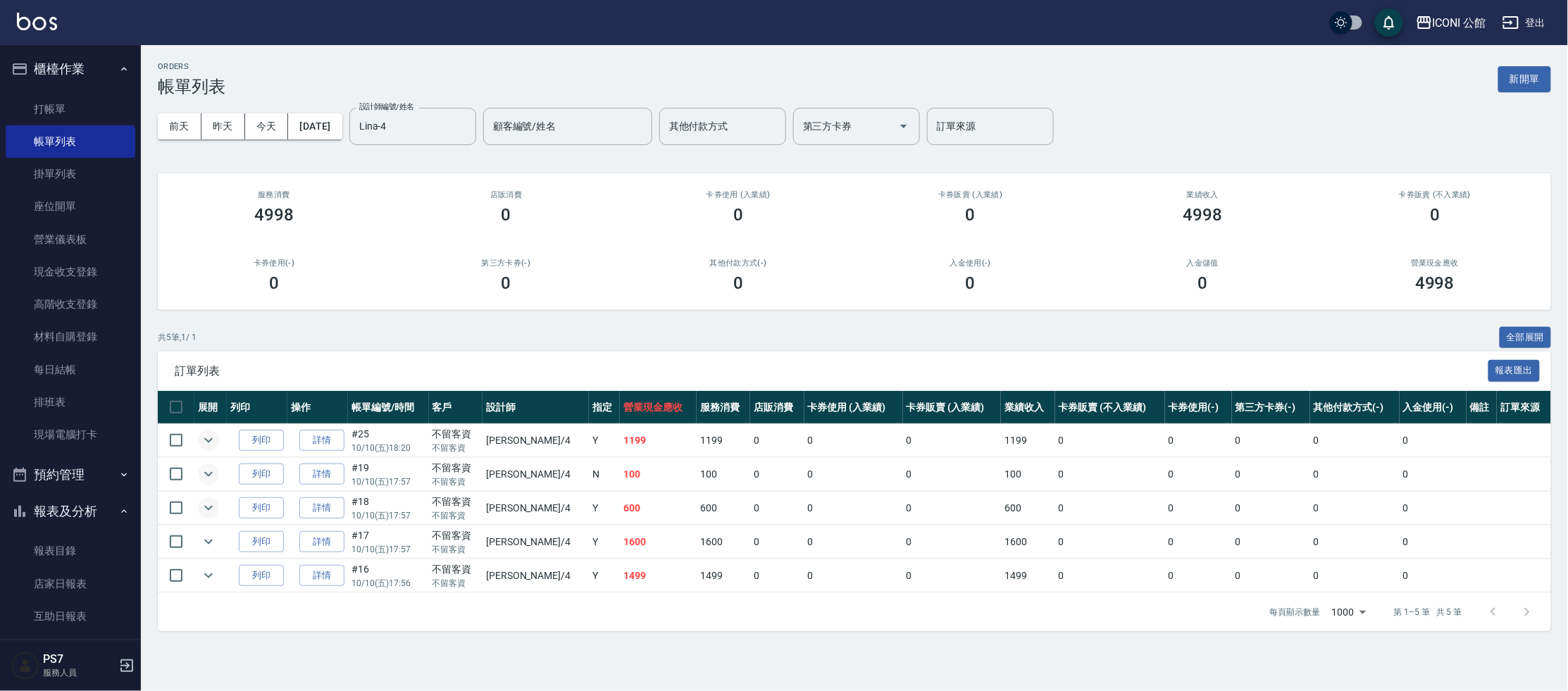
click at [203, 503] on icon "expand row" at bounding box center [209, 508] width 17 height 17
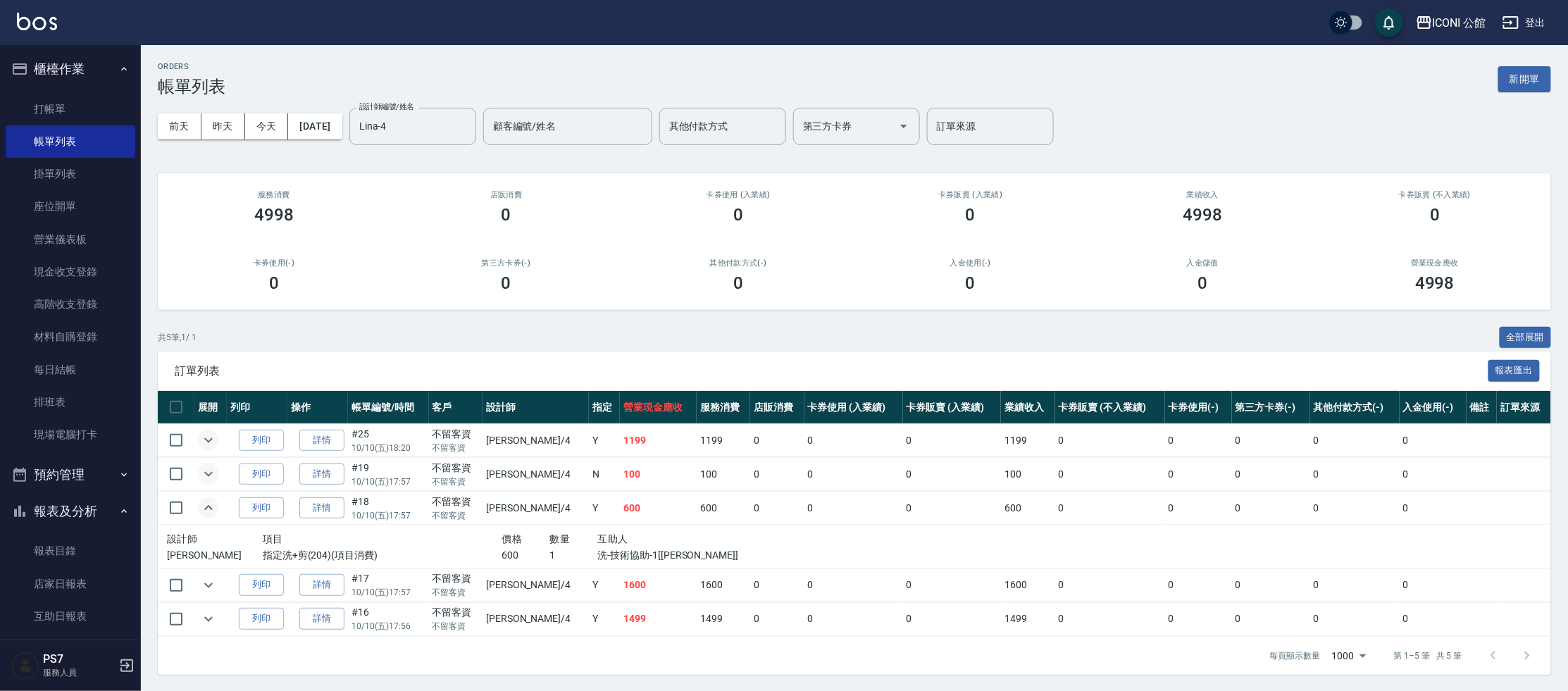
click at [203, 503] on icon "expand row" at bounding box center [209, 508] width 17 height 17
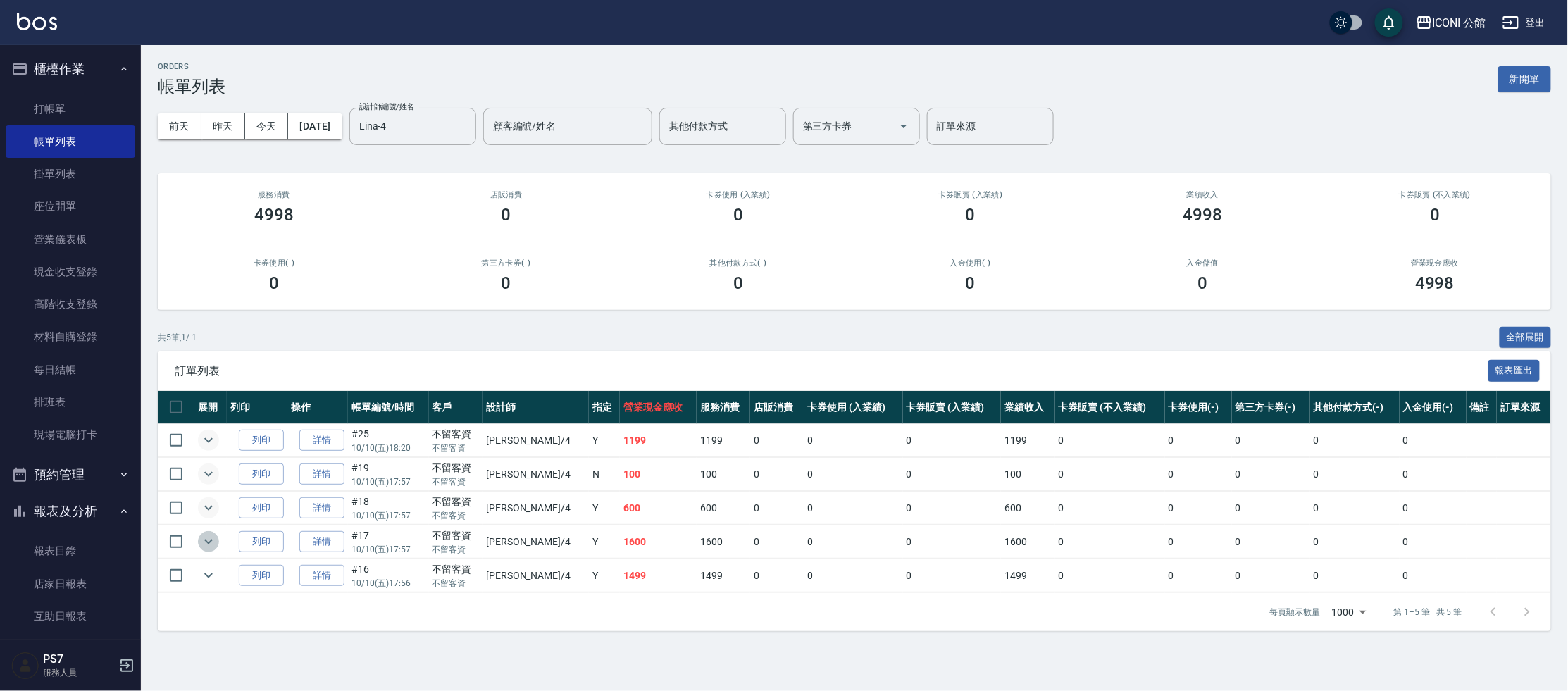
click at [209, 535] on icon "expand row" at bounding box center [209, 541] width 17 height 17
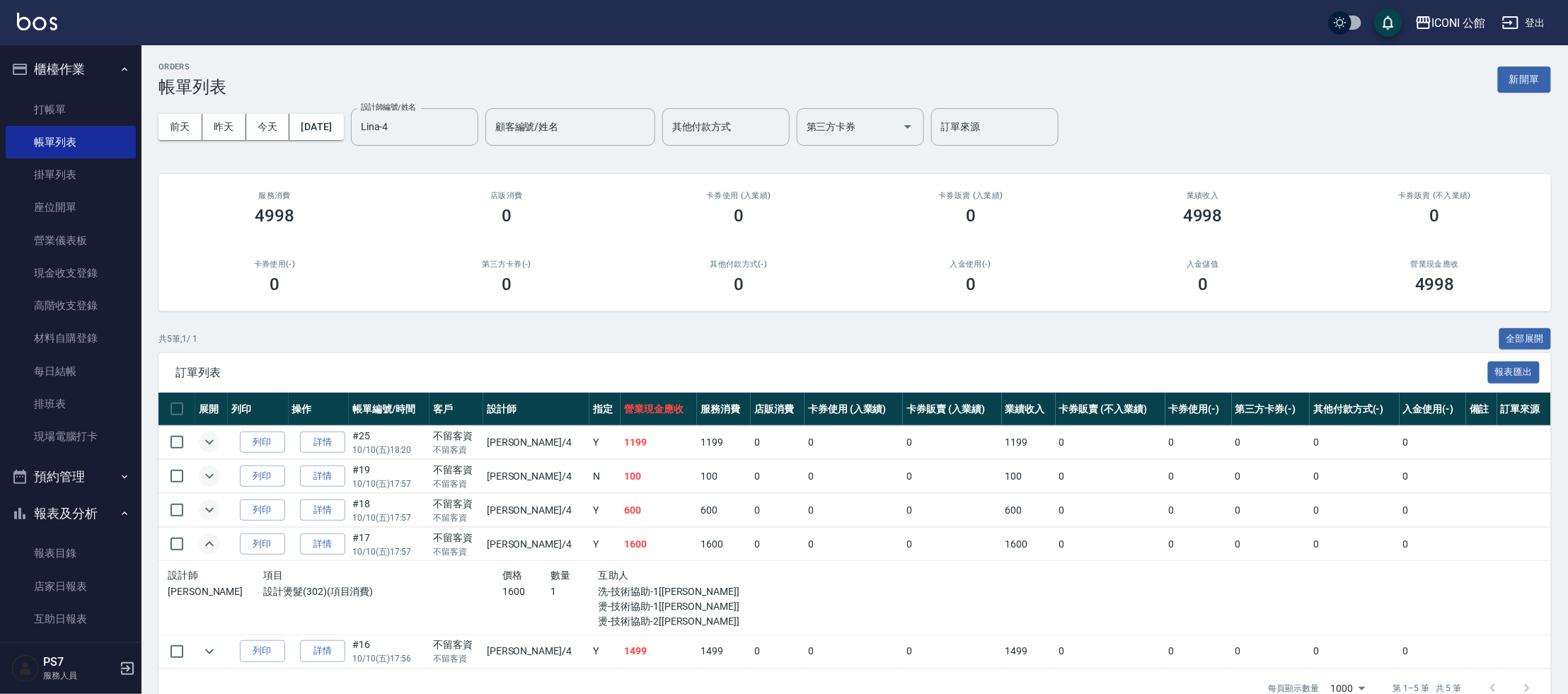
click at [210, 537] on icon "expand row" at bounding box center [210, 544] width 17 height 17
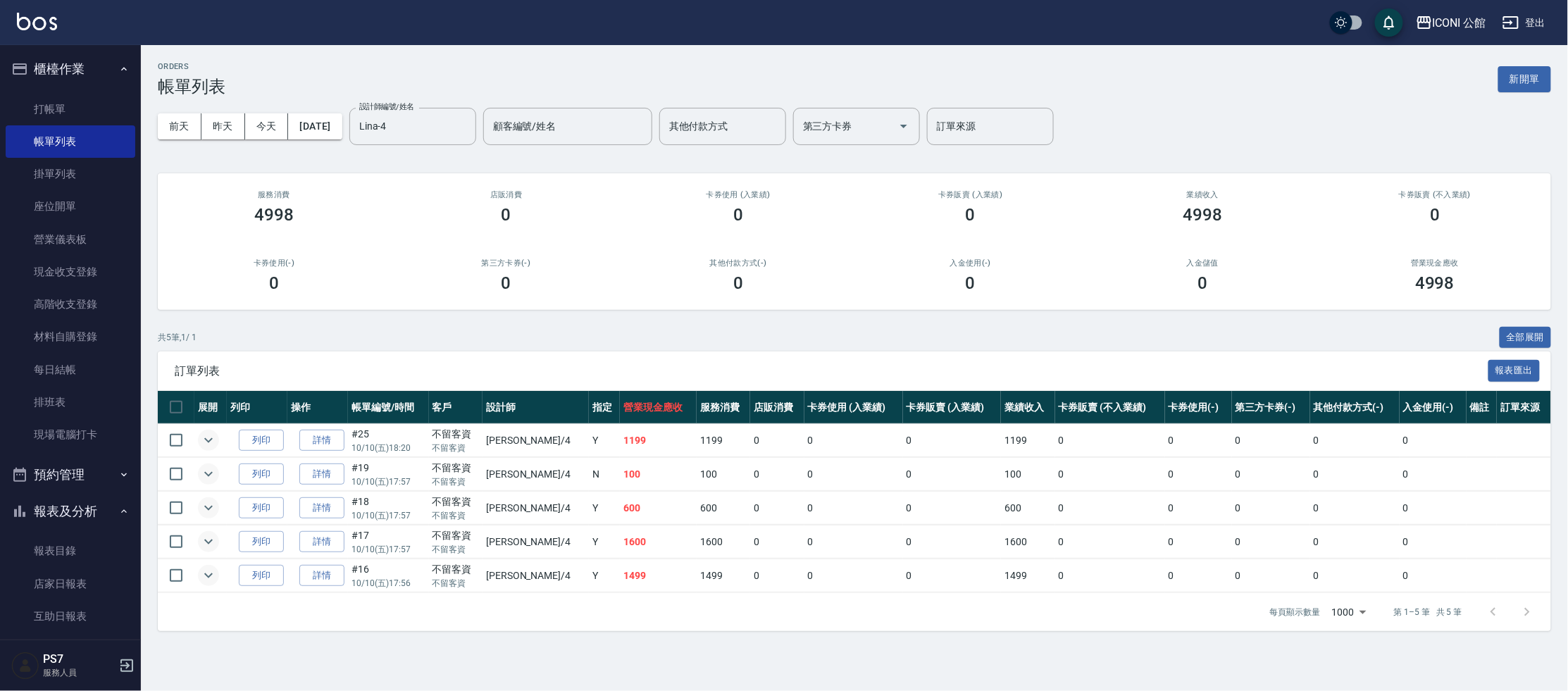
click at [207, 579] on icon "expand row" at bounding box center [209, 575] width 17 height 17
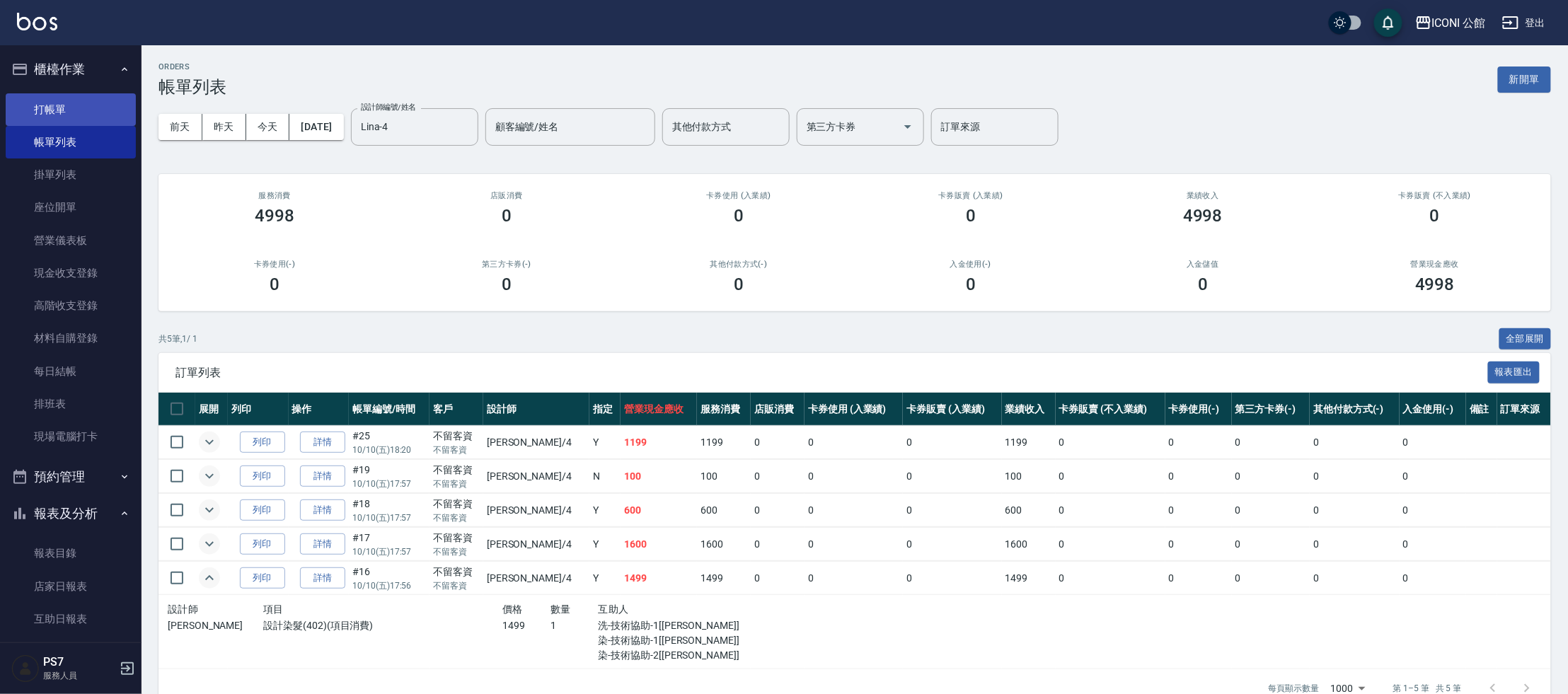
click at [73, 112] on link "打帳單" at bounding box center [70, 110] width 130 height 33
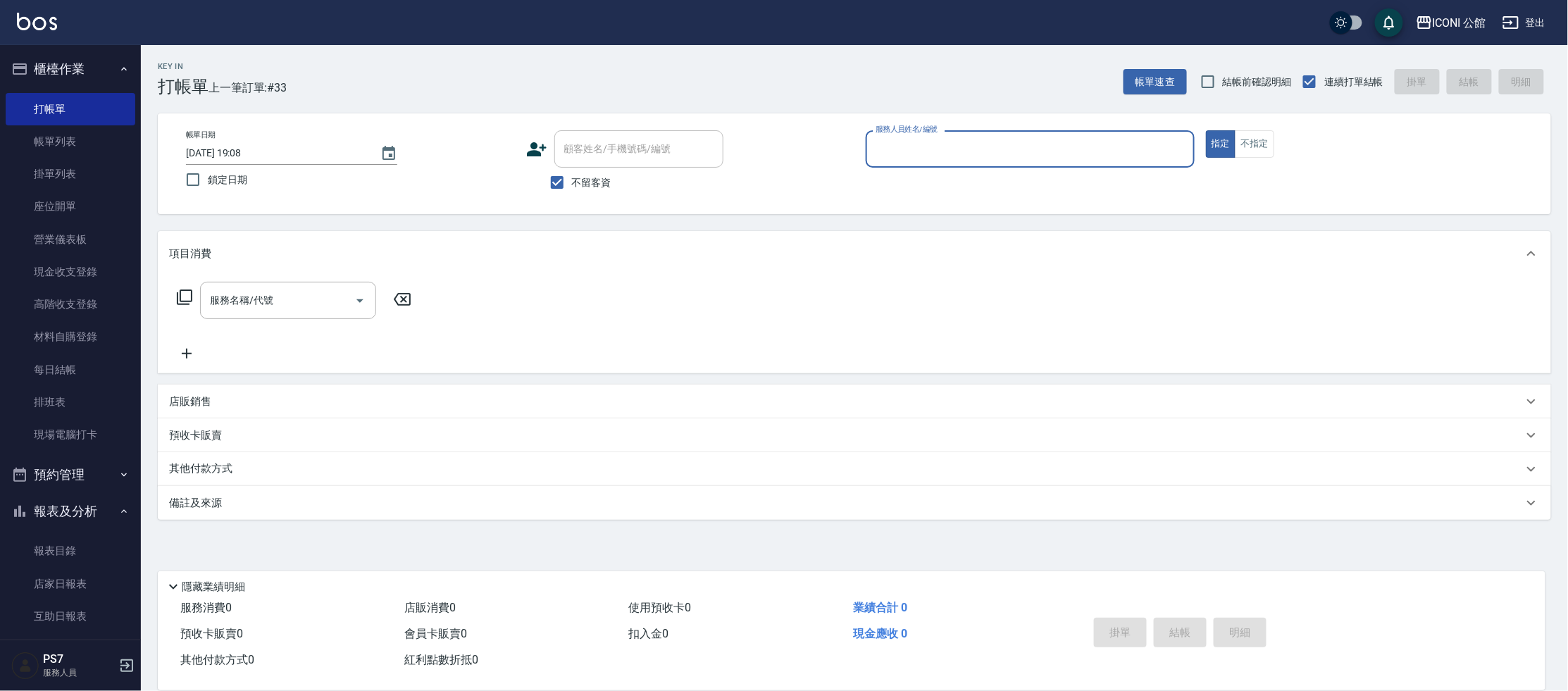
click at [981, 157] on input "服務人員姓名/編號" at bounding box center [1030, 149] width 317 height 25
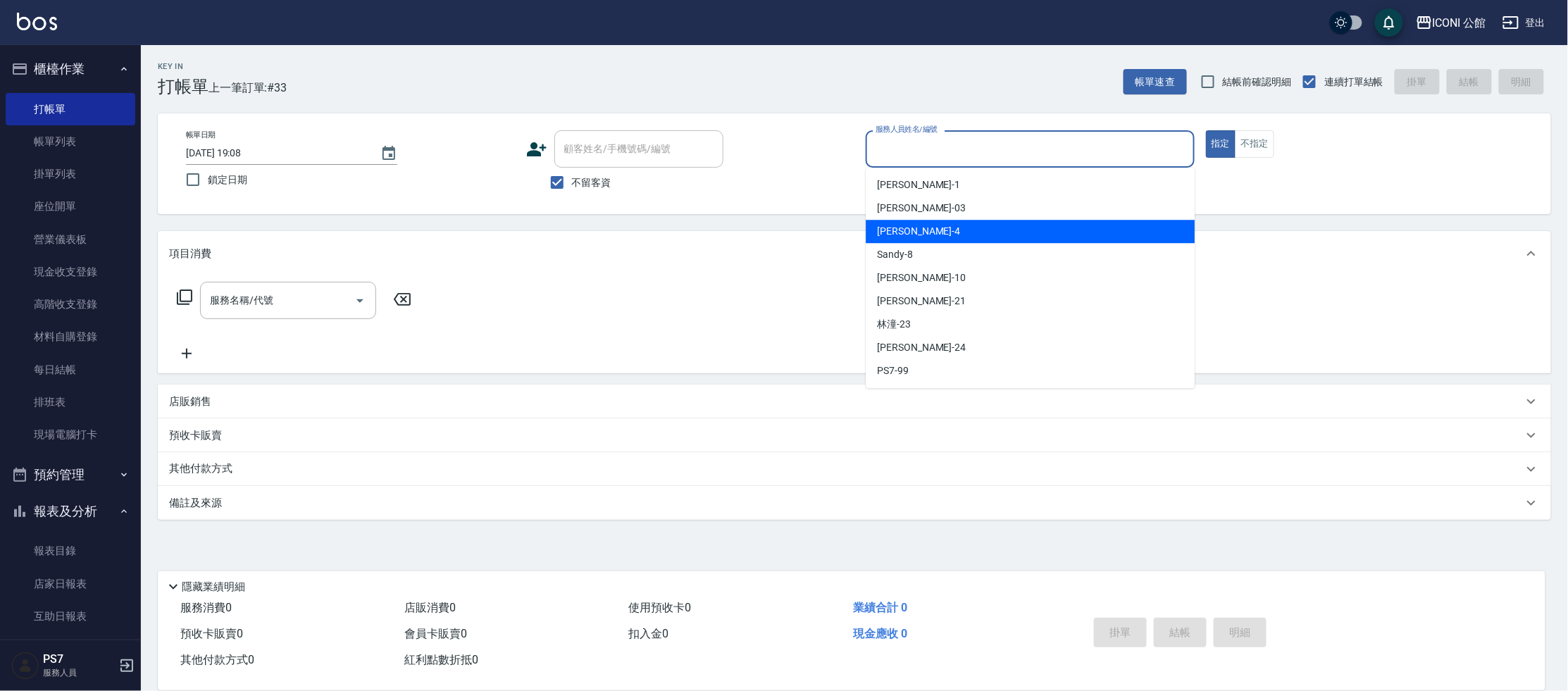
click at [951, 227] on div "Lina -4" at bounding box center [1030, 231] width 329 height 23
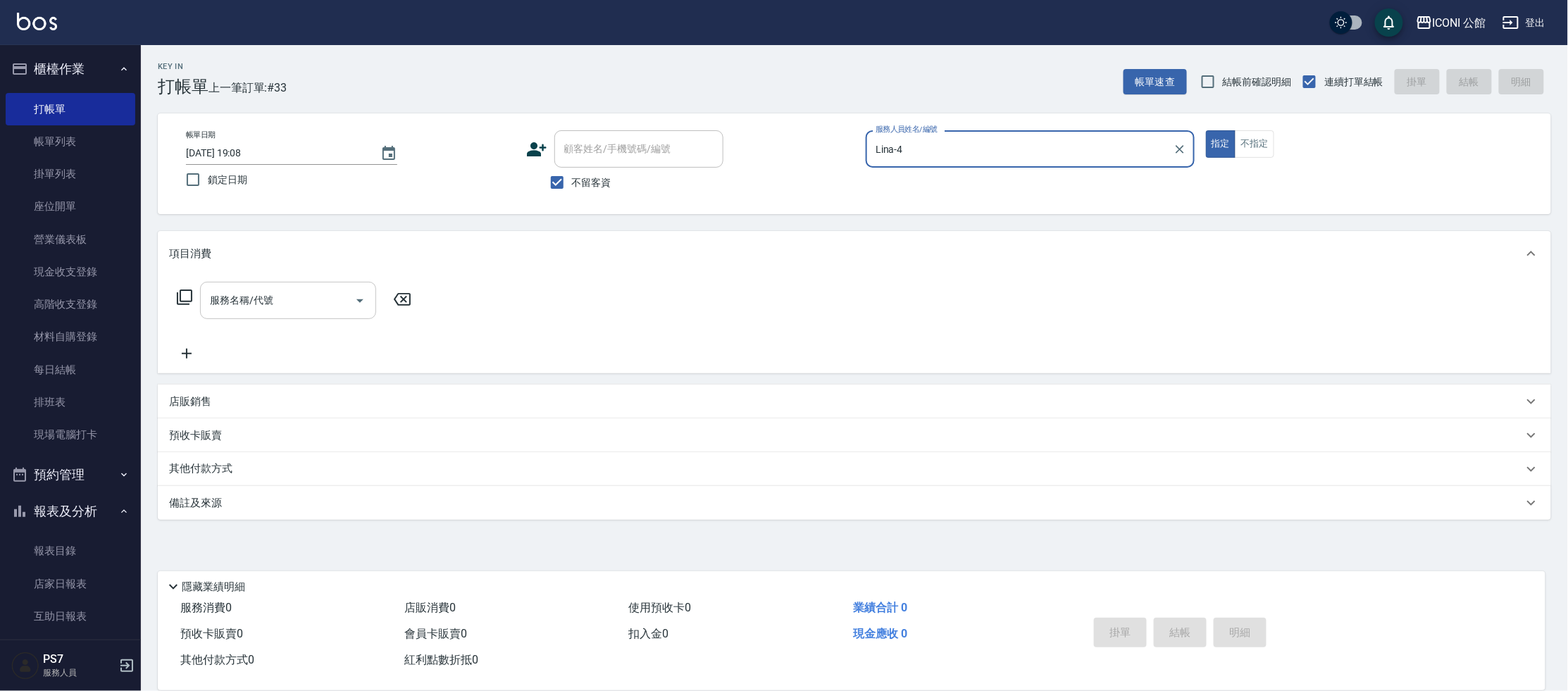
click at [282, 317] on div "服務名稱/代號" at bounding box center [288, 300] width 176 height 37
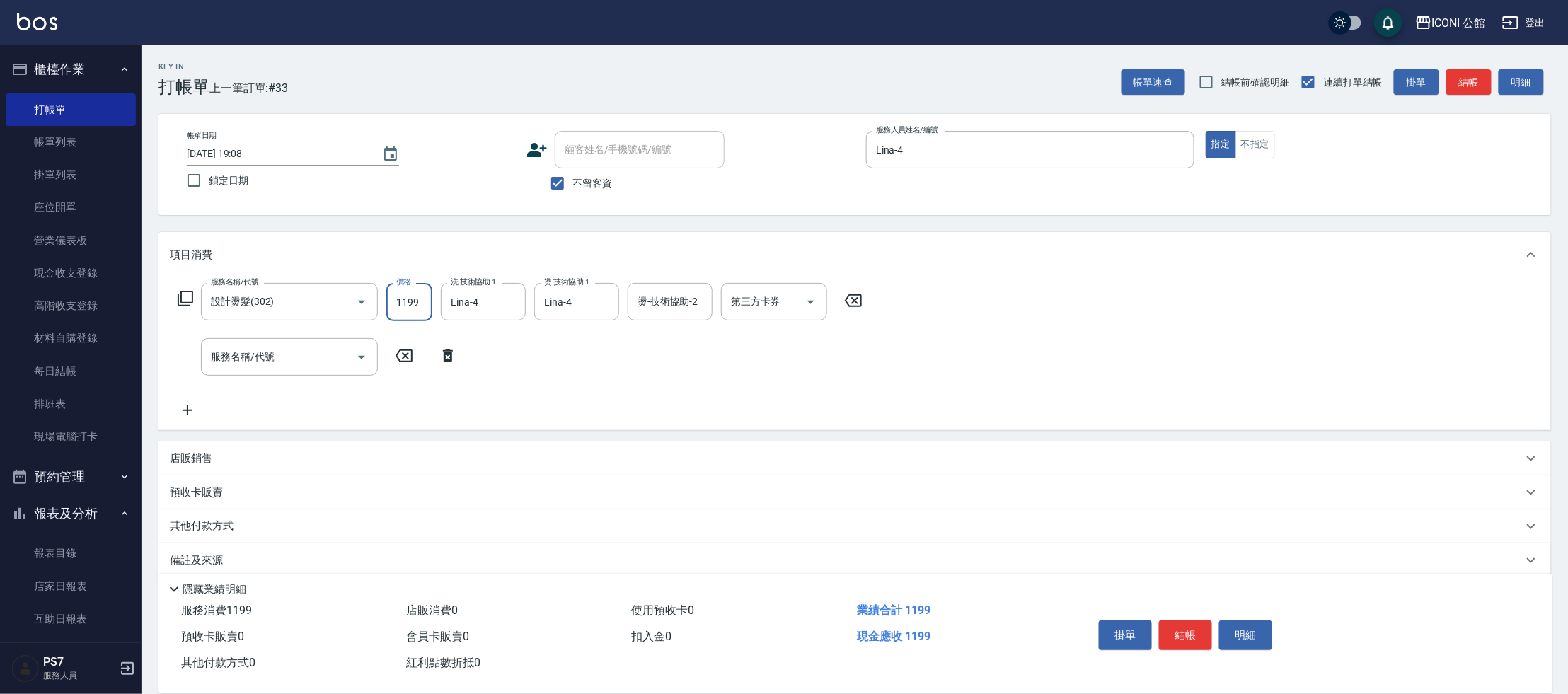
click at [426, 315] on input "1199" at bounding box center [409, 301] width 46 height 38
click at [228, 361] on input "服務名稱/代號" at bounding box center [278, 357] width 143 height 25
click at [516, 300] on icon "Clear" at bounding box center [510, 302] width 14 height 14
click at [461, 314] on div "洗-技術協助-1" at bounding box center [483, 301] width 85 height 37
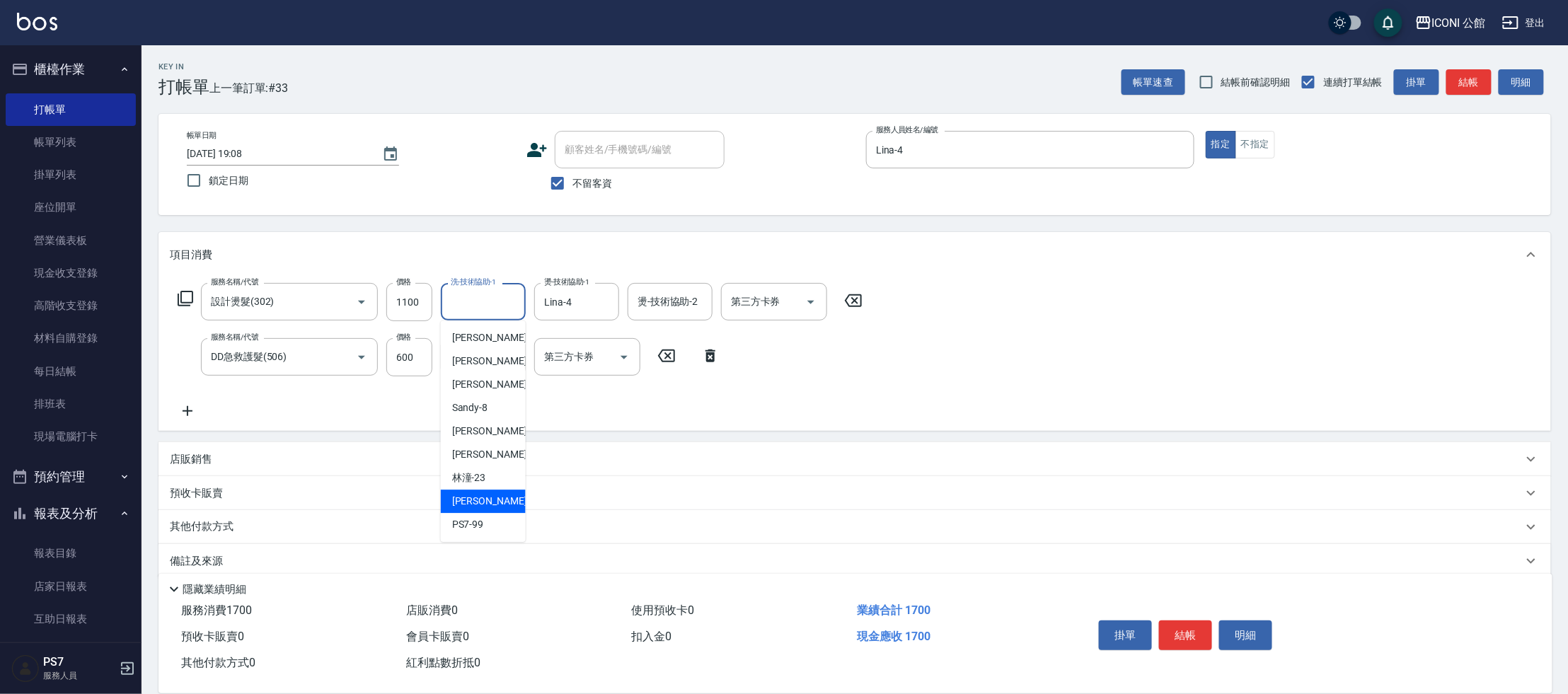
drag, startPoint x: 508, startPoint y: 513, endPoint x: 499, endPoint y: 502, distance: 14.2
click at [499, 502] on ul "[PERSON_NAME] -1 [PERSON_NAME] -03 [PERSON_NAME] -4 Sandy -8 [PERSON_NAME] -10 …" at bounding box center [483, 431] width 85 height 221
click at [499, 502] on div "[PERSON_NAME] -24" at bounding box center [483, 501] width 85 height 23
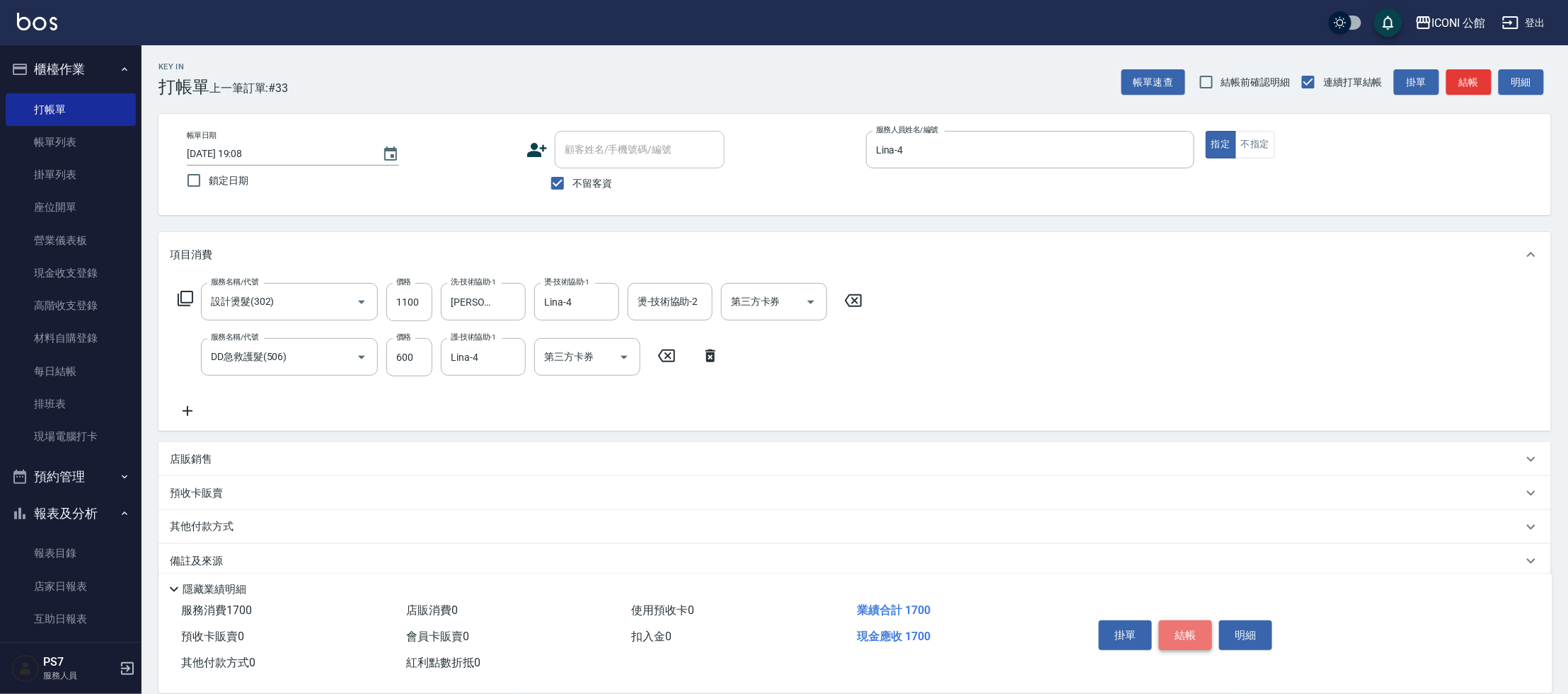
click at [1188, 627] on button "結帳" at bounding box center [1185, 635] width 53 height 30
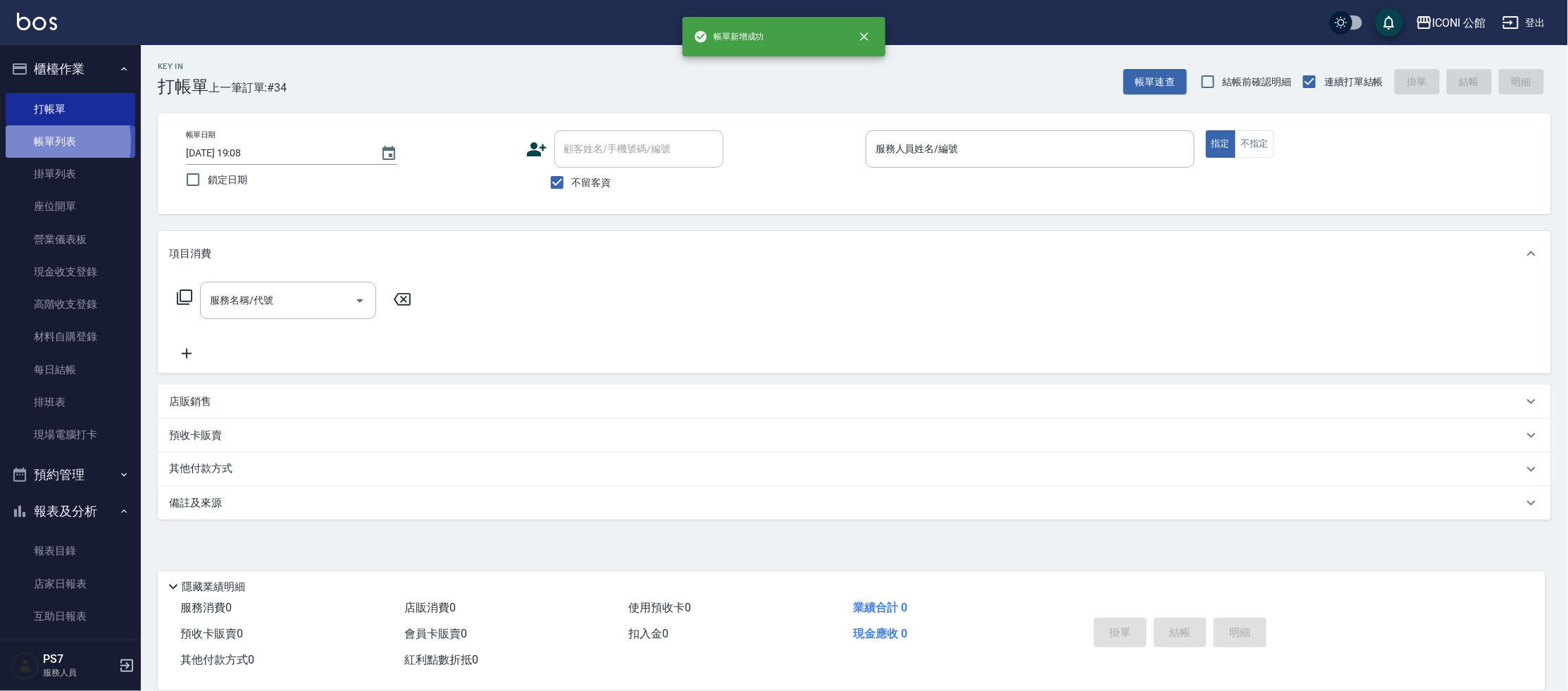
click at [36, 143] on link "帳單列表" at bounding box center [70, 142] width 130 height 33
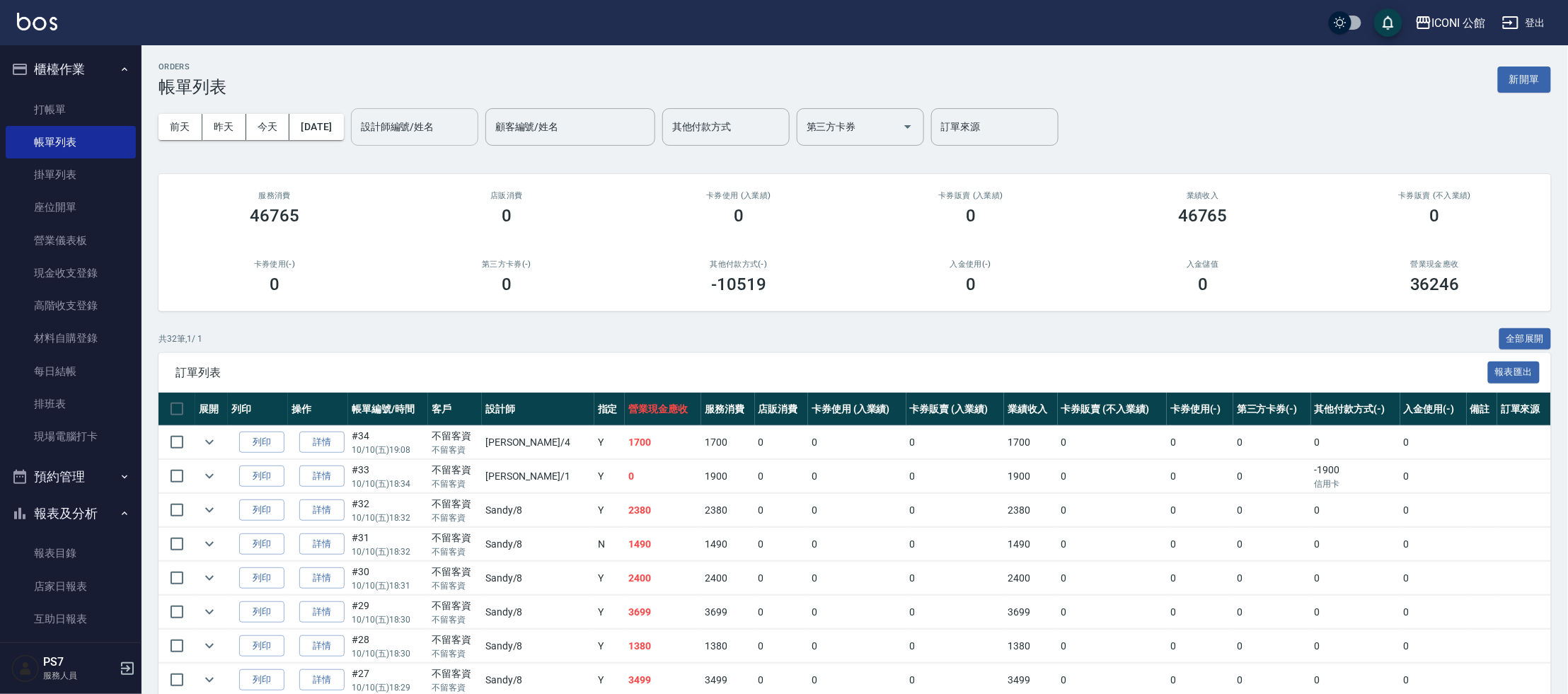
click at [448, 131] on input "設計師編號/姓名" at bounding box center [414, 127] width 115 height 25
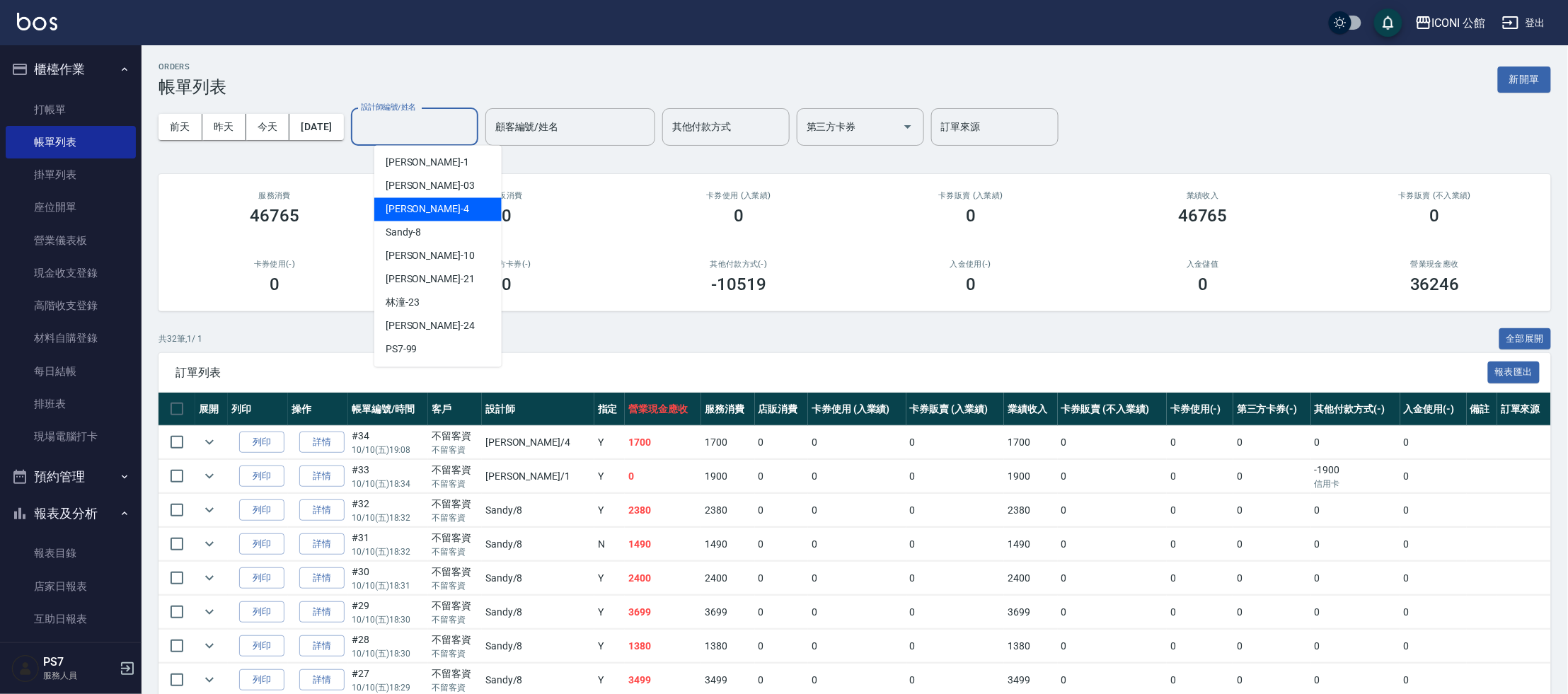
click at [434, 219] on div "Lina -4" at bounding box center [437, 210] width 127 height 23
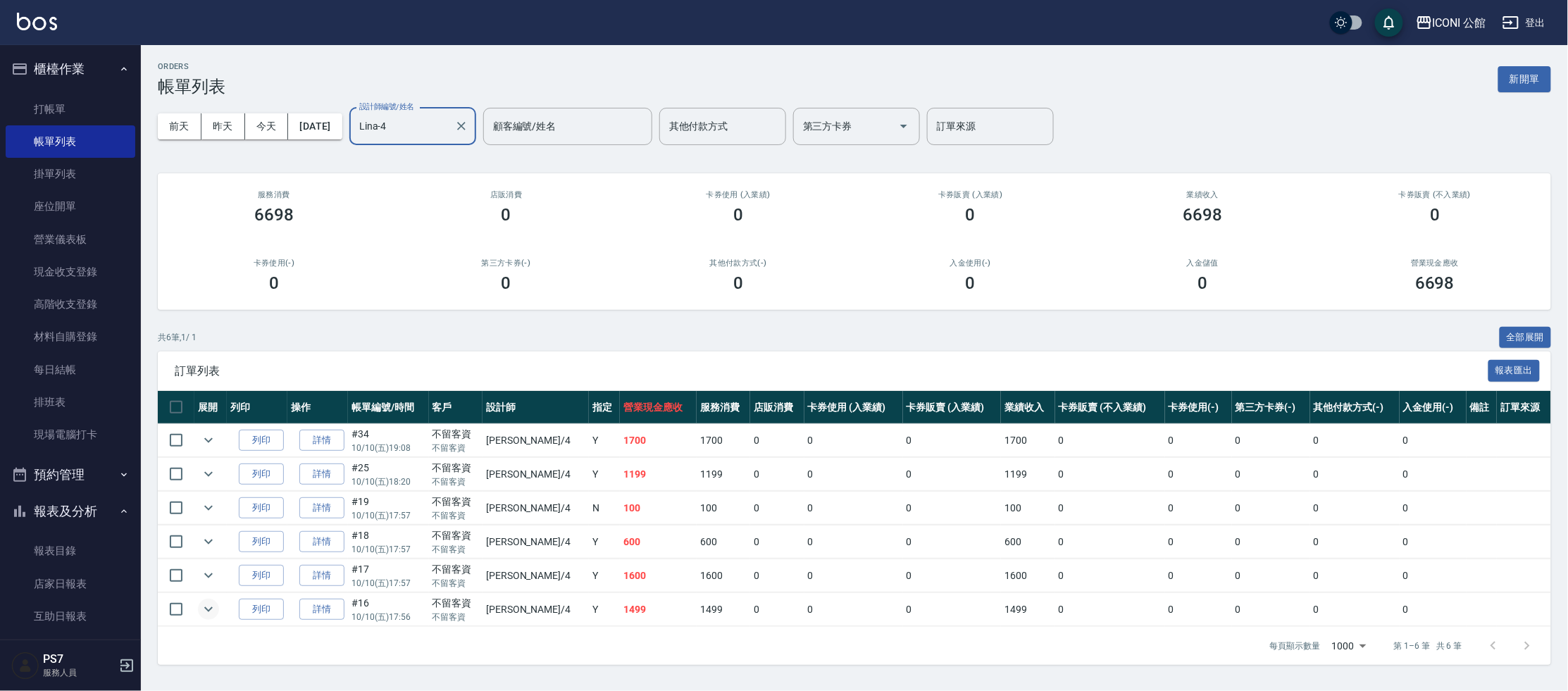
click at [212, 601] on icon "expand row" at bounding box center [209, 609] width 17 height 17
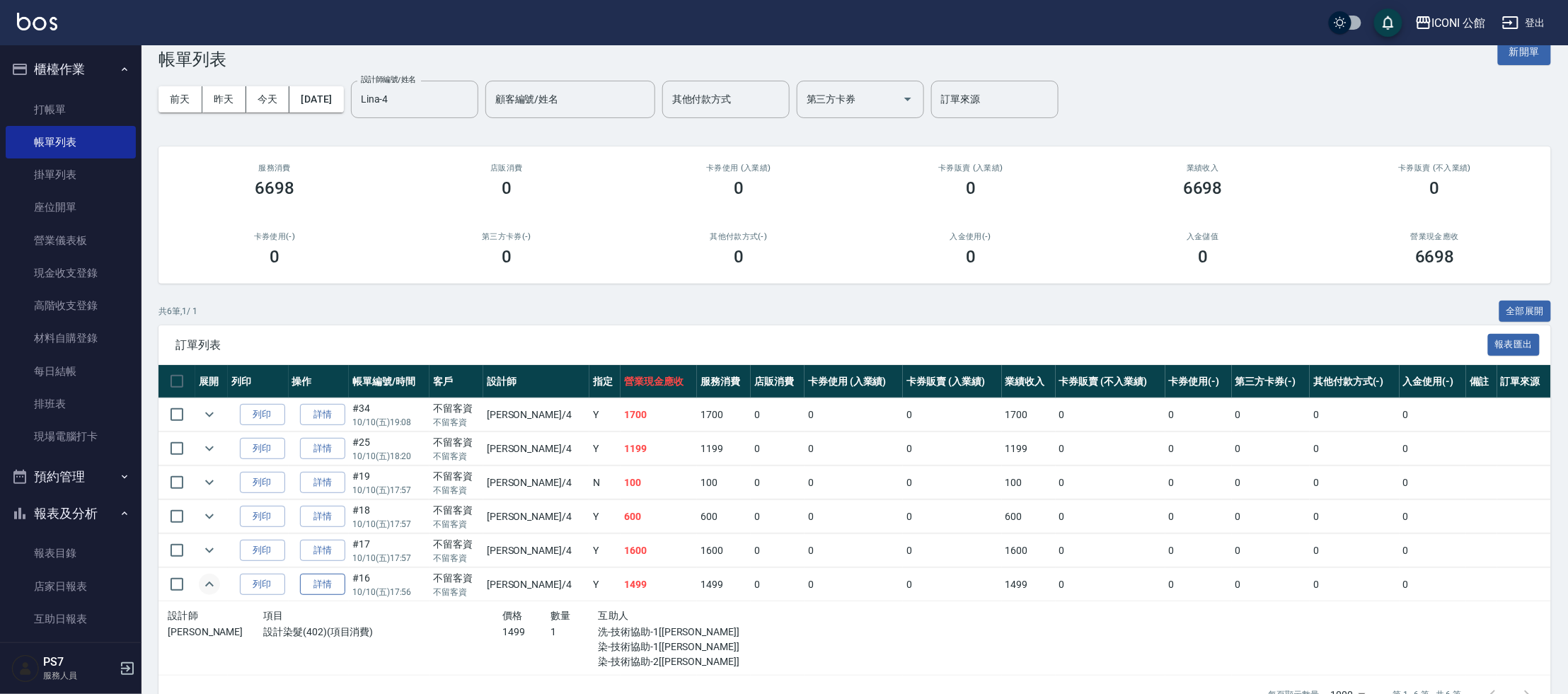
scroll to position [46, 0]
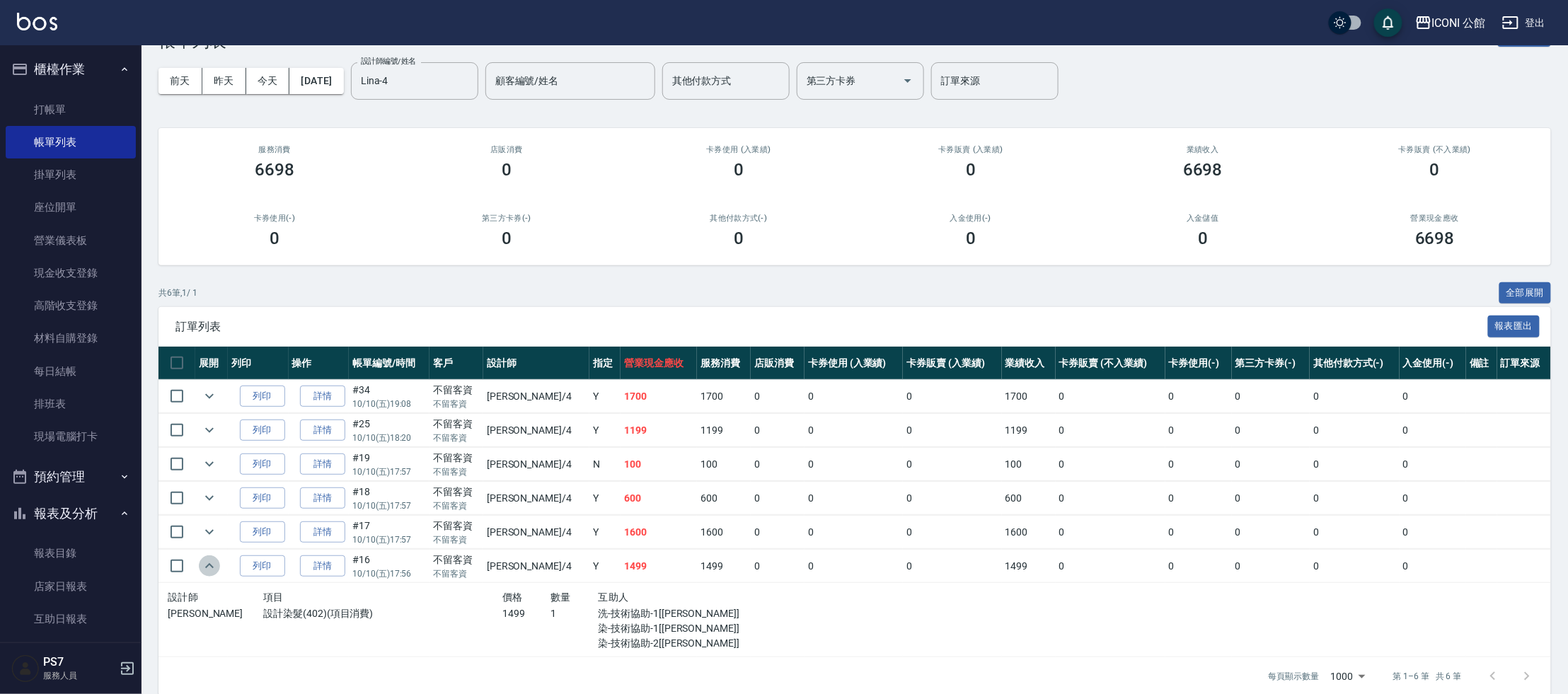
click at [211, 557] on icon "expand row" at bounding box center [210, 565] width 17 height 17
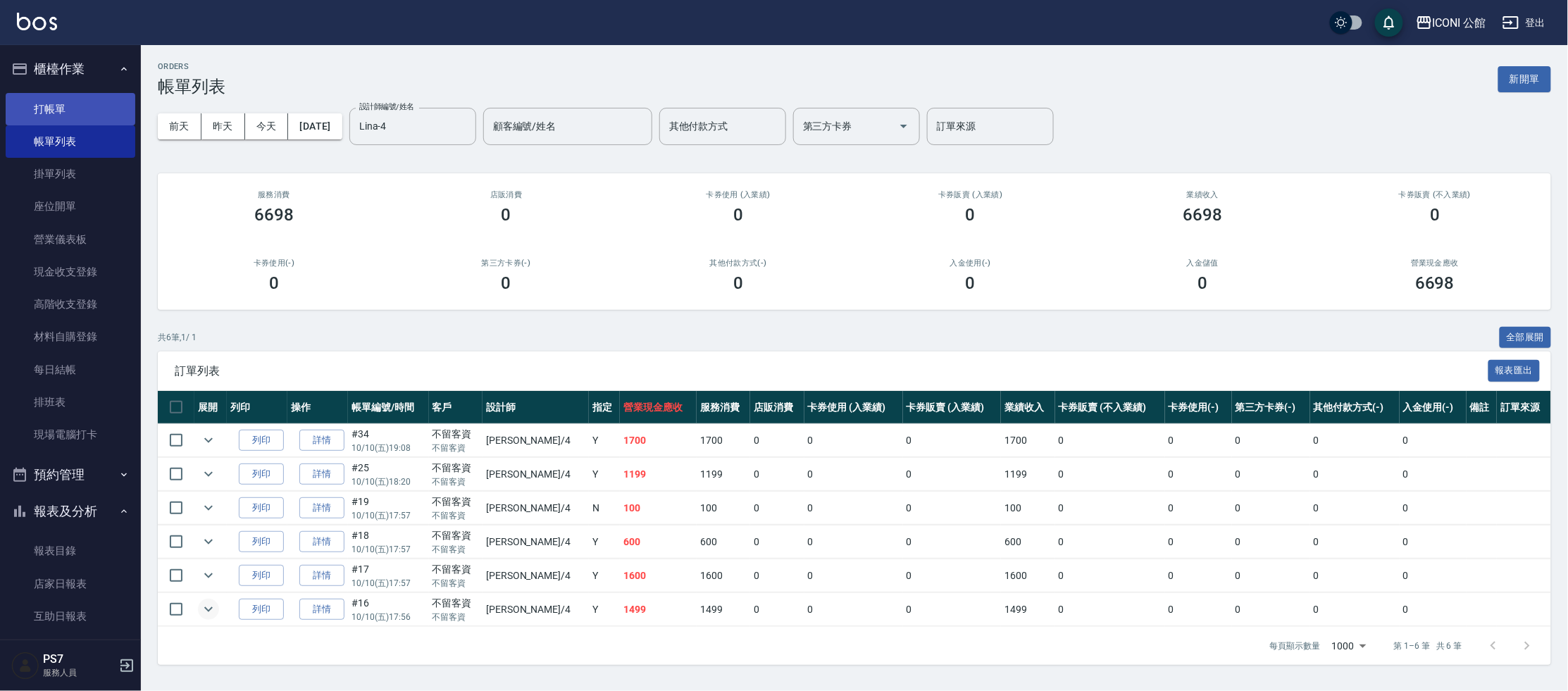
click at [75, 106] on link "打帳單" at bounding box center [70, 109] width 130 height 33
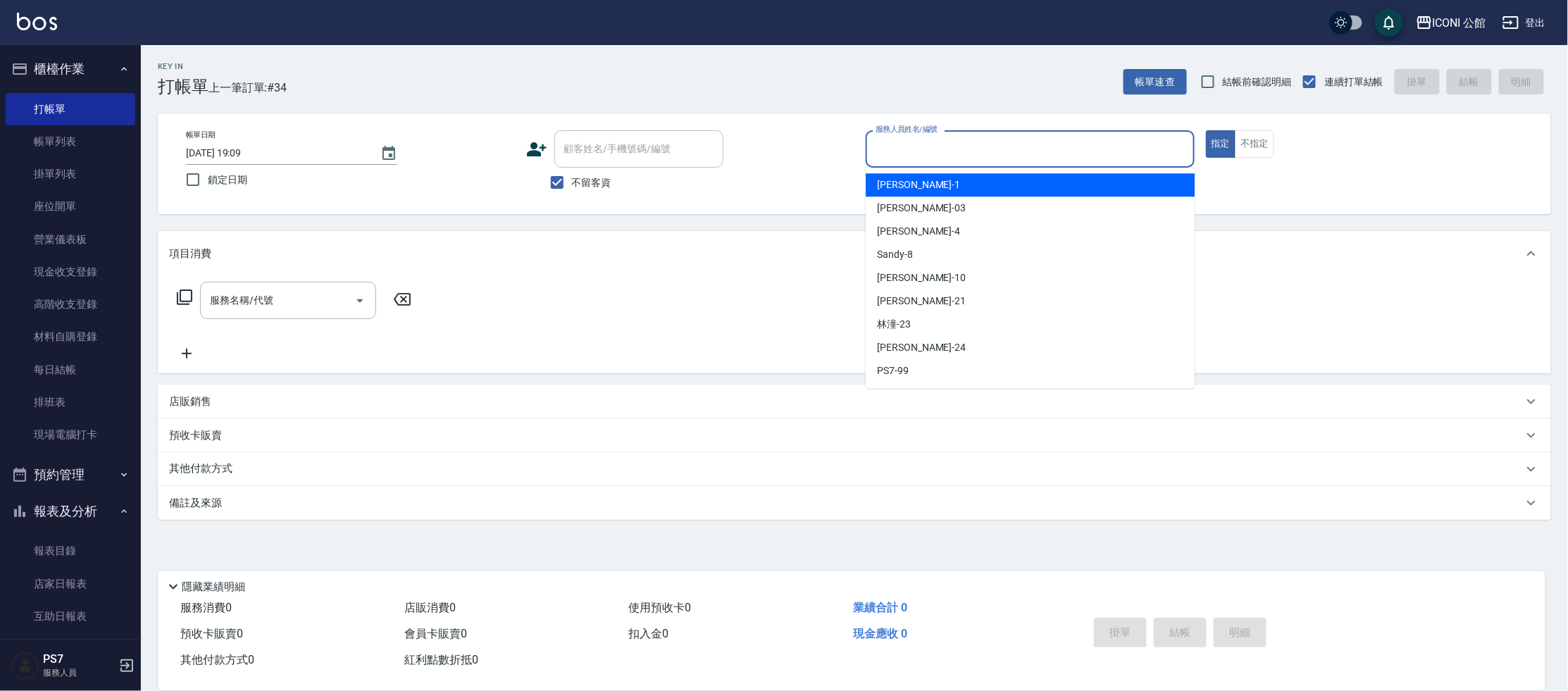
click at [984, 145] on input "服務人員姓名/編號" at bounding box center [1030, 149] width 317 height 25
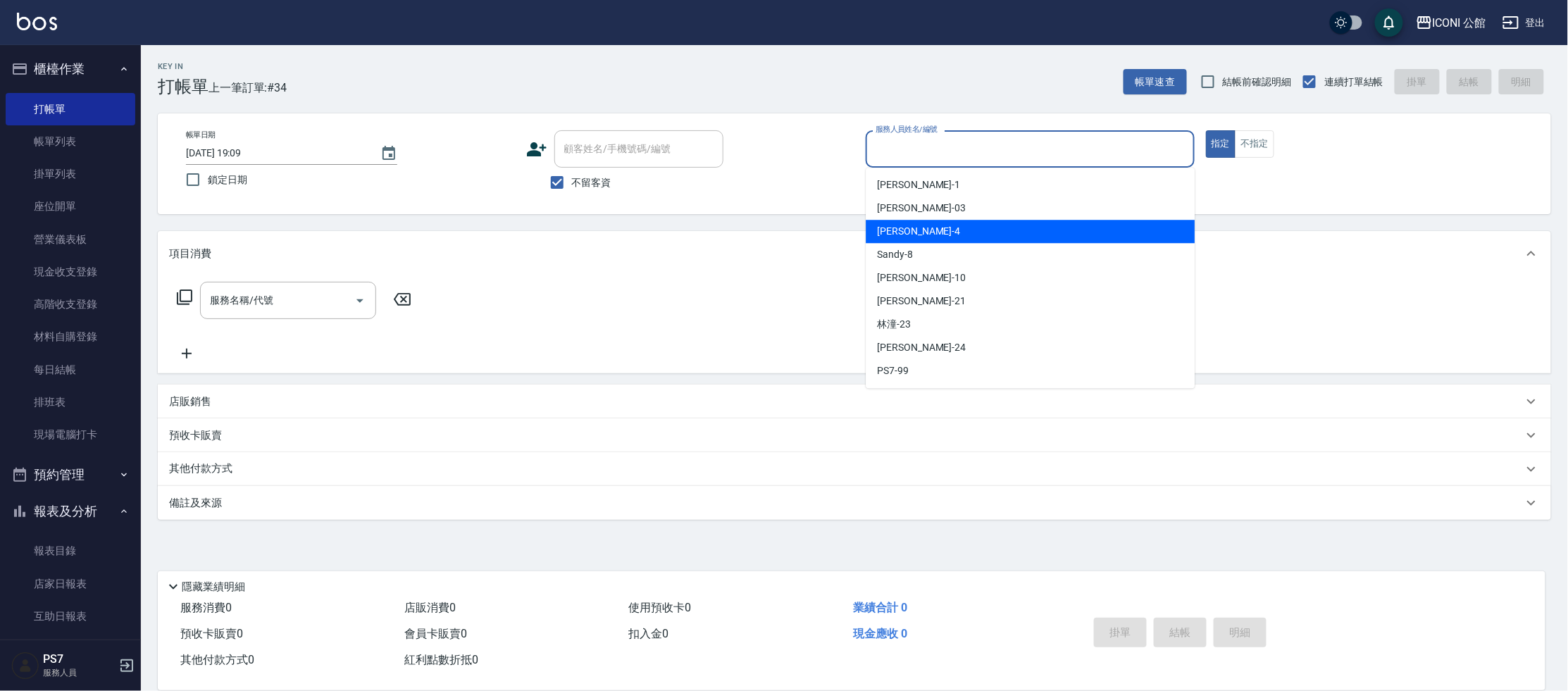
click at [907, 228] on div "Lina -4" at bounding box center [1030, 231] width 329 height 23
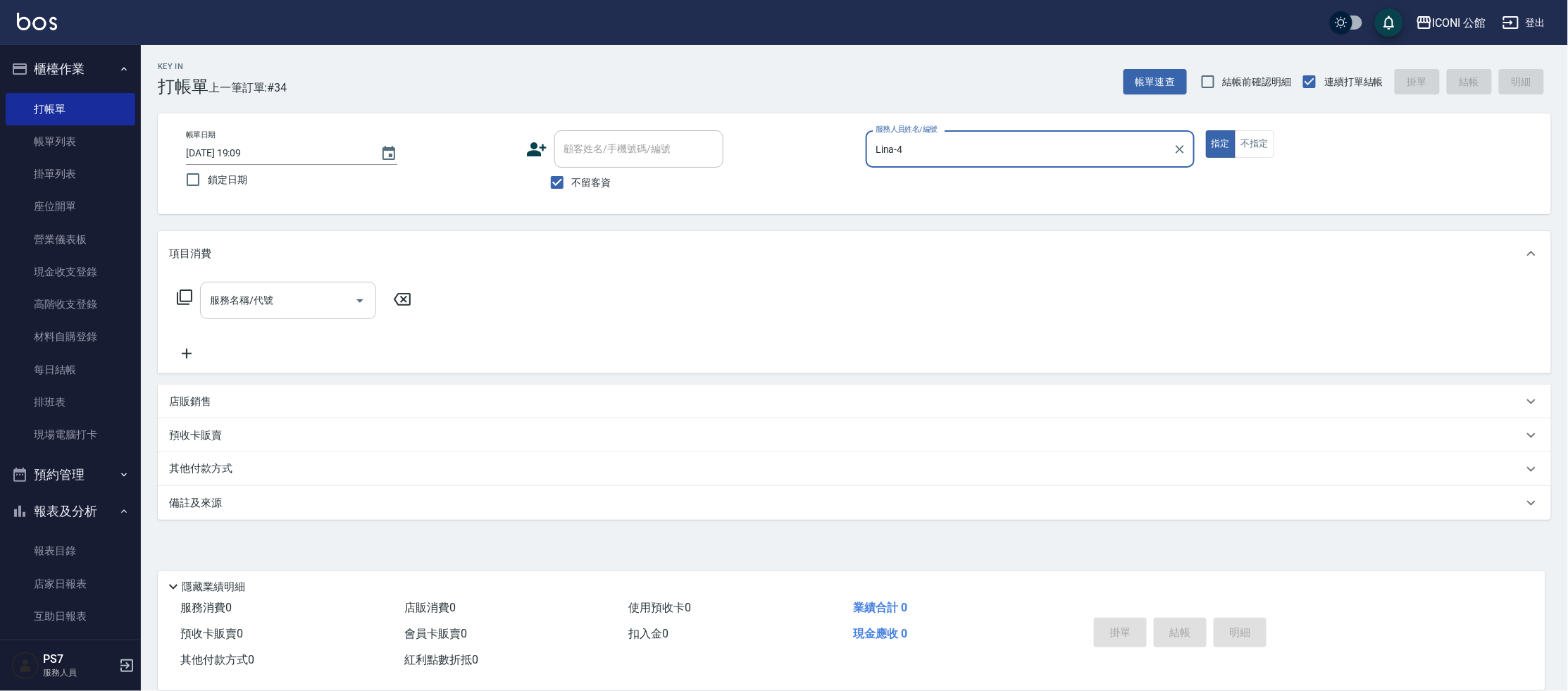
click at [210, 318] on div "服務名稱/代號" at bounding box center [288, 300] width 176 height 37
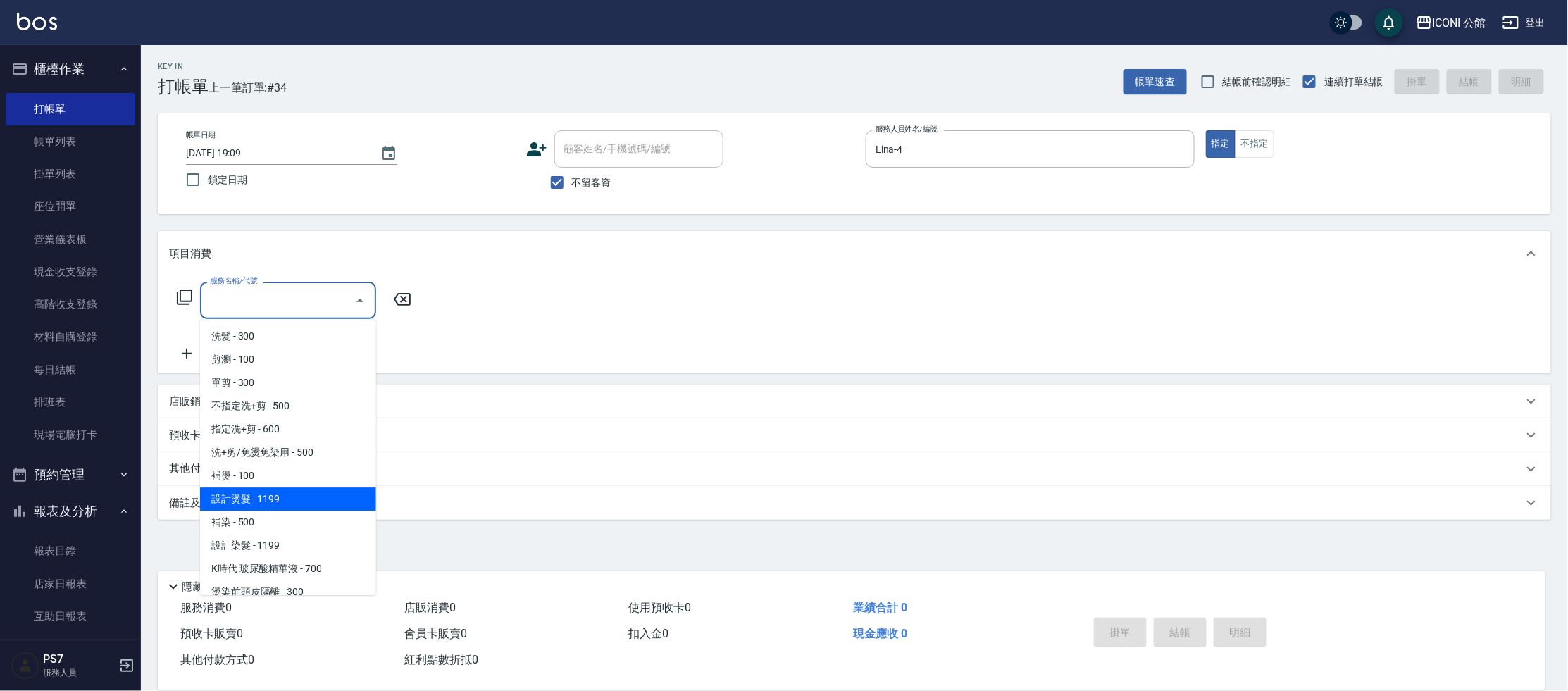
click at [272, 508] on span "設計燙髮 - 1199" at bounding box center [288, 499] width 176 height 23
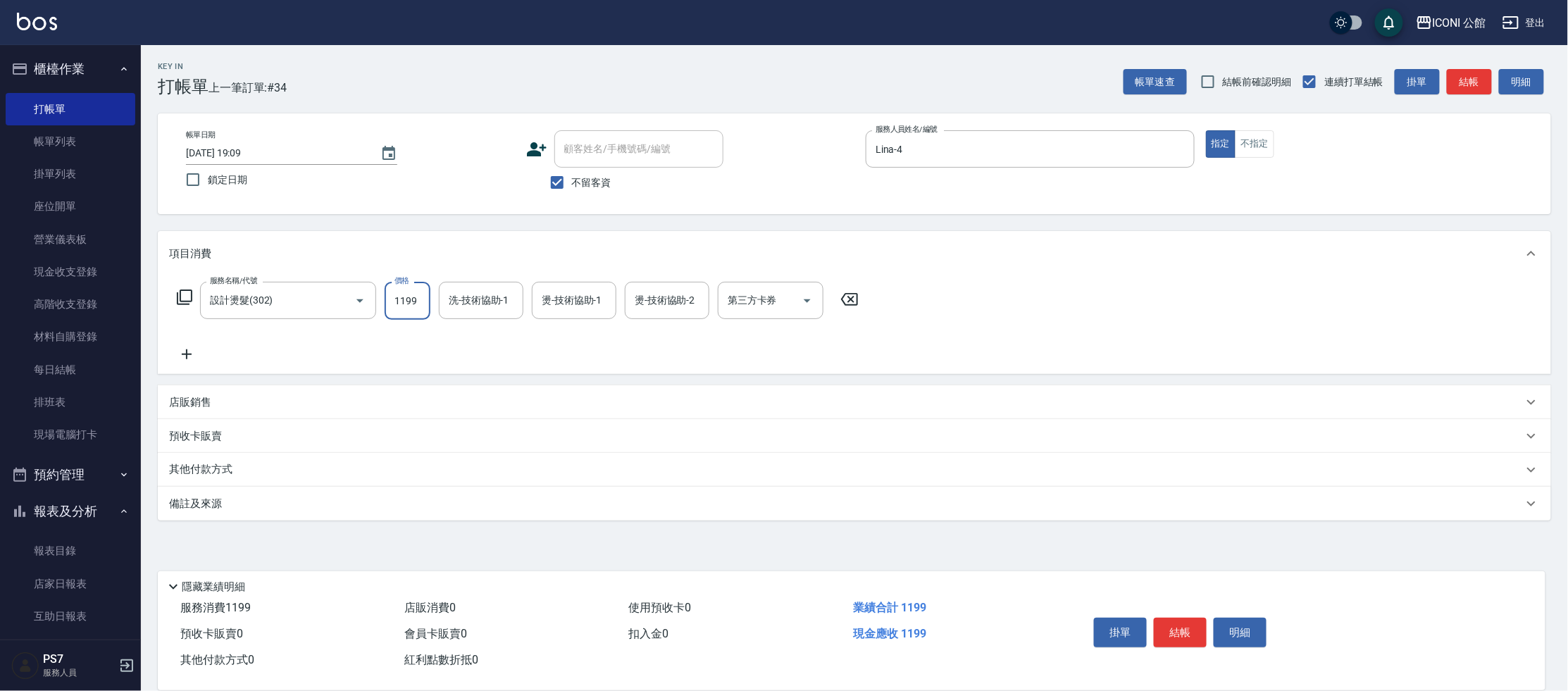
click at [417, 308] on input "1199" at bounding box center [407, 300] width 46 height 38
click at [1180, 627] on button "結帳" at bounding box center [1180, 632] width 53 height 29
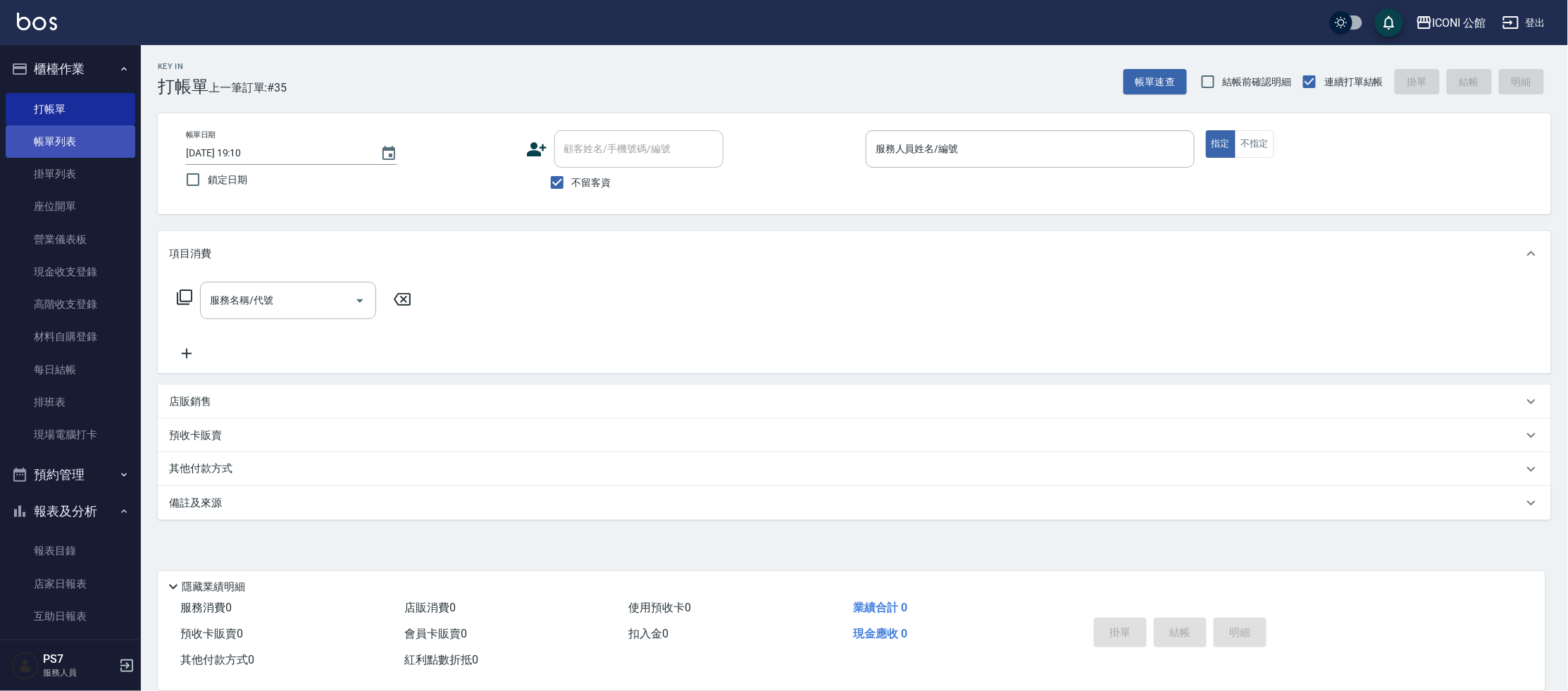
click at [79, 137] on link "帳單列表" at bounding box center [70, 142] width 130 height 33
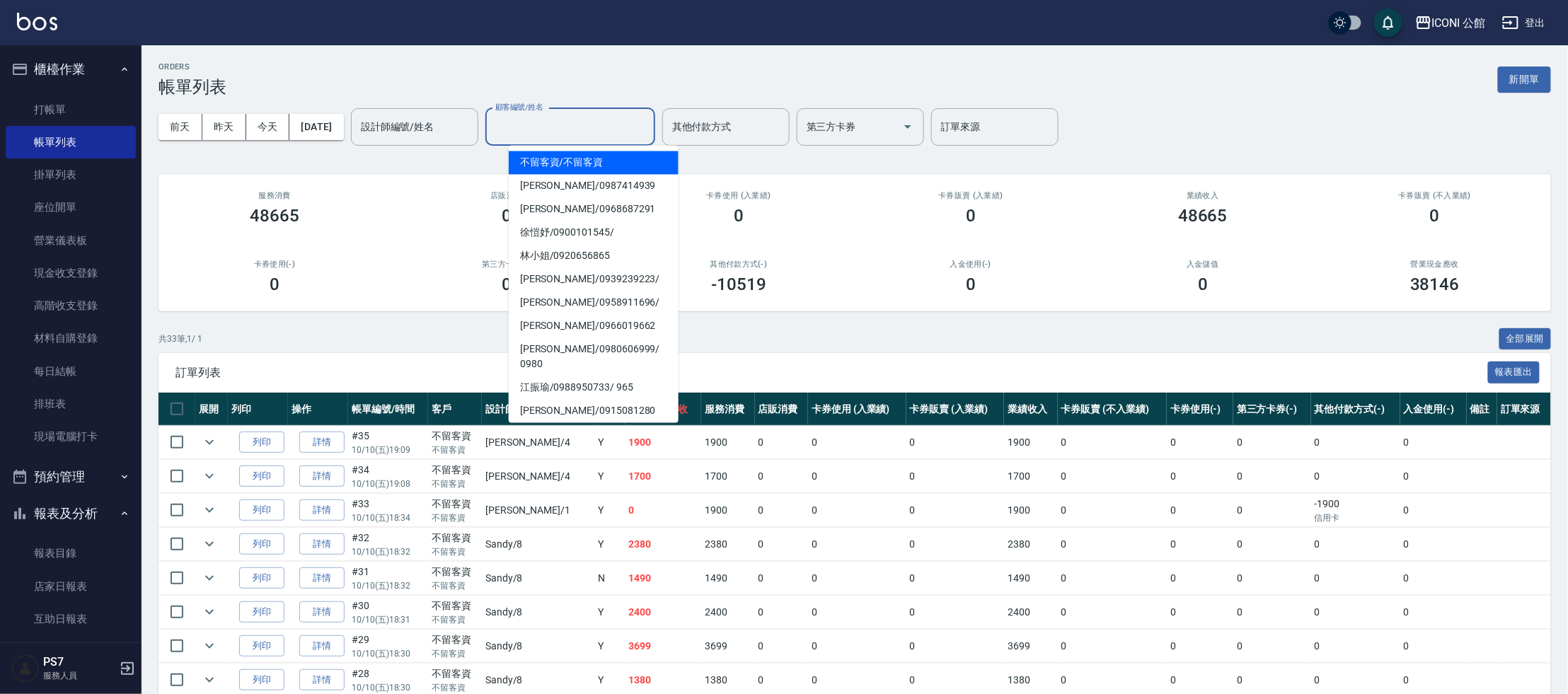
click at [542, 119] on input "顧客編號/姓名" at bounding box center [570, 127] width 157 height 25
click at [401, 134] on input "設計師編號/姓名" at bounding box center [414, 127] width 115 height 25
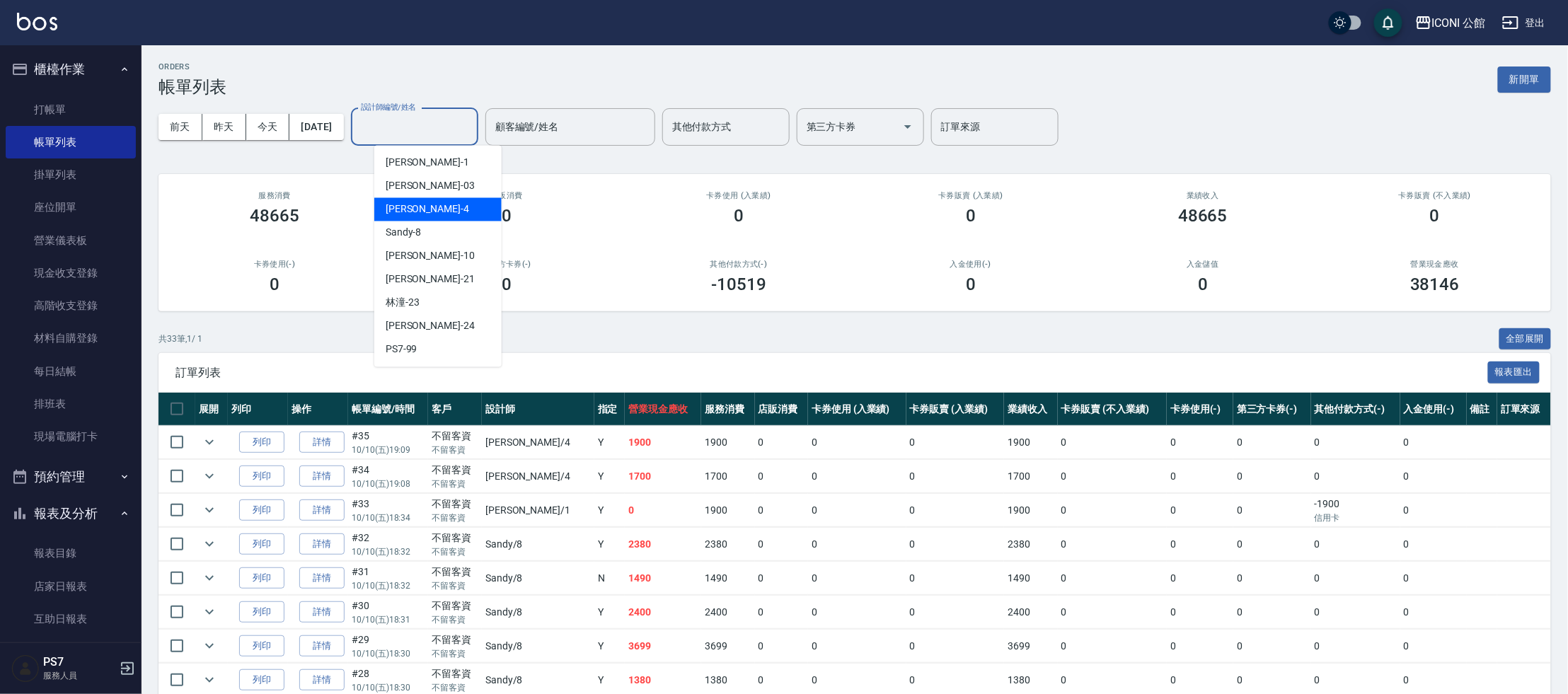
click at [422, 208] on div "Lina -4" at bounding box center [437, 210] width 127 height 23
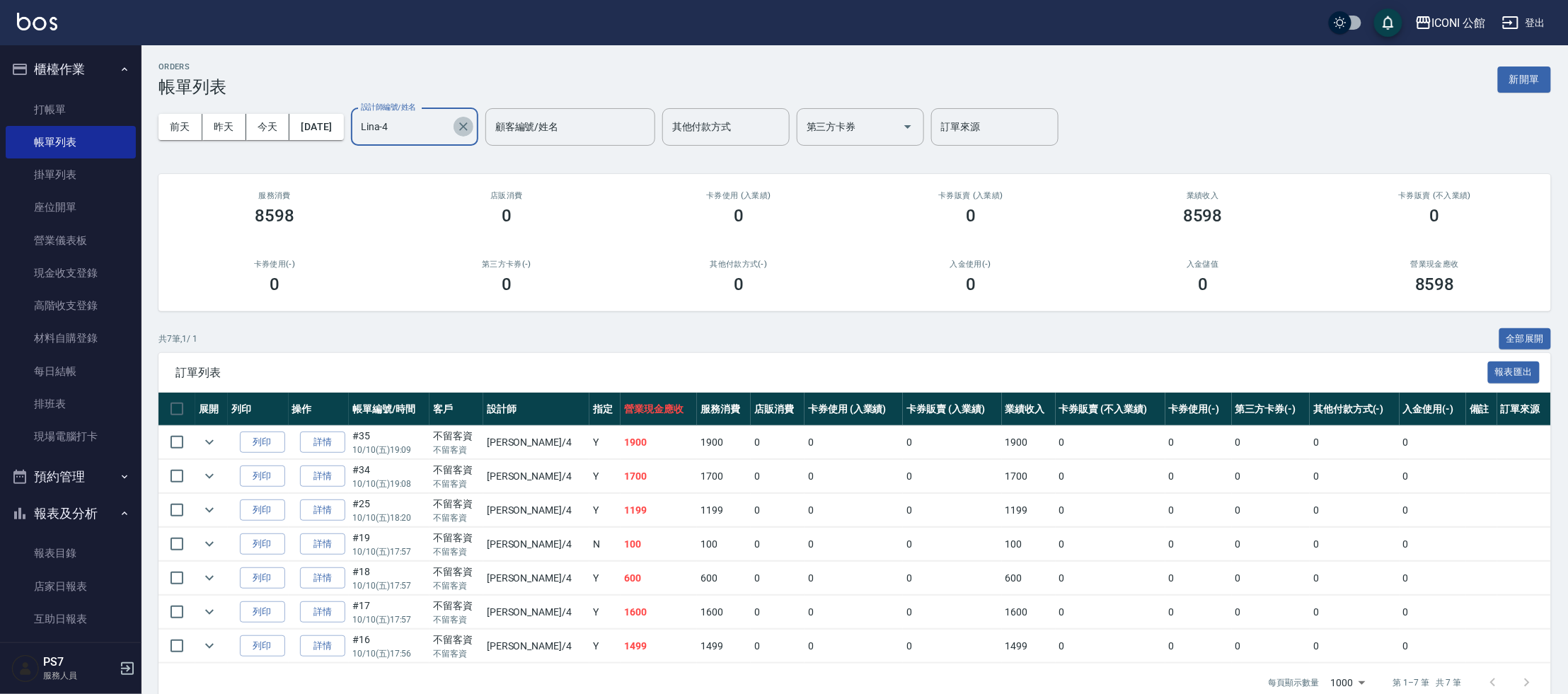
click at [471, 127] on icon "Clear" at bounding box center [464, 126] width 14 height 14
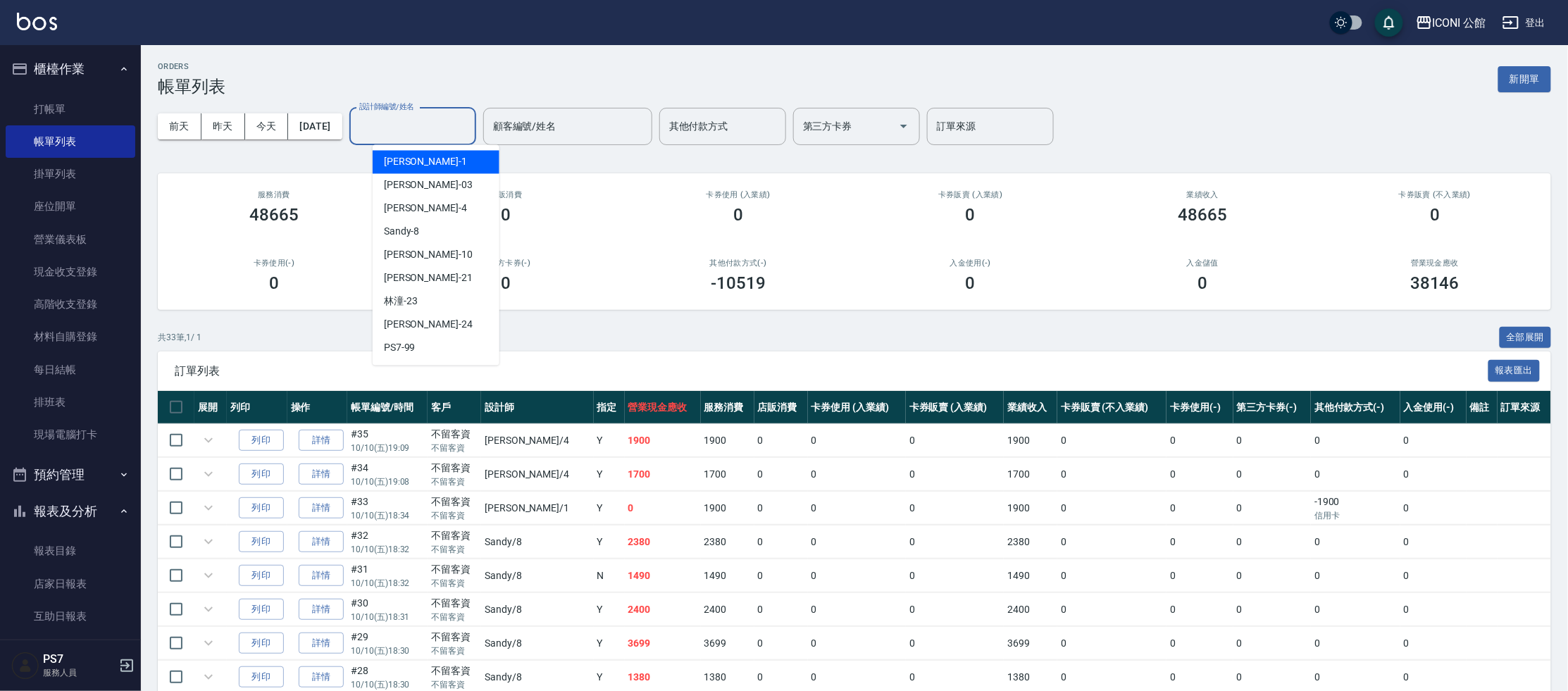
click at [447, 125] on input "設計師編號/姓名" at bounding box center [412, 126] width 114 height 25
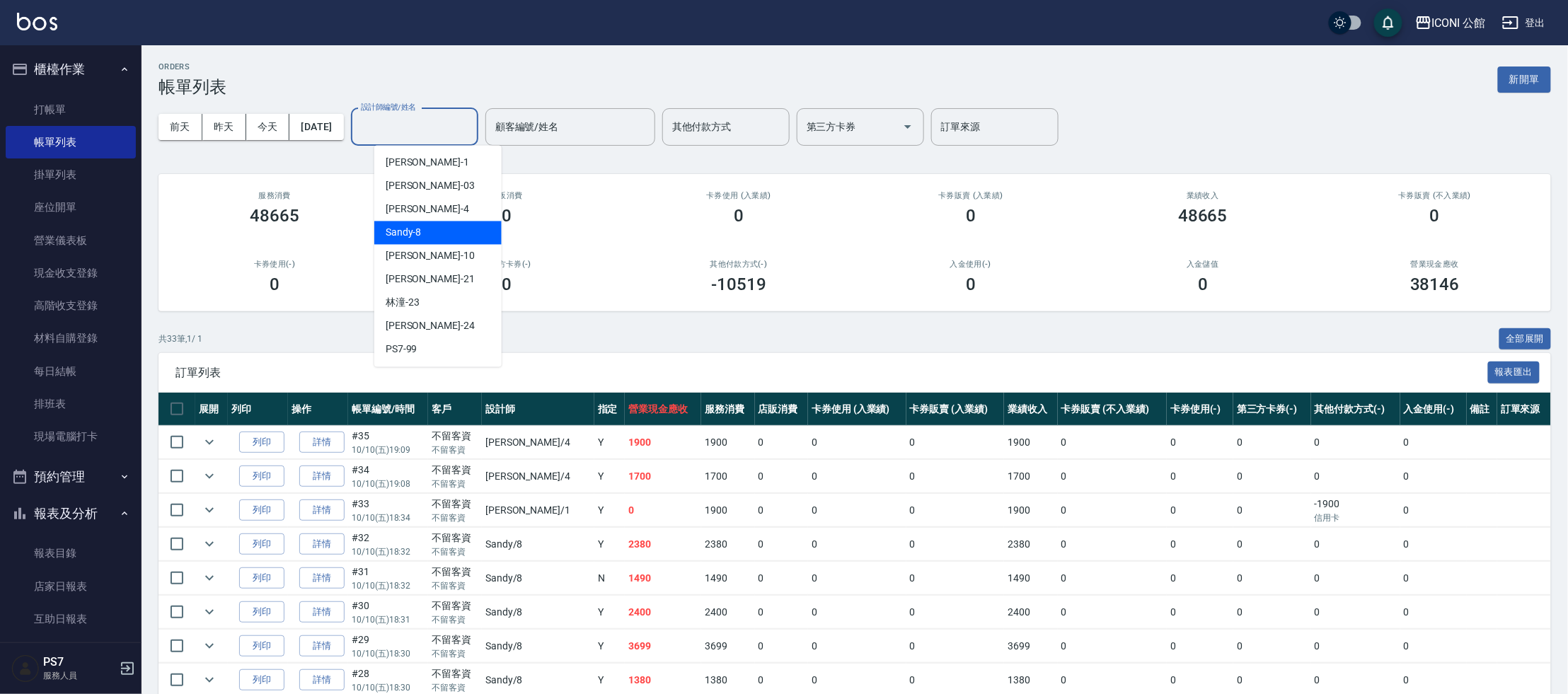
click at [417, 228] on span "Sandy -8" at bounding box center [404, 233] width 36 height 15
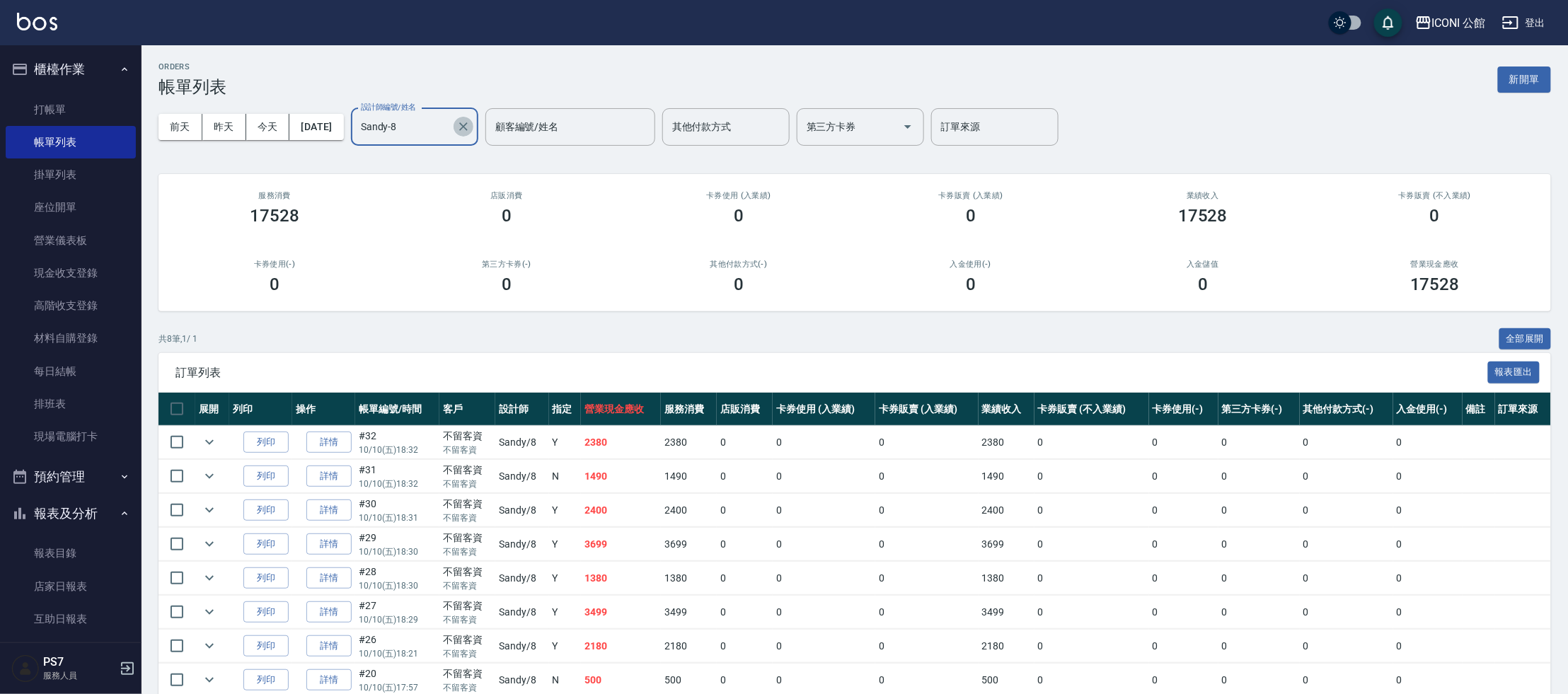
click at [468, 125] on icon "Clear" at bounding box center [463, 126] width 9 height 9
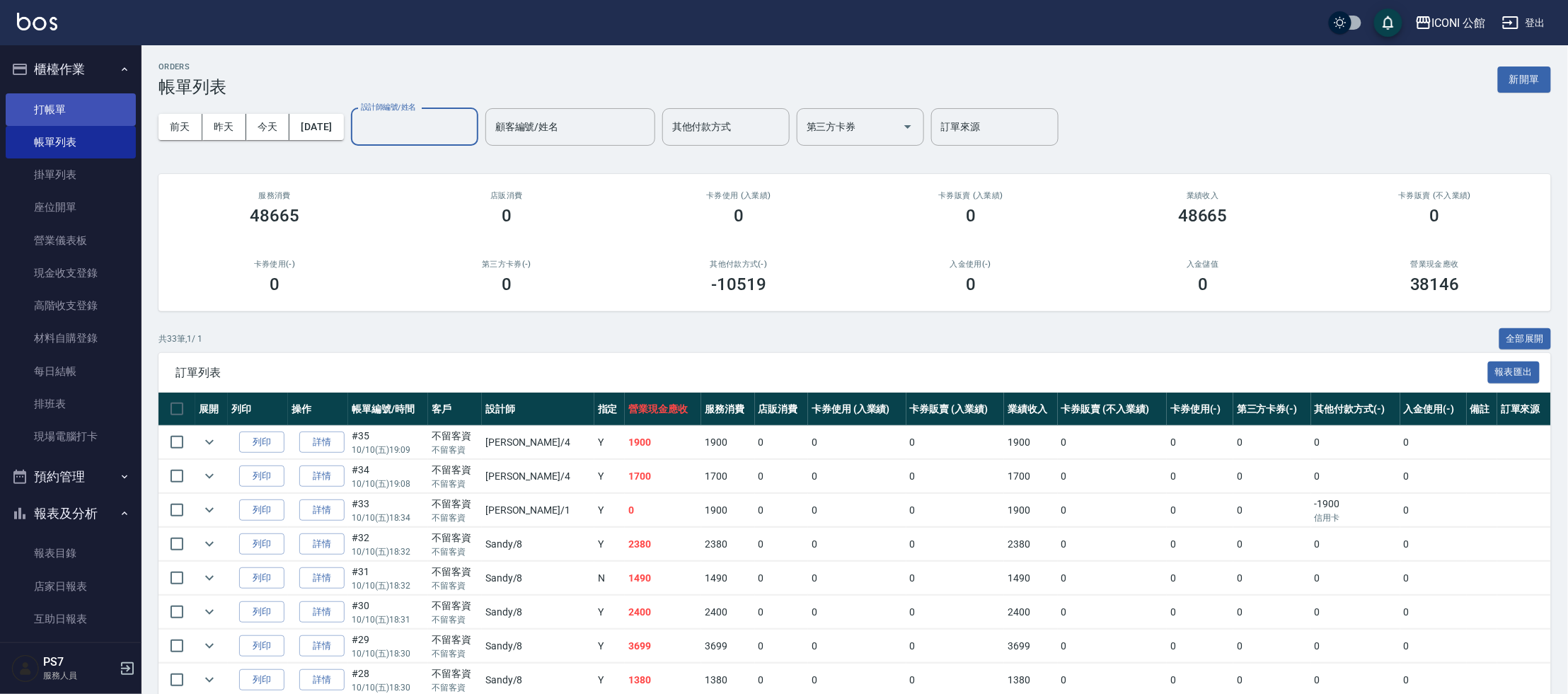
click at [43, 118] on link "打帳單" at bounding box center [70, 110] width 130 height 33
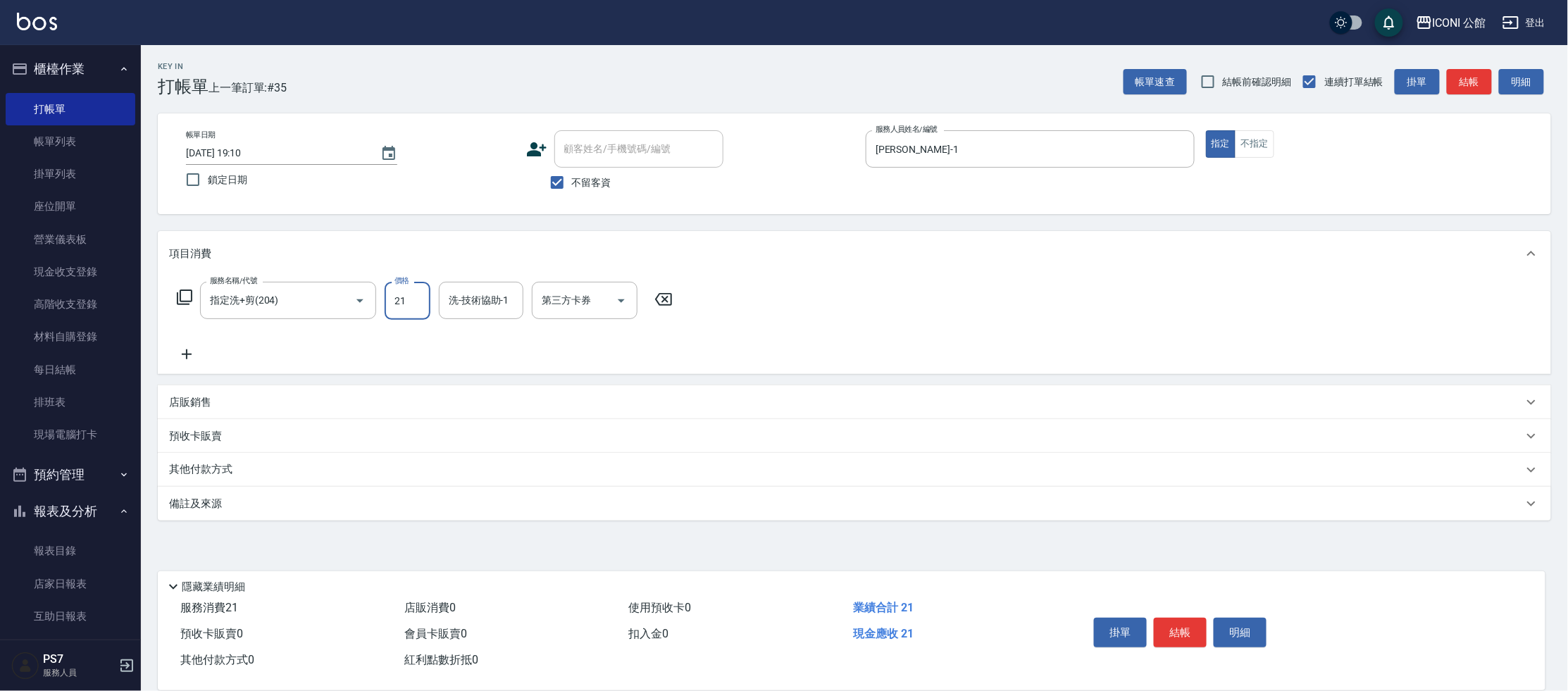
click at [417, 306] on input "21" at bounding box center [407, 300] width 46 height 38
click at [1179, 627] on button "結帳" at bounding box center [1180, 632] width 53 height 29
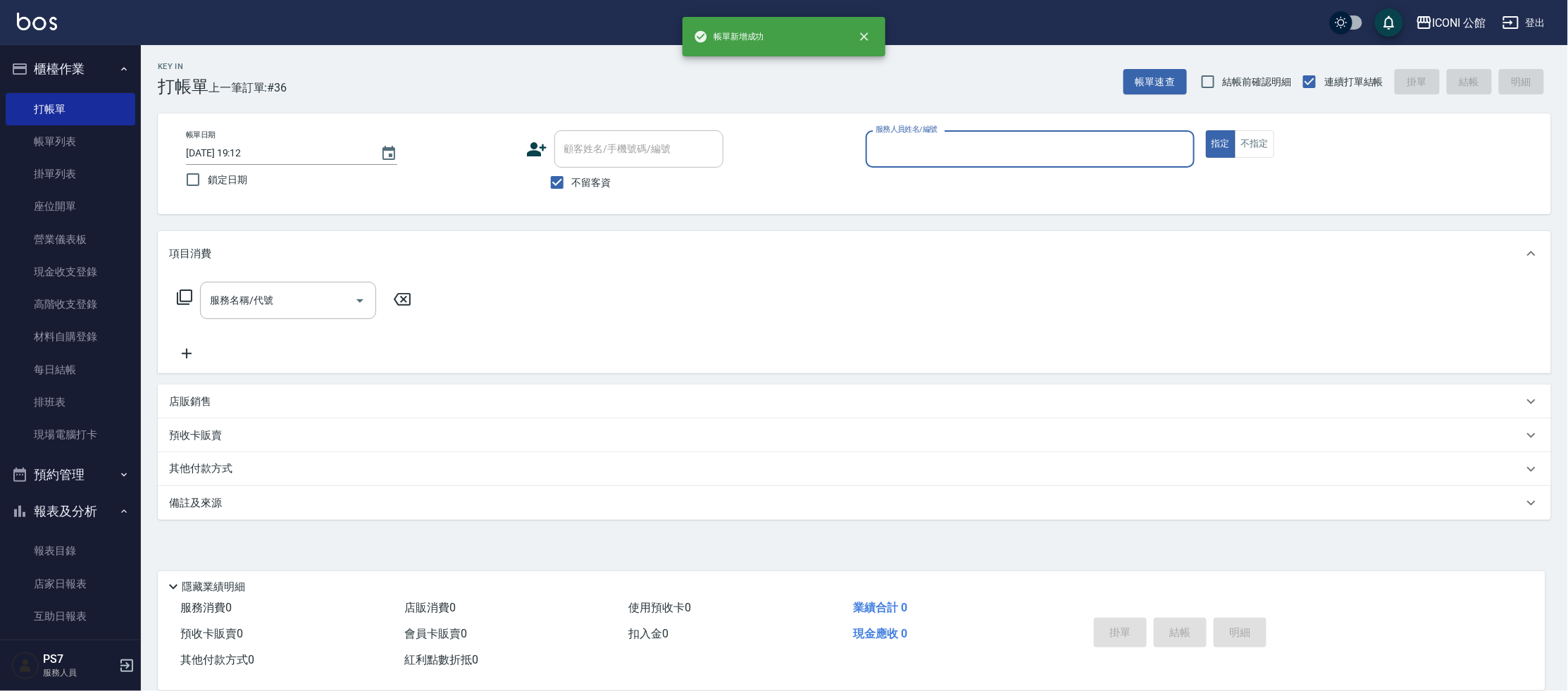
click at [912, 143] on input "服務人員姓名/編號" at bounding box center [1030, 149] width 317 height 25
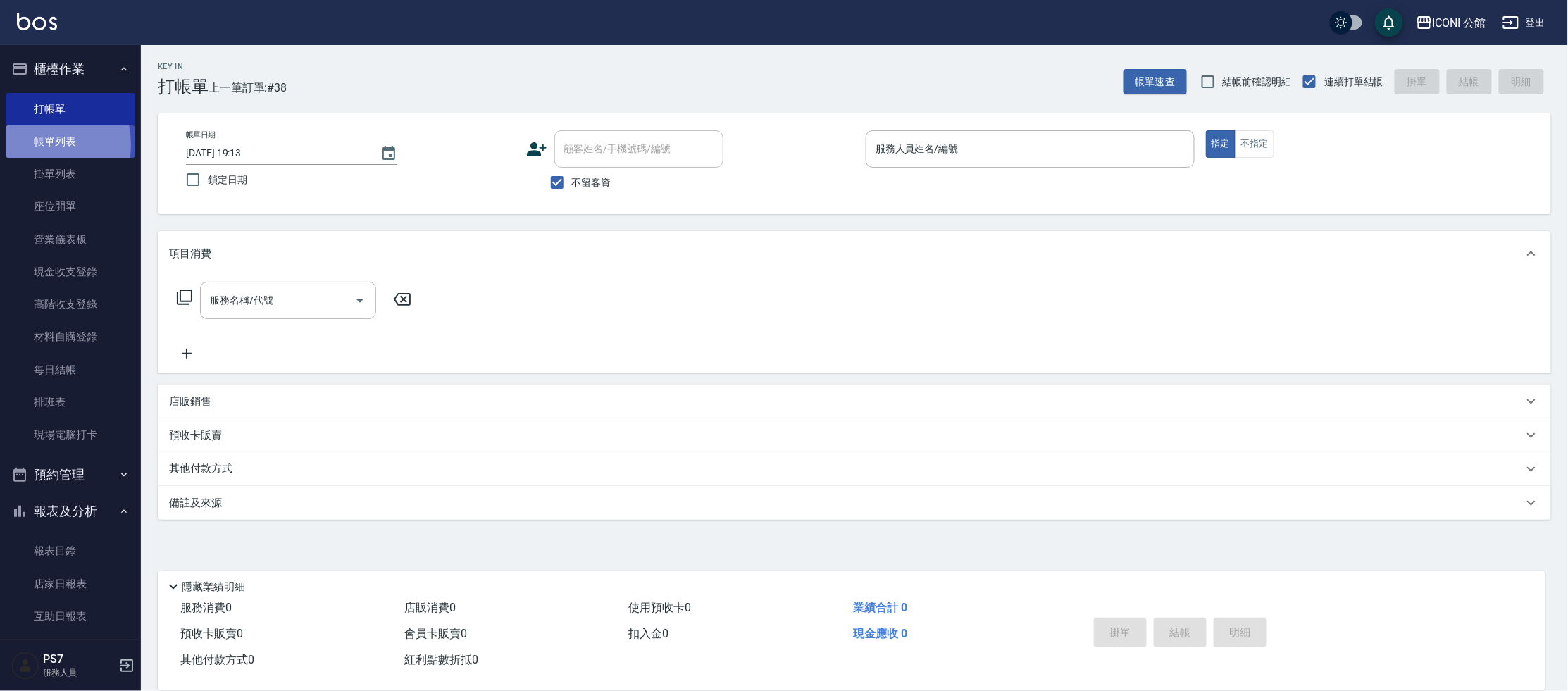
click at [37, 144] on link "帳單列表" at bounding box center [70, 142] width 130 height 33
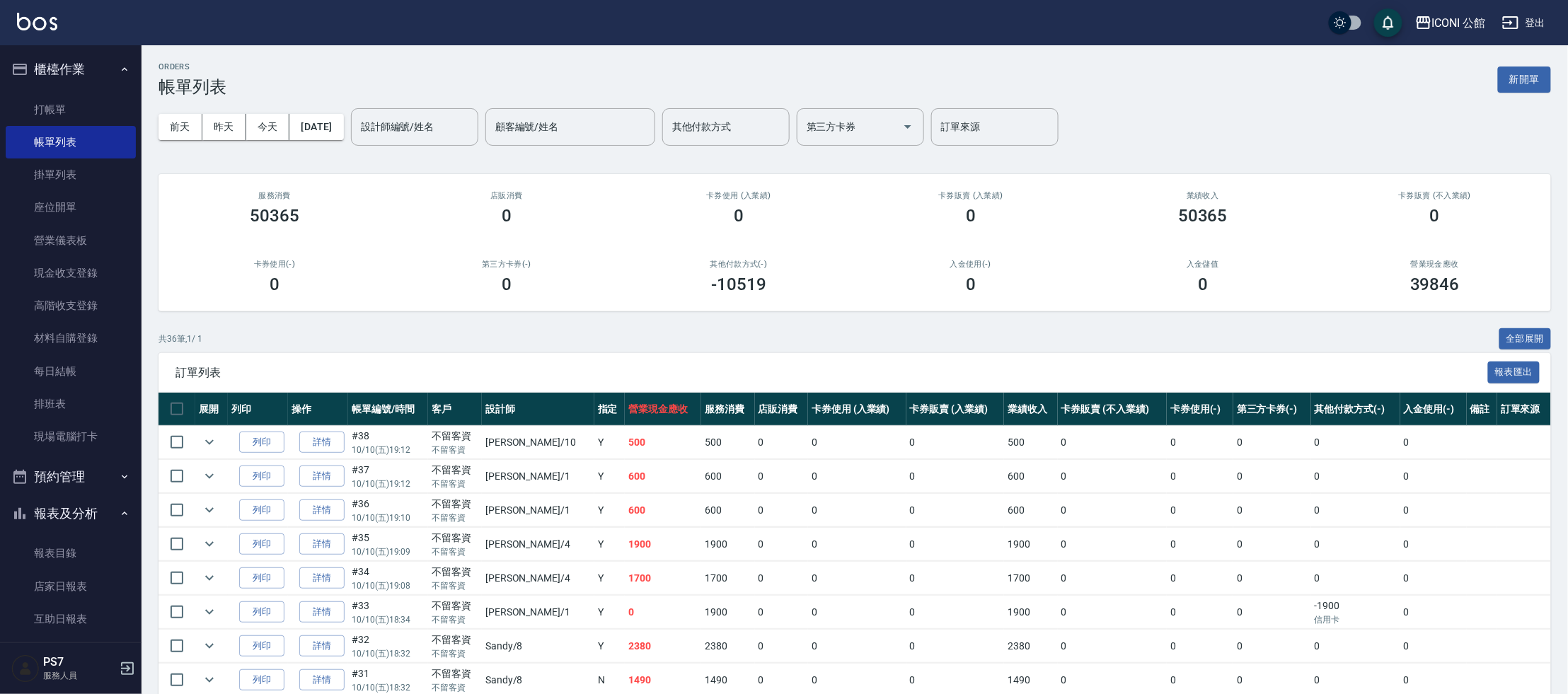
click at [392, 119] on input "設計師編號/姓名" at bounding box center [414, 127] width 115 height 25
click at [471, 120] on icon "Clear" at bounding box center [464, 126] width 14 height 14
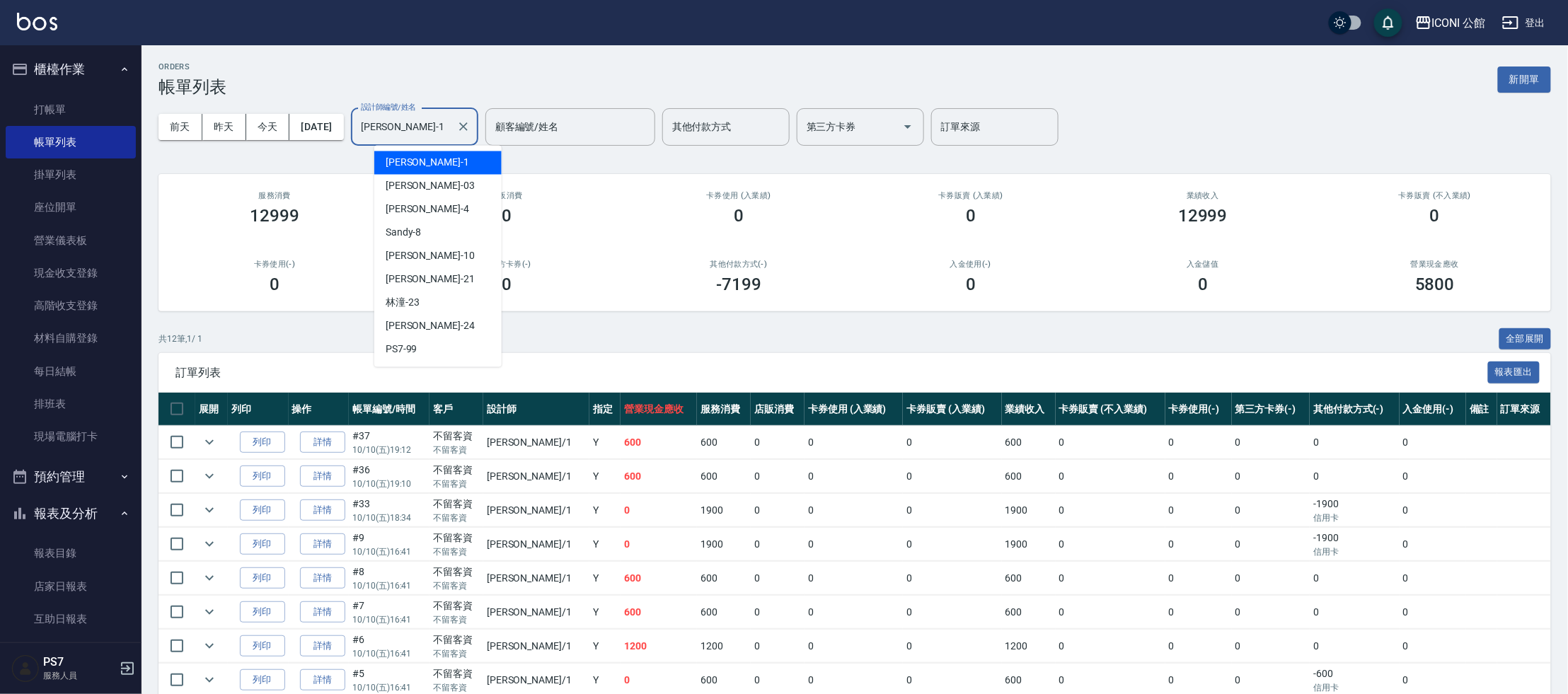
click at [450, 127] on input "[PERSON_NAME]-1" at bounding box center [404, 127] width 94 height 25
click at [471, 126] on icon "Clear" at bounding box center [464, 126] width 14 height 14
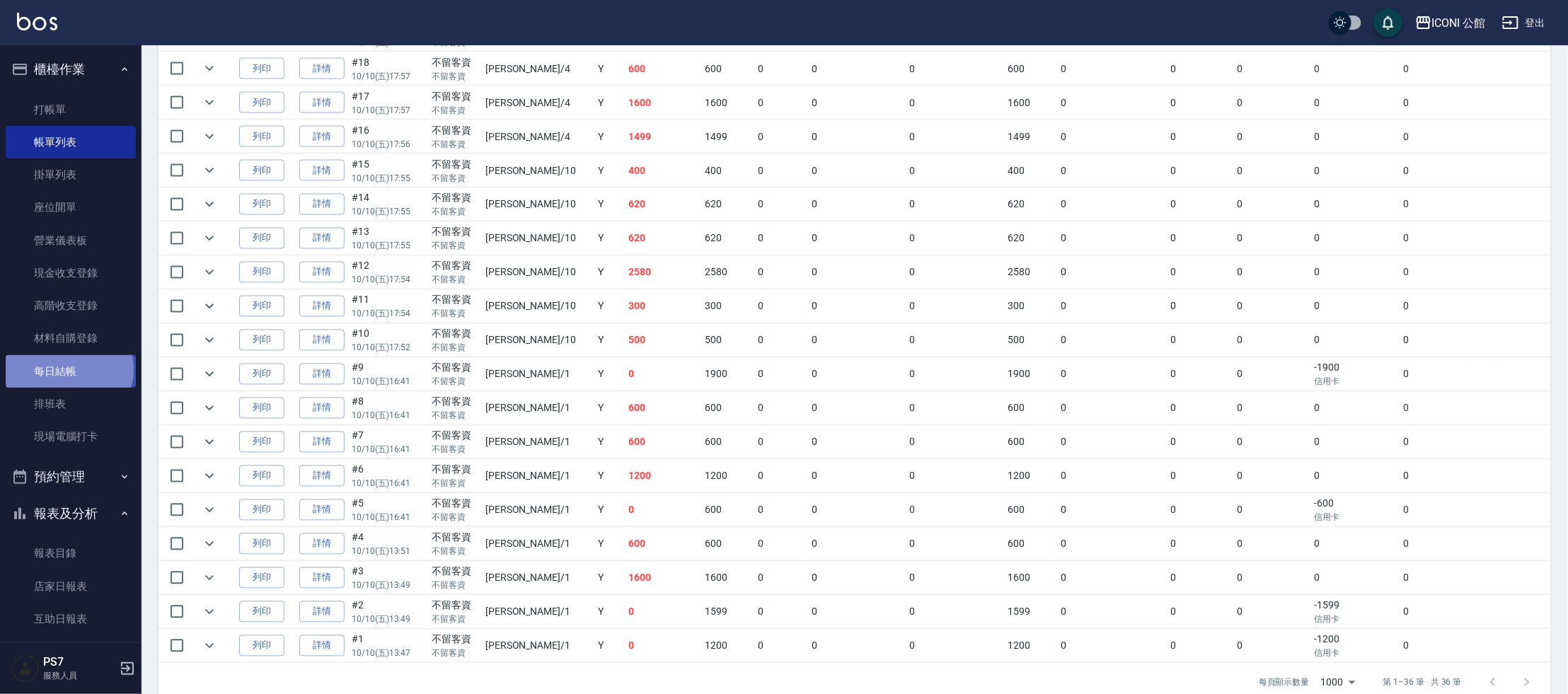
click at [68, 368] on link "每日結帳" at bounding box center [70, 372] width 130 height 33
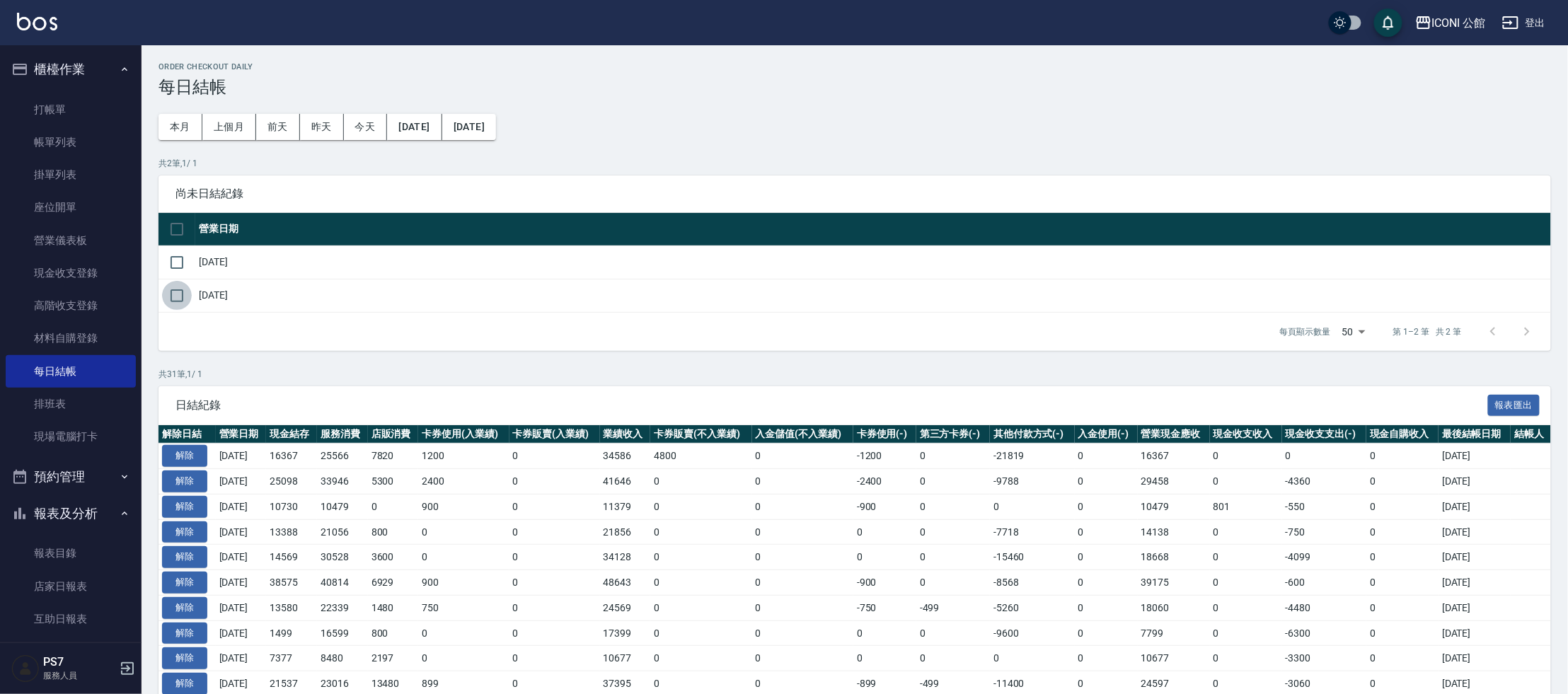
click at [175, 293] on input "checkbox" at bounding box center [177, 295] width 30 height 30
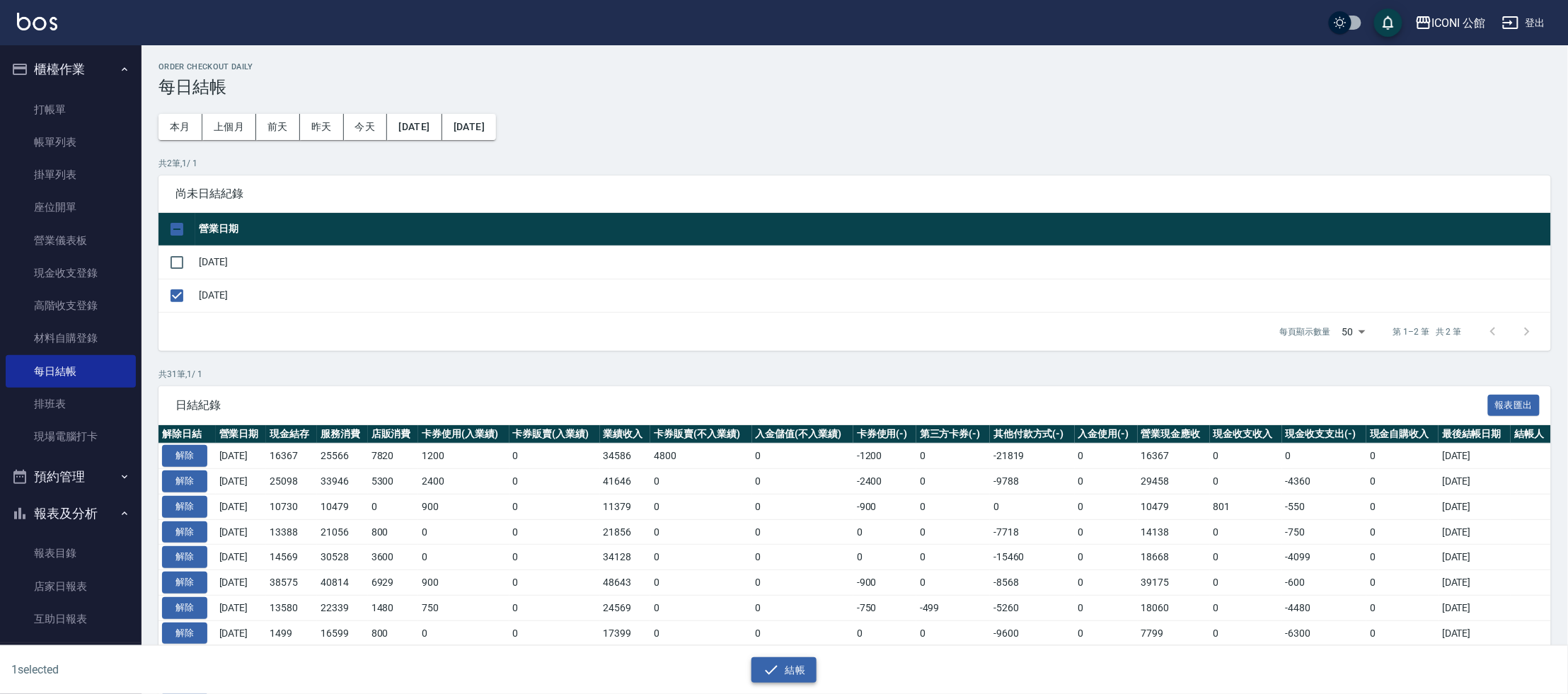
click at [796, 668] on button "結帳" at bounding box center [784, 670] width 65 height 26
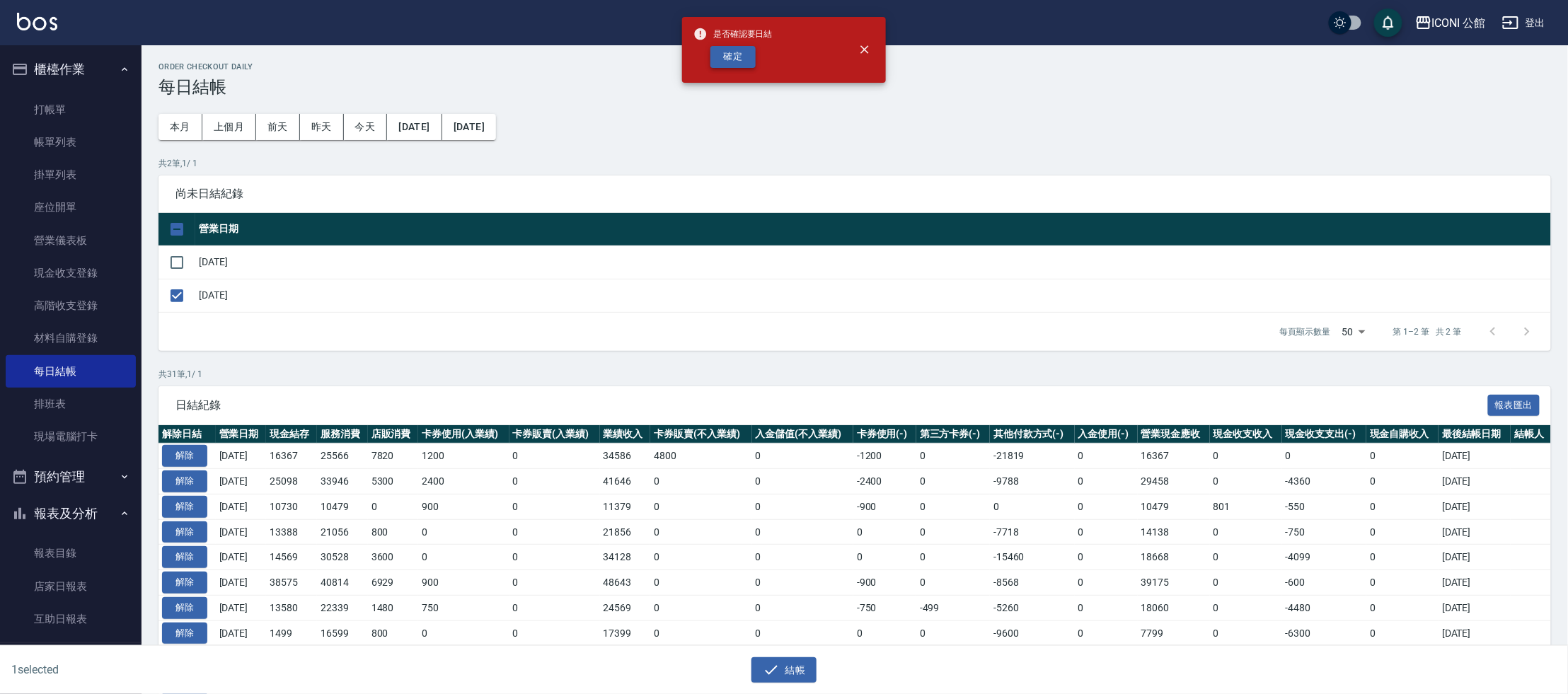
click at [724, 58] on button "確定" at bounding box center [733, 57] width 45 height 22
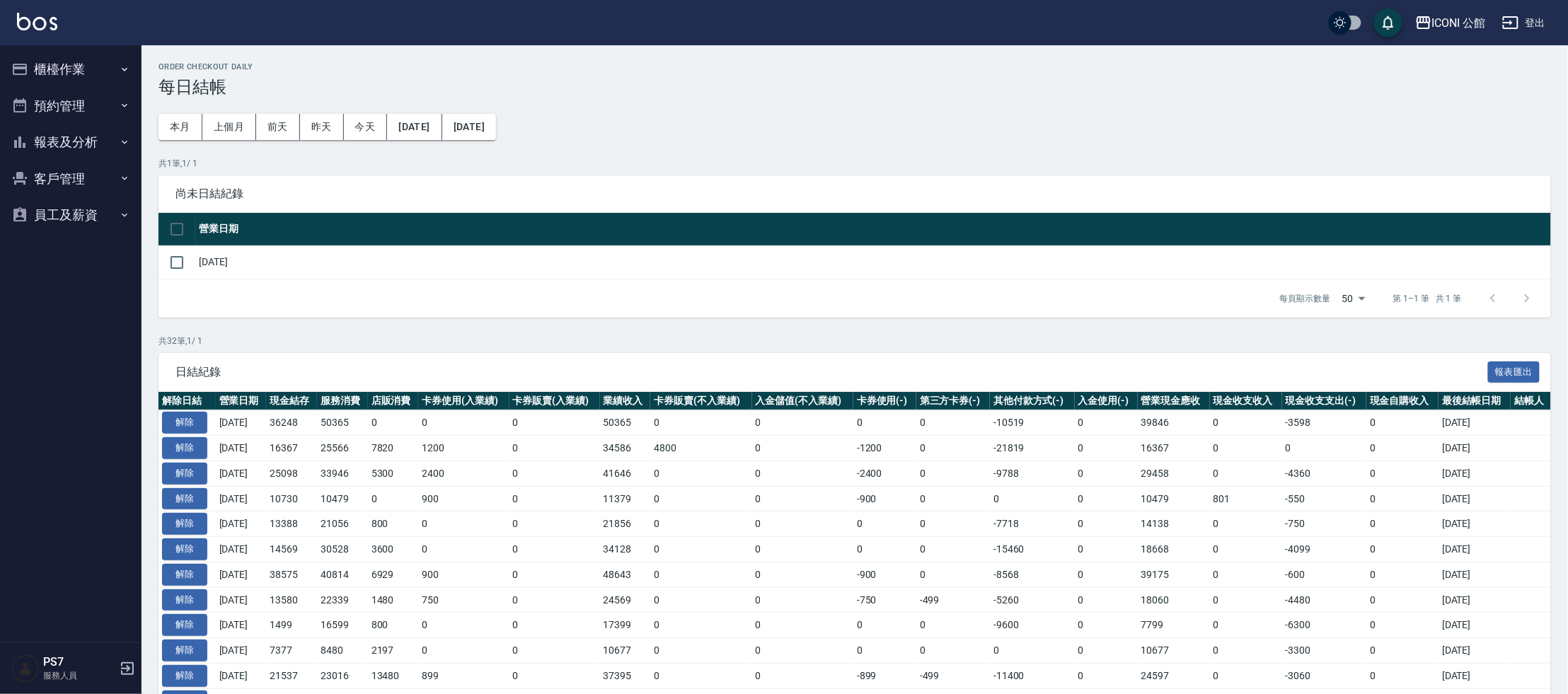
click at [82, 145] on button "報表及分析" at bounding box center [70, 142] width 130 height 37
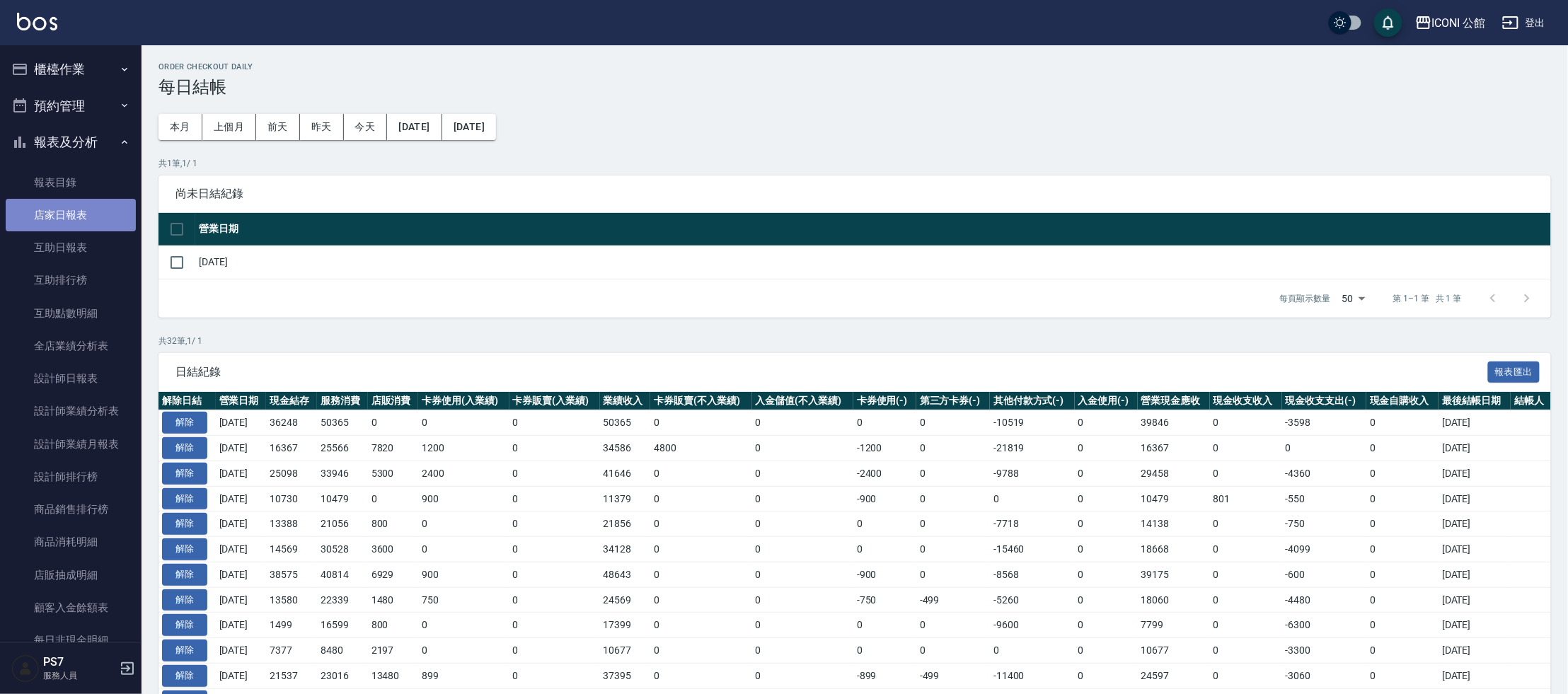
click at [106, 208] on link "店家日報表" at bounding box center [70, 215] width 130 height 33
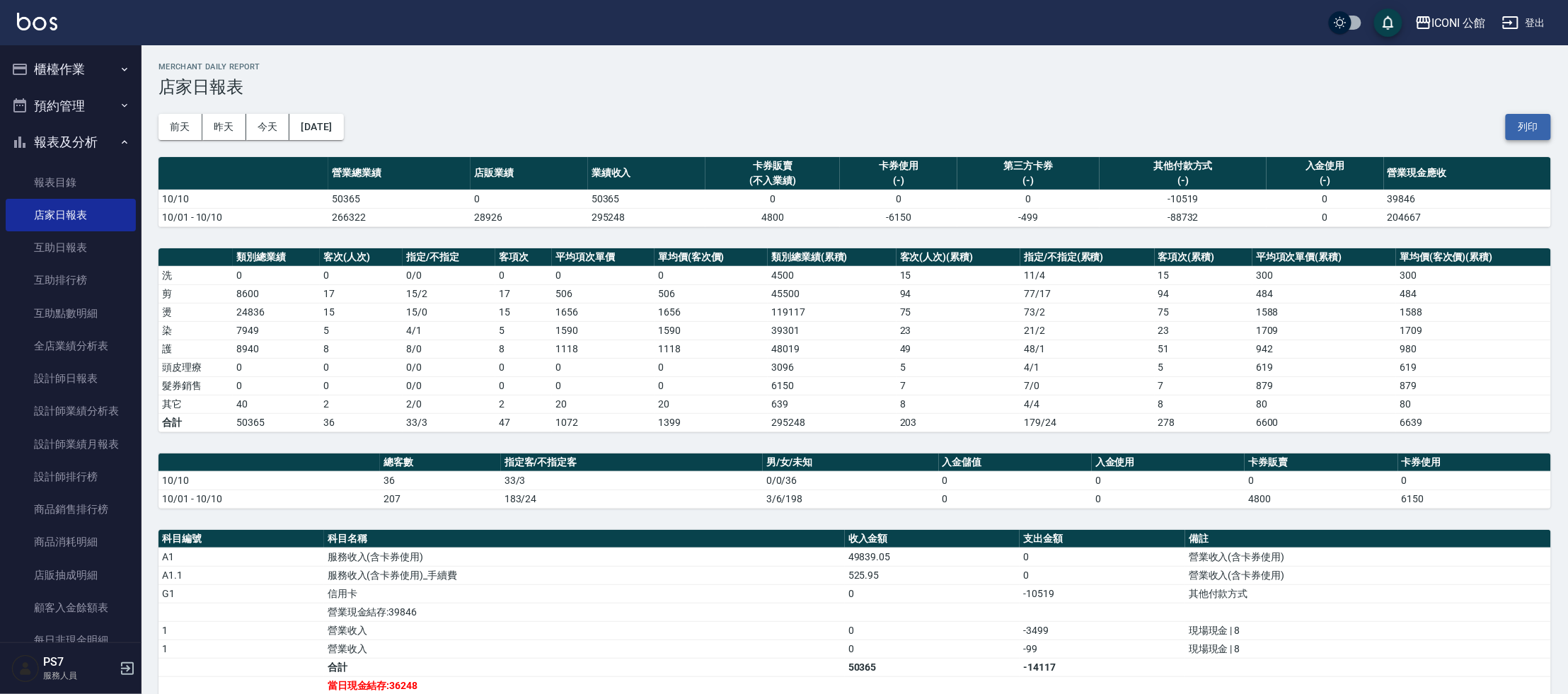
click at [1536, 131] on button "列印" at bounding box center [1528, 127] width 45 height 26
click at [1524, 128] on button "列印" at bounding box center [1528, 127] width 45 height 26
click at [65, 475] on link "設計師排行榜" at bounding box center [70, 477] width 130 height 33
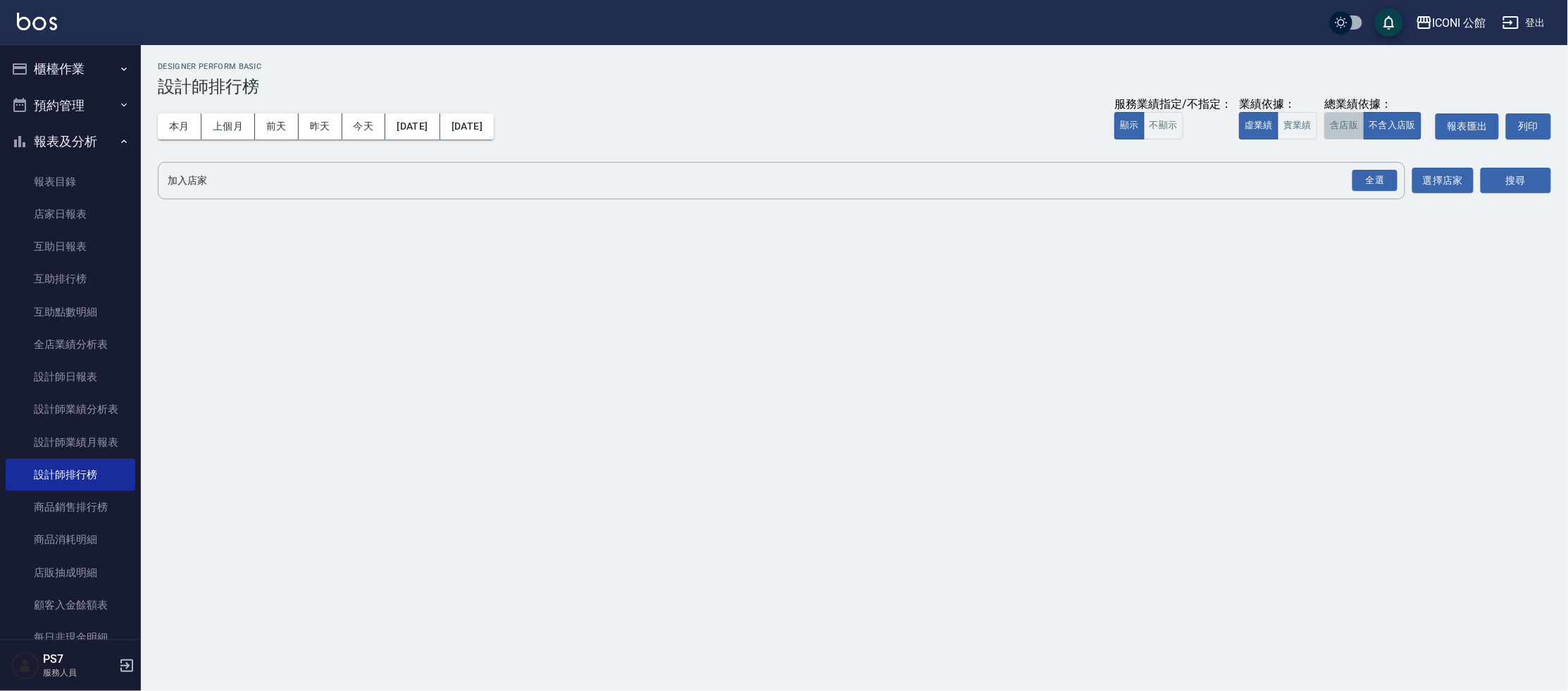
click at [1341, 129] on button "含店販" at bounding box center [1344, 125] width 40 height 27
click at [1376, 182] on div "全選" at bounding box center [1375, 181] width 45 height 22
click at [1525, 183] on button "搜尋" at bounding box center [1515, 181] width 71 height 26
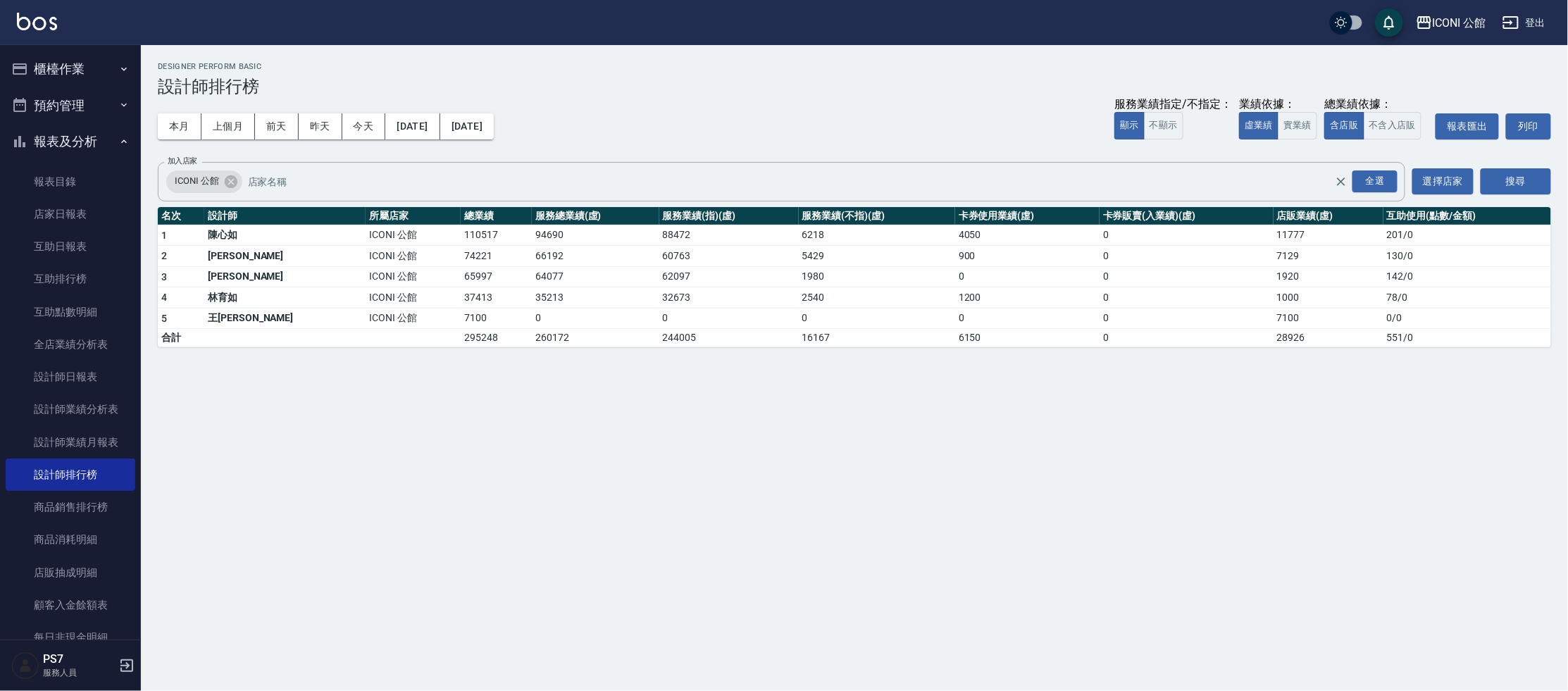
drag, startPoint x: 310, startPoint y: 451, endPoint x: 310, endPoint y: 439, distance: 12.0
click at [310, 451] on div "ICONI 公館 2025-10-01 - 2025-10-10 設計師排行榜 列印時間： 2025-10-10-19:34 Designer Perform…" at bounding box center [784, 345] width 1568 height 691
click at [69, 277] on link "互助排行榜" at bounding box center [70, 279] width 130 height 33
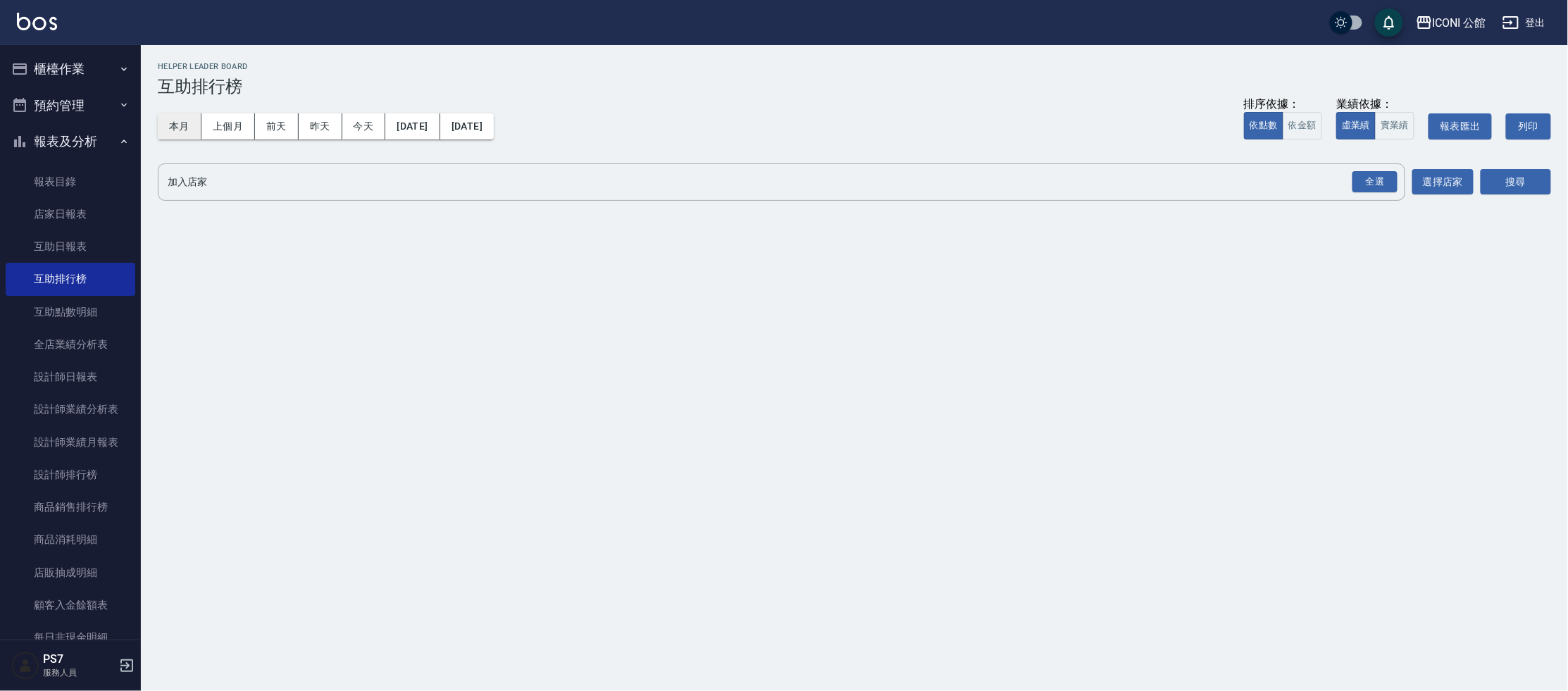
click at [188, 123] on button "本月" at bounding box center [179, 126] width 43 height 26
click at [1362, 176] on div "全選" at bounding box center [1375, 182] width 45 height 22
click at [1525, 187] on button "搜尋" at bounding box center [1515, 183] width 71 height 26
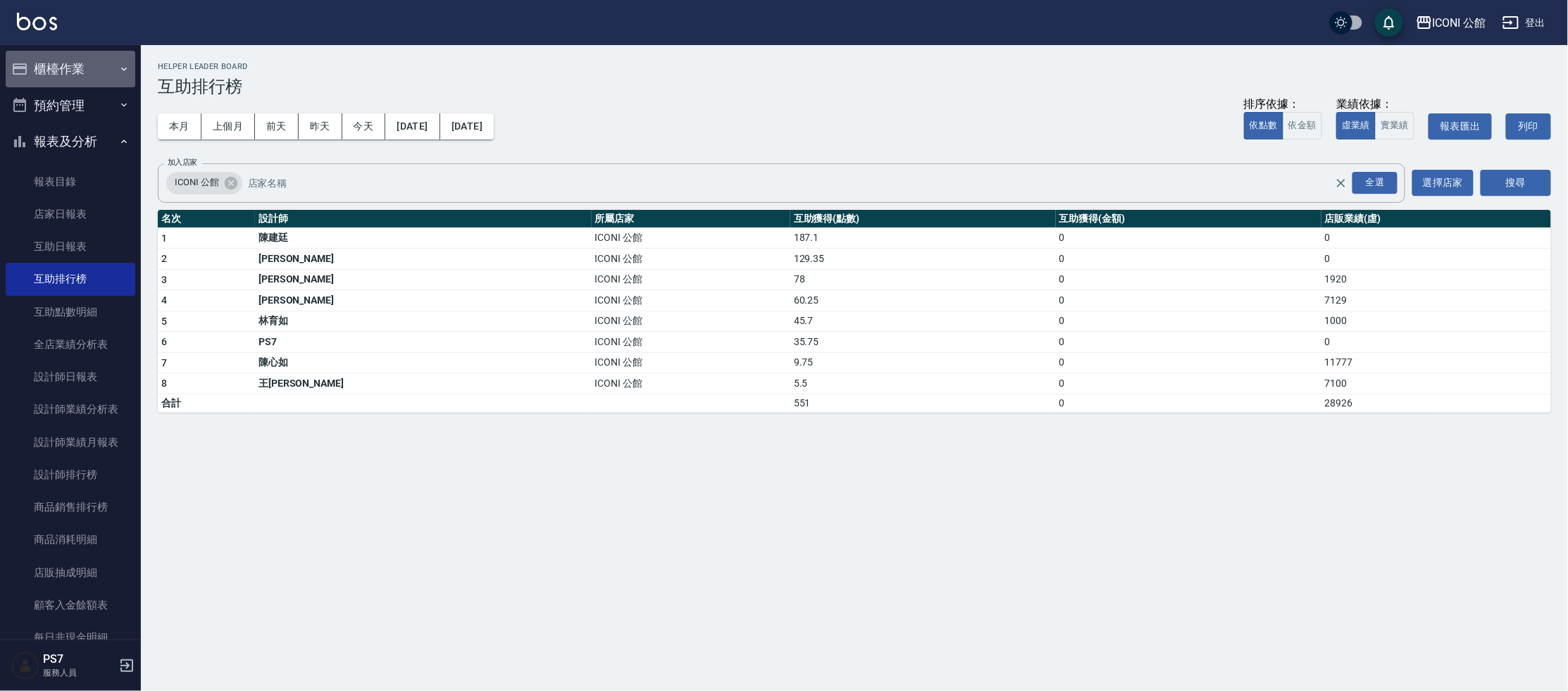
click at [78, 65] on button "櫃檯作業" at bounding box center [70, 68] width 130 height 36
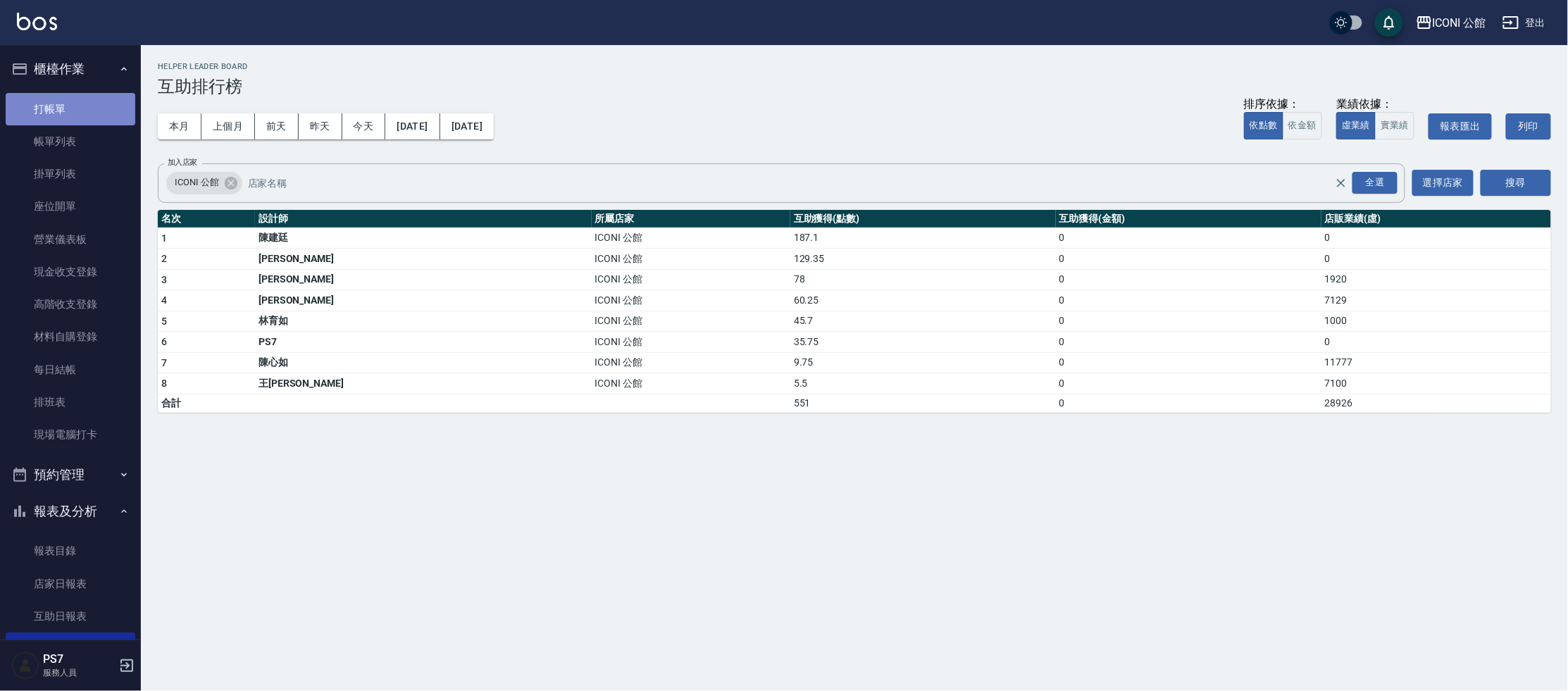
click at [78, 112] on link "打帳單" at bounding box center [70, 109] width 130 height 33
